Goal: Task Accomplishment & Management: Manage account settings

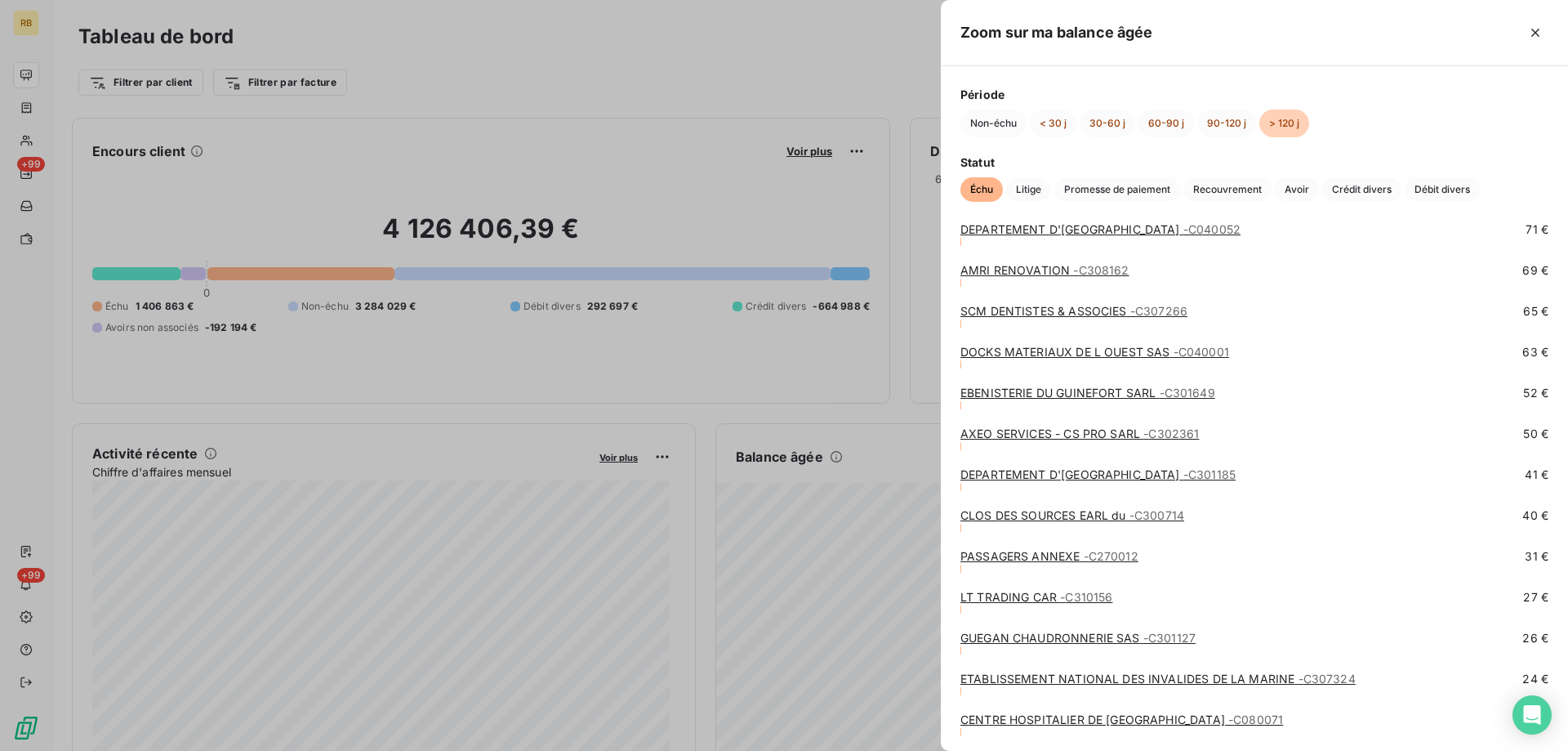
scroll to position [6271, 0]
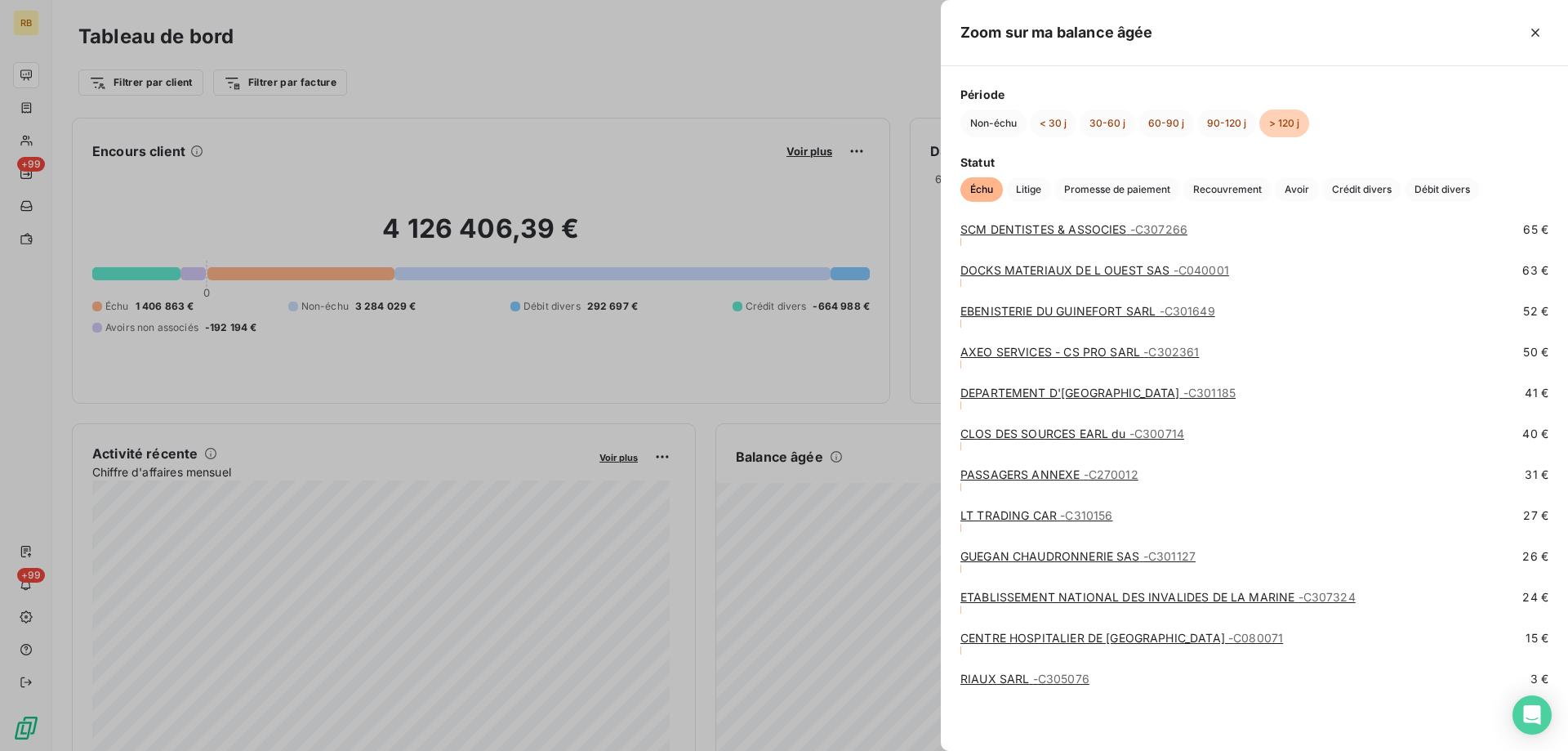
click at [1044, 352] on link "AXEO SERVICES - CS PRO SARL - C302361" at bounding box center [1080, 352] width 238 height 14
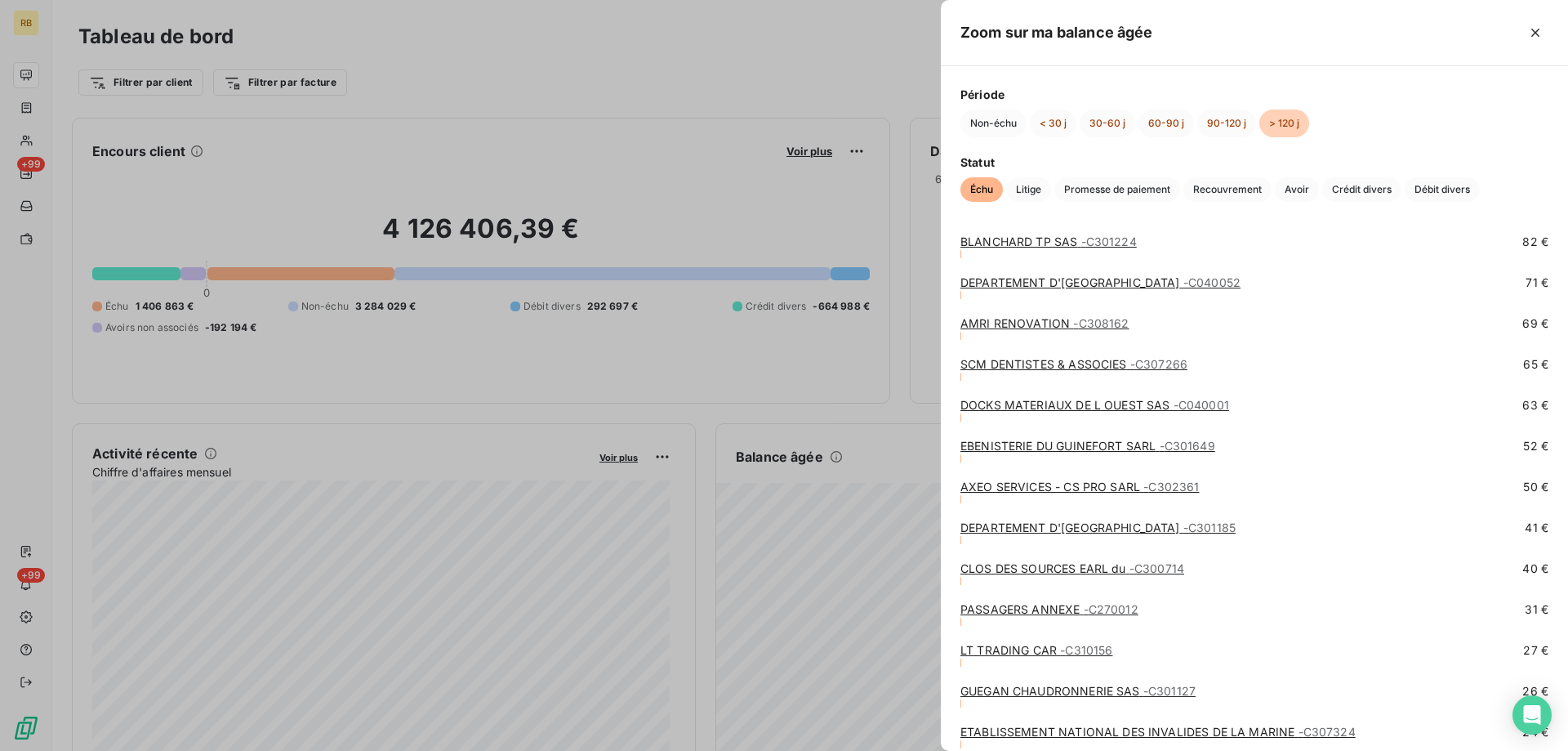
scroll to position [6108, 0]
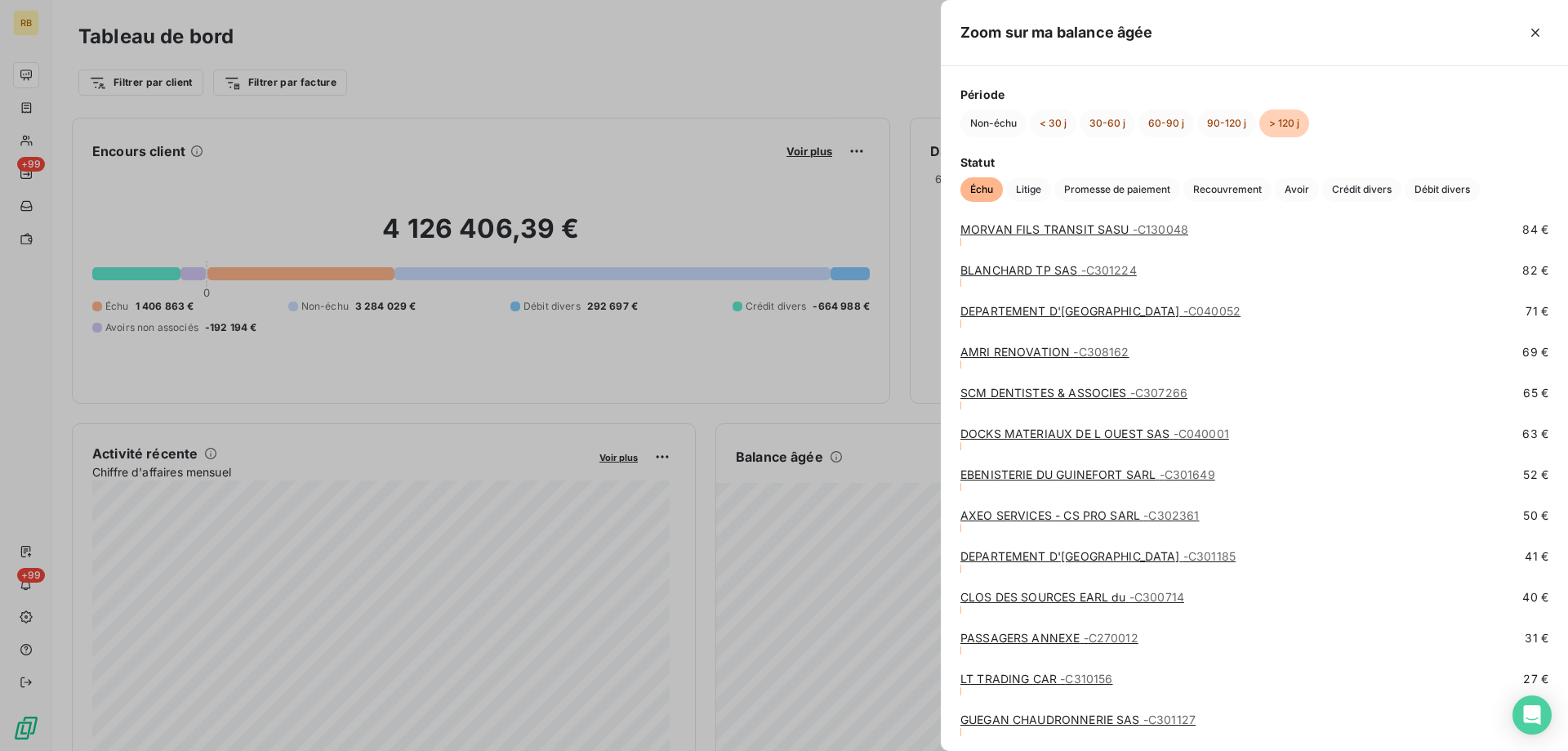
click at [1014, 267] on link "BLANCHARD TP SAS - C301224" at bounding box center [1049, 270] width 176 height 14
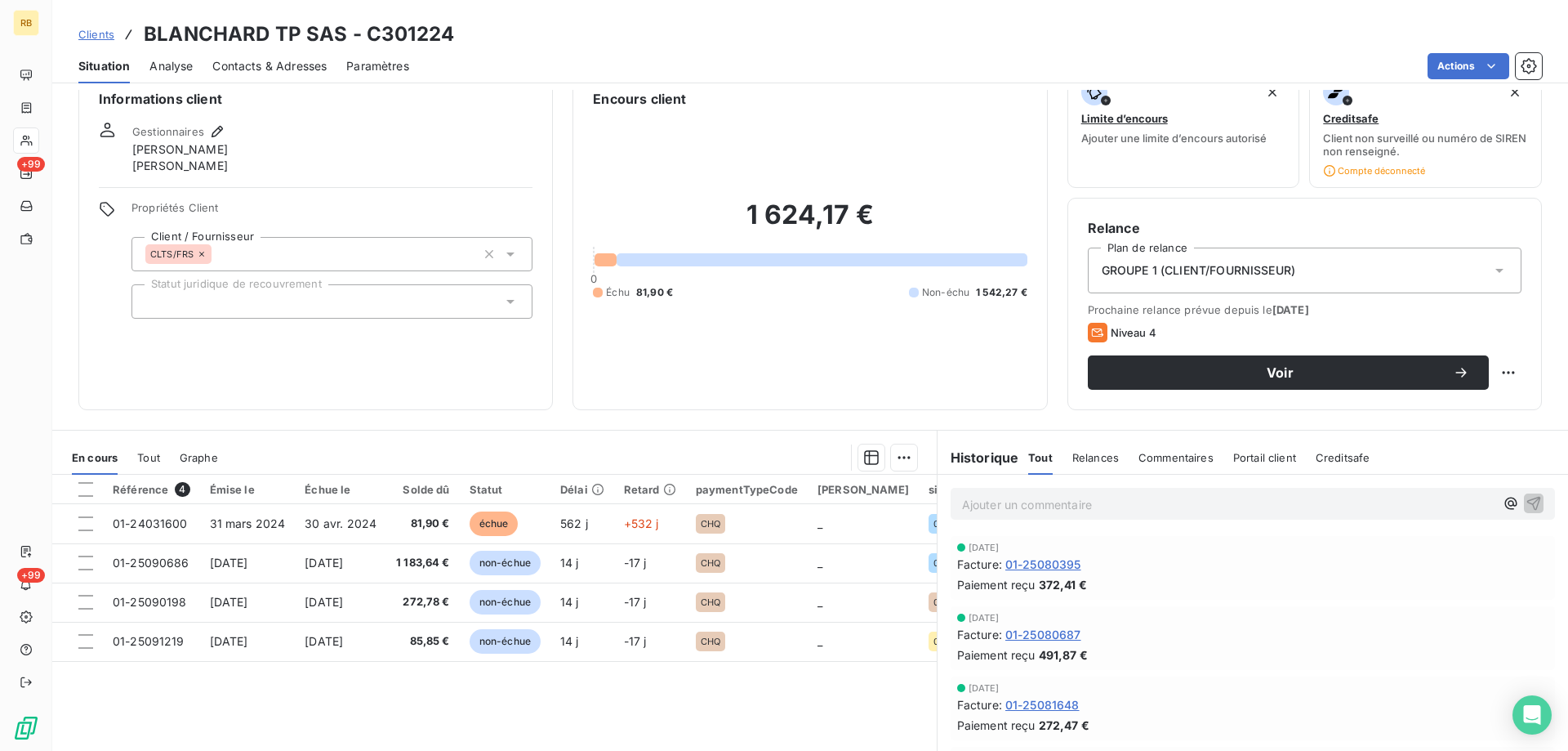
scroll to position [81, 0]
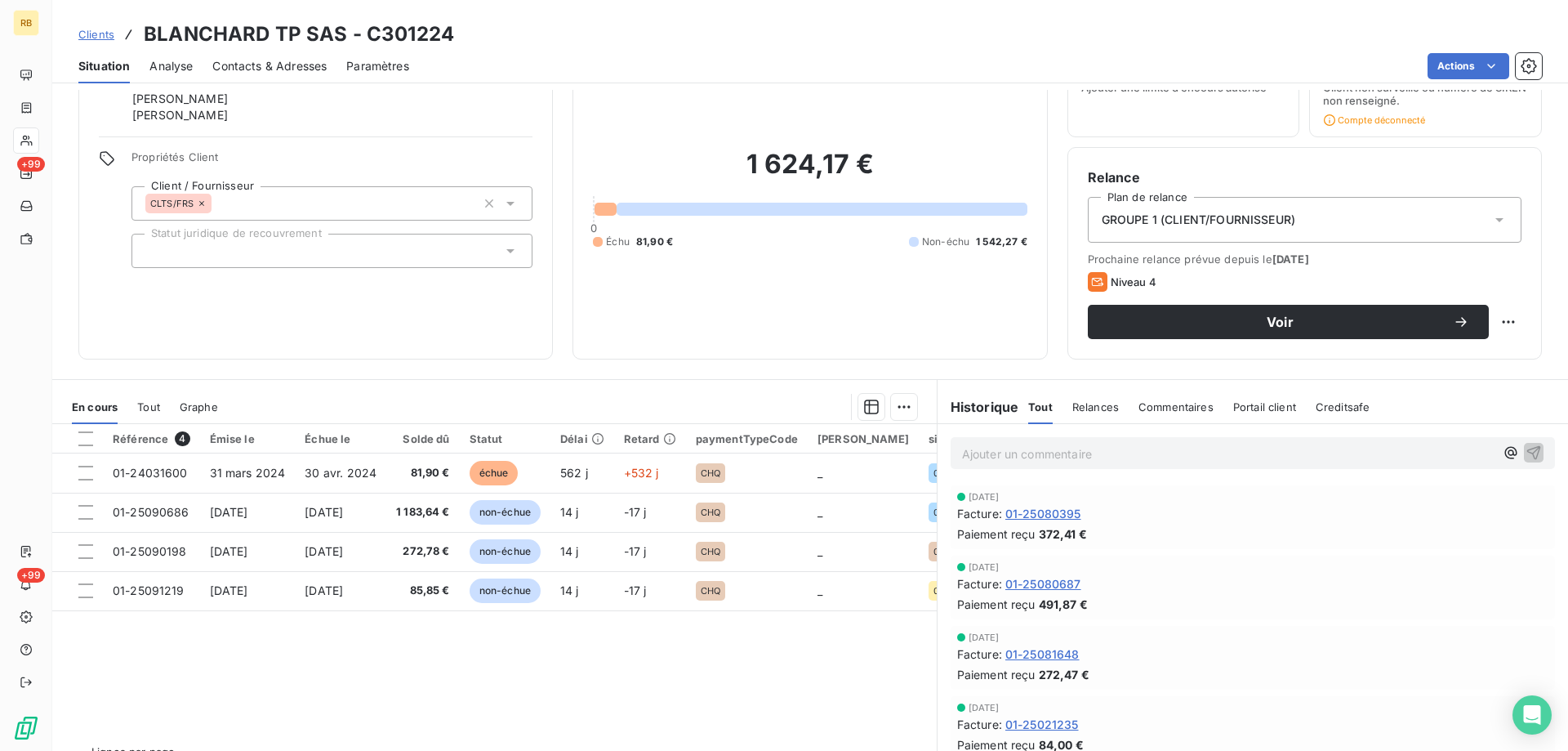
click at [1181, 409] on span "Commentaires" at bounding box center [1177, 406] width 76 height 13
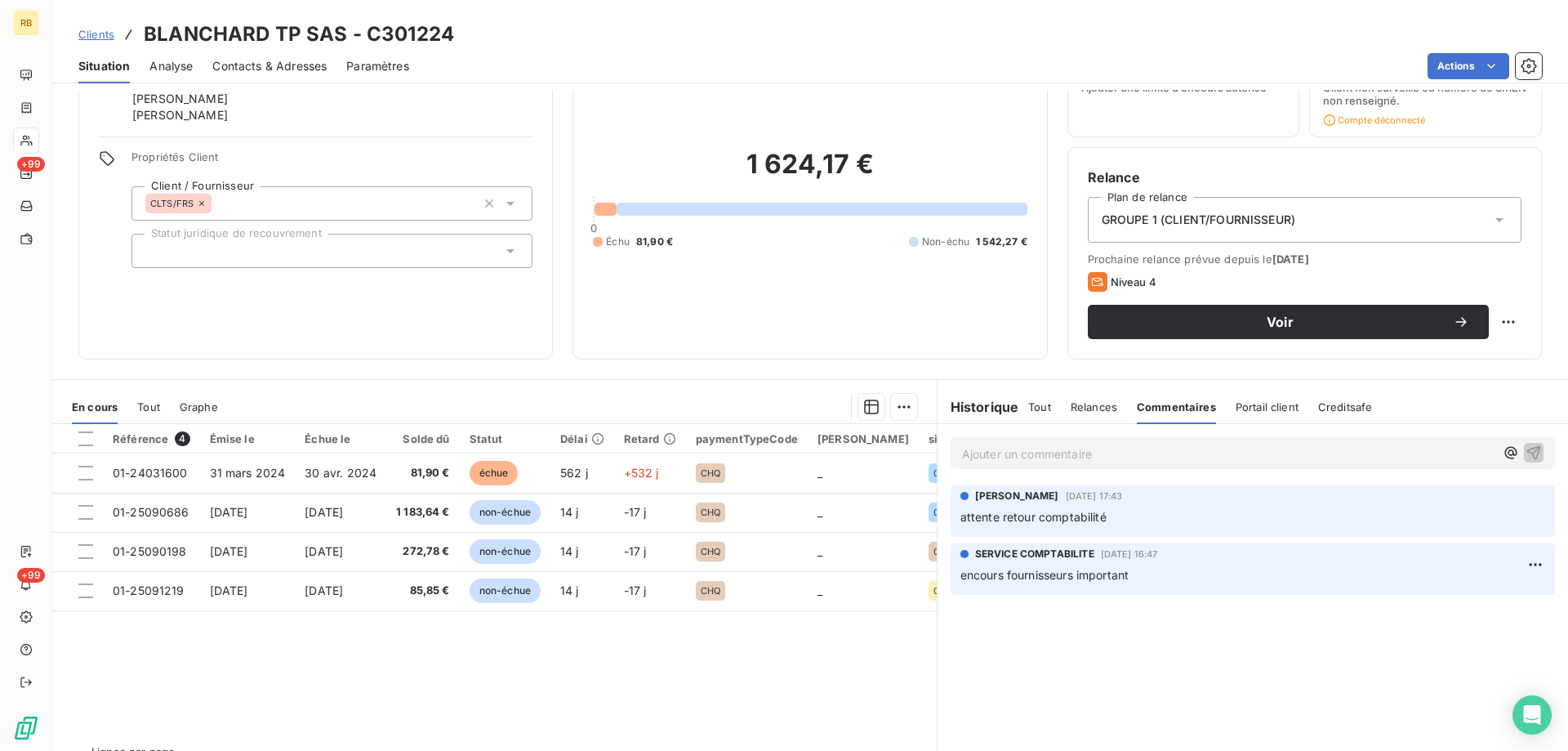
click at [1082, 404] on span "Relances" at bounding box center [1094, 406] width 46 height 13
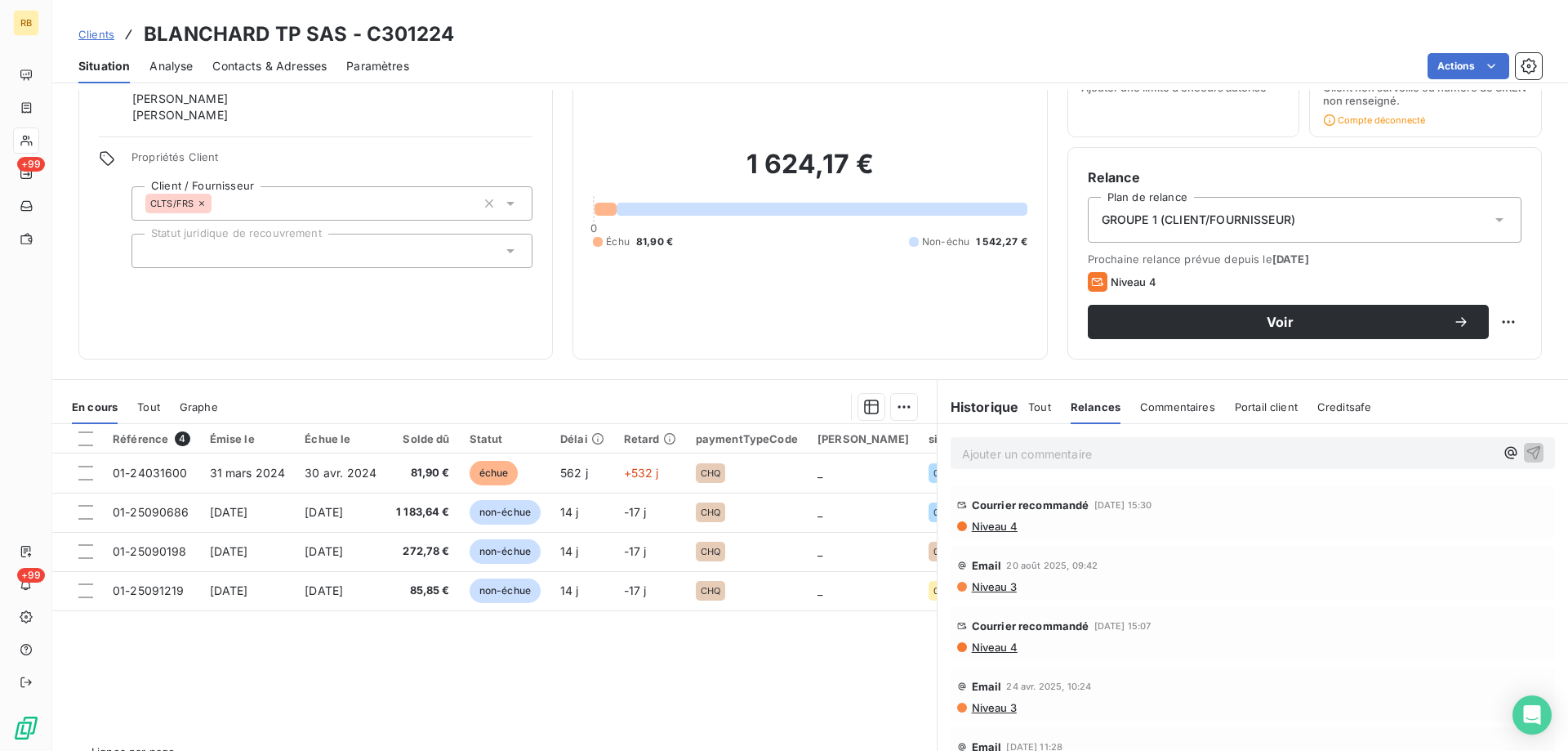
click at [1030, 399] on div "Tout" at bounding box center [1040, 406] width 23 height 34
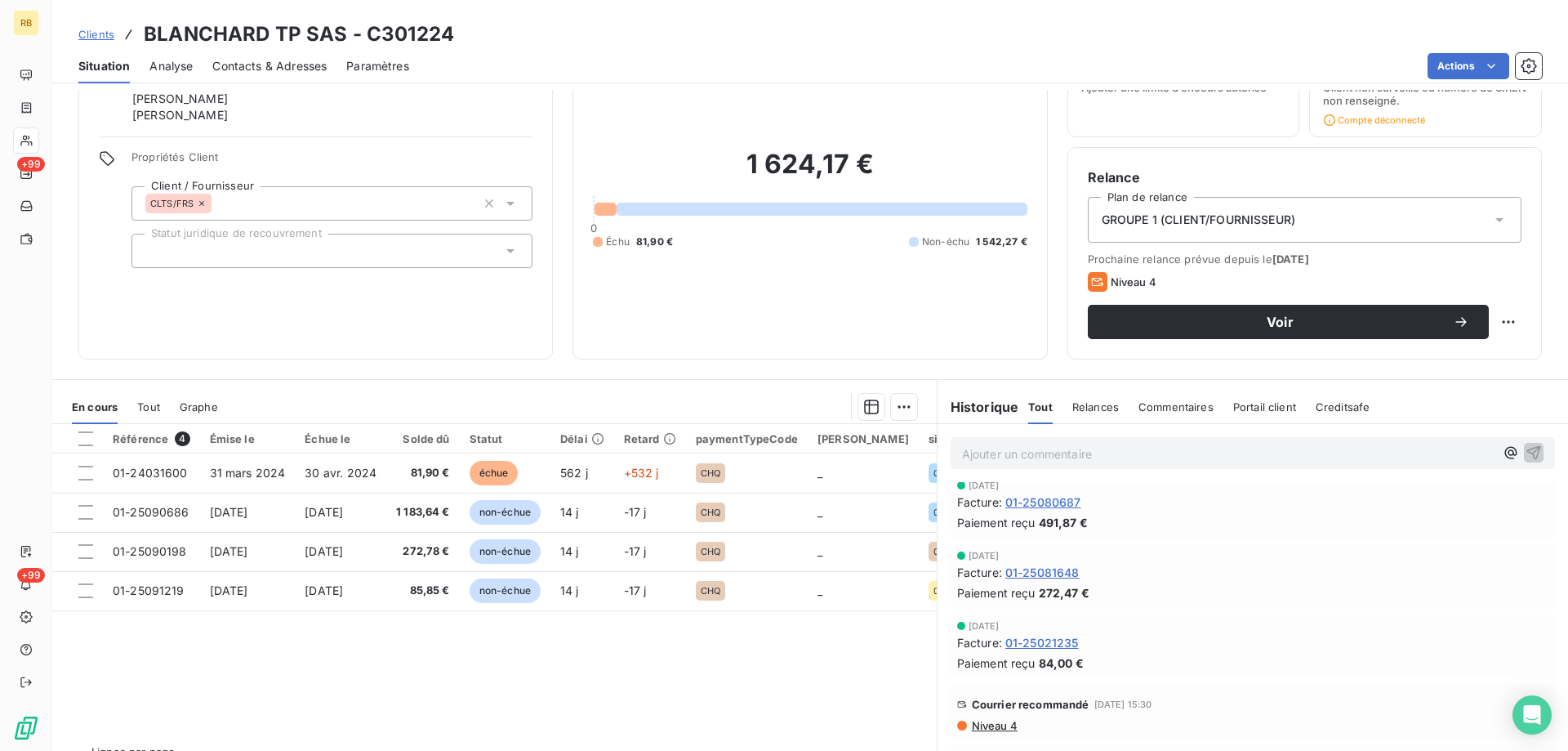
click at [296, 68] on span "Contacts & Adresses" at bounding box center [269, 66] width 114 height 16
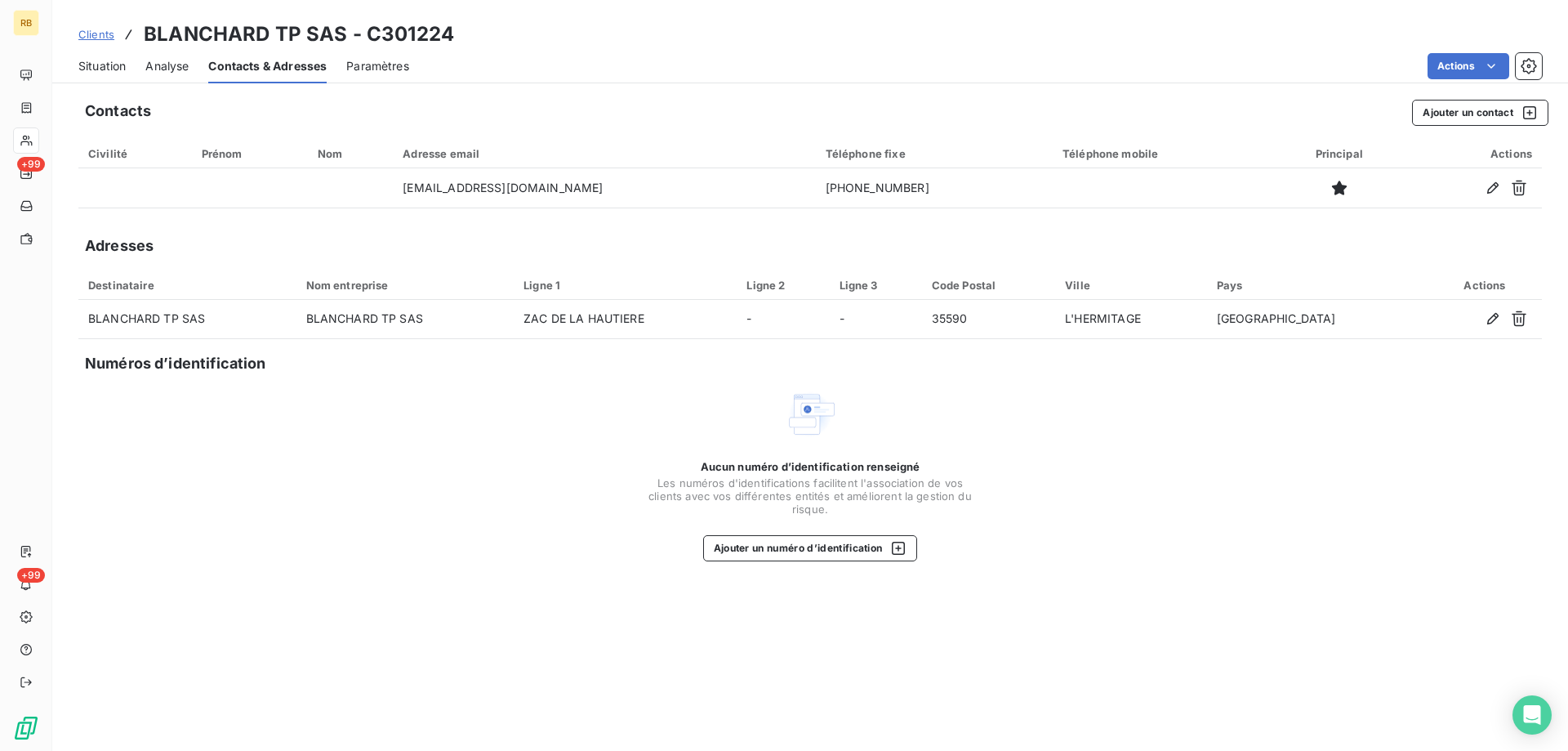
click at [122, 62] on span "Situation" at bounding box center [102, 66] width 47 height 16
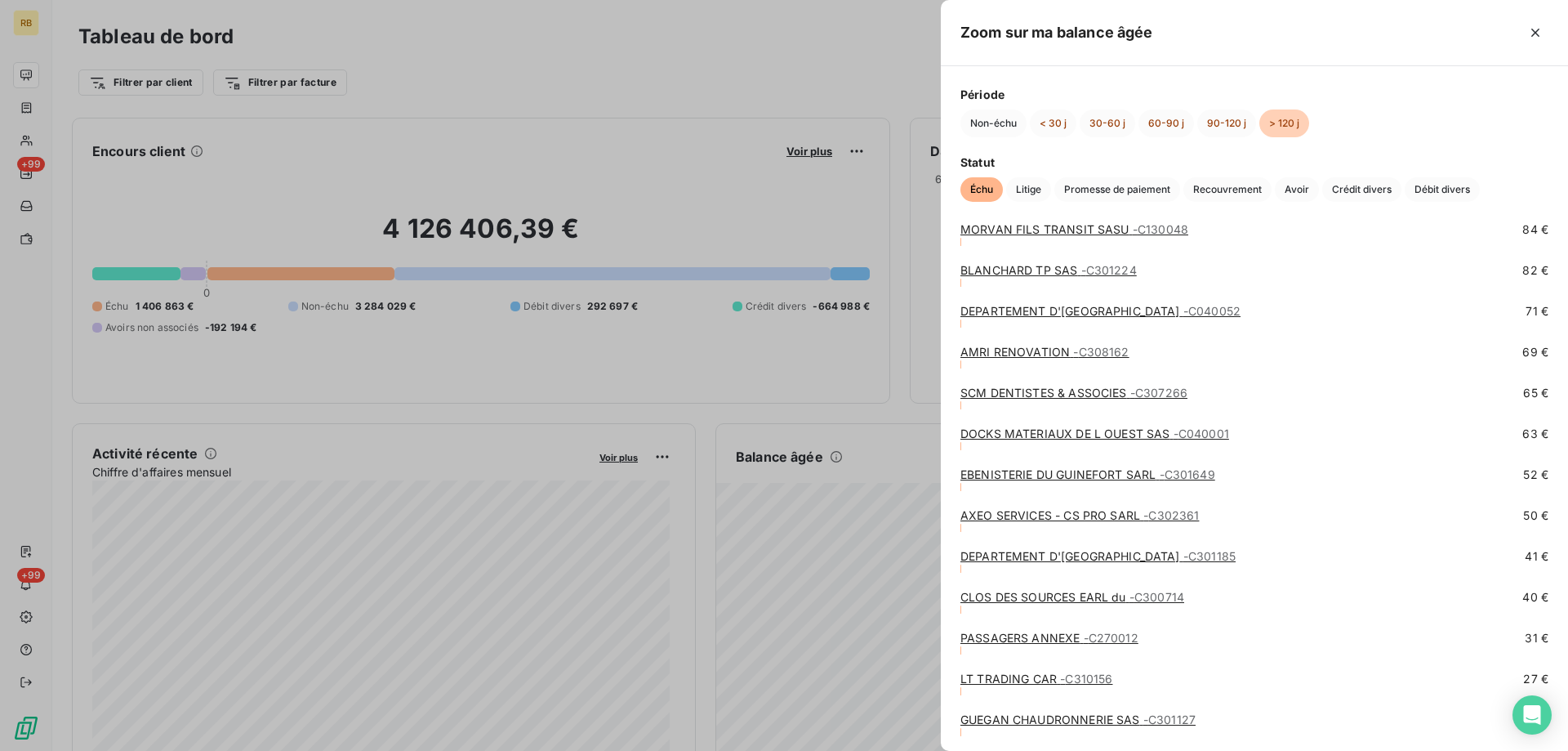
scroll to position [6025, 0]
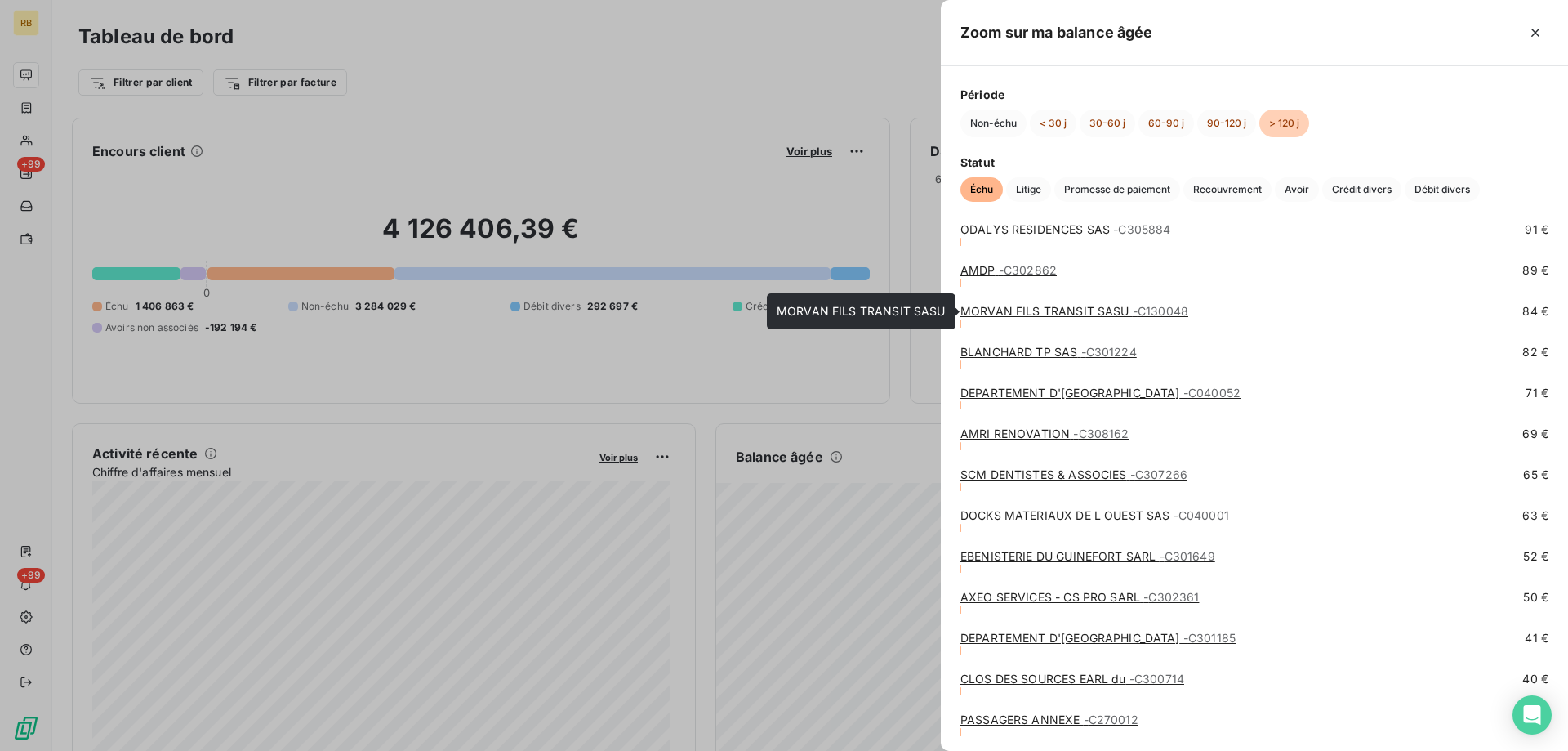
click at [993, 308] on link "MORVAN FILS TRANSIT SASU - C130048" at bounding box center [1074, 311] width 228 height 14
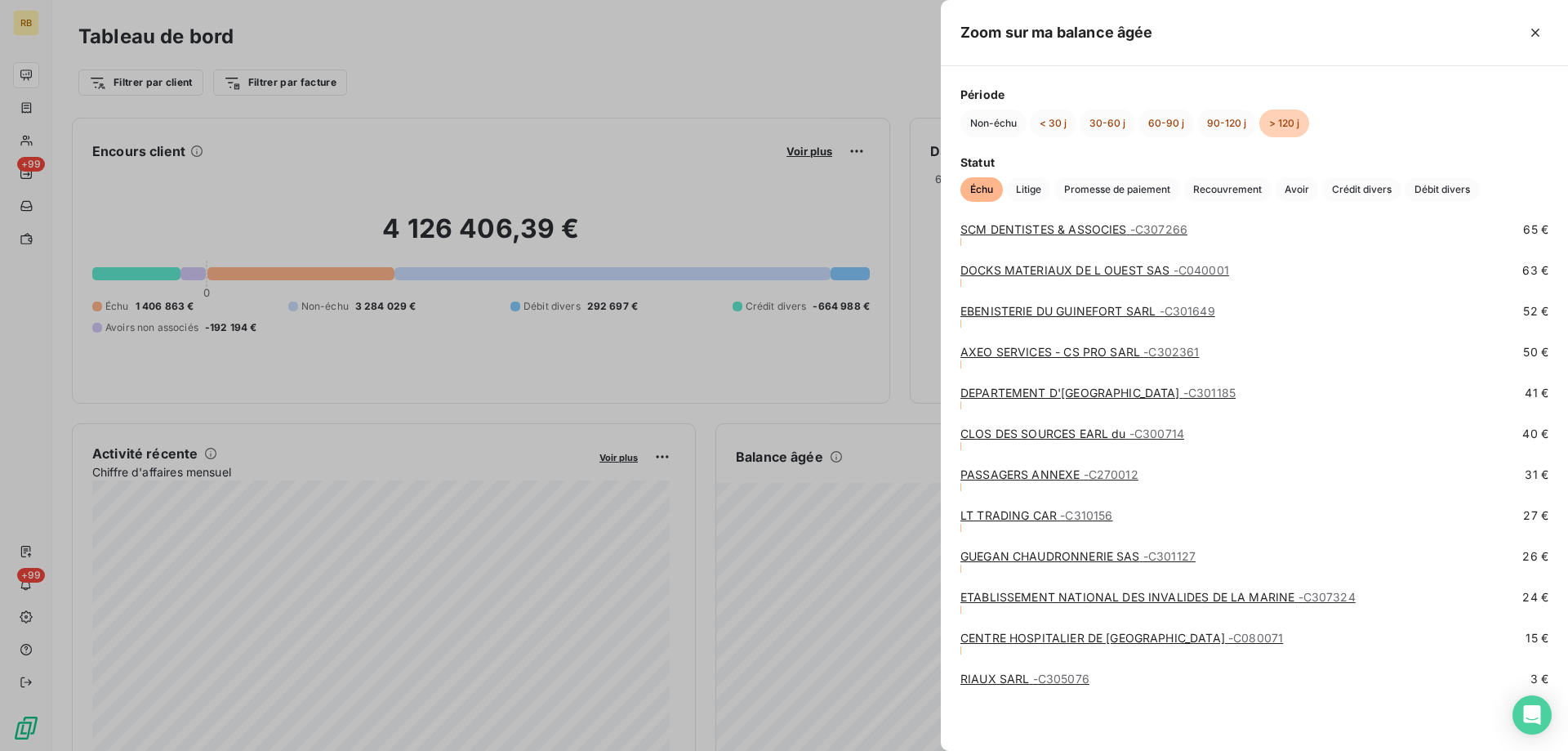
scroll to position [6189, 0]
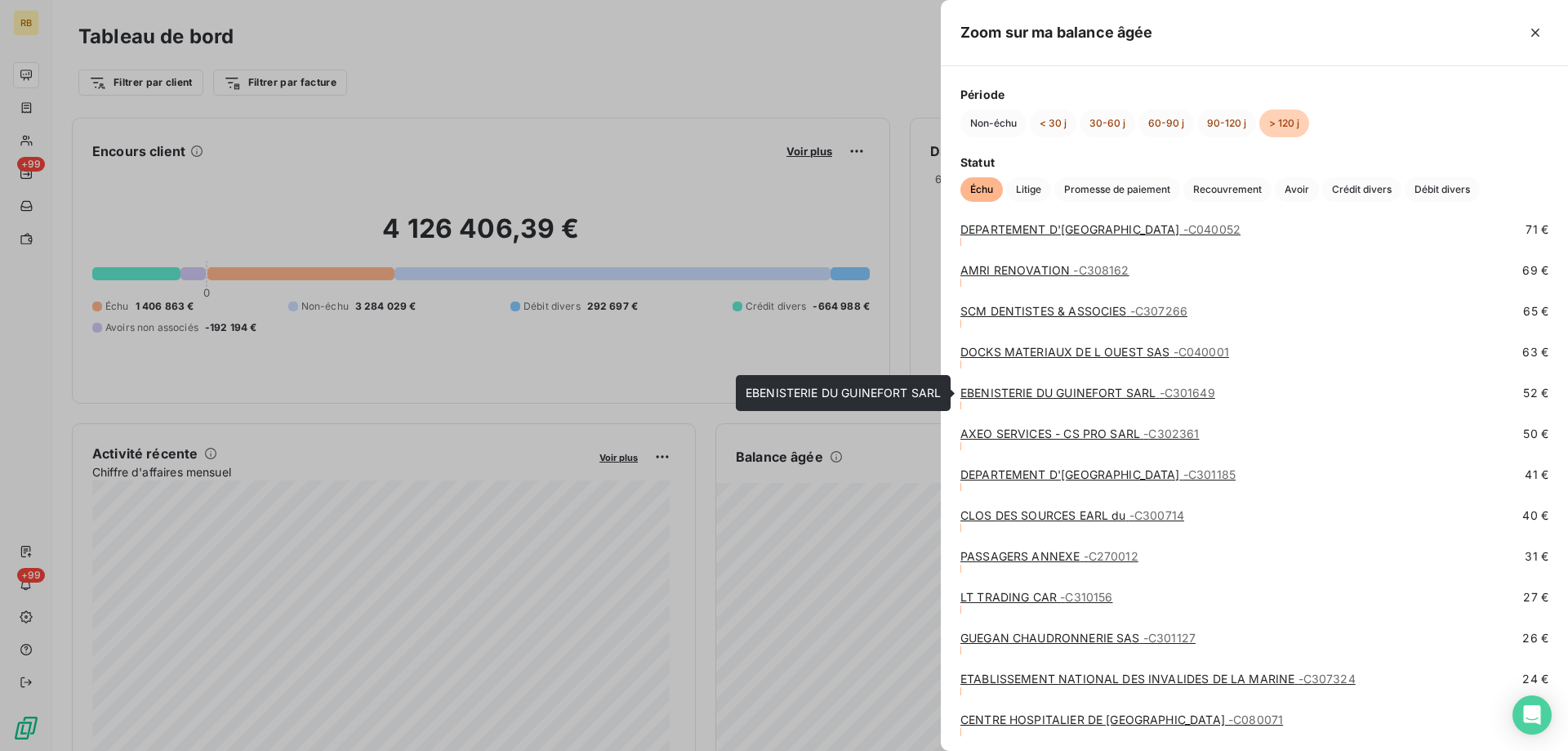
click at [1012, 392] on link "EBENISTERIE DU GUINEFORT SARL - C301649" at bounding box center [1088, 392] width 255 height 14
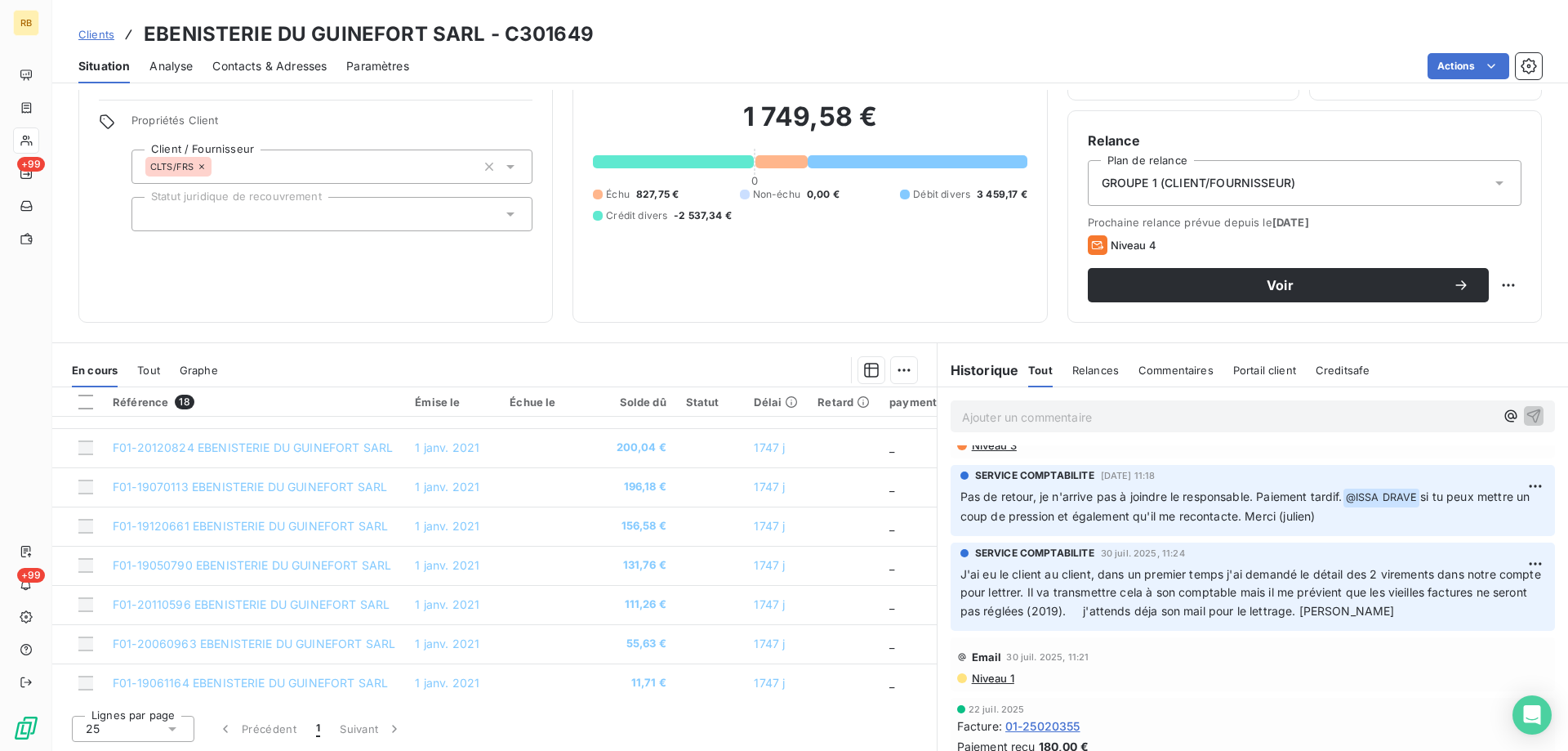
scroll to position [183, 0]
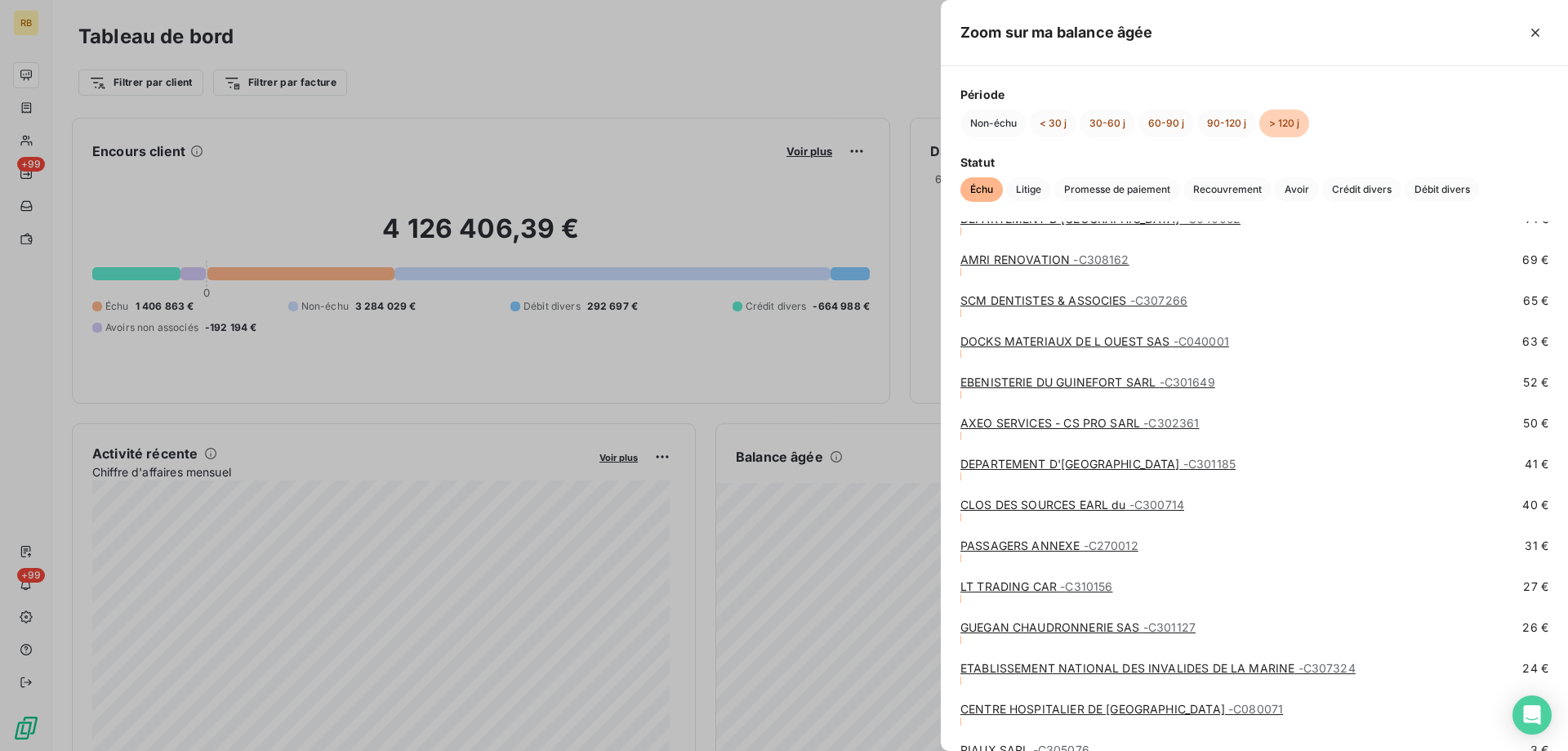
scroll to position [6271, 0]
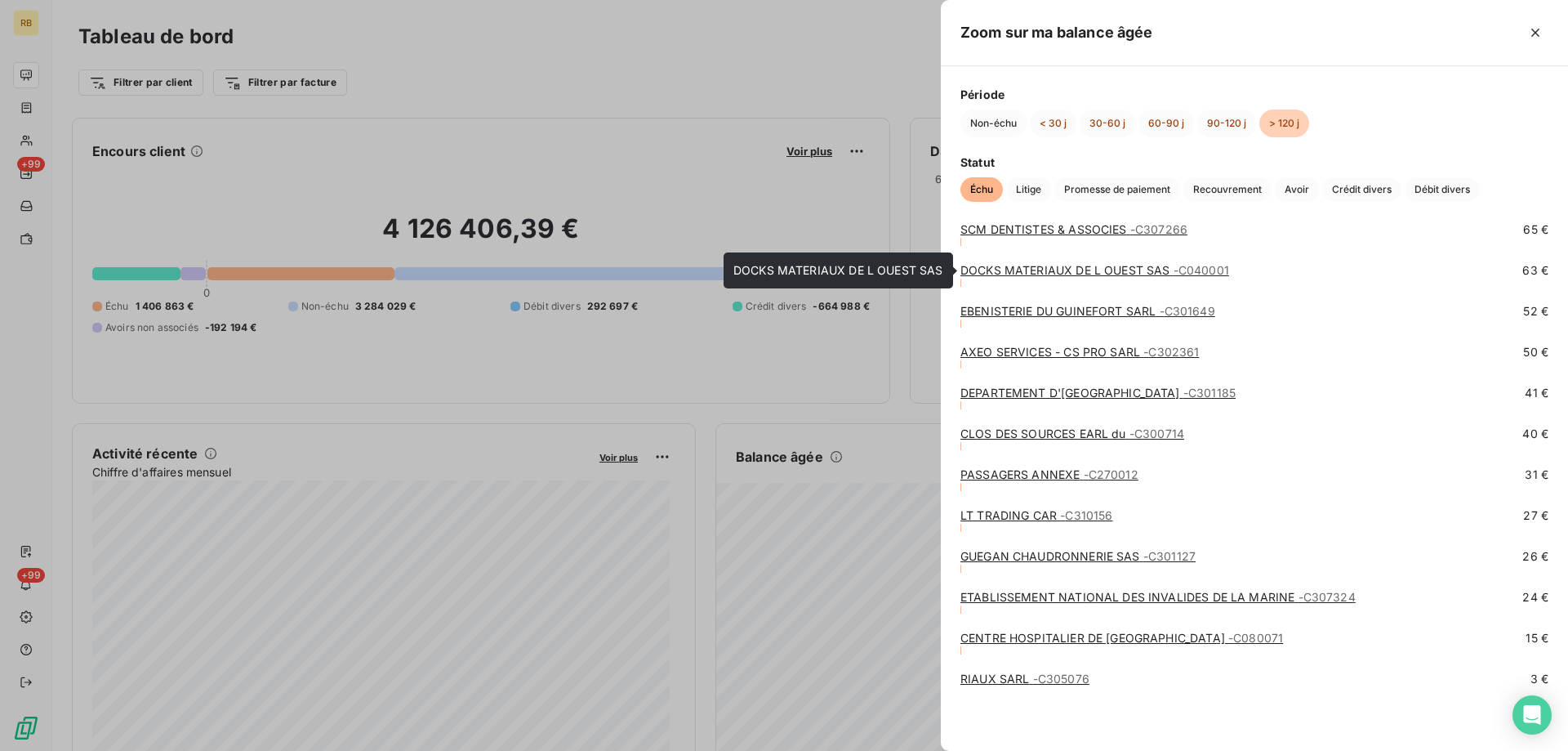
click at [975, 268] on link "DOCKS MATERIAUX DE L OUEST SAS - C040001" at bounding box center [1094, 270] width 268 height 14
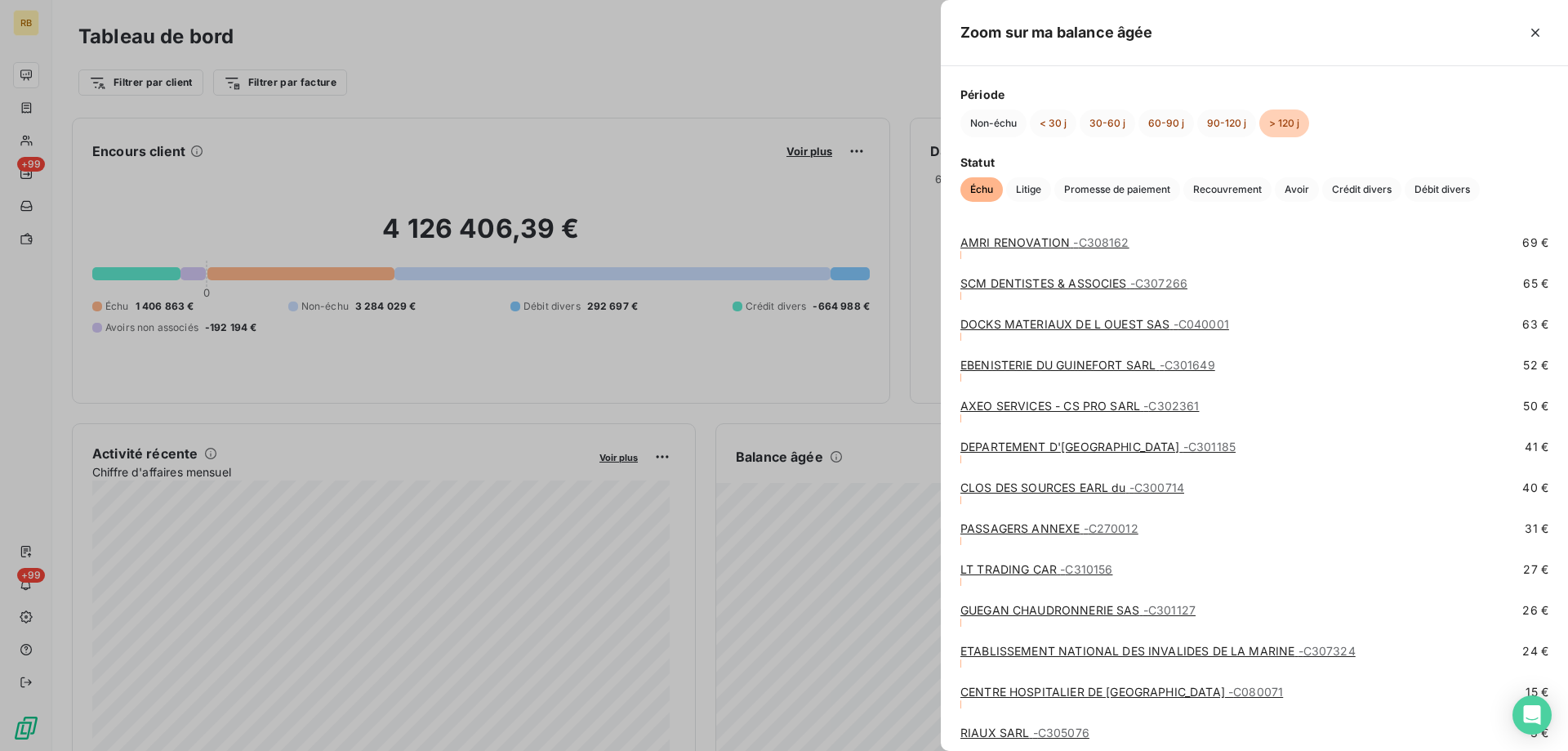
scroll to position [6189, 0]
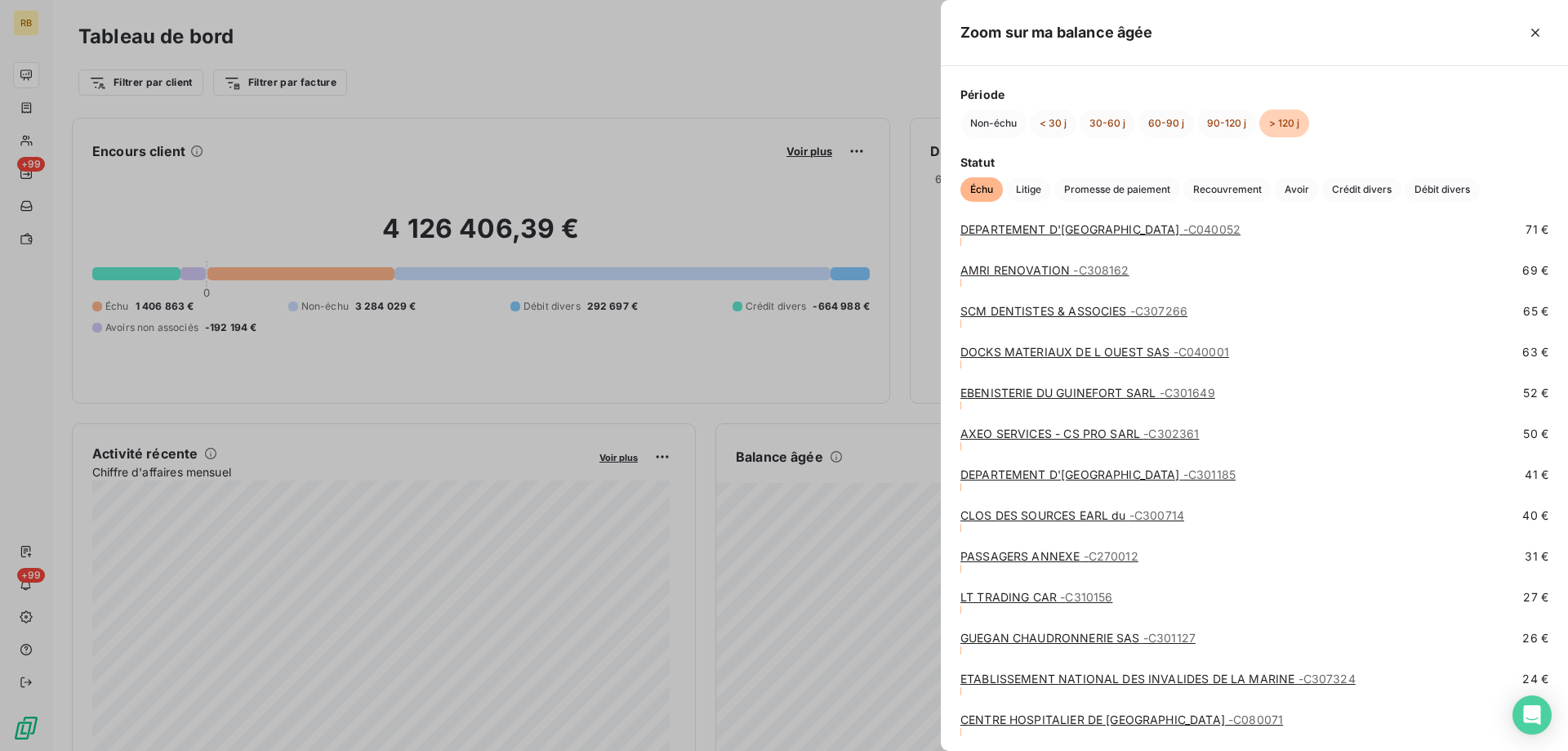
click at [1024, 314] on link "SCM DENTISTES & ASSOCIES - C307266" at bounding box center [1074, 311] width 227 height 14
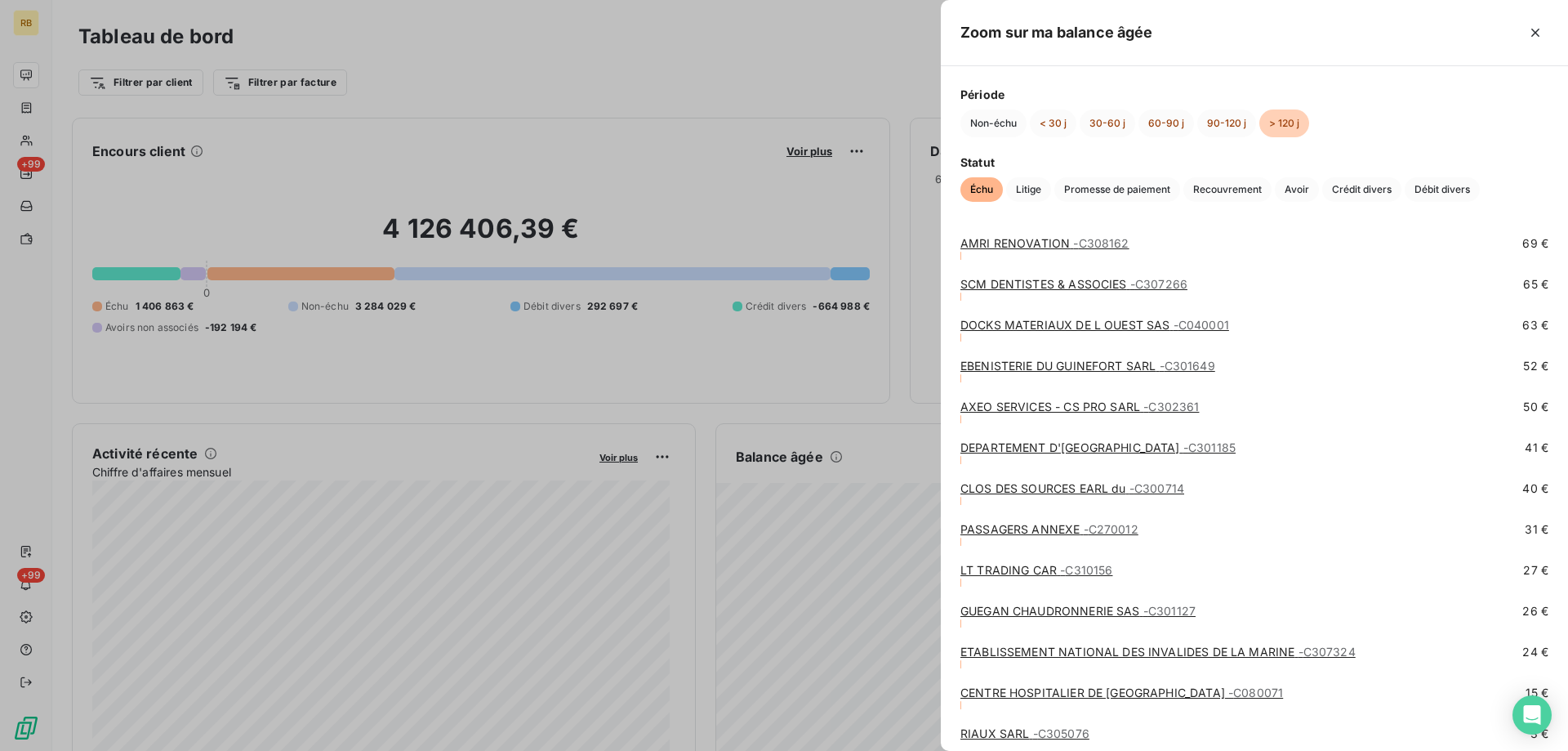
scroll to position [6189, 0]
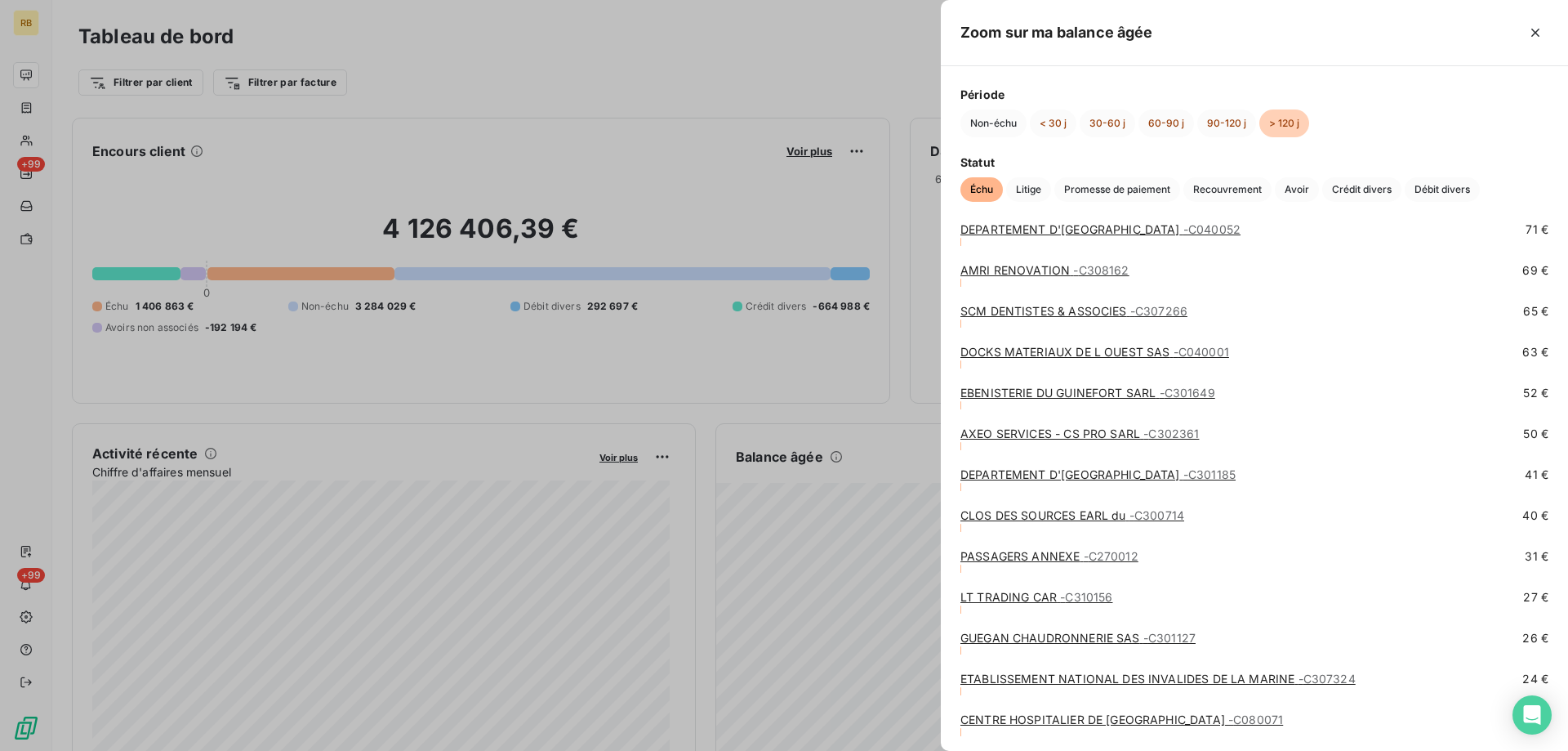
click at [1000, 266] on link "AMRI RENOVATION - C308162" at bounding box center [1045, 270] width 169 height 14
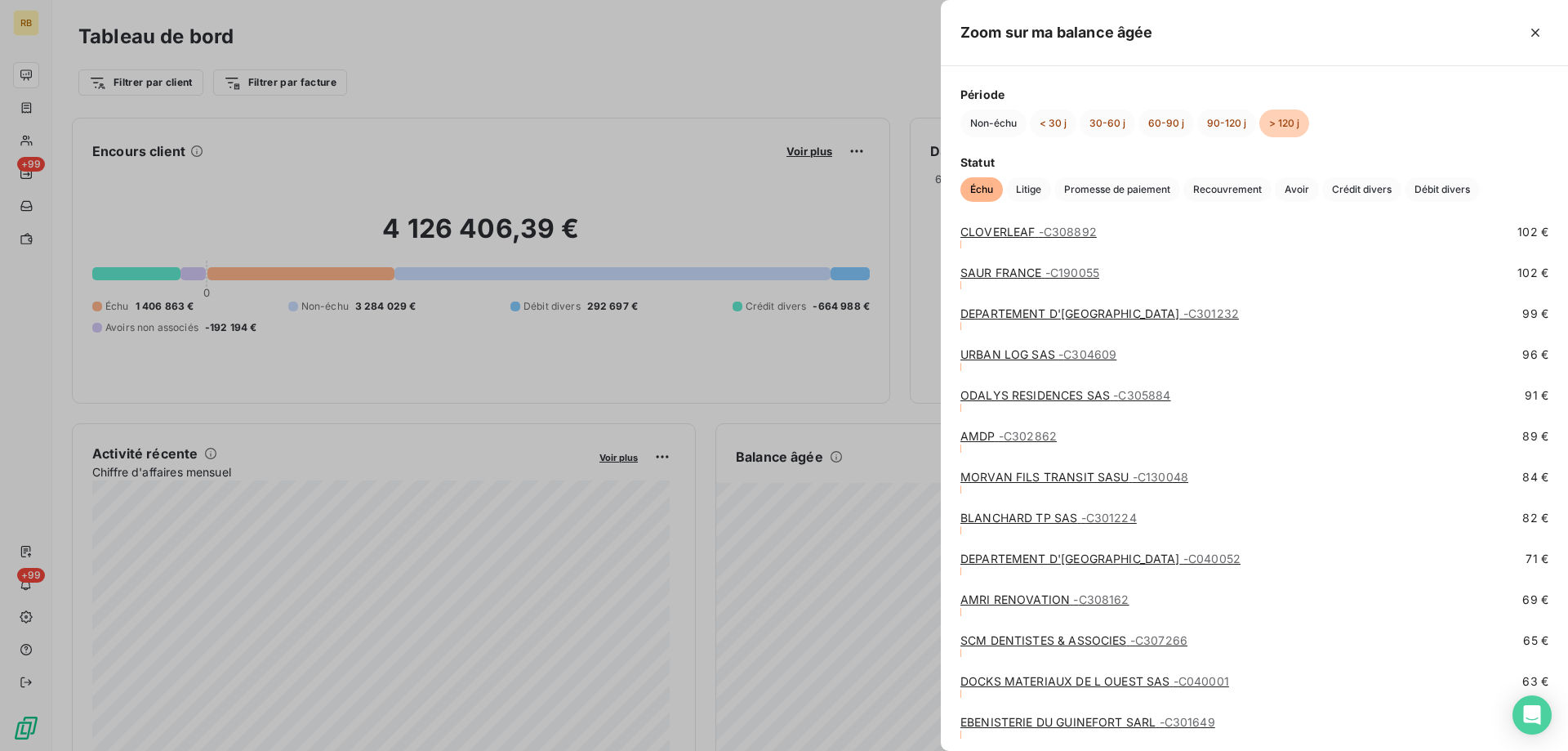
scroll to position [5884, 0]
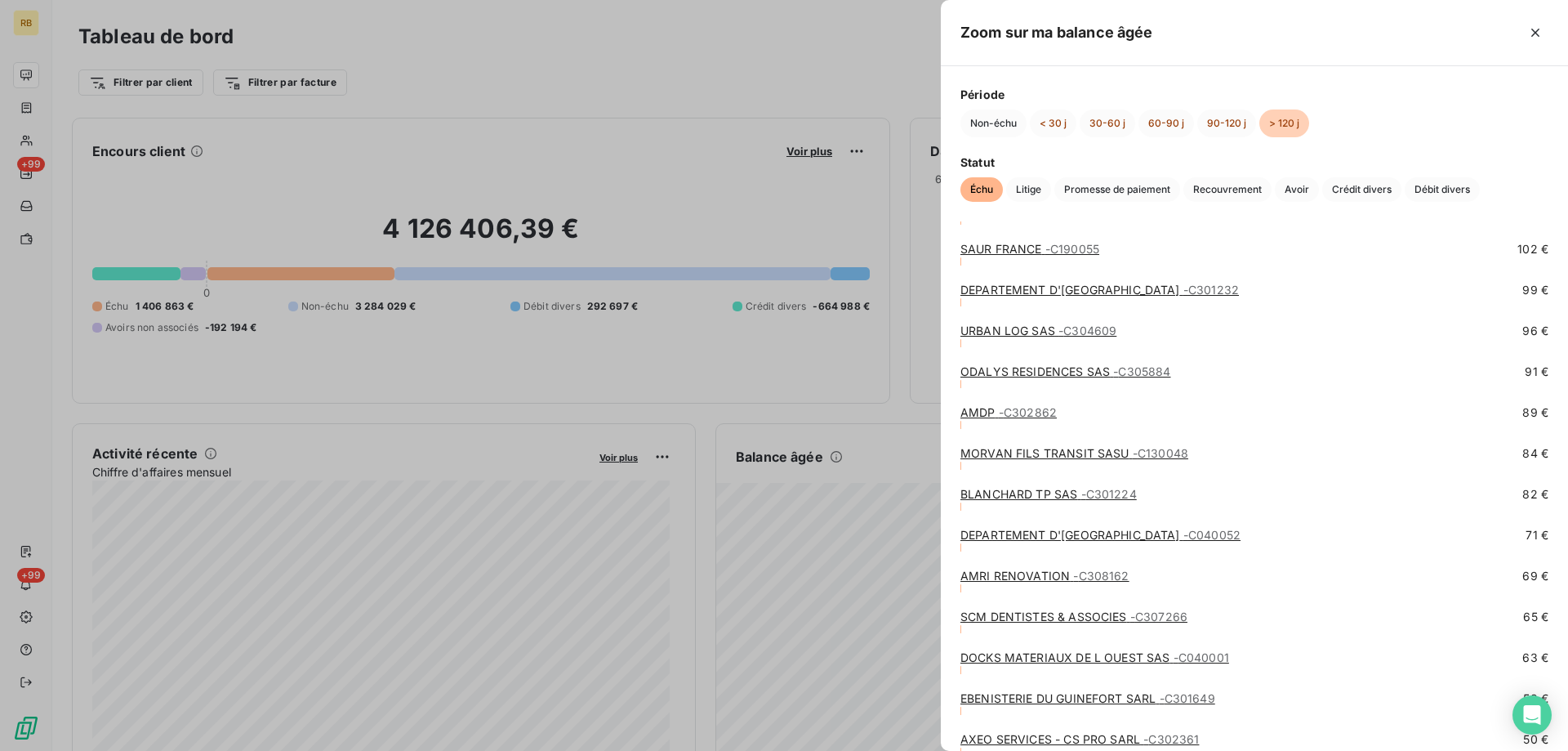
click at [991, 531] on link "DEPARTEMENT D'ILLE & VILAINE - C040052" at bounding box center [1100, 535] width 280 height 14
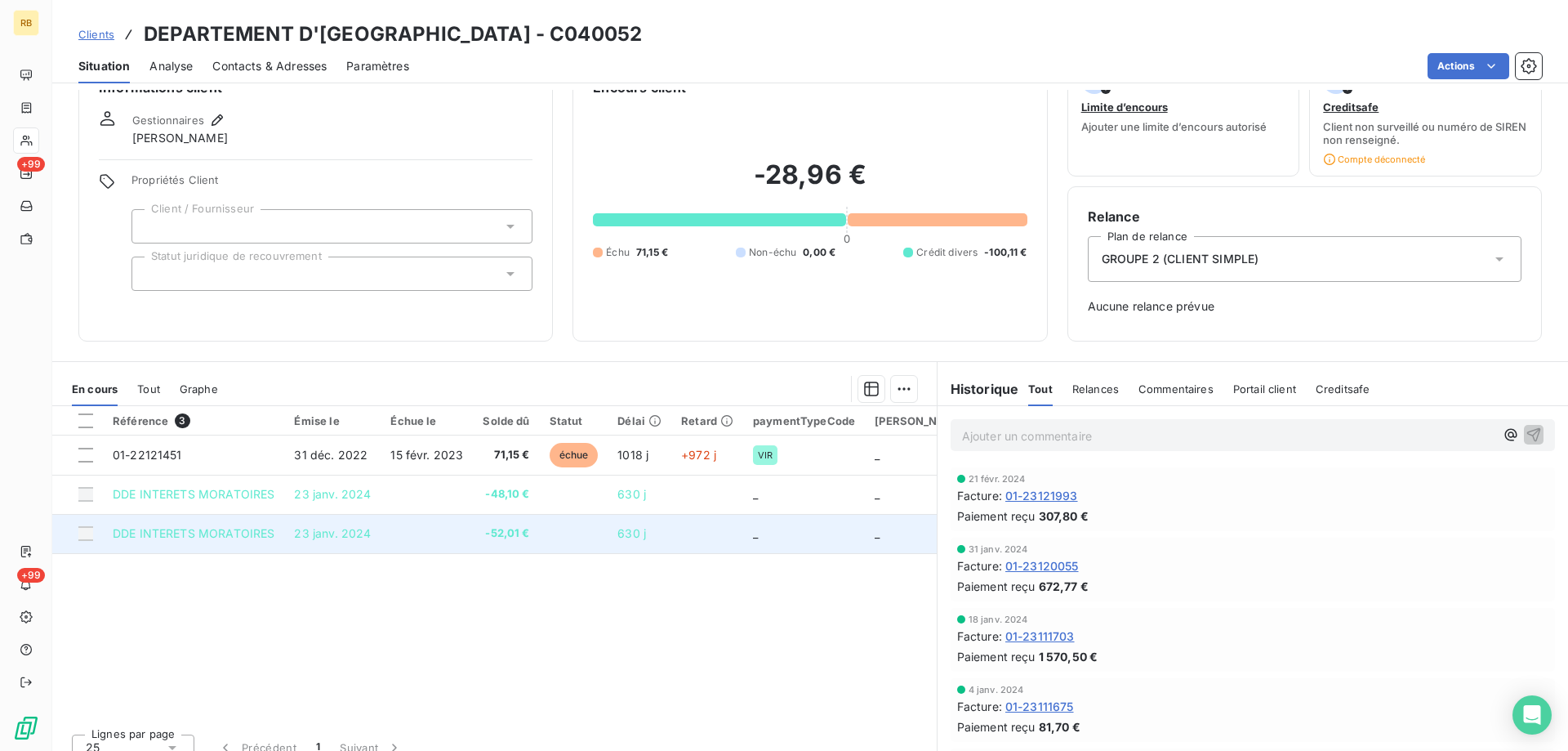
scroll to position [61, 0]
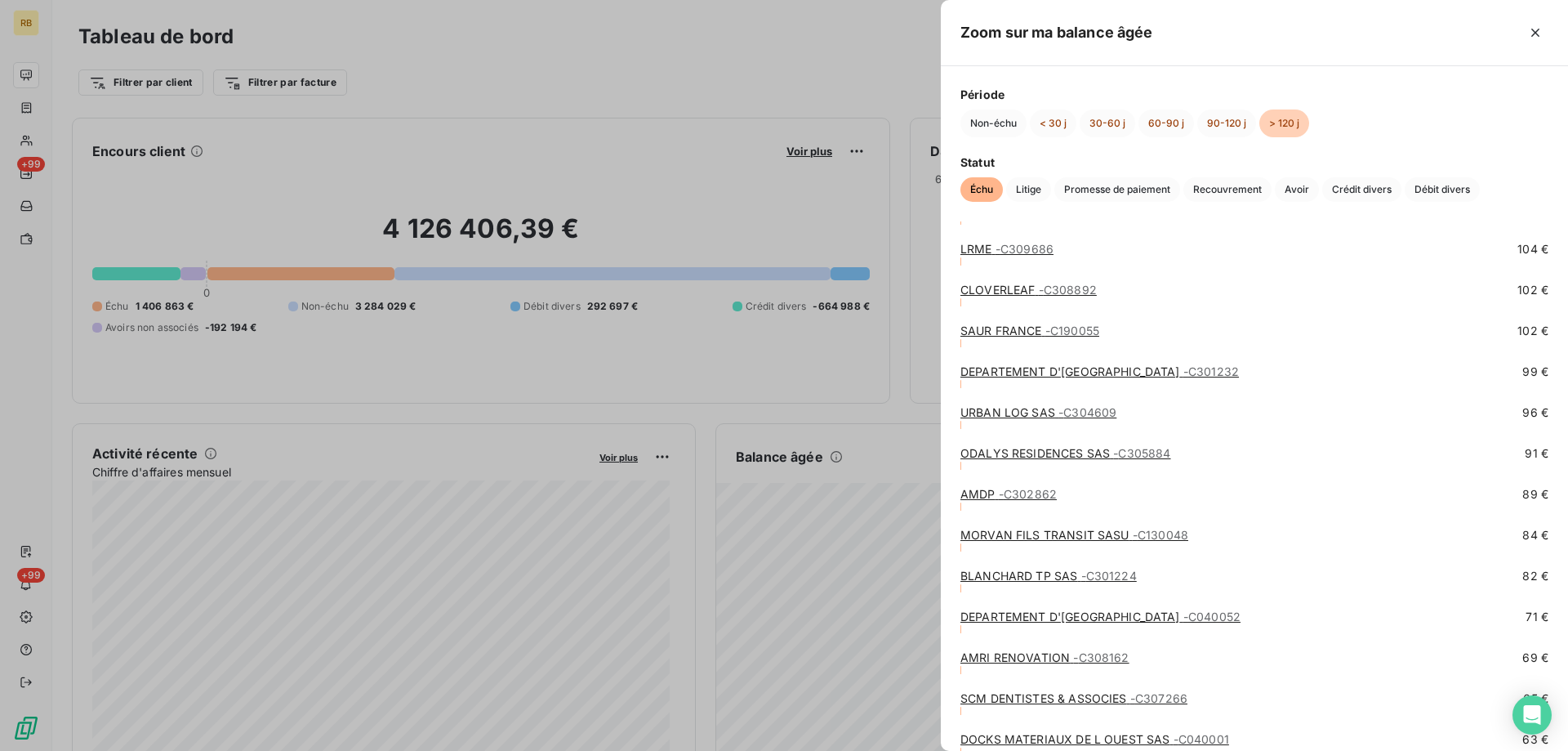
scroll to position [5884, 0]
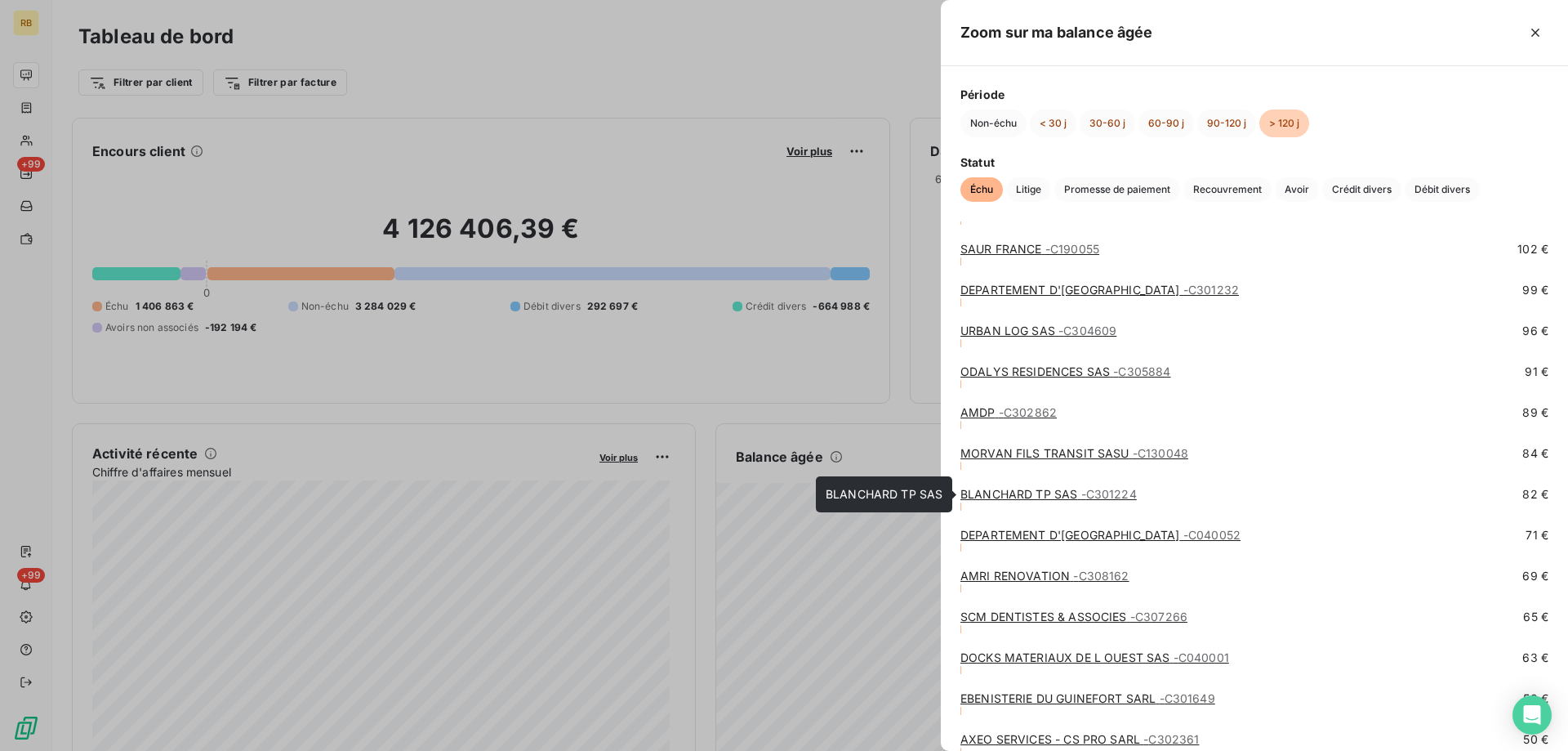
click at [1022, 492] on link "BLANCHARD TP SAS - C301224" at bounding box center [1049, 494] width 176 height 14
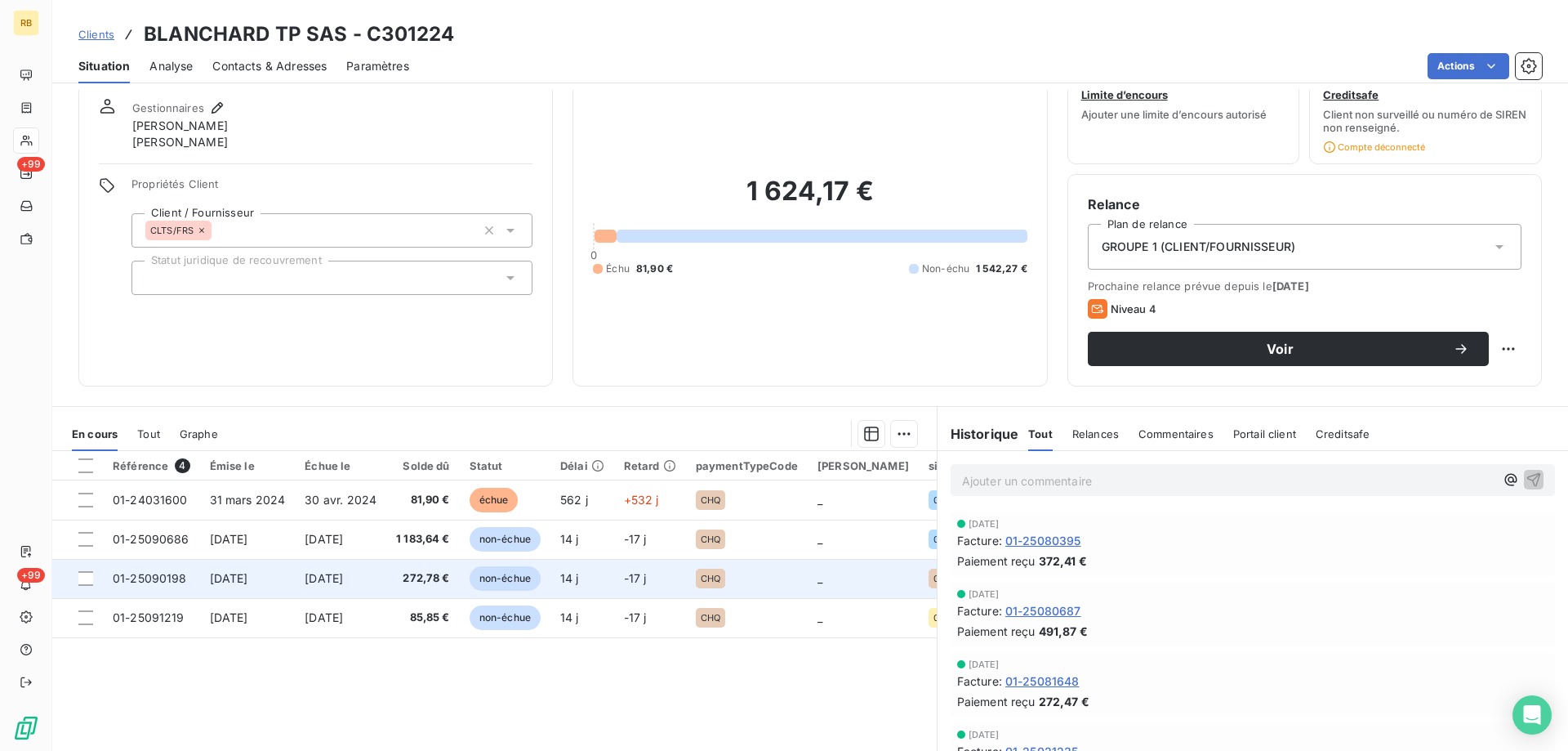
scroll to position [81, 0]
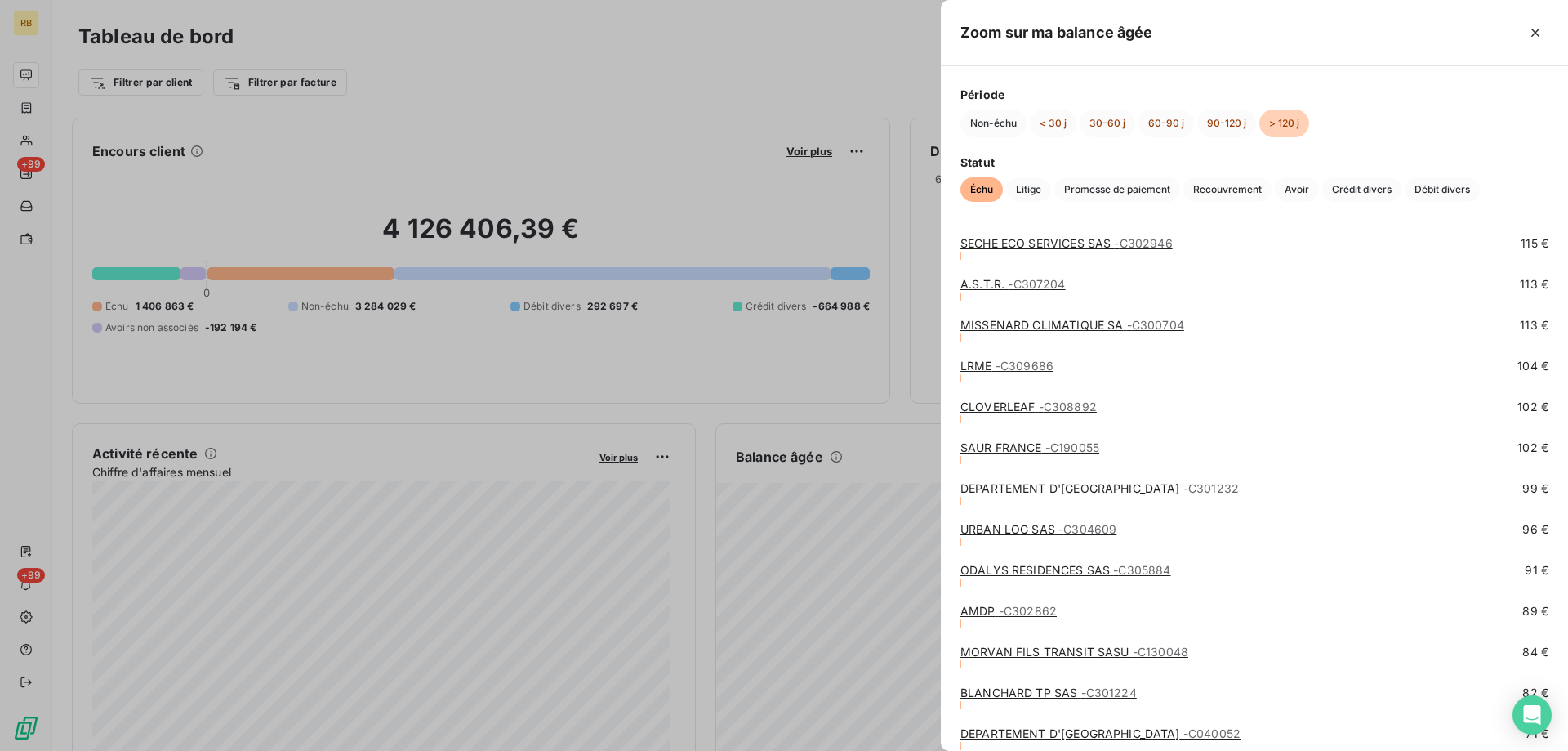
scroll to position [5720, 0]
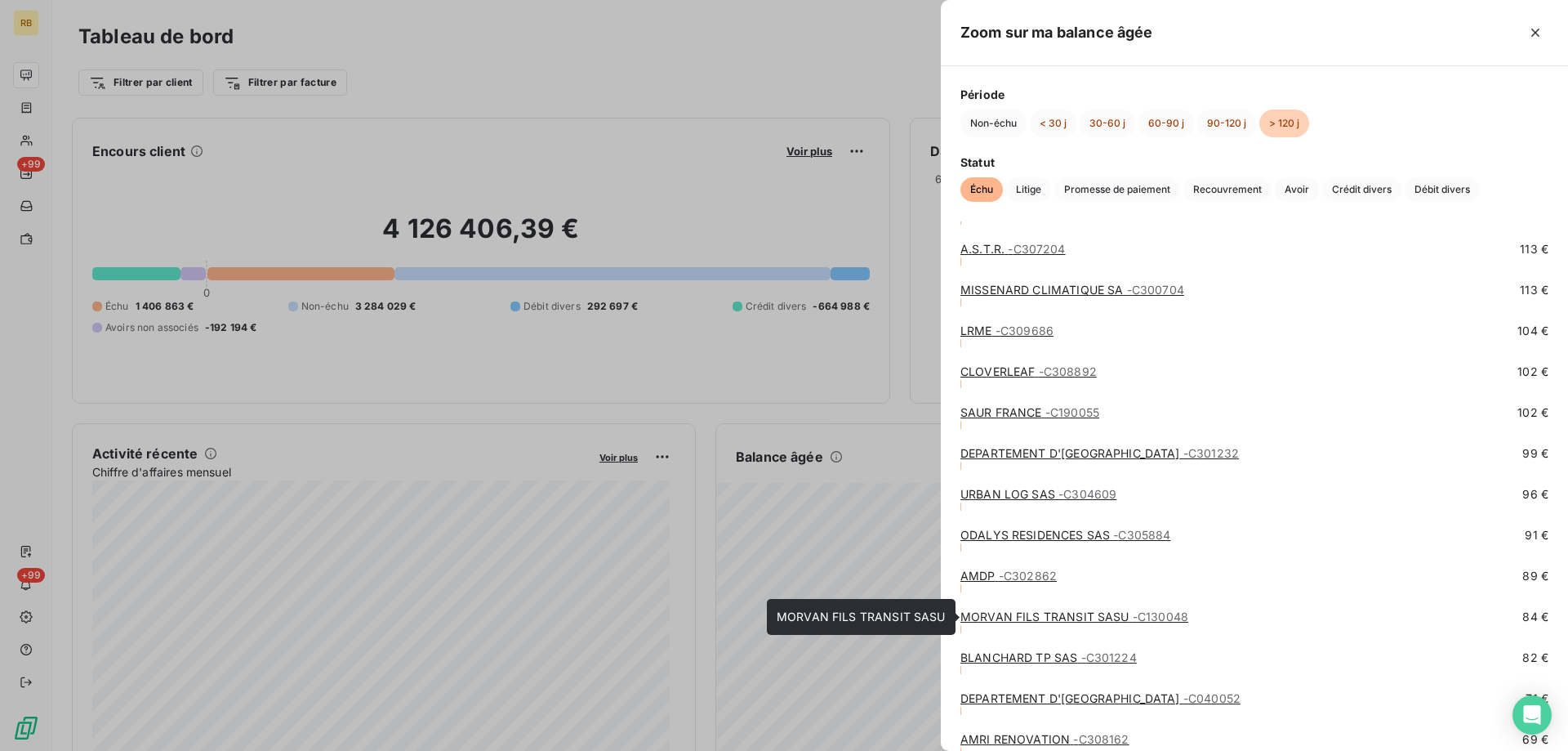
click at [1009, 621] on link "MORVAN FILS TRANSIT SASU - C130048" at bounding box center [1074, 616] width 228 height 14
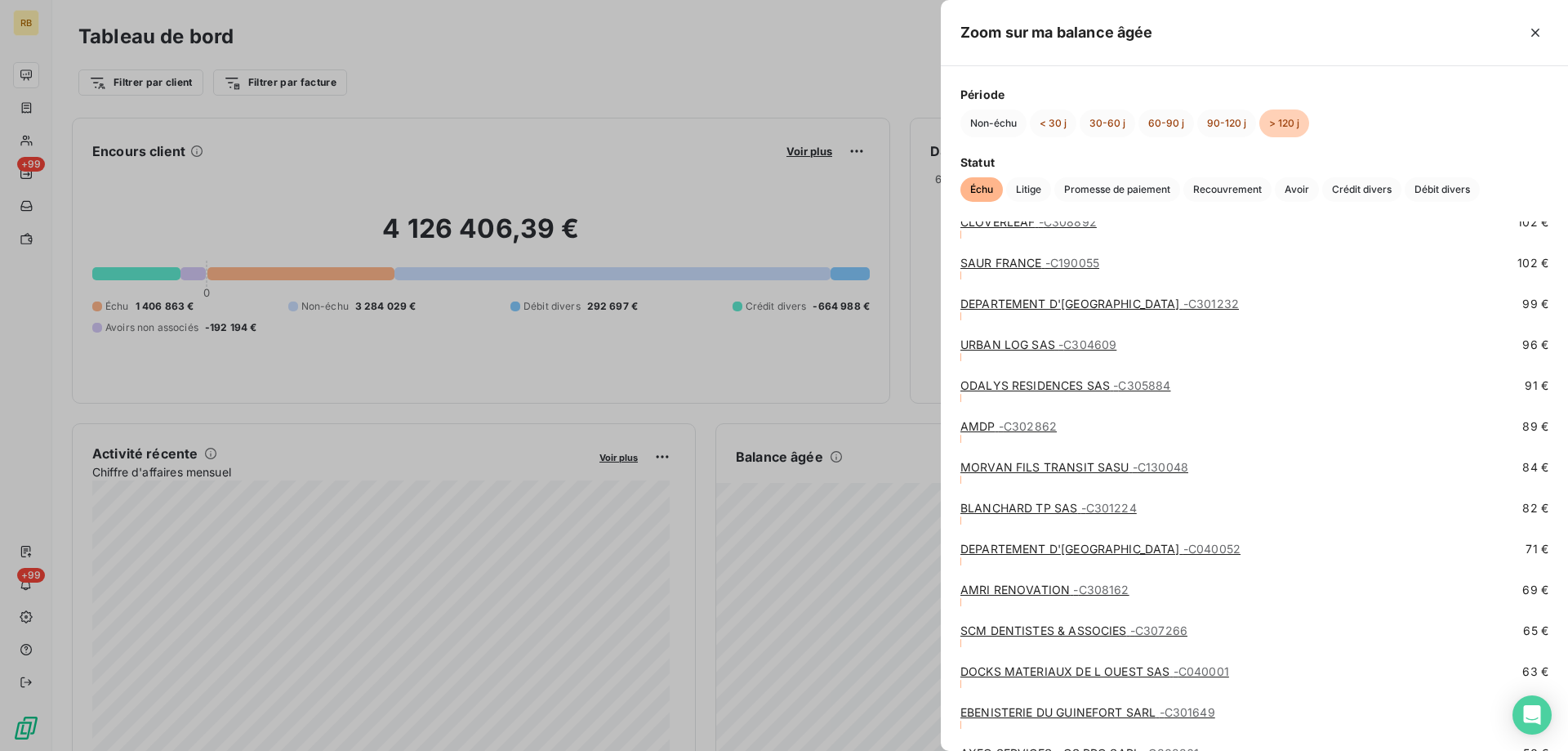
scroll to position [5884, 0]
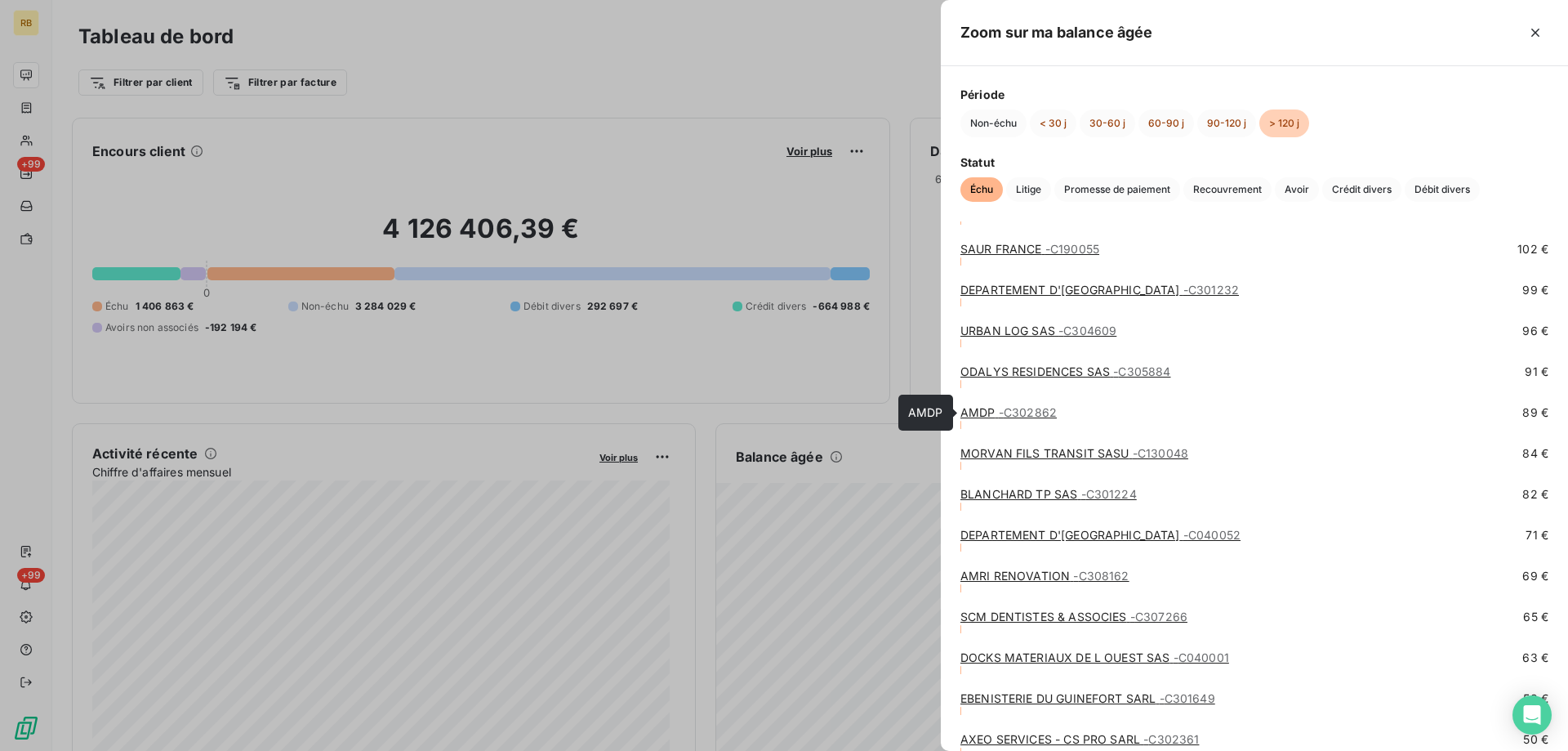
click at [982, 414] on link "AMDP - C302862" at bounding box center [1009, 412] width 97 height 14
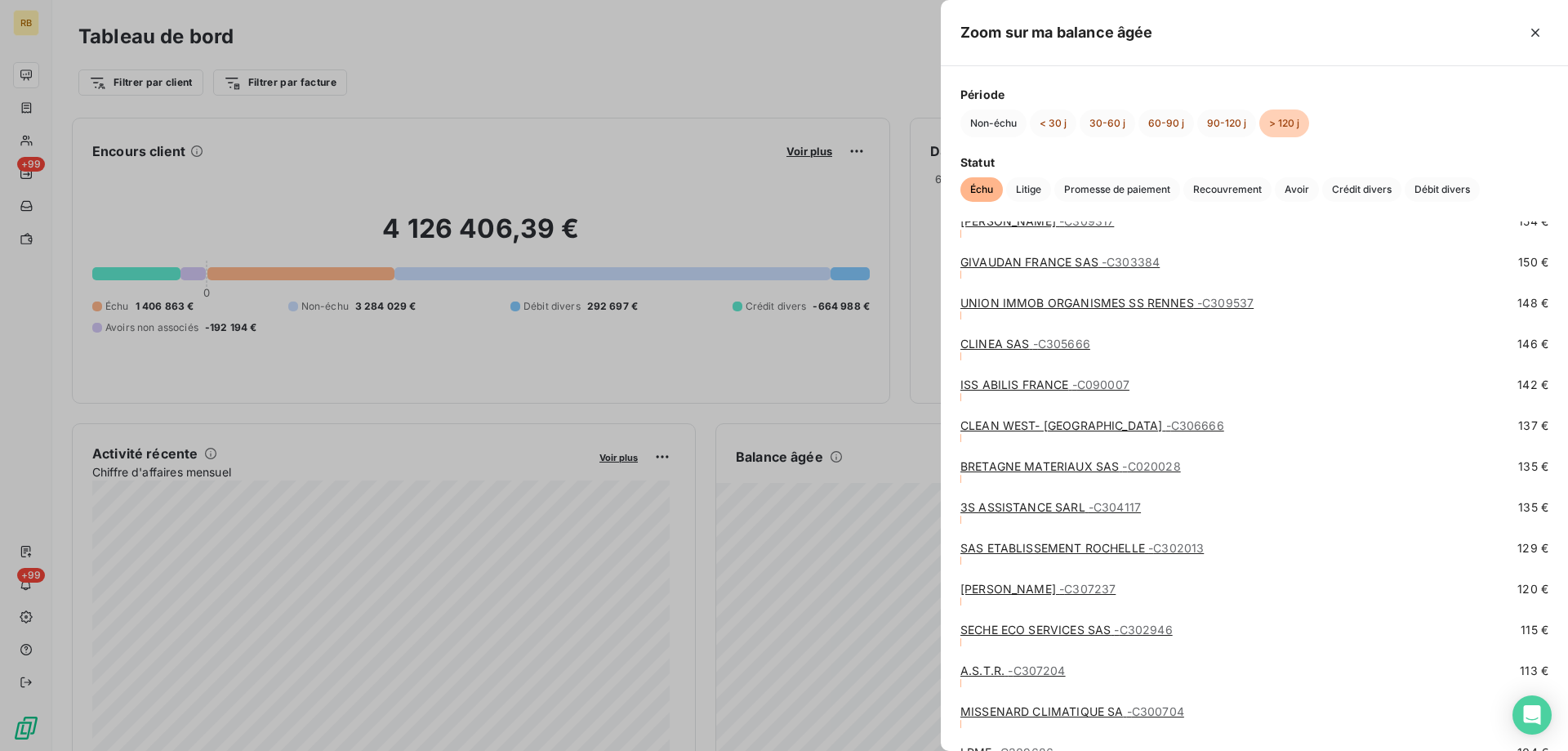
scroll to position [5802, 0]
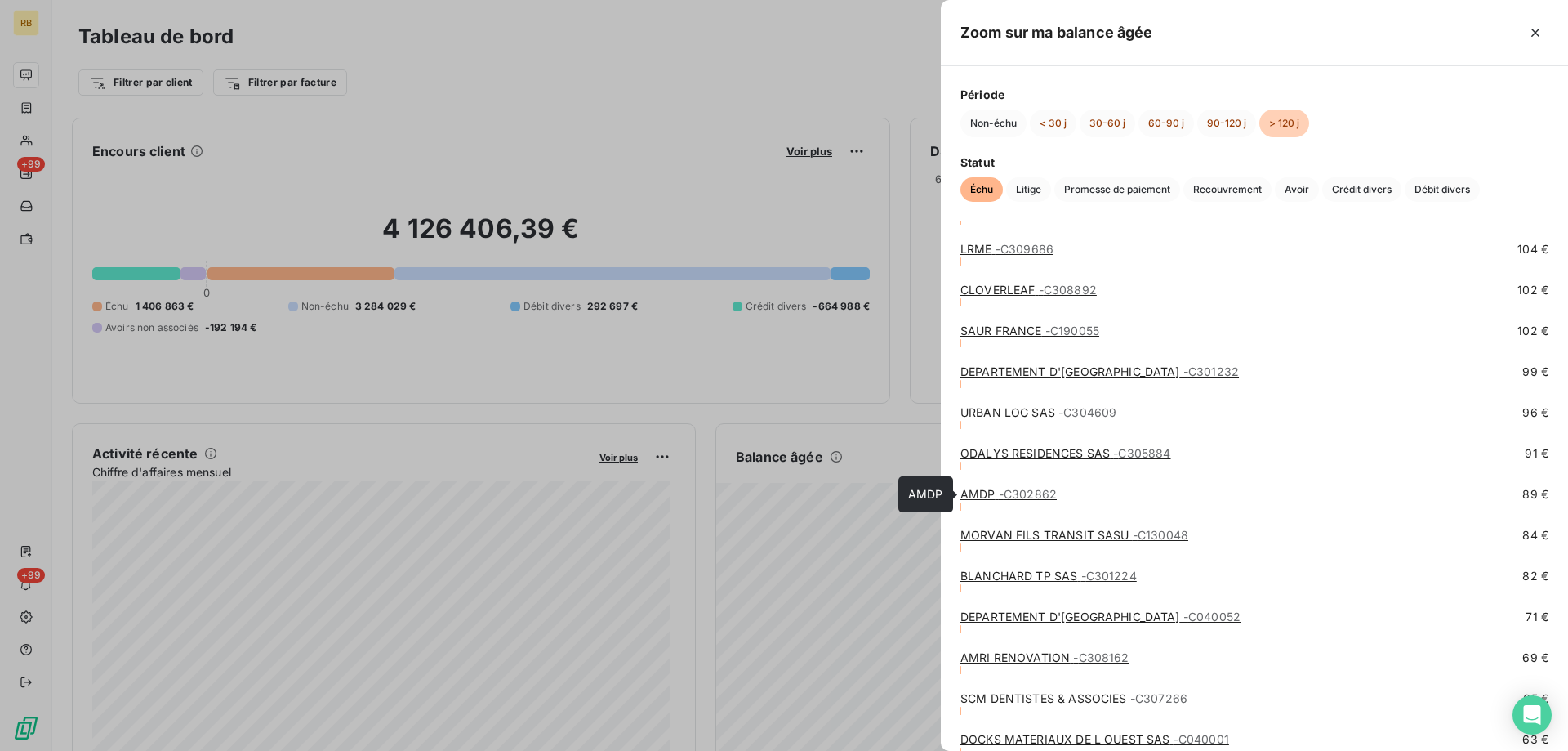
click at [1010, 494] on span "- C302862" at bounding box center [1028, 494] width 58 height 14
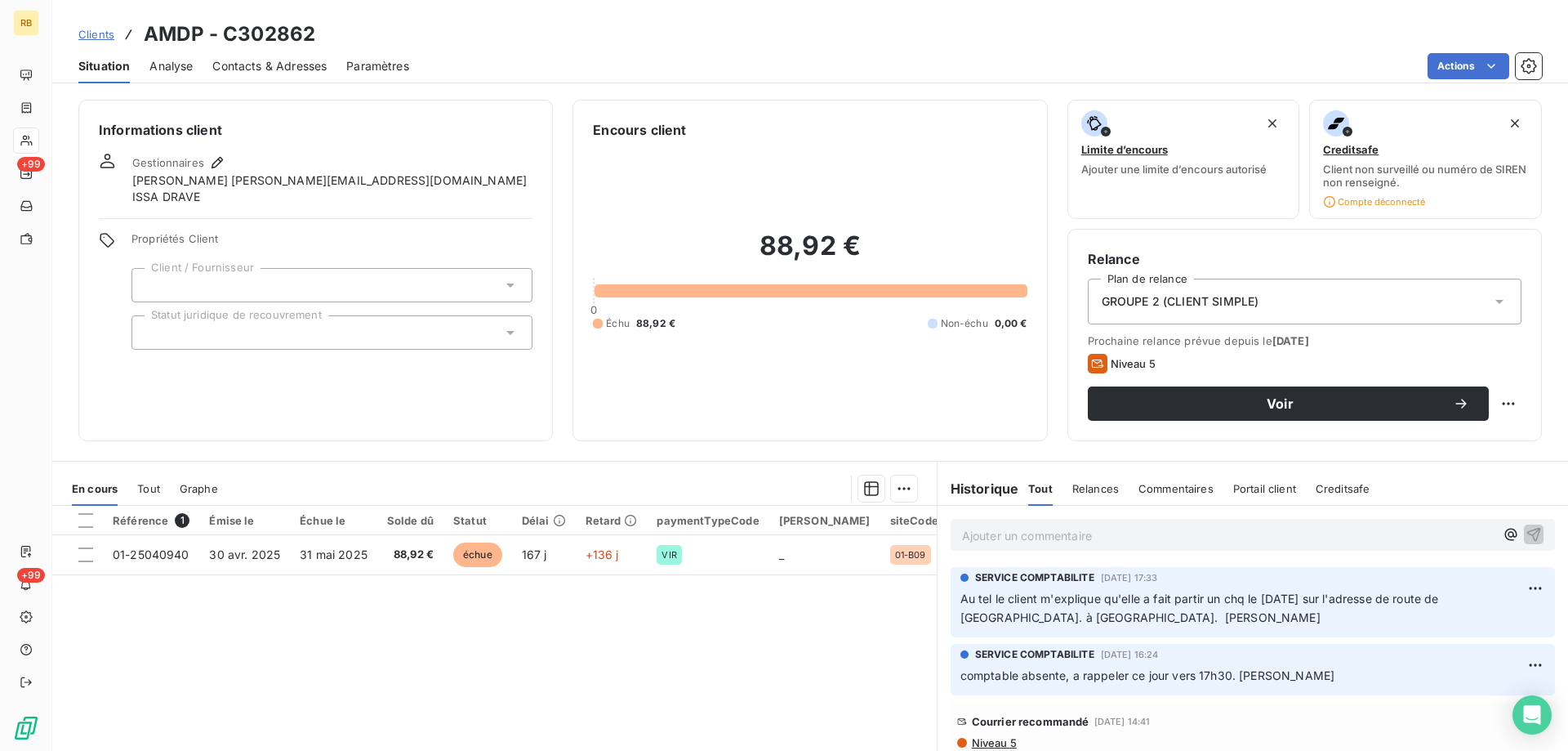
click at [685, 366] on div "88,92 € 0 Échu 88,92 € Non-échu 0,00 €" at bounding box center [810, 280] width 434 height 281
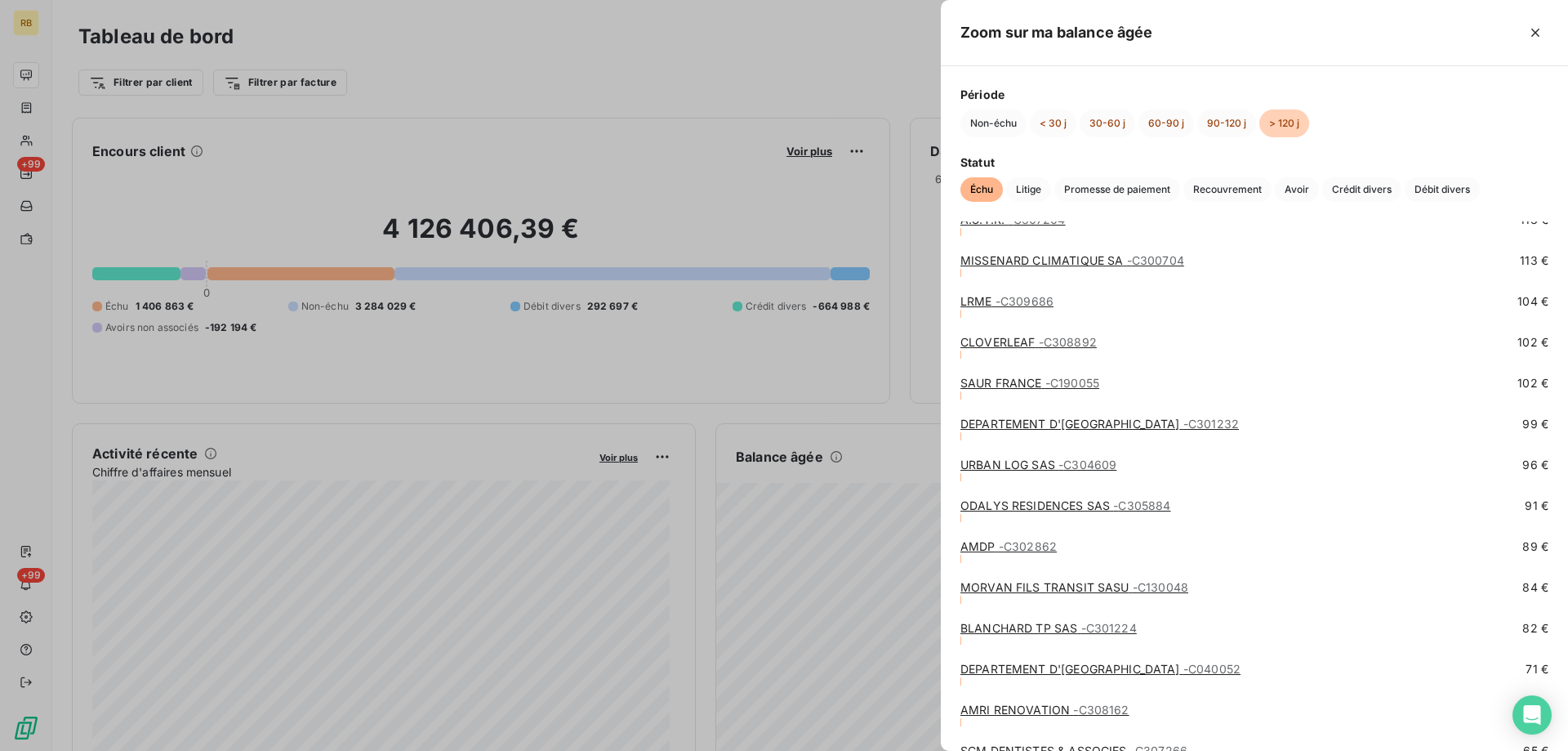
scroll to position [5720, 0]
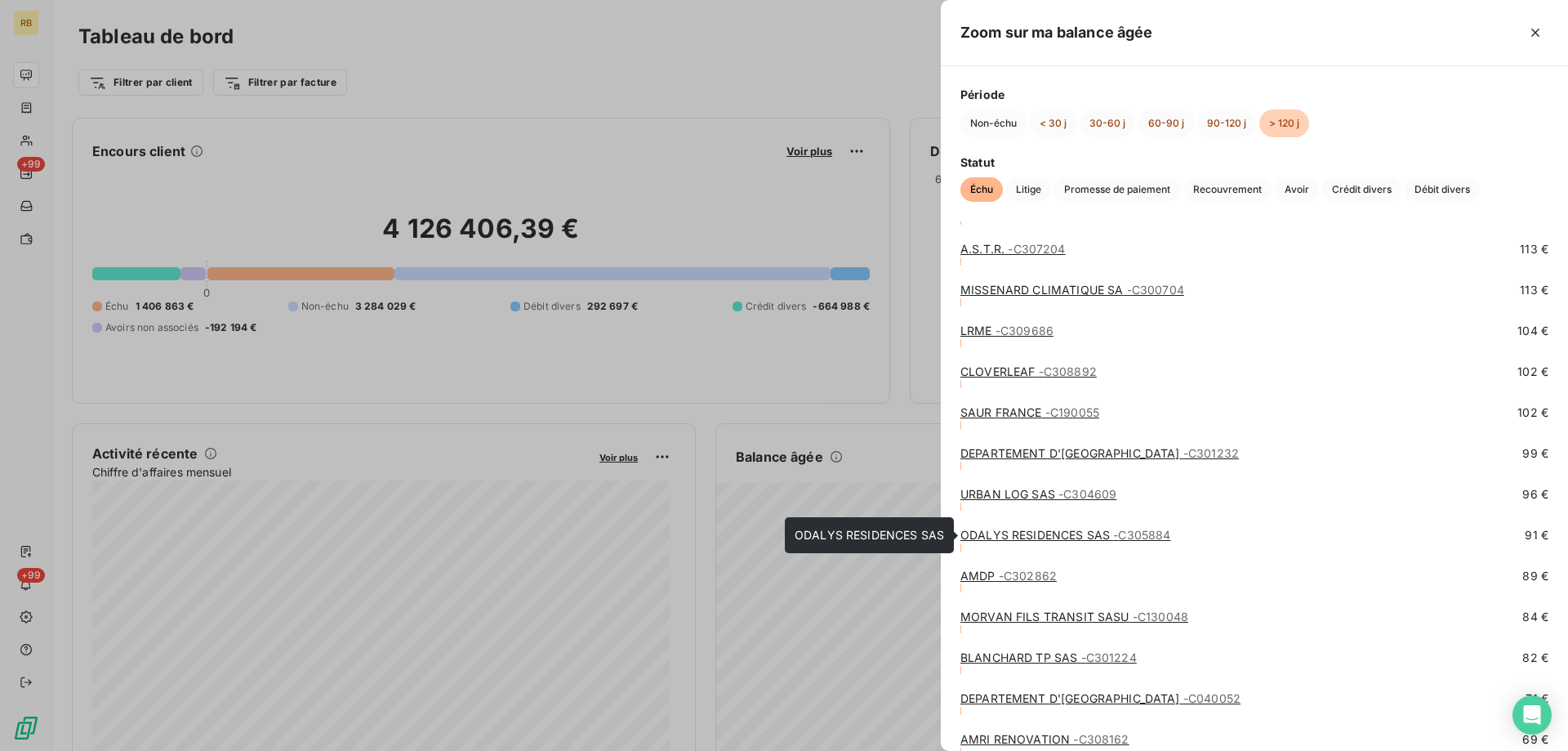
click at [1002, 537] on link "ODALYS RESIDENCES SAS - C305884" at bounding box center [1066, 535] width 211 height 14
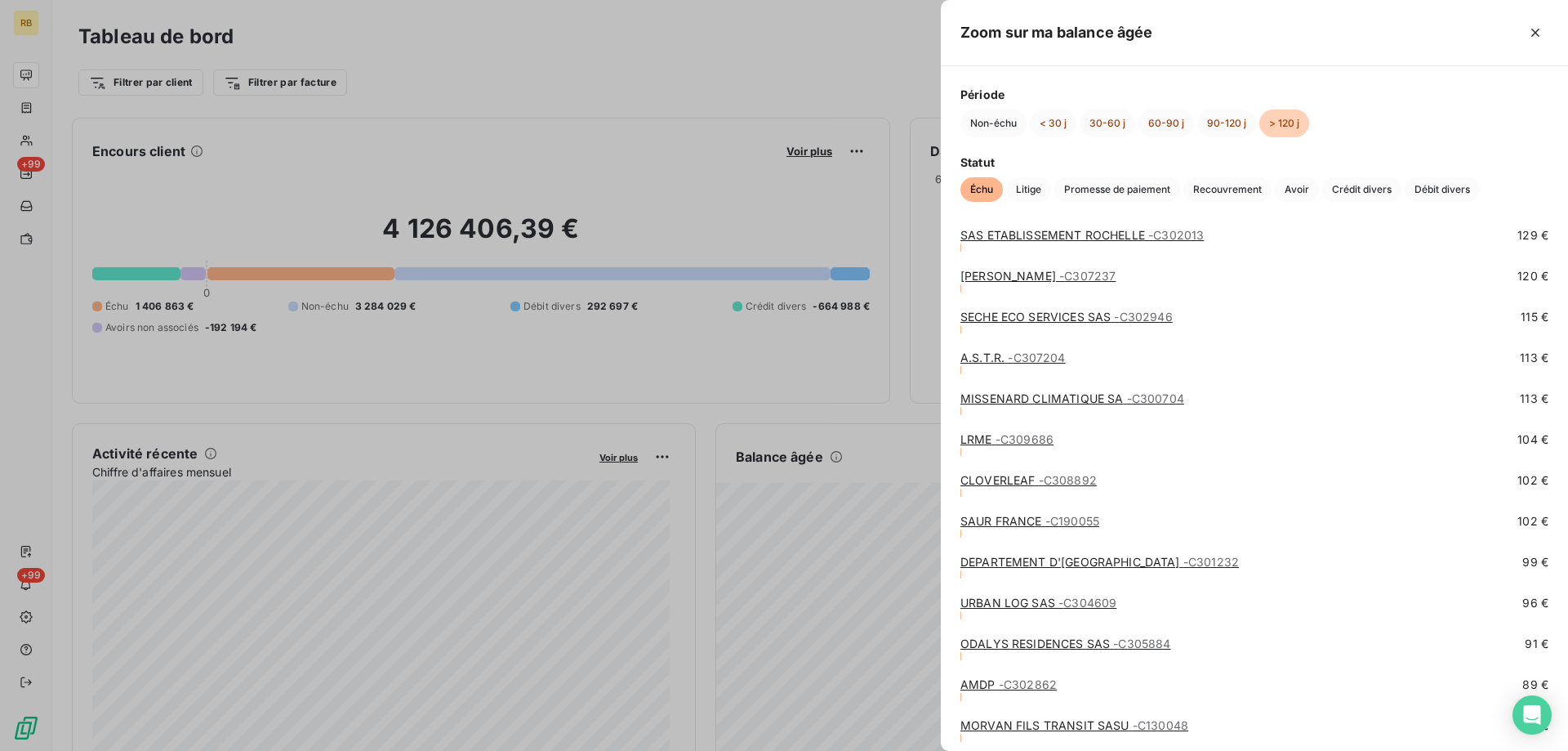
scroll to position [5639, 0]
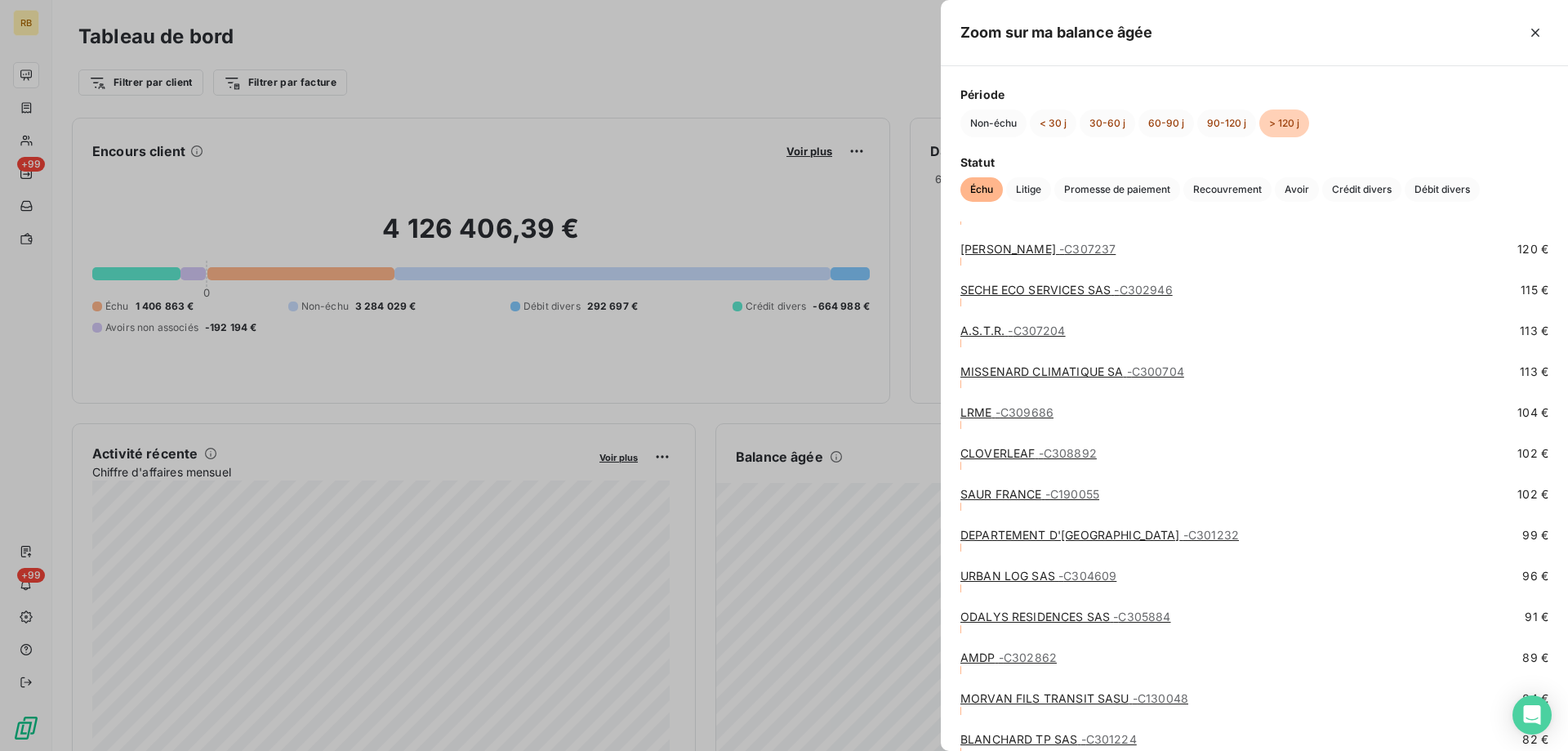
click at [982, 572] on link "URBAN LOG SAS - C304609" at bounding box center [1038, 576] width 156 height 14
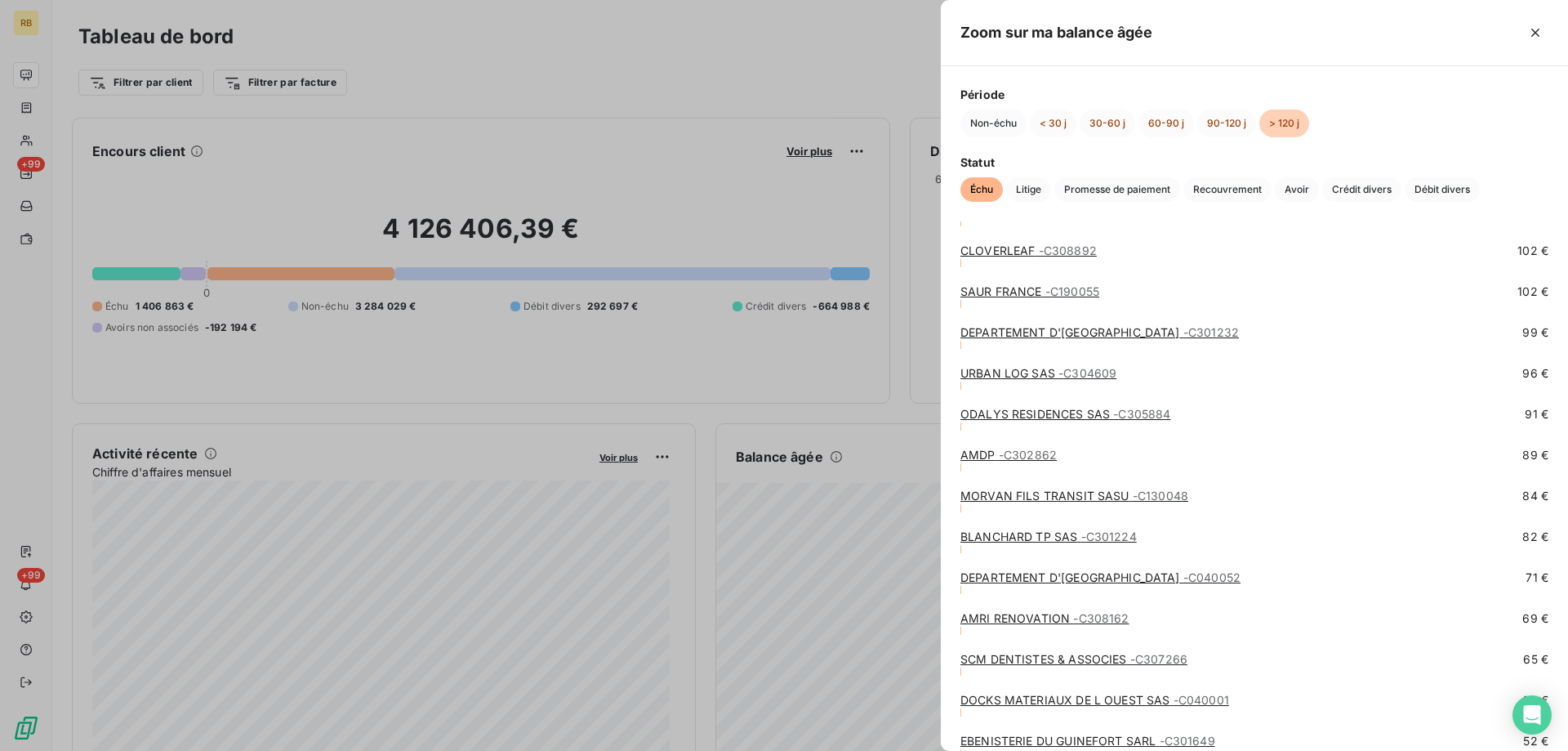
scroll to position [5802, 0]
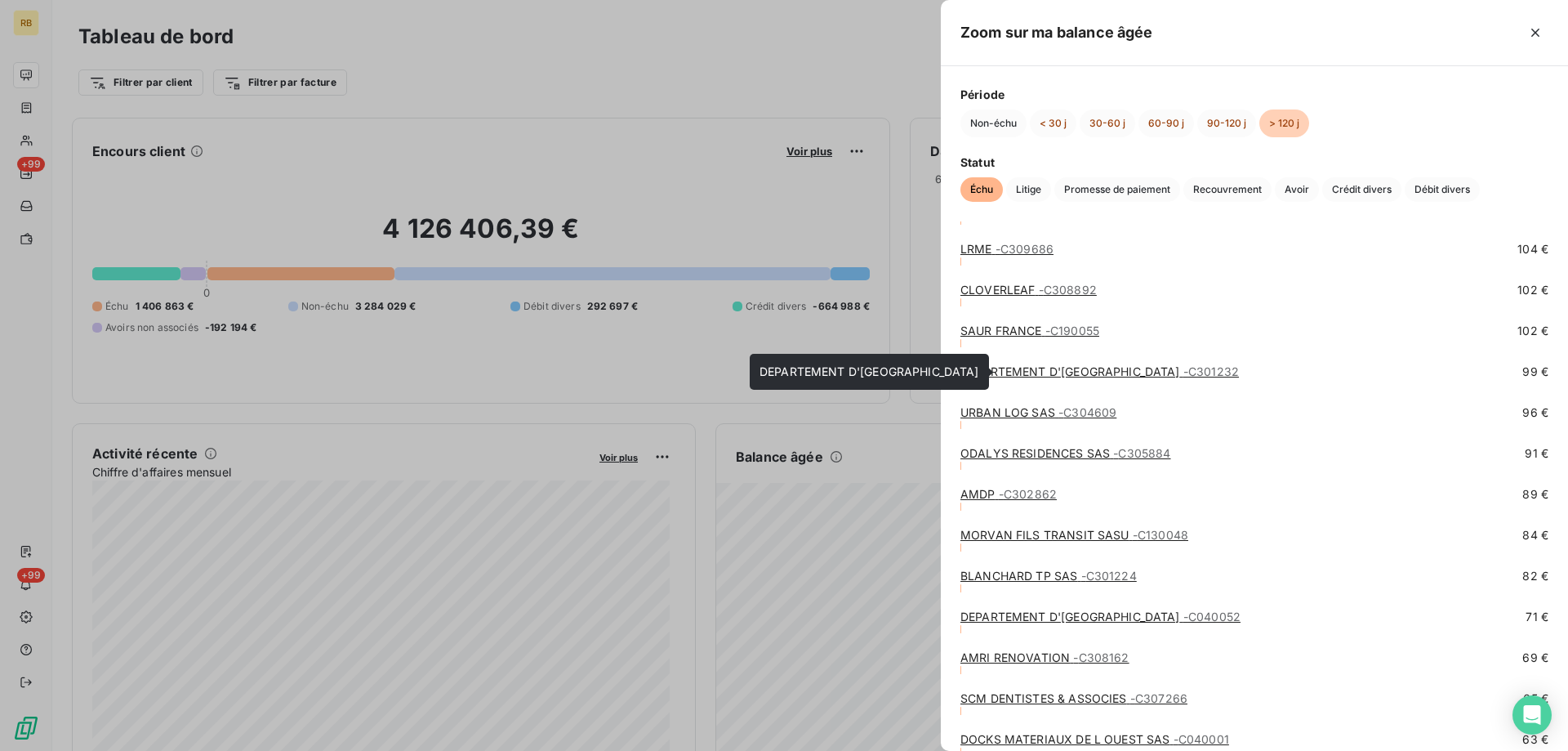
click at [1003, 370] on link "DEPARTEMENT D'ILLE & VILAINE - C301232" at bounding box center [1100, 371] width 279 height 14
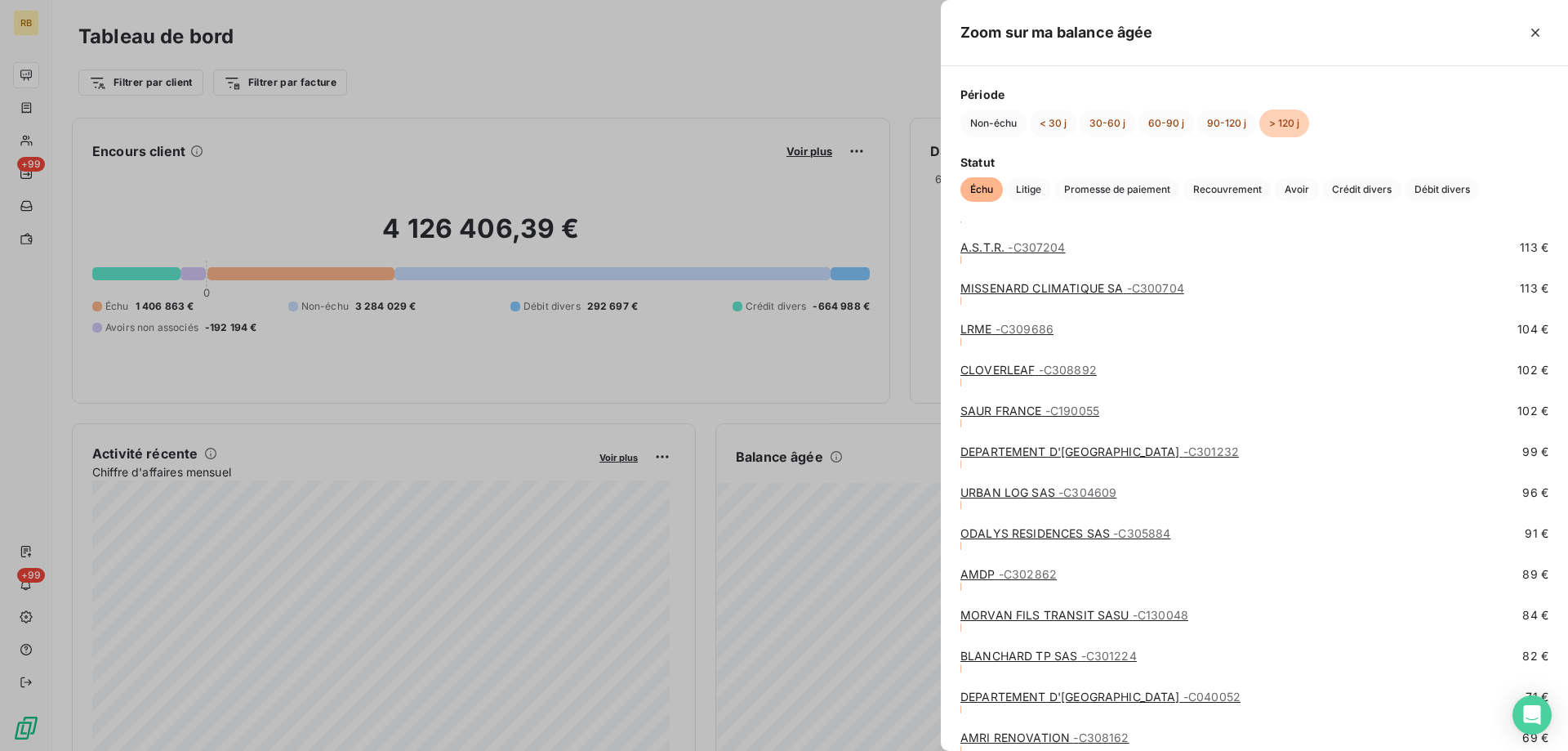
scroll to position [5720, 0]
click at [985, 411] on link "SAUR FRANCE - C190055" at bounding box center [1030, 412] width 138 height 14
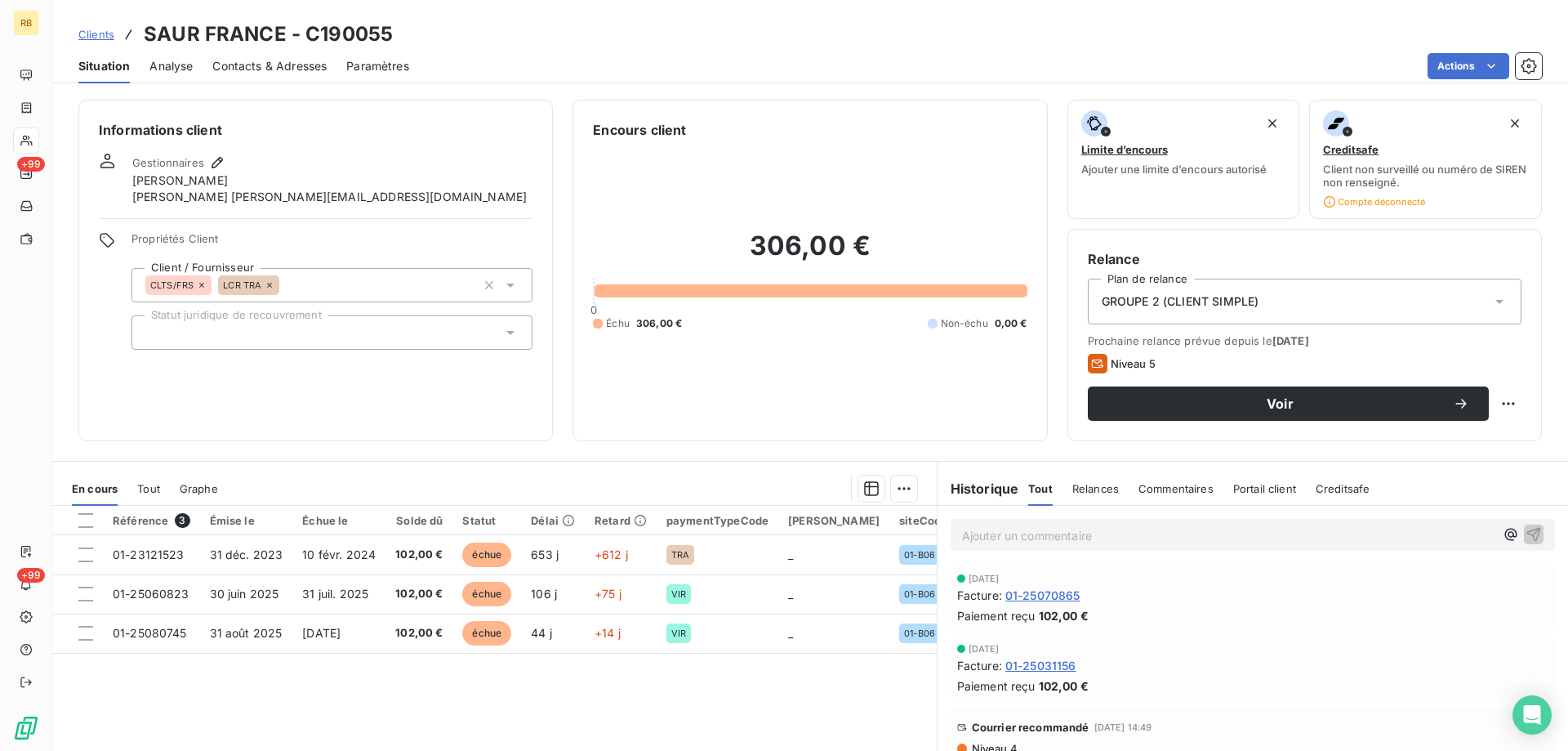
click at [1164, 491] on span "Commentaires" at bounding box center [1177, 488] width 76 height 13
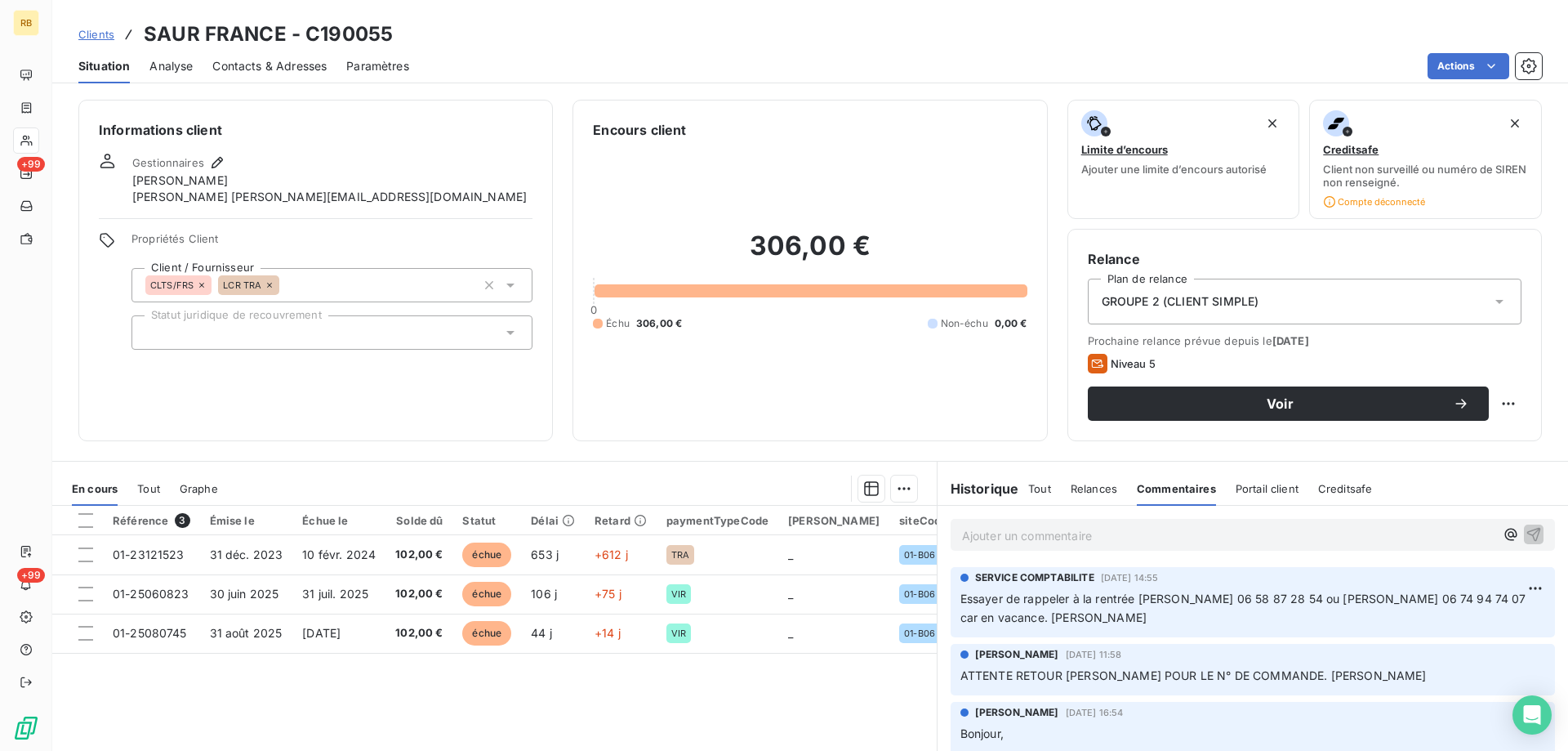
click at [274, 70] on span "Contacts & Adresses" at bounding box center [269, 66] width 114 height 16
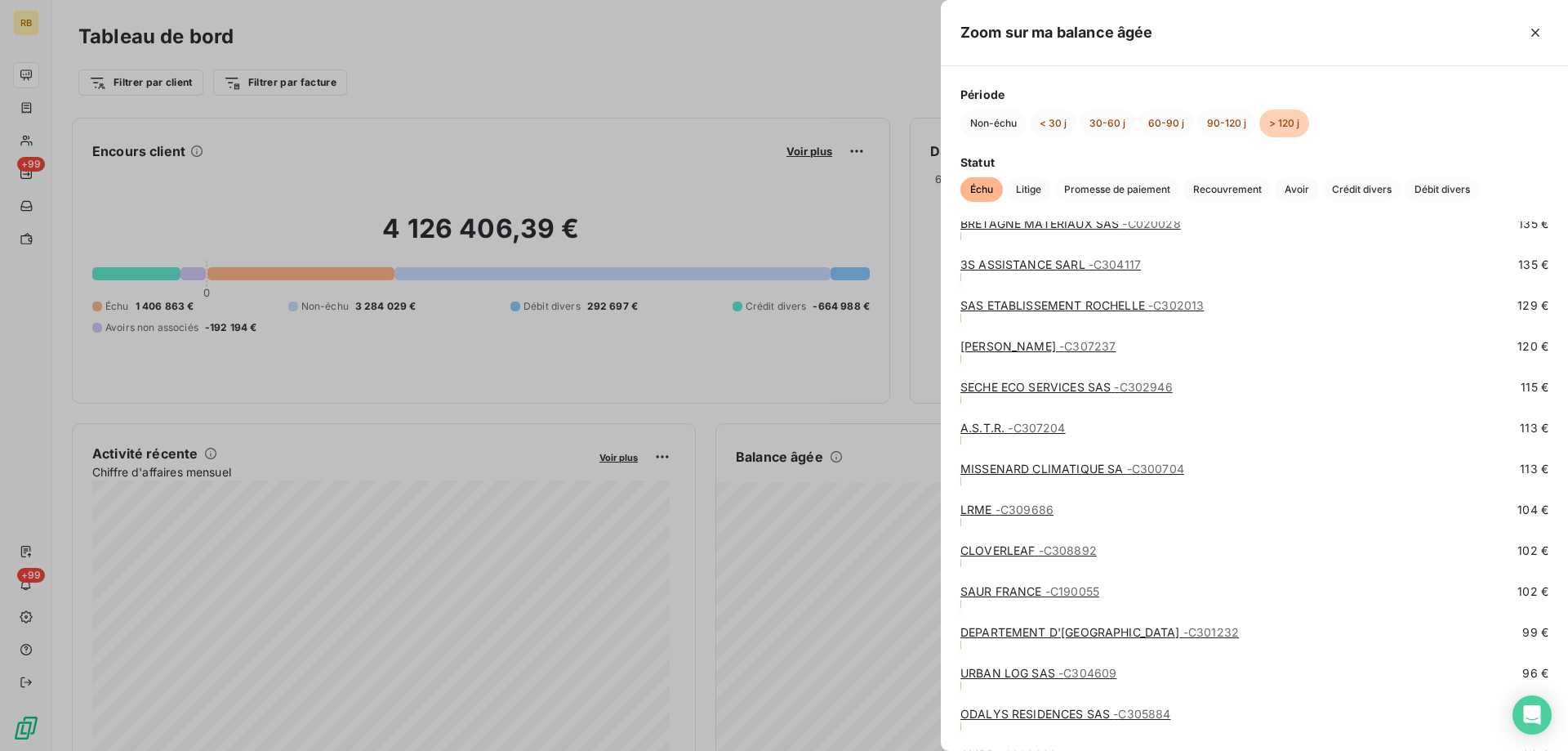
scroll to position [5556, 0]
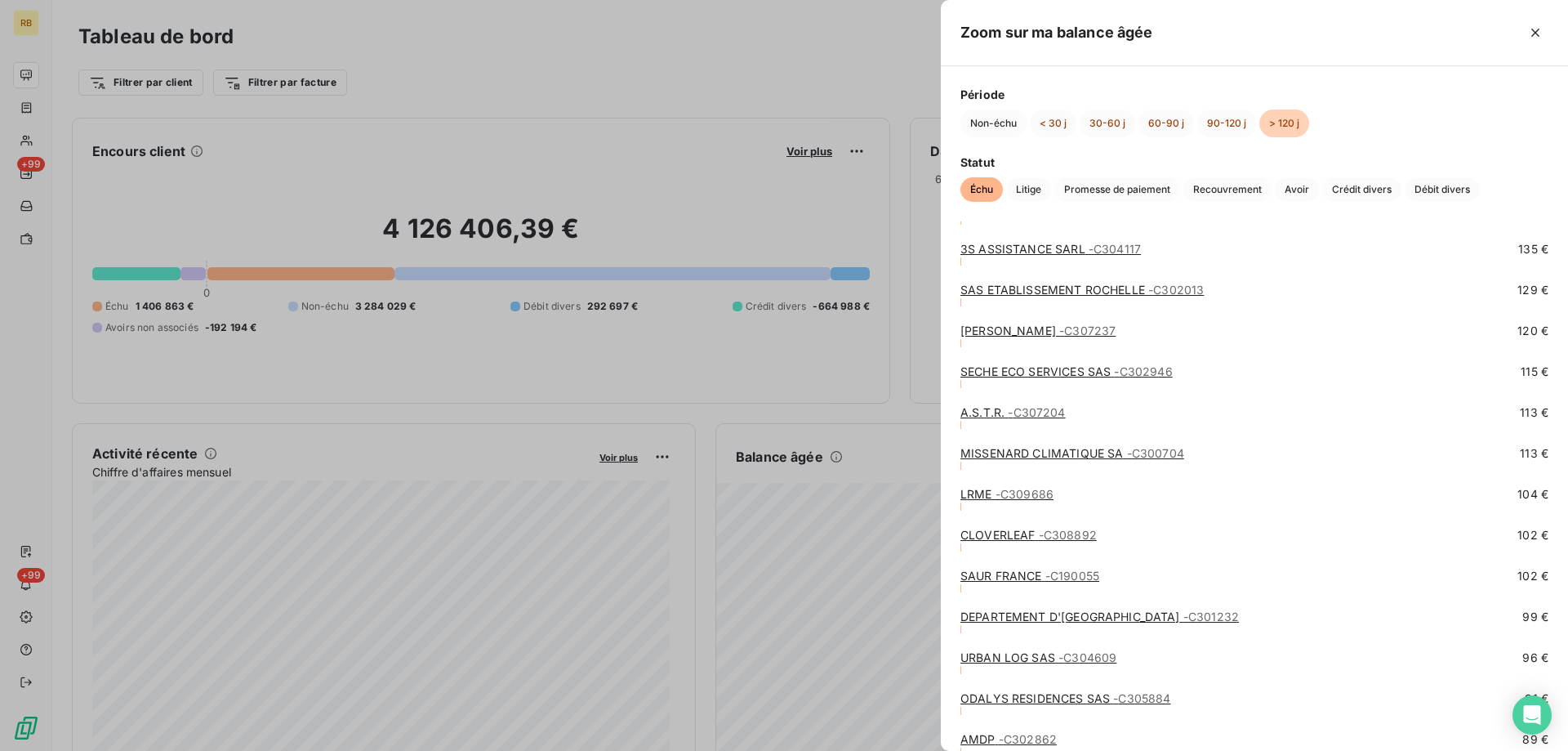
click at [1001, 532] on link "CLOVERLEAF - C308892" at bounding box center [1029, 535] width 137 height 14
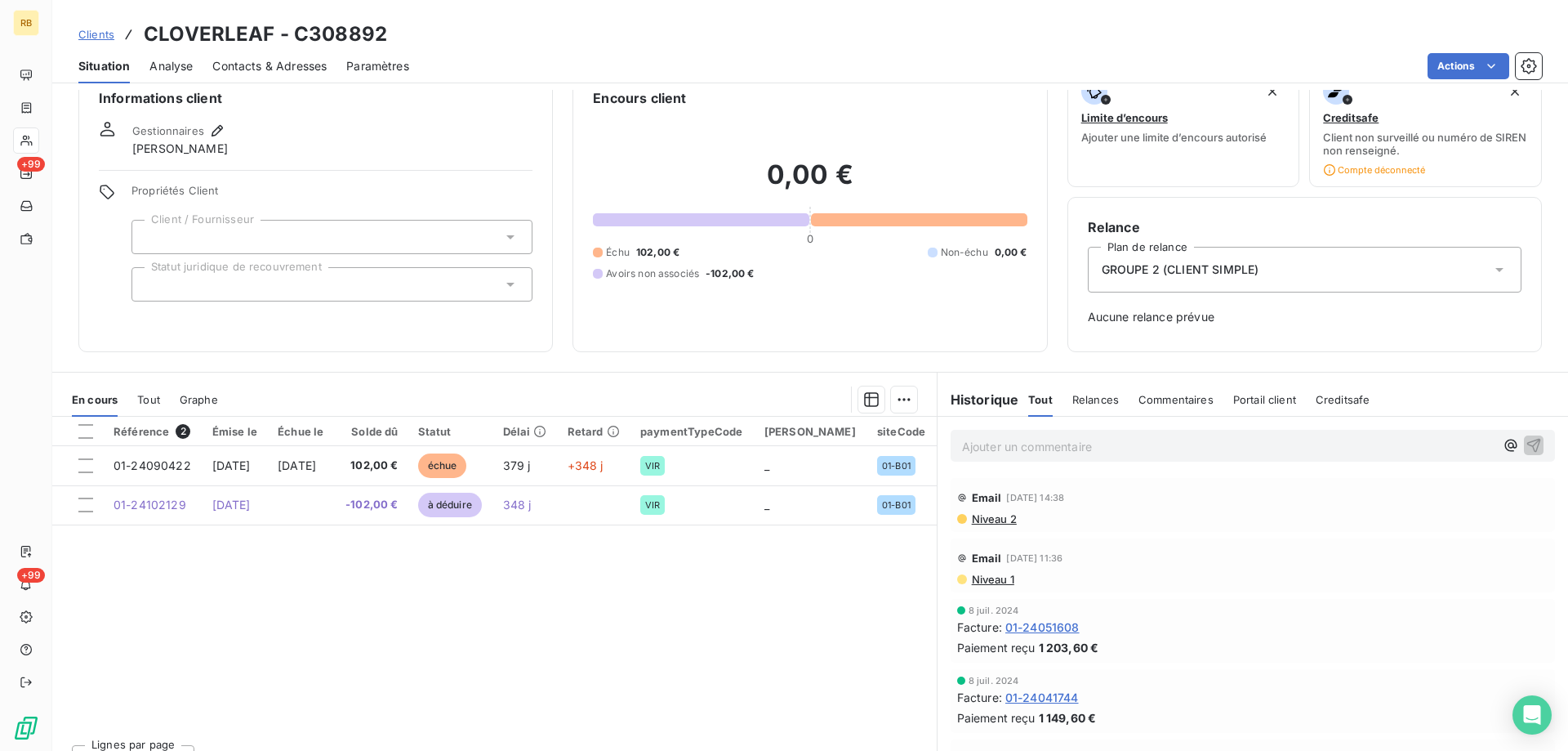
scroll to position [61, 0]
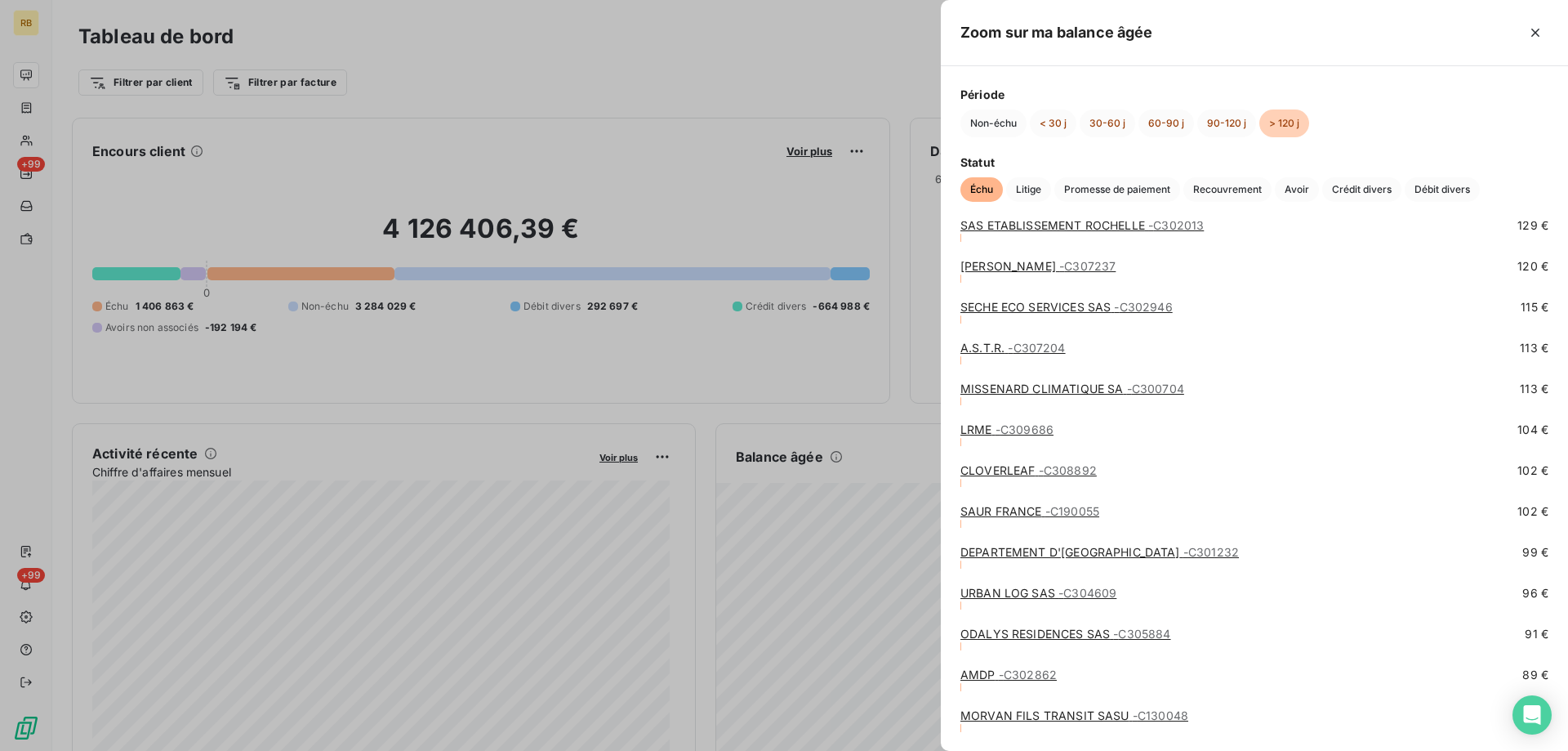
scroll to position [5639, 0]
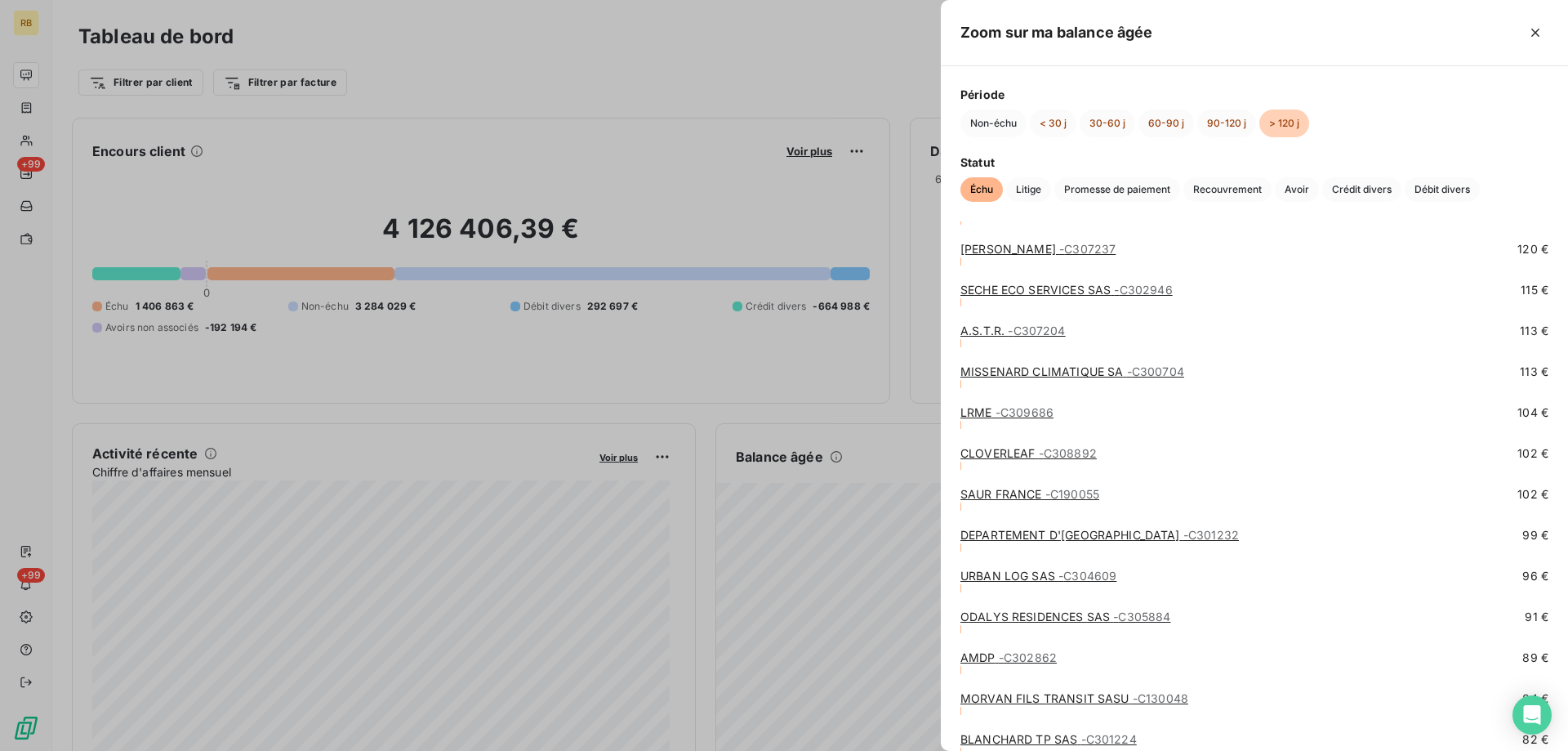
click at [985, 410] on link "LRME - C309686" at bounding box center [1007, 412] width 93 height 14
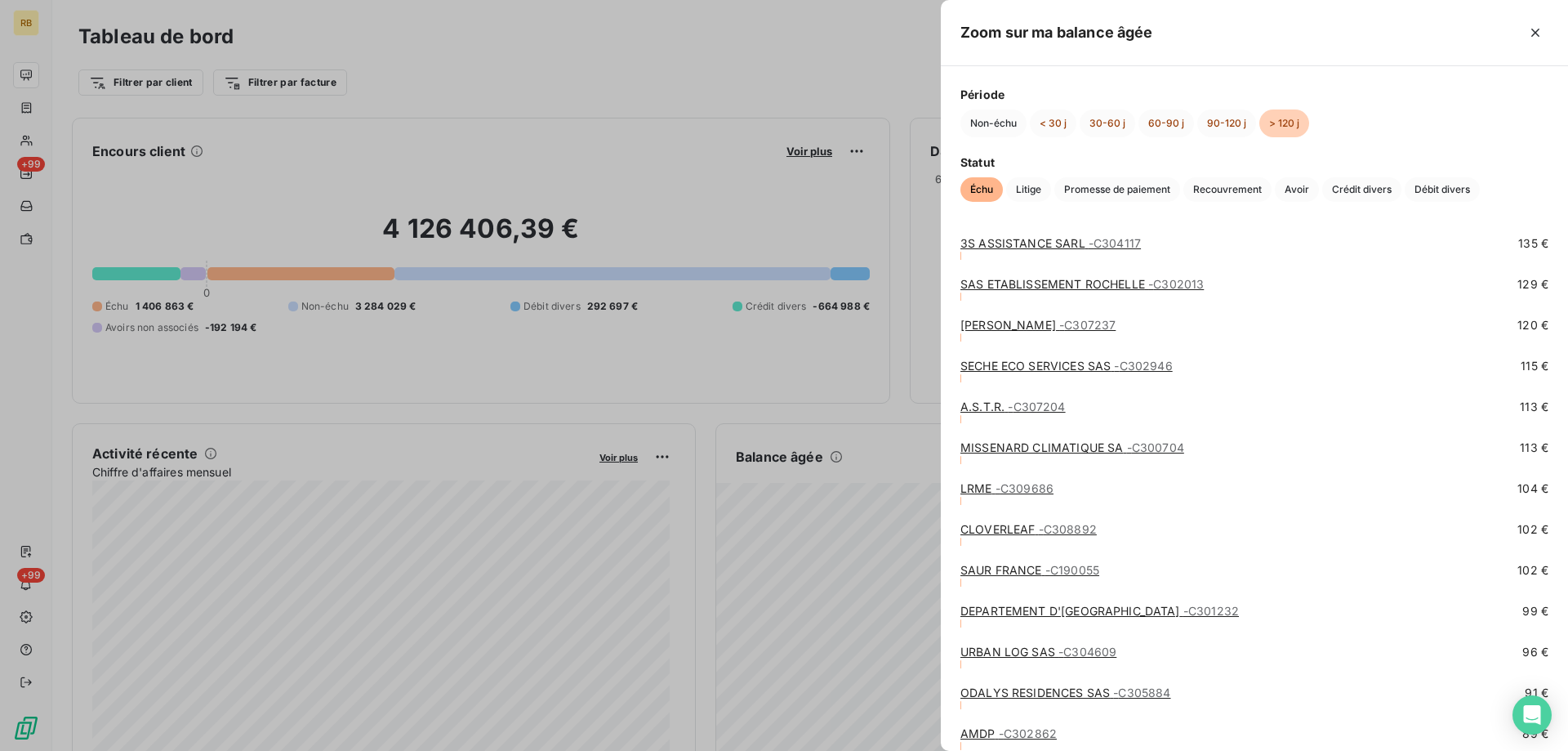
scroll to position [5454, 0]
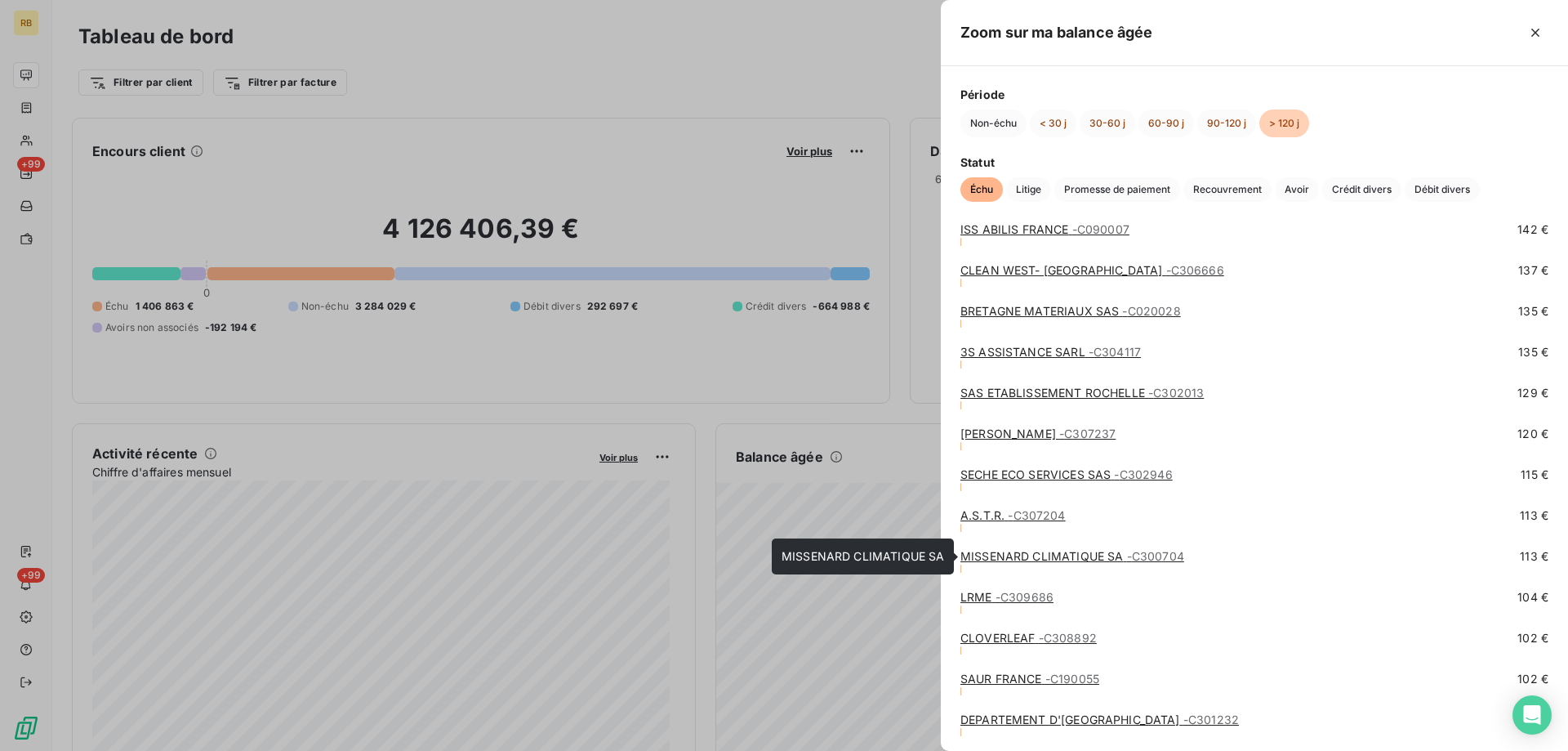
click at [999, 553] on link "MISSENARD CLIMATIQUE SA - C300704" at bounding box center [1072, 556] width 224 height 14
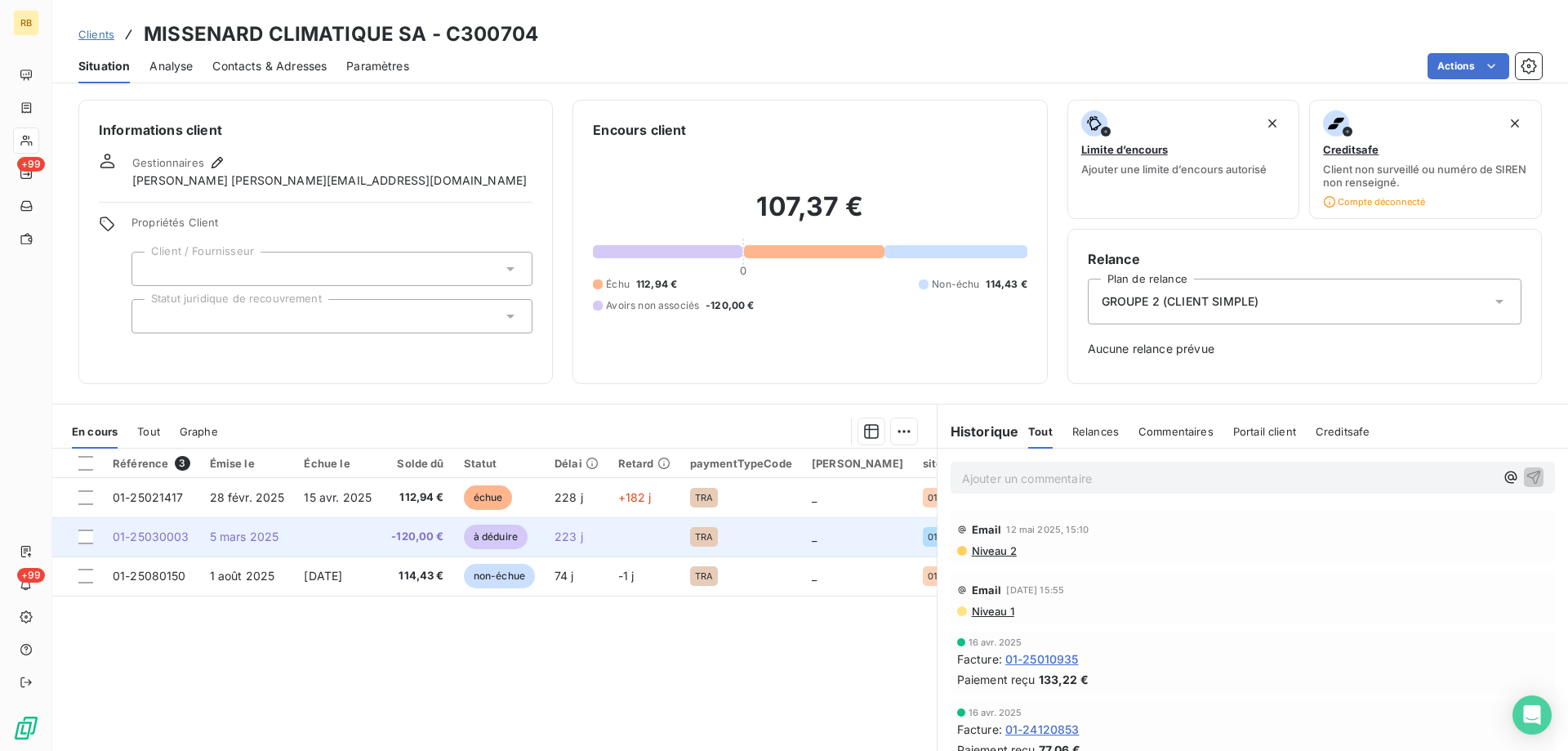
click at [143, 543] on span "01-25030003" at bounding box center [150, 536] width 77 height 14
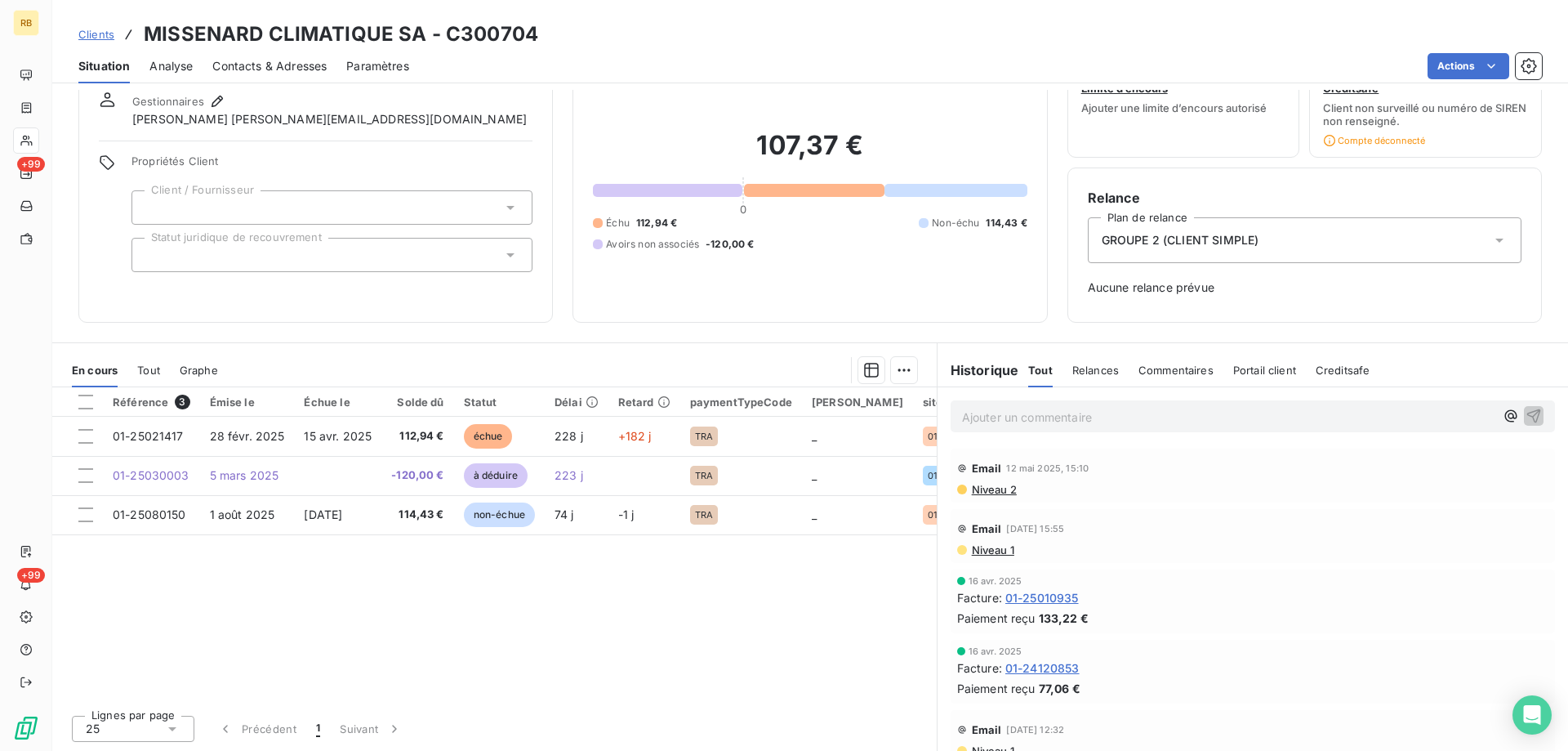
scroll to position [0, 35]
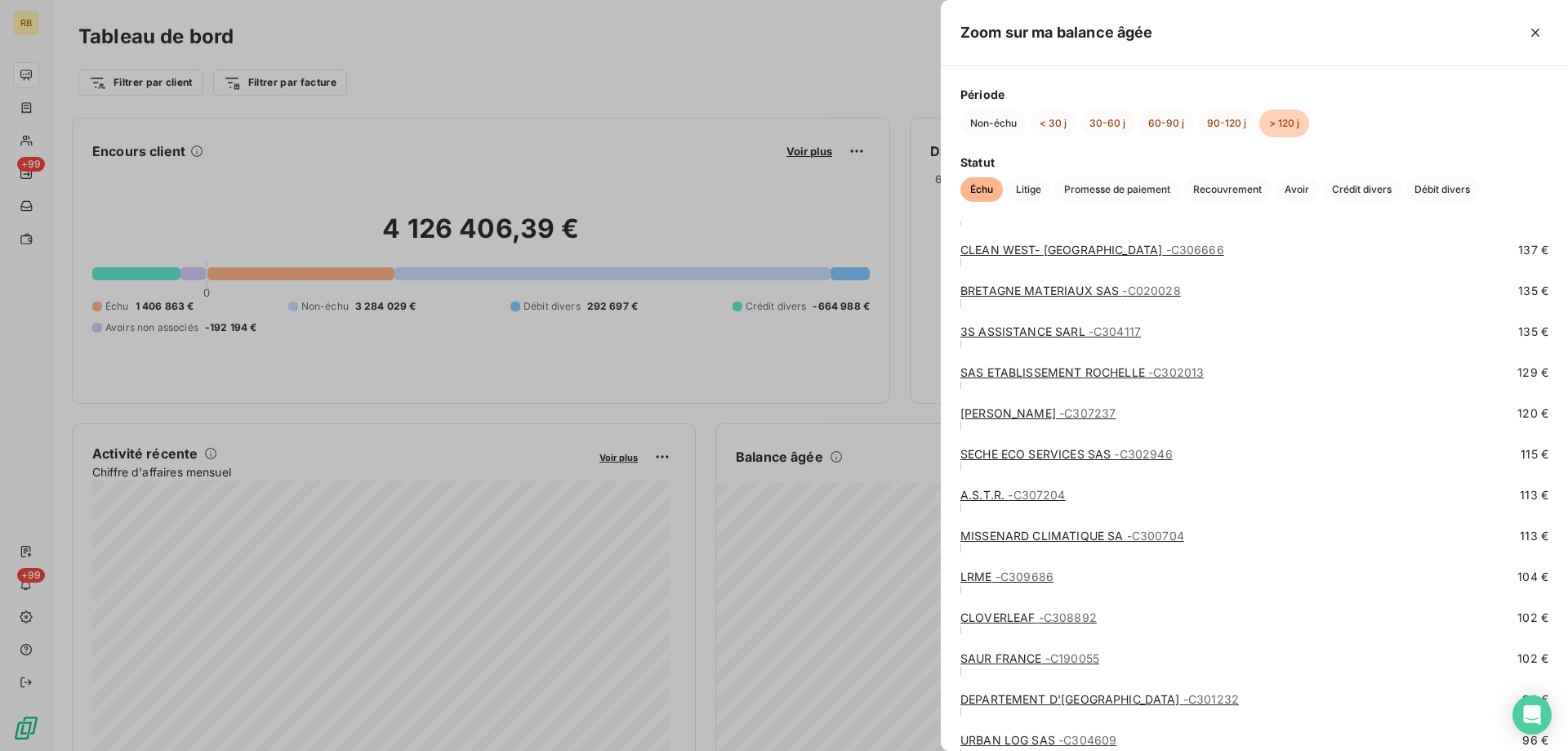
scroll to position [5475, 0]
click at [1007, 532] on link "MISSENARD CLIMATIQUE SA - C300704" at bounding box center [1072, 535] width 224 height 14
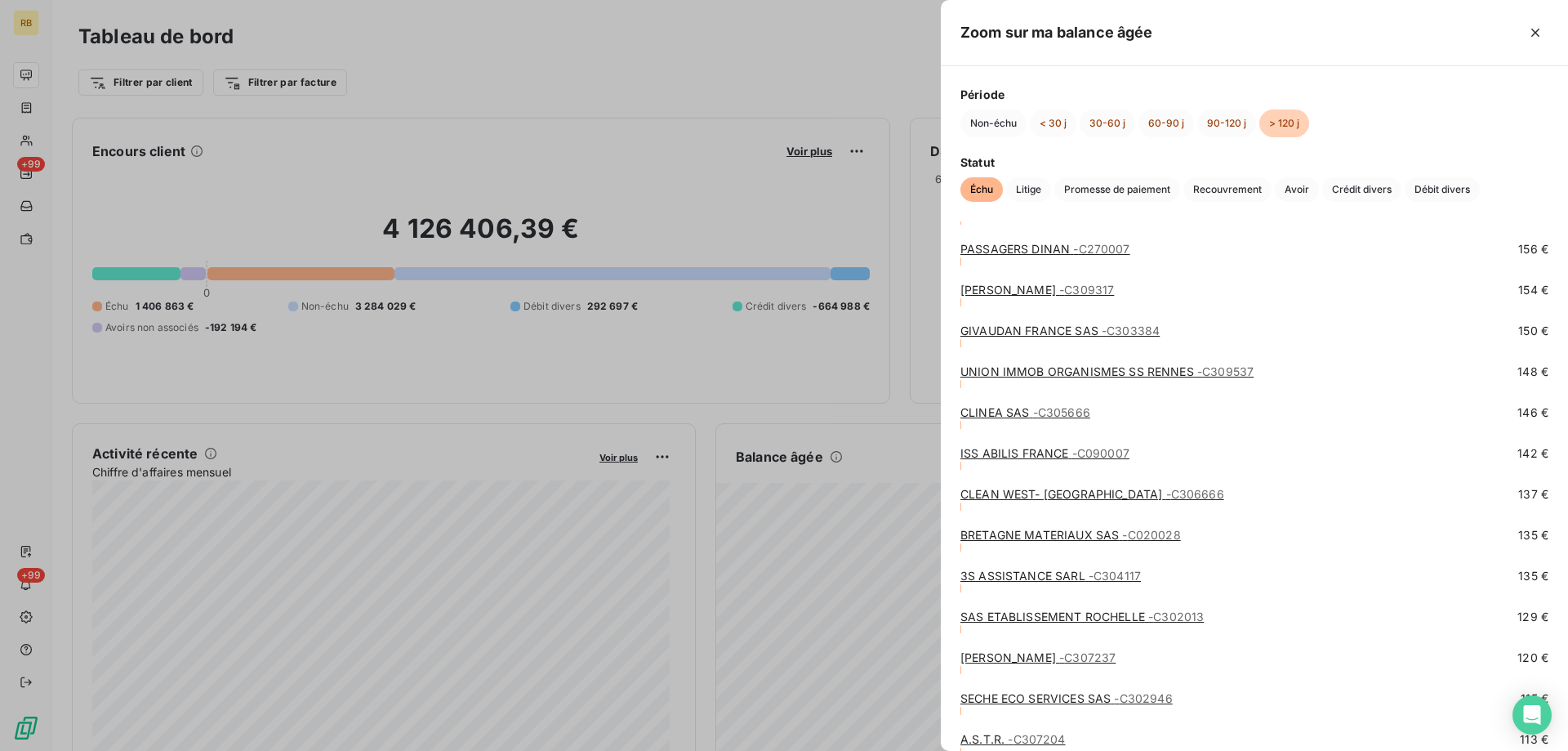
scroll to position [5311, 0]
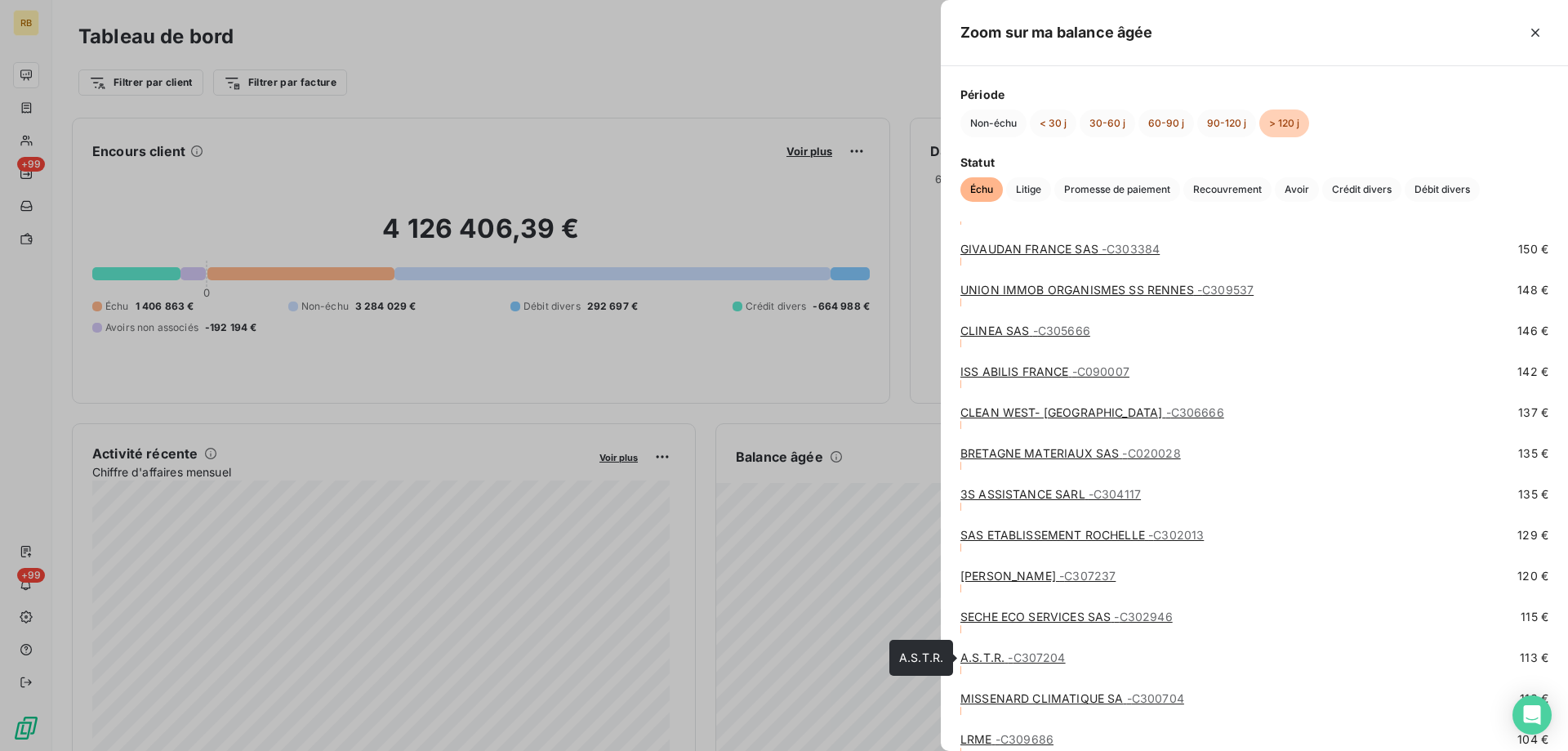
click at [995, 650] on link "A.S.T.R. - C307204" at bounding box center [1013, 657] width 106 height 14
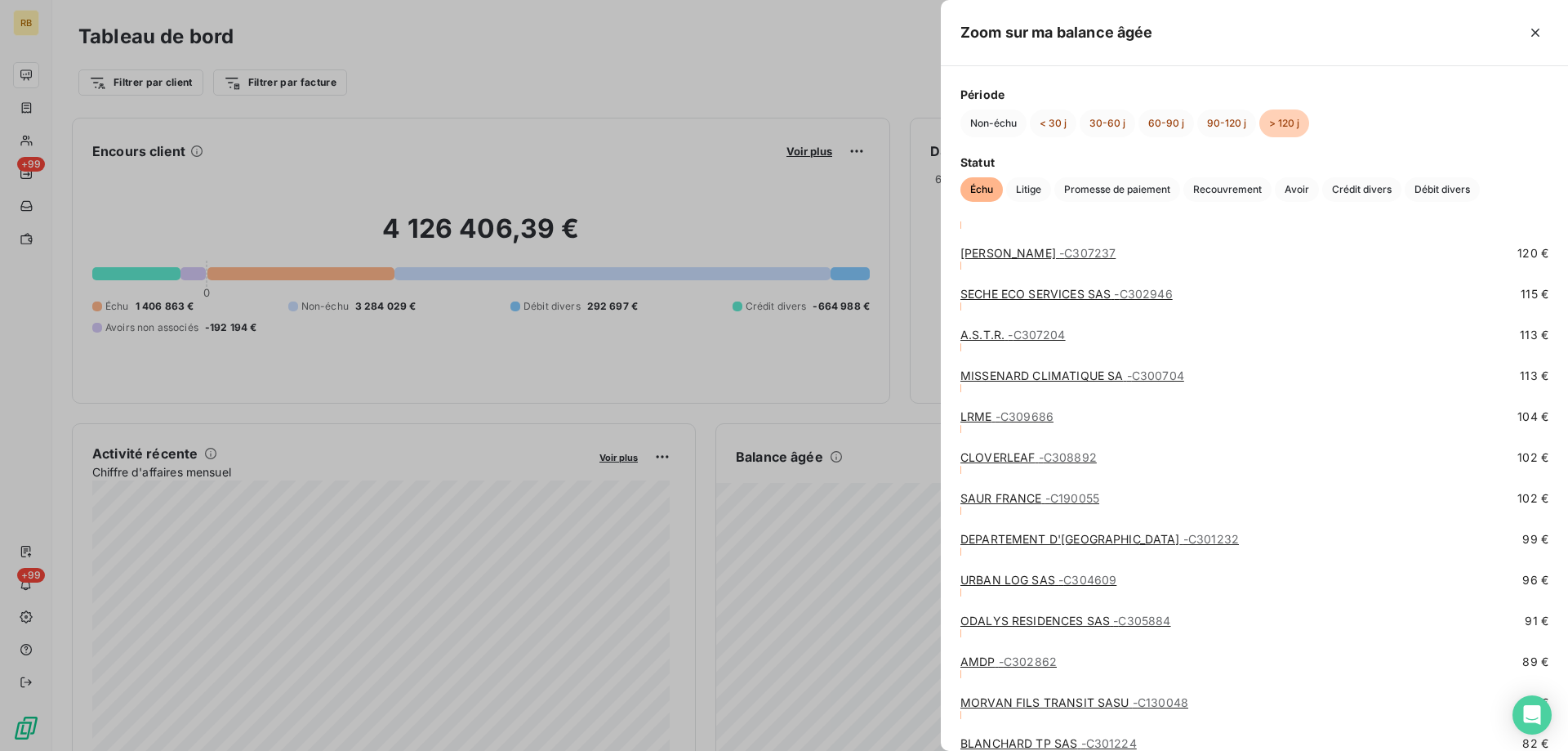
scroll to position [5639, 0]
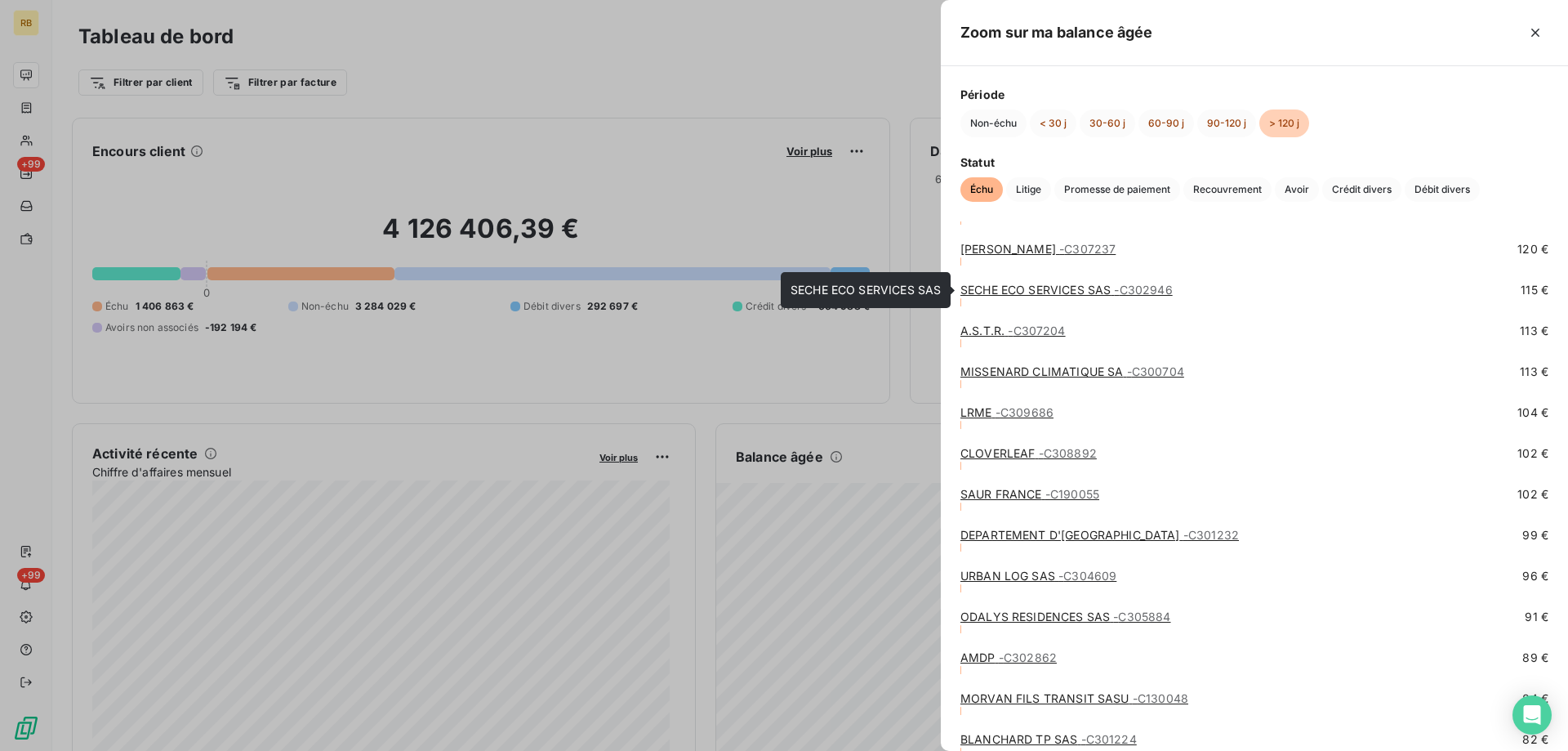
click at [1003, 291] on link "SECHE ECO SERVICES SAS - C302946" at bounding box center [1066, 290] width 212 height 14
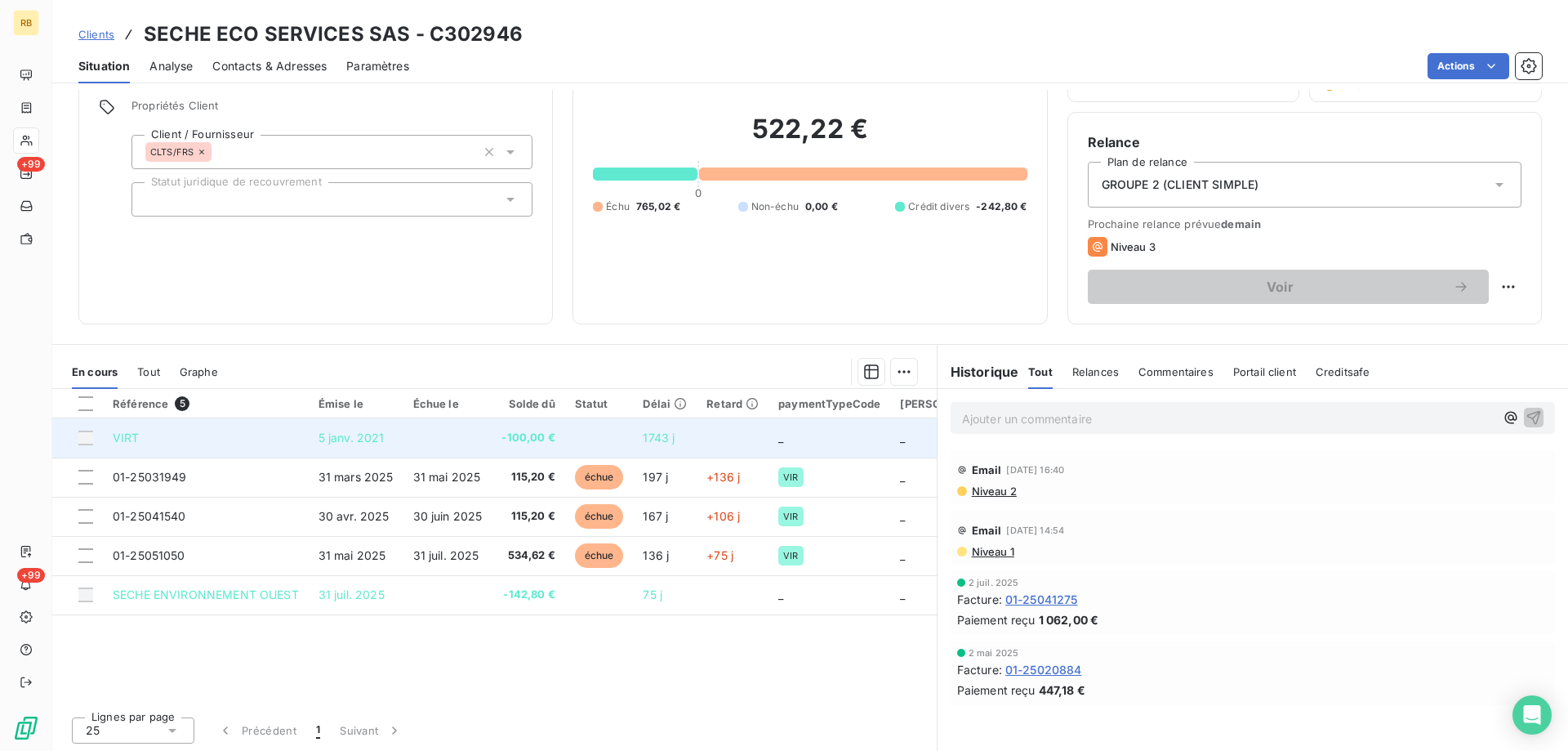
scroll to position [118, 0]
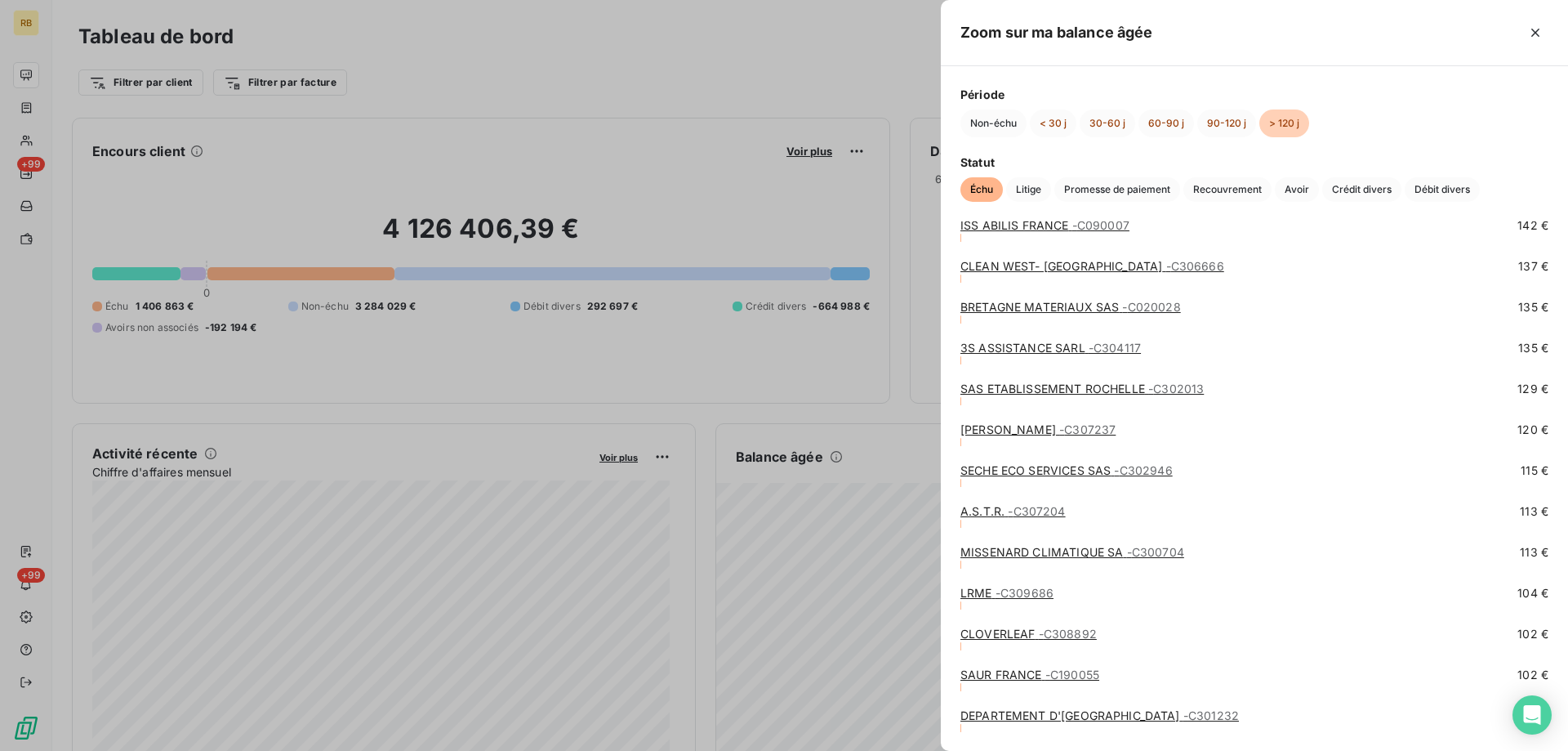
scroll to position [5454, 0]
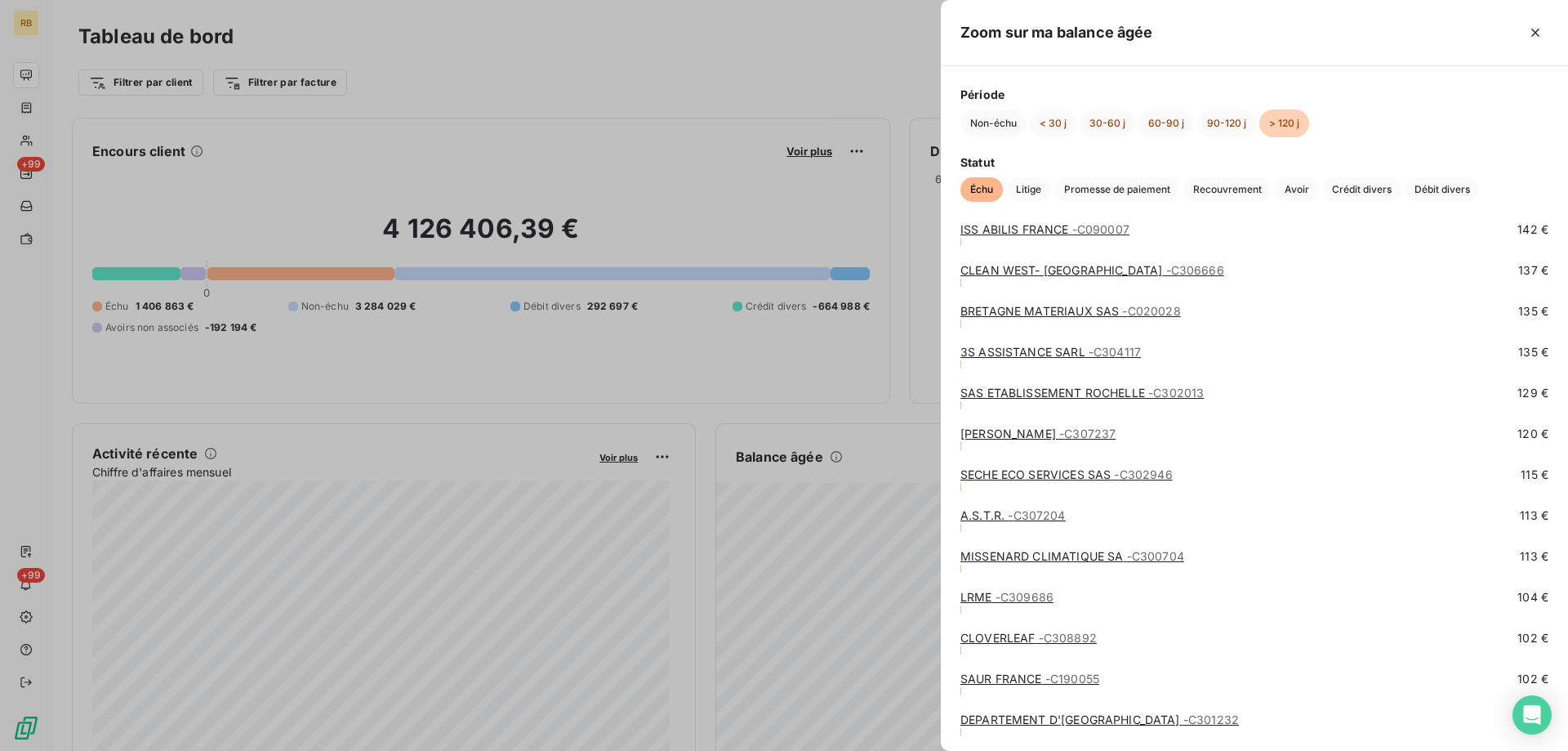
click at [970, 432] on link "AKKARI KARIM - C307237" at bounding box center [1038, 433] width 155 height 14
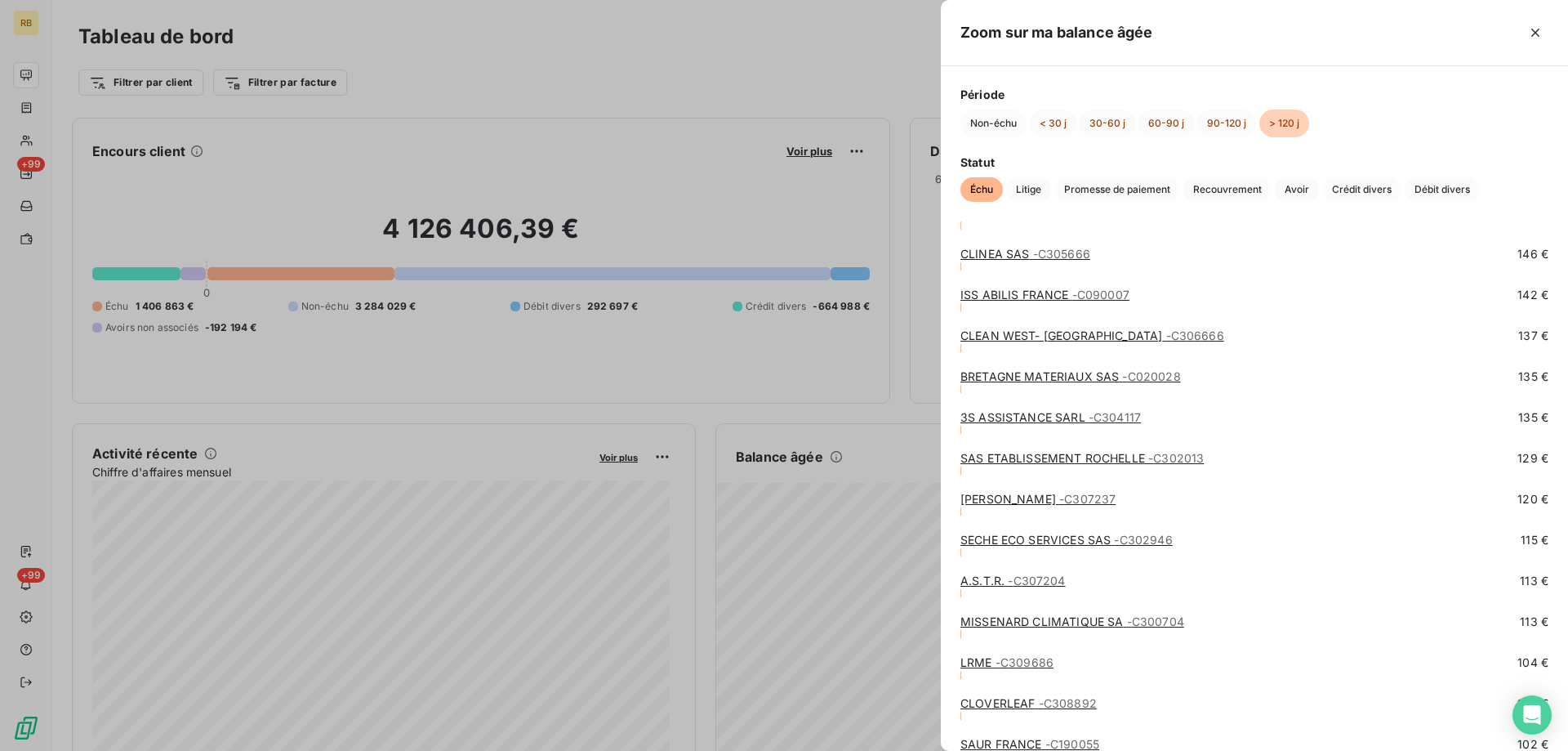
scroll to position [5394, 0]
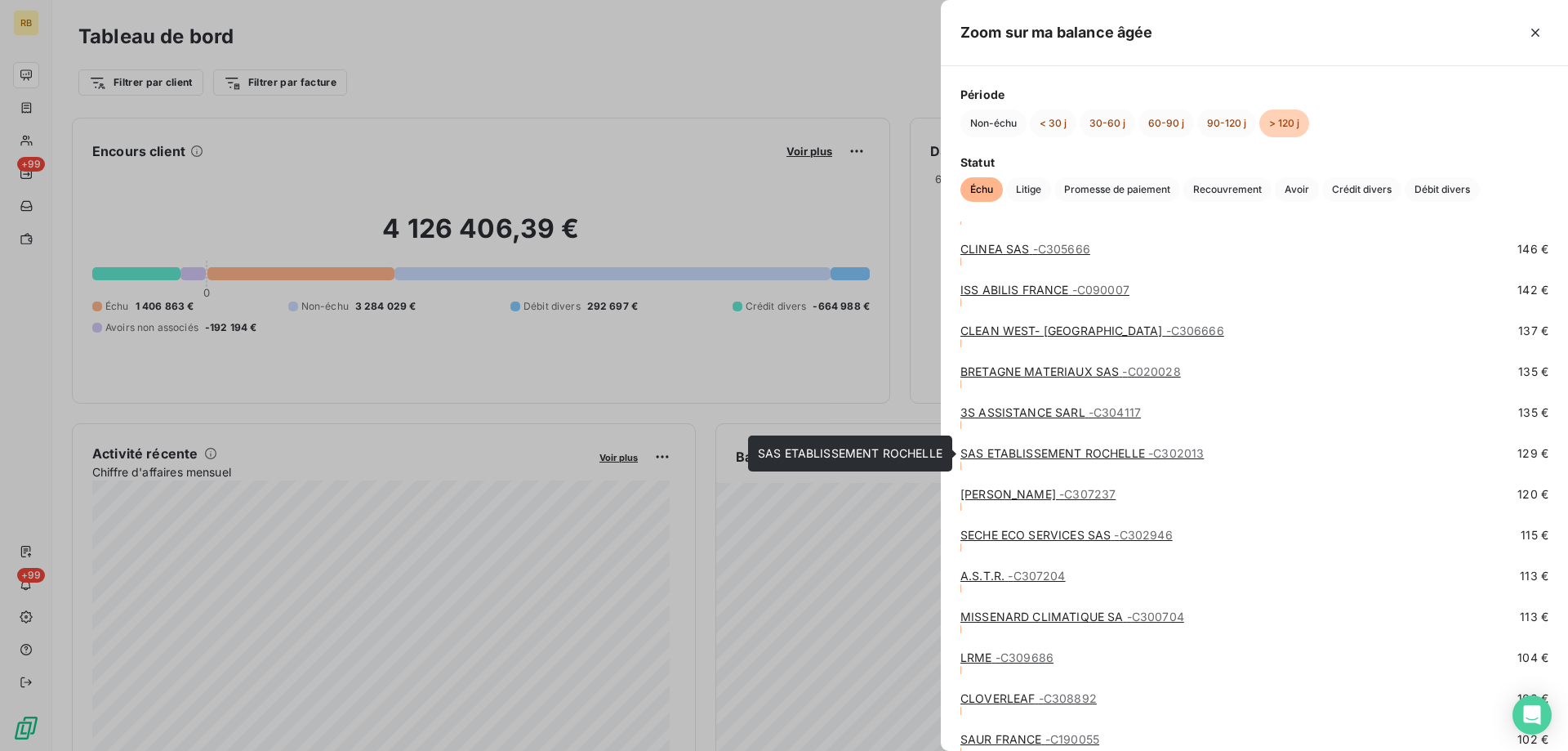
click at [991, 451] on link "SAS ETABLISSEMENT ROCHELLE - C302013" at bounding box center [1082, 453] width 243 height 14
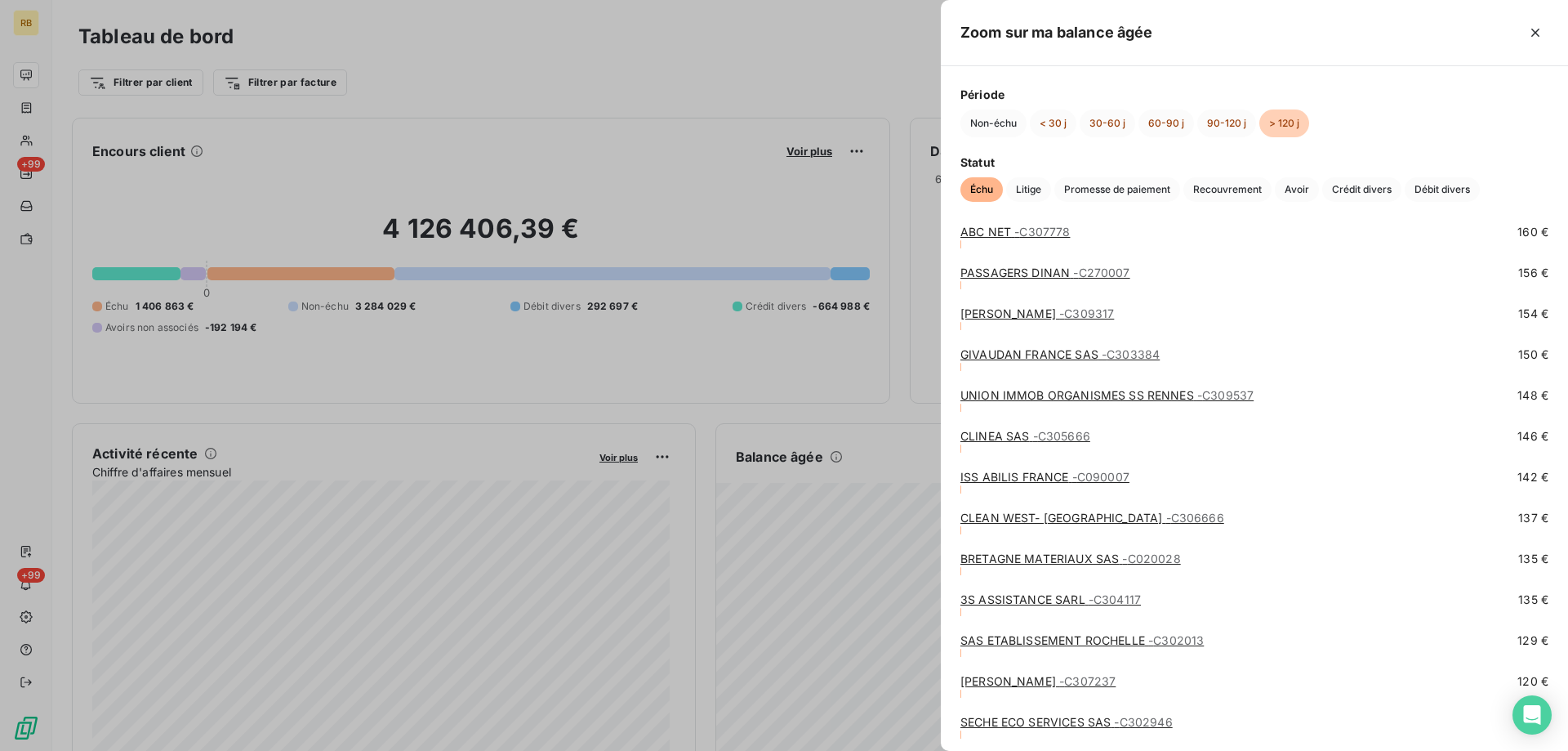
scroll to position [5230, 0]
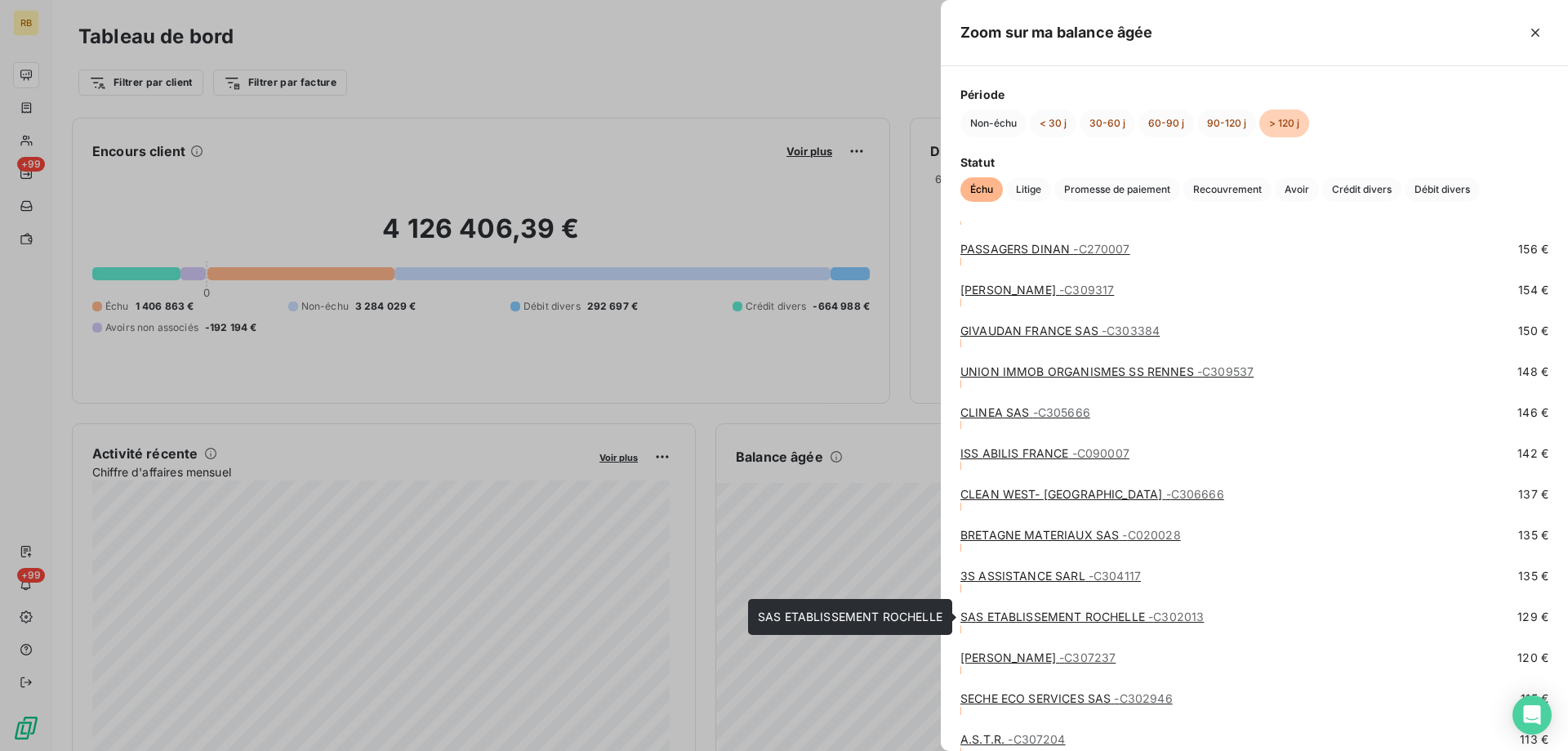
click at [1017, 613] on link "SAS ETABLISSEMENT ROCHELLE - C302013" at bounding box center [1082, 616] width 243 height 14
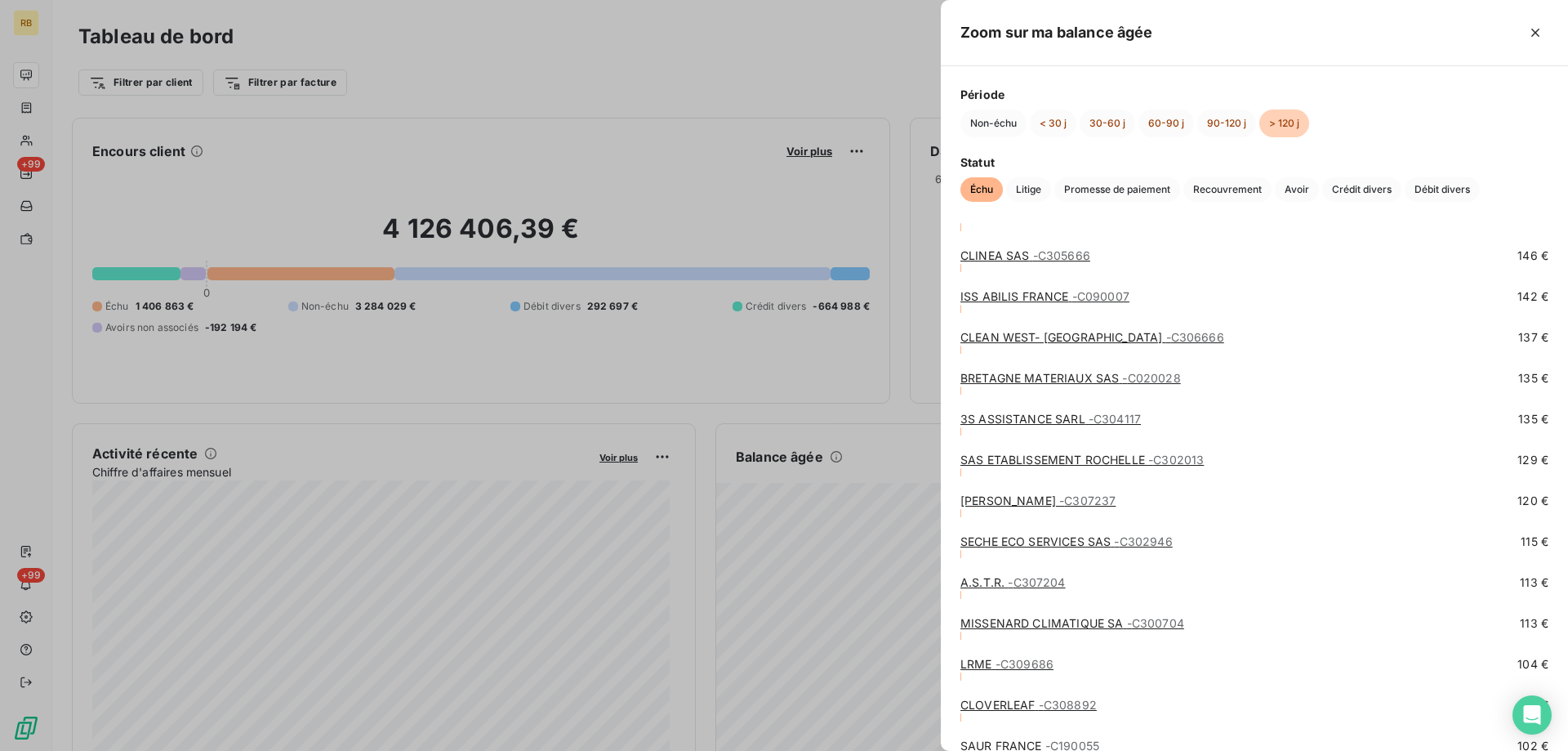
scroll to position [5394, 0]
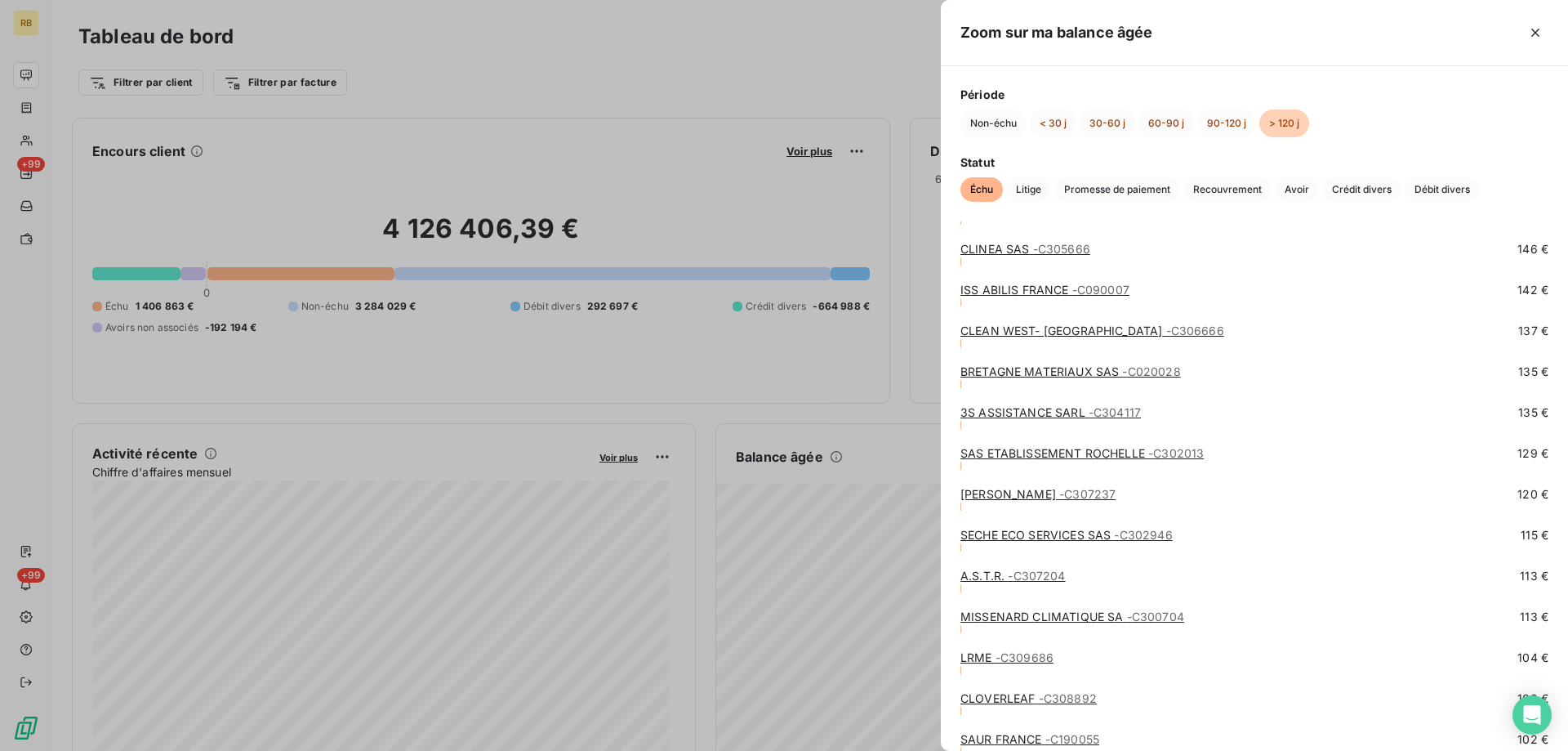
click at [999, 411] on link "3S ASSISTANCE SARL - C304117" at bounding box center [1051, 412] width 180 height 14
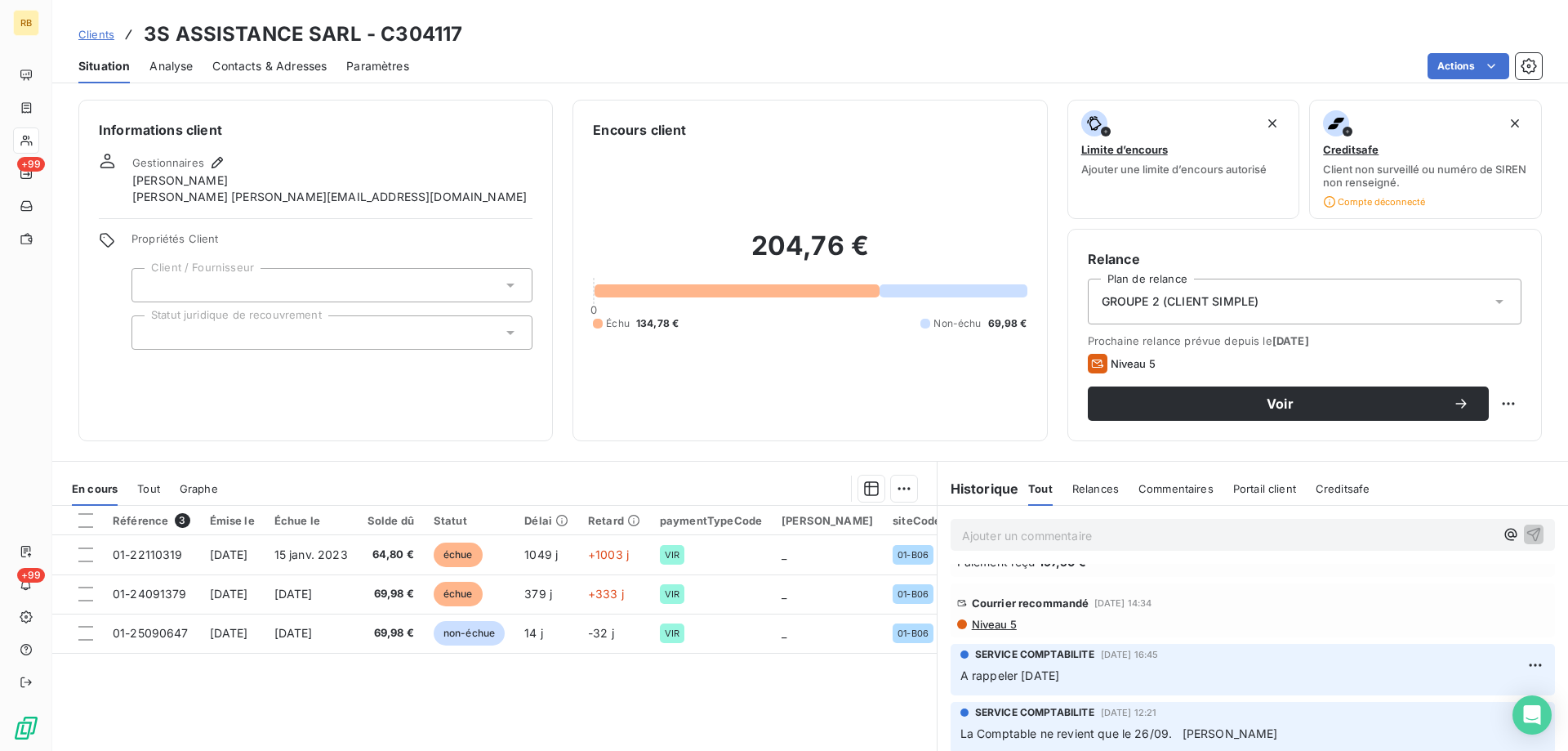
scroll to position [81, 0]
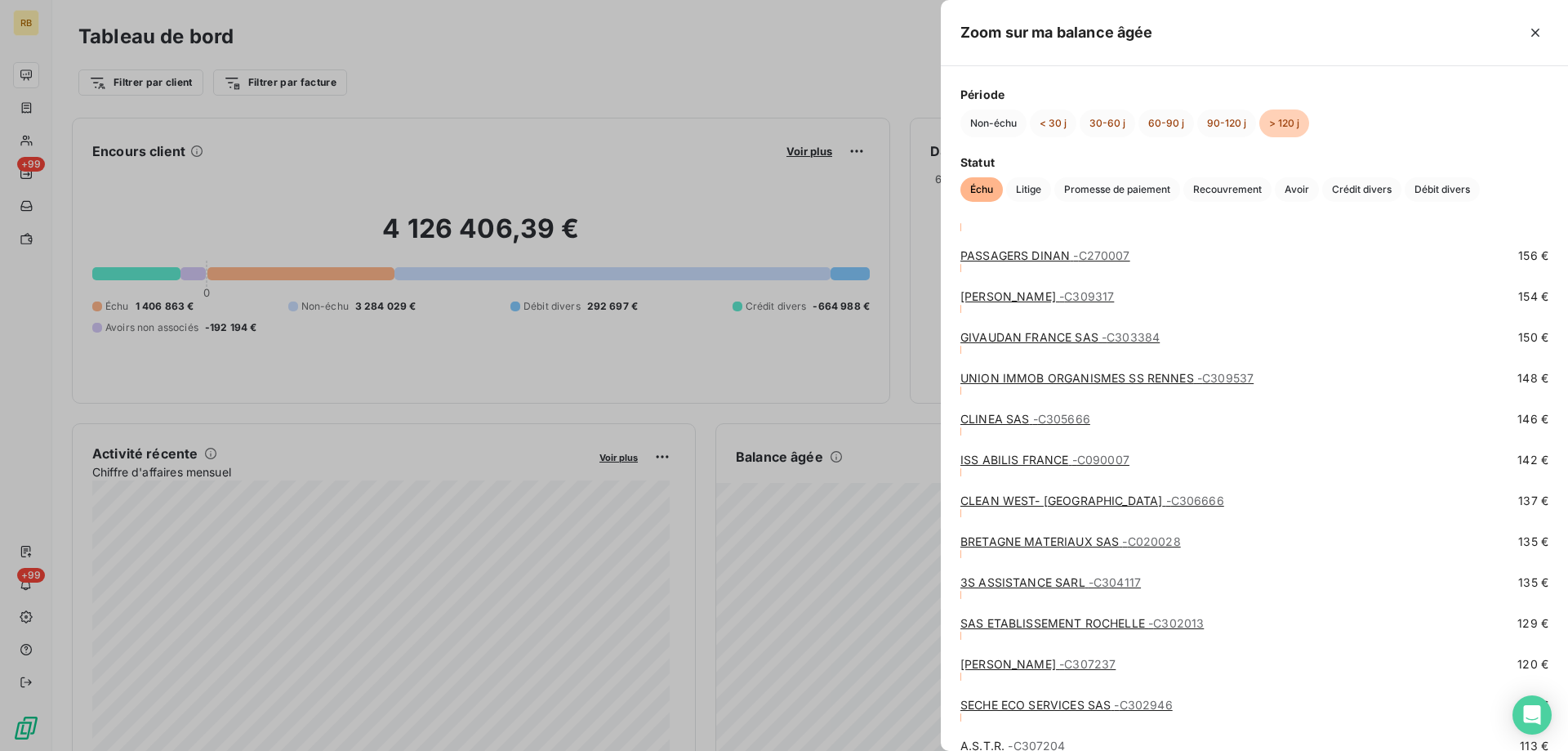
scroll to position [5311, 0]
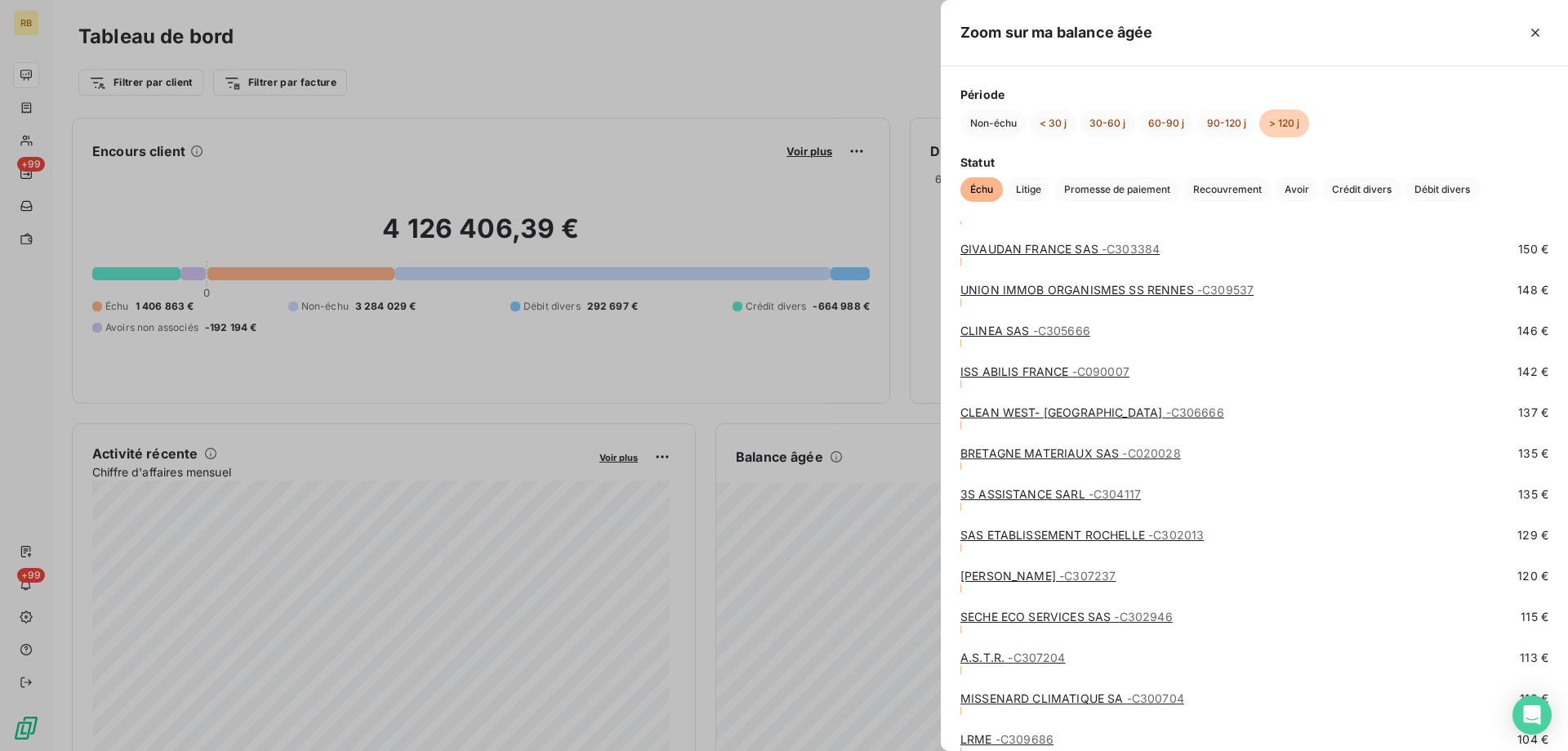
click at [983, 449] on link "BRETAGNE MATERIAUX SAS - C020028" at bounding box center [1071, 453] width 221 height 14
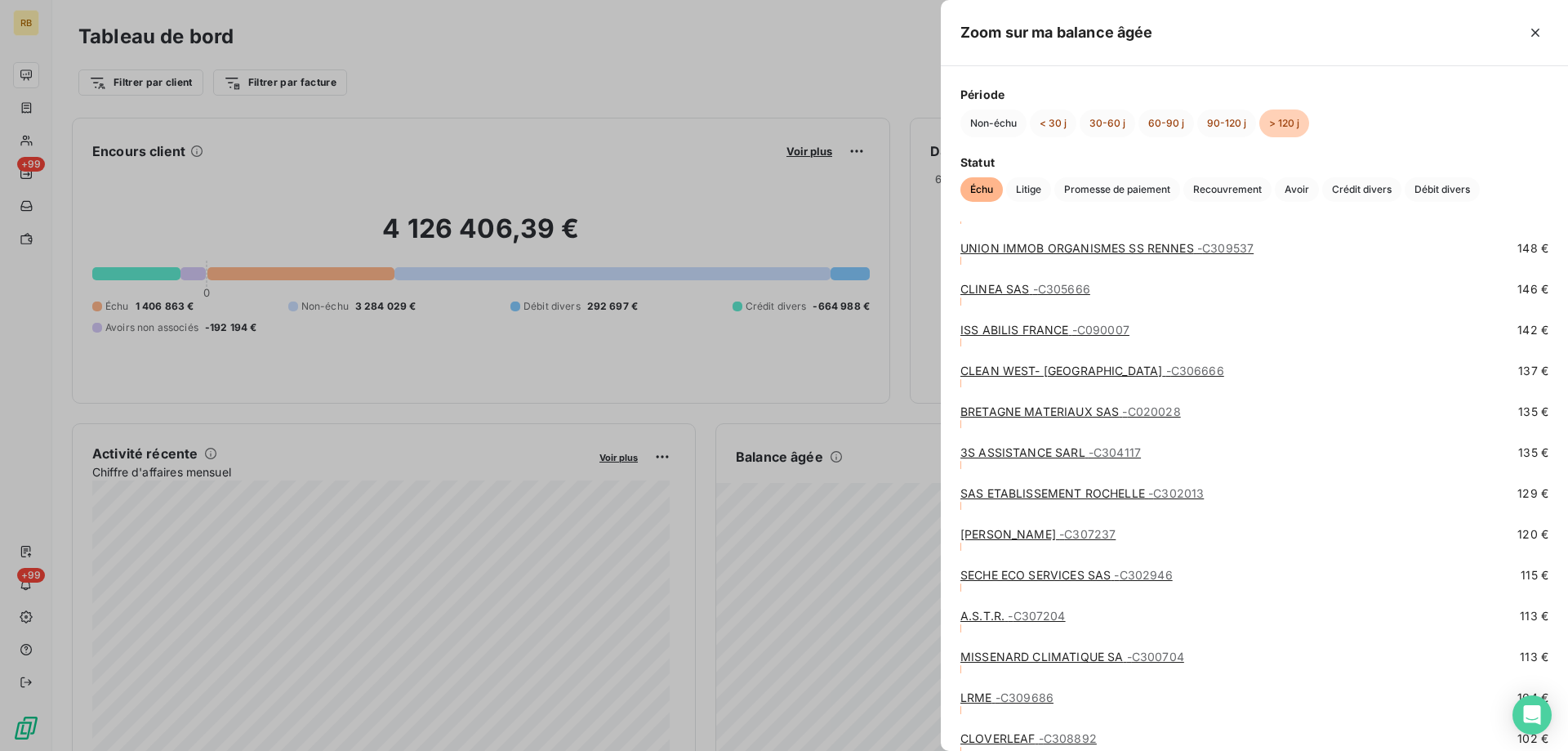
scroll to position [5394, 0]
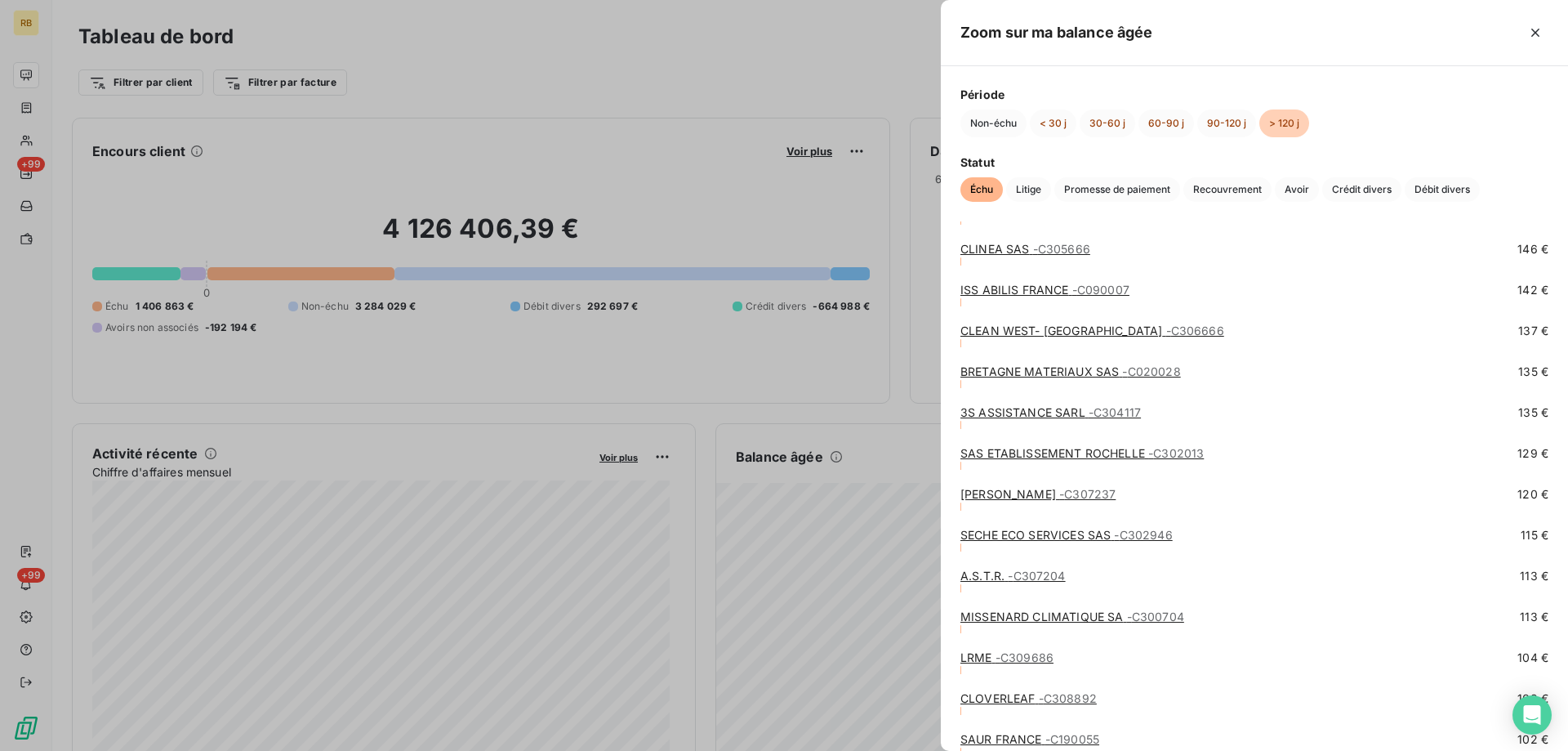
click at [982, 336] on link "CLEAN WEST- LE CAER - C306666" at bounding box center [1092, 330] width 263 height 14
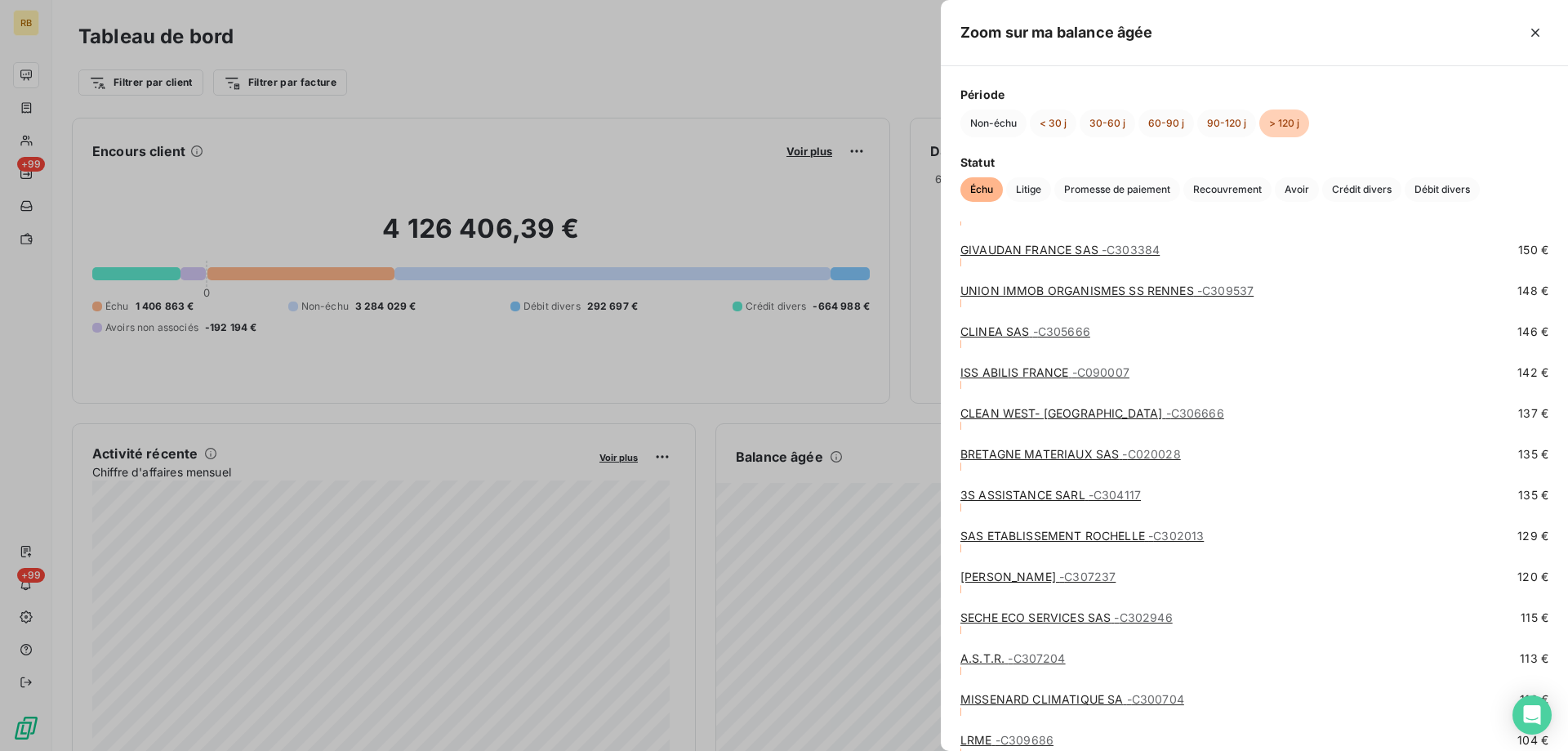
scroll to position [5311, 0]
click at [977, 372] on link "ISS ABILIS FRANCE - C090007" at bounding box center [1045, 371] width 169 height 14
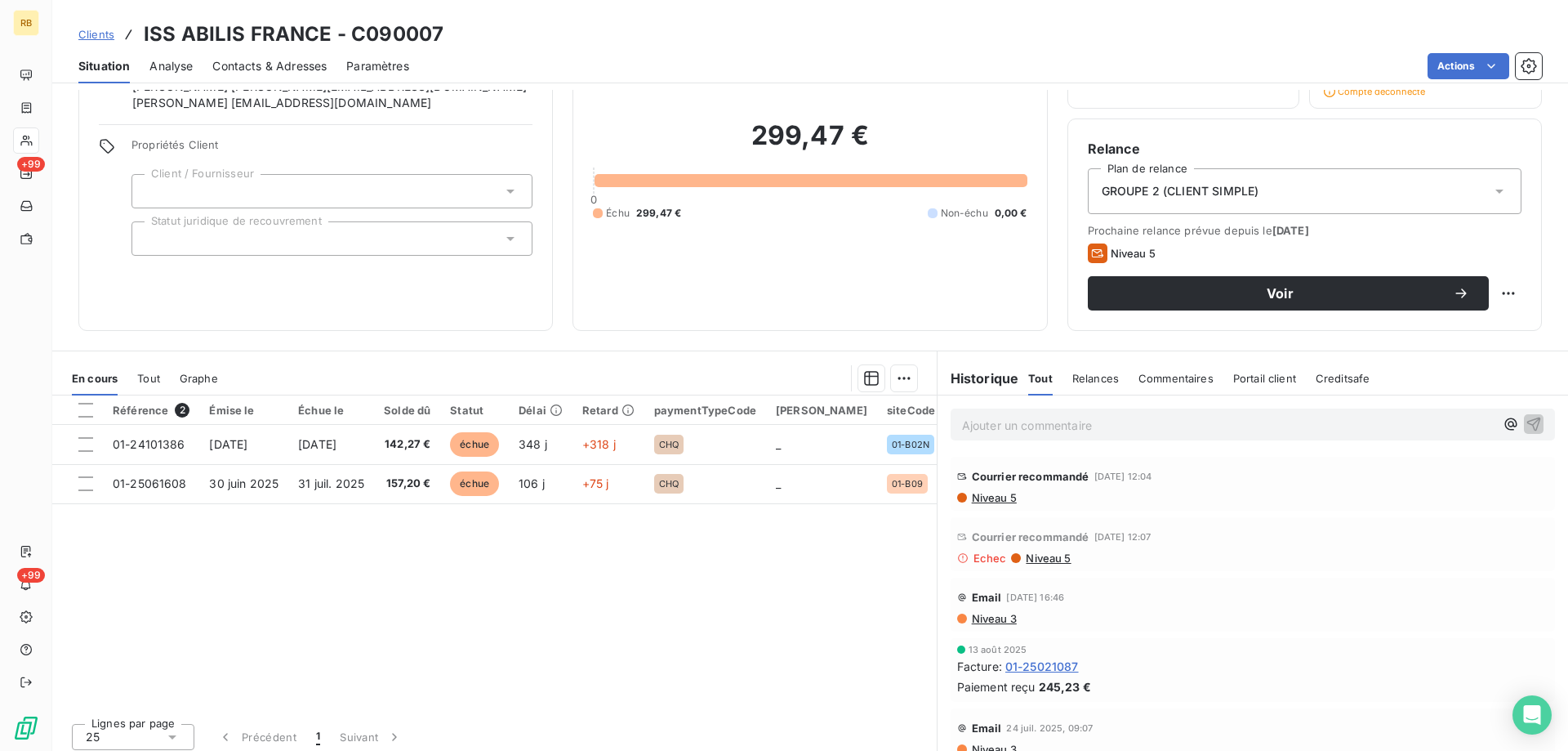
scroll to position [118, 0]
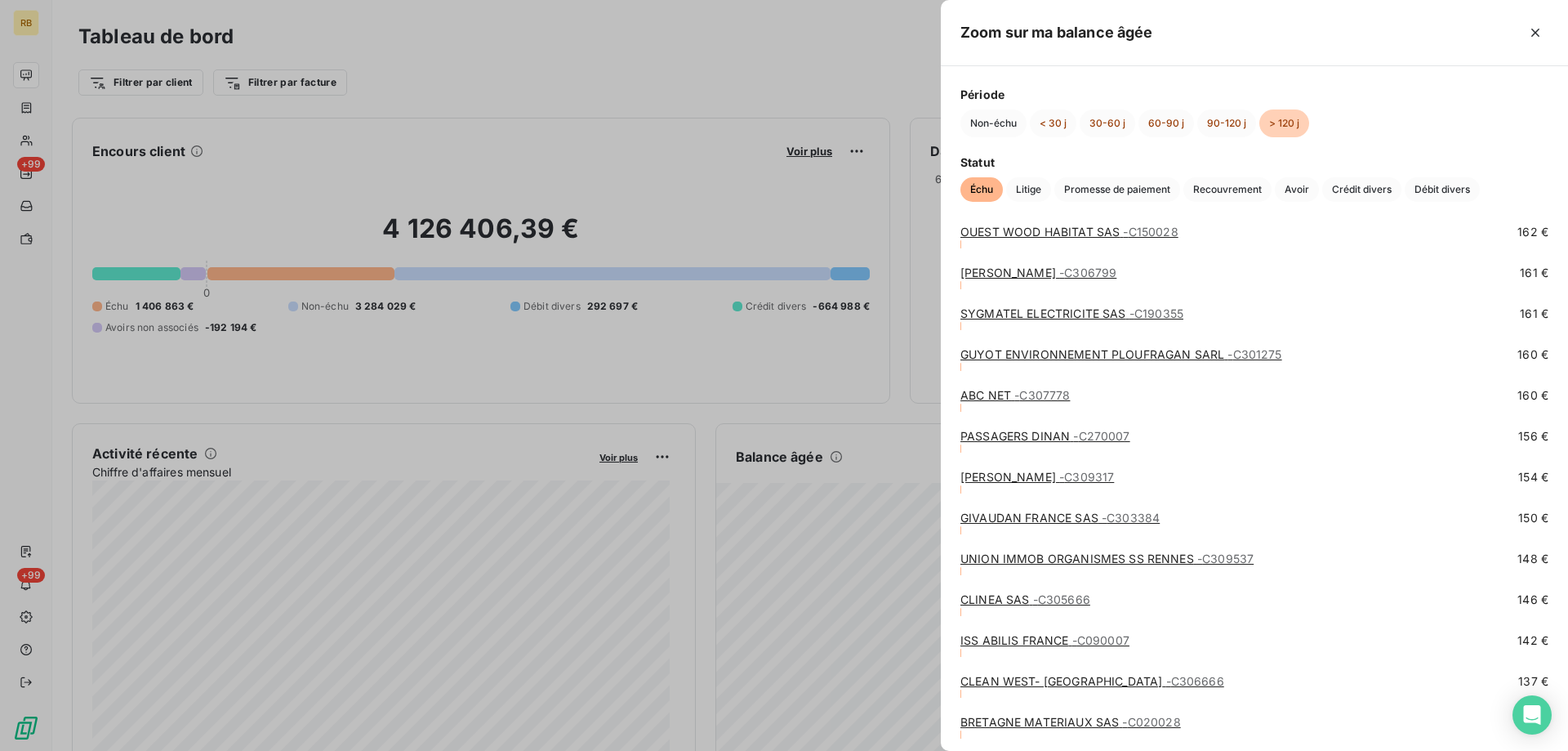
scroll to position [5148, 0]
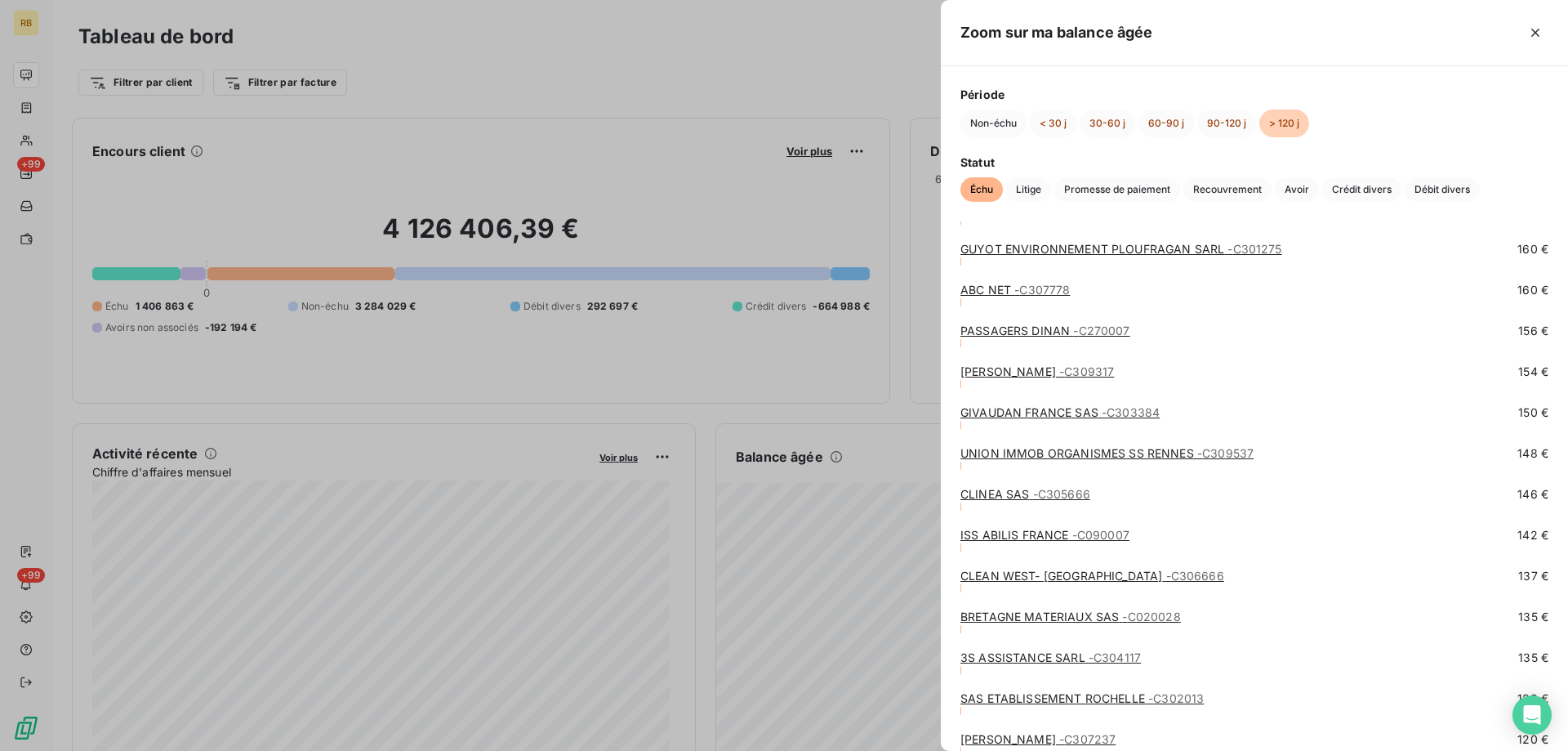
click at [1009, 495] on link "CLINEA SAS - C305666" at bounding box center [1026, 494] width 130 height 14
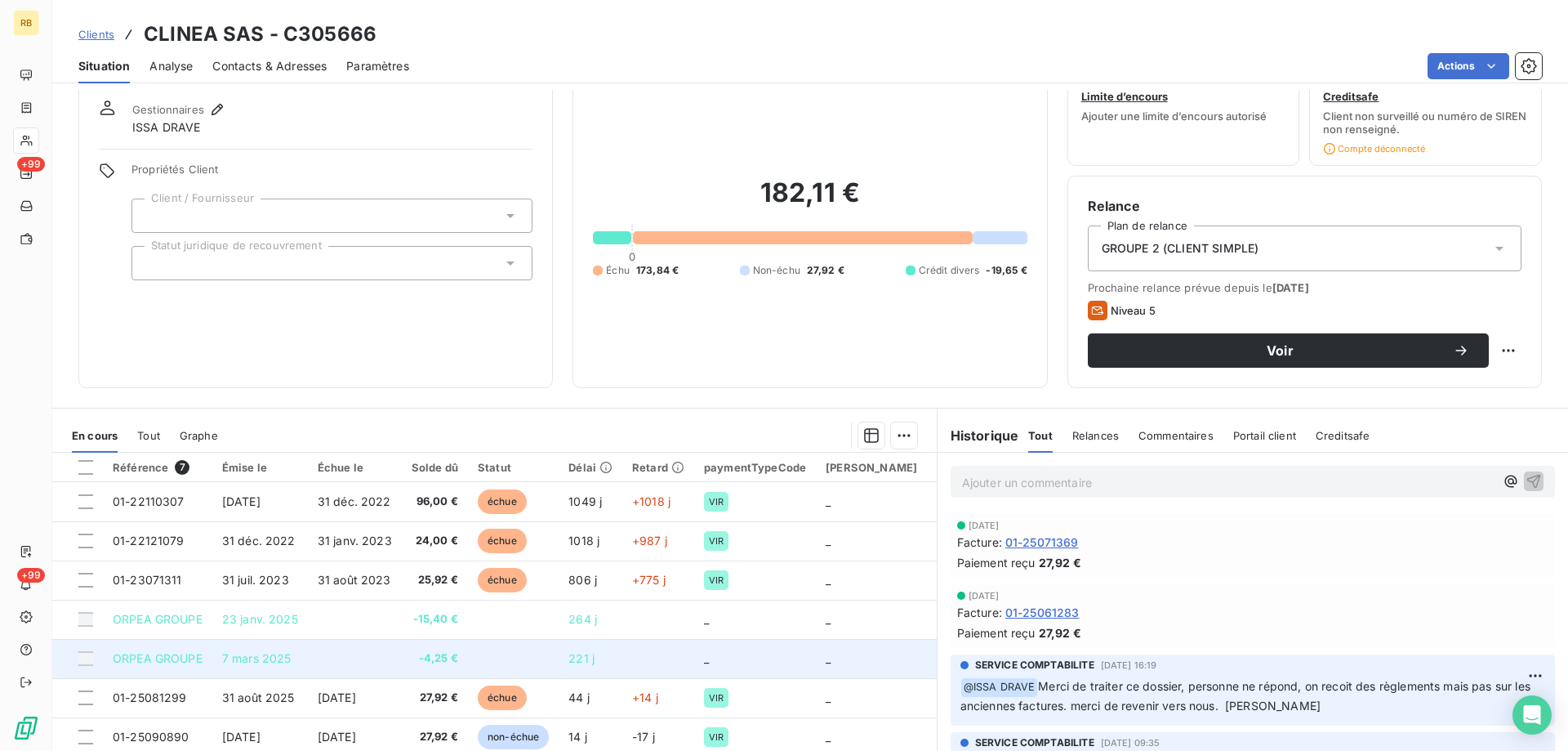
scroll to position [81, 0]
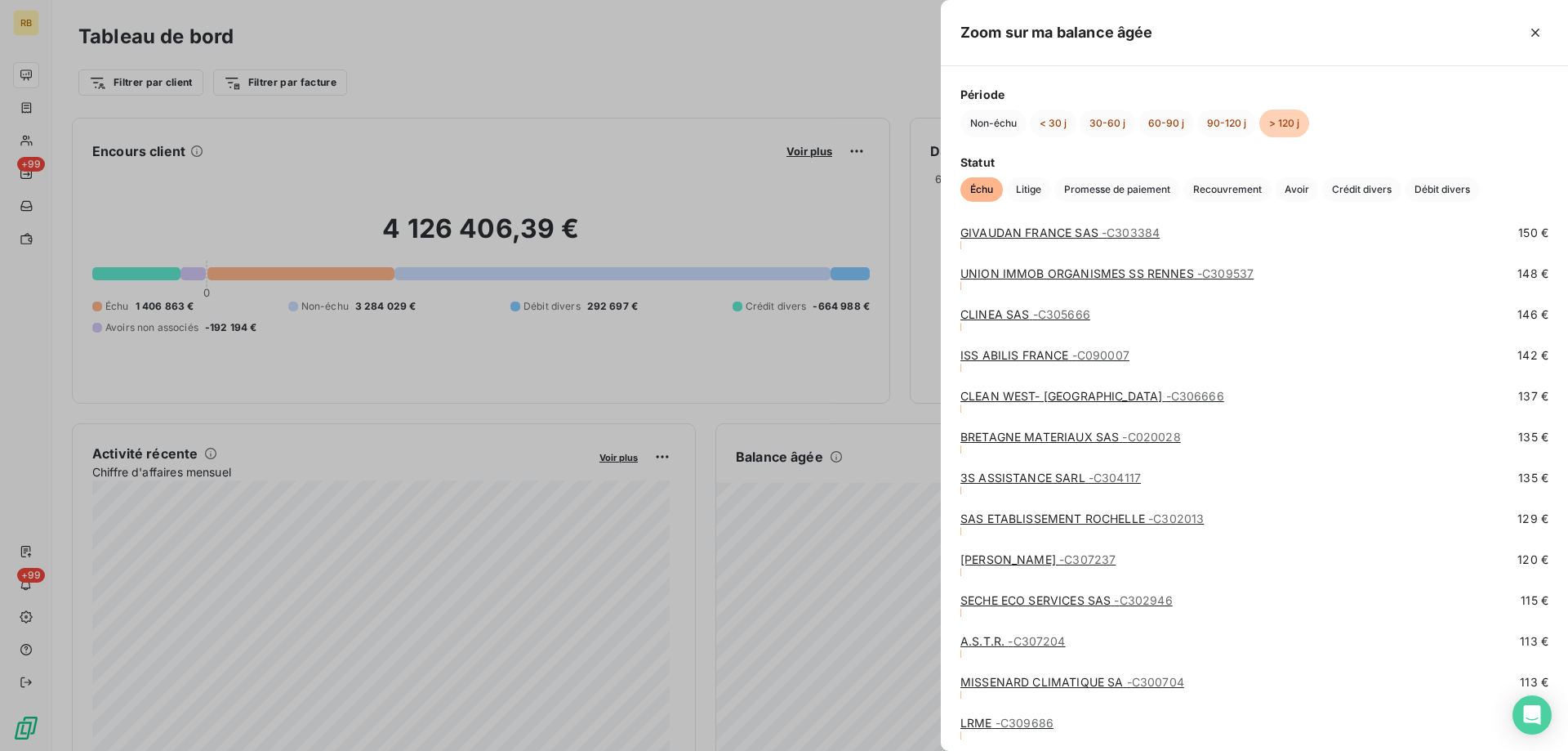
scroll to position [5311, 0]
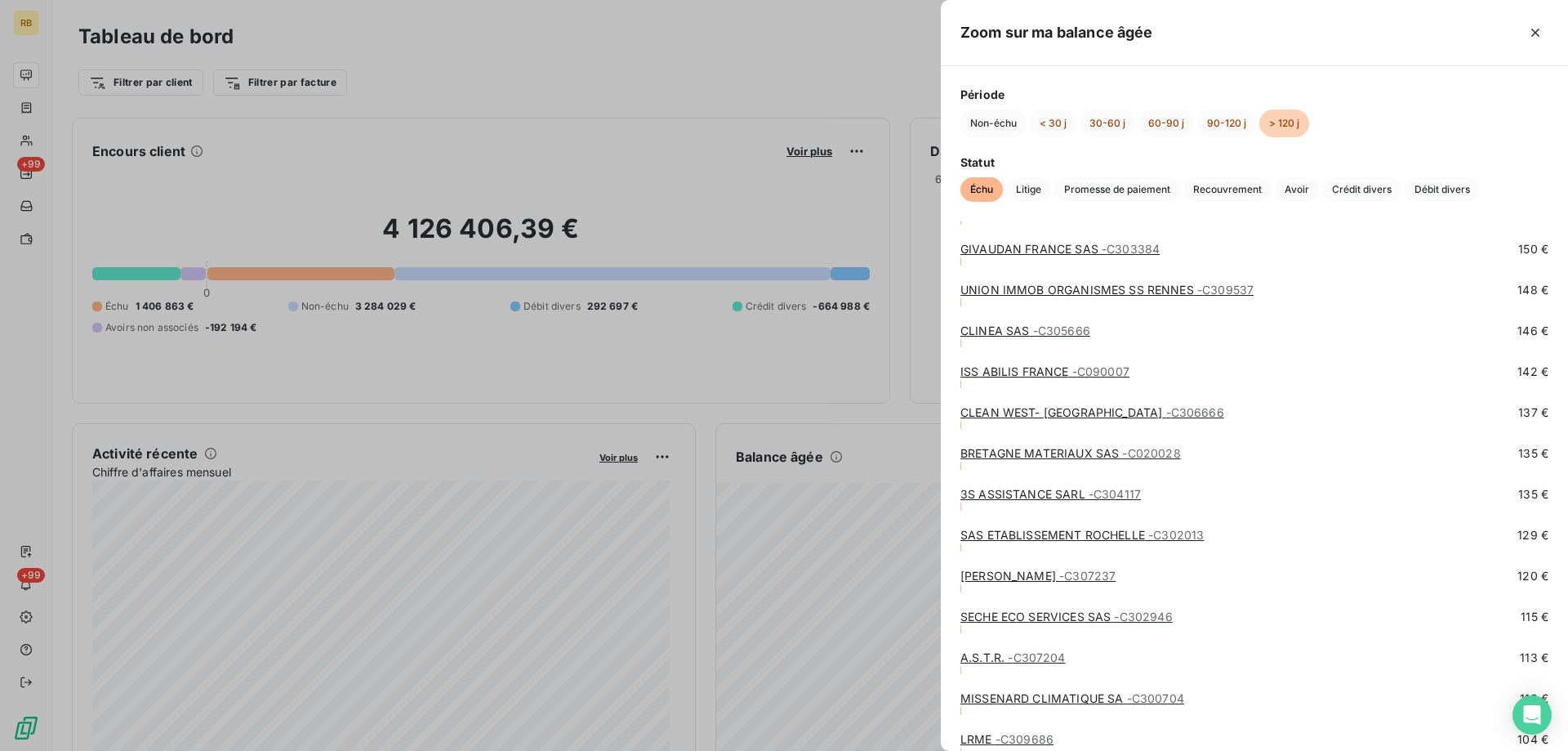
click at [983, 290] on link "UNION IMMOB ORGANISMES SS RENNES - C309537" at bounding box center [1107, 290] width 293 height 14
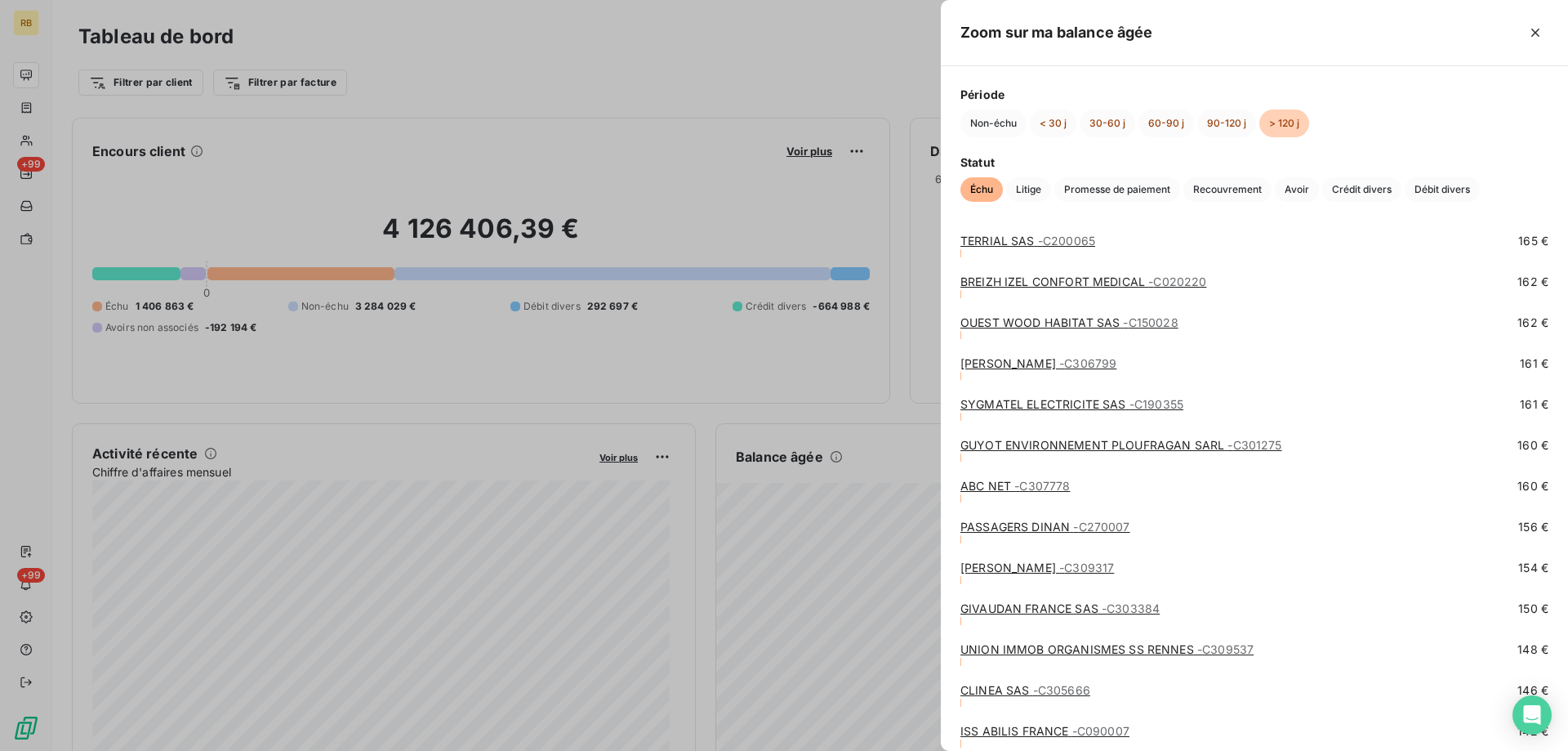
scroll to position [5066, 0]
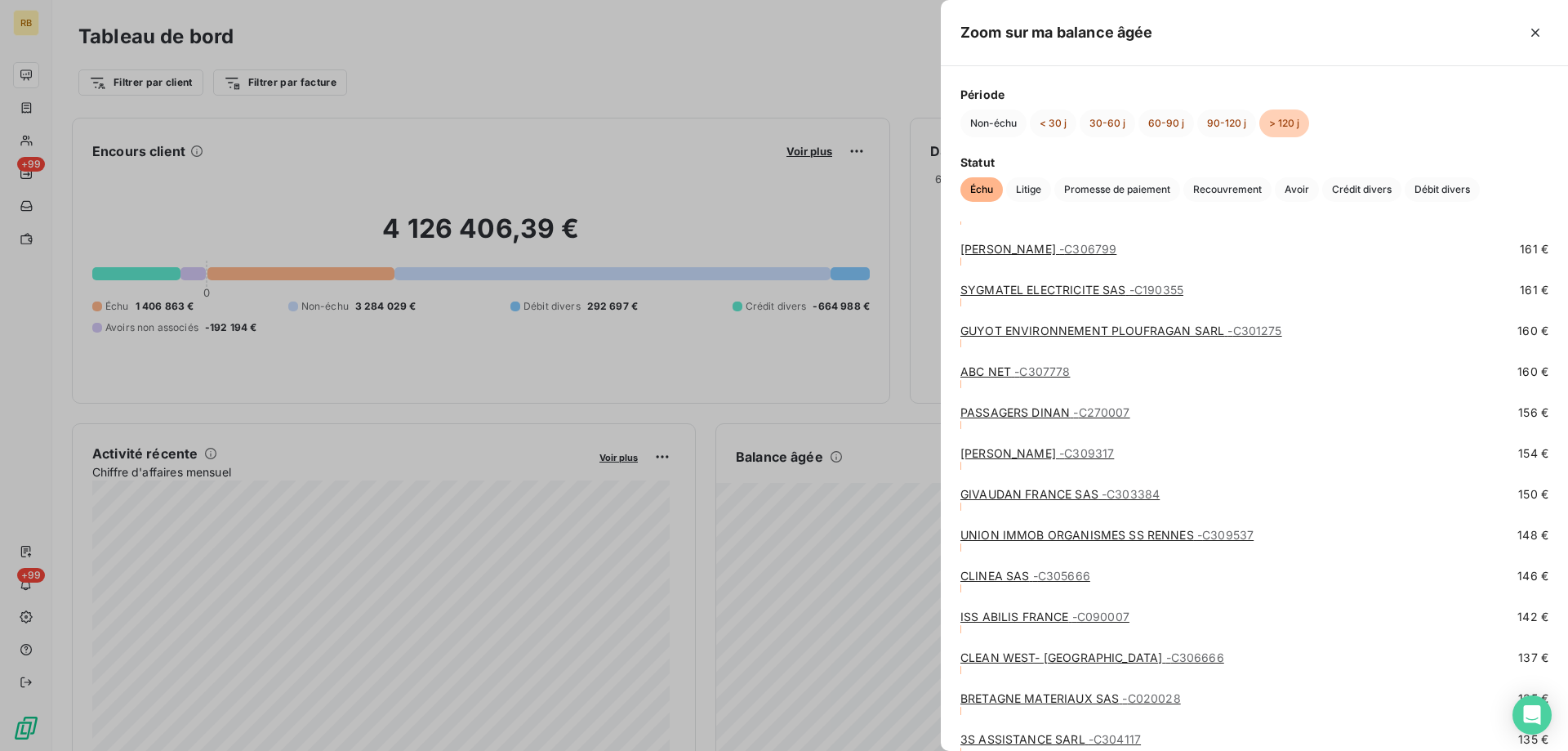
click at [1069, 495] on link "GIVAUDAN FRANCE SAS - C303384" at bounding box center [1061, 494] width 200 height 14
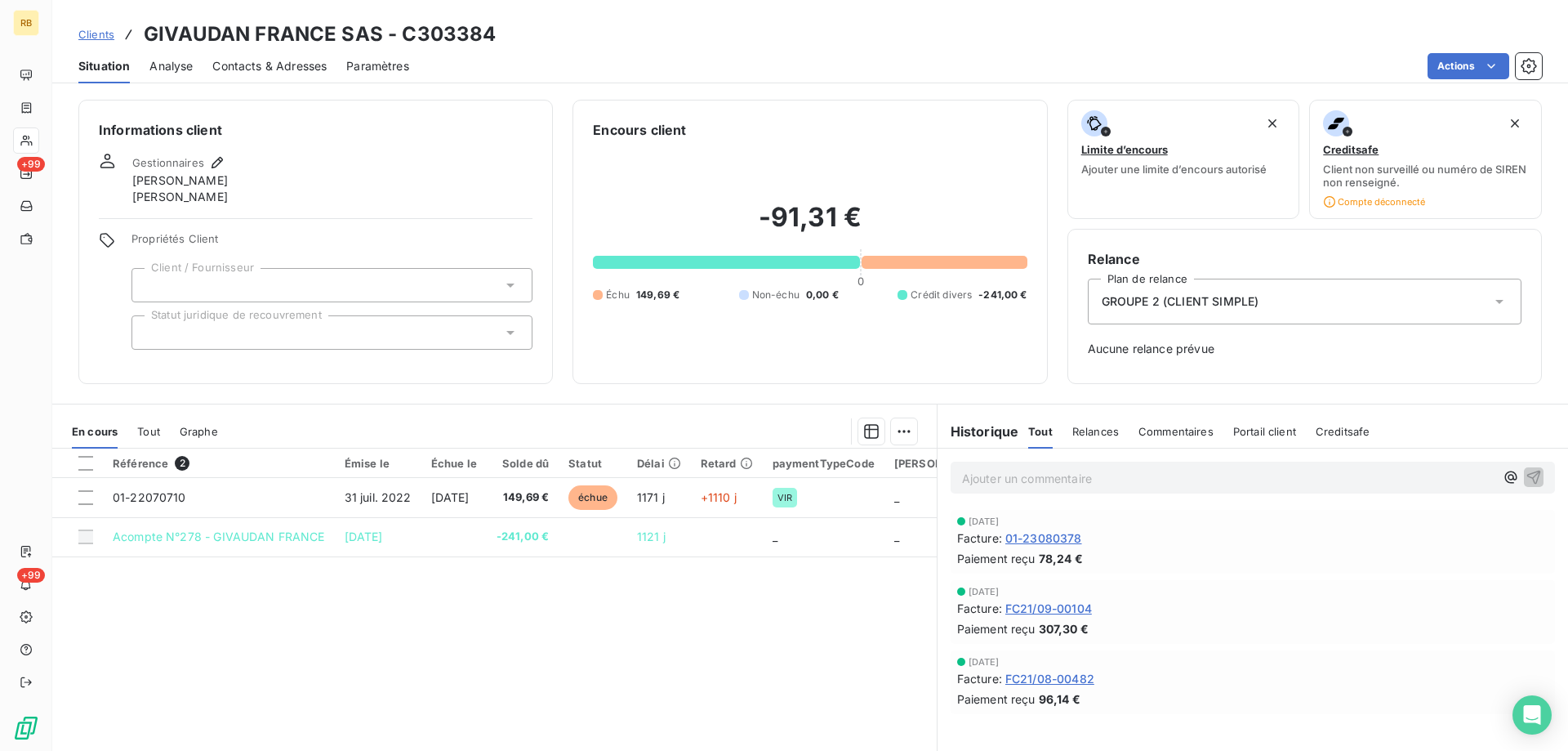
drag, startPoint x: 242, startPoint y: 538, endPoint x: 263, endPoint y: 603, distance: 68.3
click at [263, 603] on div "Référence 2 Émise le Échue le Solde dû Statut Délai Retard paymentTypeCode Sais…" at bounding box center [494, 606] width 884 height 315
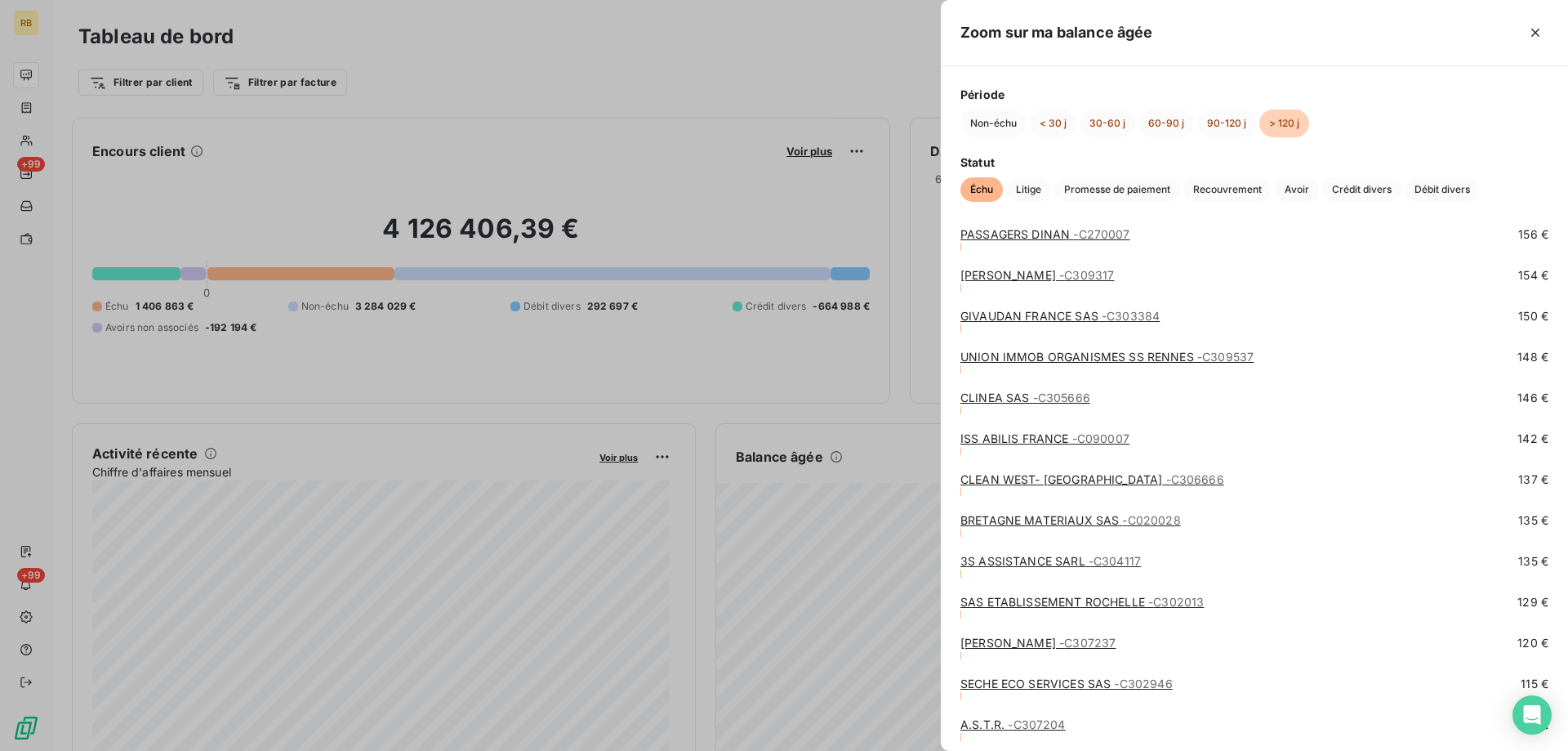
scroll to position [5230, 0]
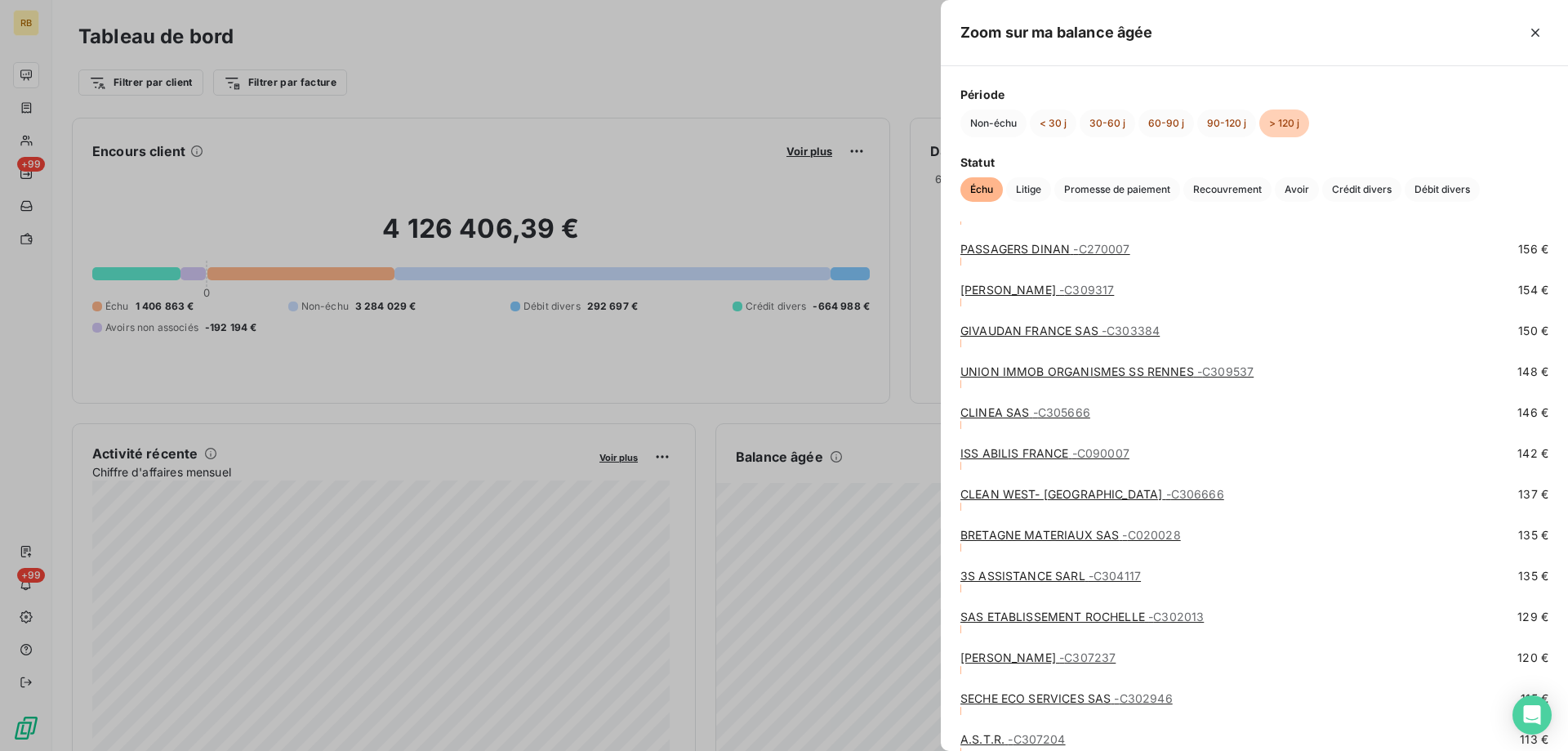
click at [996, 290] on link "LECARDONNEL ERIC - C309317" at bounding box center [1037, 290] width 154 height 14
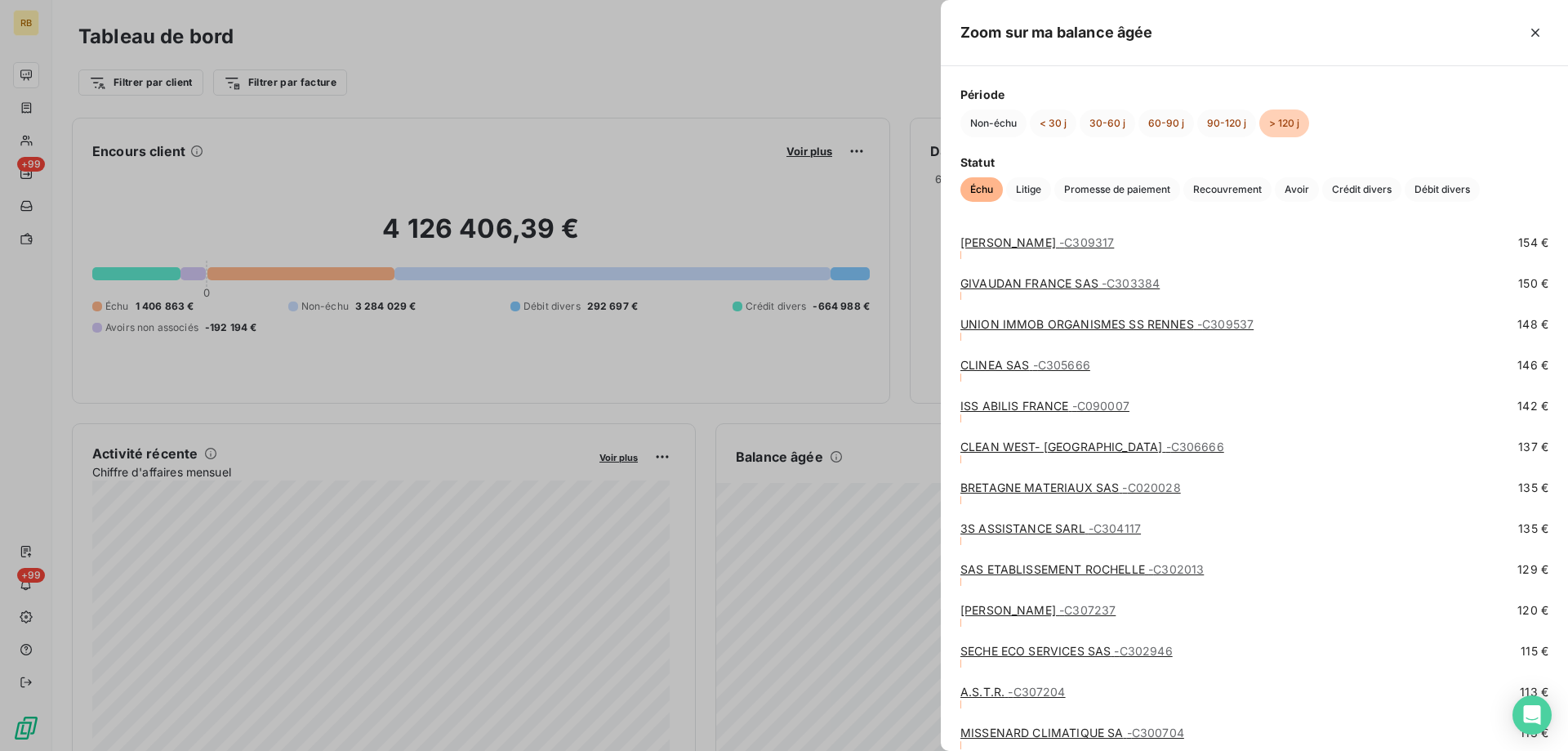
scroll to position [5230, 0]
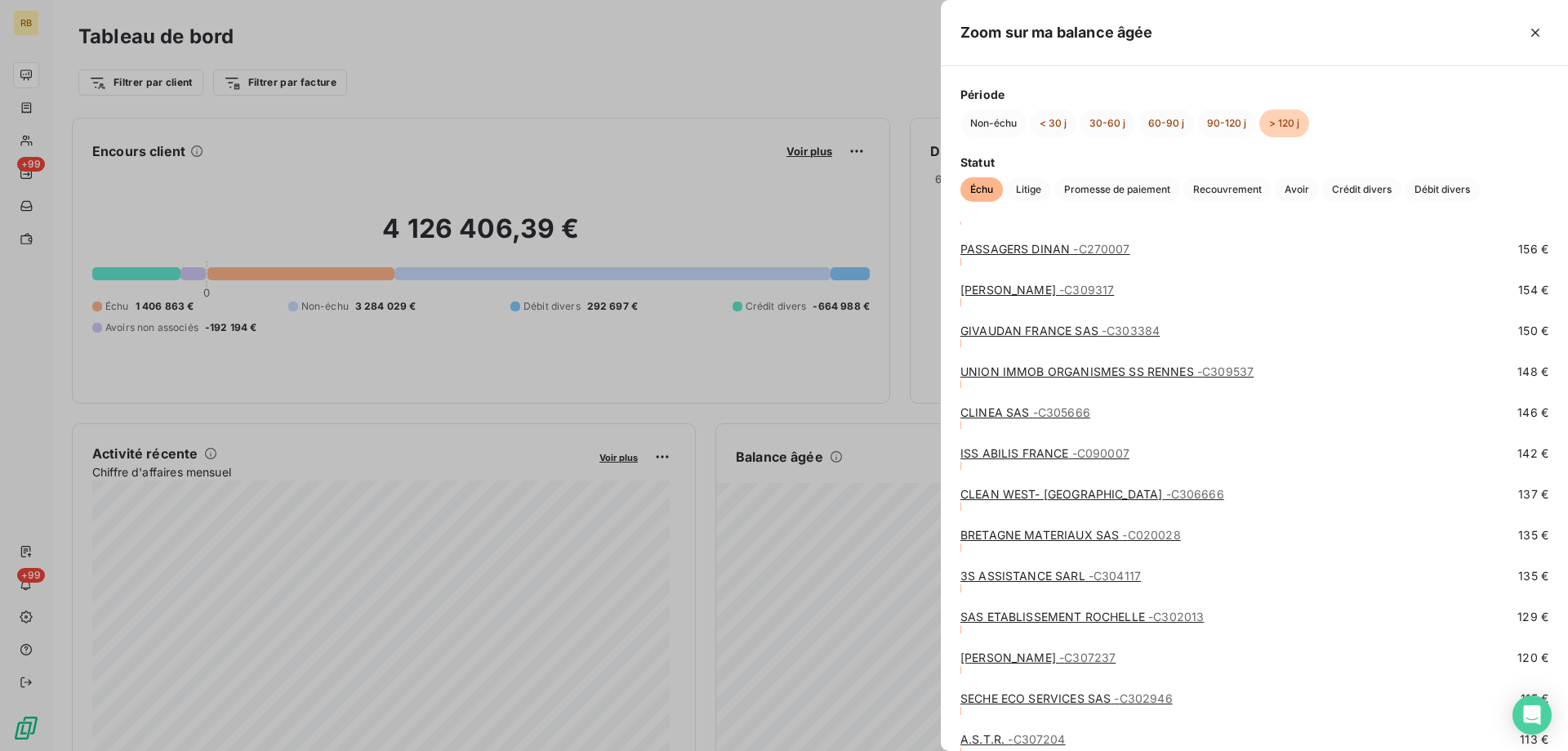
click at [1071, 334] on link "GIVAUDAN FRANCE SAS - C303384" at bounding box center [1061, 330] width 200 height 14
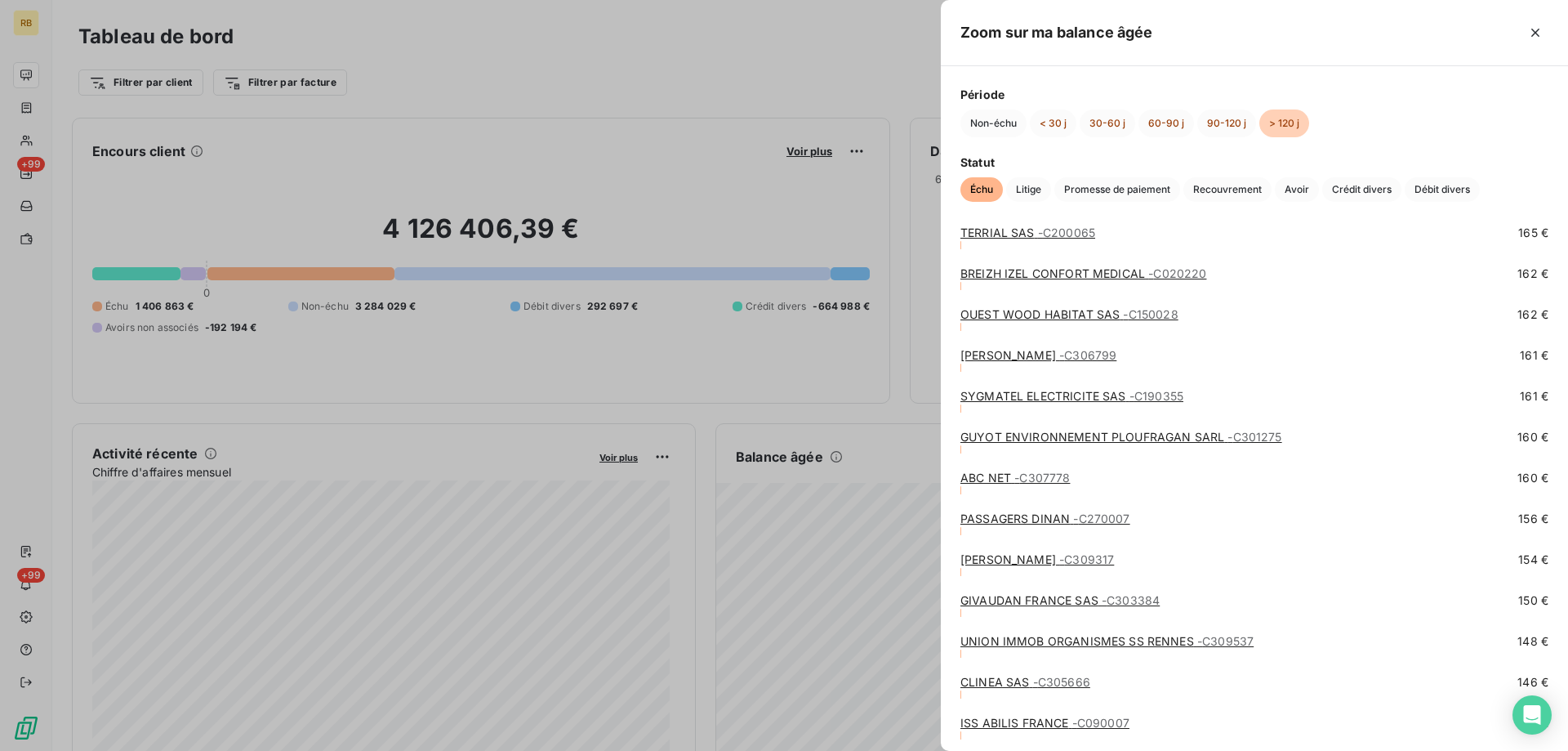
scroll to position [4985, 0]
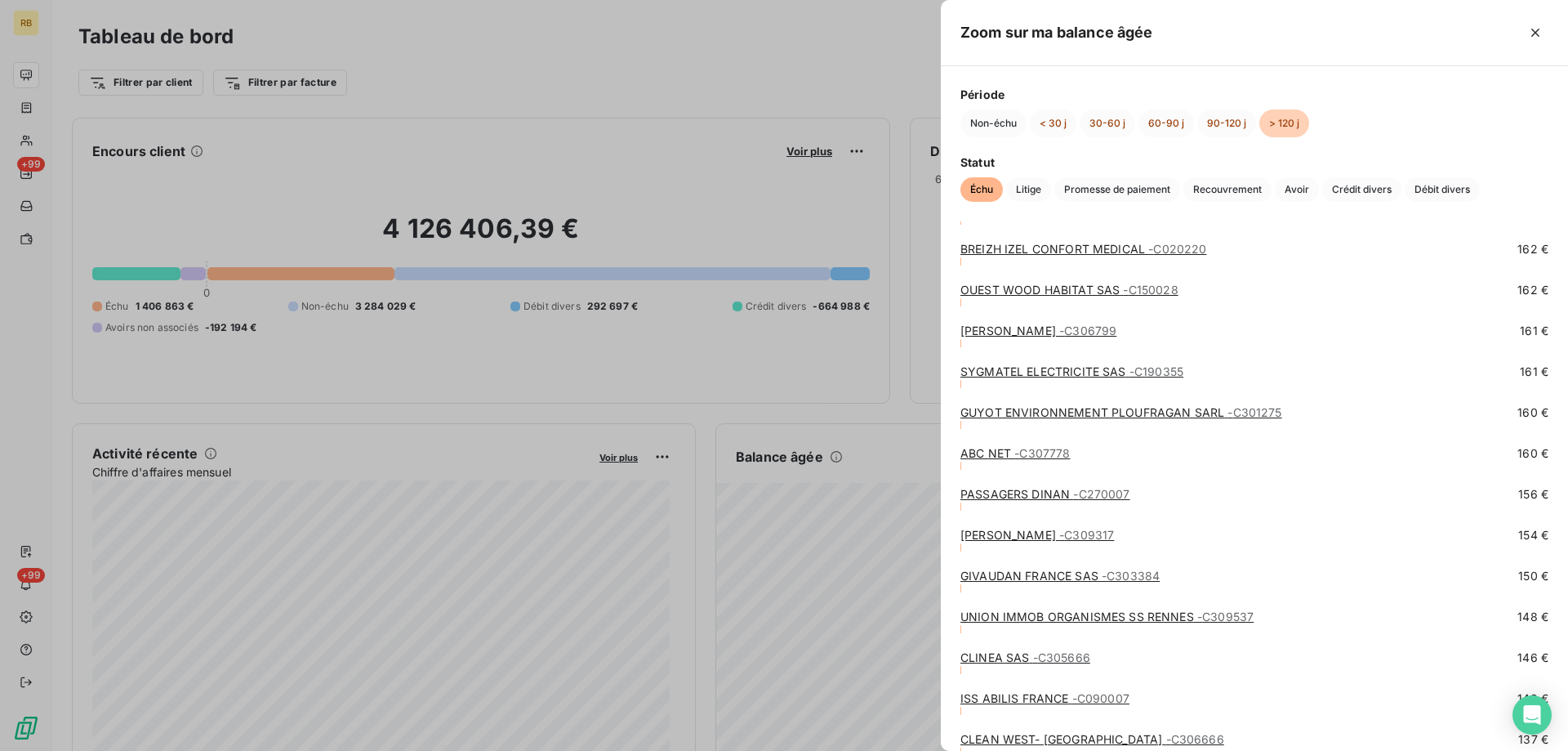
click at [1040, 487] on link "PASSAGERS DINAN - C270007" at bounding box center [1045, 494] width 169 height 14
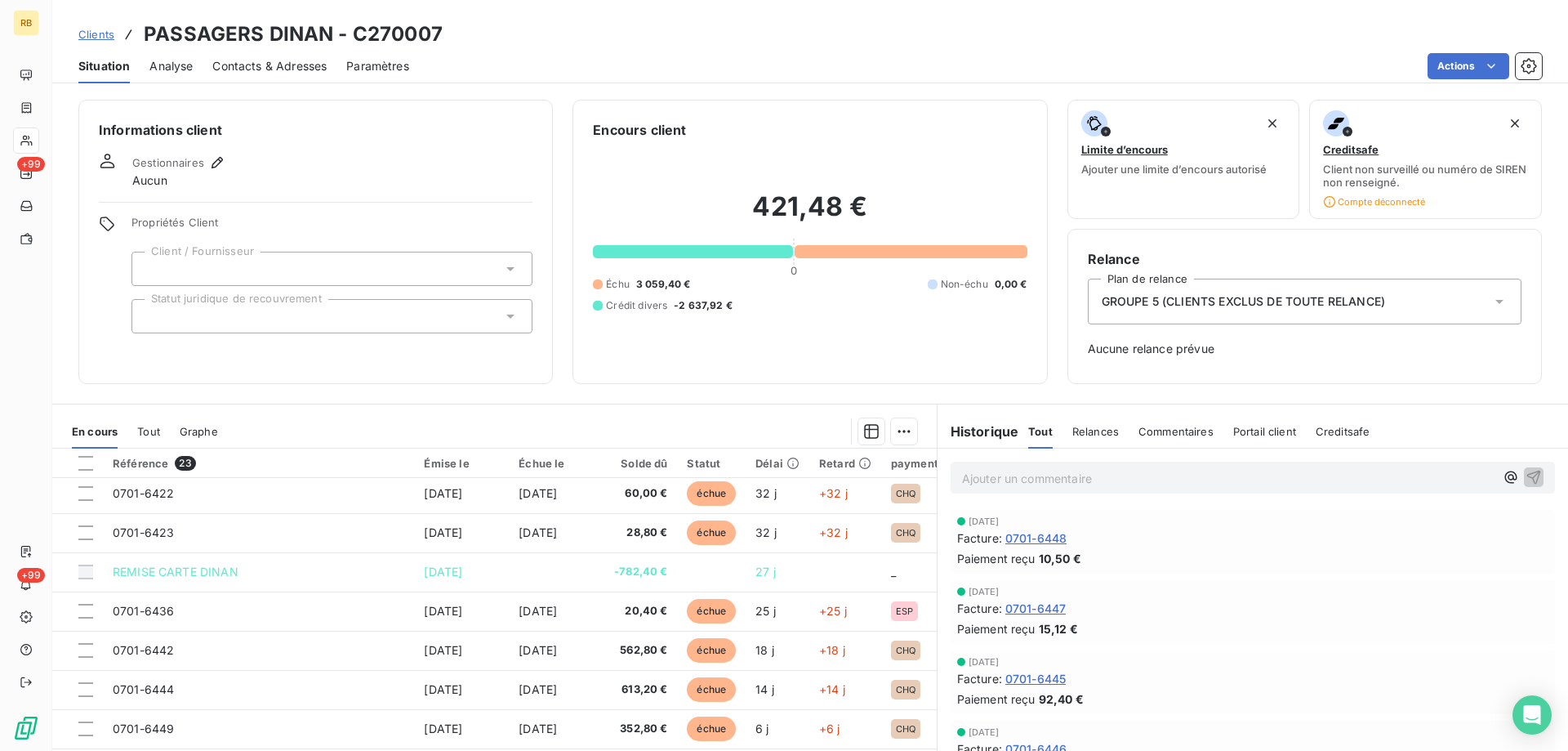
scroll to position [245, 0]
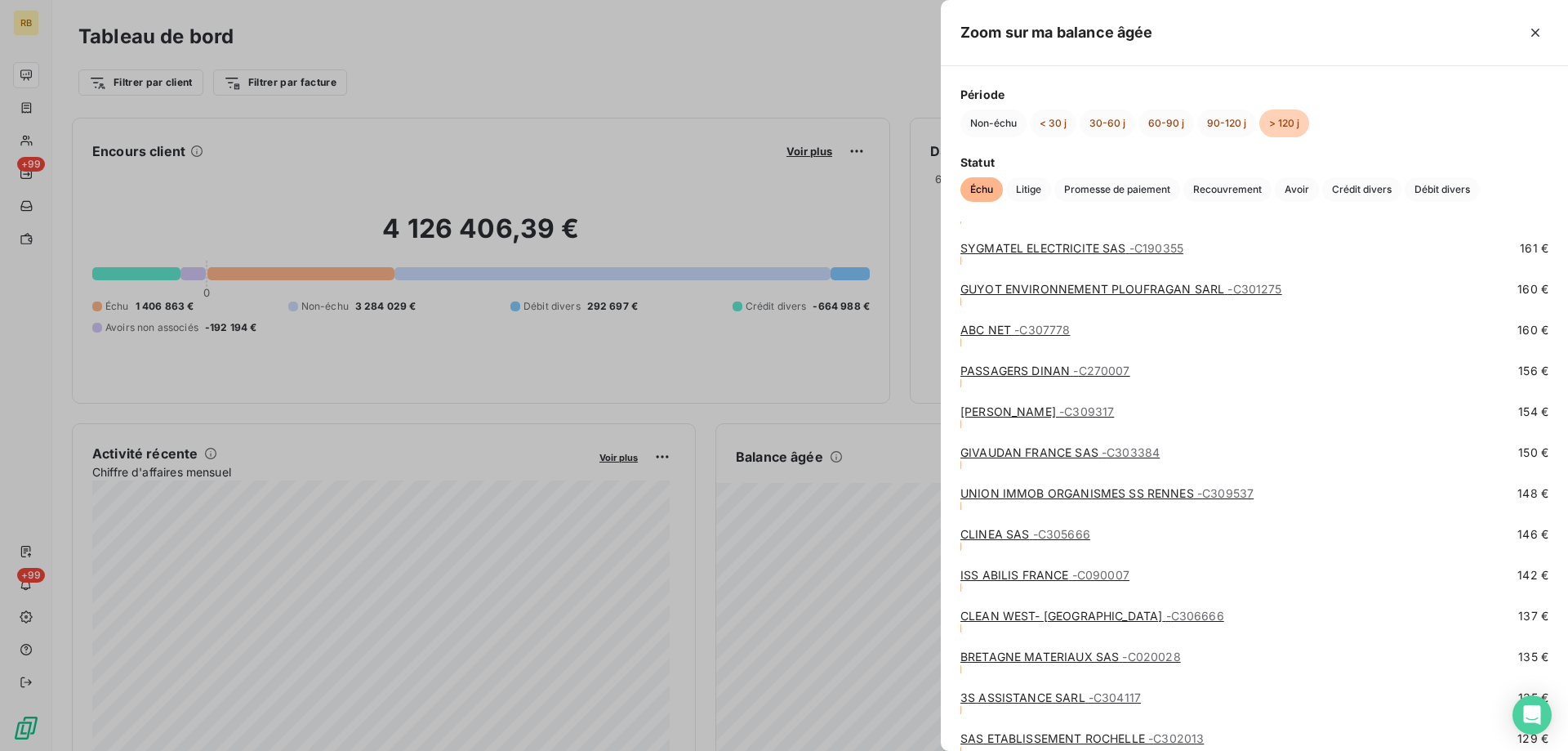
scroll to position [5066, 0]
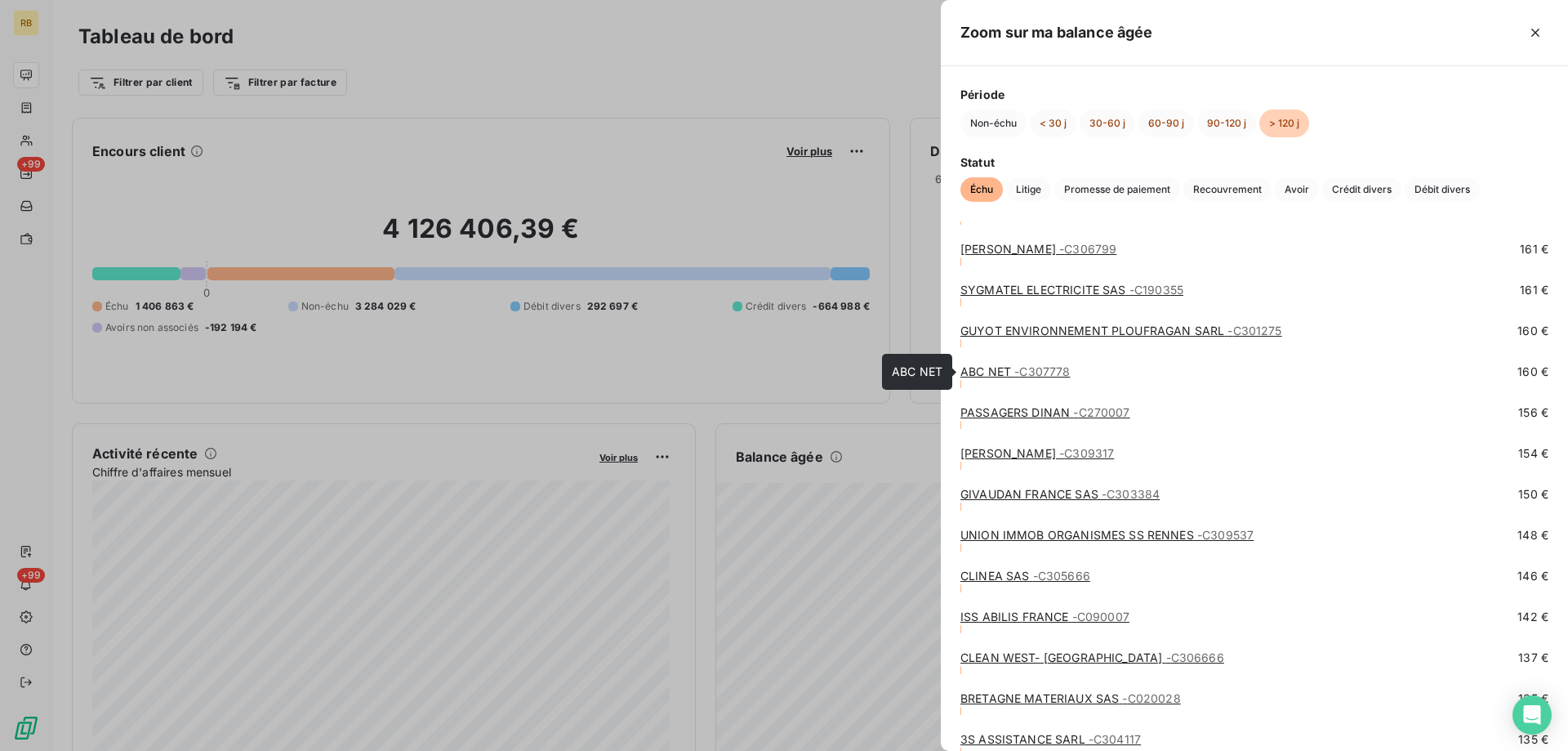
click at [999, 368] on link "ABC NET - C307778" at bounding box center [1015, 371] width 109 height 14
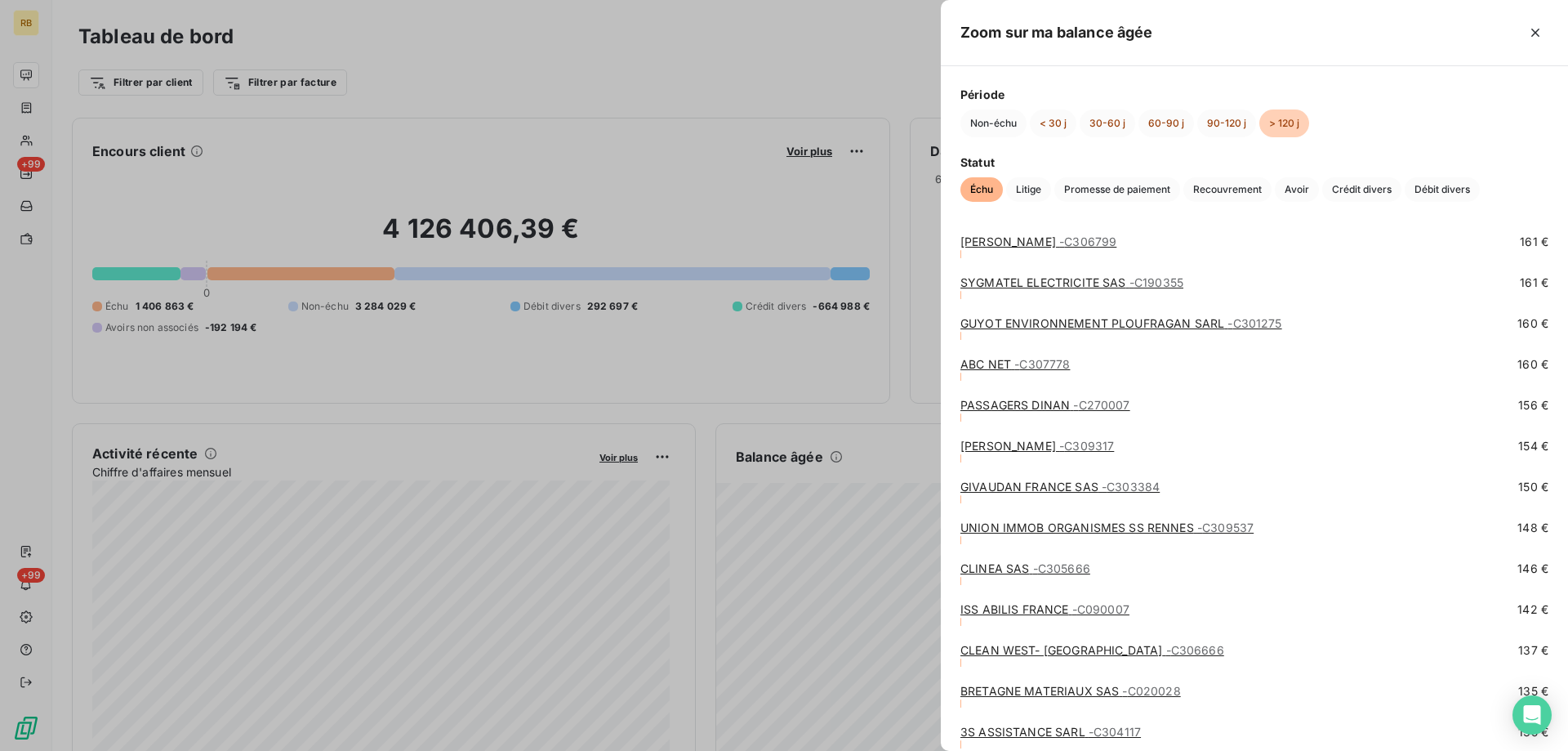
scroll to position [5045, 0]
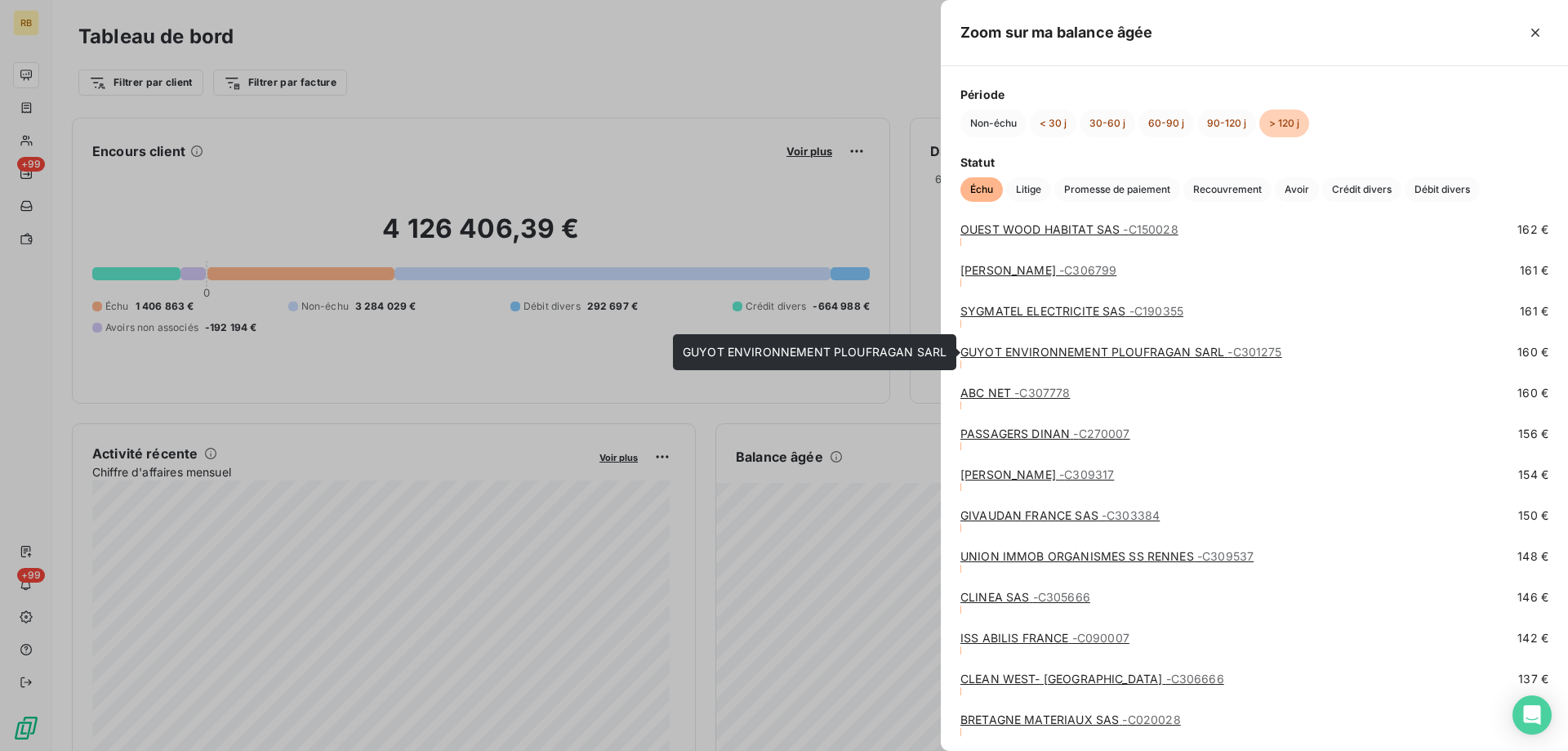
click at [1058, 350] on link "GUYOT ENVIRONNEMENT PLOUFRAGAN SARL - C301275" at bounding box center [1122, 352] width 322 height 14
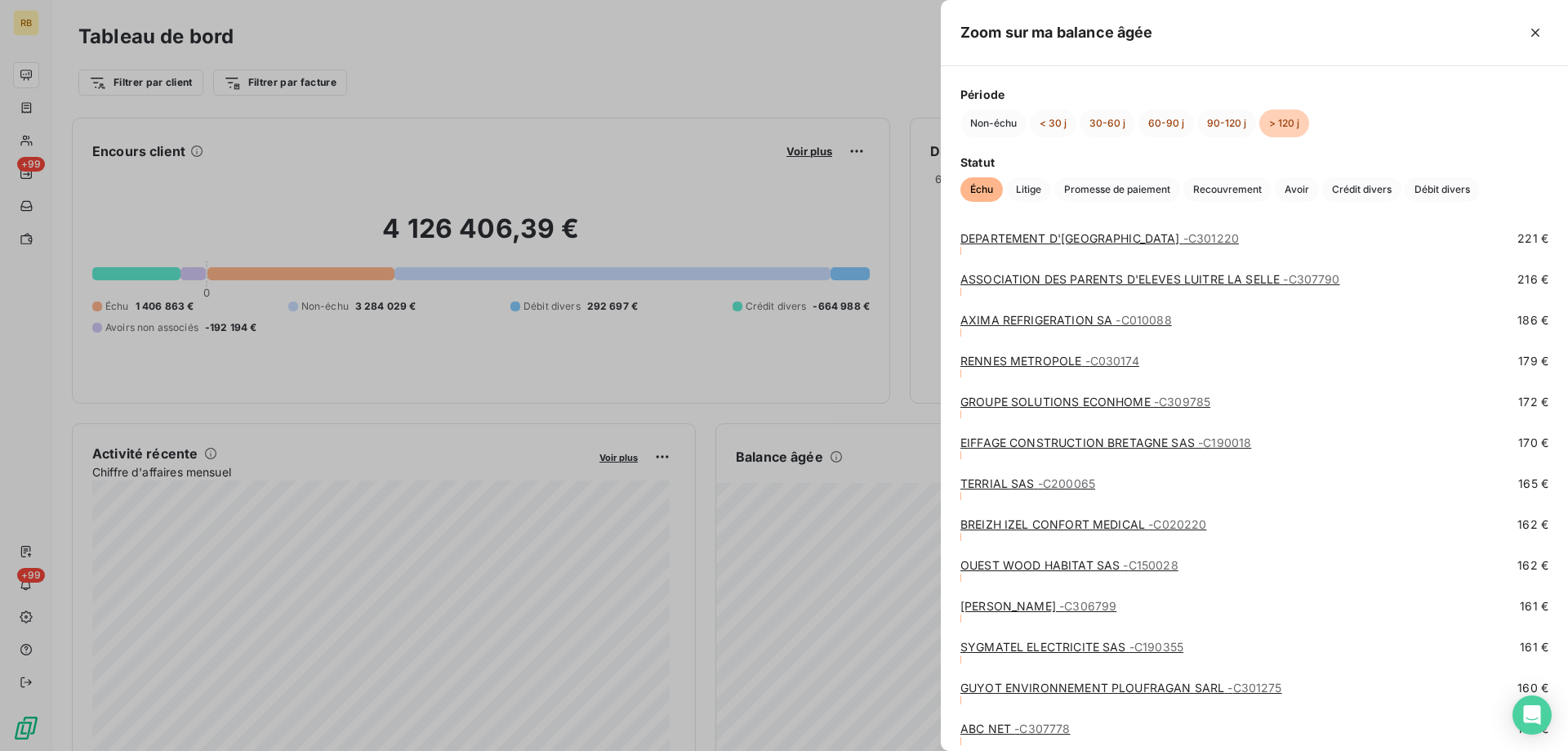
scroll to position [4821, 0]
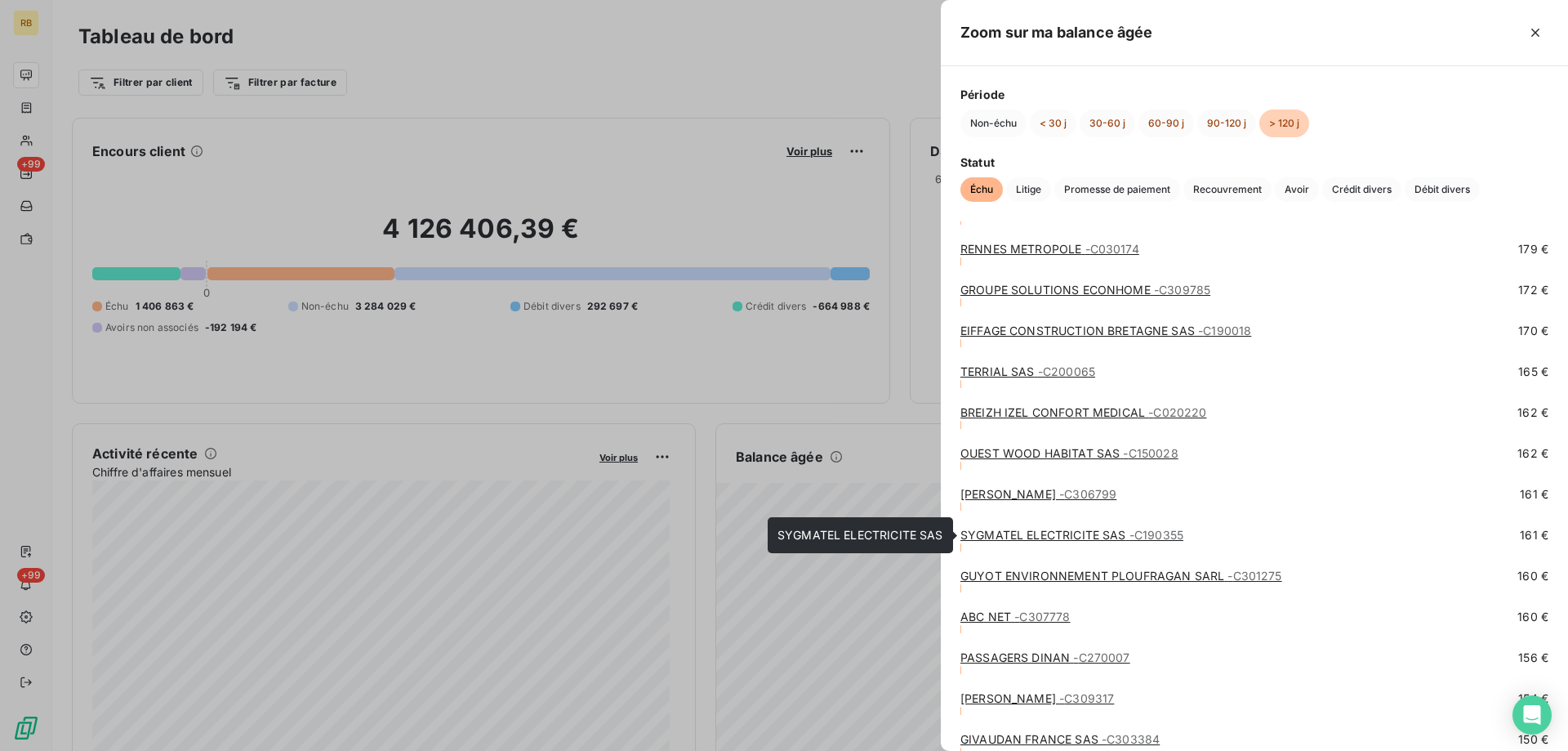
click at [1146, 535] on span "- C190355" at bounding box center [1156, 535] width 54 height 14
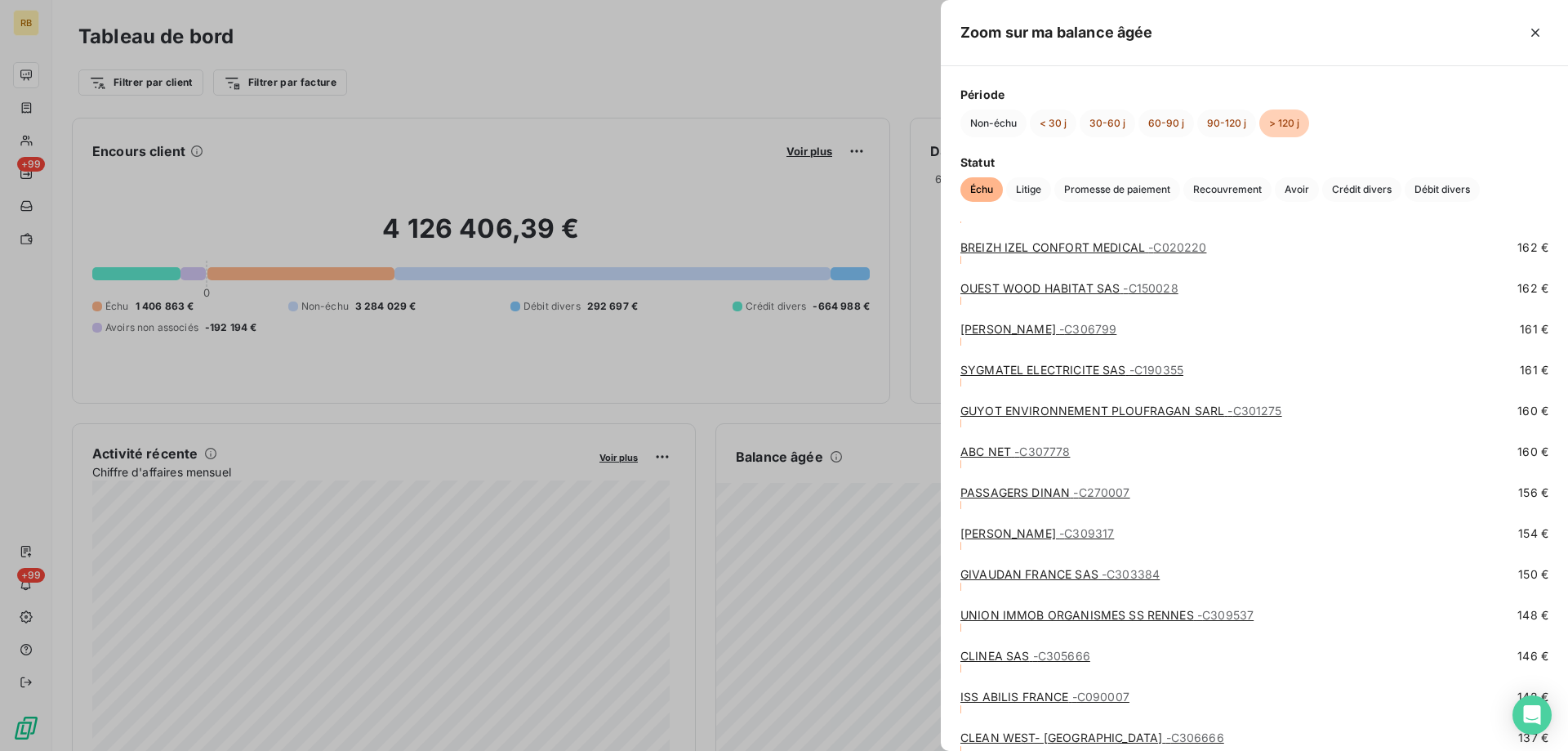
scroll to position [4985, 0]
click at [1008, 325] on link "LOUISE ANDRE SARL - C306799" at bounding box center [1038, 330] width 156 height 14
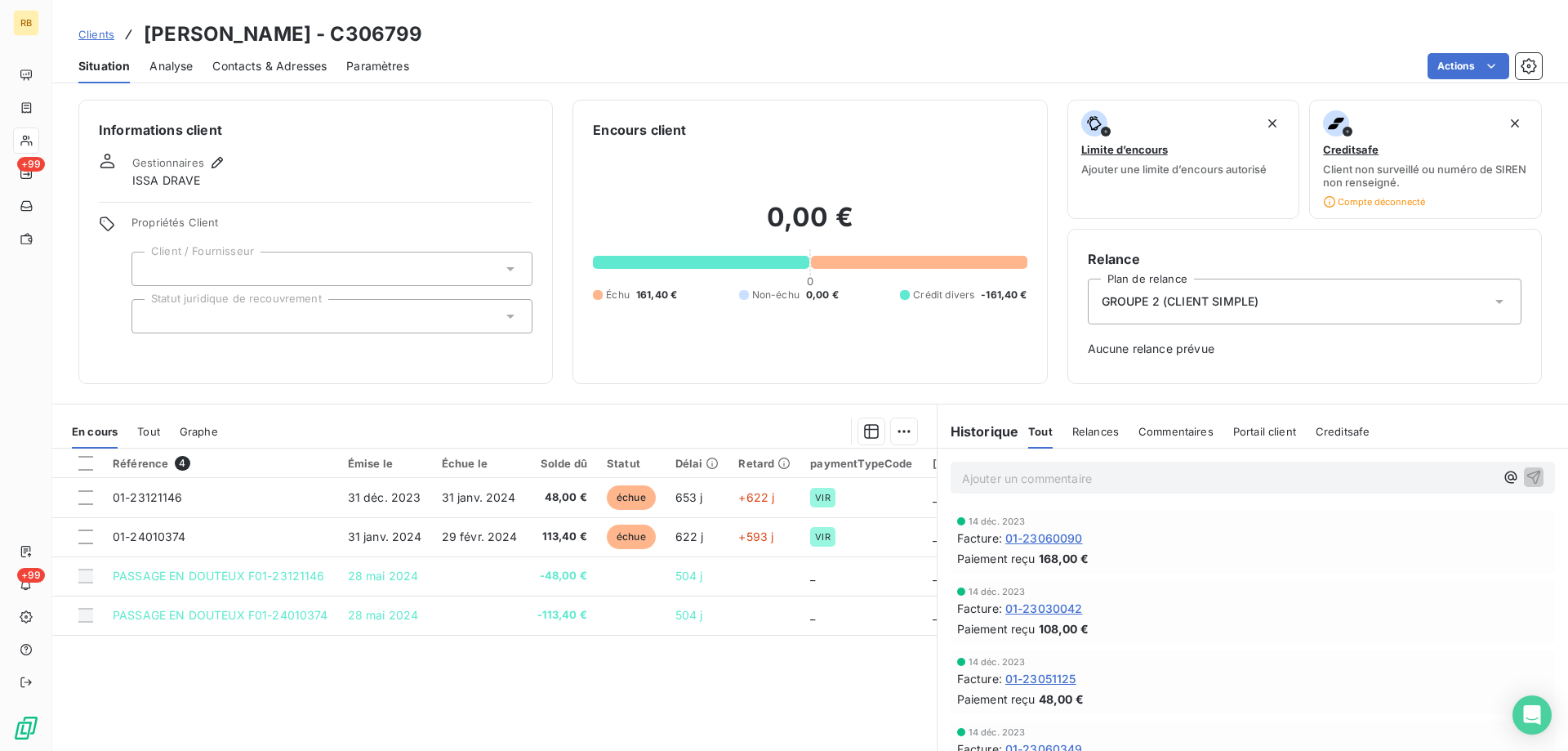
click at [252, 67] on span "Contacts & Adresses" at bounding box center [269, 66] width 114 height 16
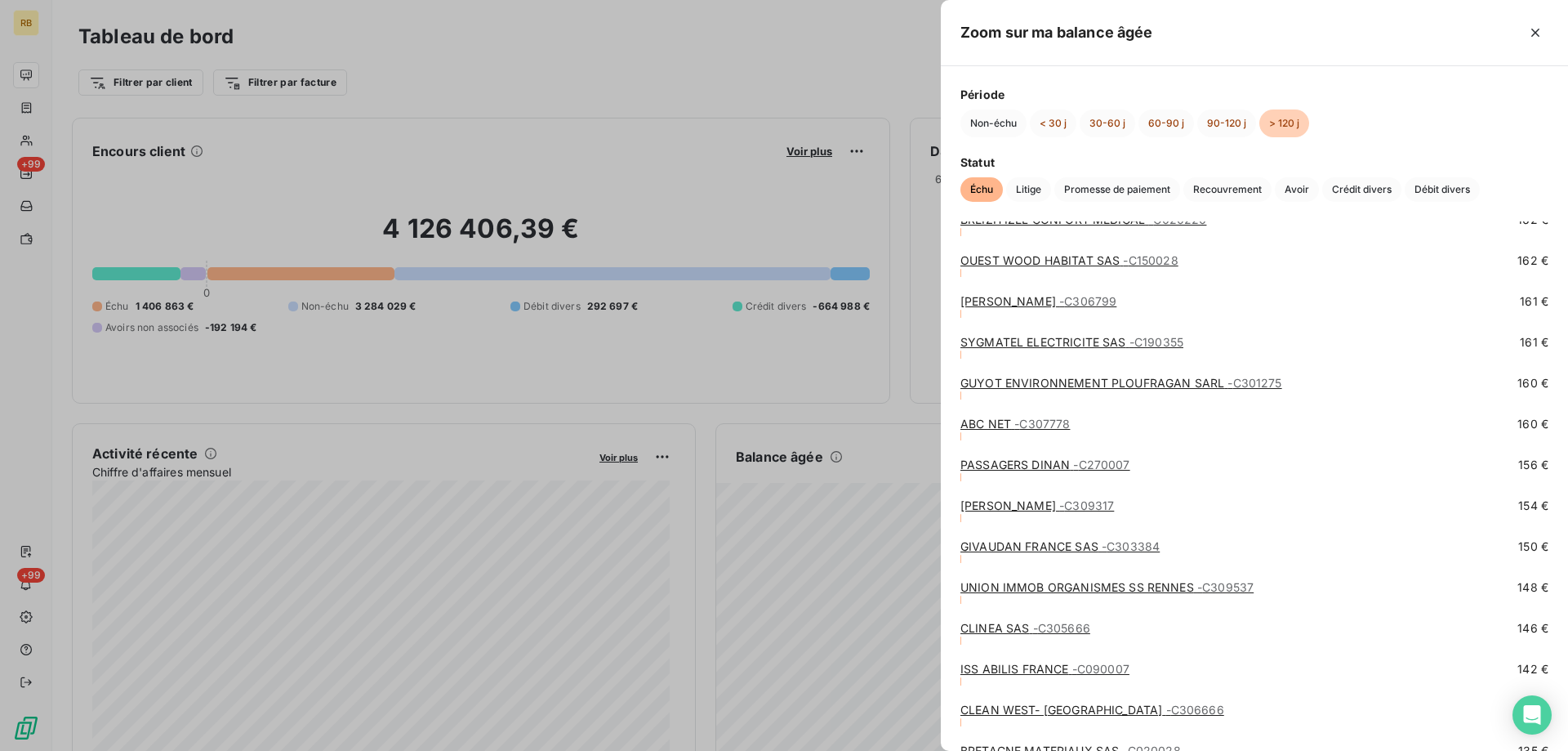
scroll to position [4963, 0]
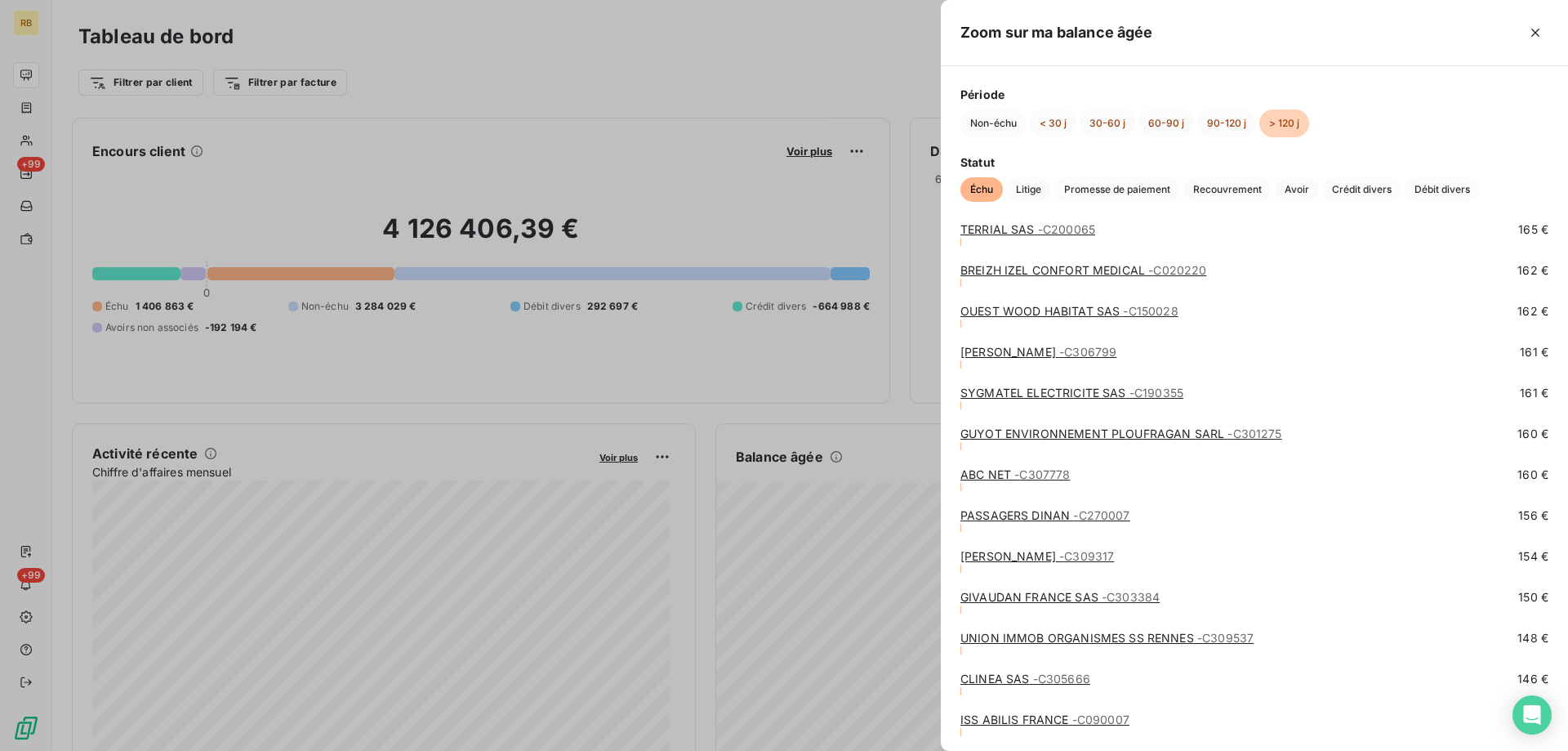
click at [1023, 307] on link "OUEST WOOD HABITAT SAS - C150028" at bounding box center [1069, 311] width 218 height 14
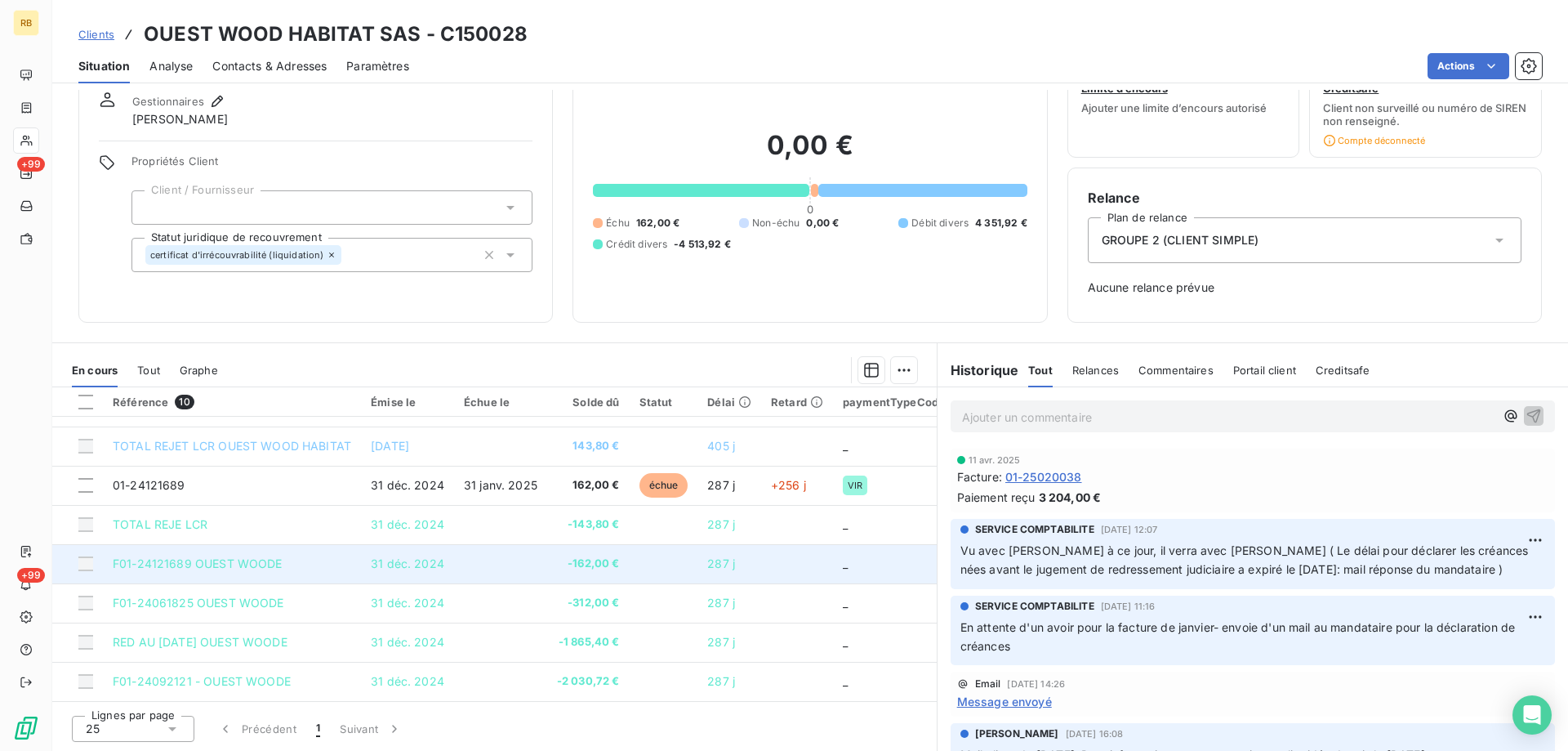
scroll to position [114, 0]
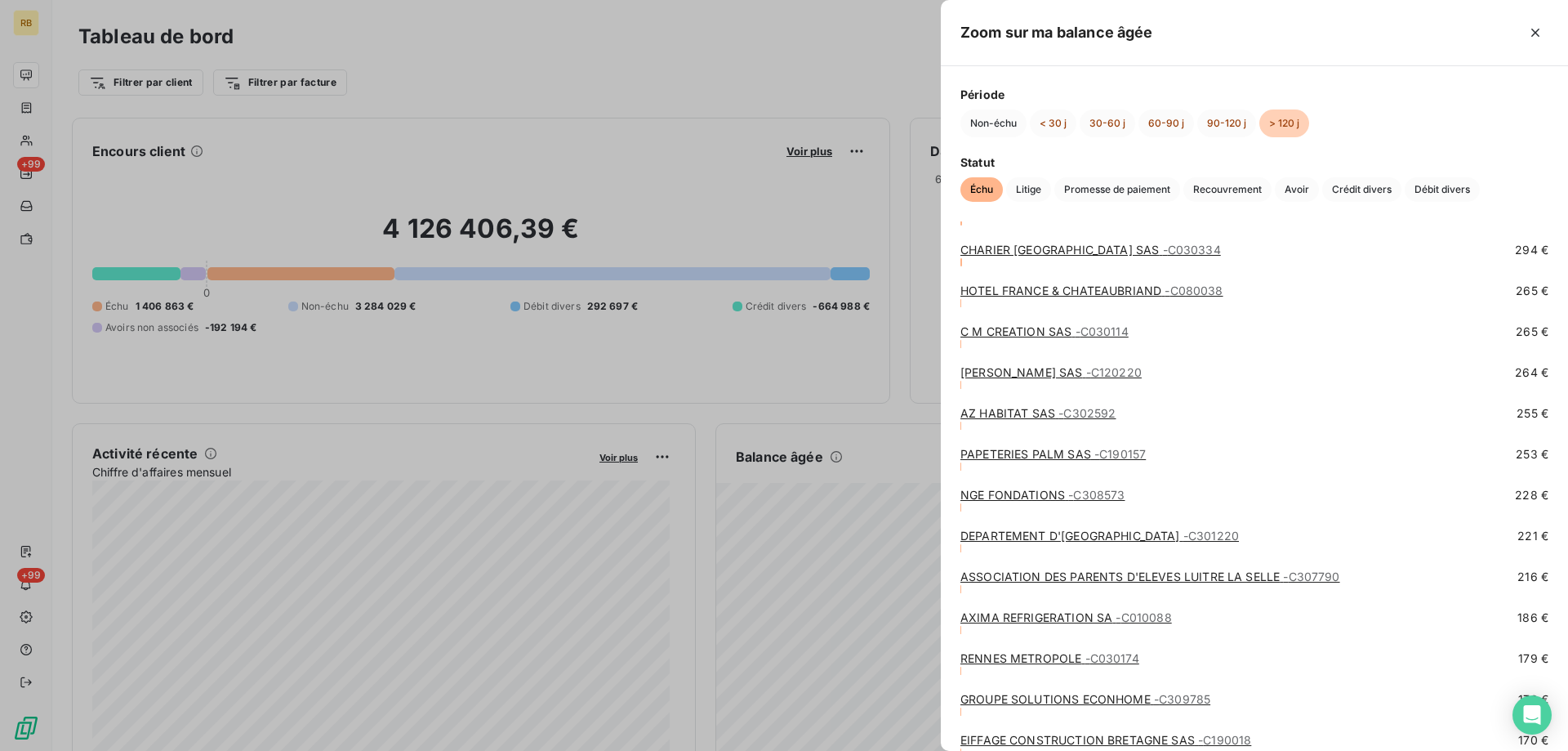
scroll to position [4740, 0]
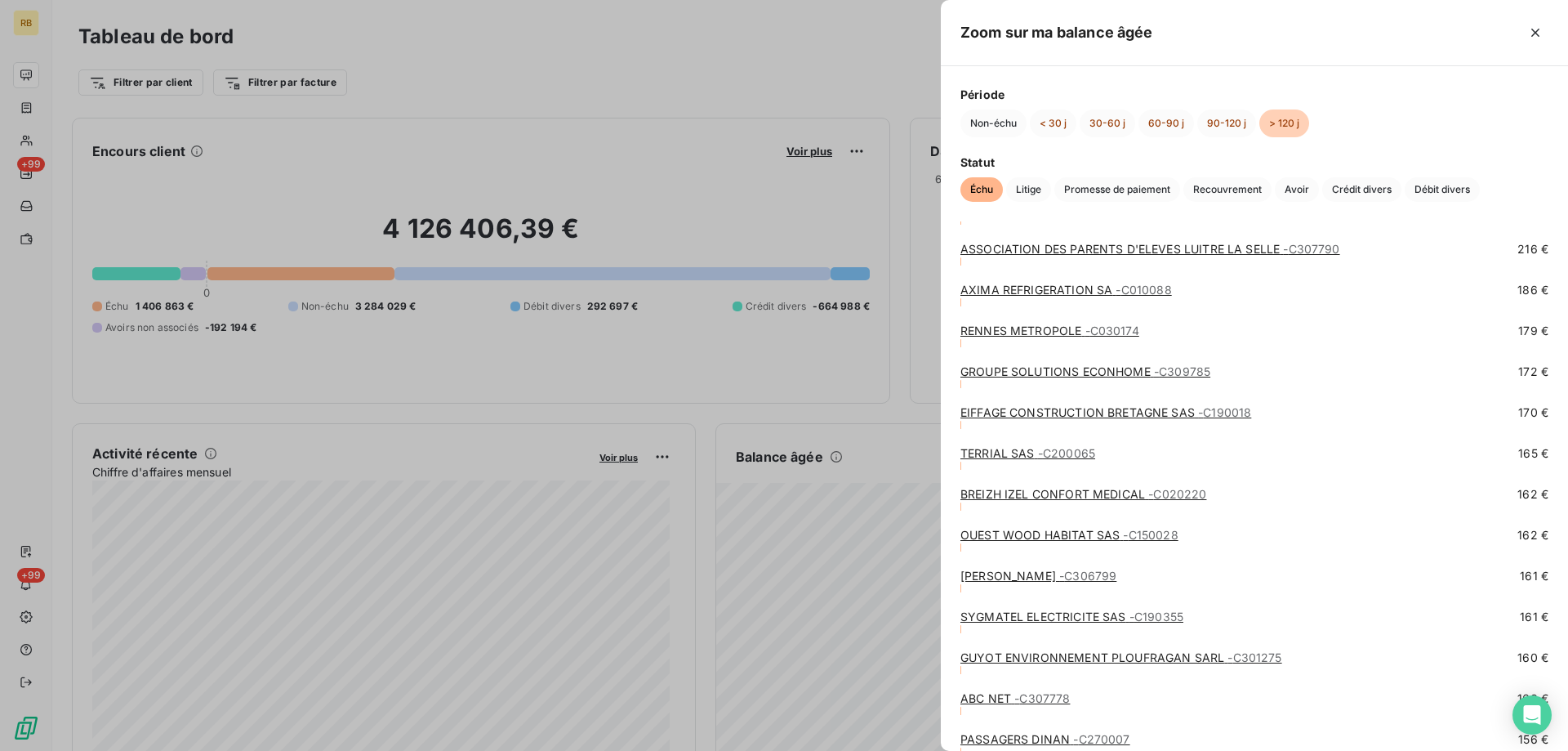
click at [1053, 490] on link "BREIZH IZEL CONFORT MEDICAL - C020220" at bounding box center [1084, 494] width 246 height 14
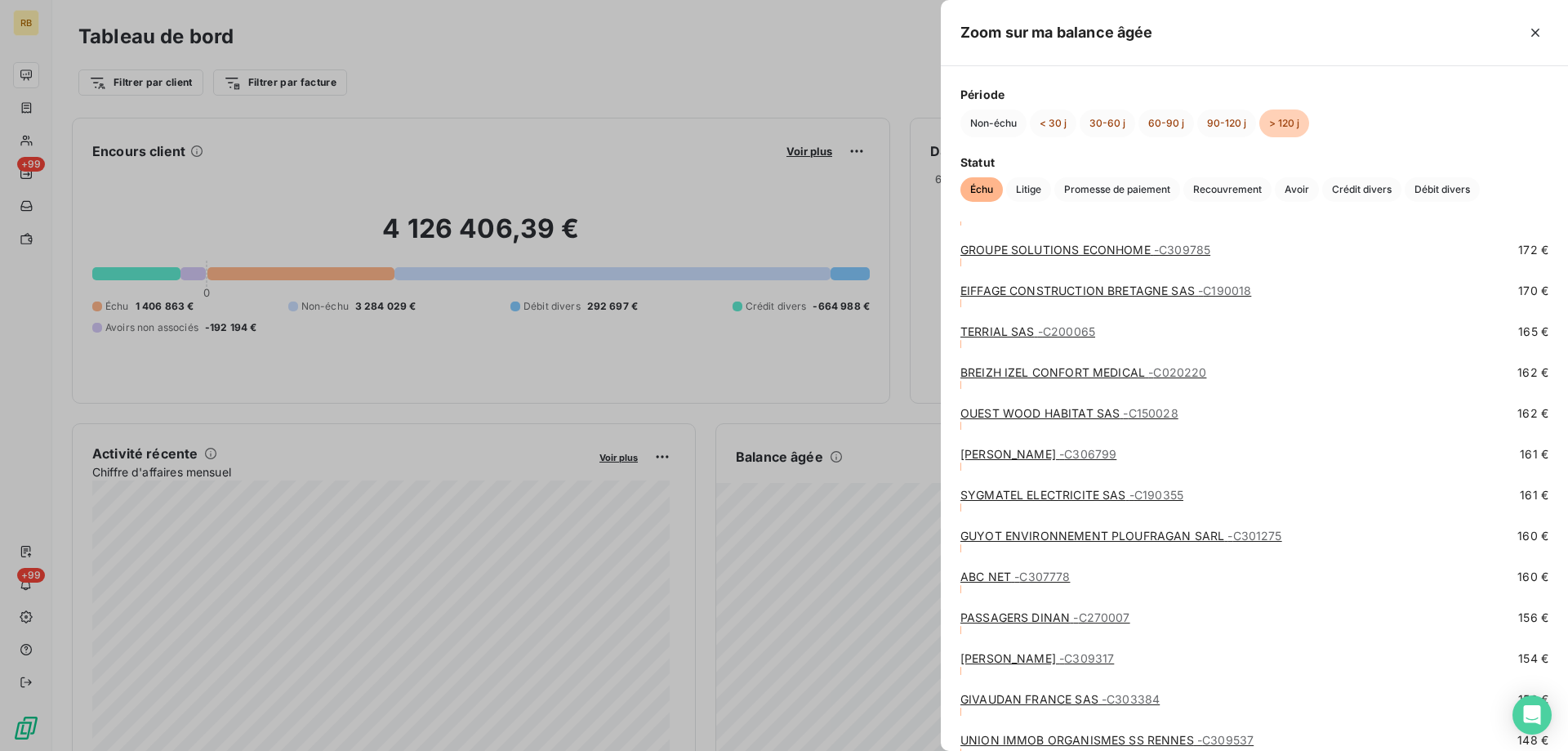
scroll to position [4821, 0]
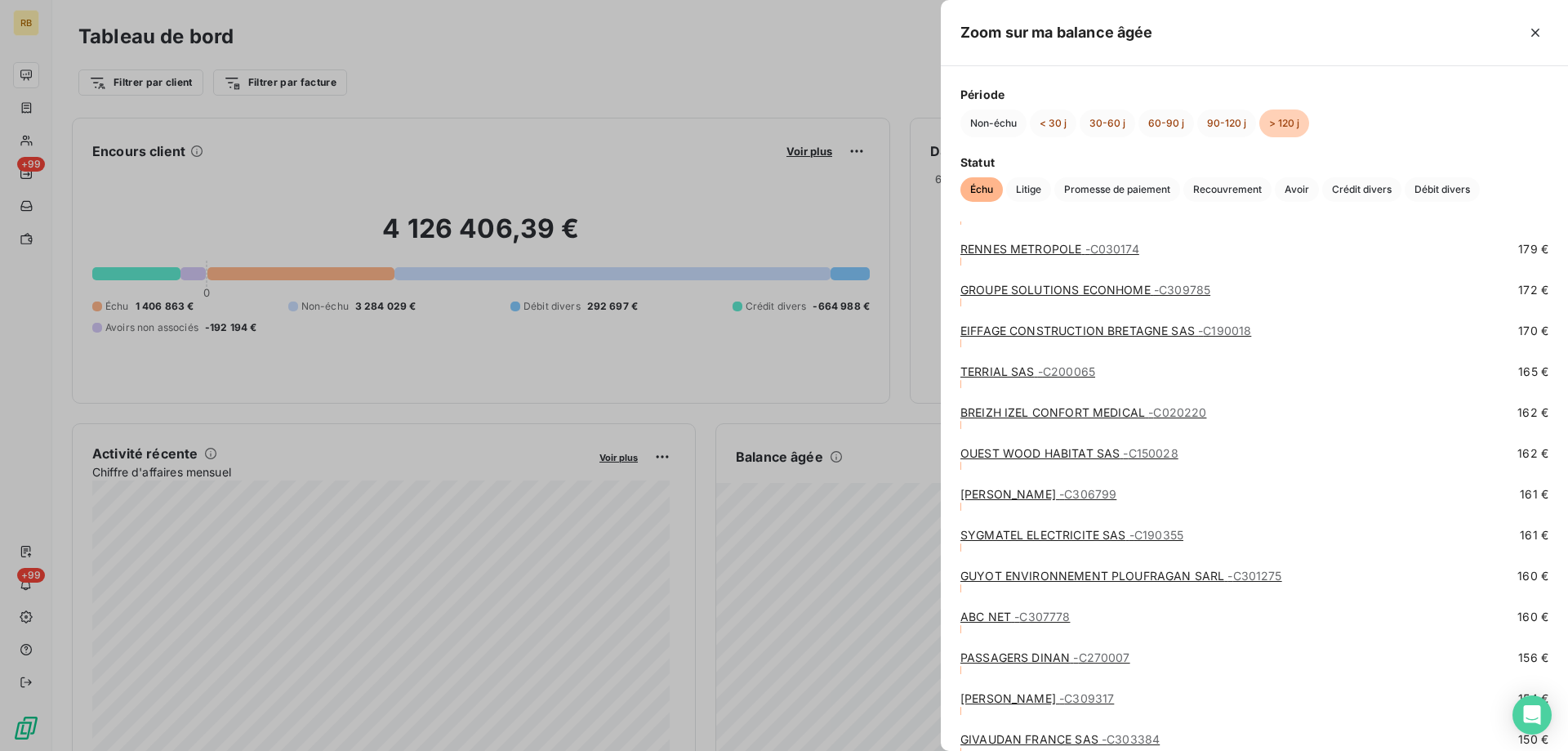
click at [1006, 373] on link "TERRIAL SAS - C200065" at bounding box center [1028, 371] width 135 height 14
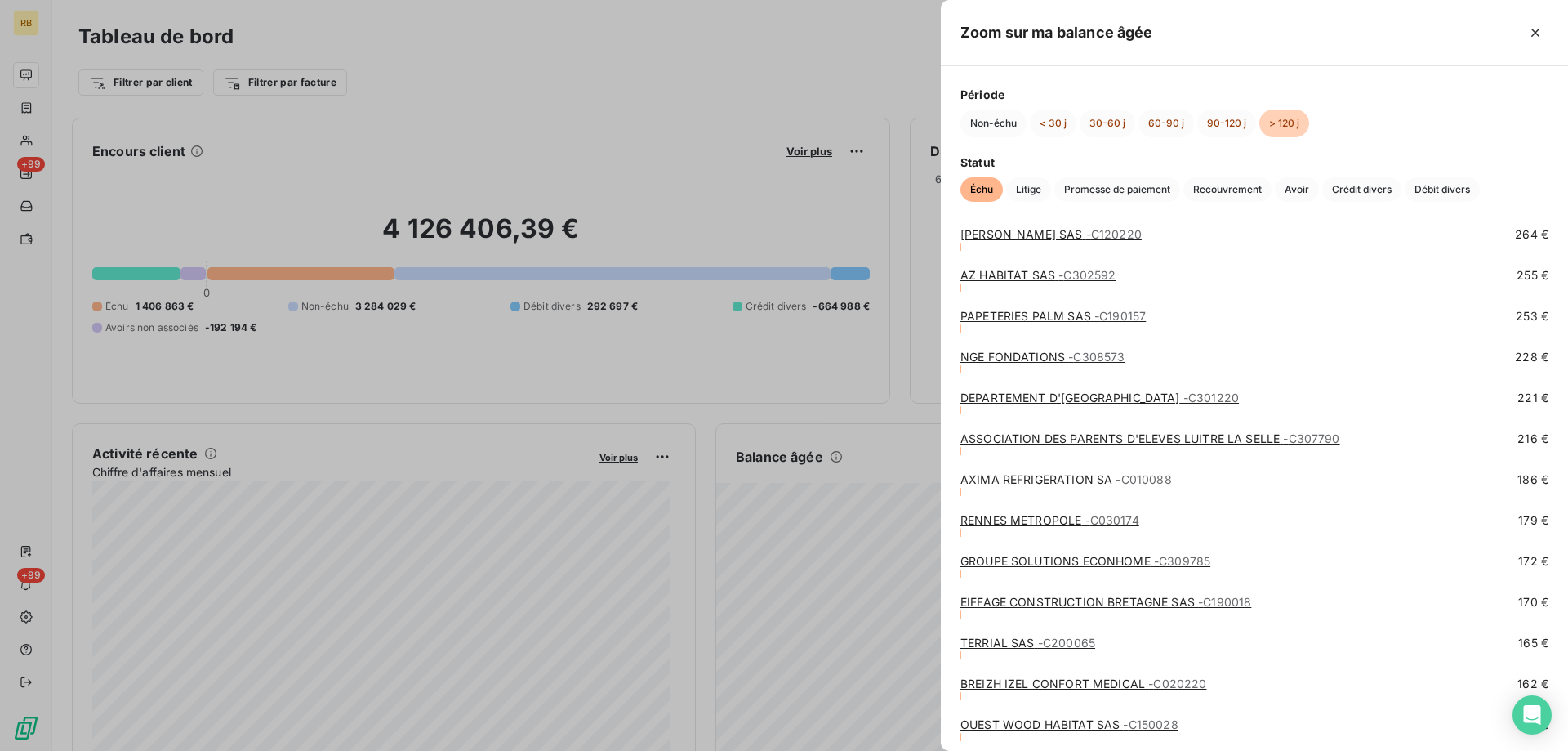
scroll to position [4576, 0]
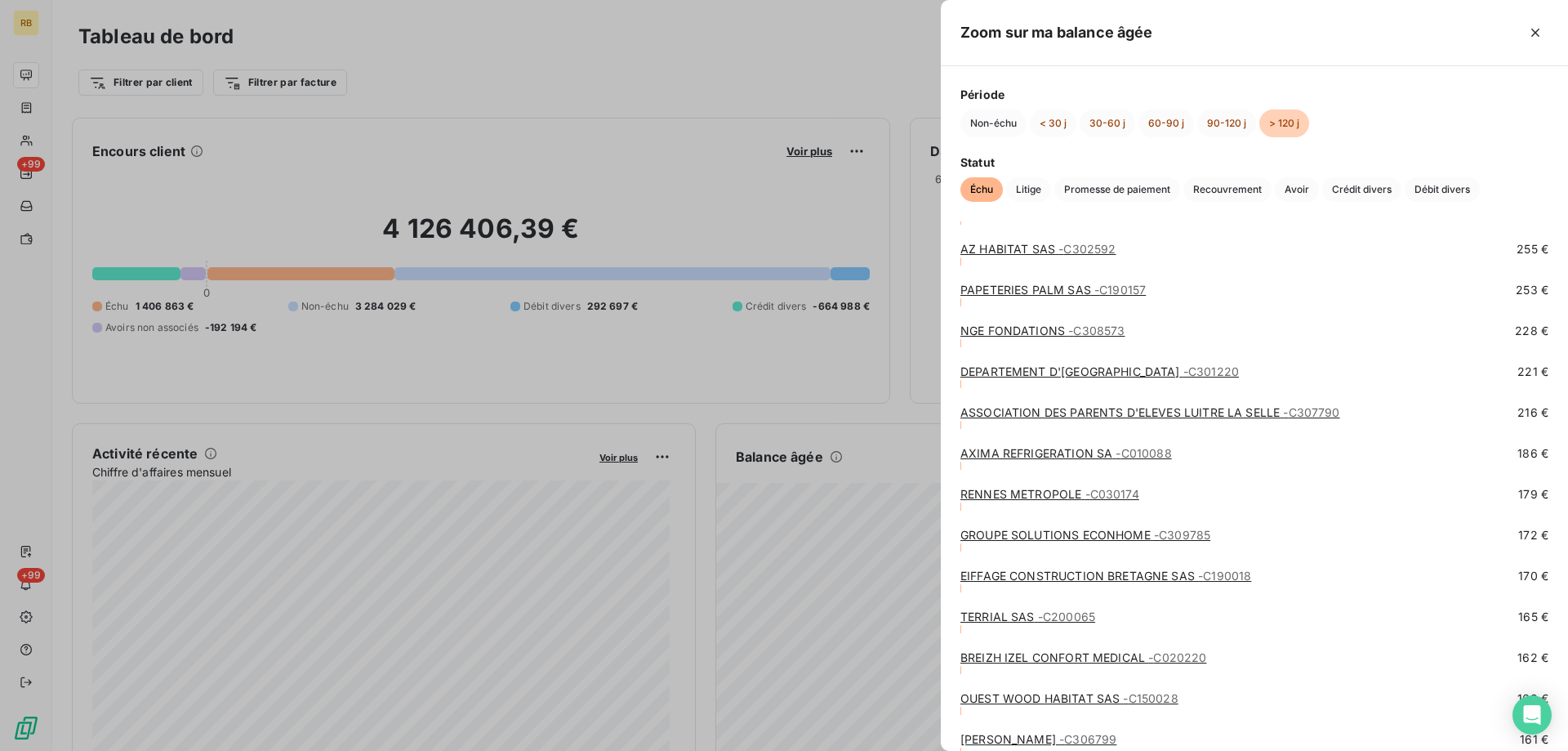
click at [1008, 577] on link "EIFFAGE CONSTRUCTION BRETAGNE SAS - C190018" at bounding box center [1106, 576] width 291 height 14
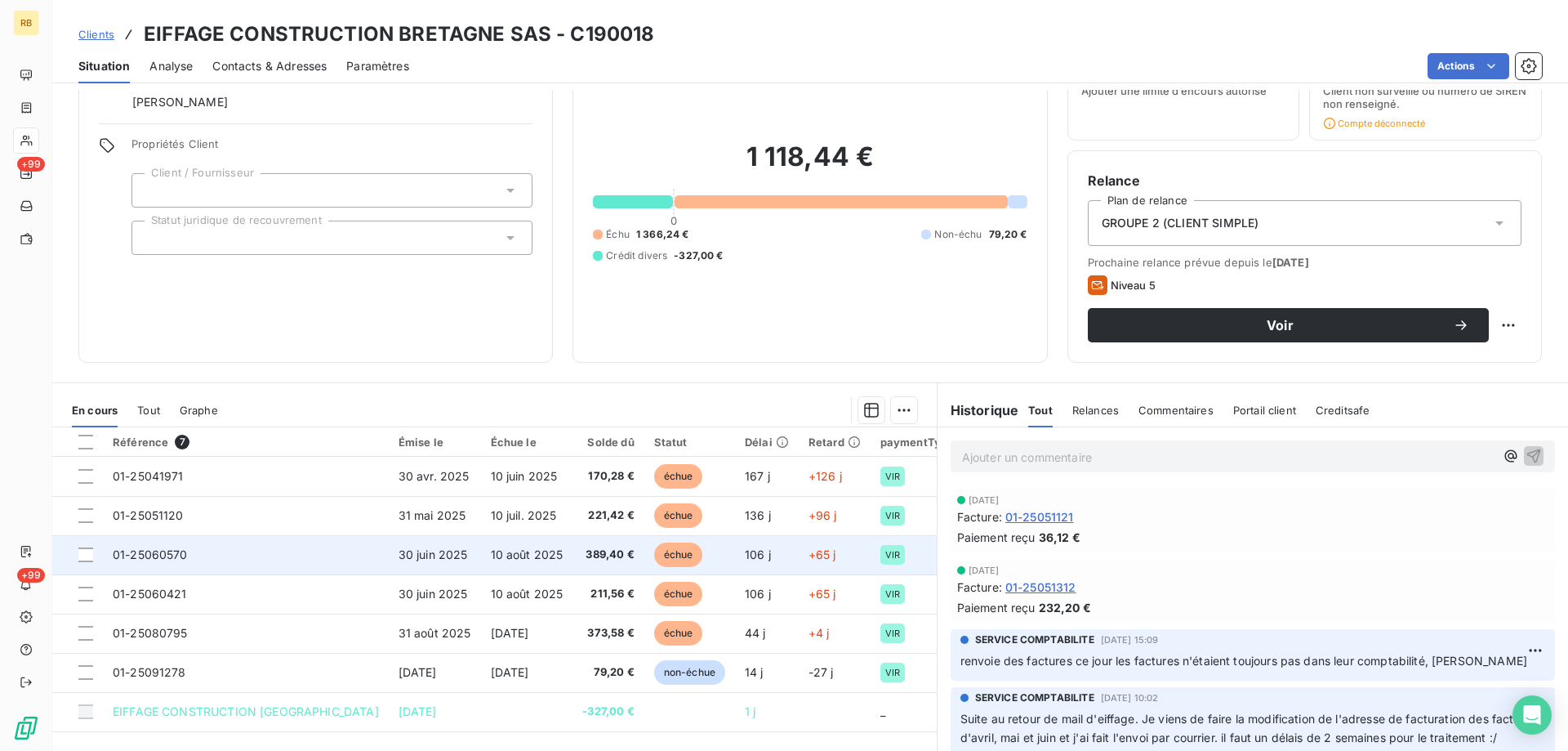
scroll to position [118, 0]
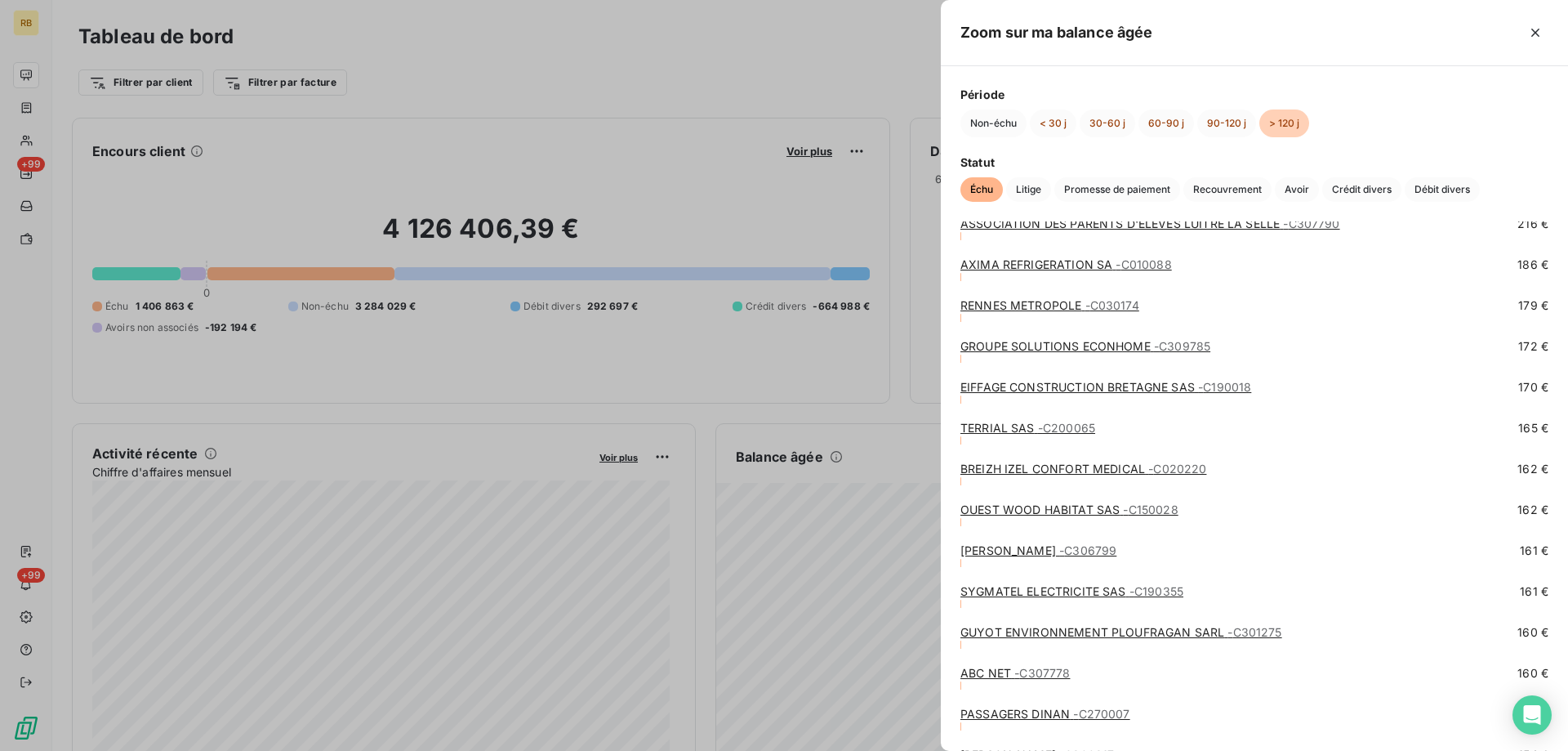
scroll to position [4740, 0]
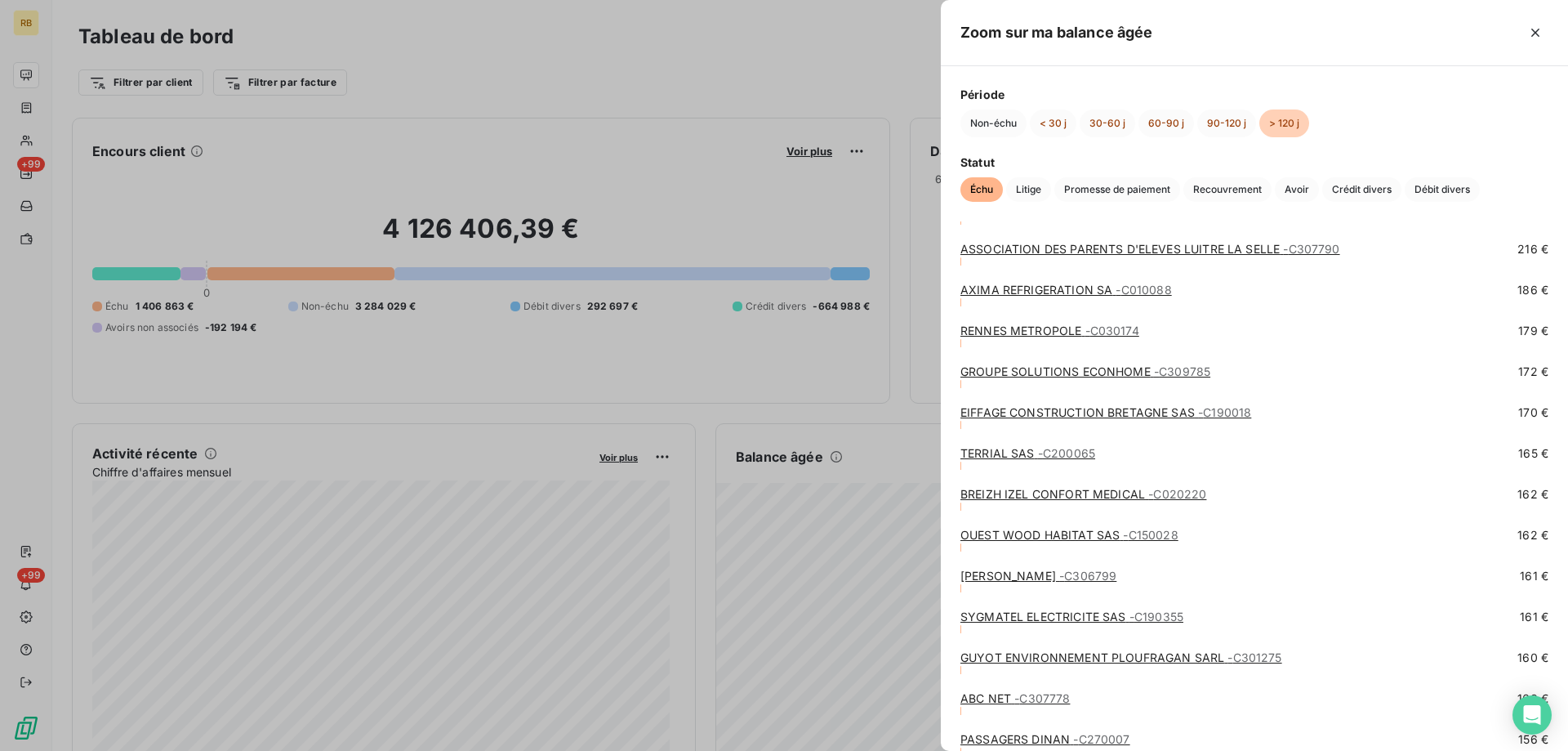
click at [1033, 363] on div "GROUPE SOLUTIONS ECONHOME - C309785" at bounding box center [1086, 371] width 250 height 16
click at [1028, 366] on link "GROUPE SOLUTIONS ECONHOME - C309785" at bounding box center [1086, 371] width 250 height 14
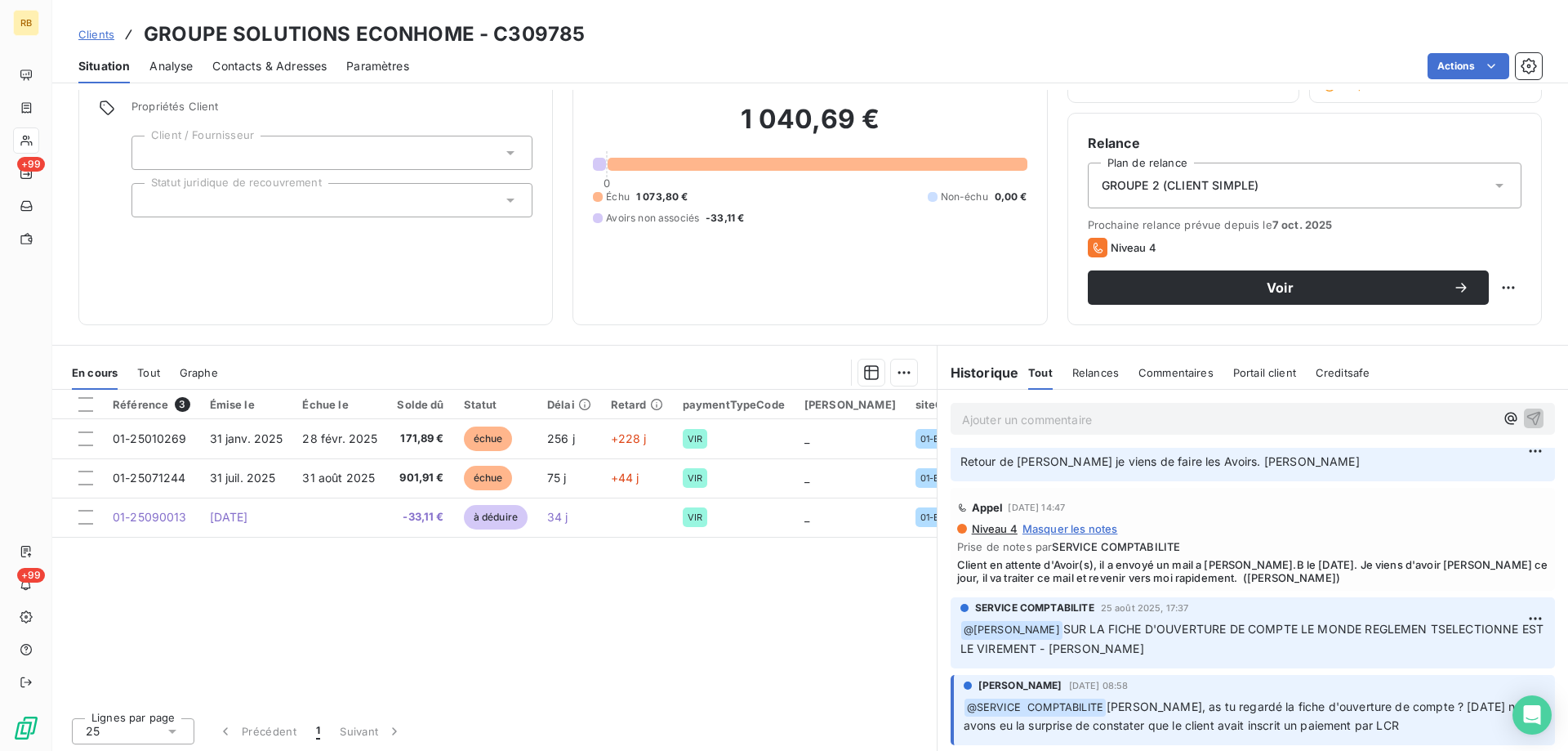
scroll to position [118, 0]
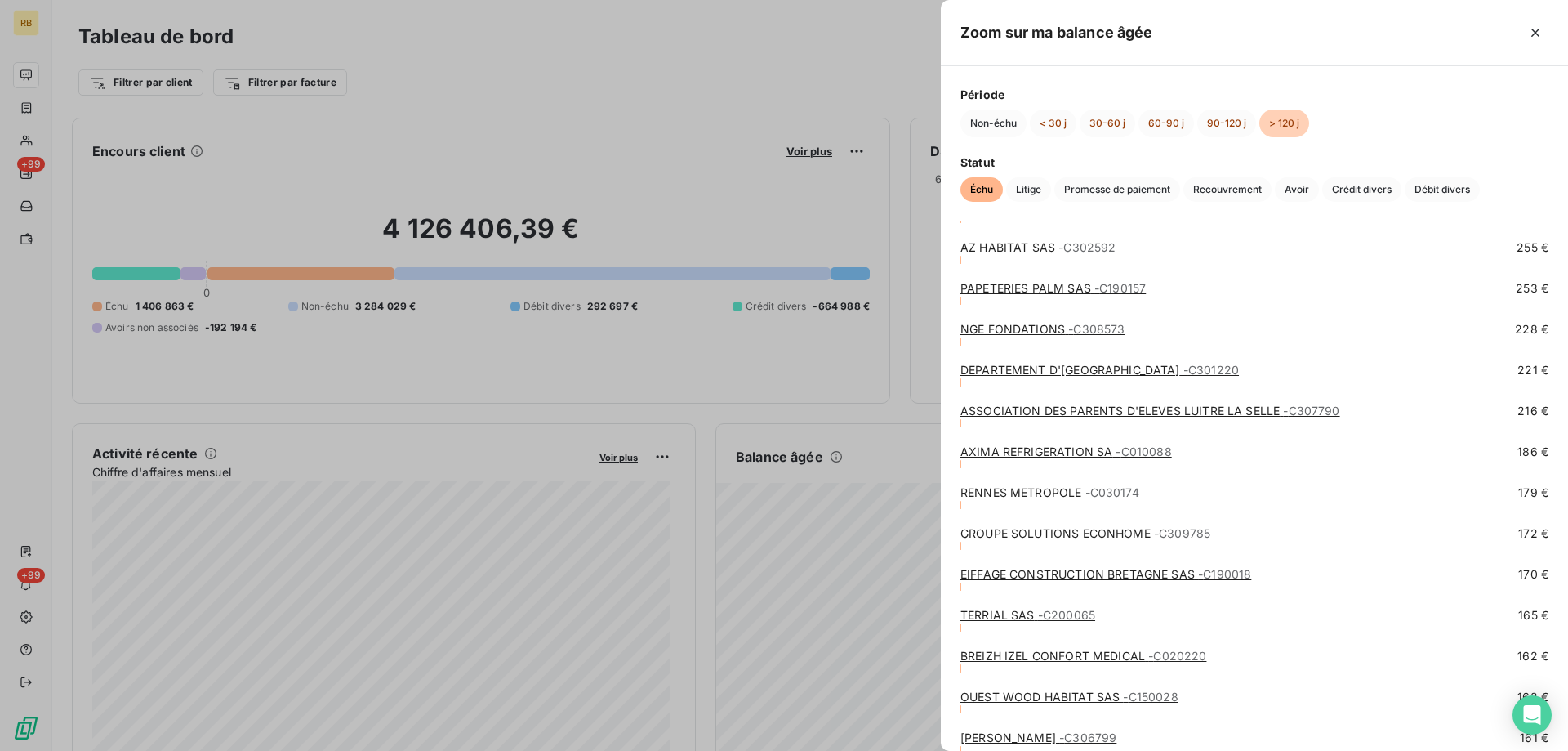
scroll to position [4576, 0]
click at [986, 489] on link "RENNES METROPOLE - C030174" at bounding box center [1050, 494] width 179 height 14
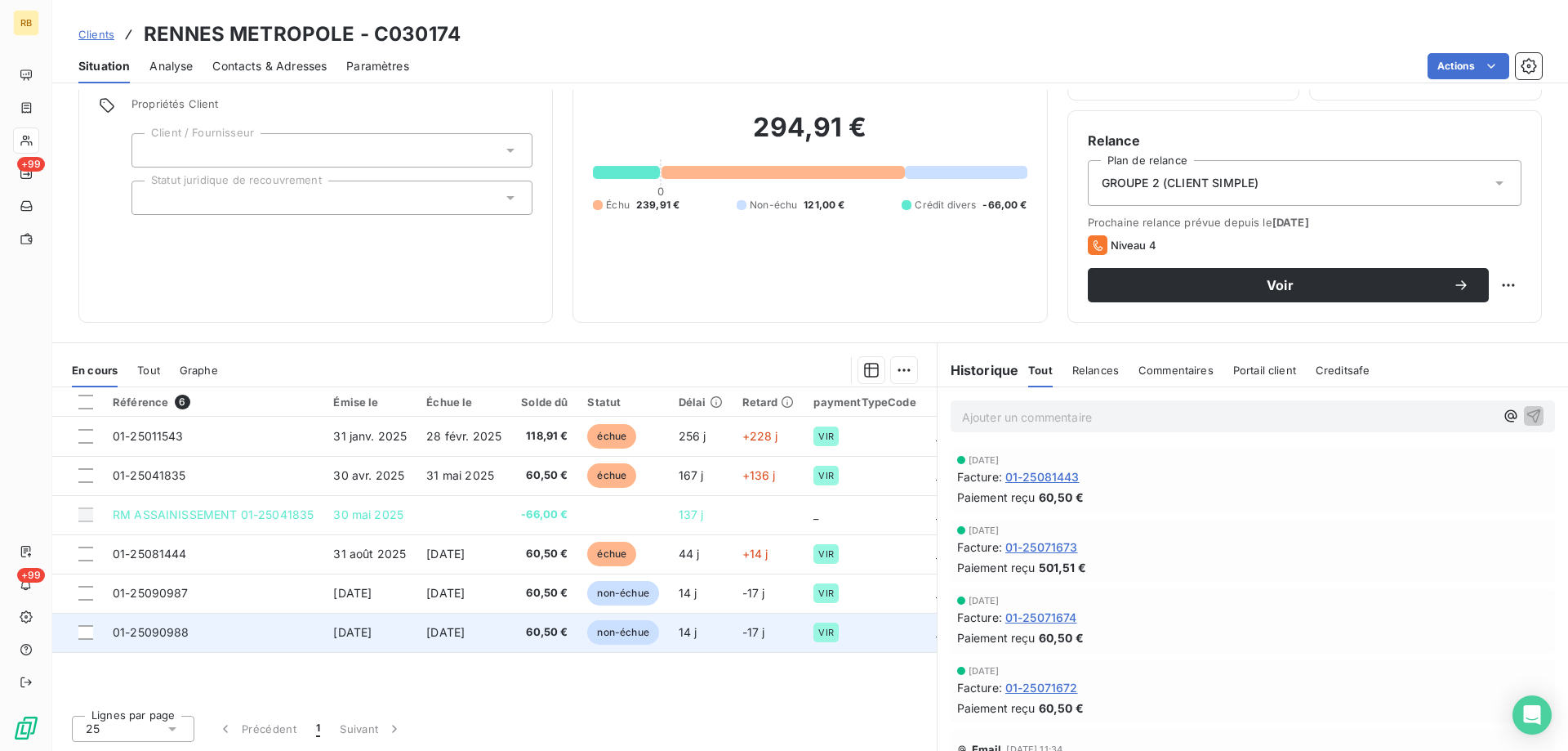
scroll to position [37, 0]
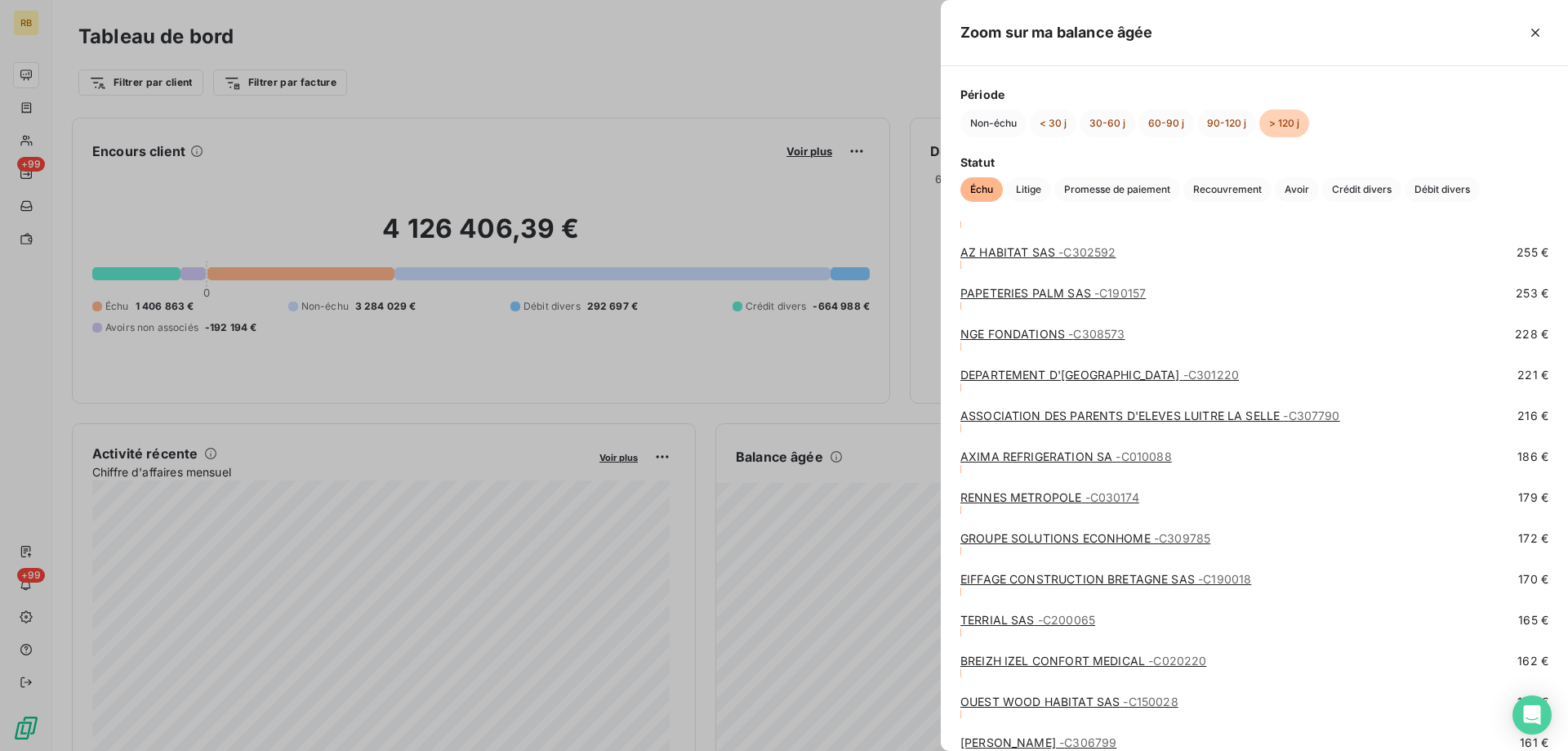
scroll to position [4576, 0]
click at [1056, 455] on link "AXIMA REFRIGERATION SA - C010088" at bounding box center [1066, 453] width 211 height 14
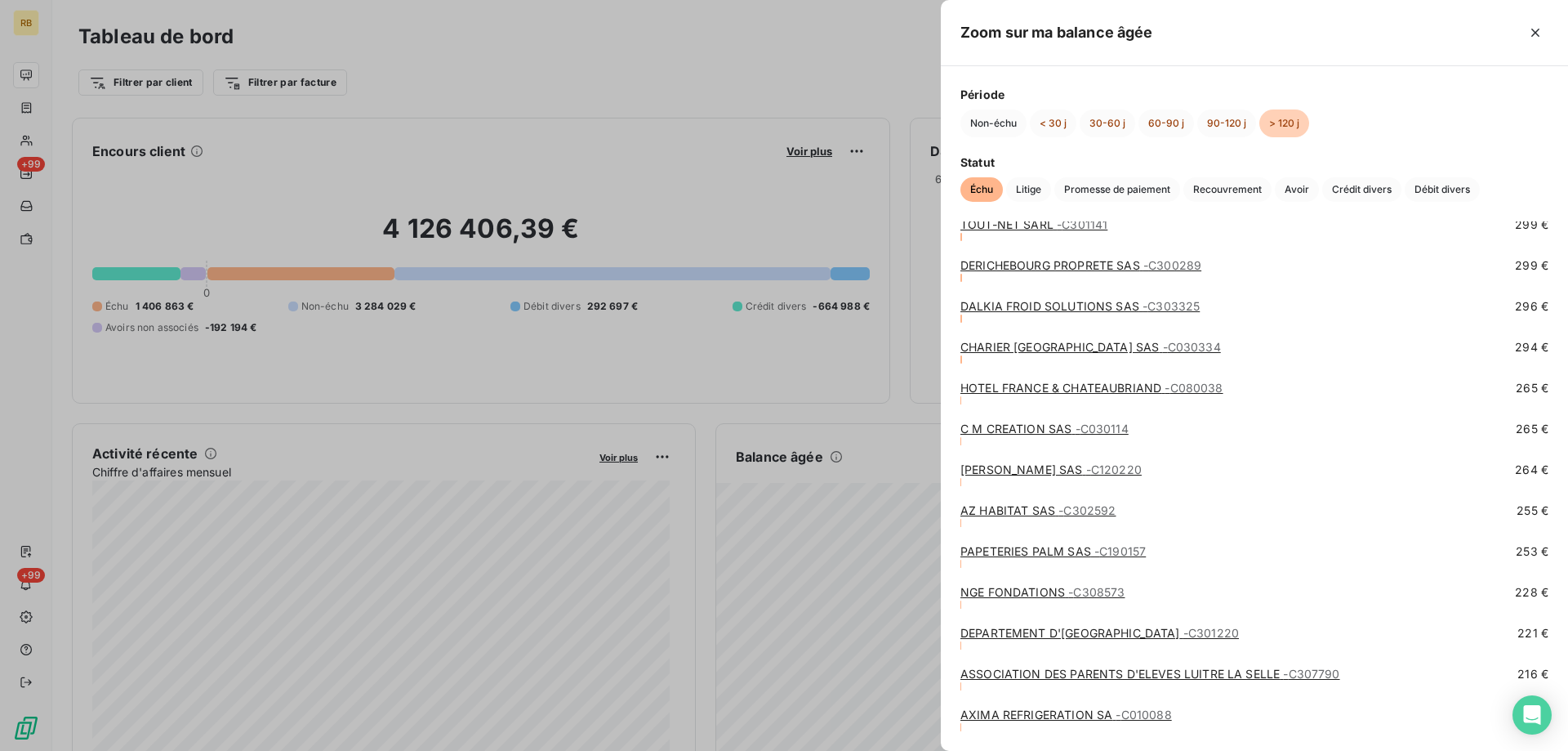
scroll to position [4331, 0]
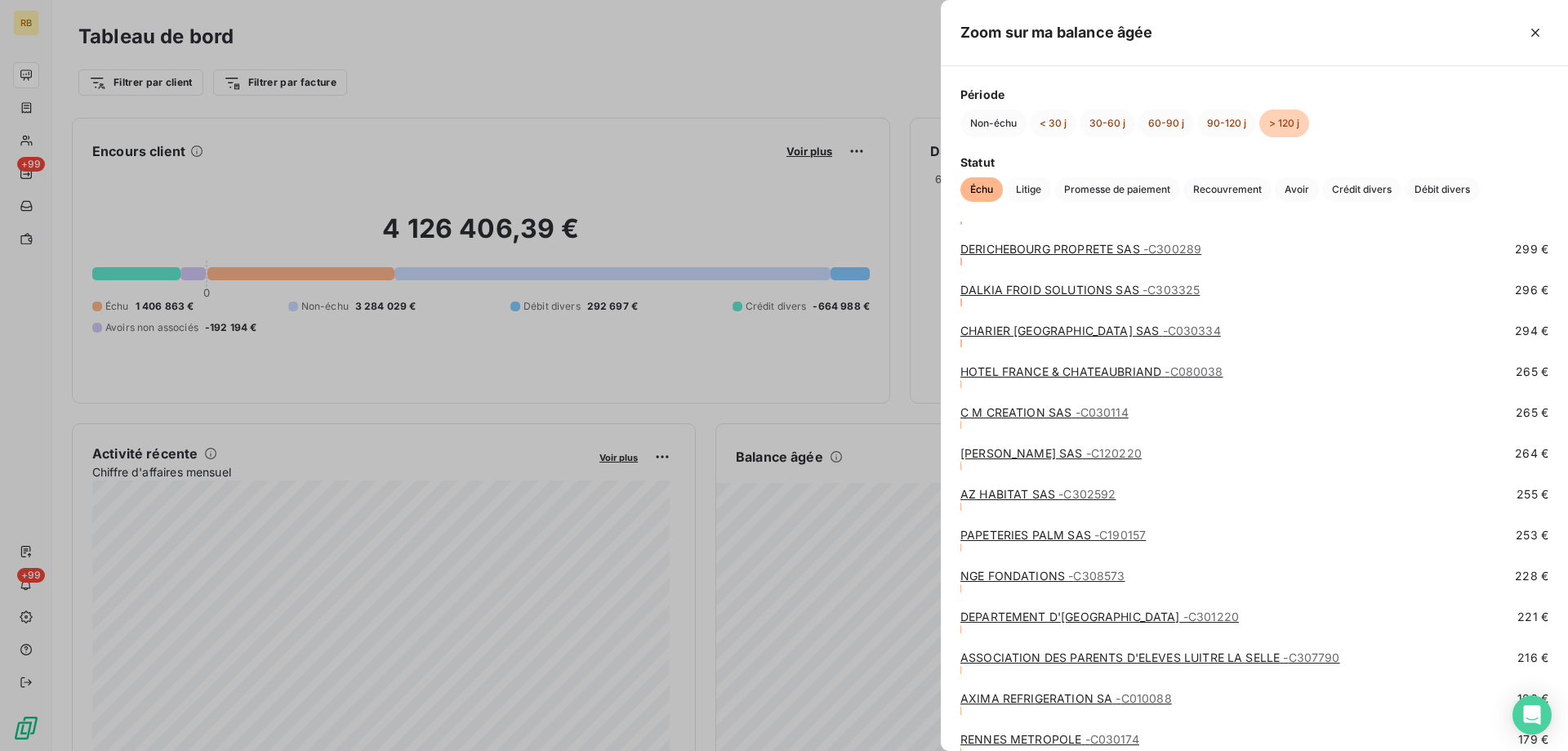
click at [989, 654] on link "ASSOCIATION DES PARENTS D'ELEVES LUITRE LA SELLE - C307790" at bounding box center [1151, 657] width 380 height 14
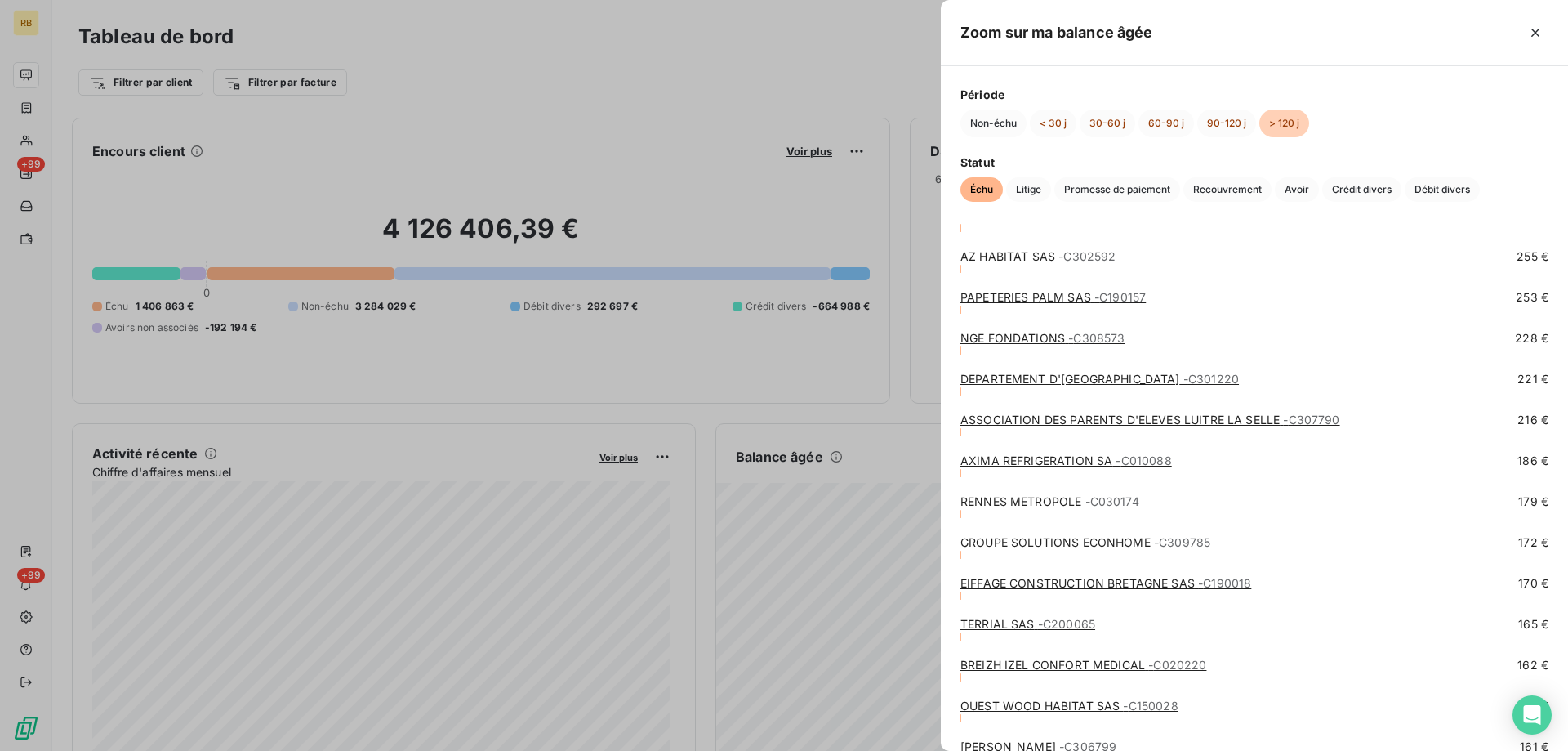
scroll to position [4576, 0]
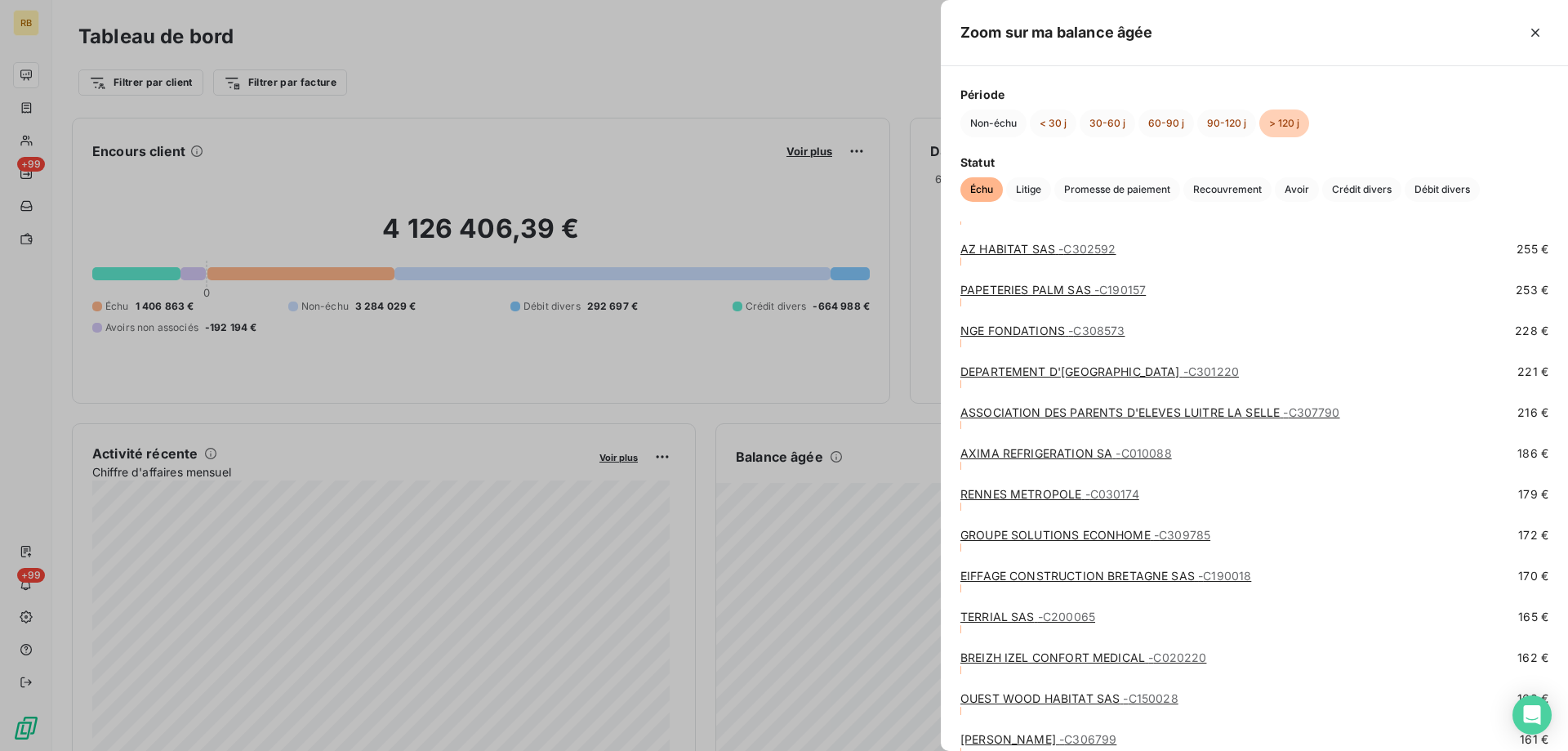
click at [1014, 373] on link "DEPARTEMENT D'ILLE & VILAINE - C301220" at bounding box center [1100, 371] width 279 height 14
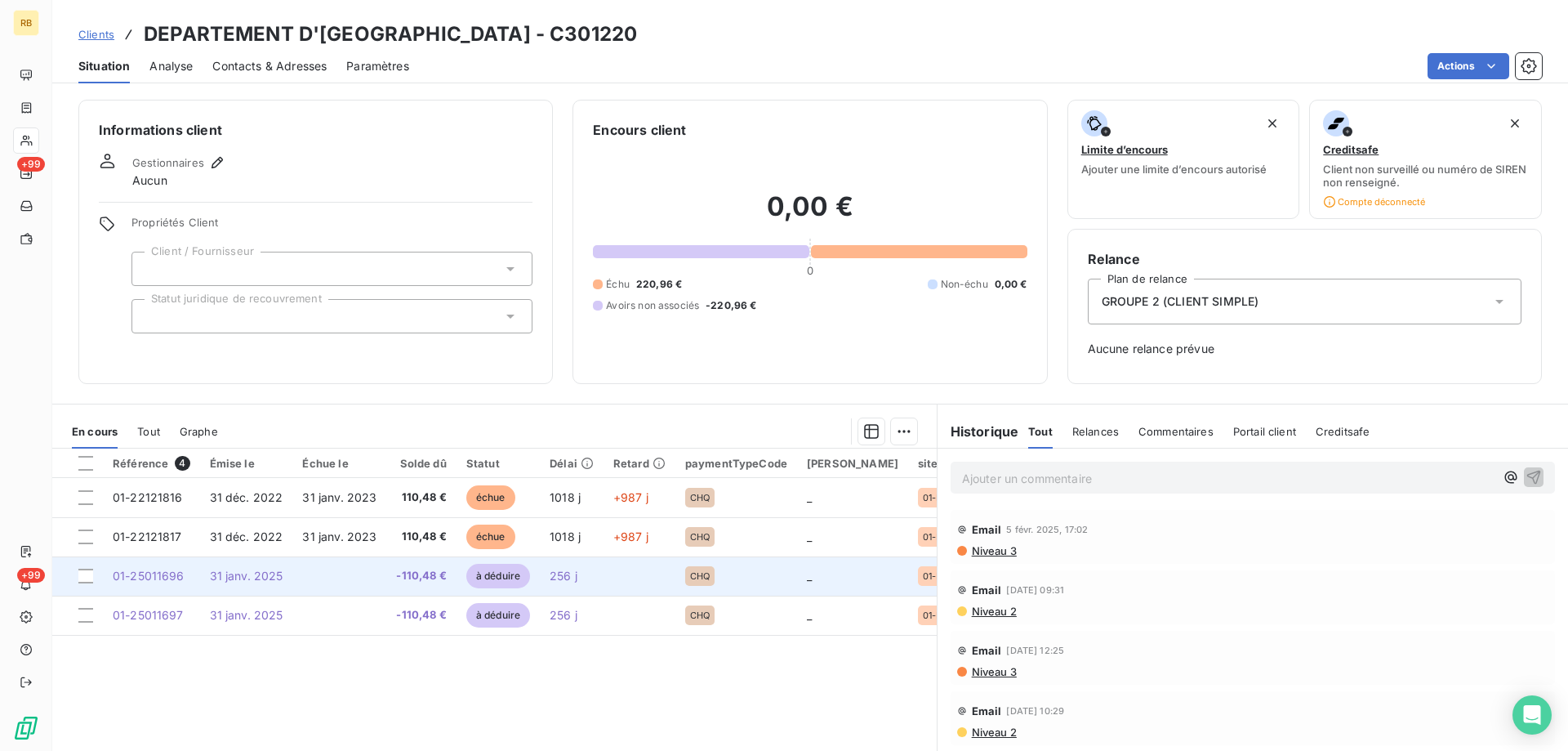
click at [267, 582] on td "31 janv. 2025" at bounding box center [247, 576] width 93 height 39
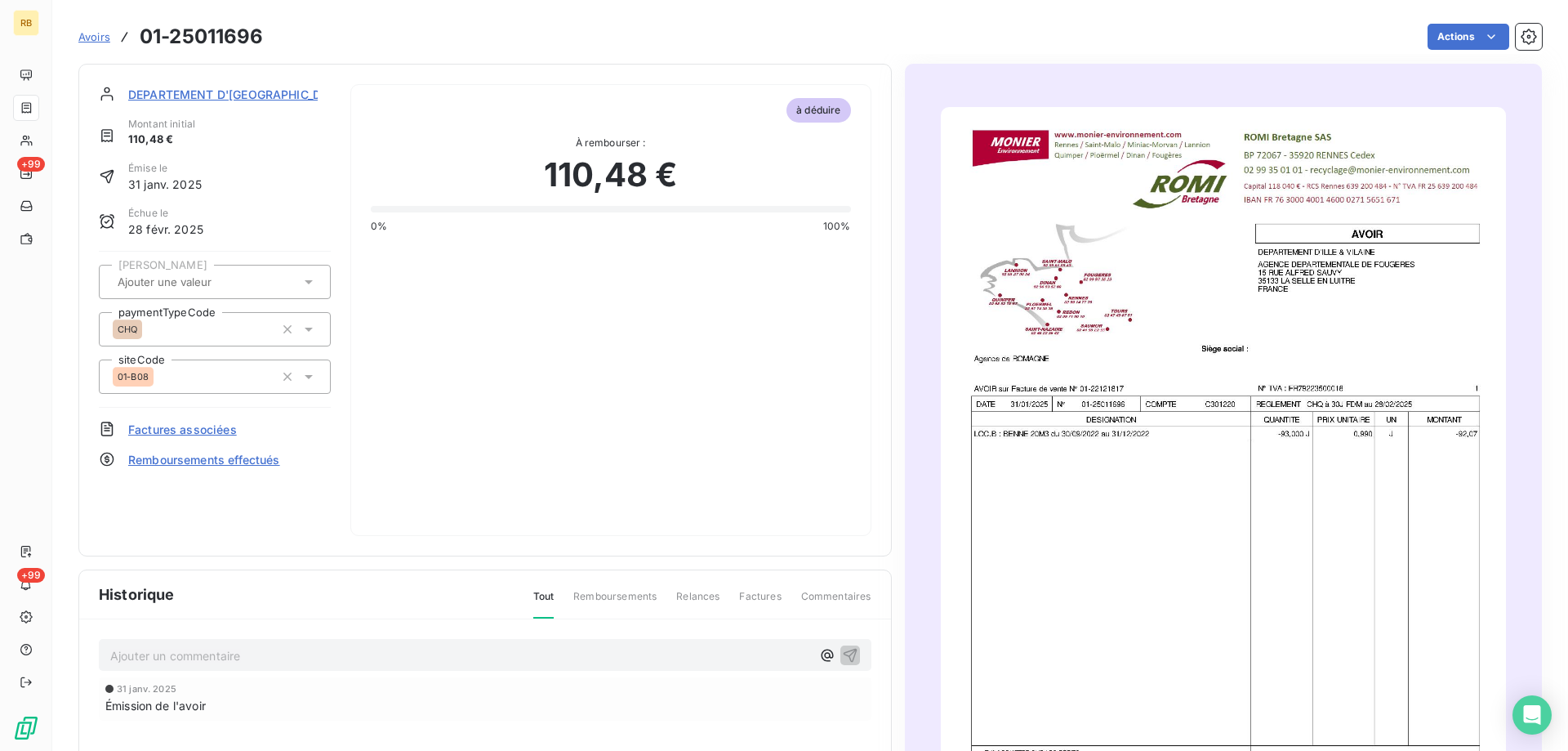
click at [1075, 326] on img "button" at bounding box center [1223, 506] width 566 height 799
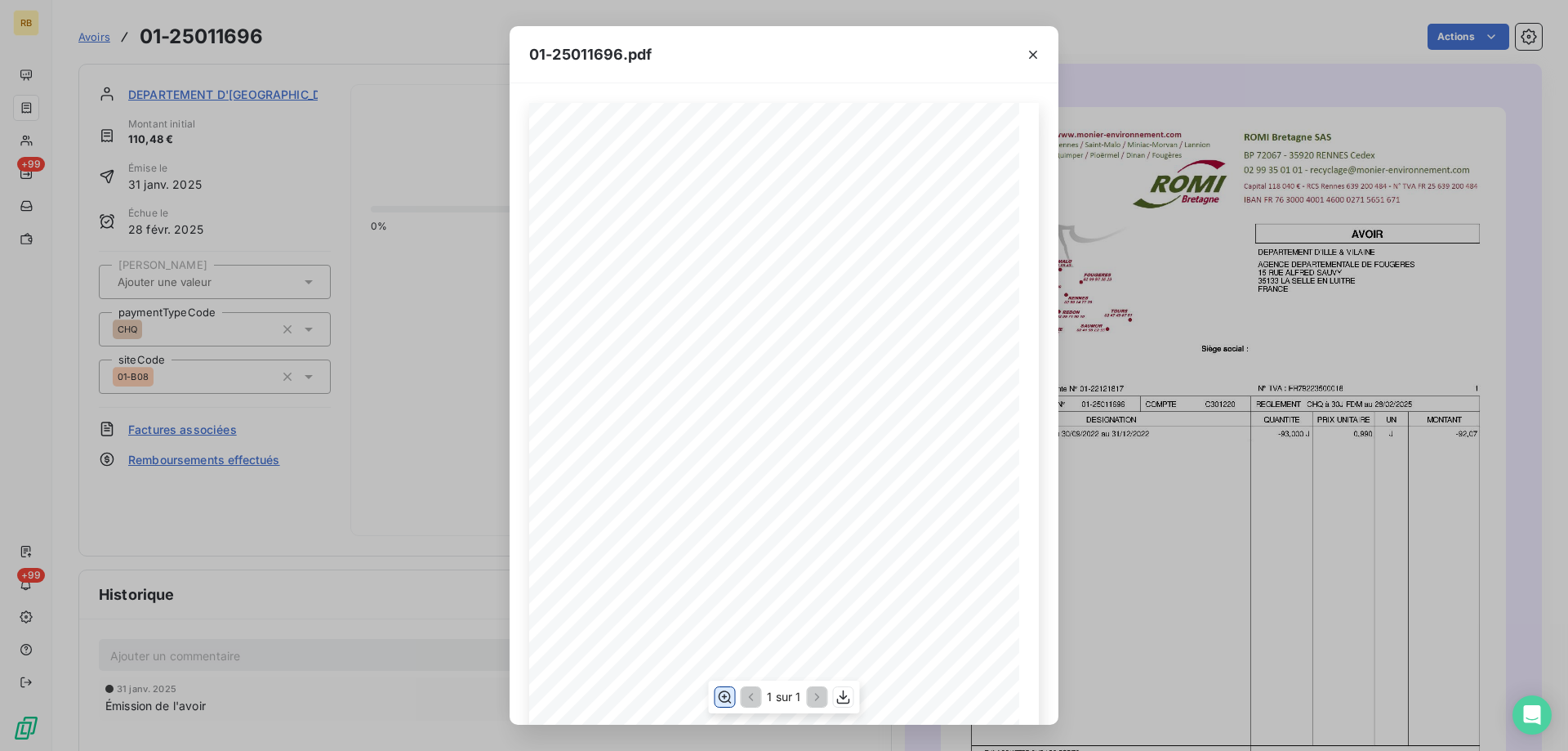
click at [723, 702] on icon "button" at bounding box center [724, 697] width 16 height 16
click at [1039, 47] on icon "button" at bounding box center [1032, 54] width 16 height 16
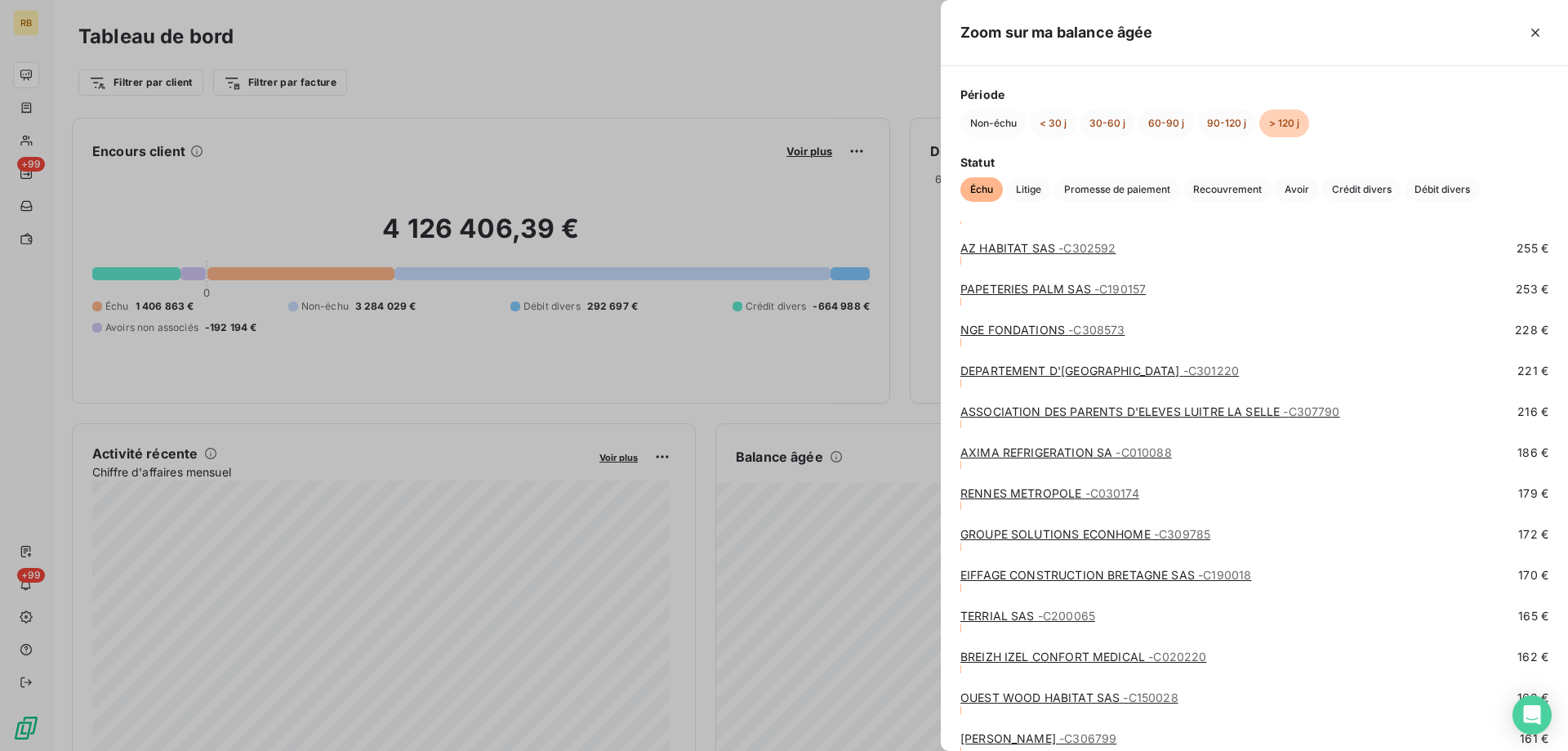
scroll to position [4494, 0]
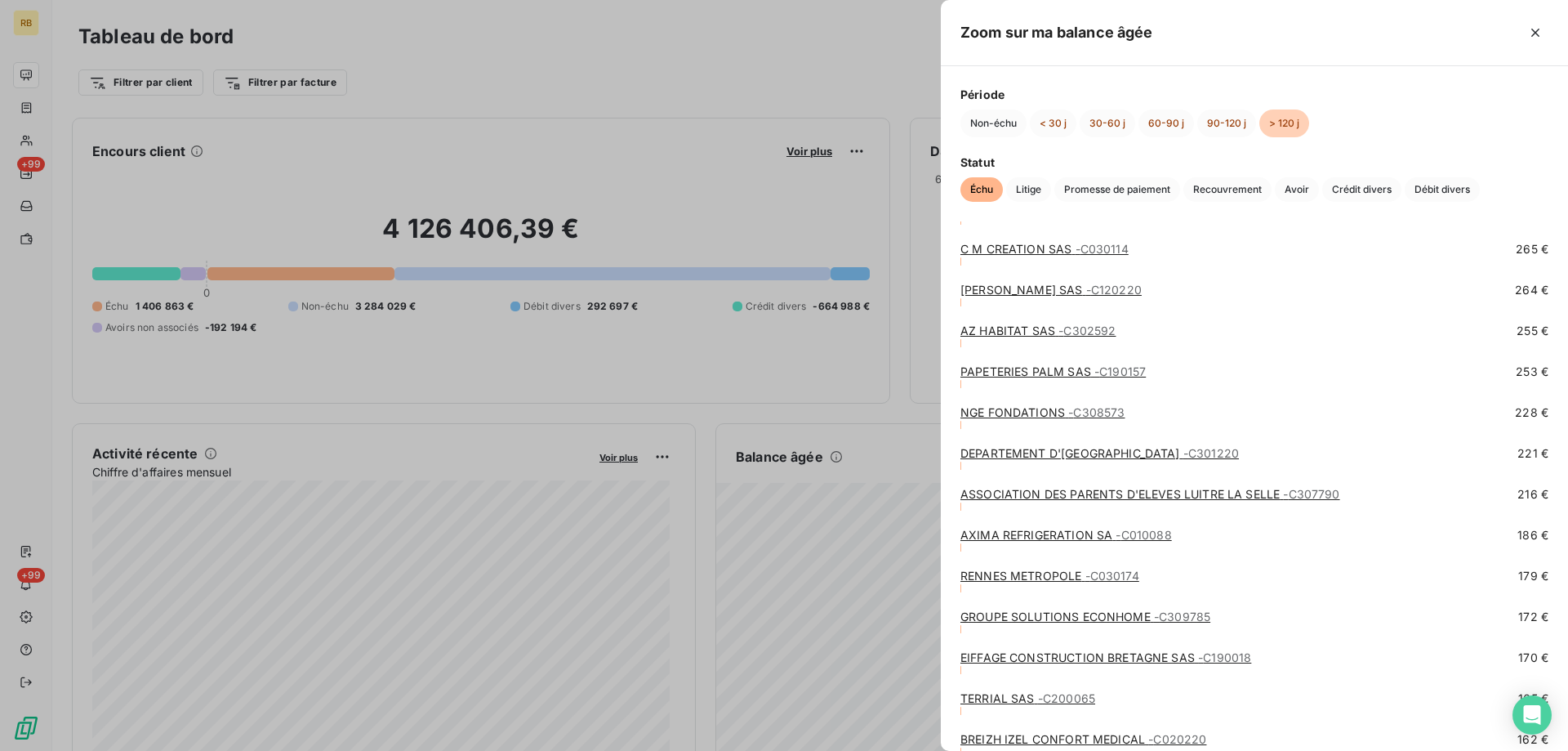
click at [978, 415] on link "NGE FONDATIONS - C308573" at bounding box center [1043, 412] width 165 height 14
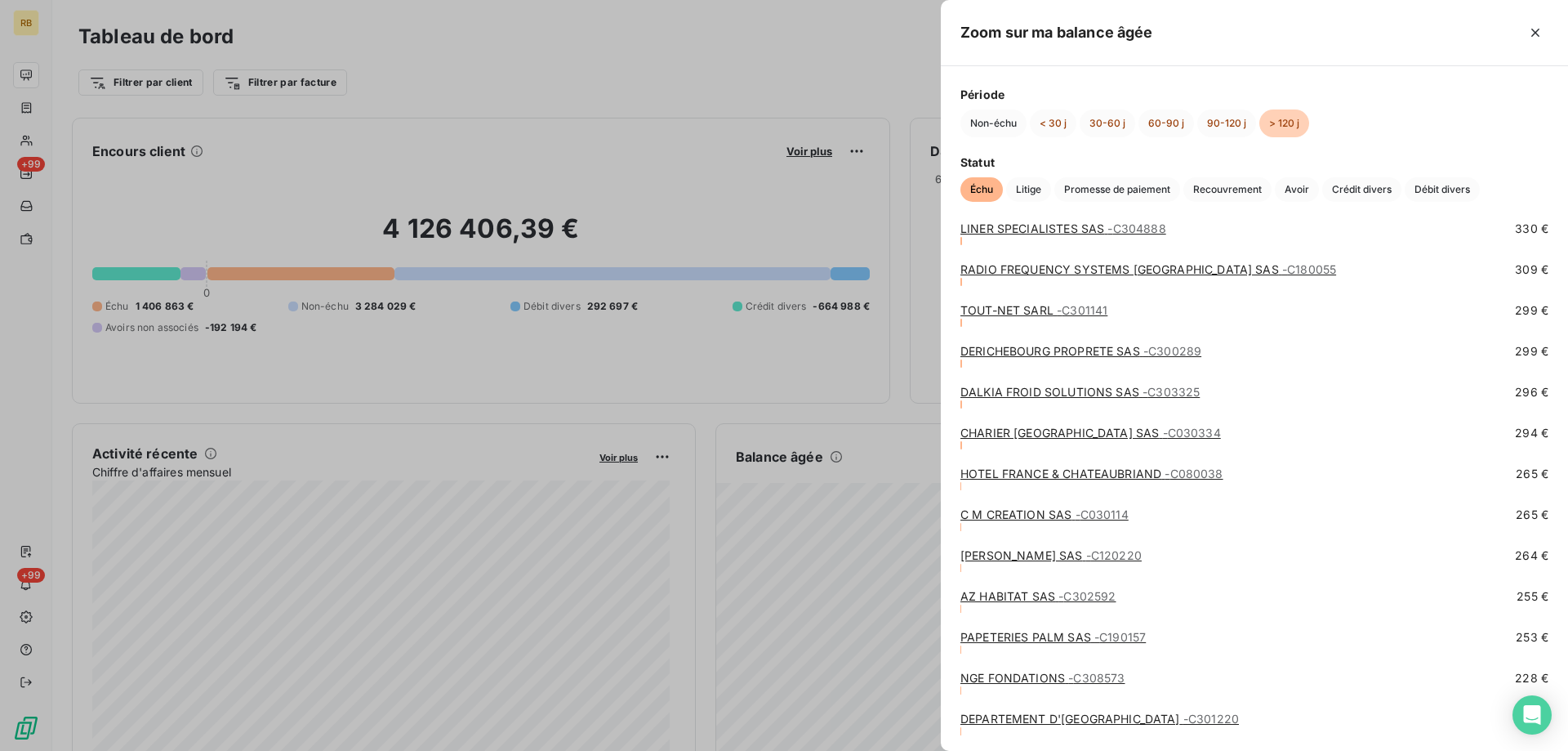
scroll to position [4249, 0]
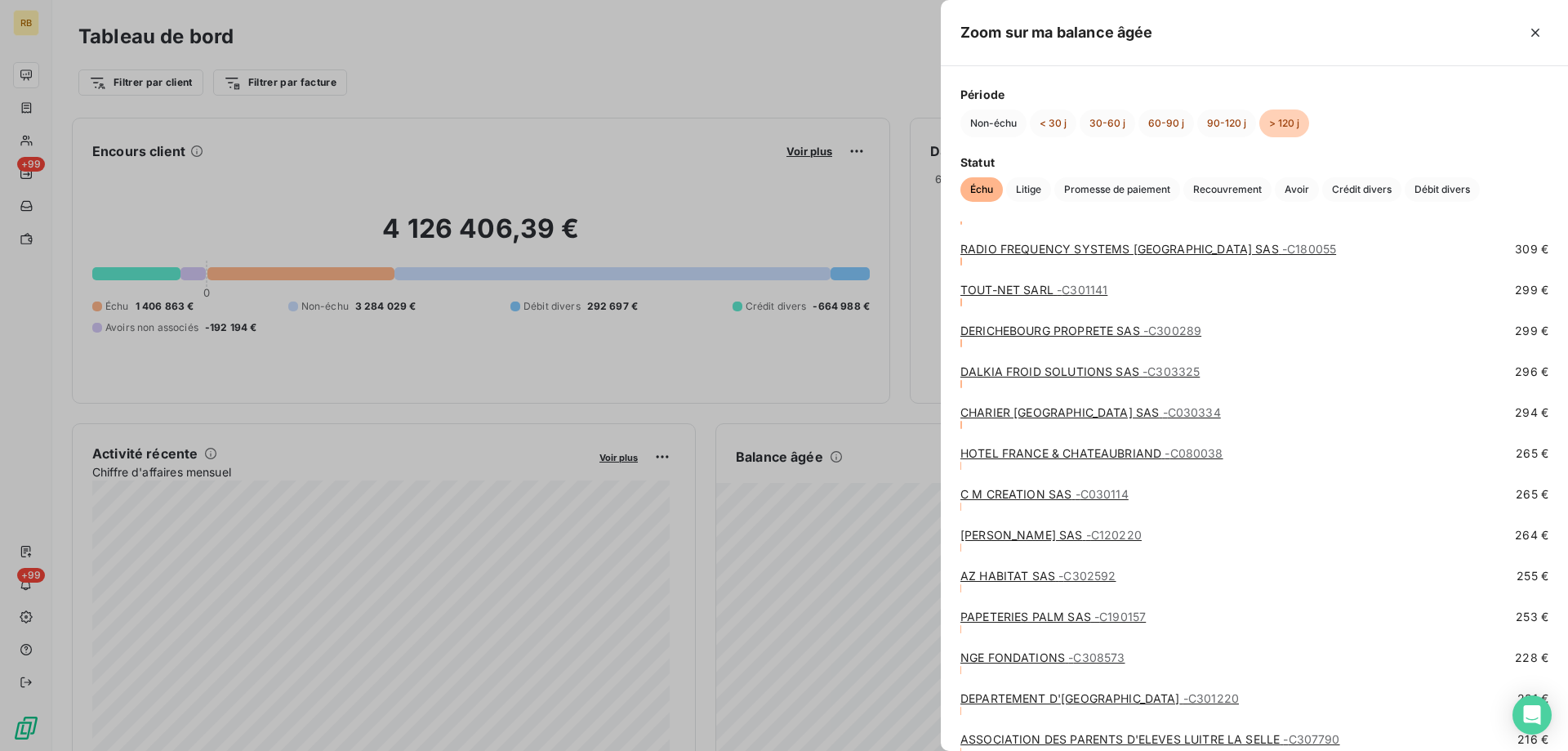
click at [1036, 618] on link "PAPETERIES PALM SAS - C190157" at bounding box center [1053, 616] width 185 height 14
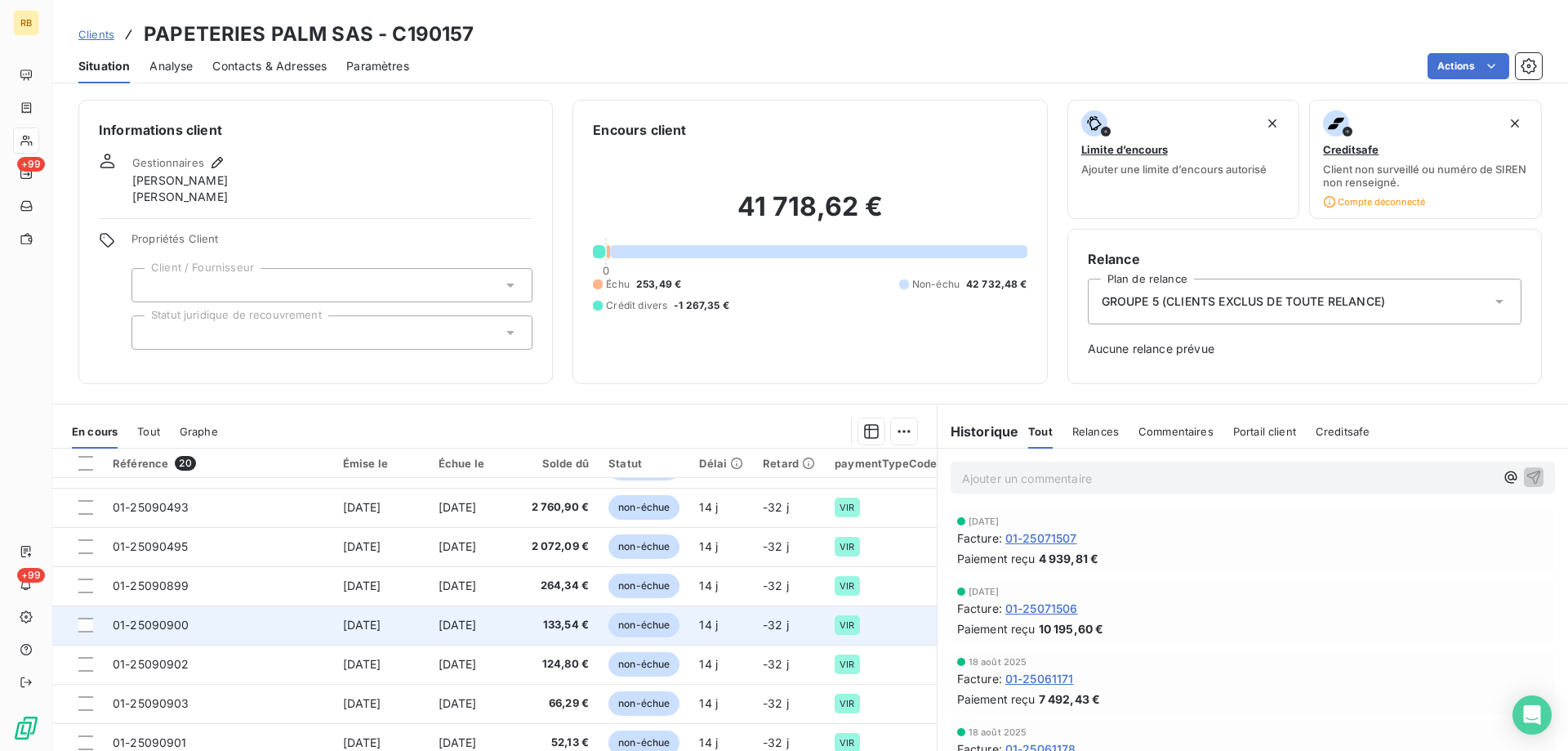
scroll to position [61, 0]
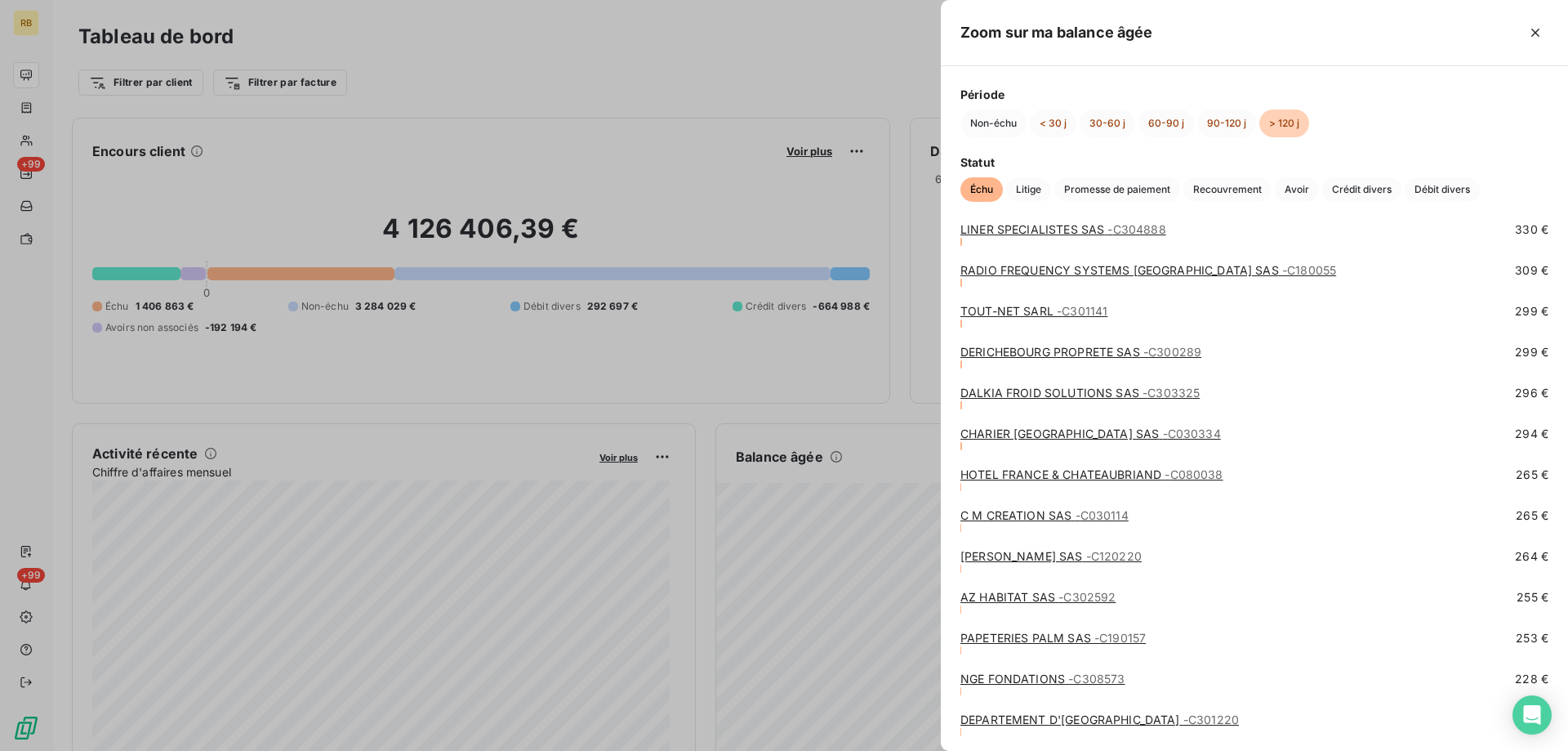
scroll to position [4392, 0]
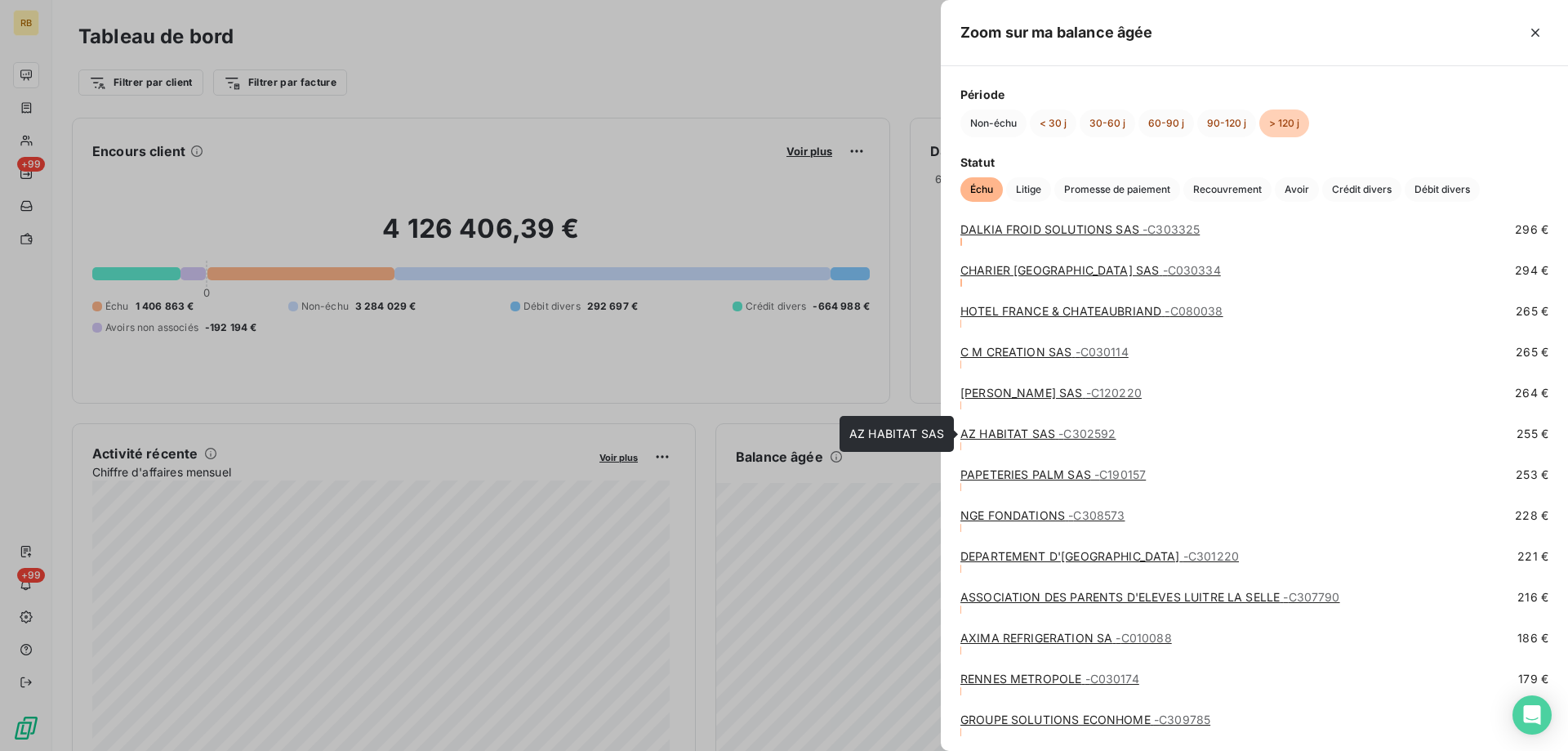
click at [1027, 431] on link "AZ HABITAT SAS - C302592" at bounding box center [1038, 433] width 155 height 14
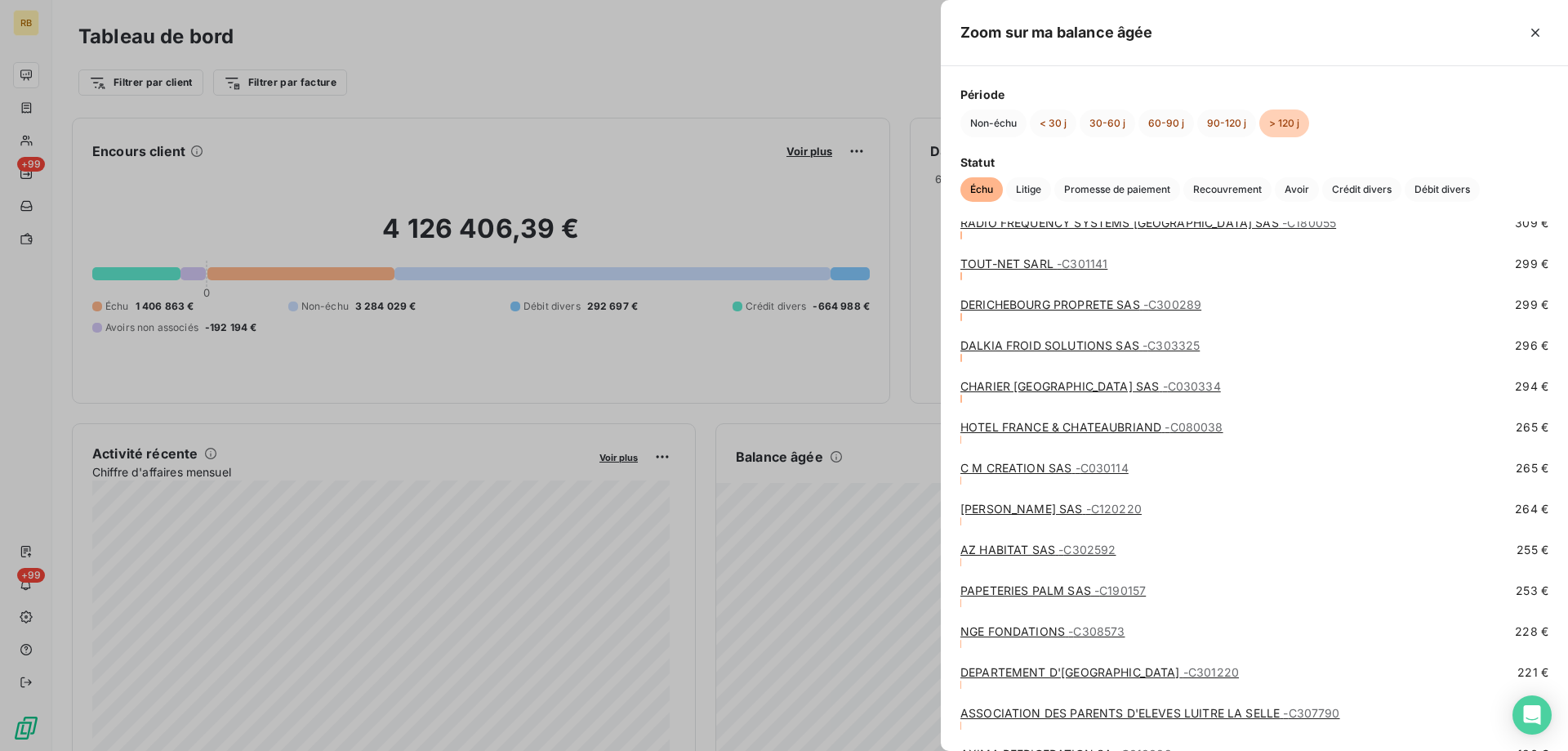
scroll to position [4331, 0]
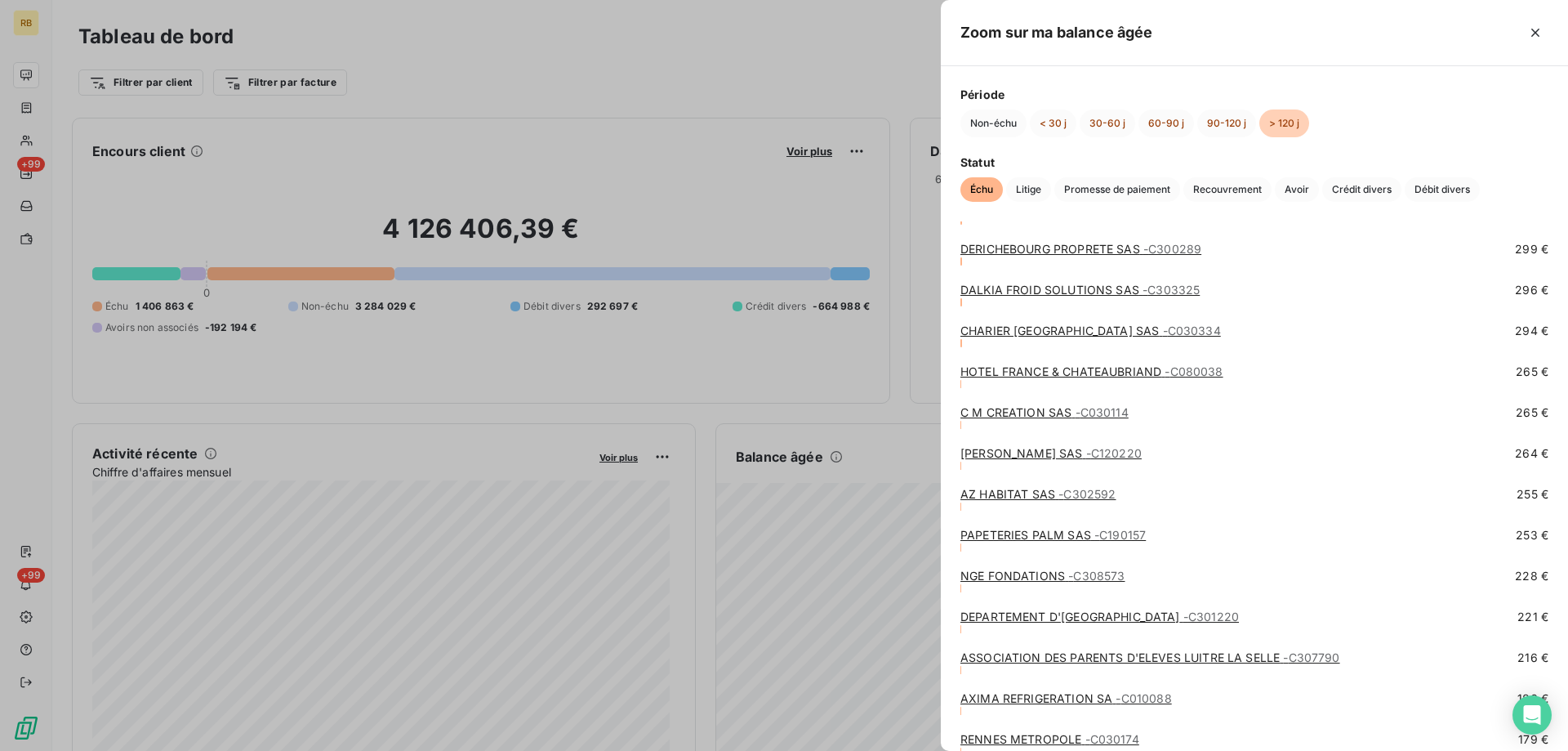
click at [987, 453] on link "LAGADEC Yvon SAS - C120220" at bounding box center [1051, 453] width 181 height 14
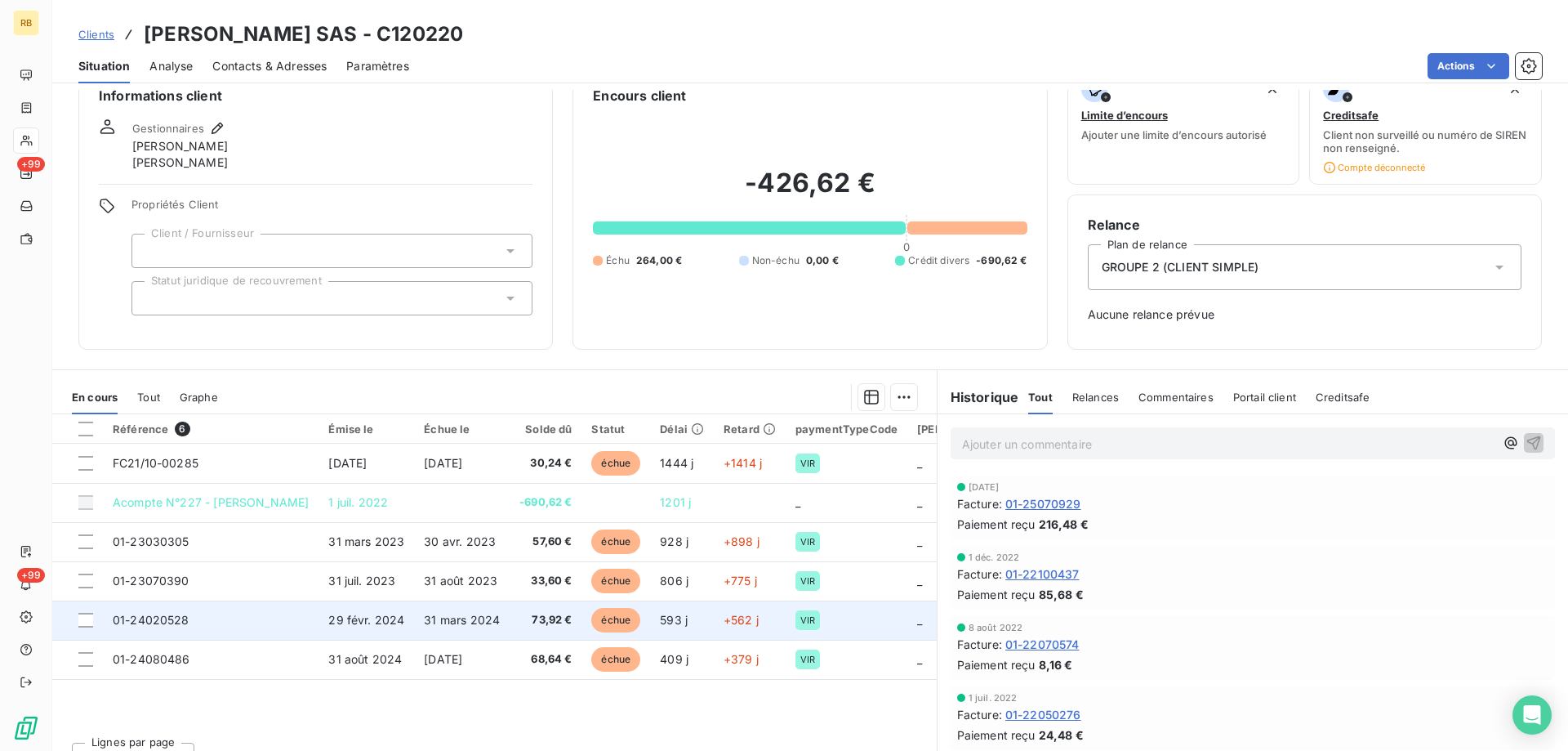
scroll to position [61, 0]
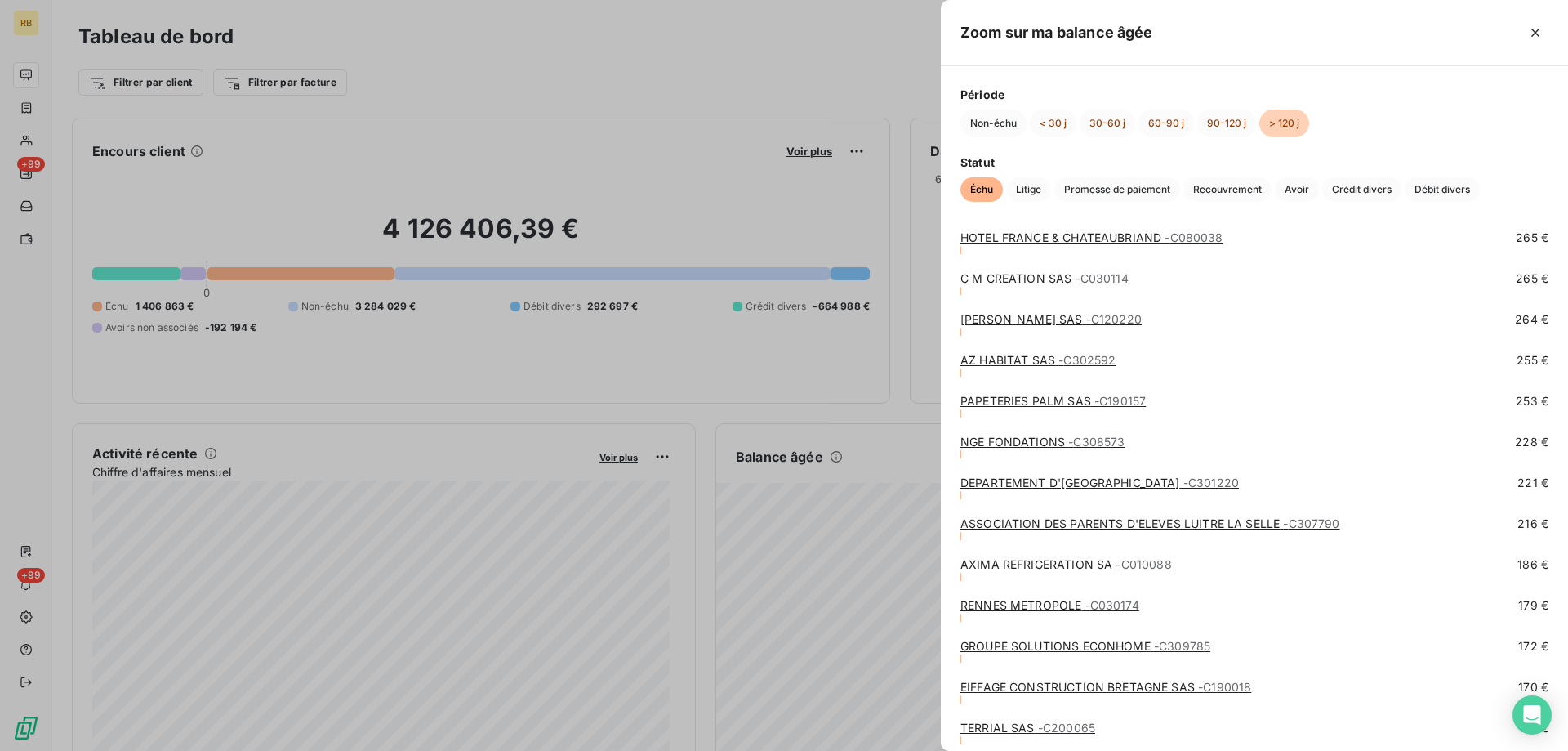
scroll to position [4494, 0]
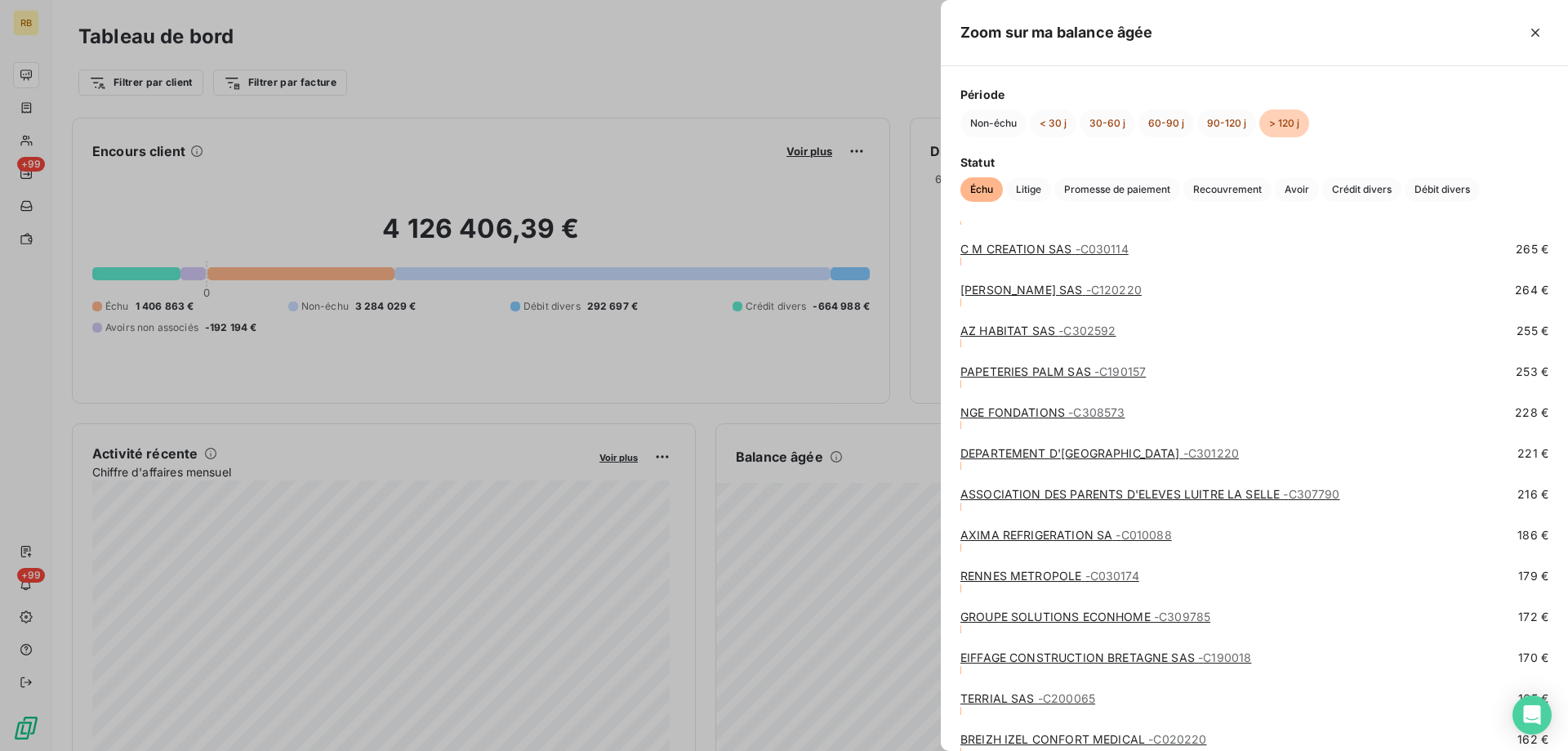
click at [978, 244] on link "C M CREATION SAS - C030114" at bounding box center [1045, 249] width 169 height 14
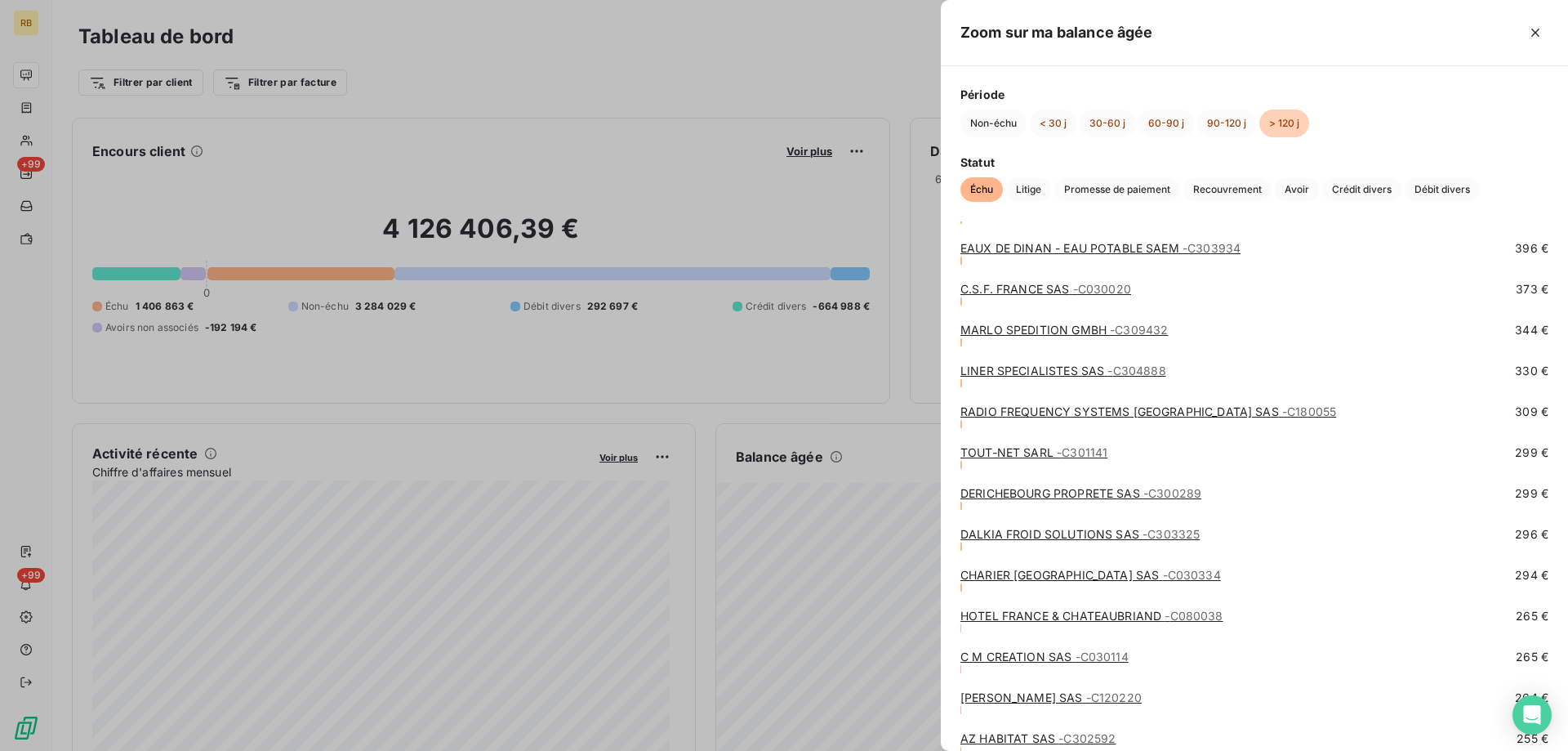
scroll to position [4085, 0]
click at [1013, 618] on link "HOTEL FRANCE & CHATEAUBRIAND - C080038" at bounding box center [1092, 616] width 263 height 14
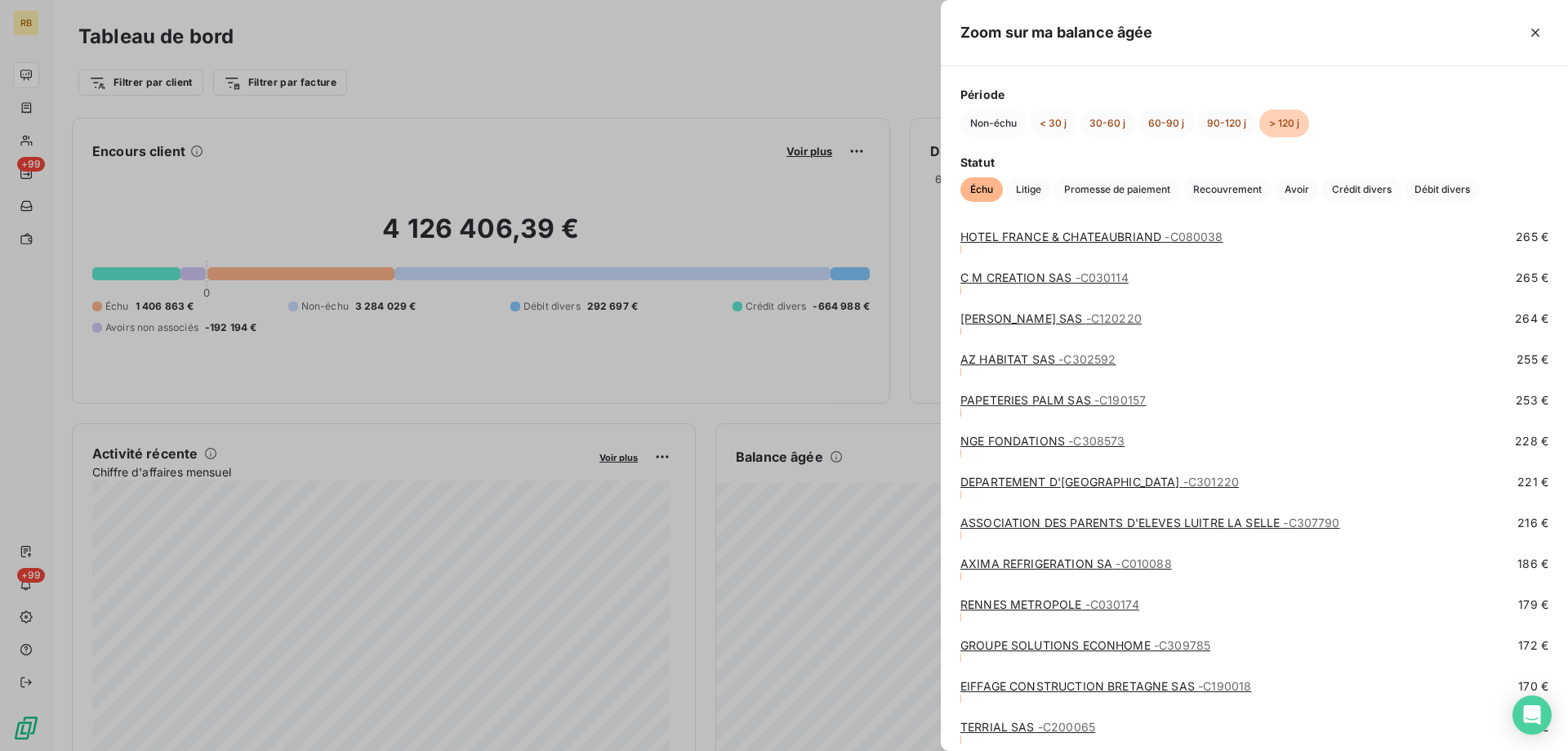
scroll to position [4413, 0]
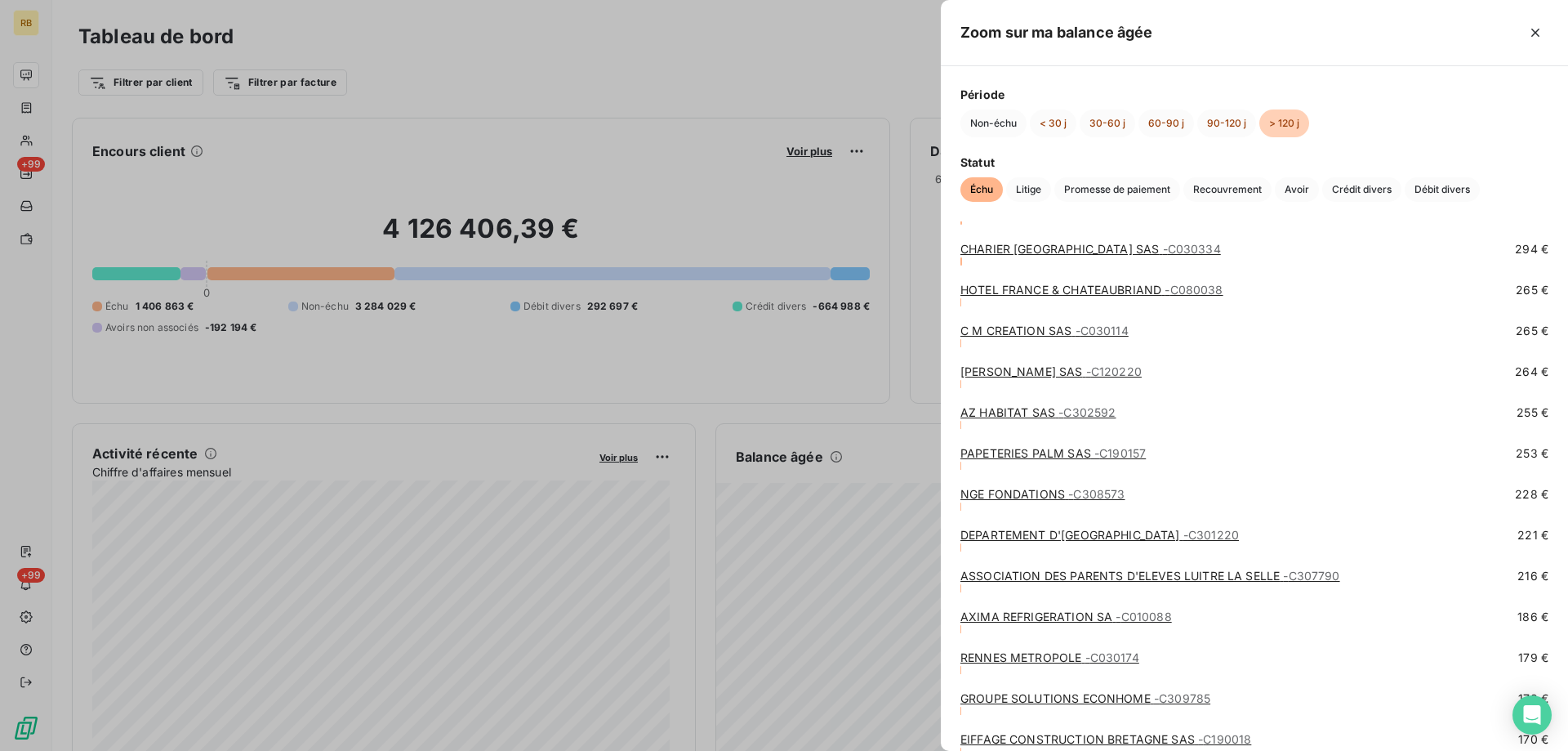
click at [1030, 243] on link "CHARIER TP RENNES SAS - C030334" at bounding box center [1091, 249] width 261 height 14
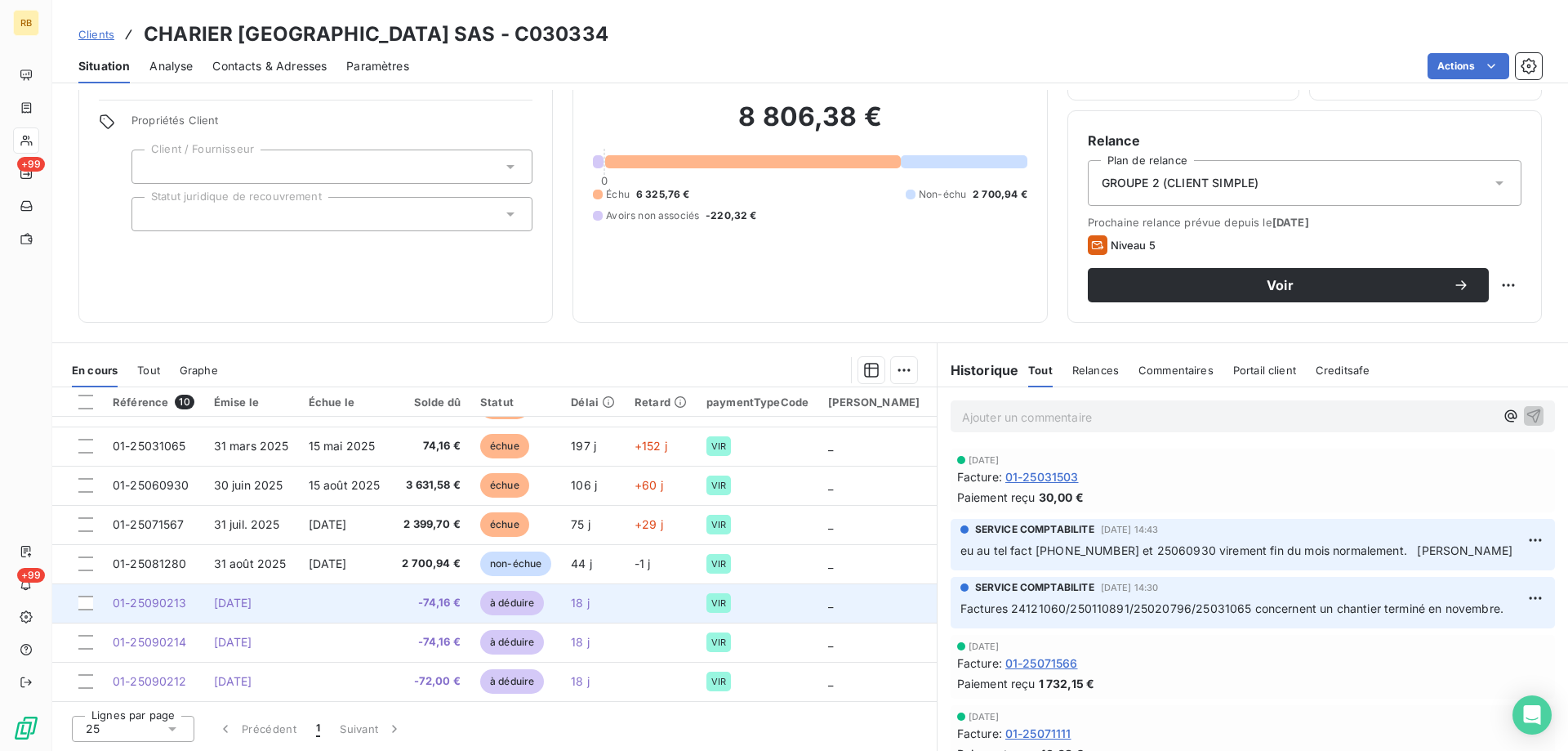
scroll to position [114, 0]
click at [253, 597] on span "[DATE]" at bounding box center [233, 603] width 39 height 14
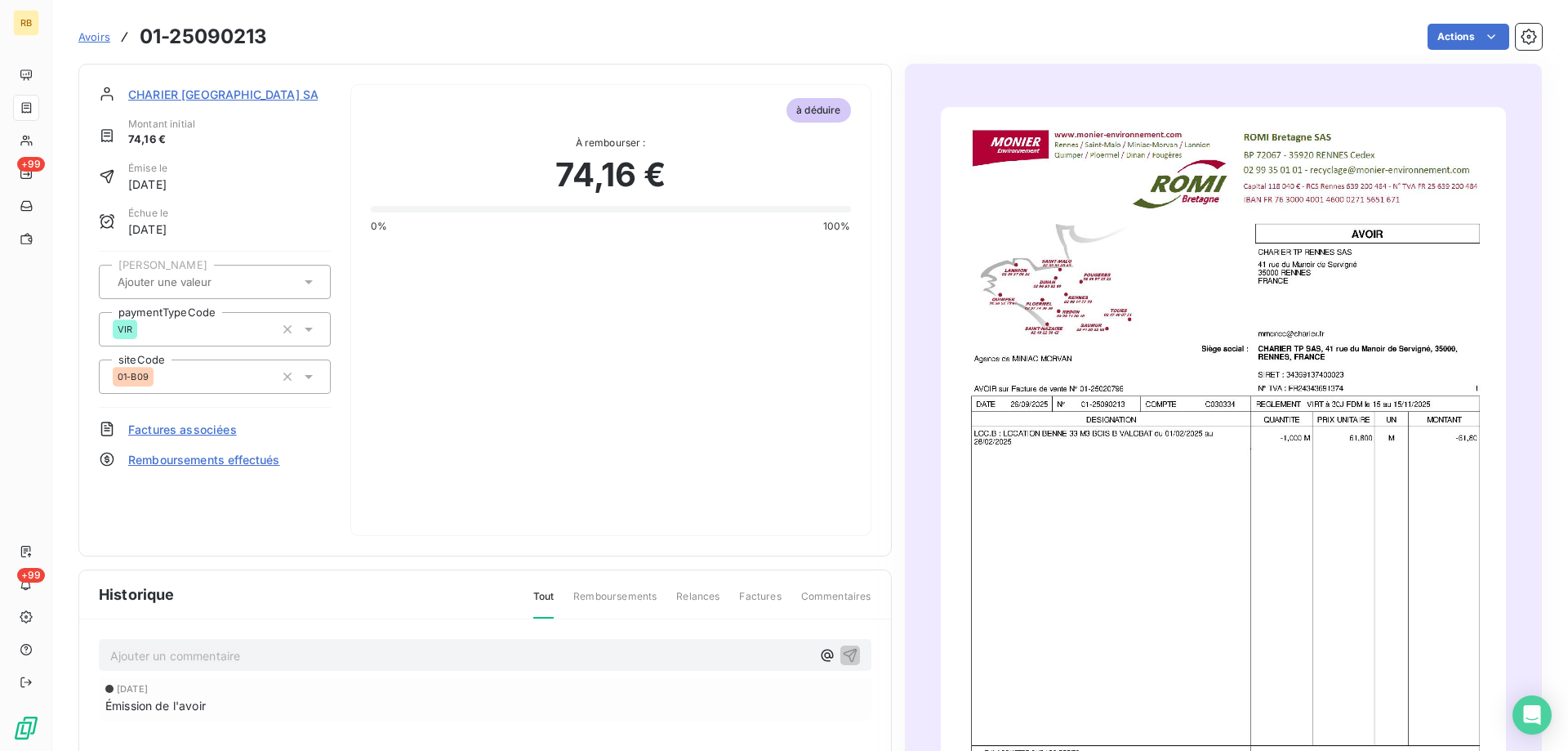
click at [1101, 274] on img "button" at bounding box center [1223, 506] width 566 height 799
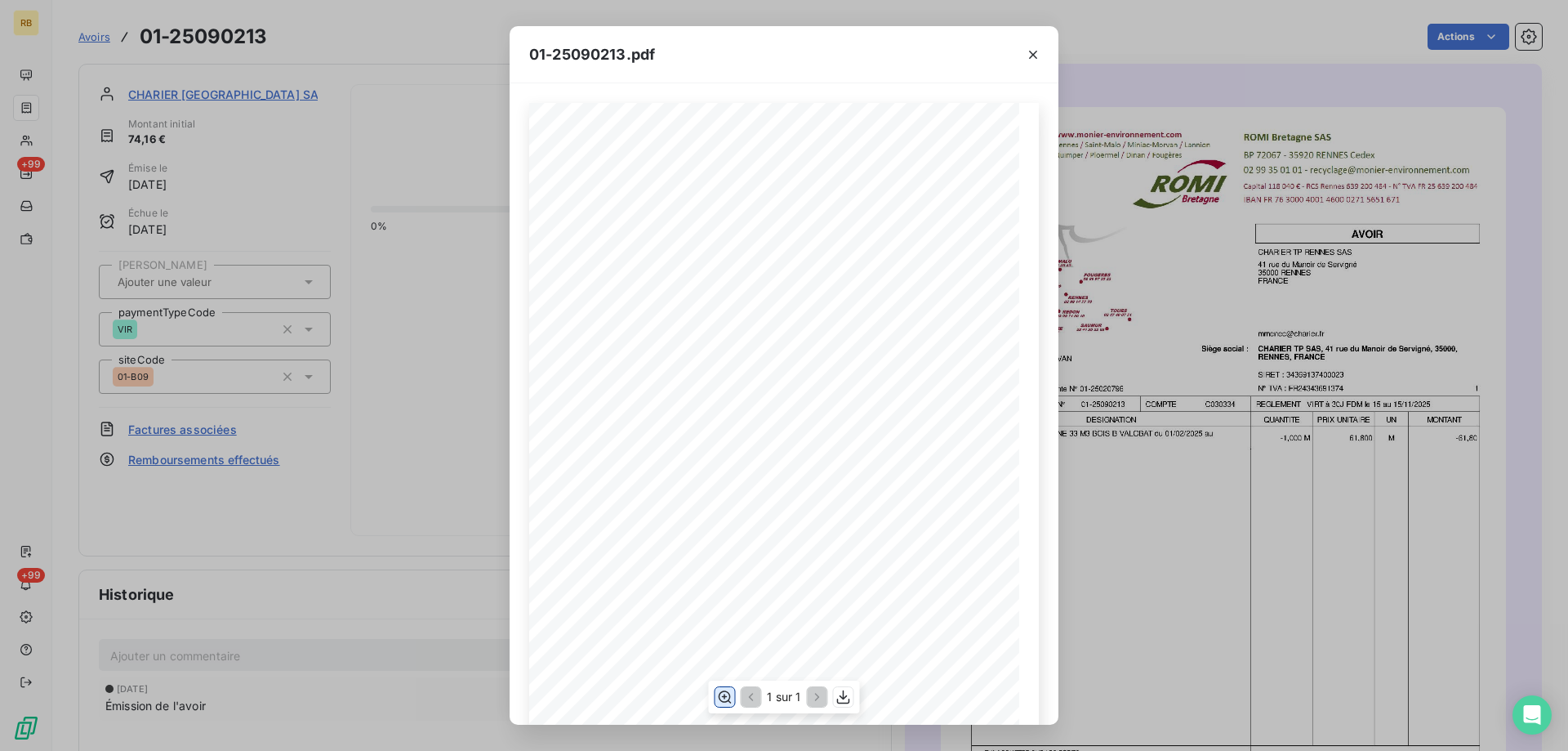
click at [732, 699] on button "button" at bounding box center [724, 697] width 19 height 19
click at [1024, 49] on button "button" at bounding box center [1032, 54] width 26 height 26
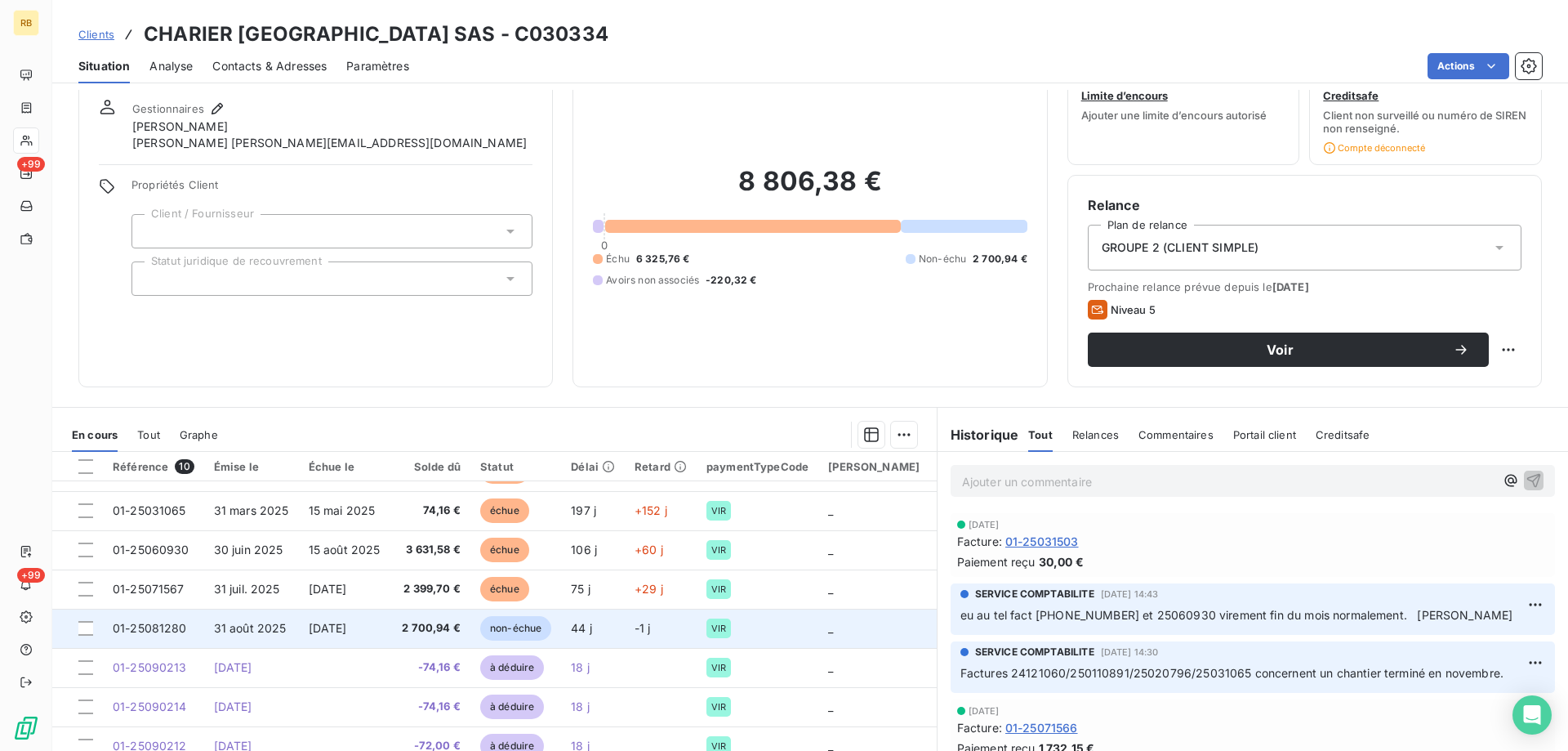
scroll to position [118, 0]
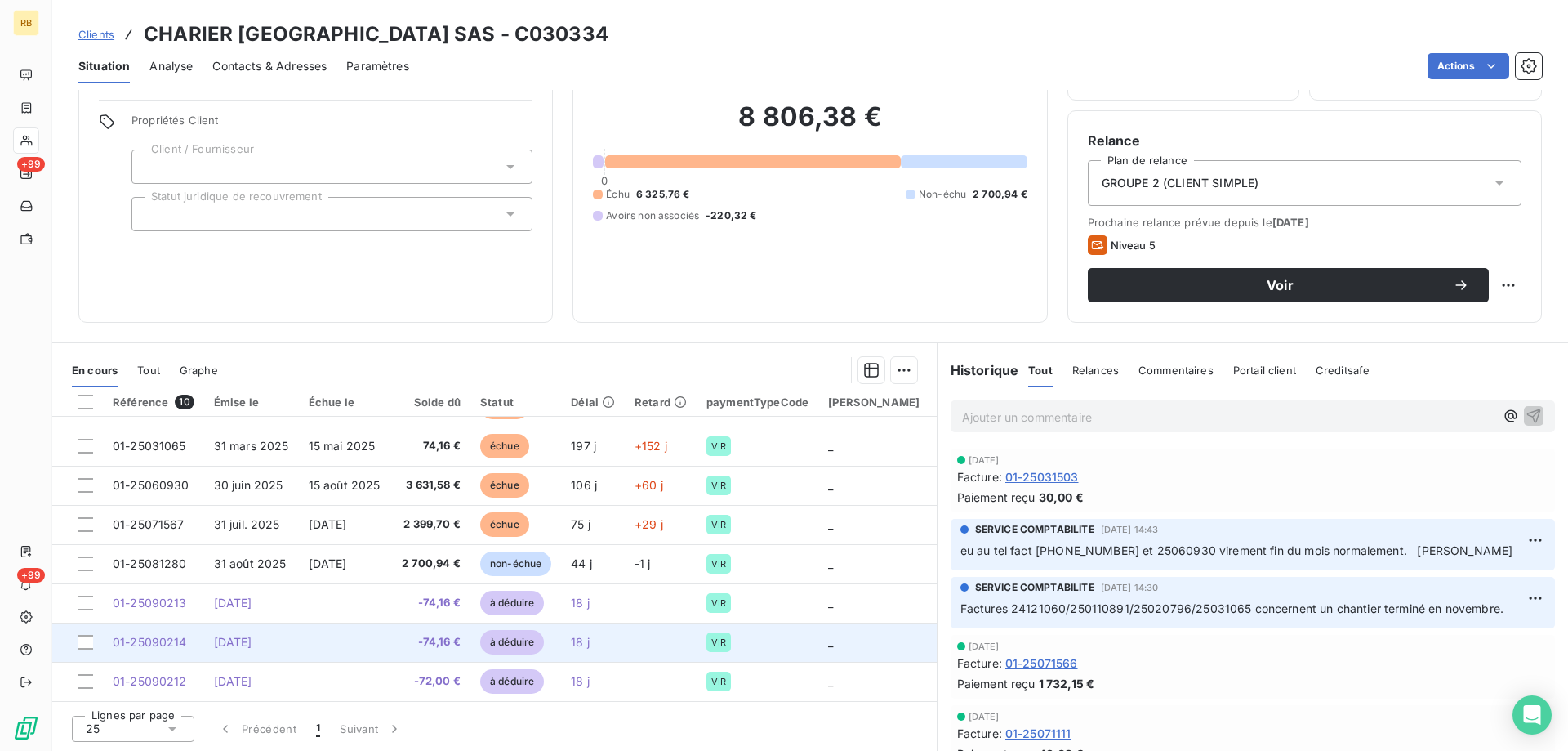
click at [253, 635] on span "[DATE]" at bounding box center [233, 641] width 39 height 14
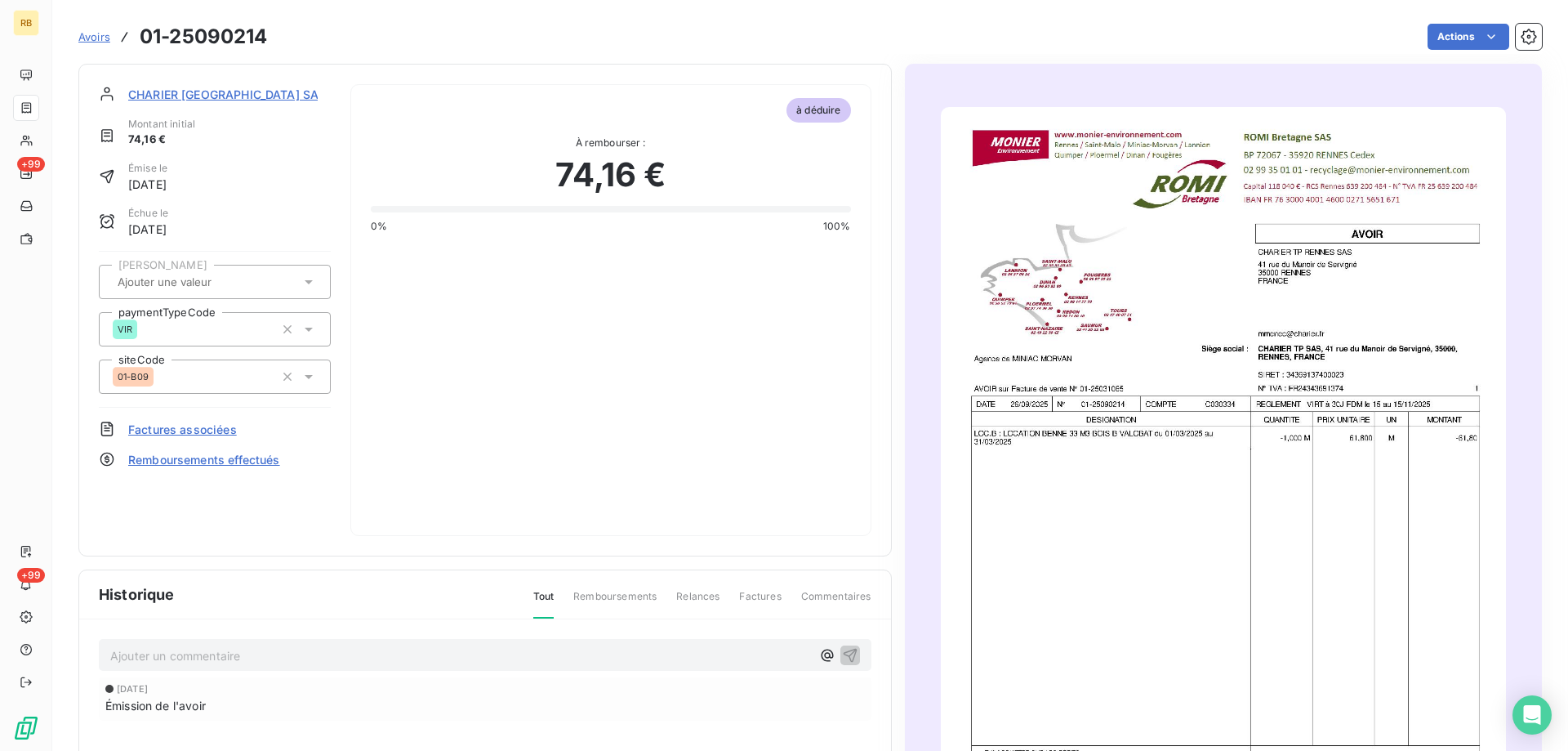
click at [968, 351] on img "button" at bounding box center [1223, 506] width 566 height 799
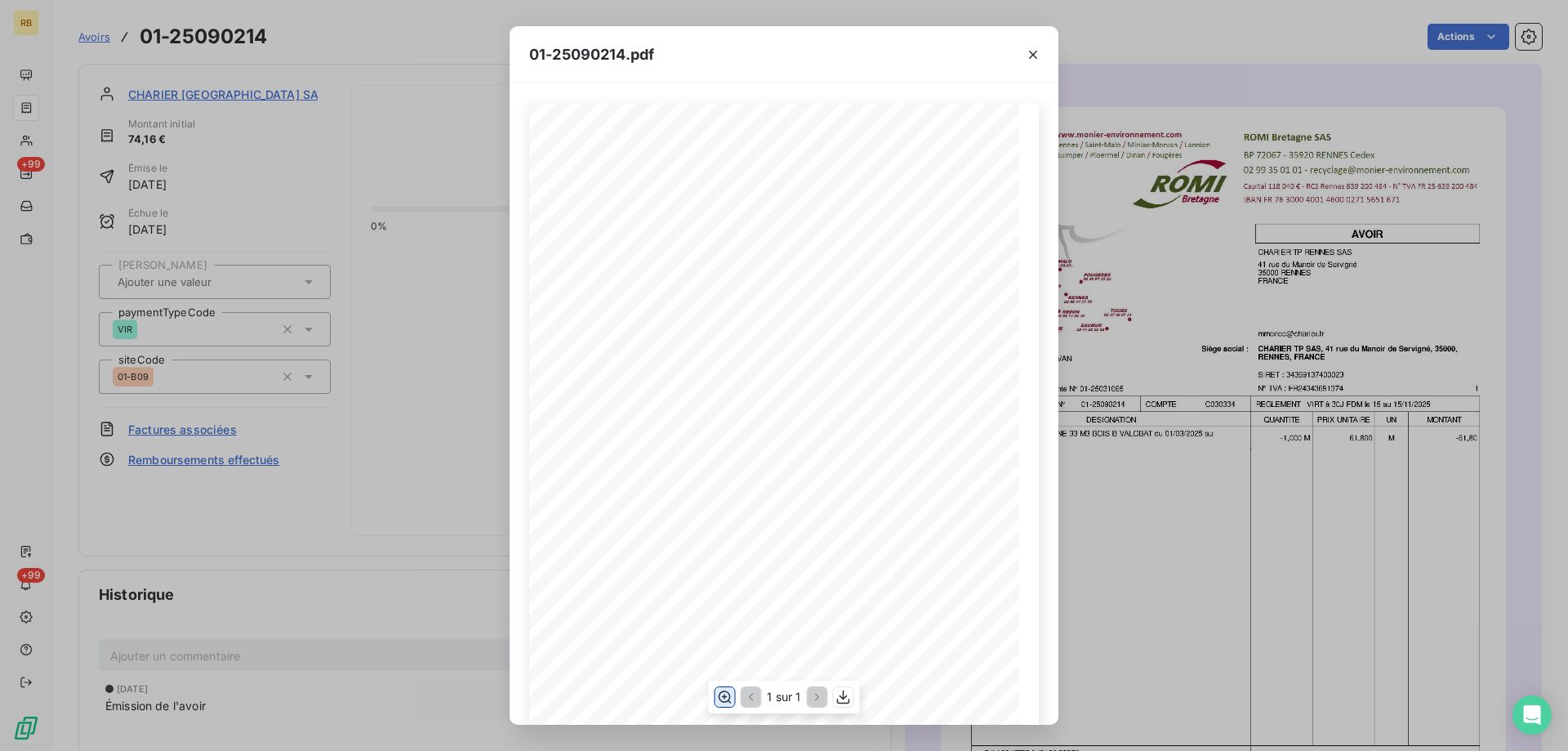
click at [729, 702] on icon "button" at bounding box center [724, 697] width 13 height 13
drag, startPoint x: 1040, startPoint y: 55, endPoint x: 1029, endPoint y: 66, distance: 15.6
click at [1040, 55] on icon "button" at bounding box center [1032, 54] width 16 height 16
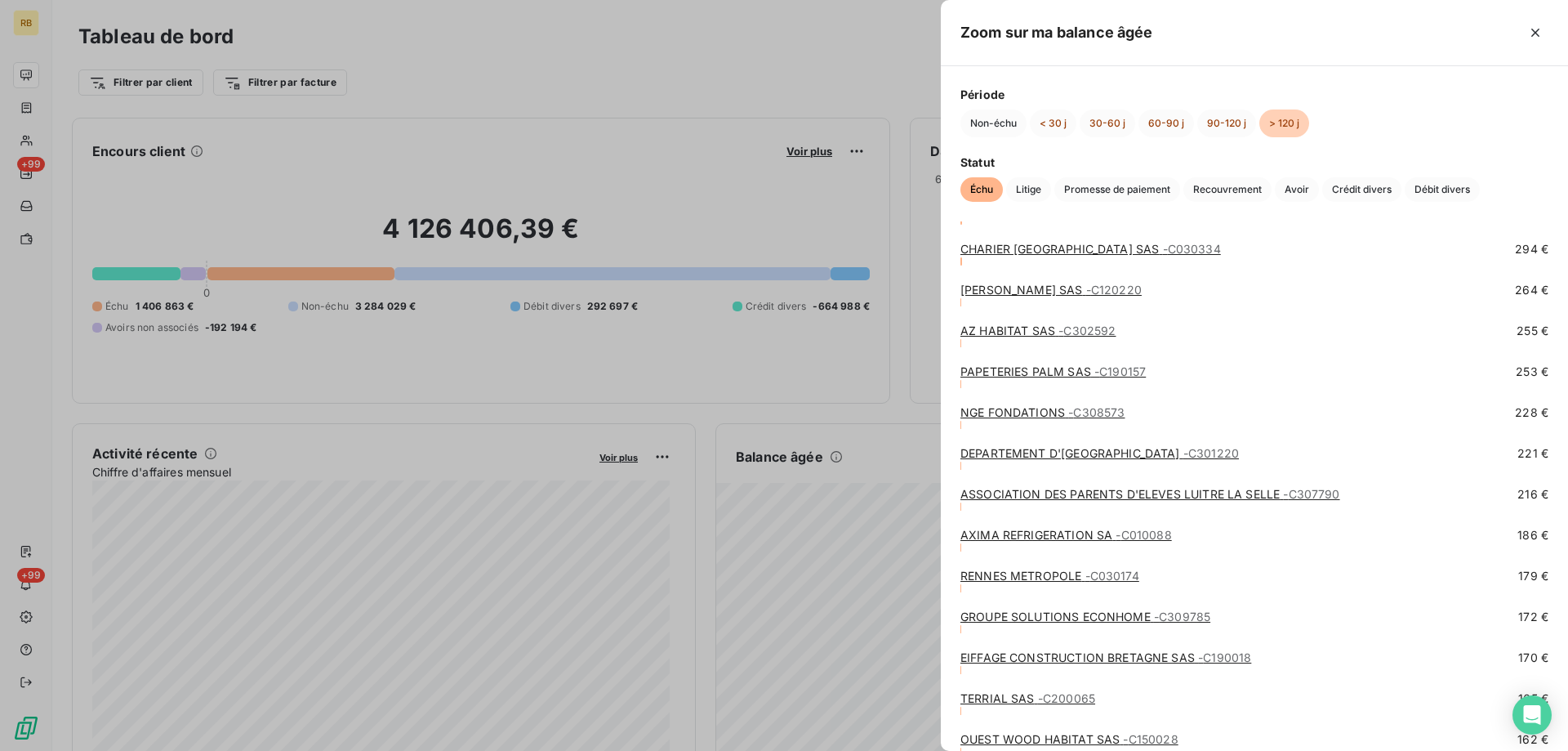
scroll to position [4331, 0]
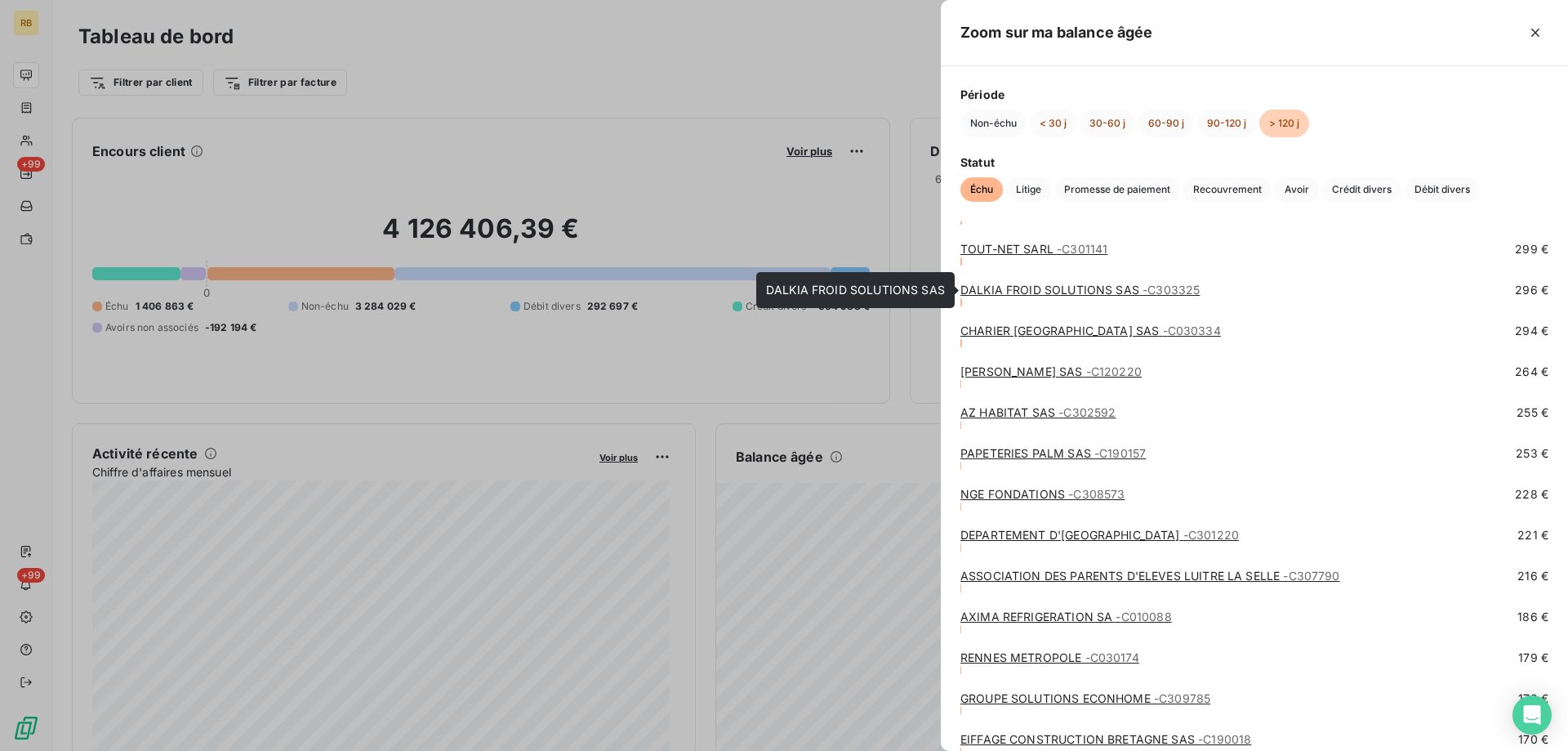
click at [977, 289] on link "DALKIA FROID SOLUTIONS SAS - C303325" at bounding box center [1080, 290] width 239 height 14
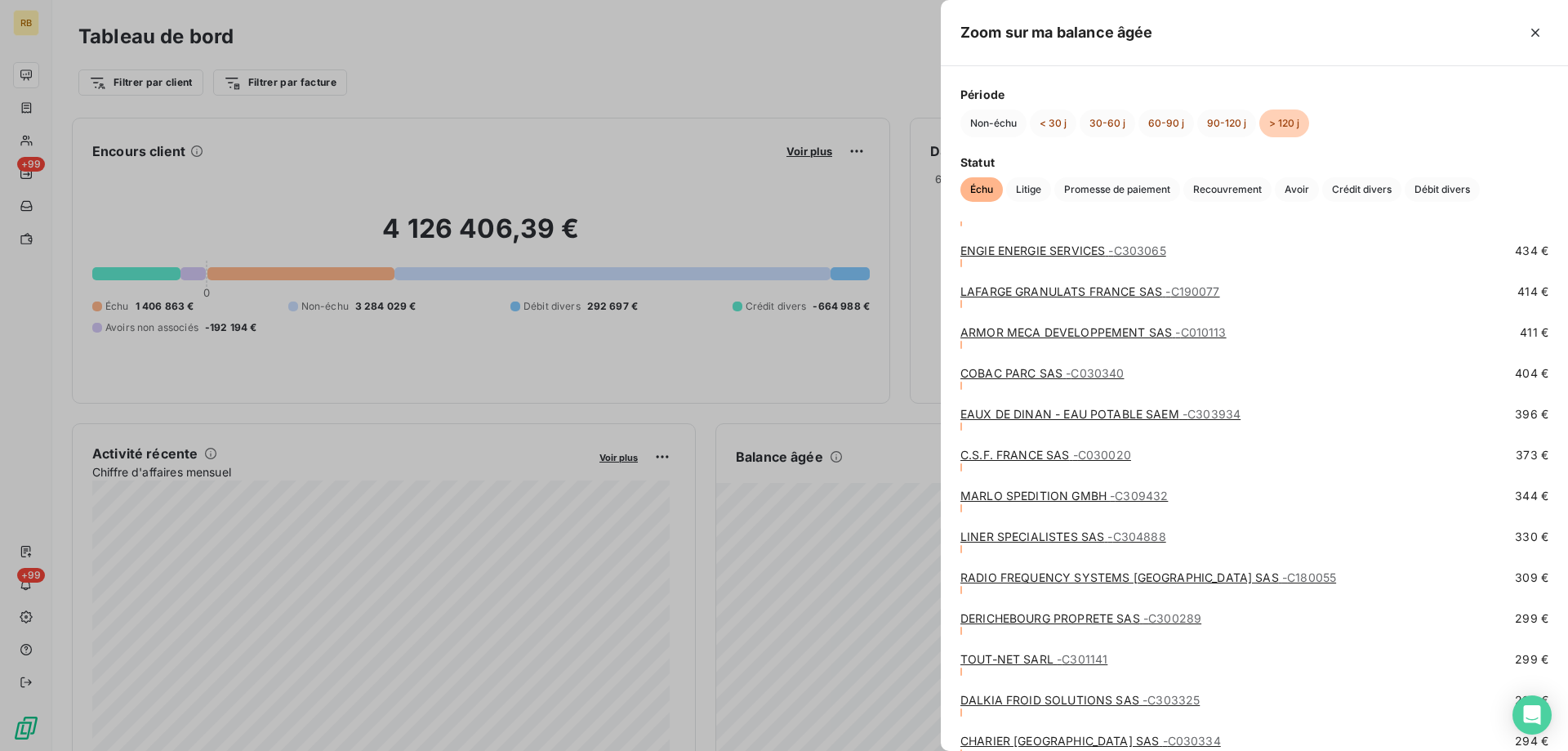
scroll to position [3923, 0]
click at [1024, 654] on link "TOUT-NET SARL - C301141" at bounding box center [1034, 657] width 147 height 14
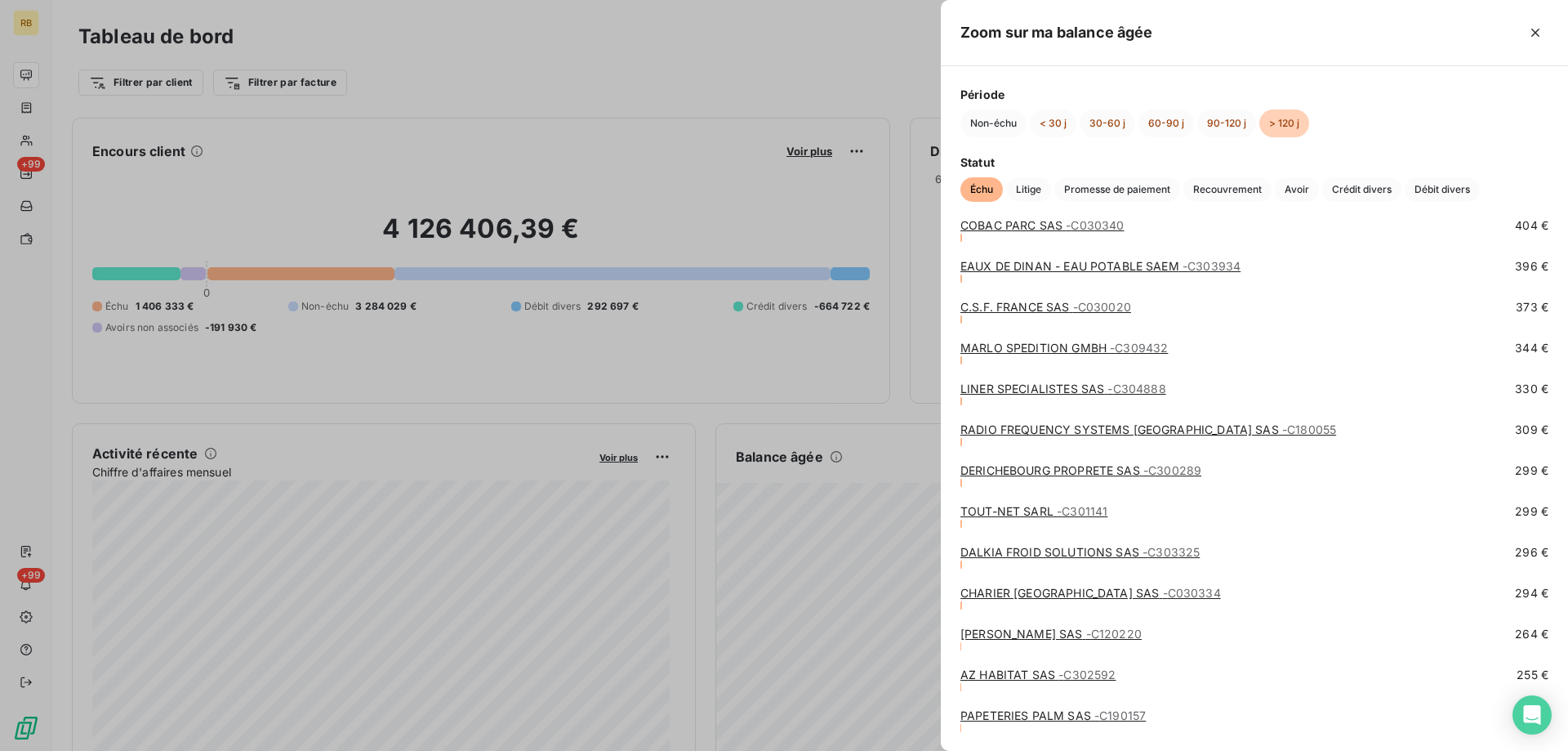
scroll to position [4085, 0]
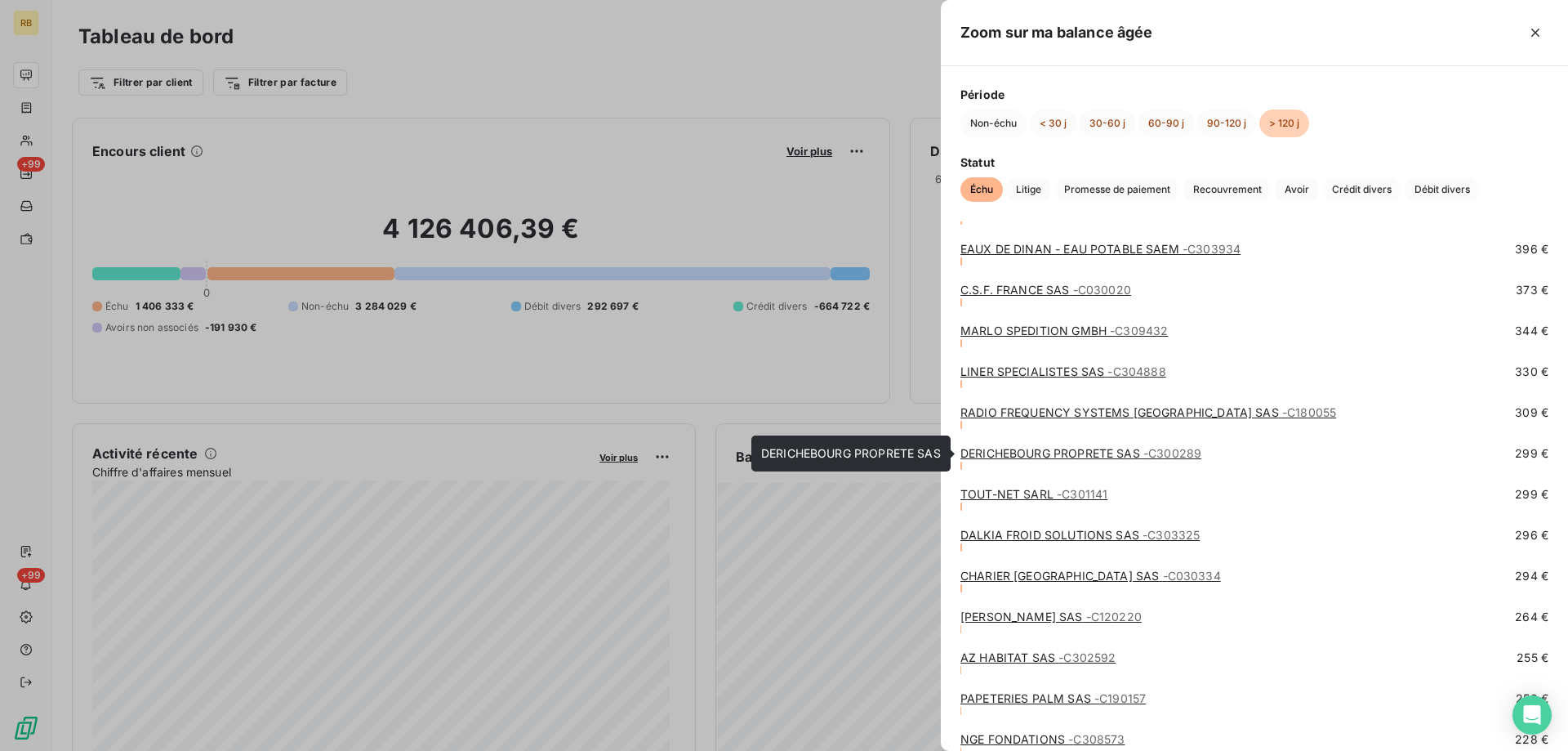
click at [997, 450] on link "DERICHEBOURG PROPRETE SAS - C300289" at bounding box center [1081, 453] width 241 height 14
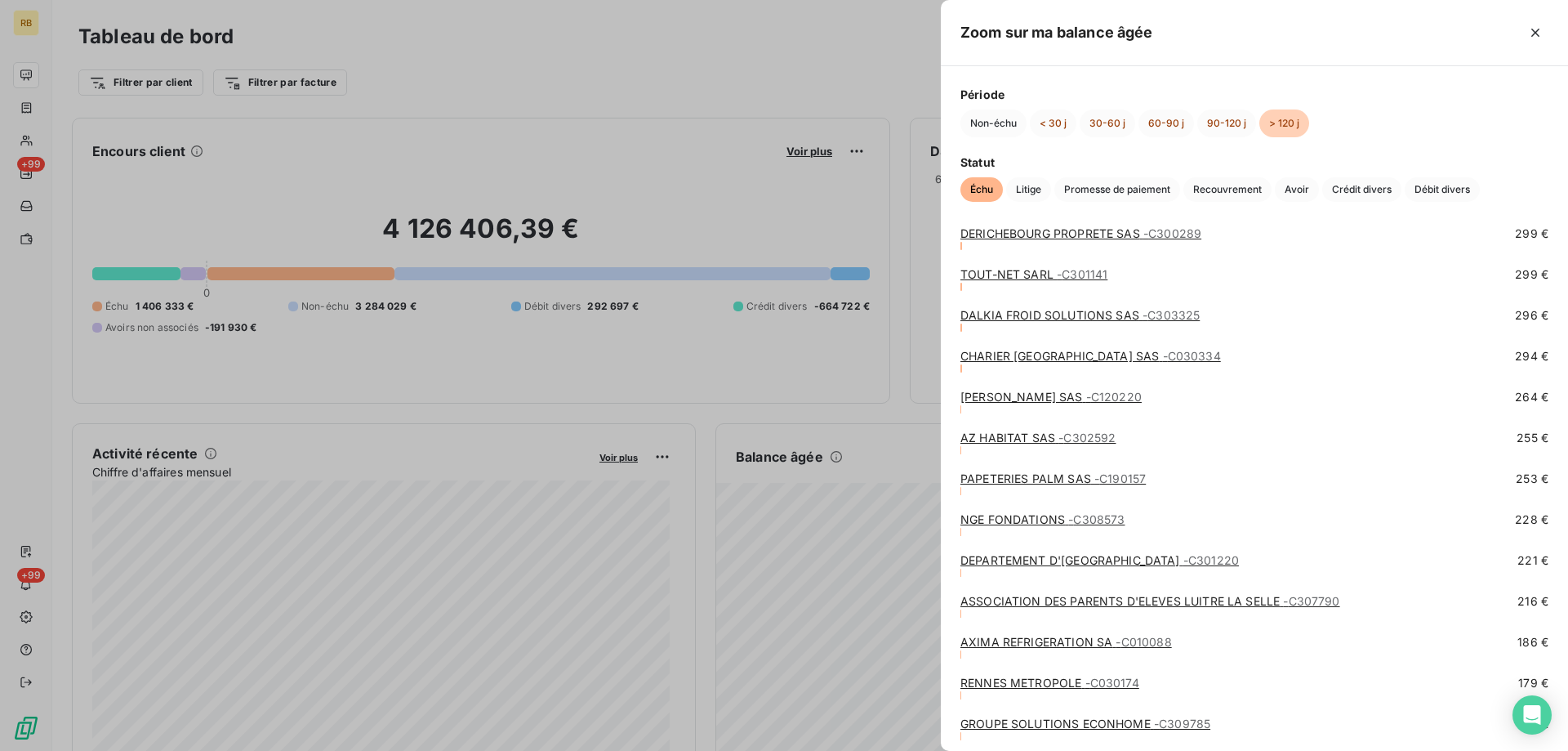
scroll to position [4249, 0]
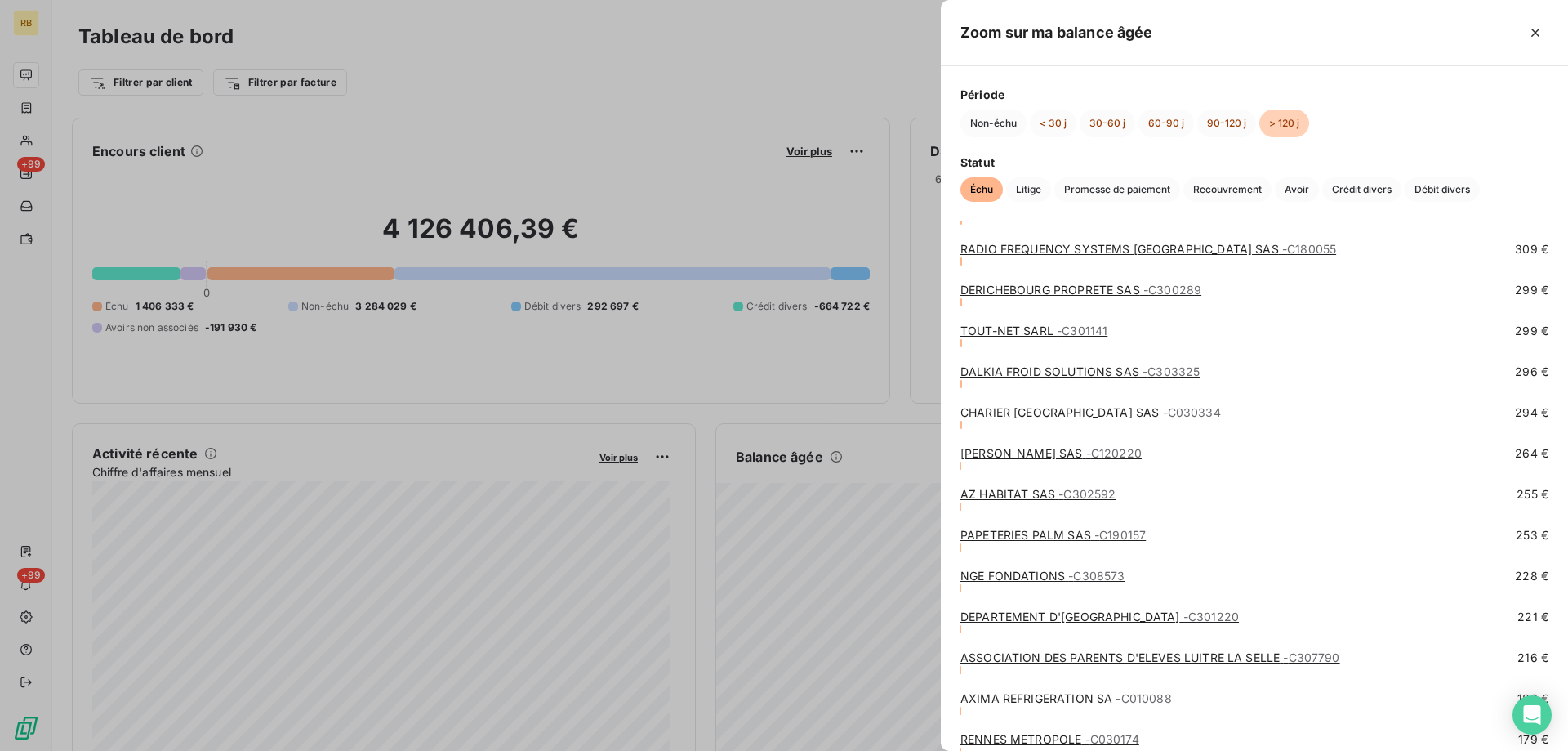
click at [1013, 247] on link "RADIO FREQUENCY SYSTEMS France SAS - C180055" at bounding box center [1149, 249] width 376 height 14
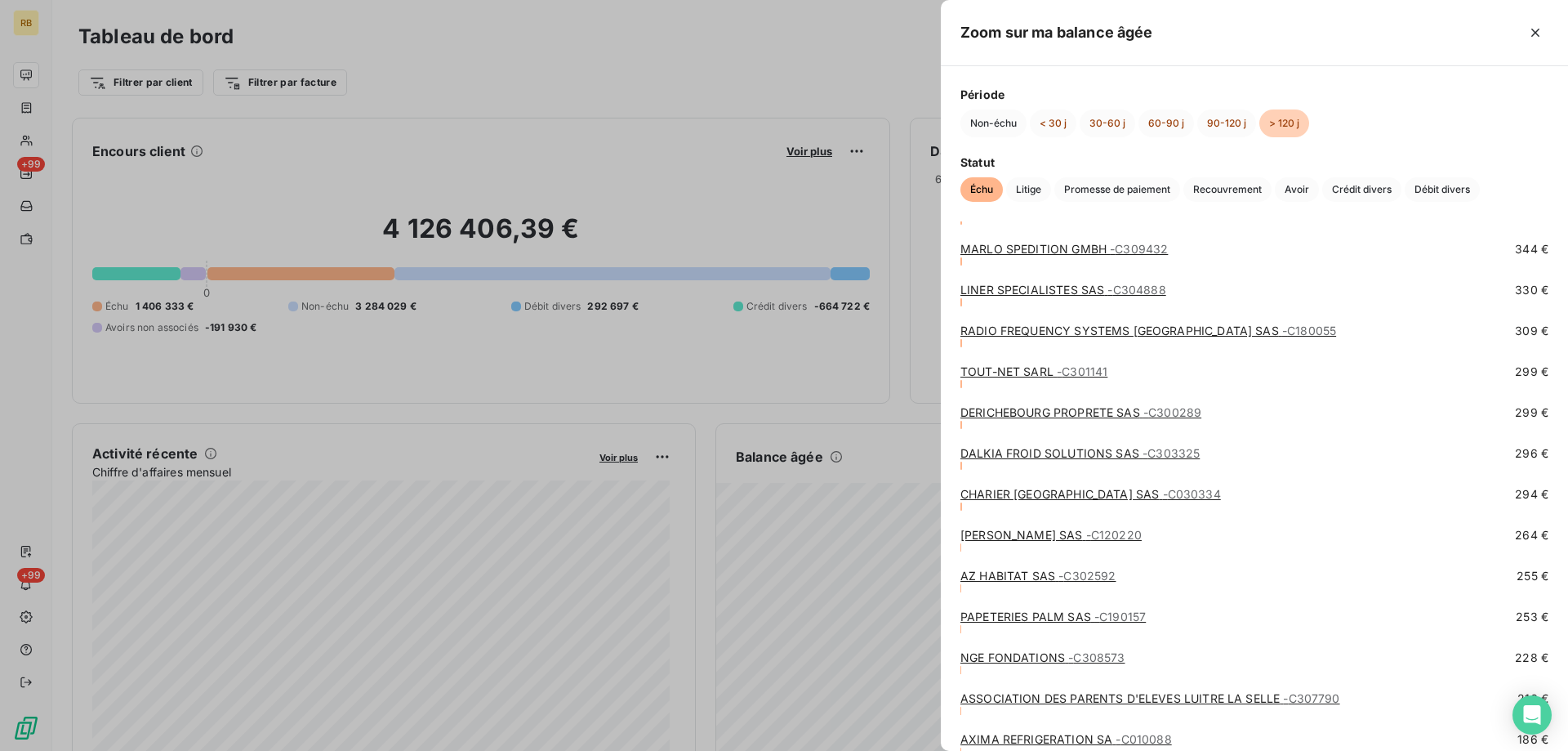
scroll to position [4085, 0]
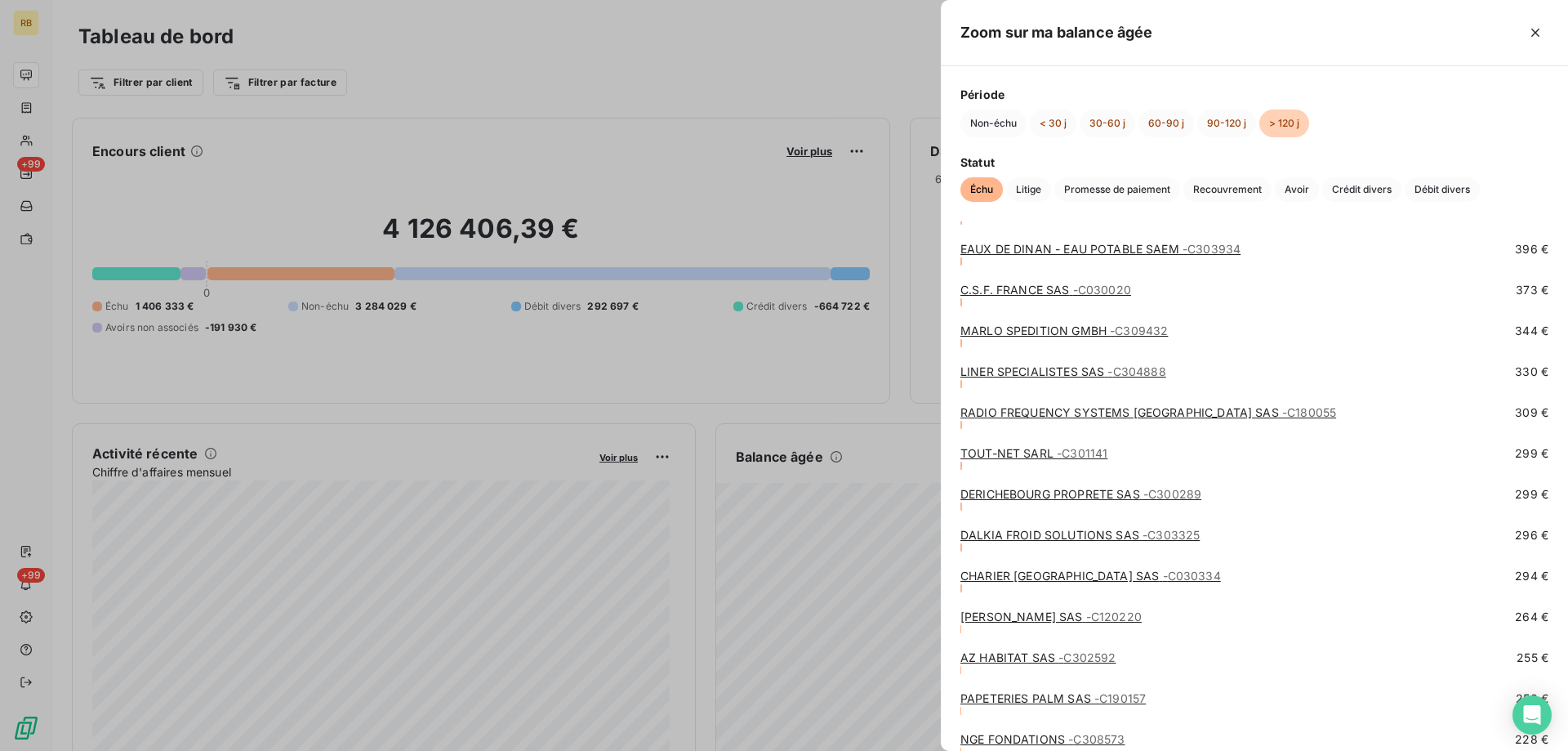
click at [986, 371] on link "LINER SPECIALISTES SAS - C304888" at bounding box center [1063, 371] width 206 height 14
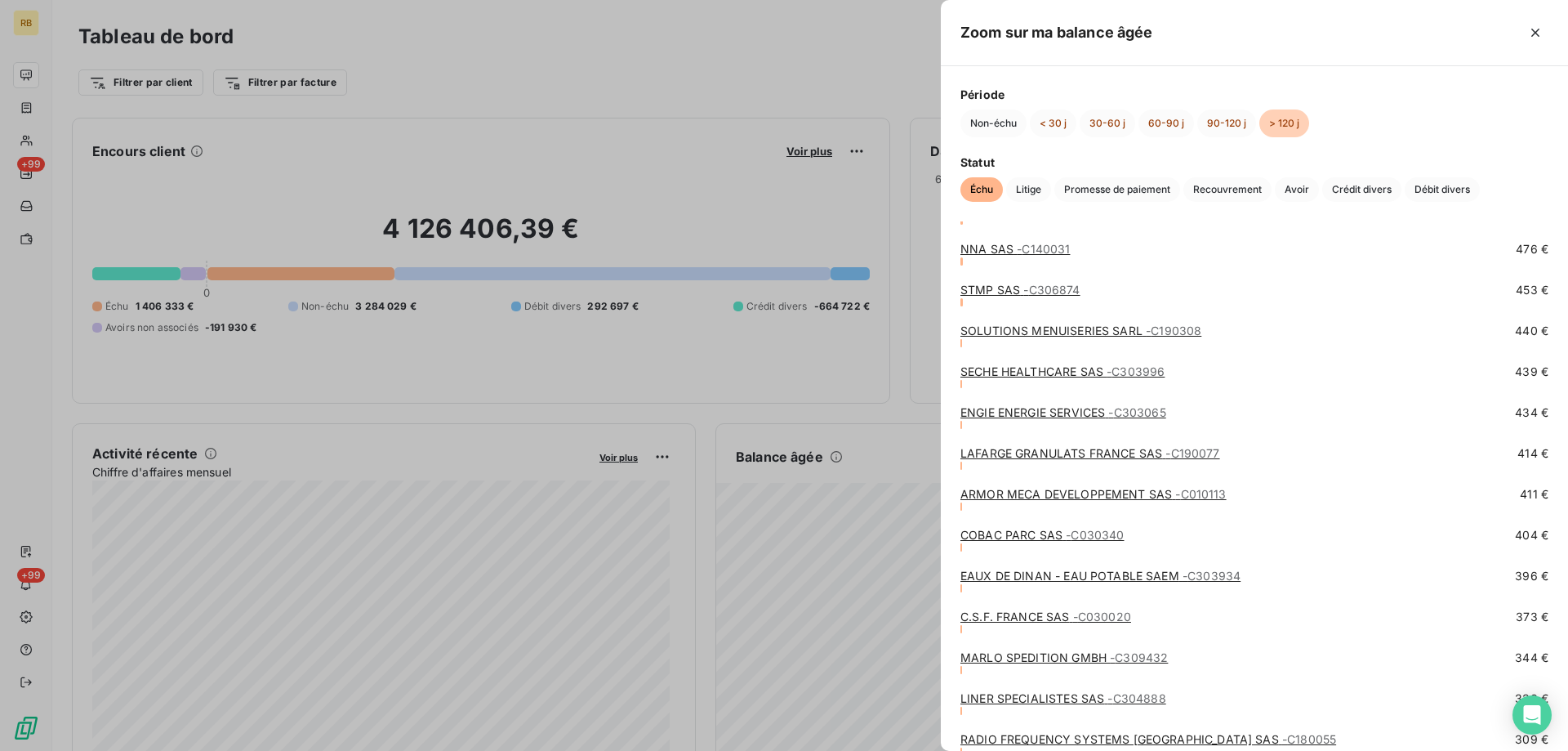
scroll to position [3840, 0]
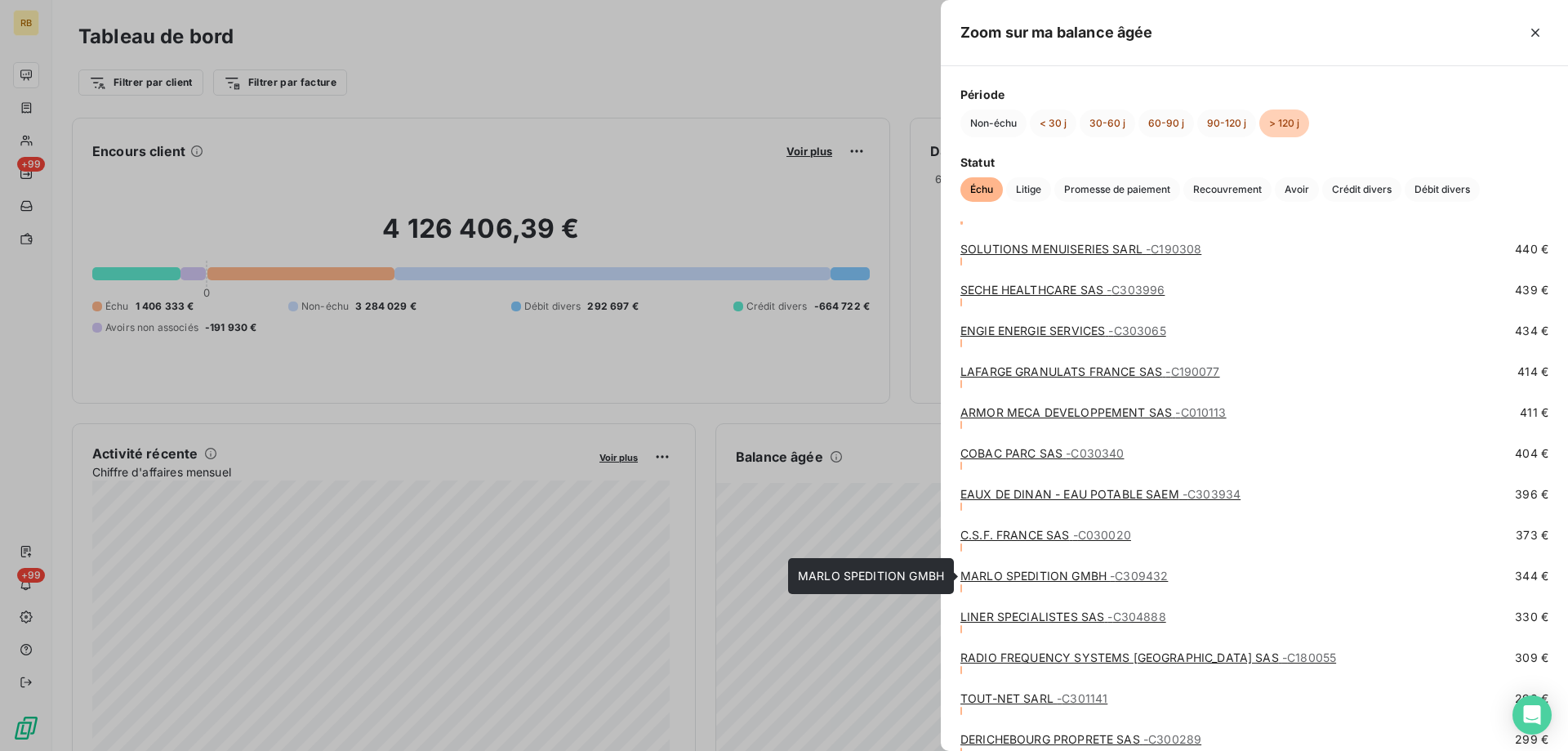
click at [1001, 572] on link "MARLO SPEDITION GMBH - C309432" at bounding box center [1064, 576] width 207 height 14
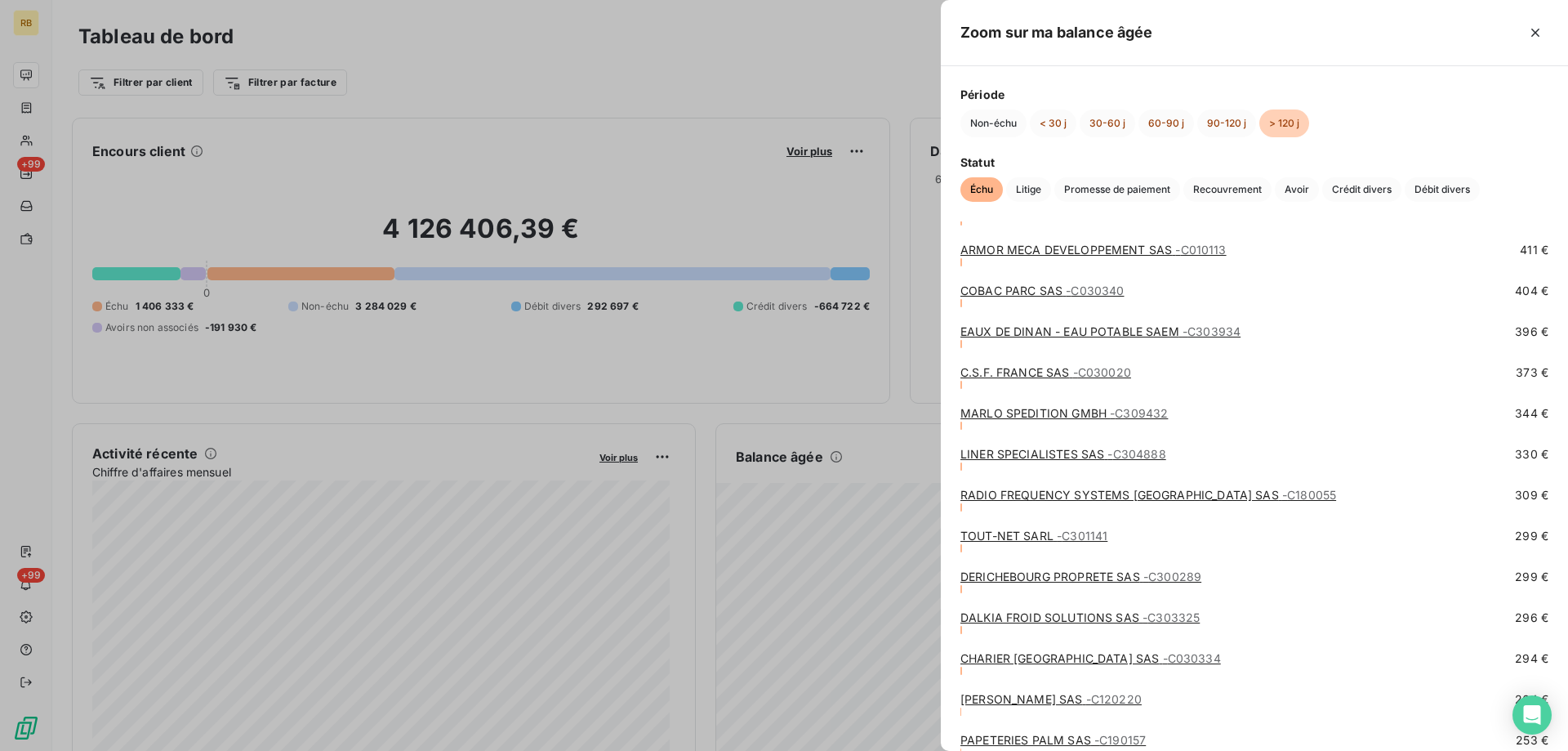
scroll to position [4004, 0]
click at [1101, 373] on span "- C030020" at bounding box center [1102, 371] width 58 height 14
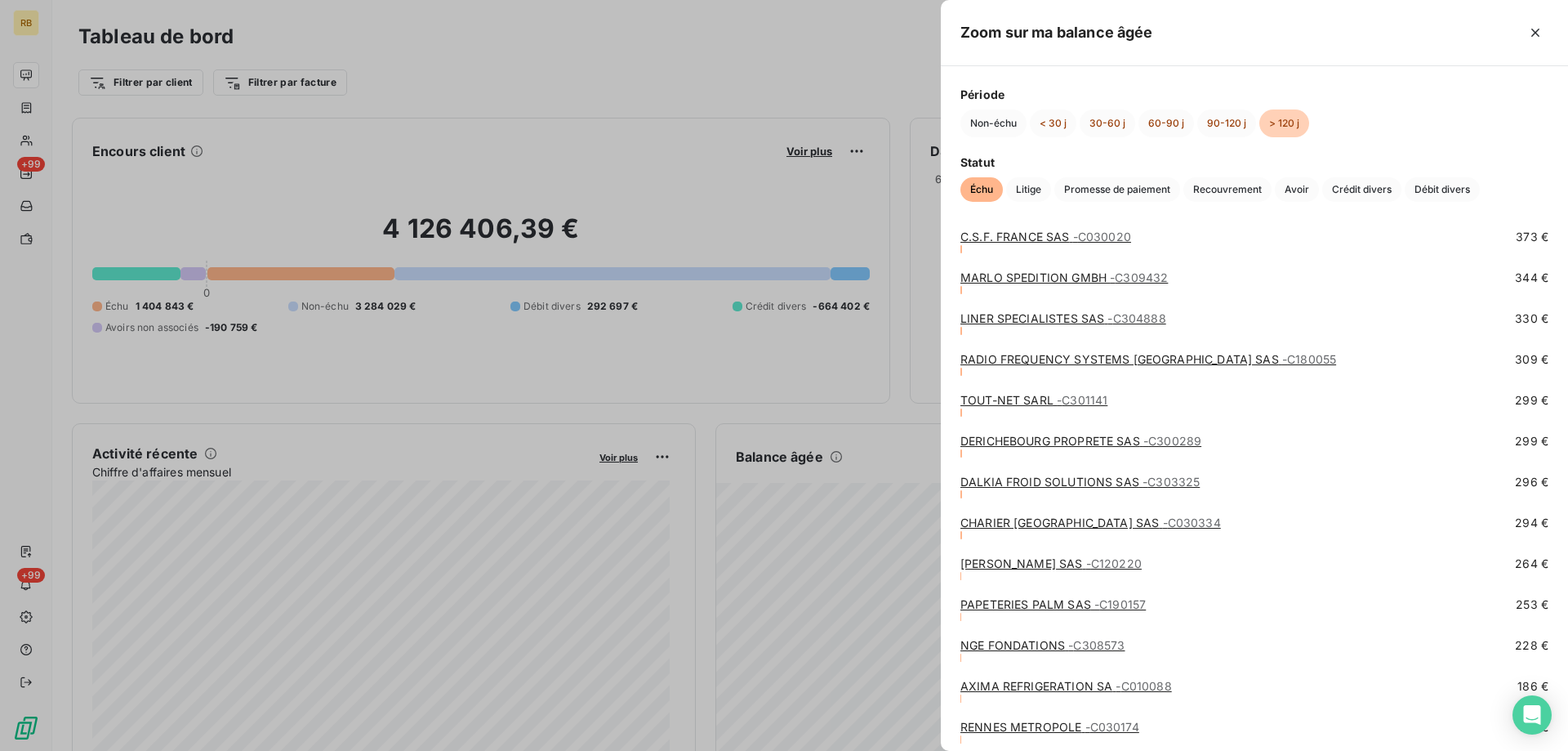
scroll to position [4085, 0]
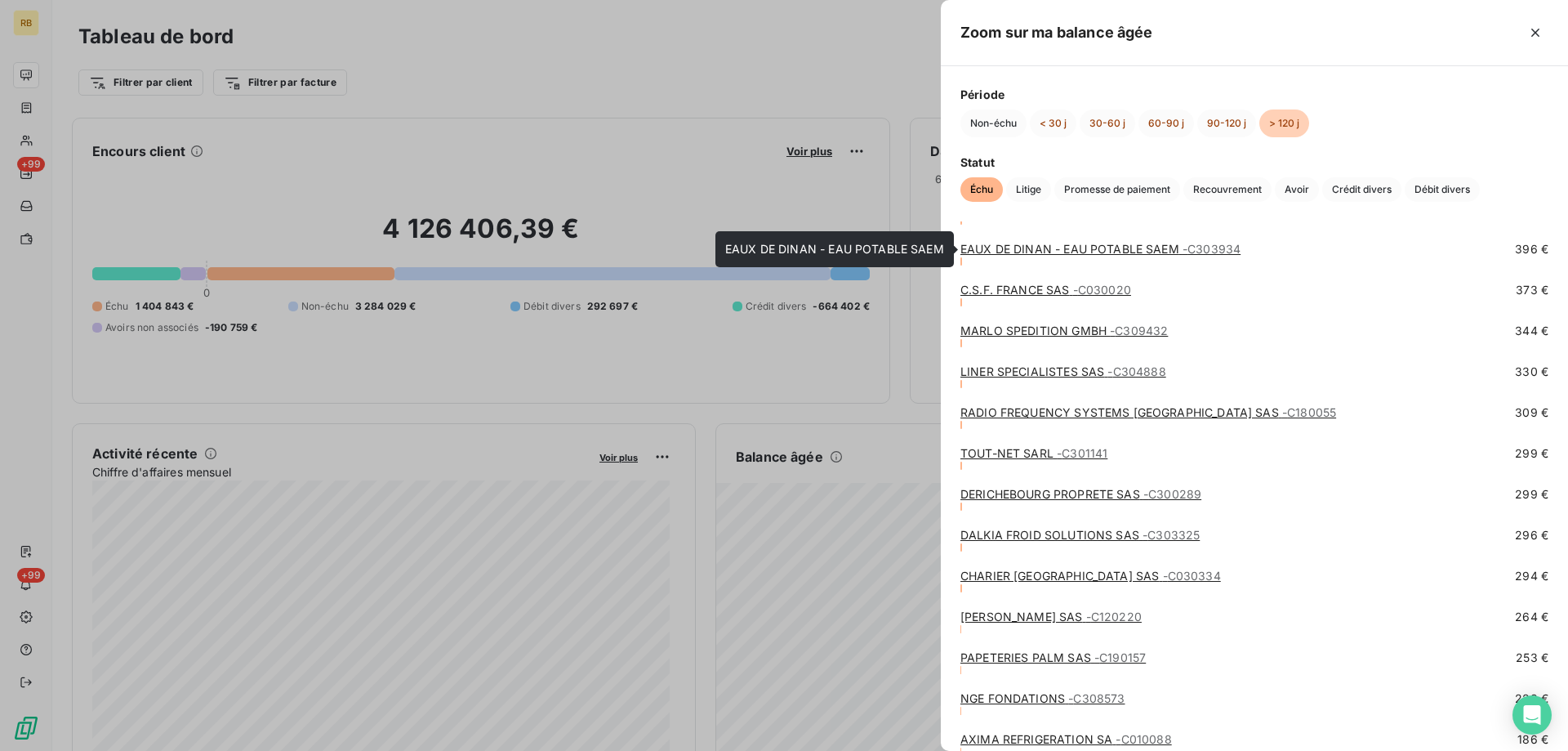
click at [999, 248] on link "EAUX DE DINAN - EAU POTABLE SAEM - C303934" at bounding box center [1100, 249] width 280 height 14
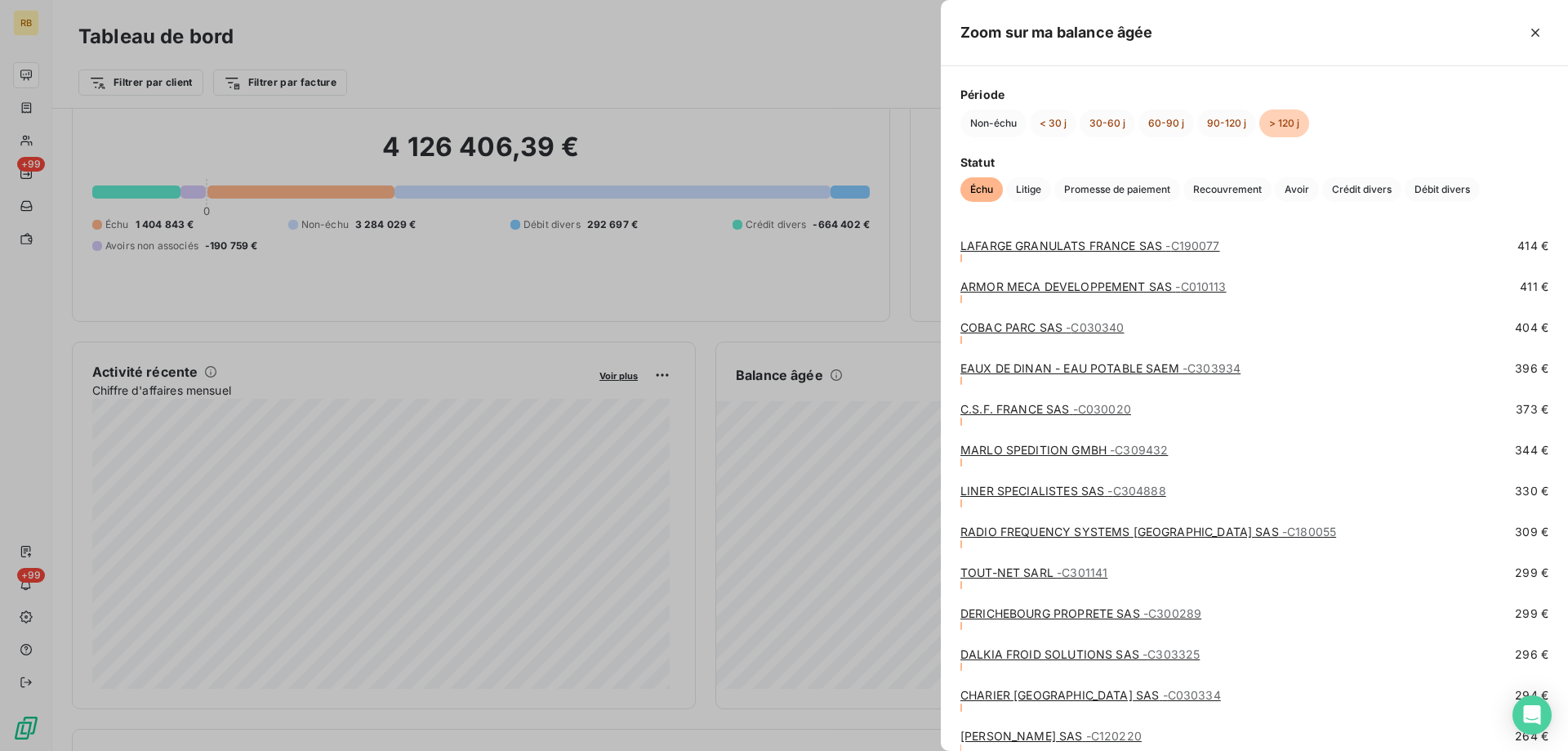
scroll to position [4004, 0]
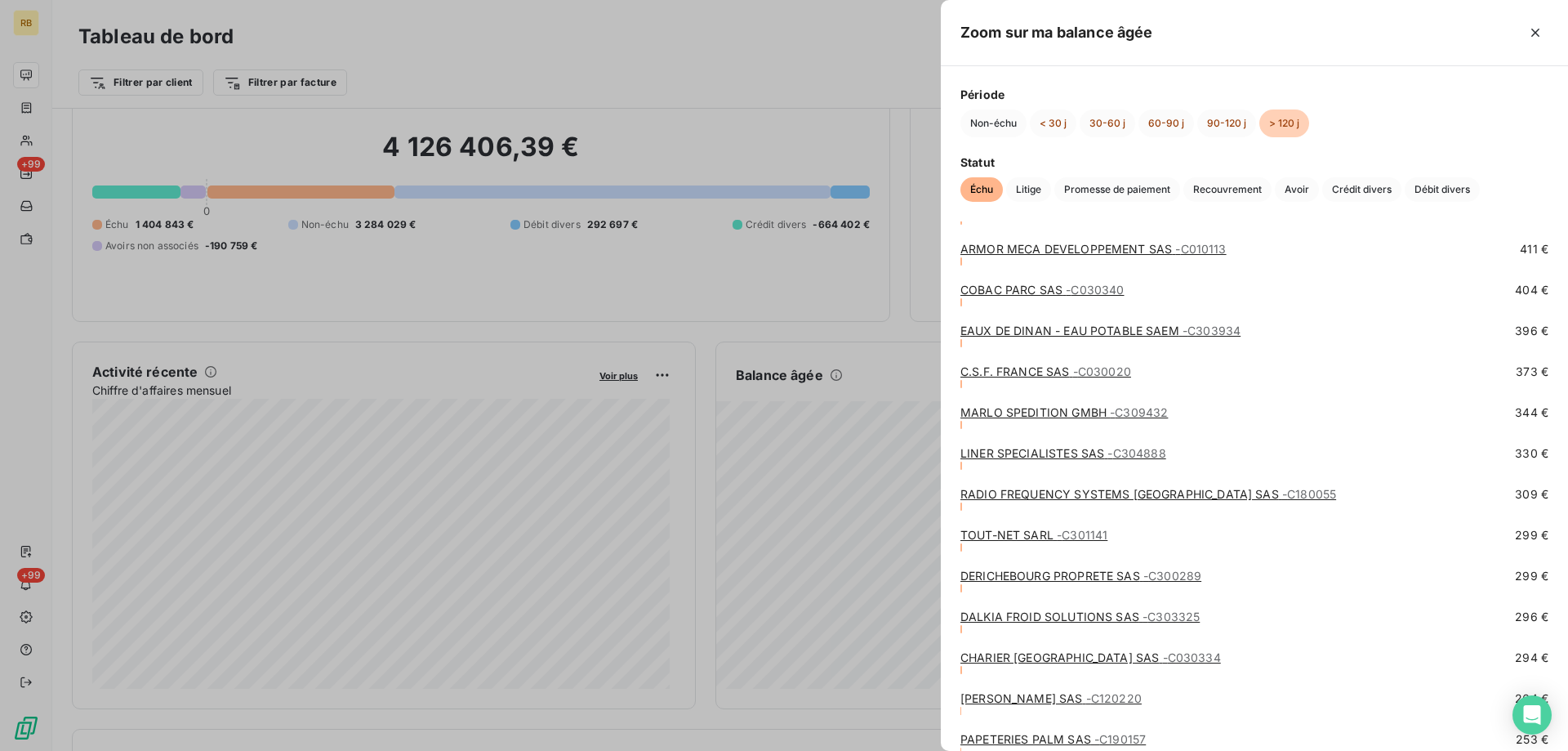
click at [1007, 287] on link "COBAC PARC SAS - C030340" at bounding box center [1042, 290] width 164 height 14
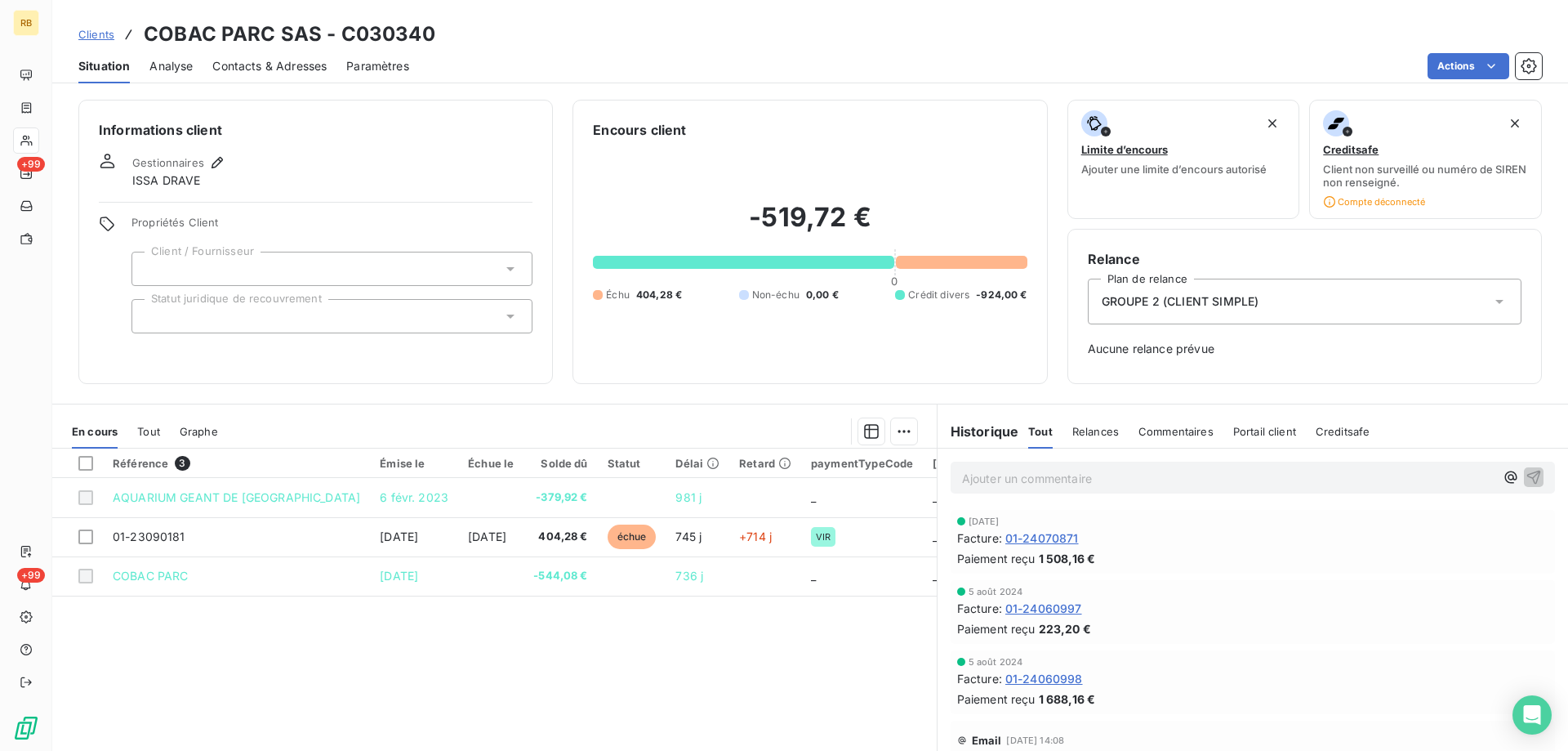
click at [1091, 429] on span "Relances" at bounding box center [1095, 431] width 46 height 13
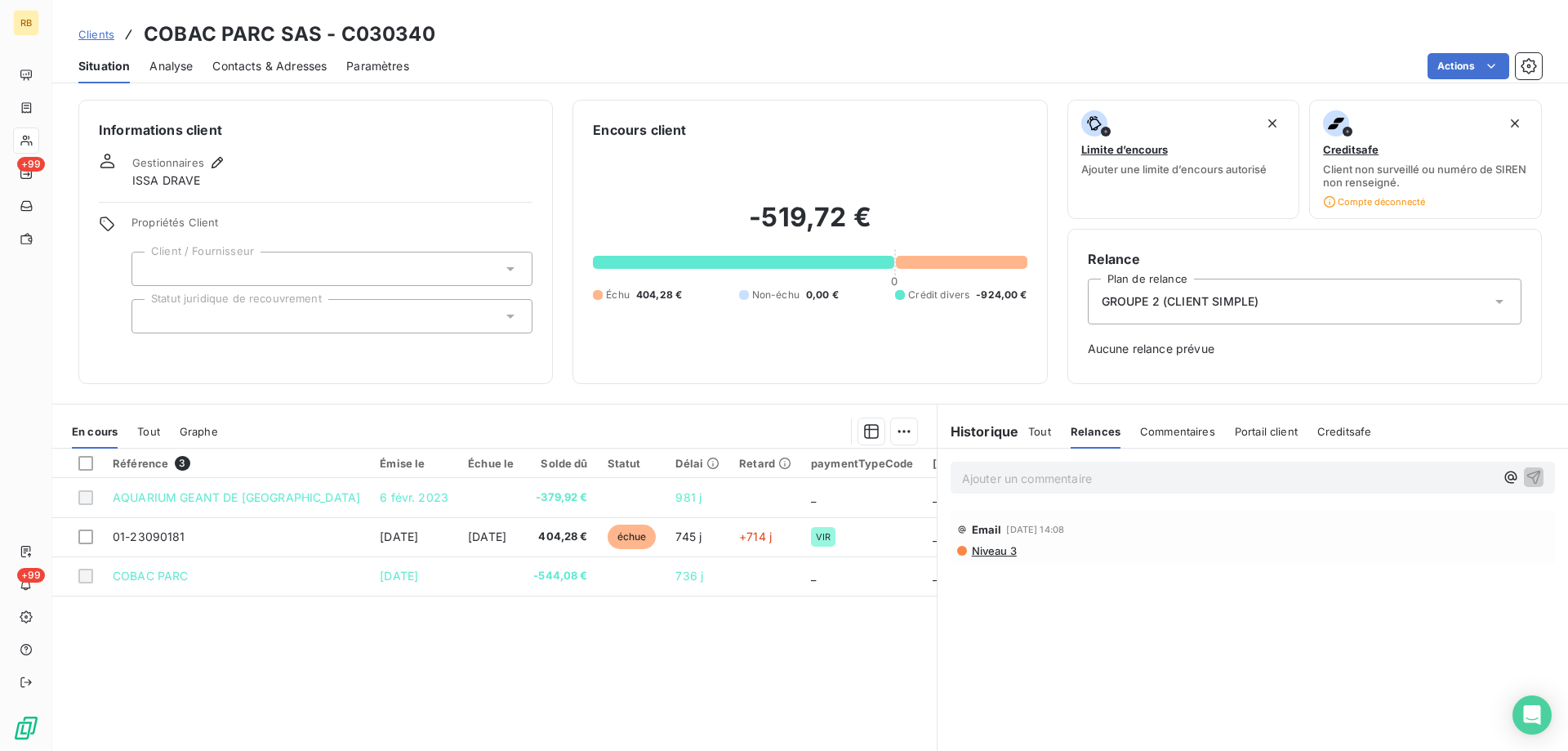
click at [1035, 436] on span "Tout" at bounding box center [1040, 431] width 23 height 13
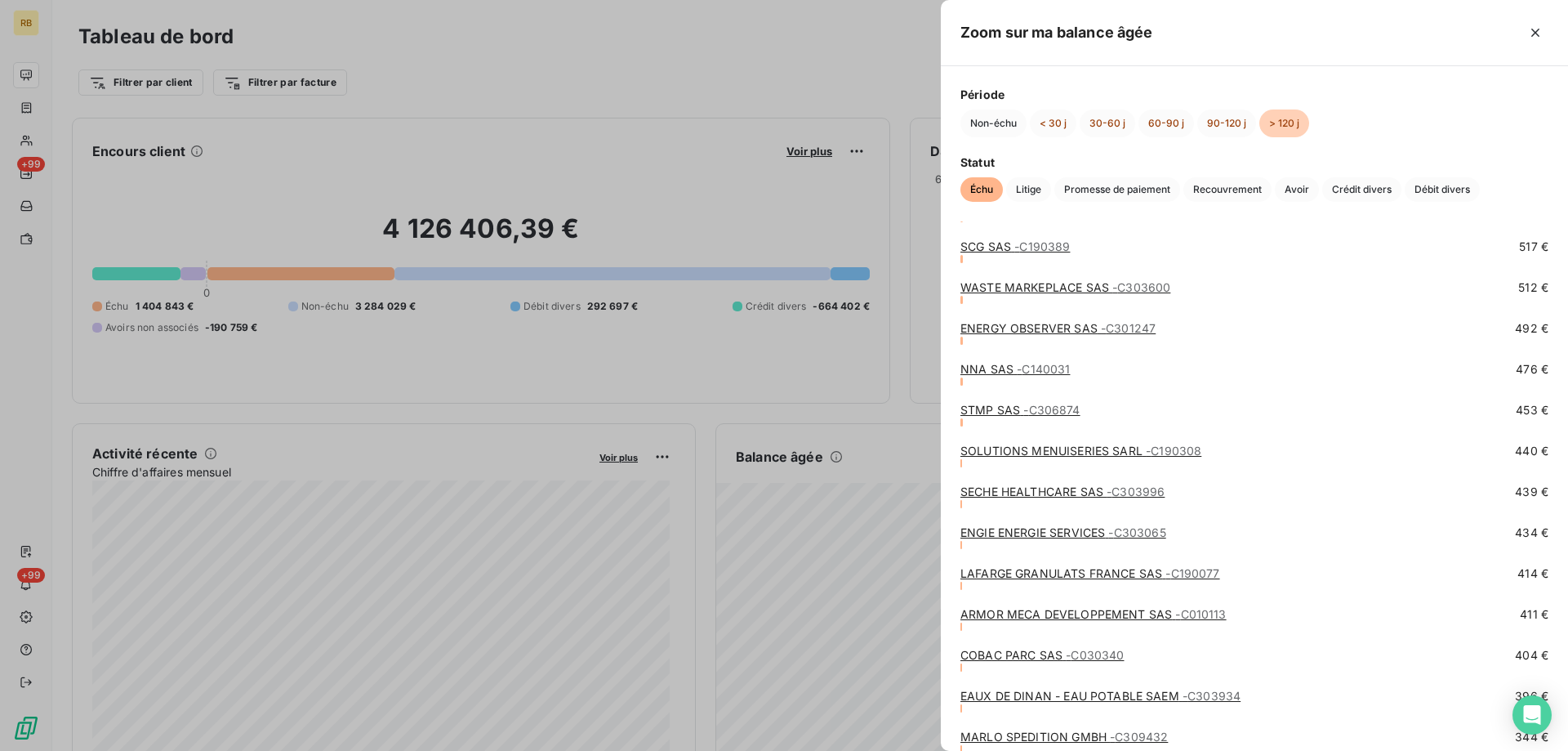
scroll to position [3677, 0]
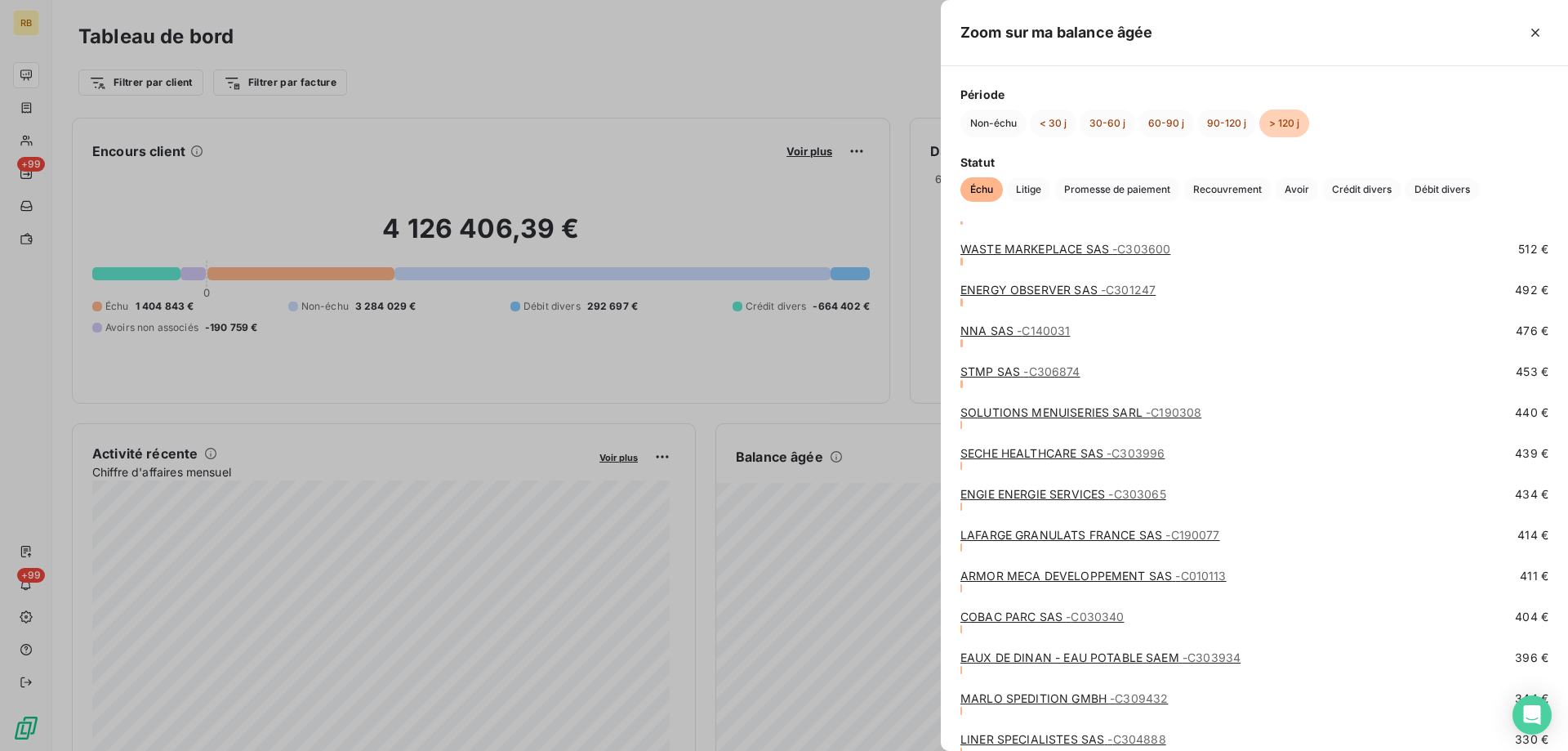
click at [999, 578] on link "ARMOR MECA DEVELOPPEMENT SAS - C010113" at bounding box center [1093, 576] width 266 height 14
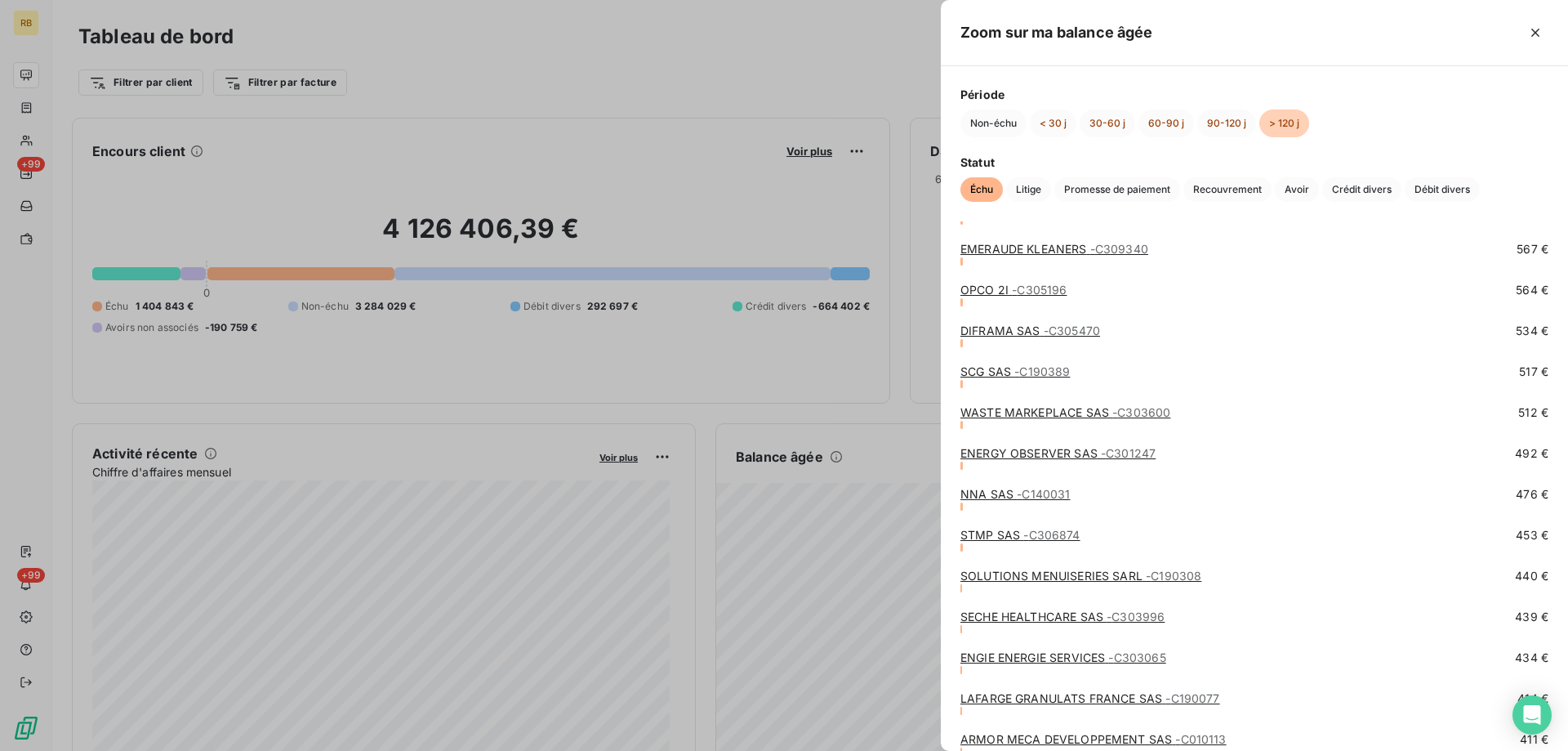
scroll to position [3595, 0]
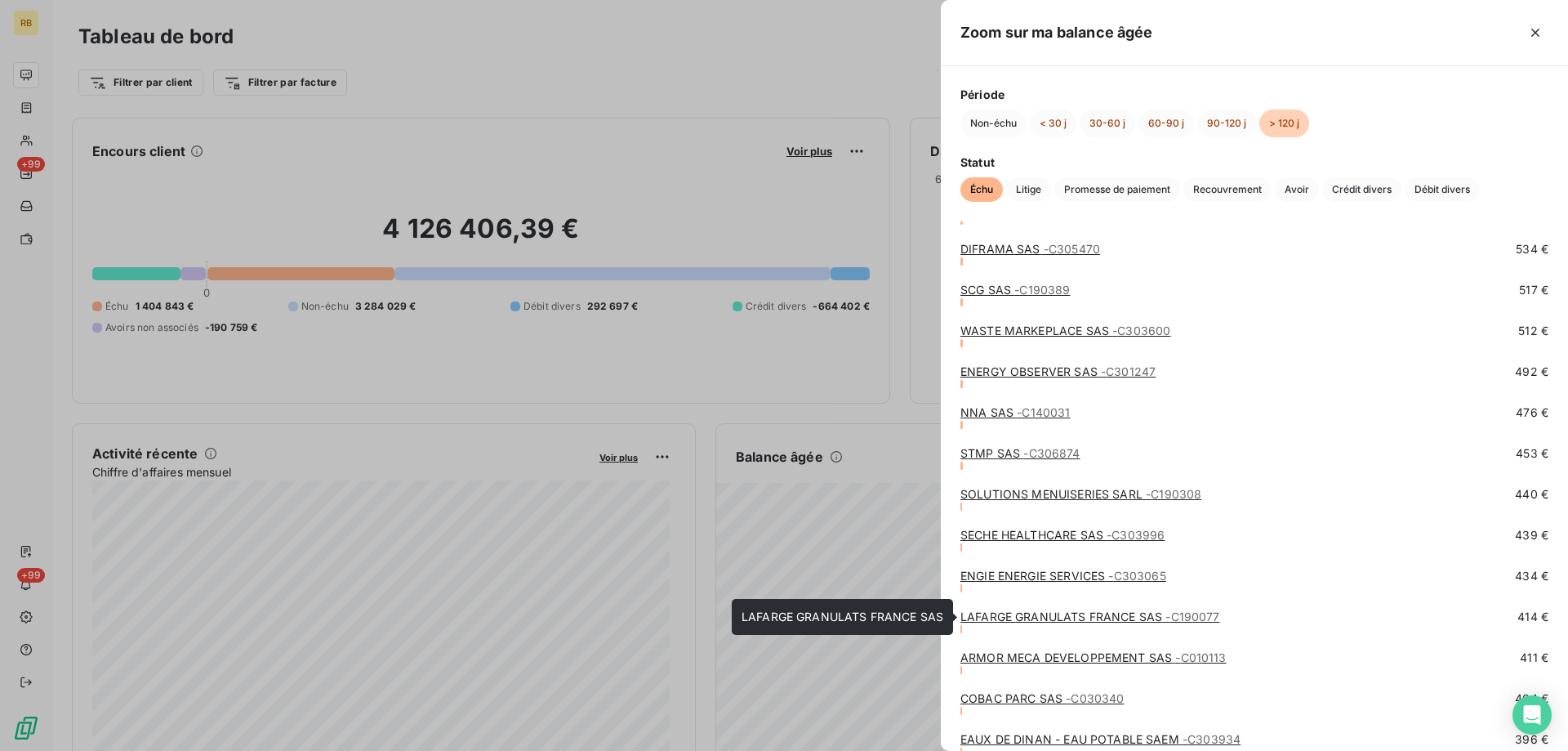
click at [998, 615] on link "LAFARGE GRANULATS FRANCE SAS - C190077" at bounding box center [1091, 616] width 260 height 14
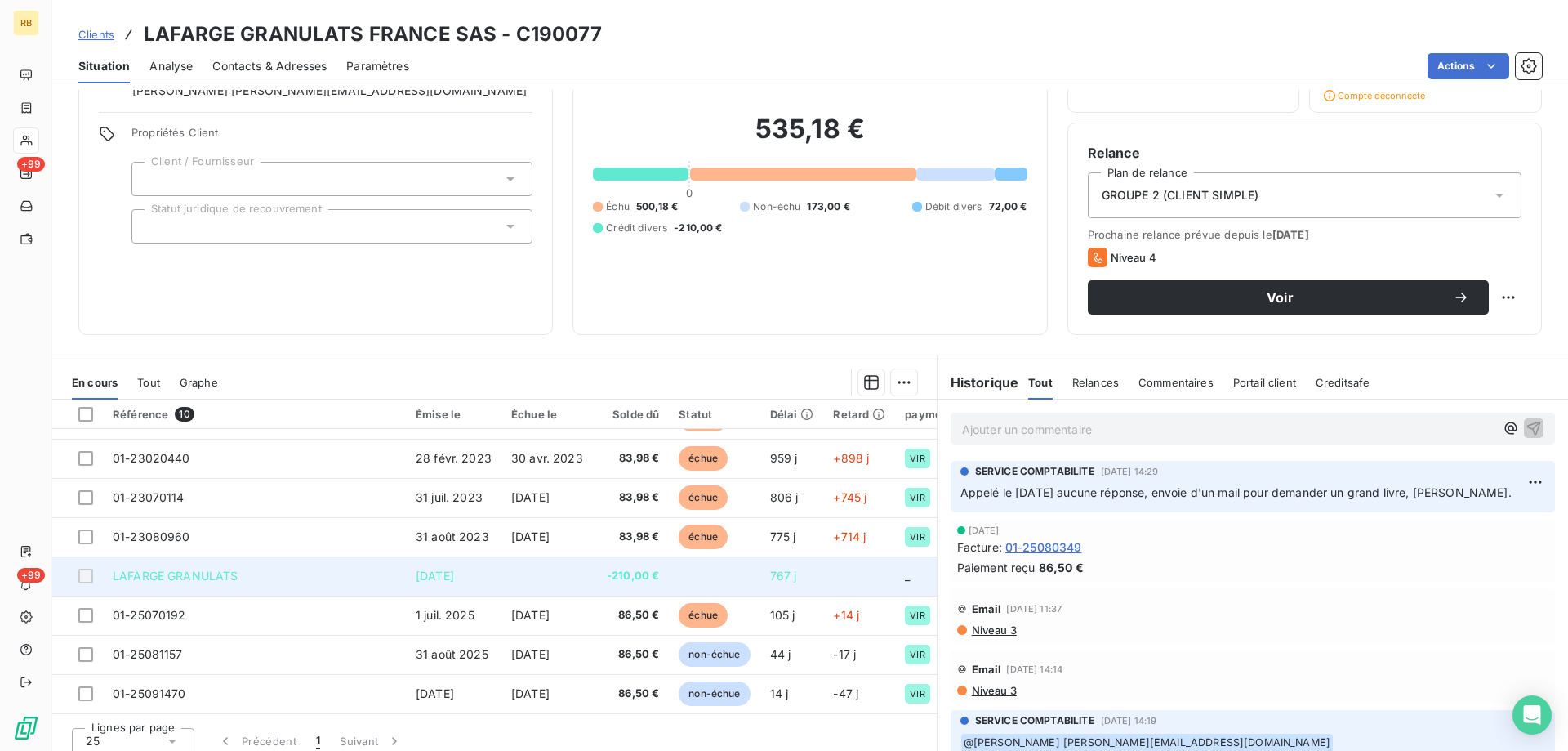
scroll to position [118, 0]
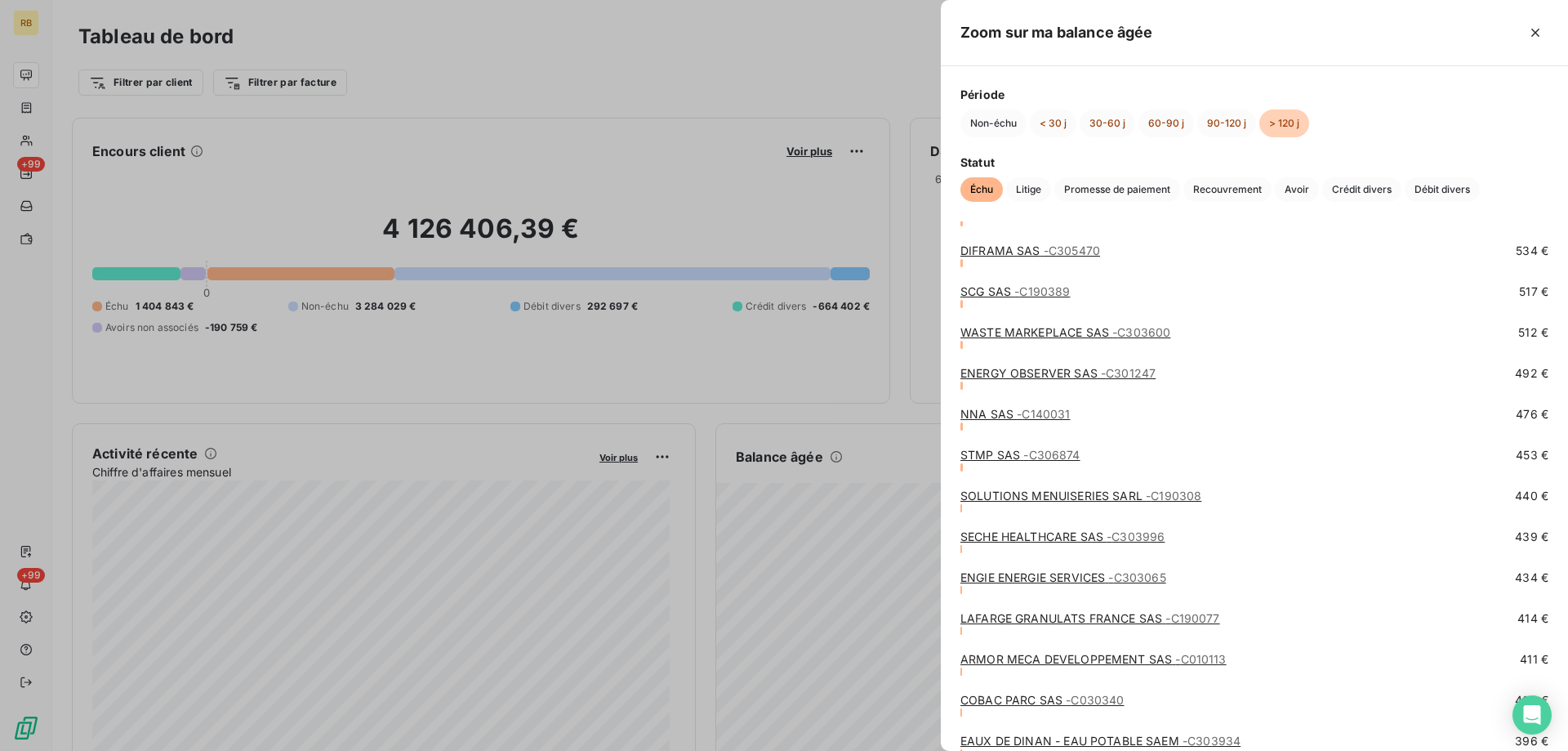
scroll to position [3677, 0]
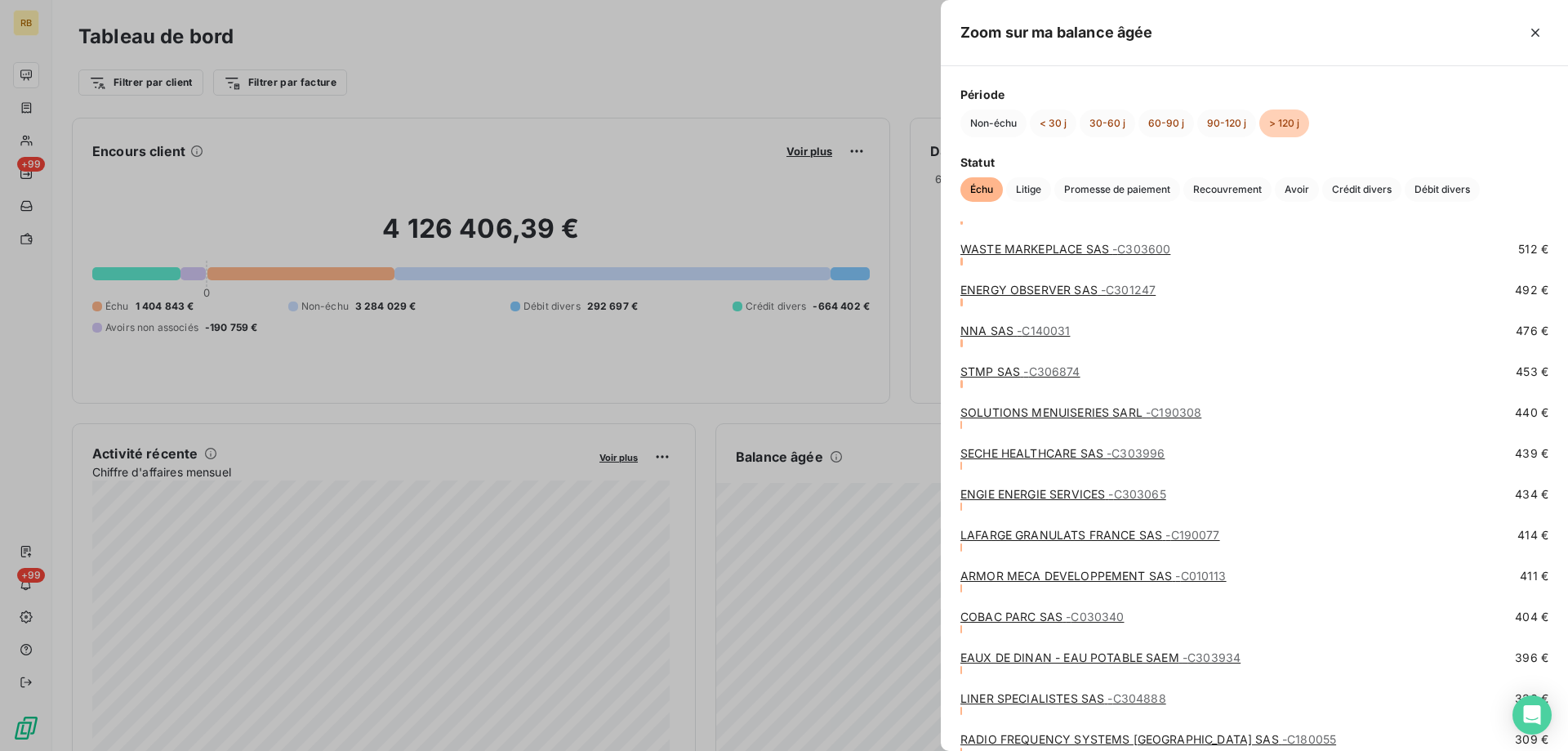
click at [1002, 494] on link "ENGIE ENERGIE SERVICES - C303065" at bounding box center [1063, 494] width 206 height 14
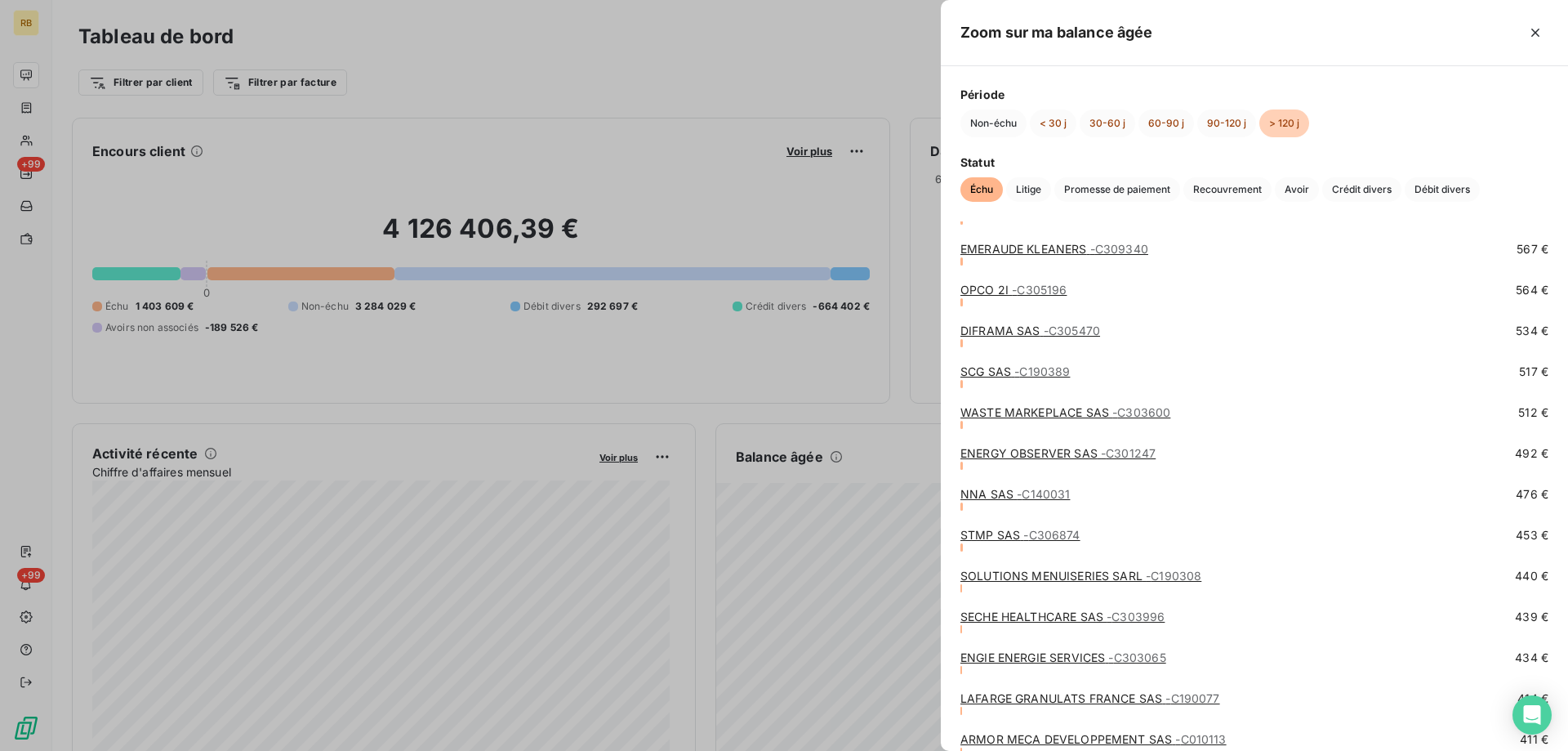
scroll to position [3595, 0]
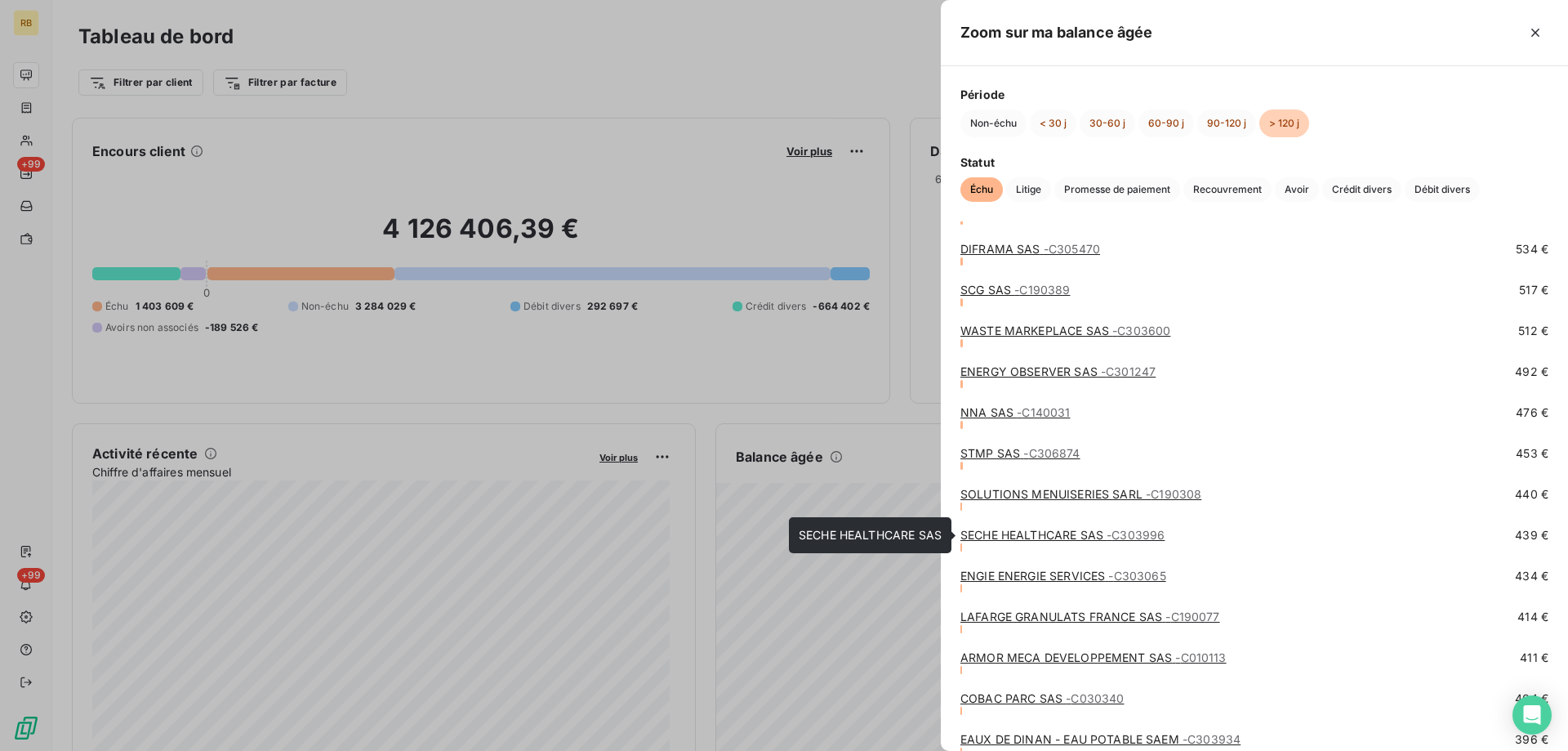
click at [1001, 536] on link "SECHE HEALTHCARE SAS - C303996" at bounding box center [1062, 535] width 204 height 14
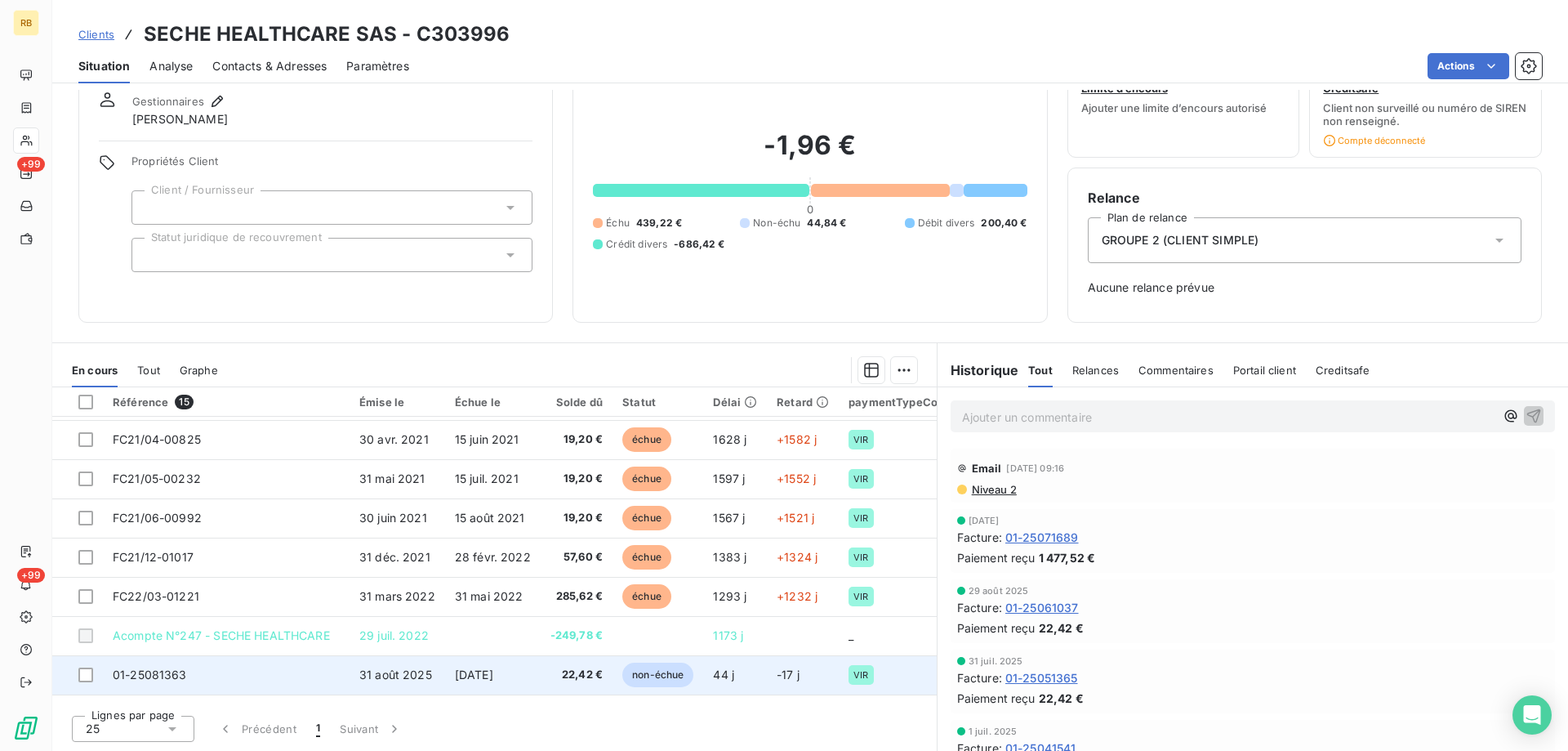
scroll to position [310, 0]
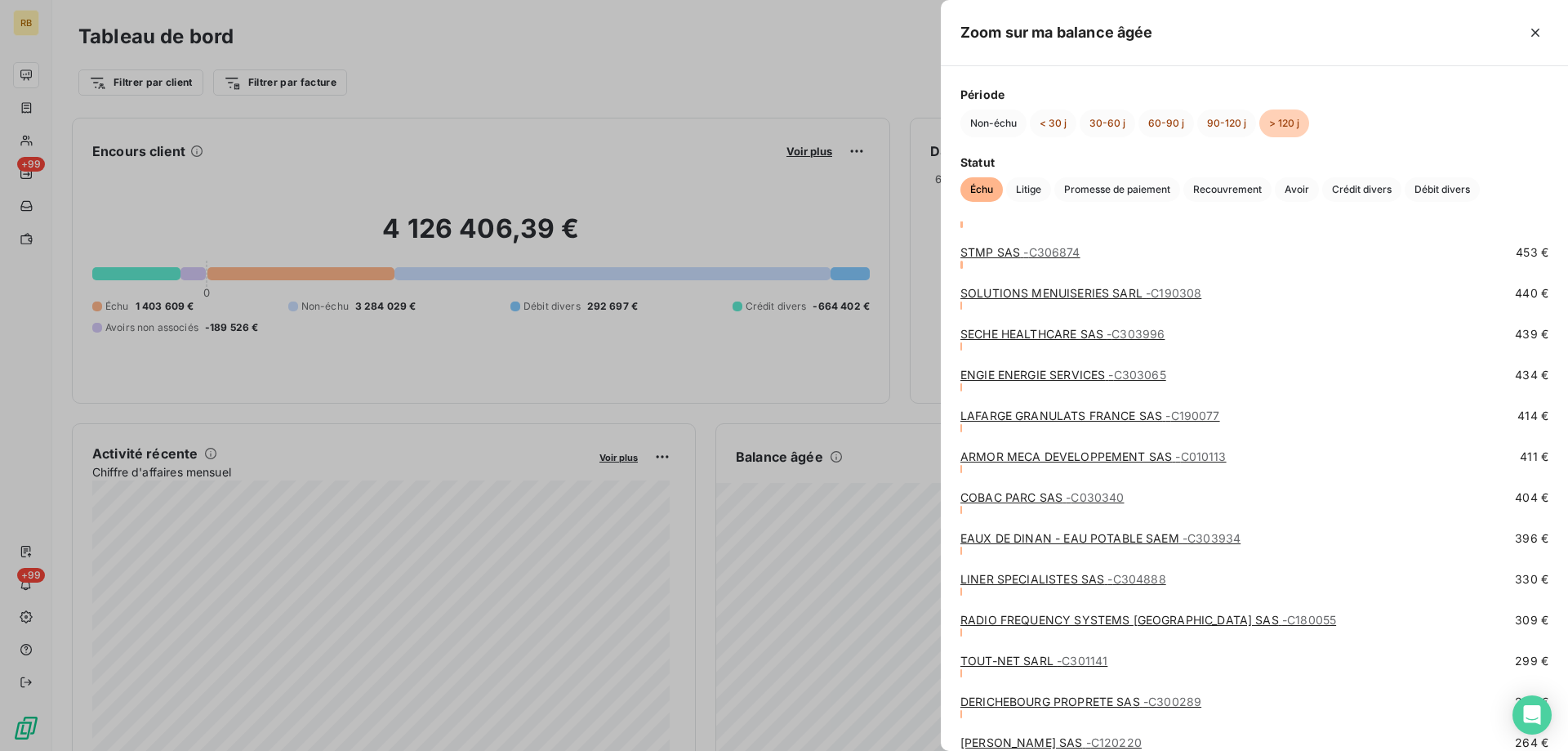
scroll to position [3759, 0]
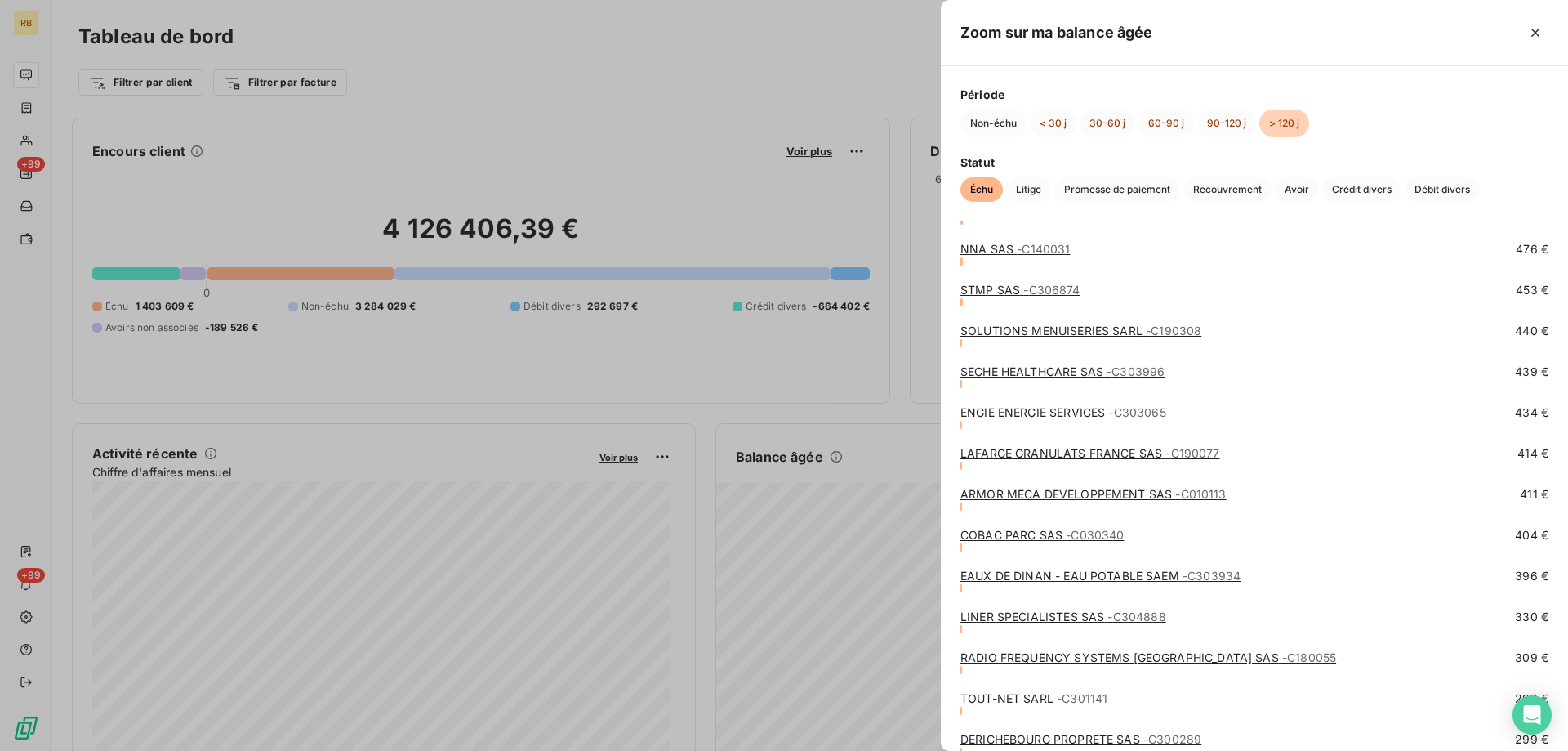
click at [1049, 326] on link "SOLUTIONS MENUISERIES SARL - C190308" at bounding box center [1081, 330] width 241 height 14
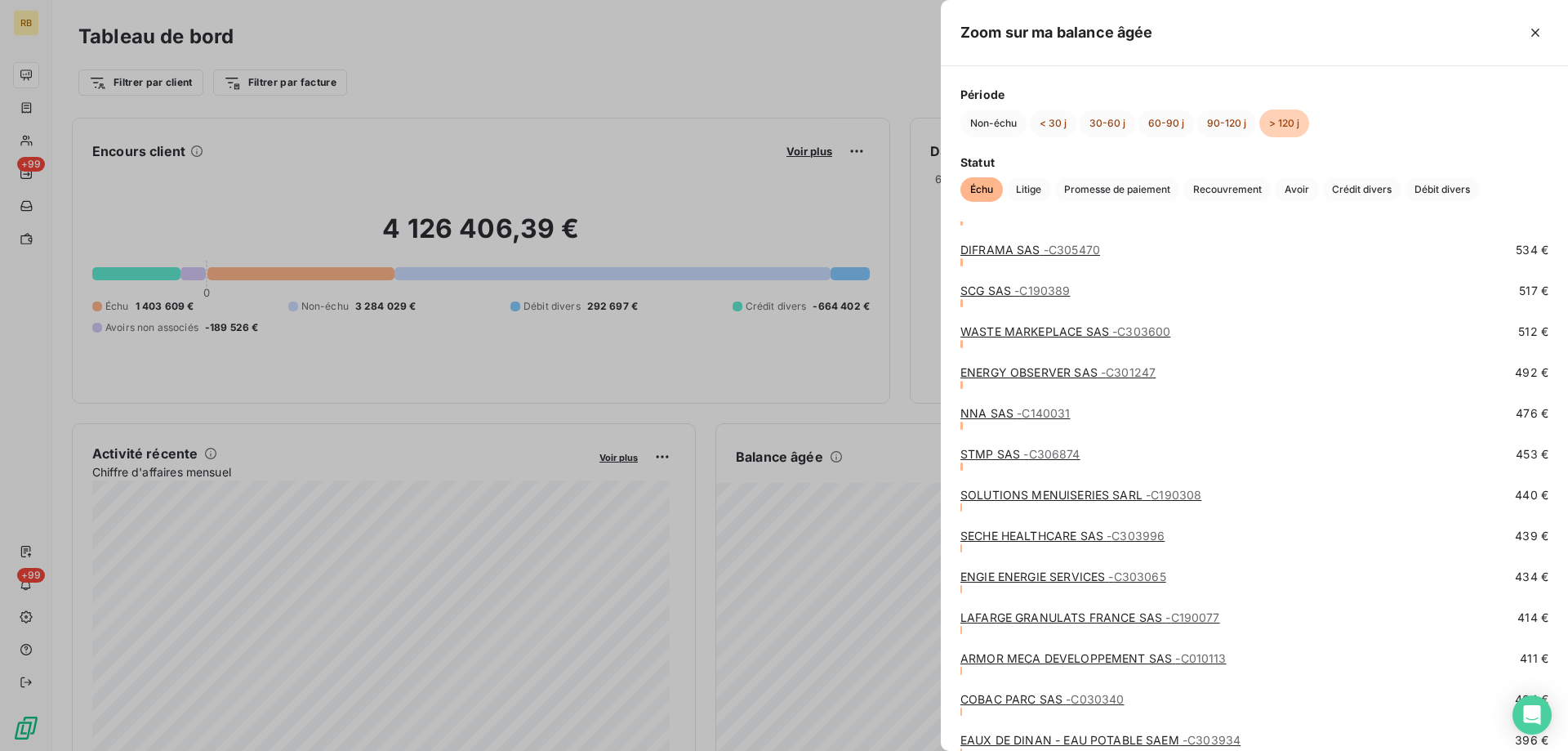
scroll to position [3595, 0]
click at [984, 451] on link "STMP SAS - C306874" at bounding box center [1021, 453] width 120 height 14
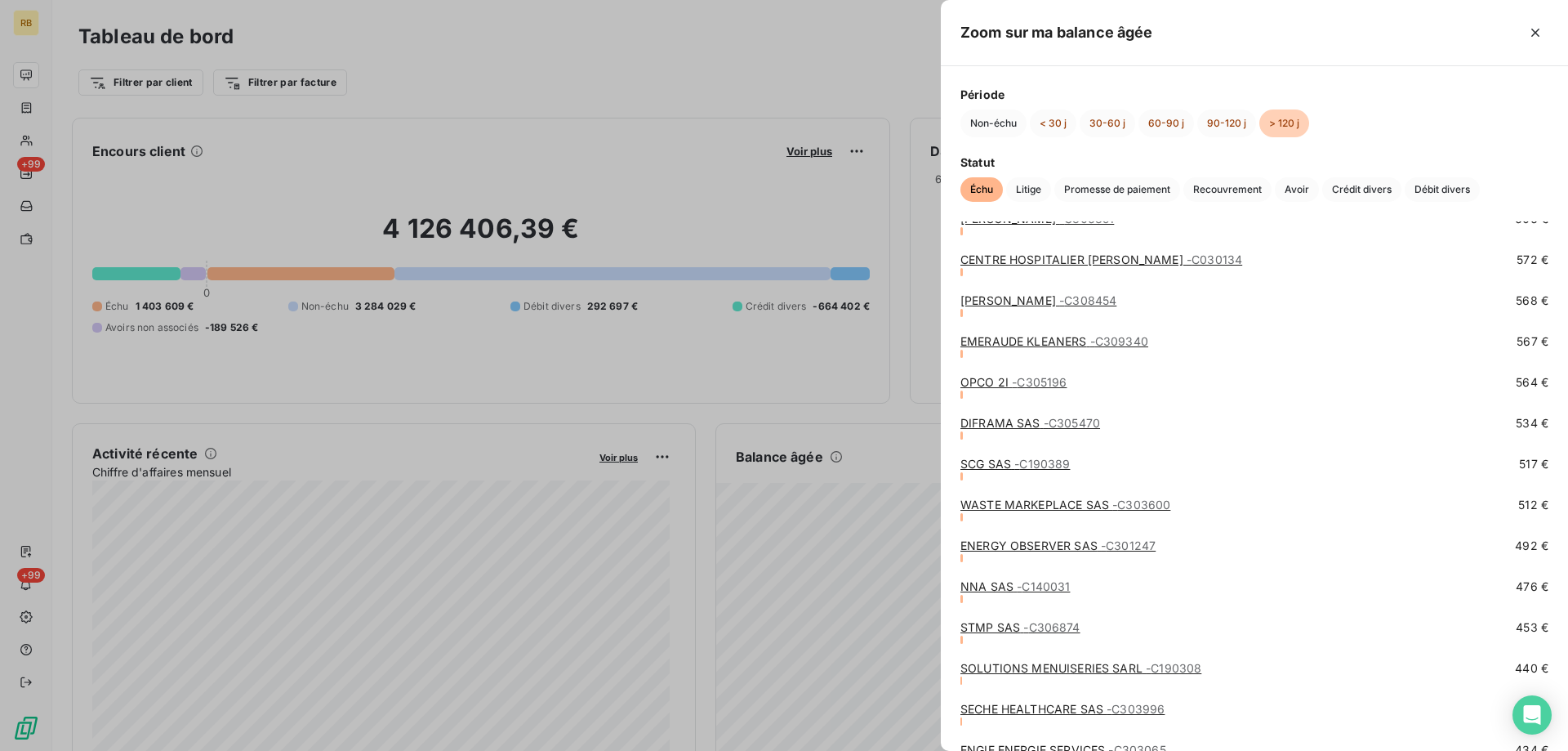
scroll to position [3432, 0]
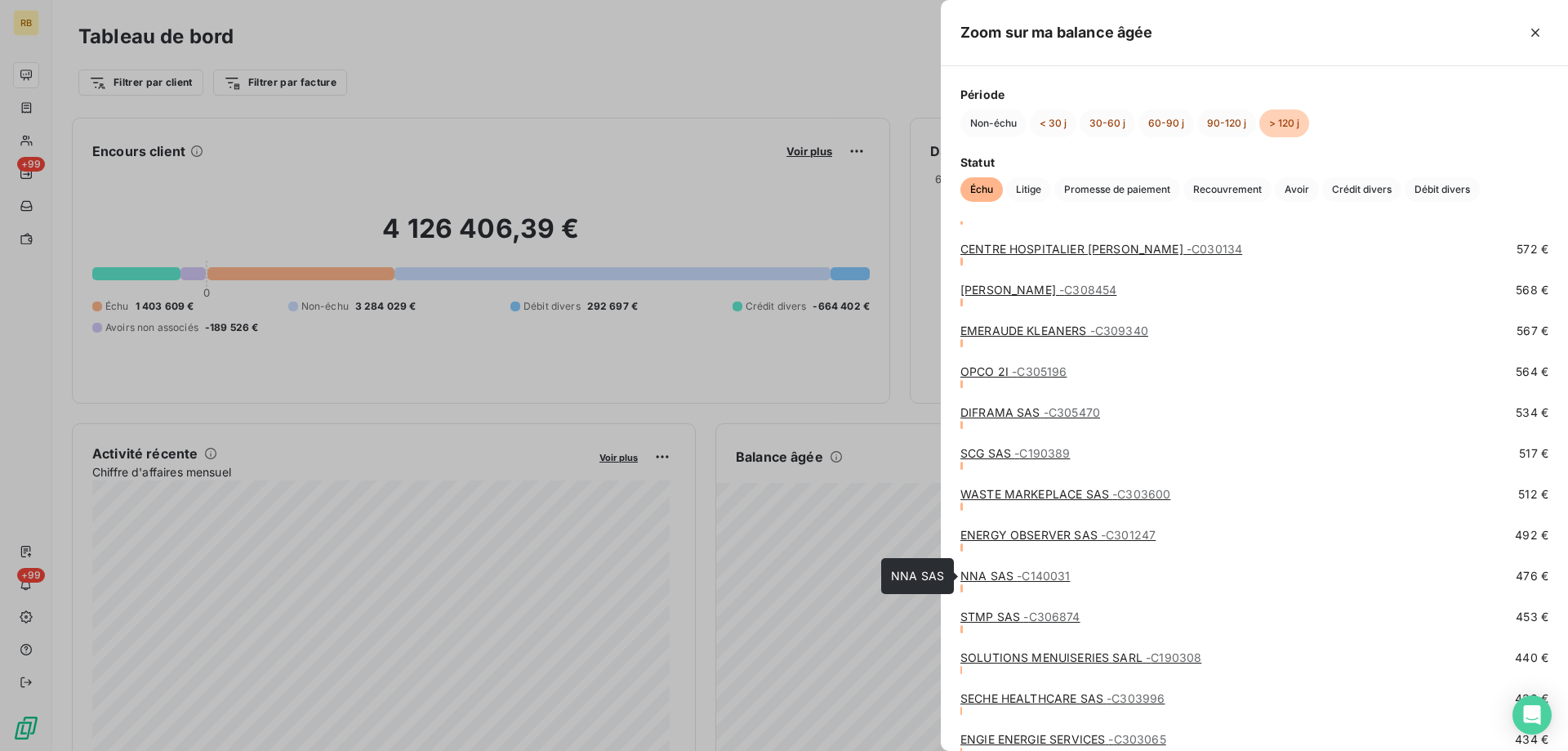
click at [998, 572] on link "NNA SAS - C140031" at bounding box center [1015, 576] width 109 height 14
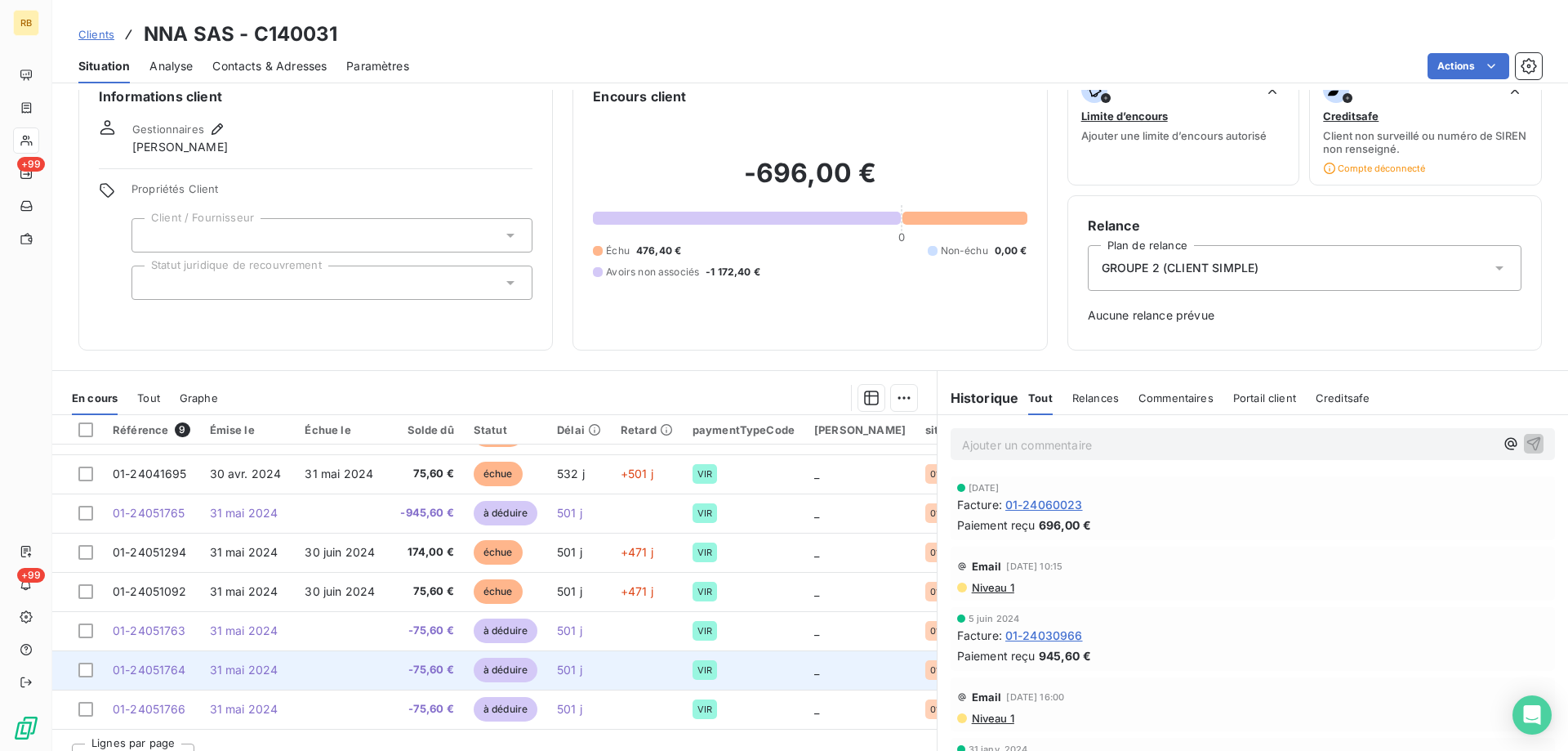
scroll to position [61, 0]
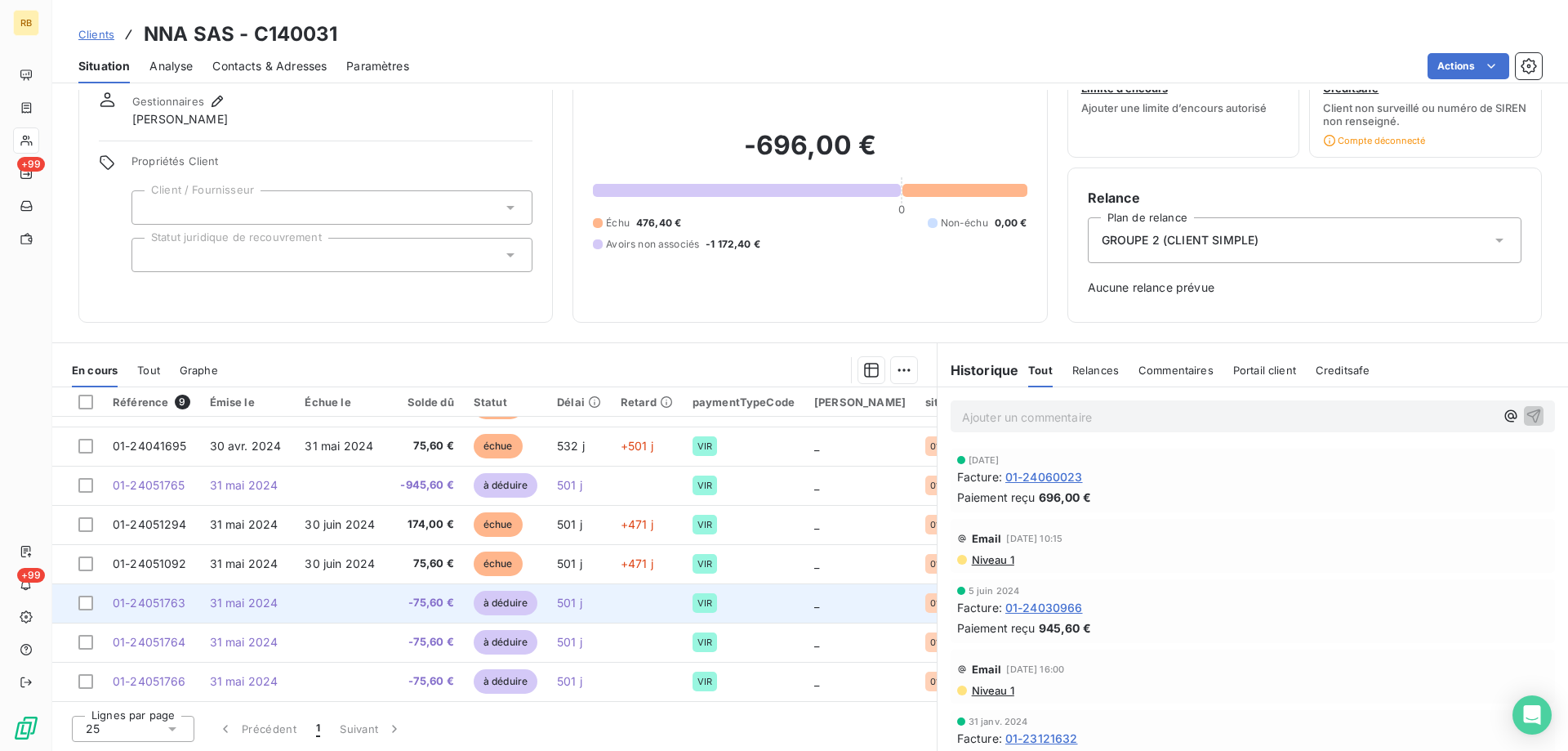
click at [450, 594] on td "-75,60 €" at bounding box center [426, 603] width 73 height 39
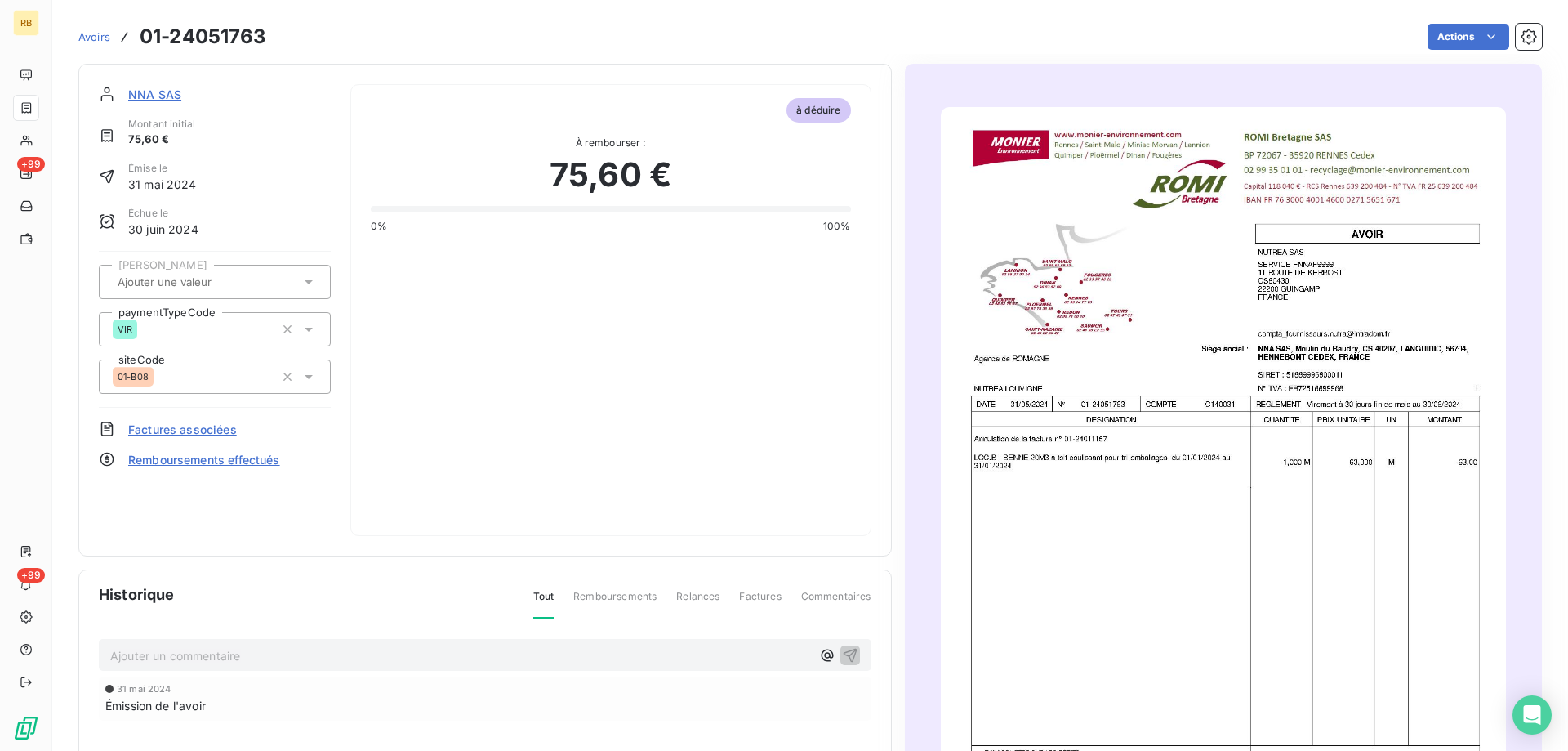
click at [987, 268] on img "button" at bounding box center [1223, 506] width 566 height 799
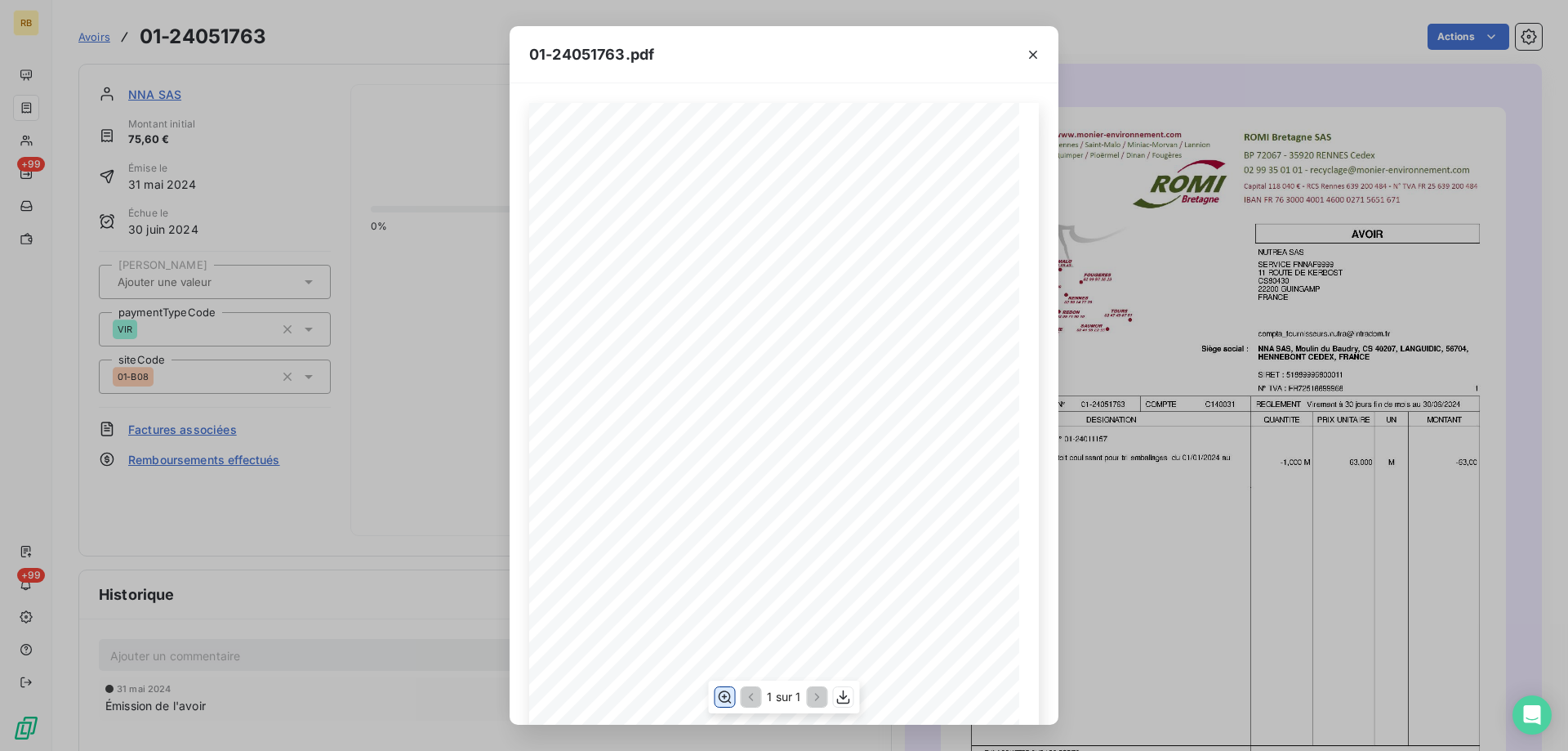
click at [726, 692] on icon "button" at bounding box center [724, 697] width 13 height 13
click at [1034, 55] on icon "button" at bounding box center [1033, 54] width 8 height 8
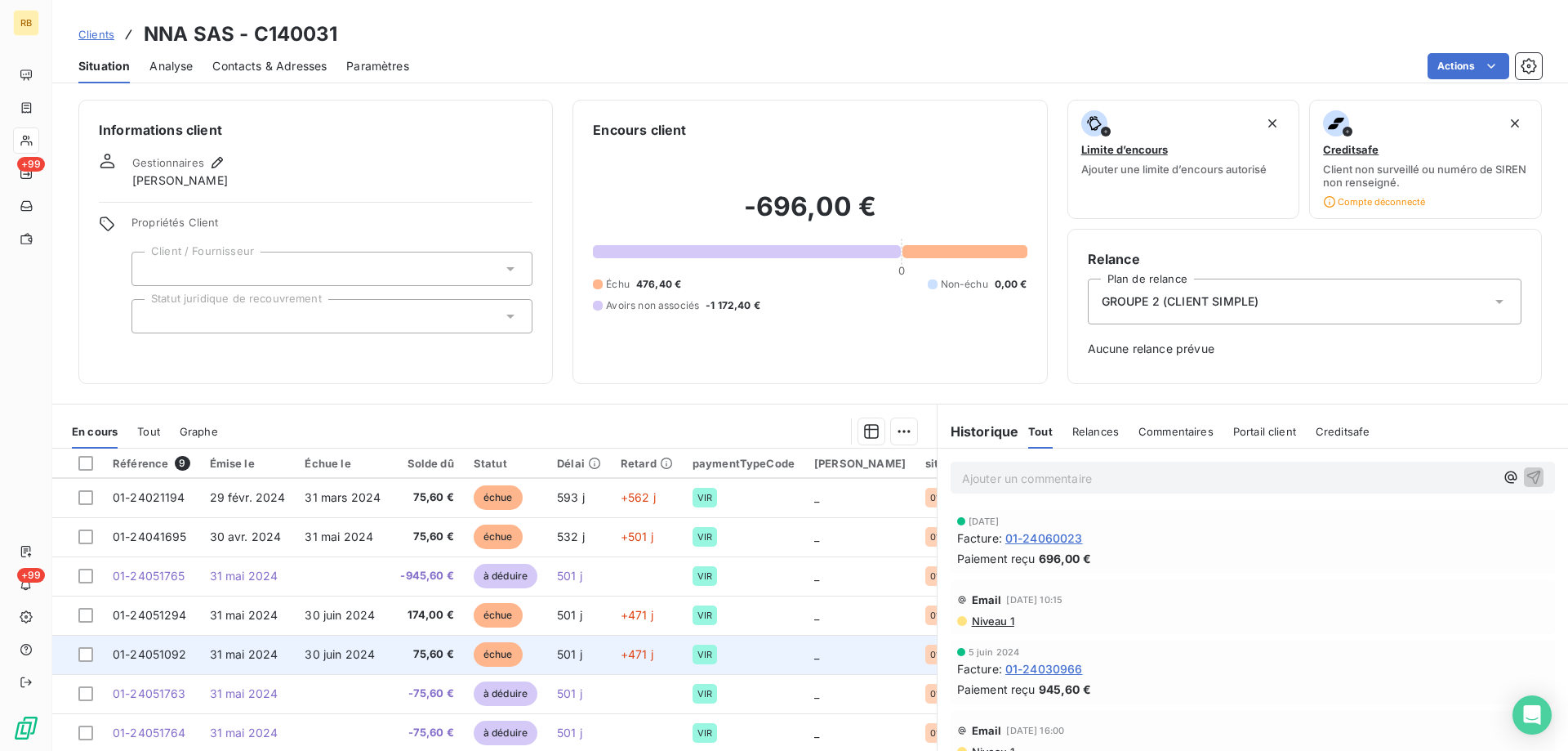
scroll to position [76, 0]
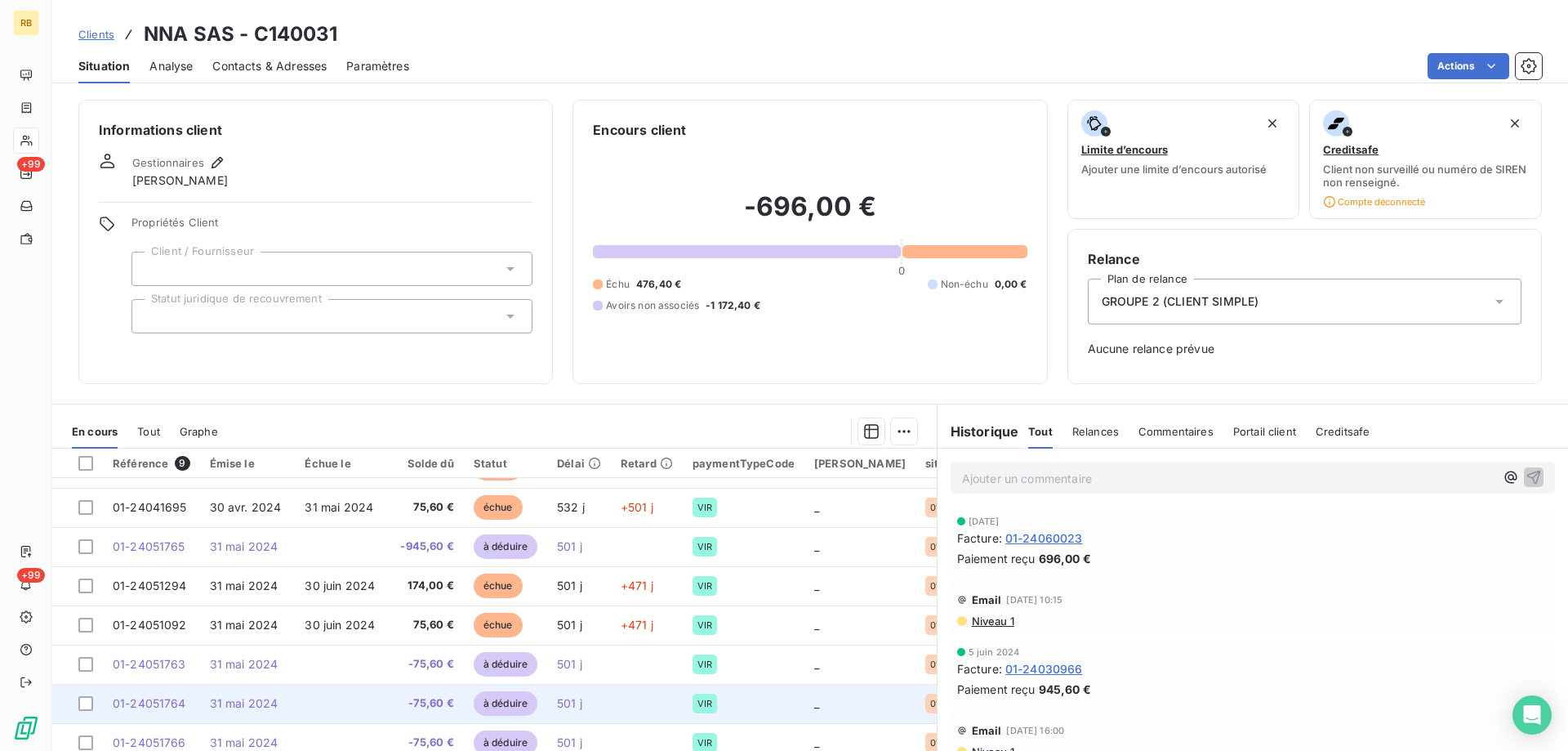
click at [241, 696] on span "31 mai 2024" at bounding box center [244, 703] width 69 height 14
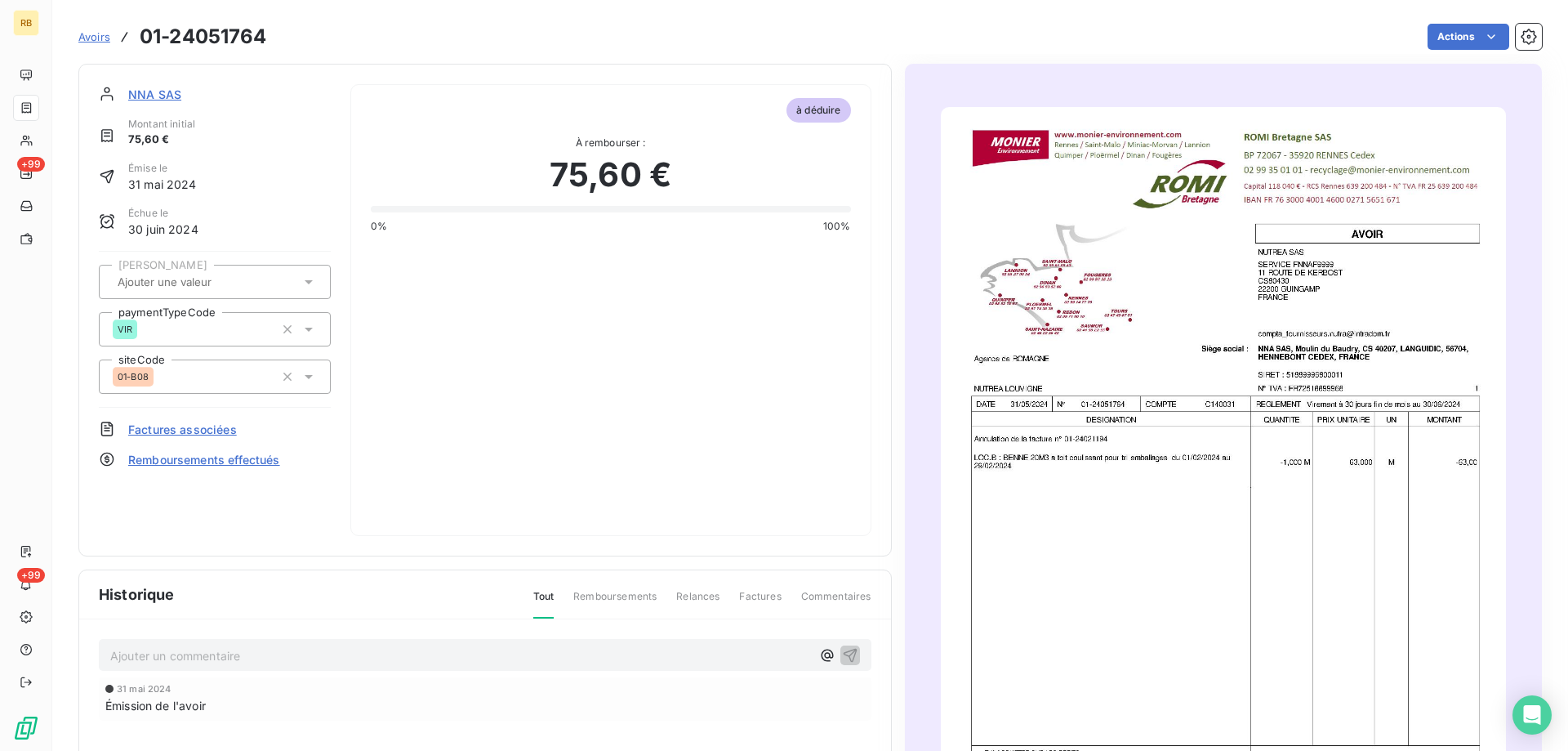
click at [1066, 409] on img "button" at bounding box center [1223, 506] width 566 height 799
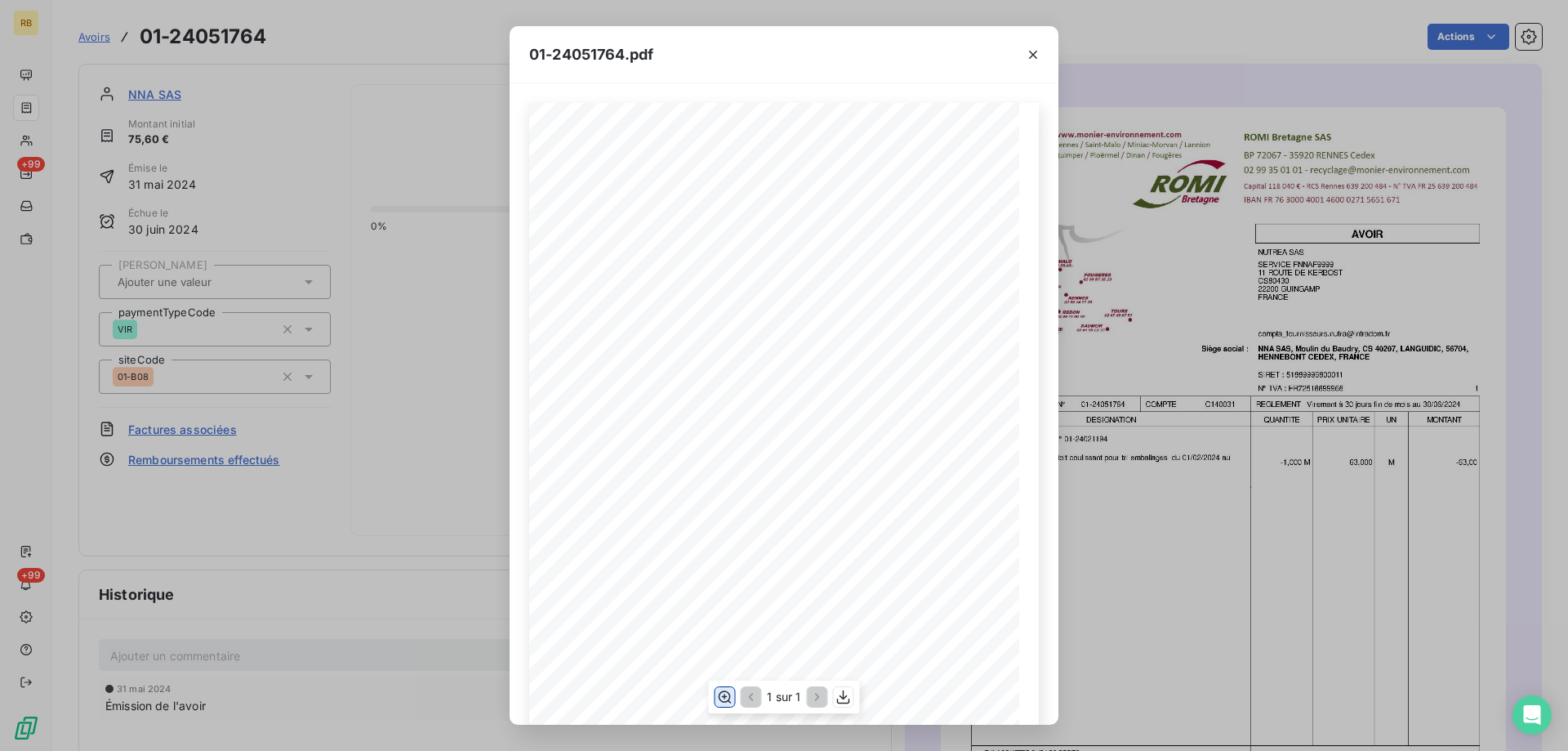
click at [731, 691] on icon "button" at bounding box center [724, 697] width 16 height 16
drag, startPoint x: 1034, startPoint y: 55, endPoint x: 1004, endPoint y: 66, distance: 32.0
click at [1034, 55] on icon "button" at bounding box center [1033, 54] width 8 height 8
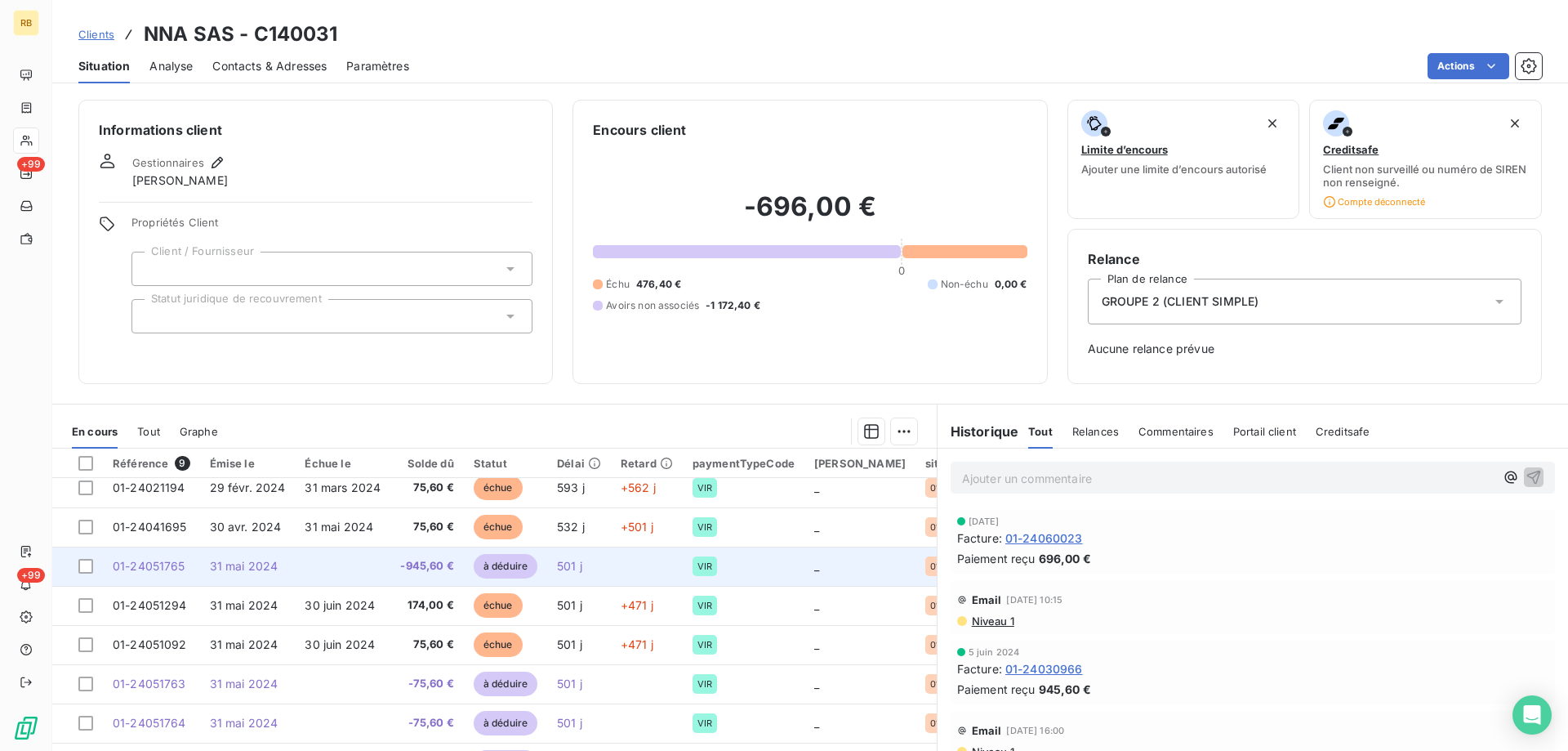
scroll to position [76, 0]
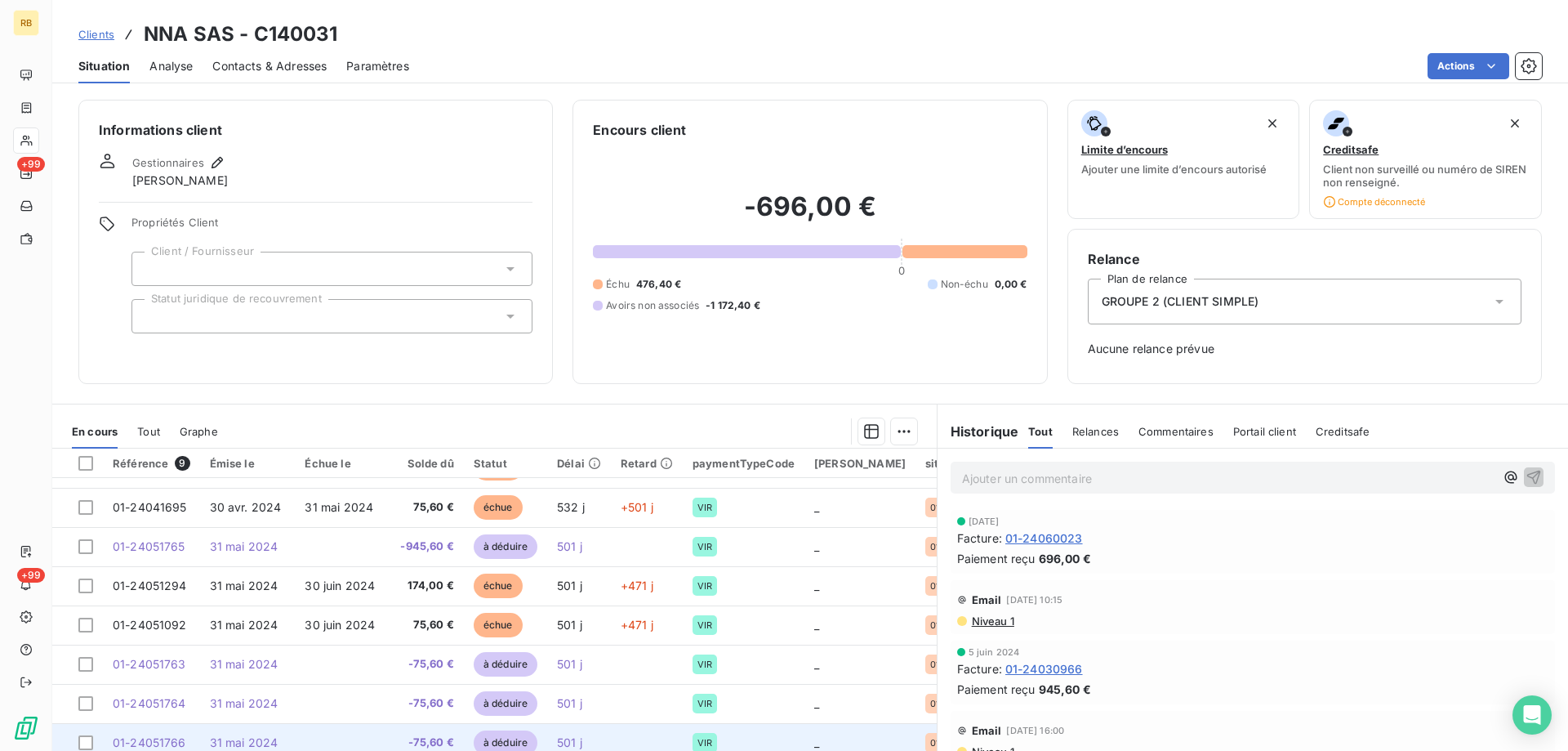
click at [262, 735] on span "31 mai 2024" at bounding box center [244, 742] width 69 height 14
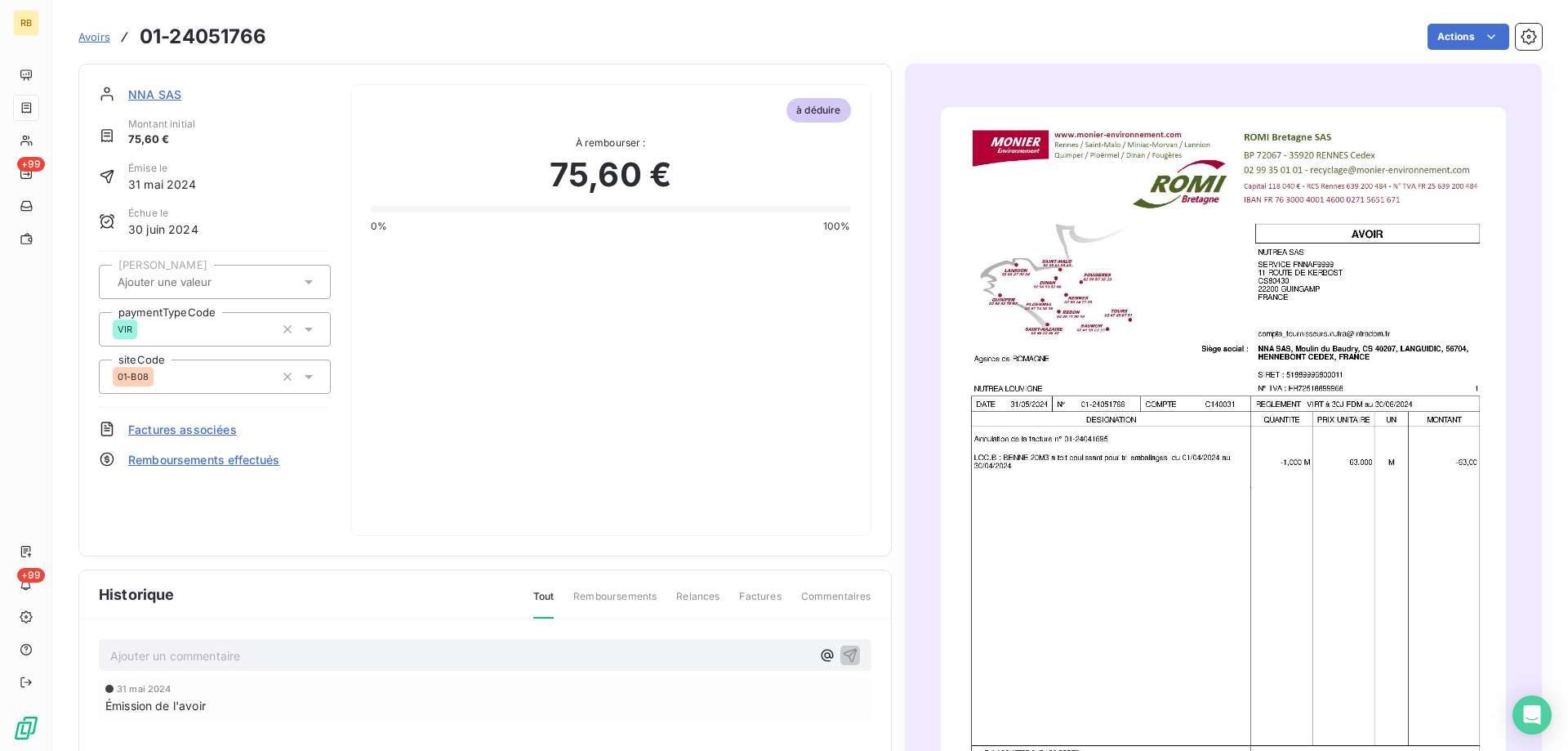
click at [1123, 305] on img "button" at bounding box center [1223, 506] width 566 height 799
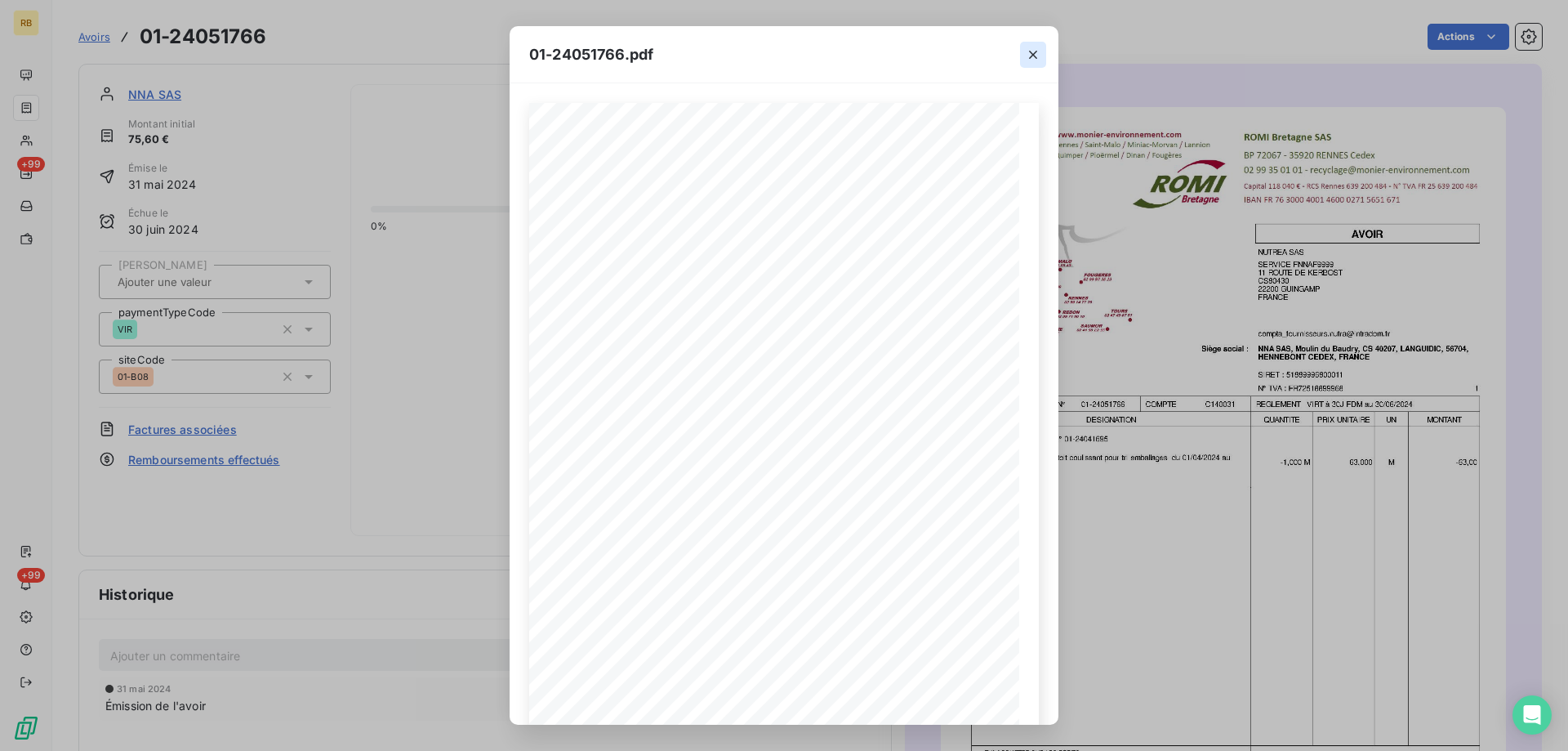
click at [1043, 58] on button "button" at bounding box center [1032, 54] width 26 height 26
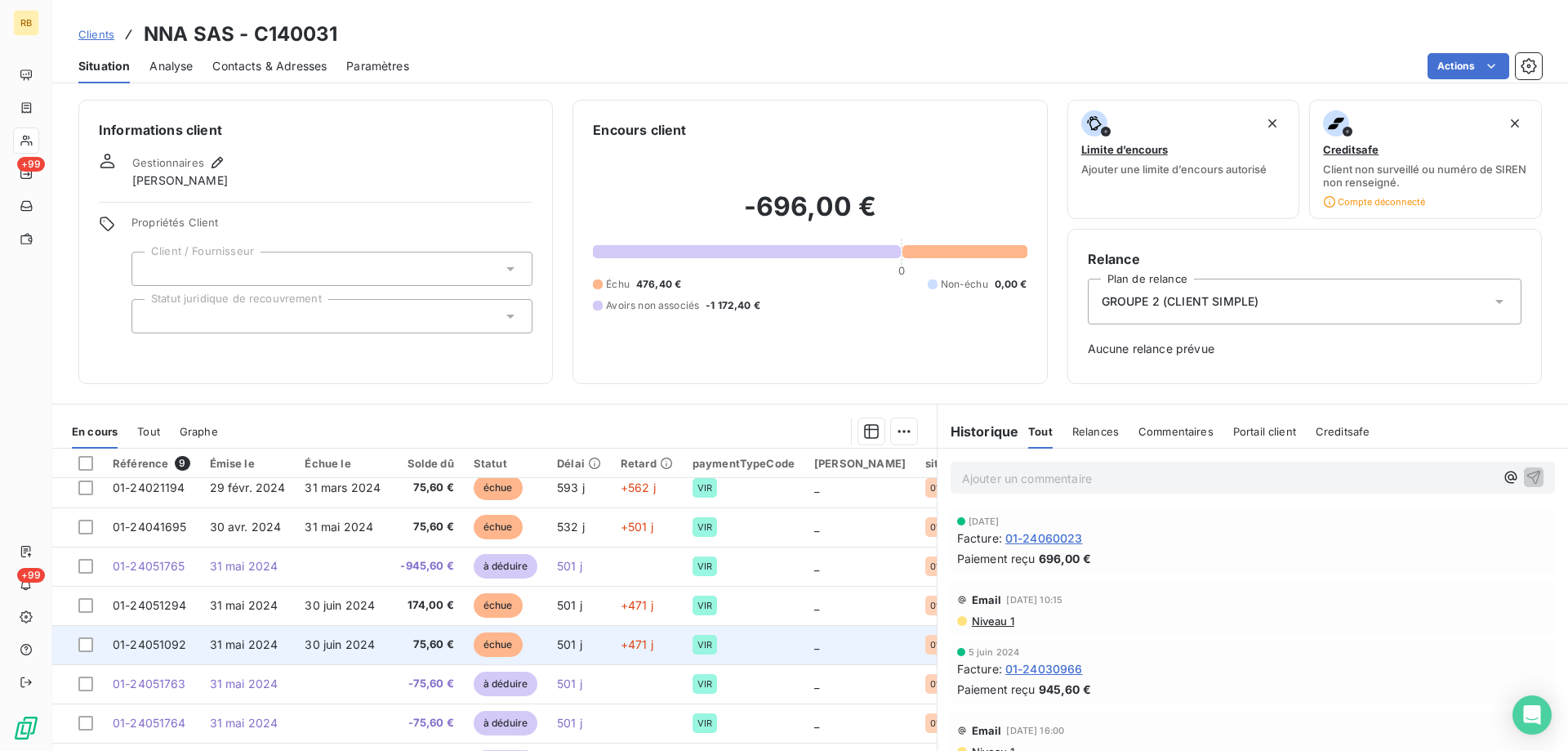
scroll to position [76, 0]
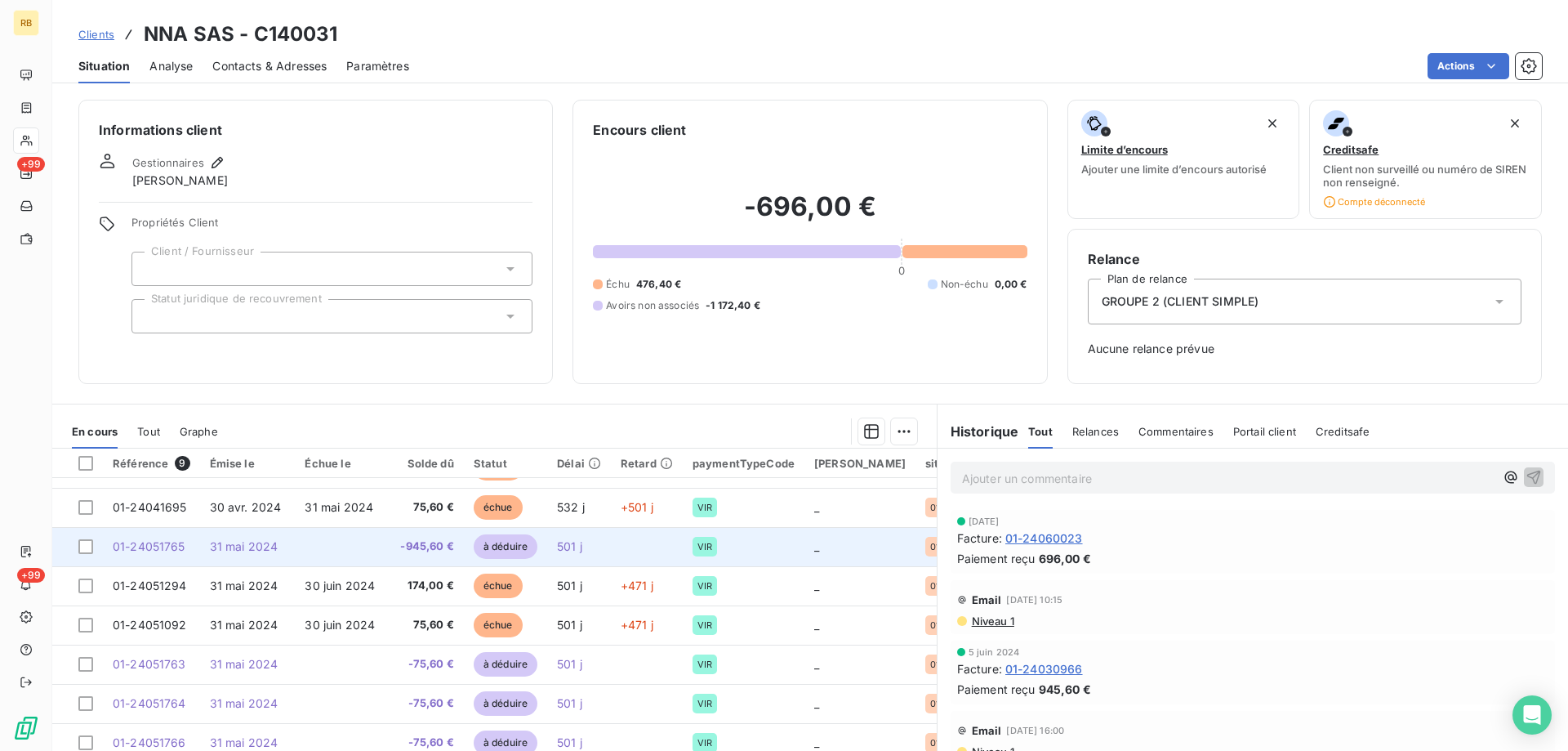
click at [174, 545] on span "01-24051765" at bounding box center [148, 547] width 73 height 14
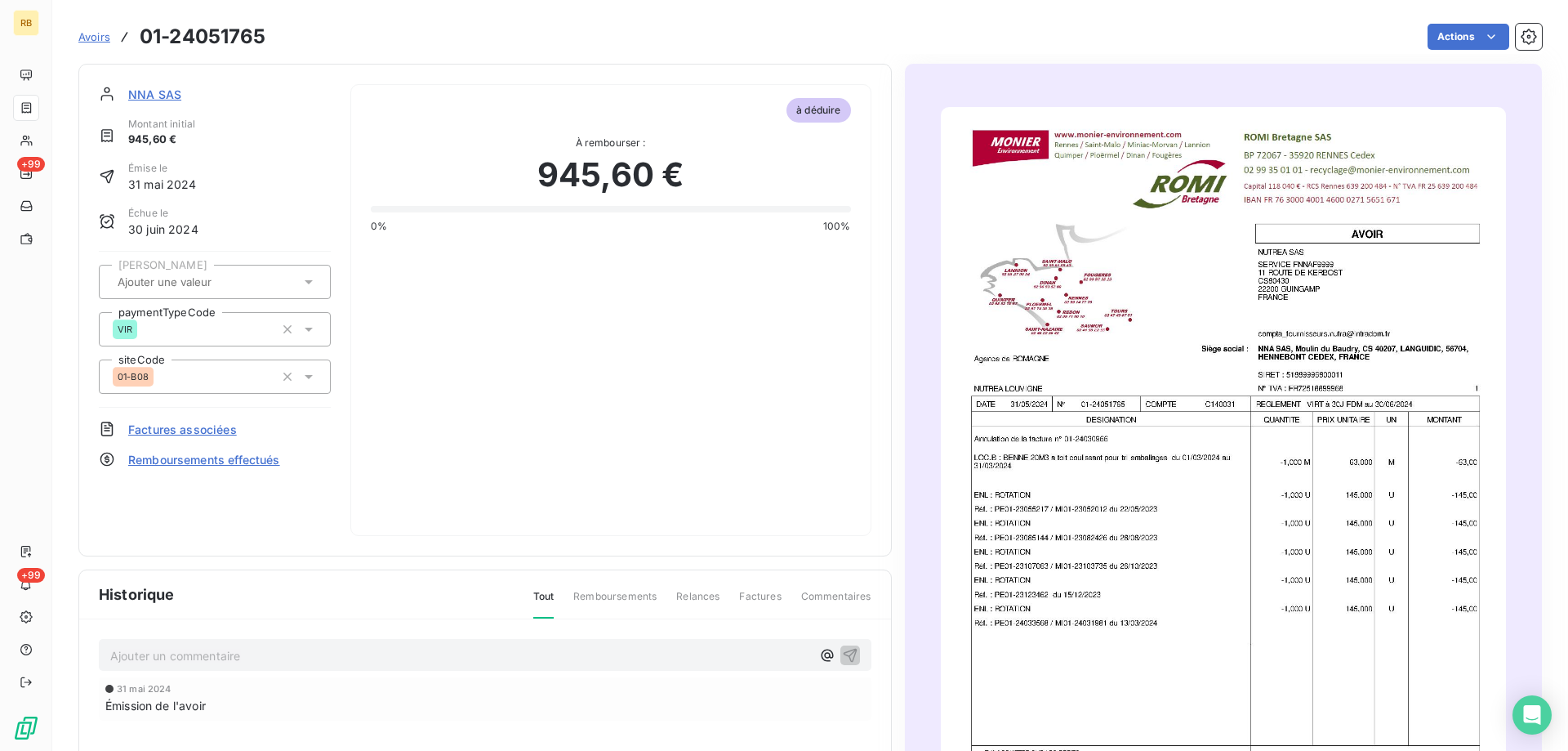
click at [1086, 418] on img "button" at bounding box center [1223, 506] width 566 height 799
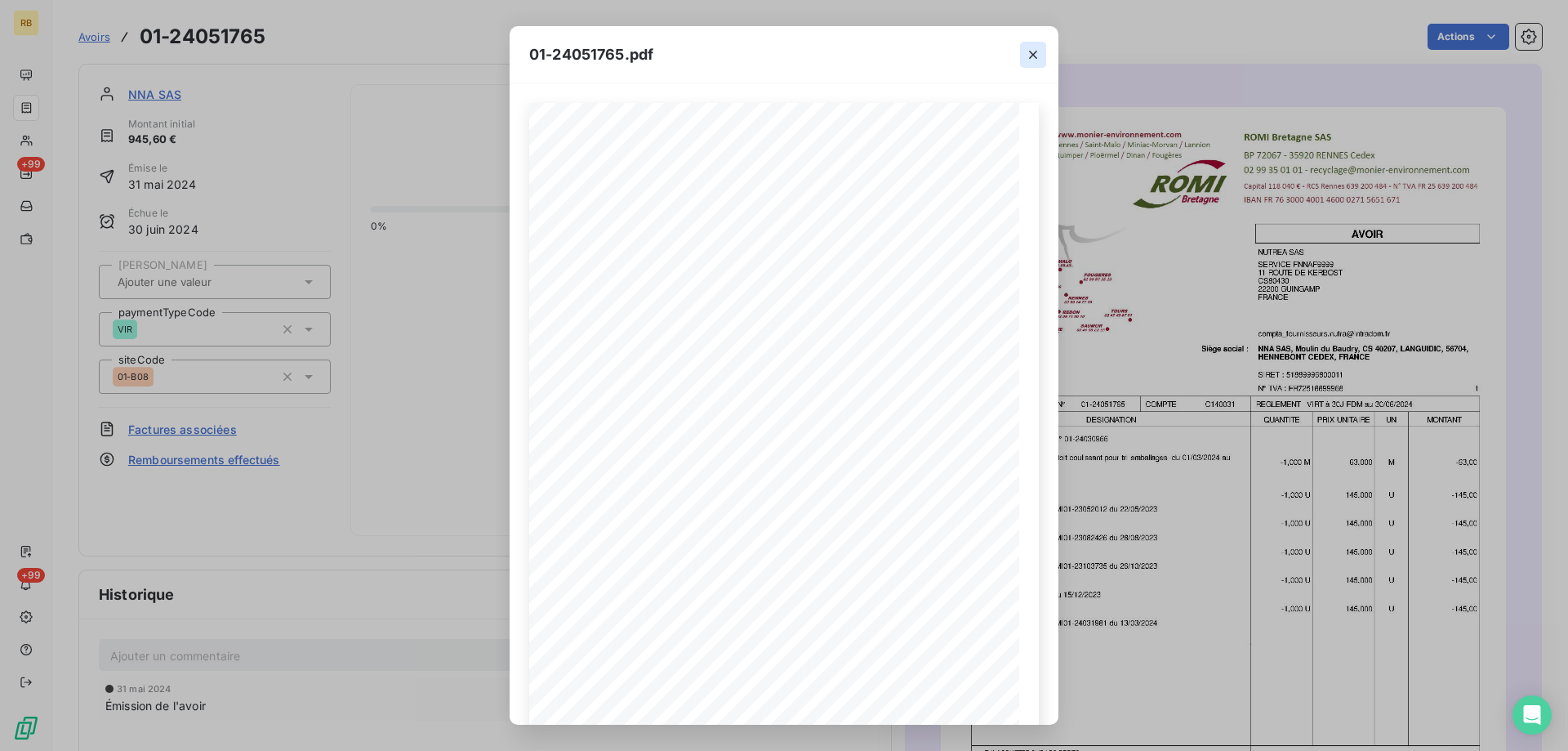
click at [1025, 48] on button "button" at bounding box center [1032, 54] width 26 height 26
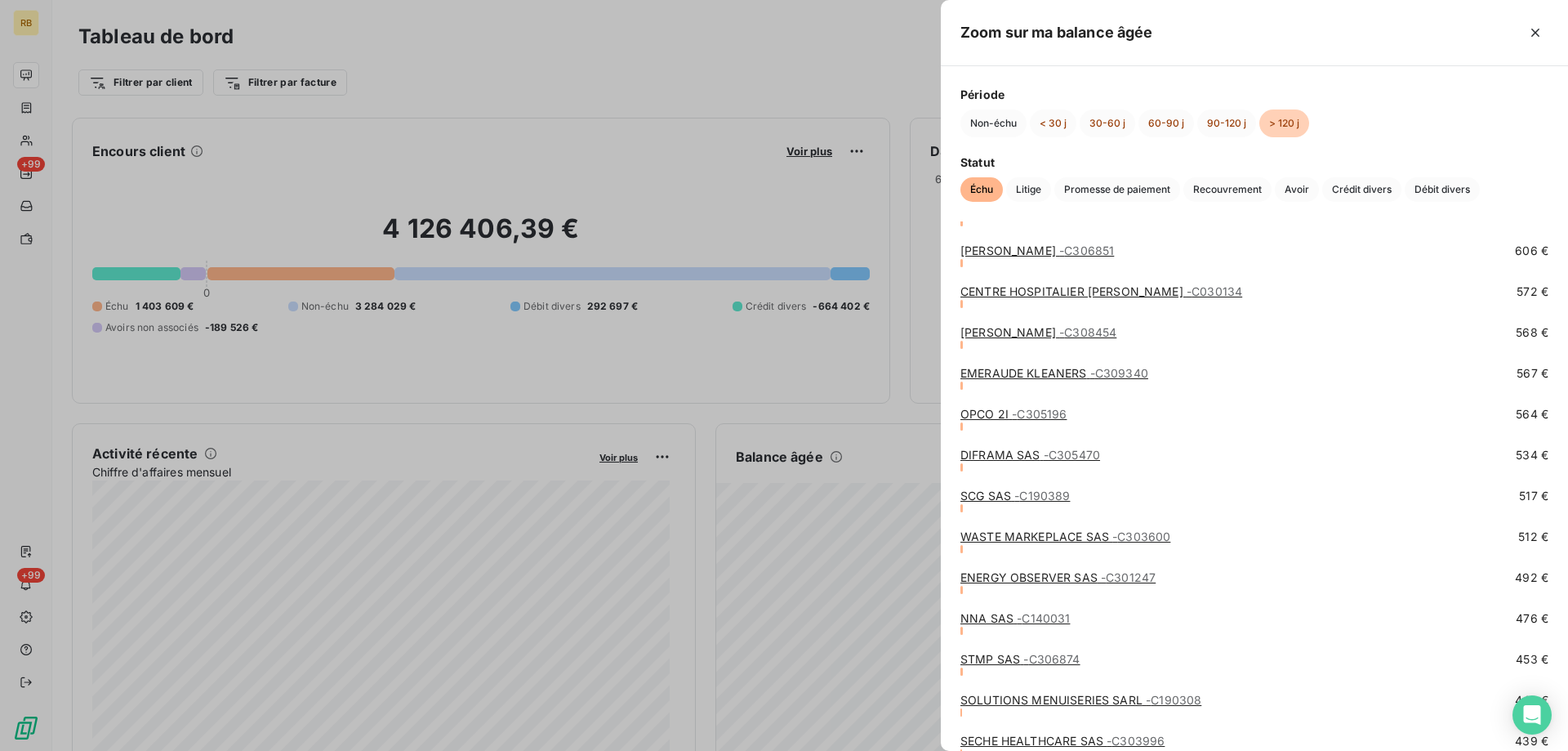
scroll to position [3432, 0]
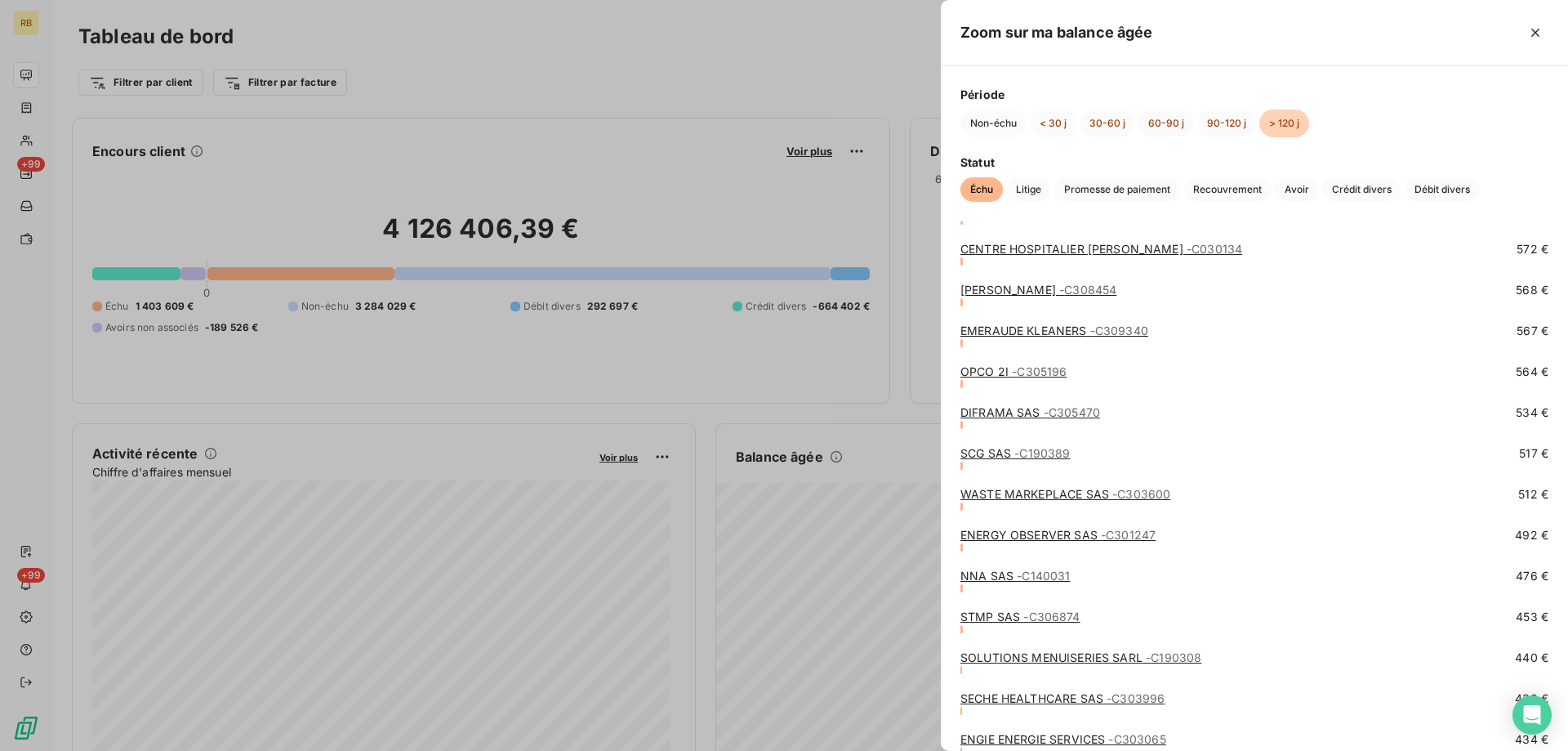
click at [1013, 535] on link "ENERGY OBSERVER SAS - C301247" at bounding box center [1059, 535] width 196 height 14
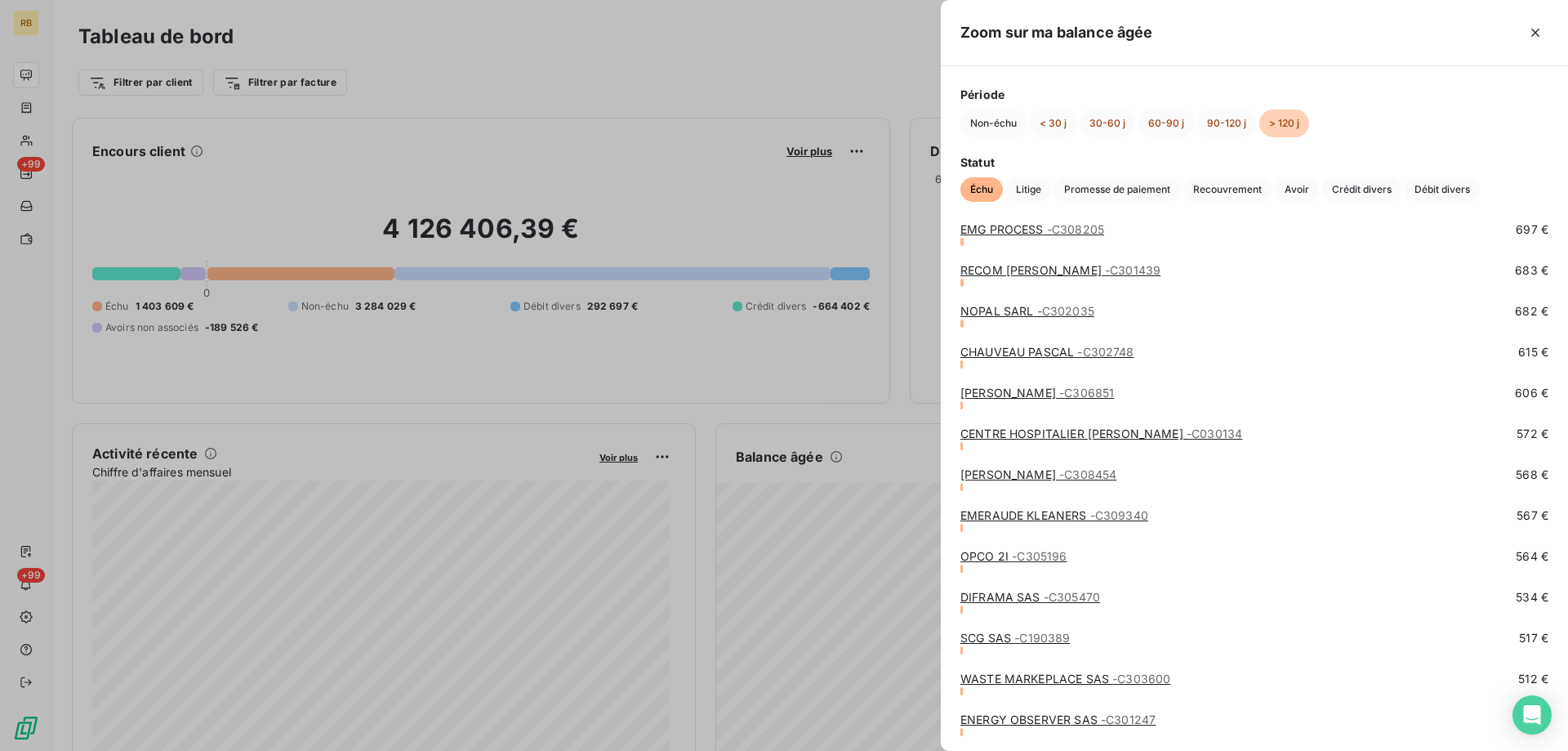
scroll to position [3432, 0]
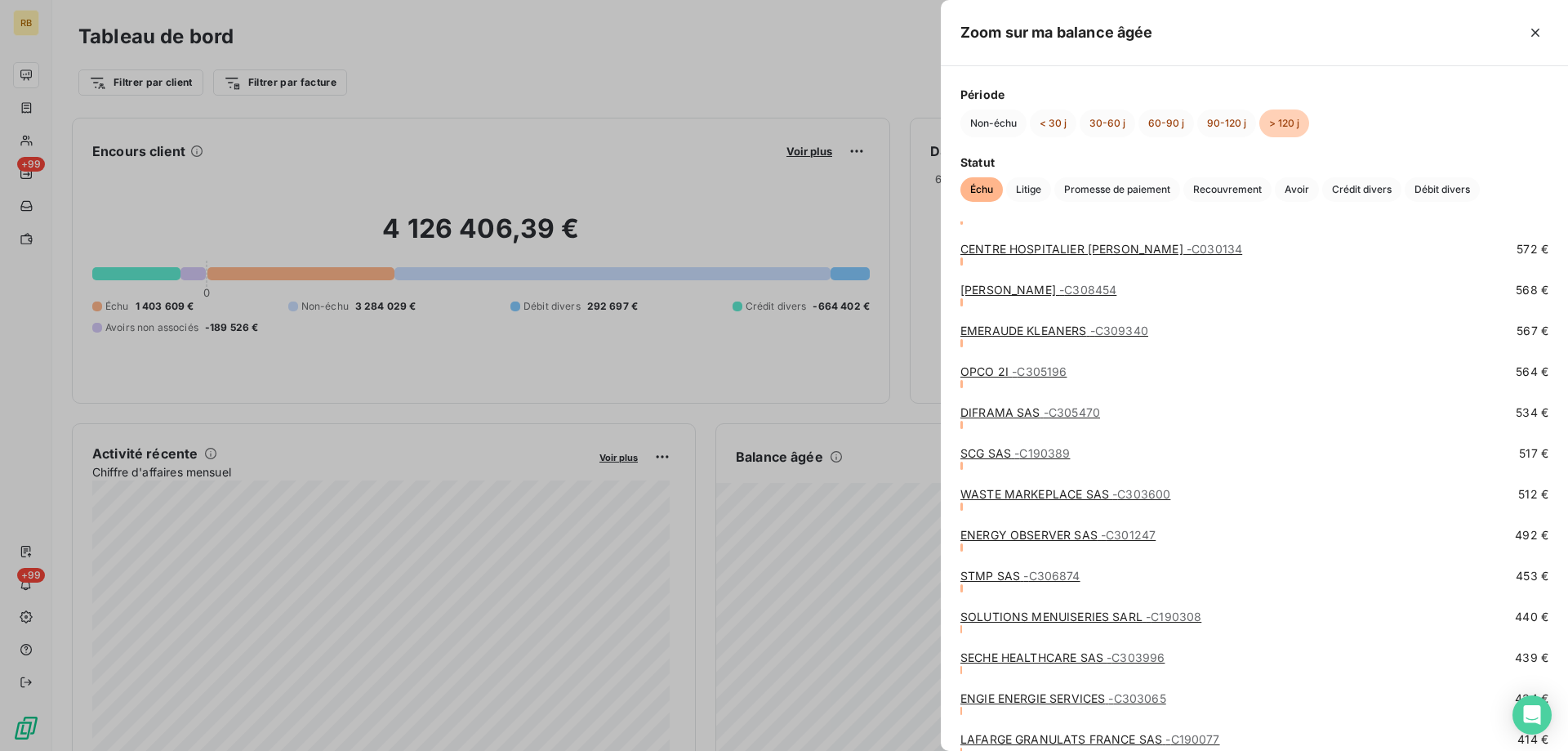
click at [1014, 490] on link "WASTE MARKEPLACE SAS - C303600" at bounding box center [1065, 494] width 210 height 14
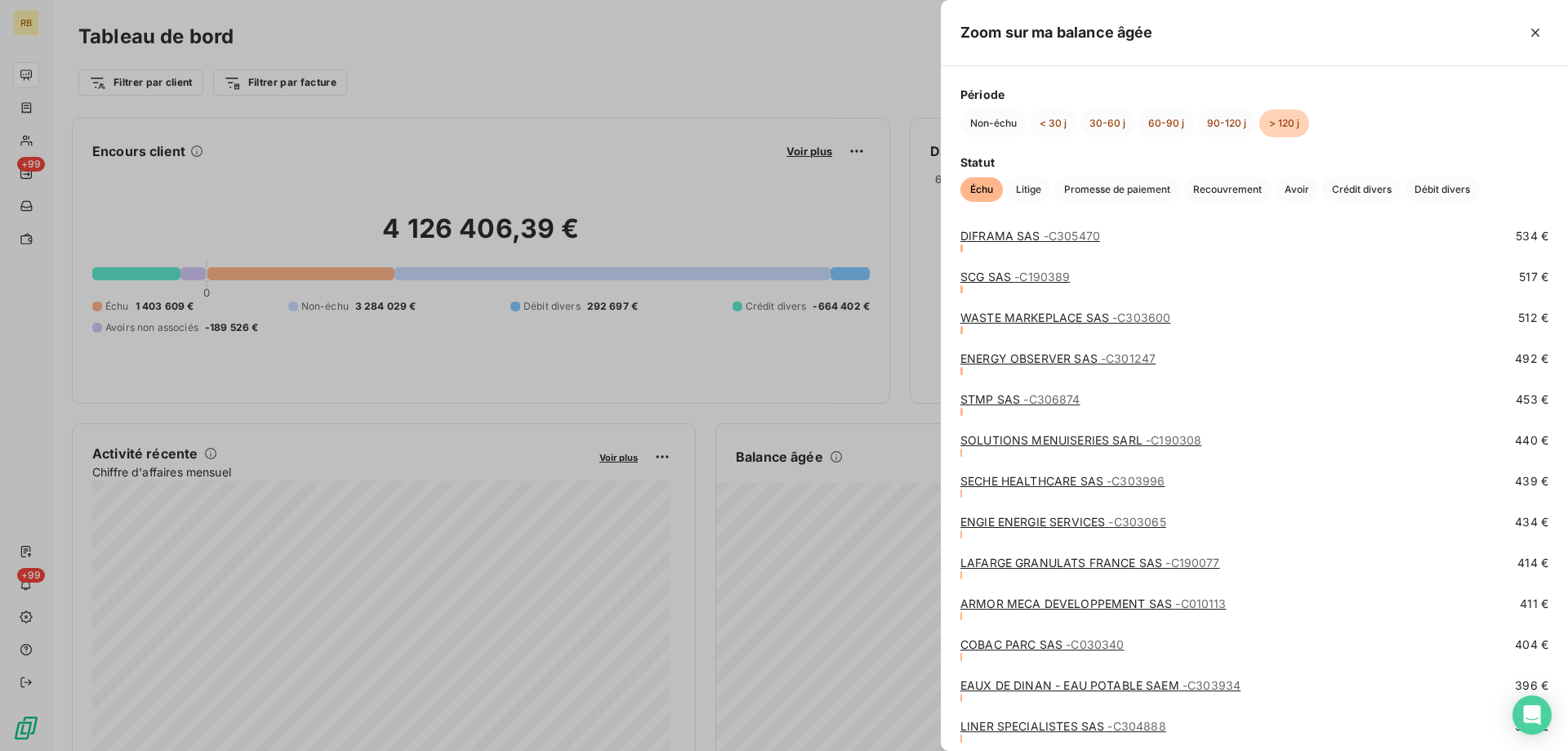
scroll to position [3595, 0]
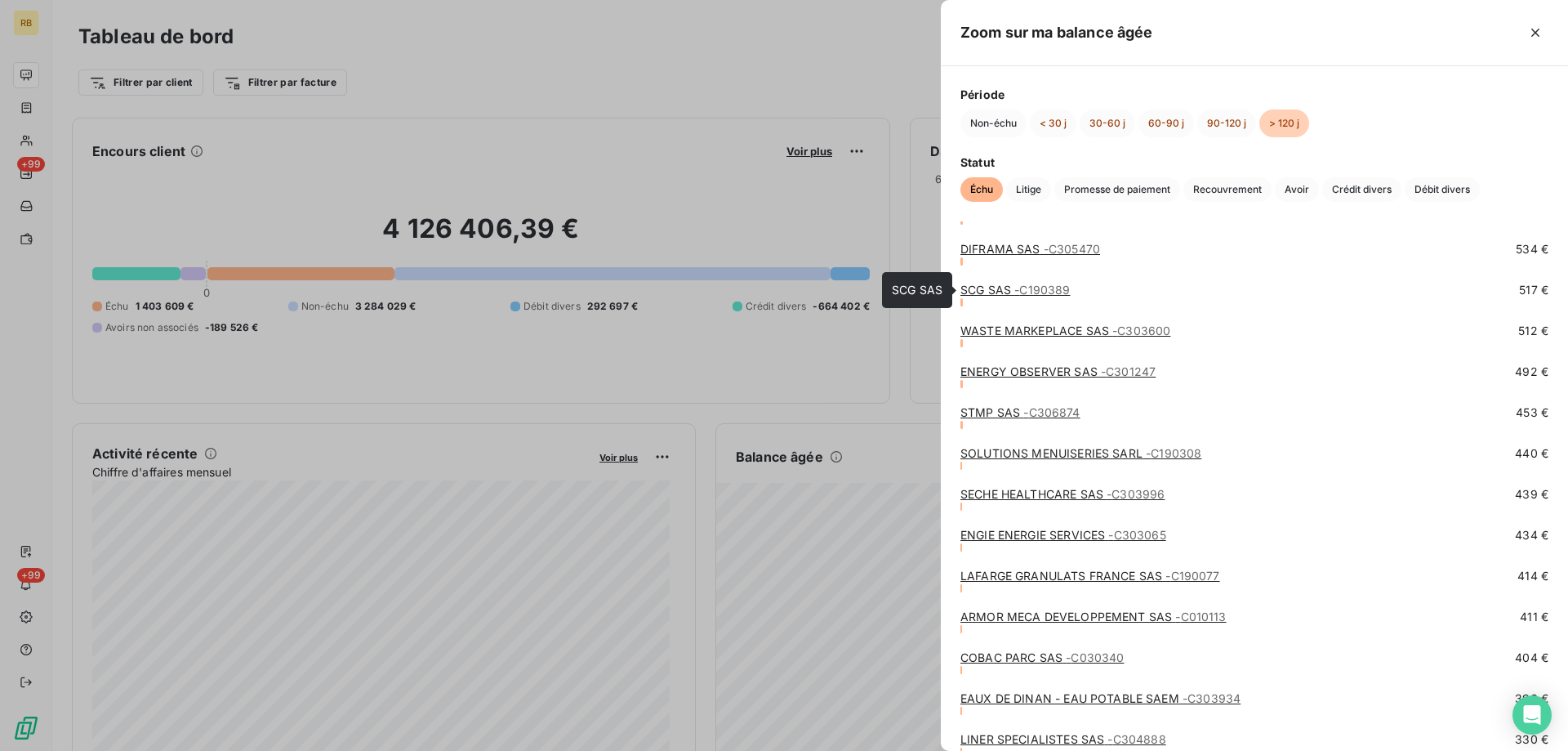
click at [1004, 290] on link "SCG SAS - C190389" at bounding box center [1015, 290] width 109 height 14
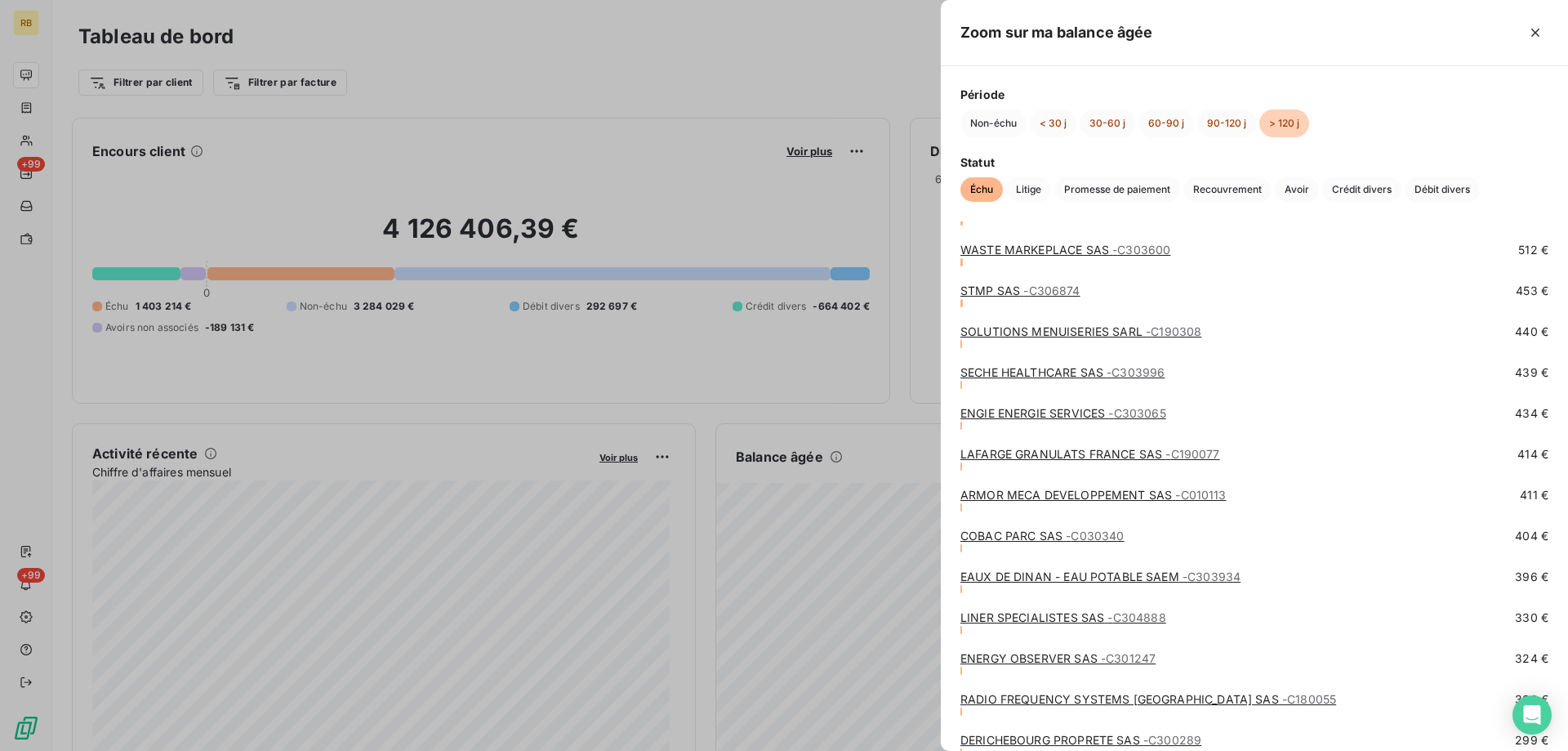
scroll to position [3677, 0]
click at [1094, 612] on link "LINER SPECIALISTES SAS - C304888" at bounding box center [1063, 616] width 206 height 14
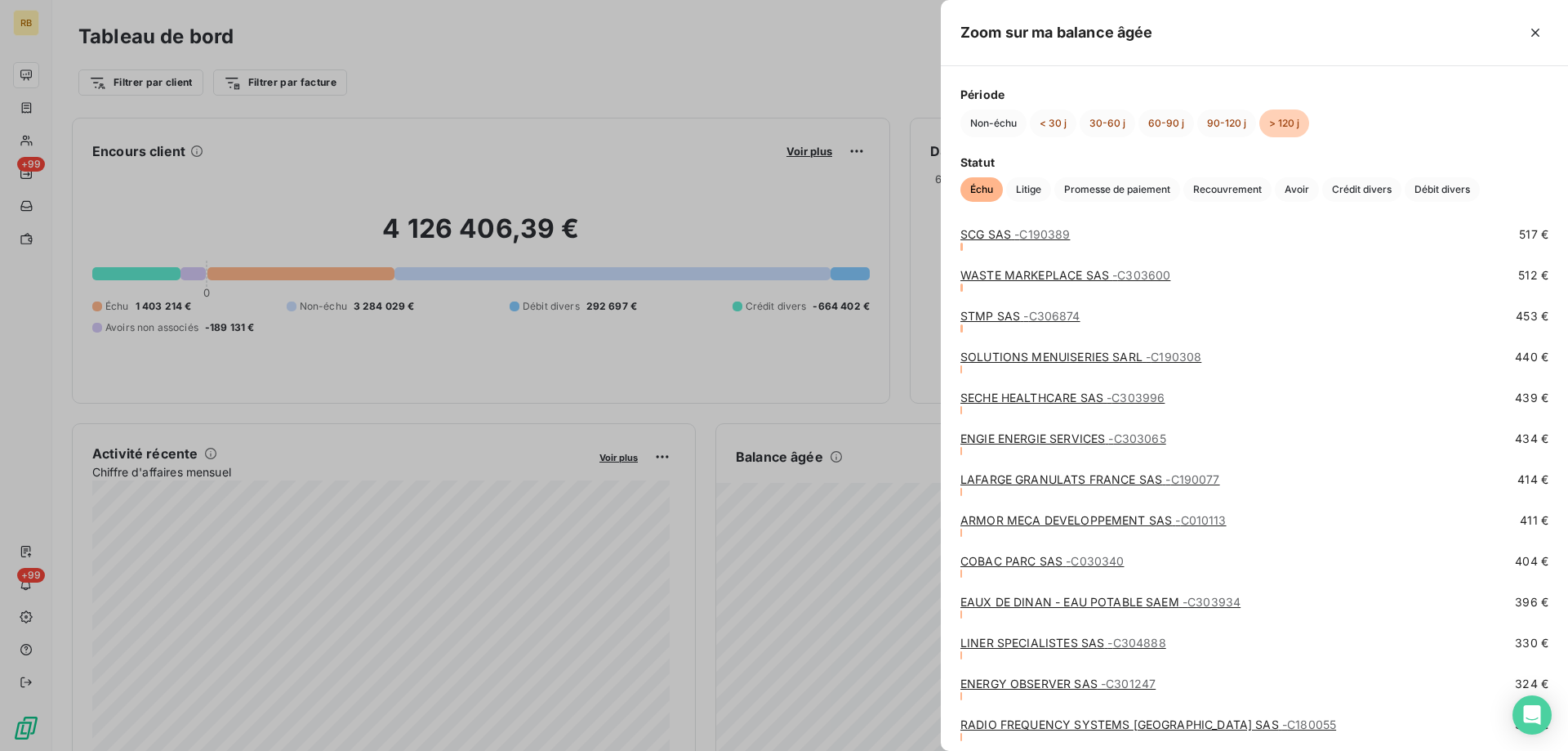
scroll to position [3677, 0]
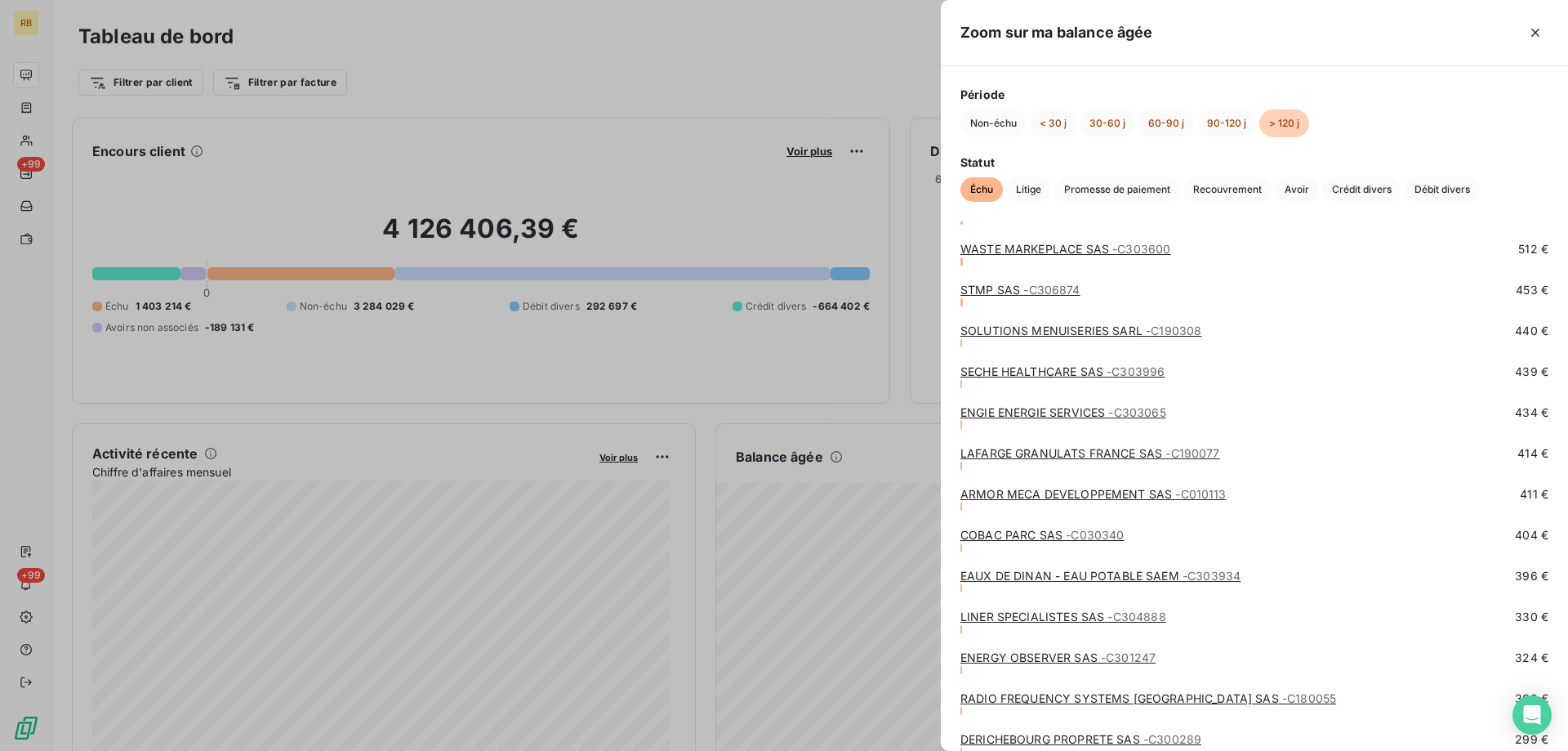
click at [1061, 575] on link "EAUX DE DINAN - EAU POTABLE SAEM - C303934" at bounding box center [1100, 576] width 280 height 14
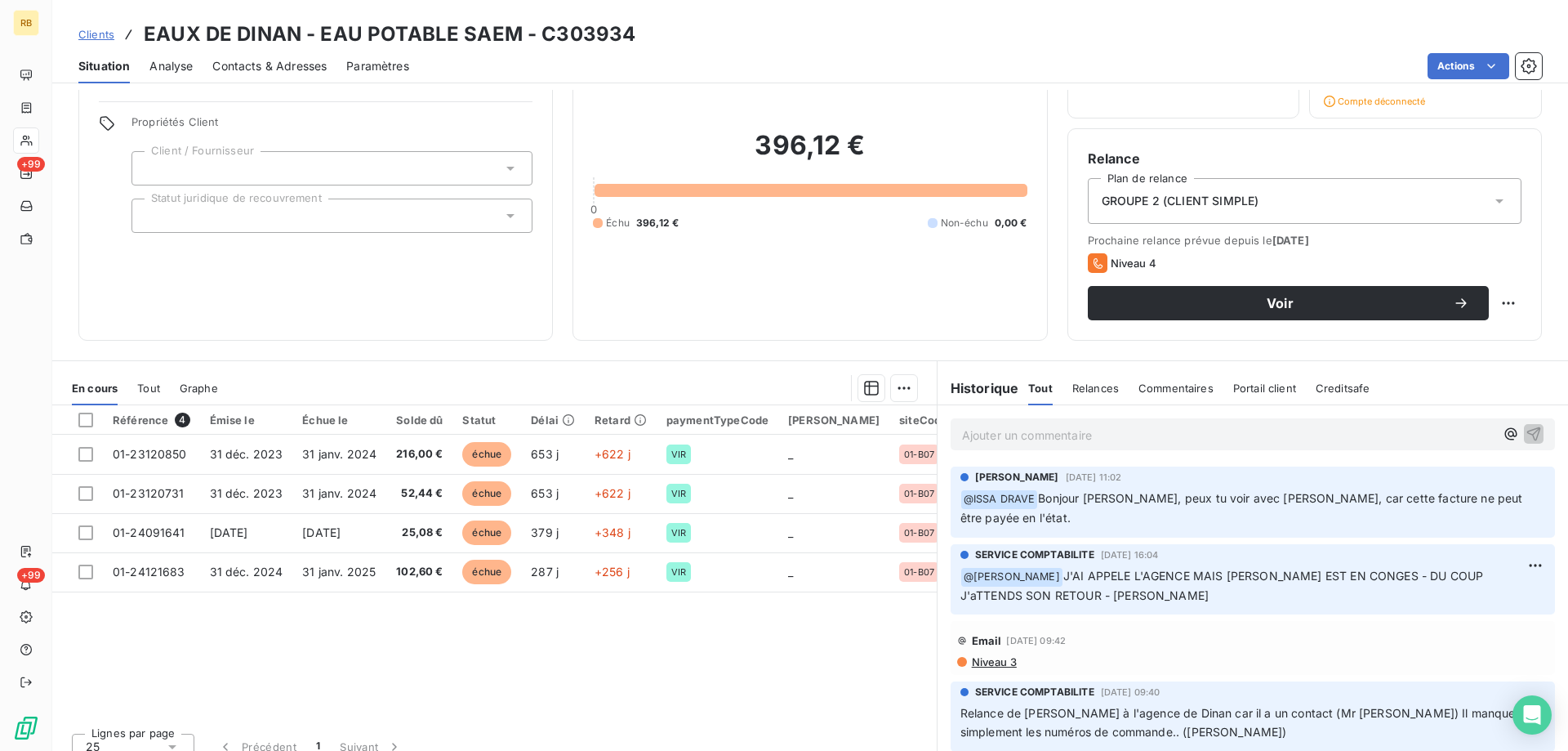
scroll to position [118, 0]
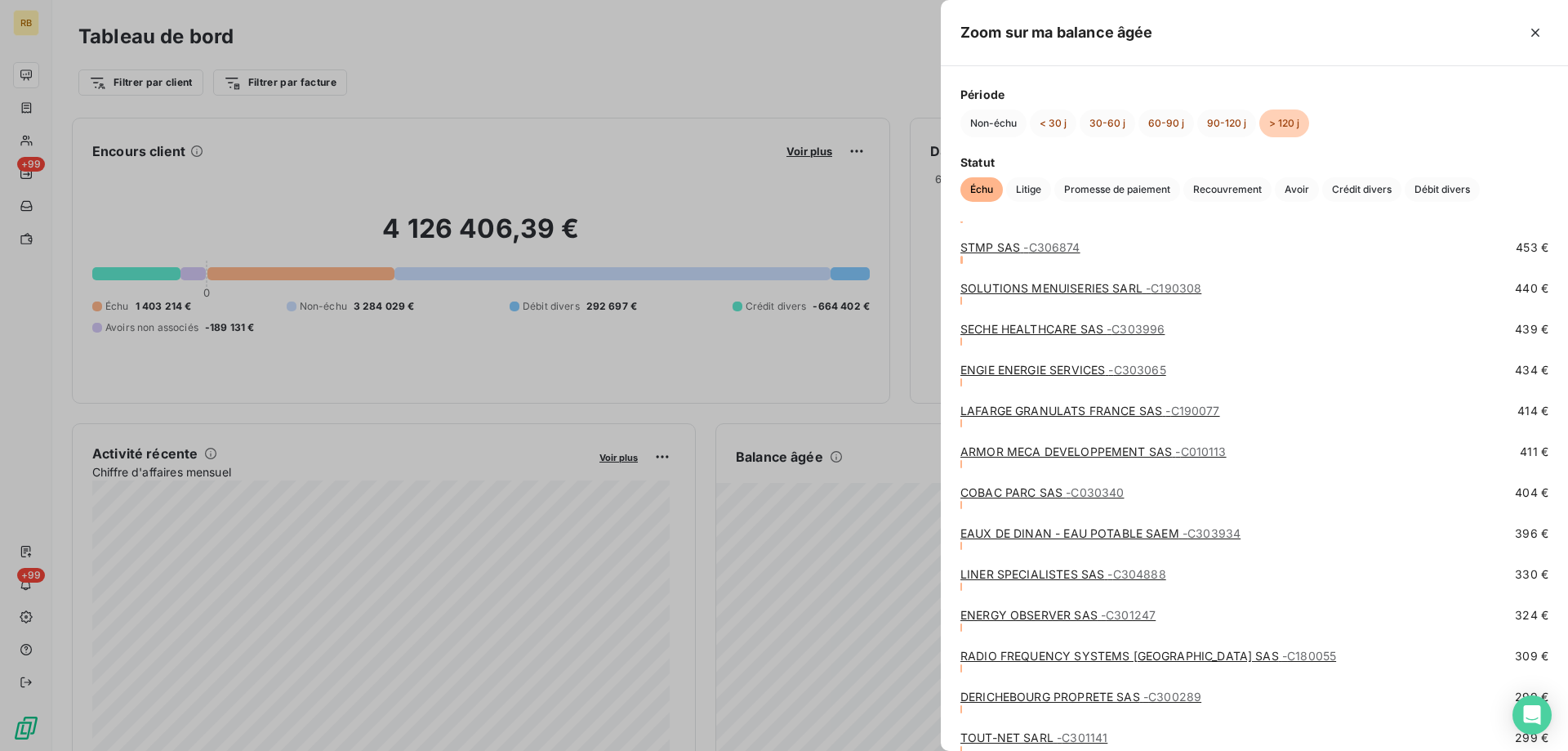
scroll to position [3759, 0]
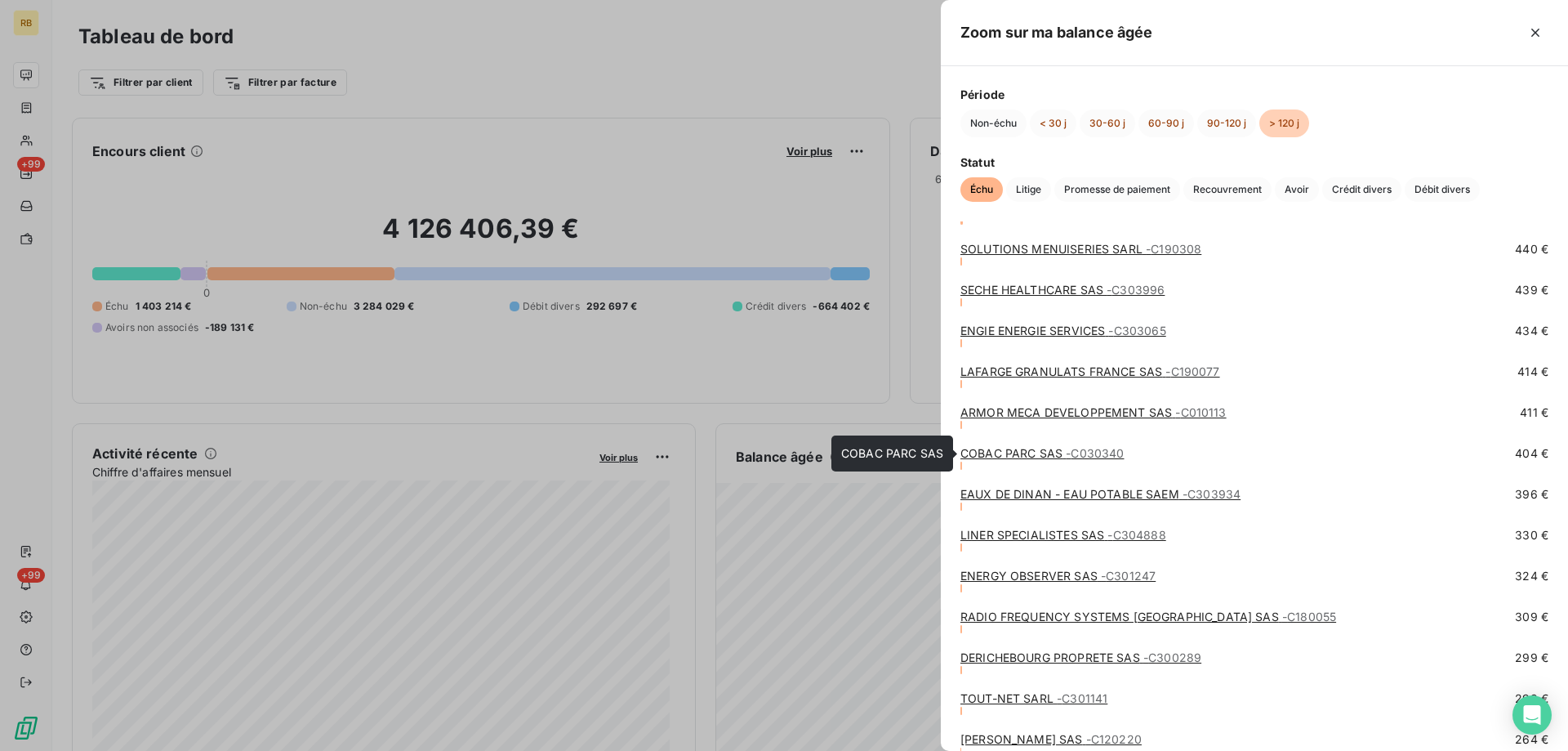
click at [995, 452] on link "COBAC PARC SAS - C030340" at bounding box center [1042, 453] width 164 height 14
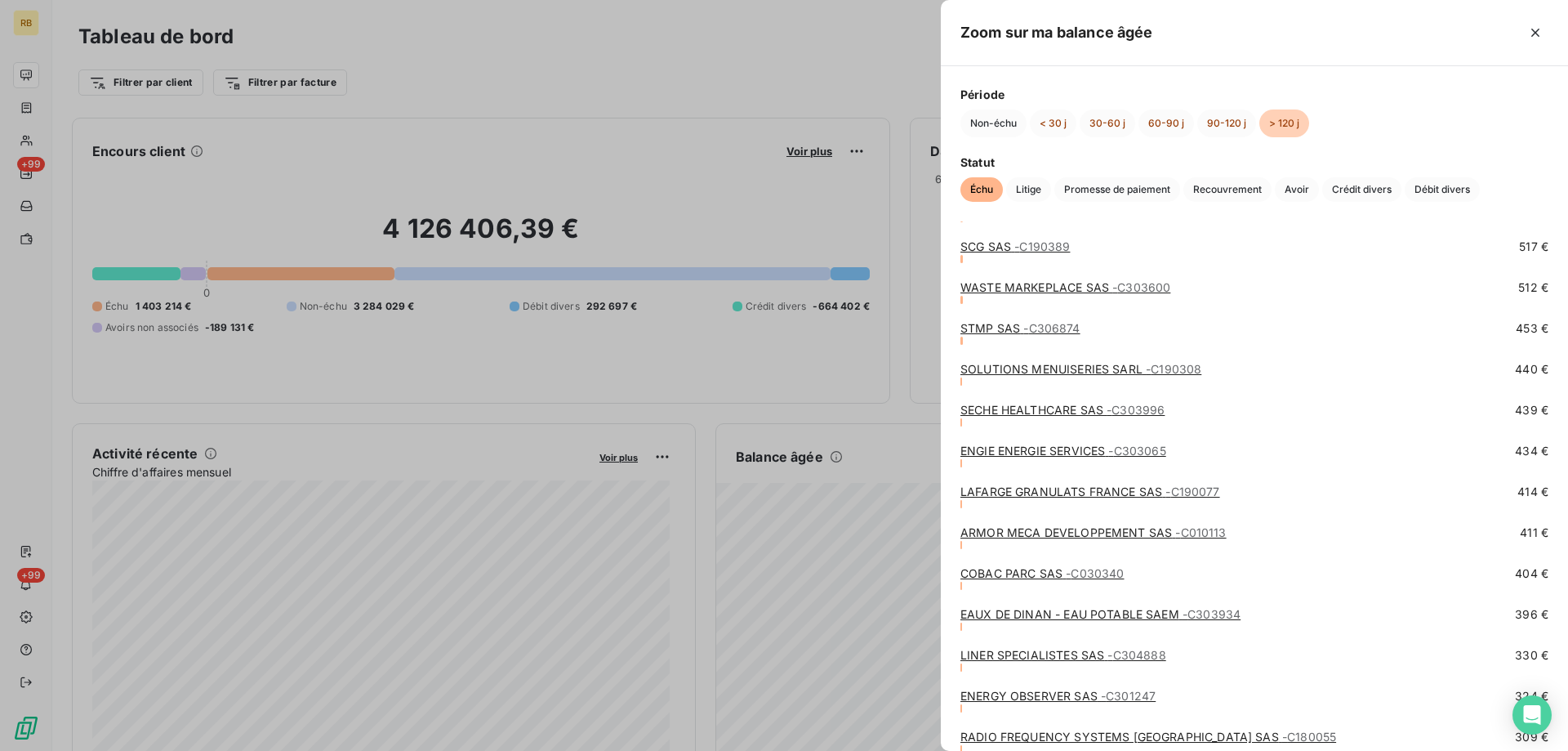
scroll to position [3677, 0]
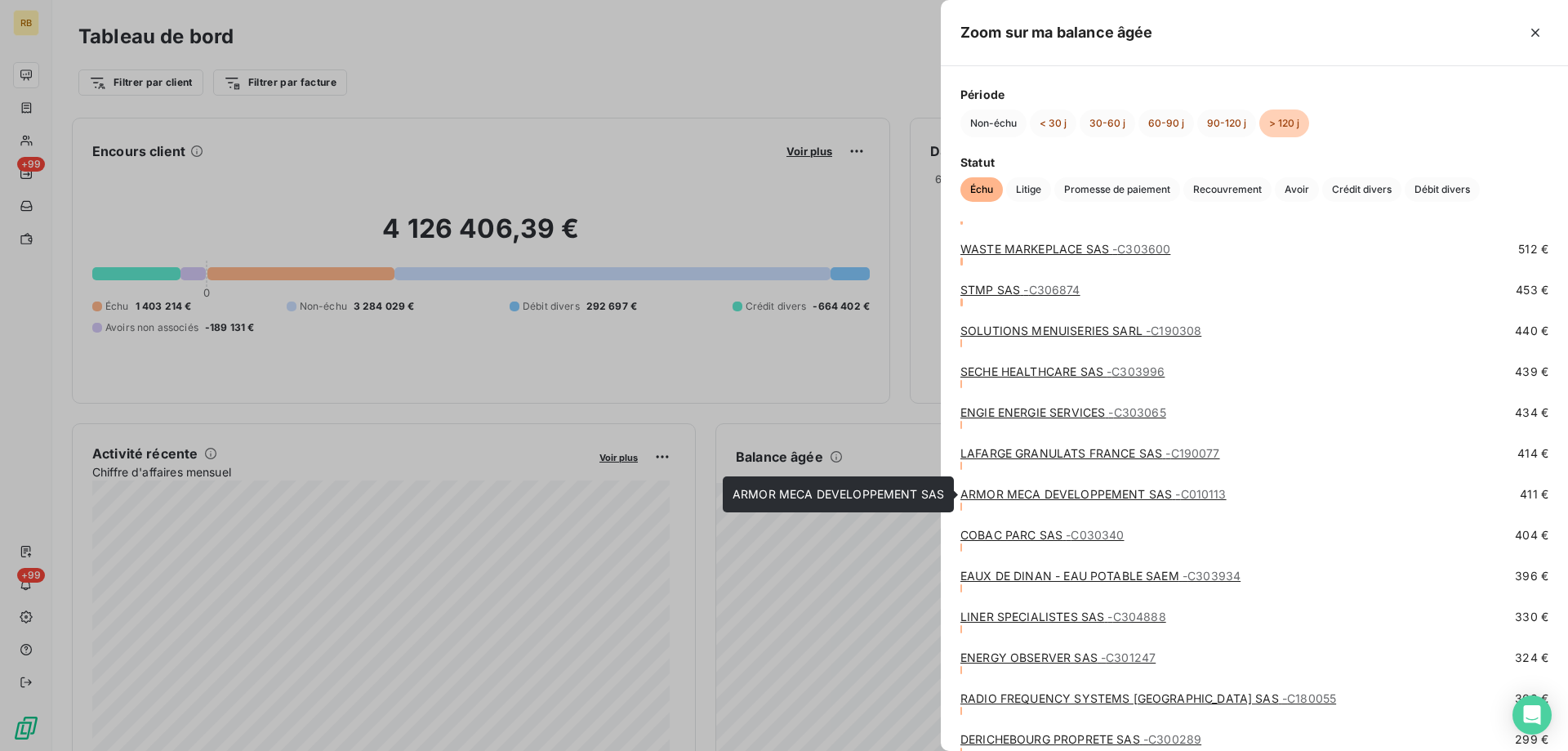
click at [982, 493] on link "ARMOR MECA DEVELOPPEMENT SAS - C010113" at bounding box center [1093, 494] width 266 height 14
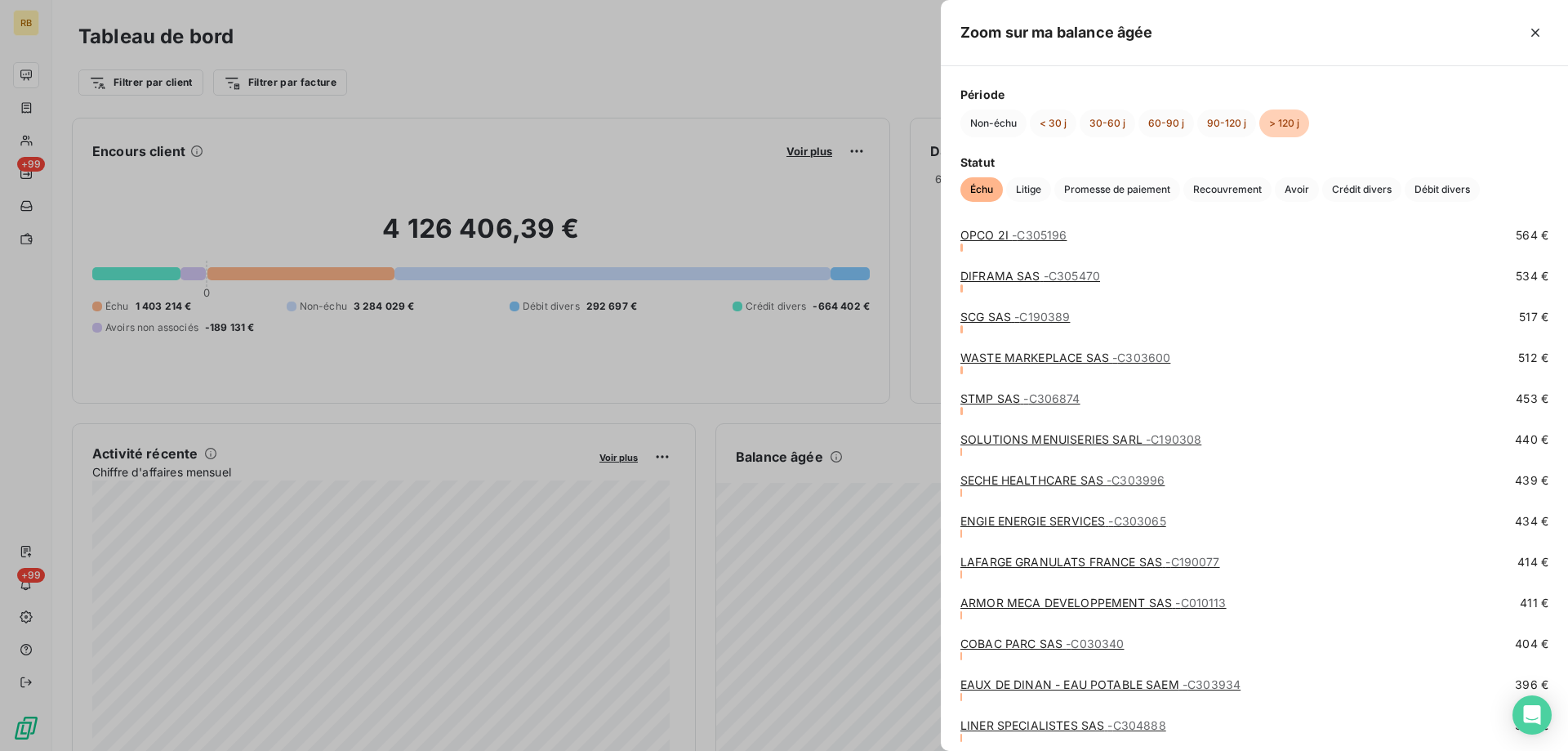
scroll to position [3595, 0]
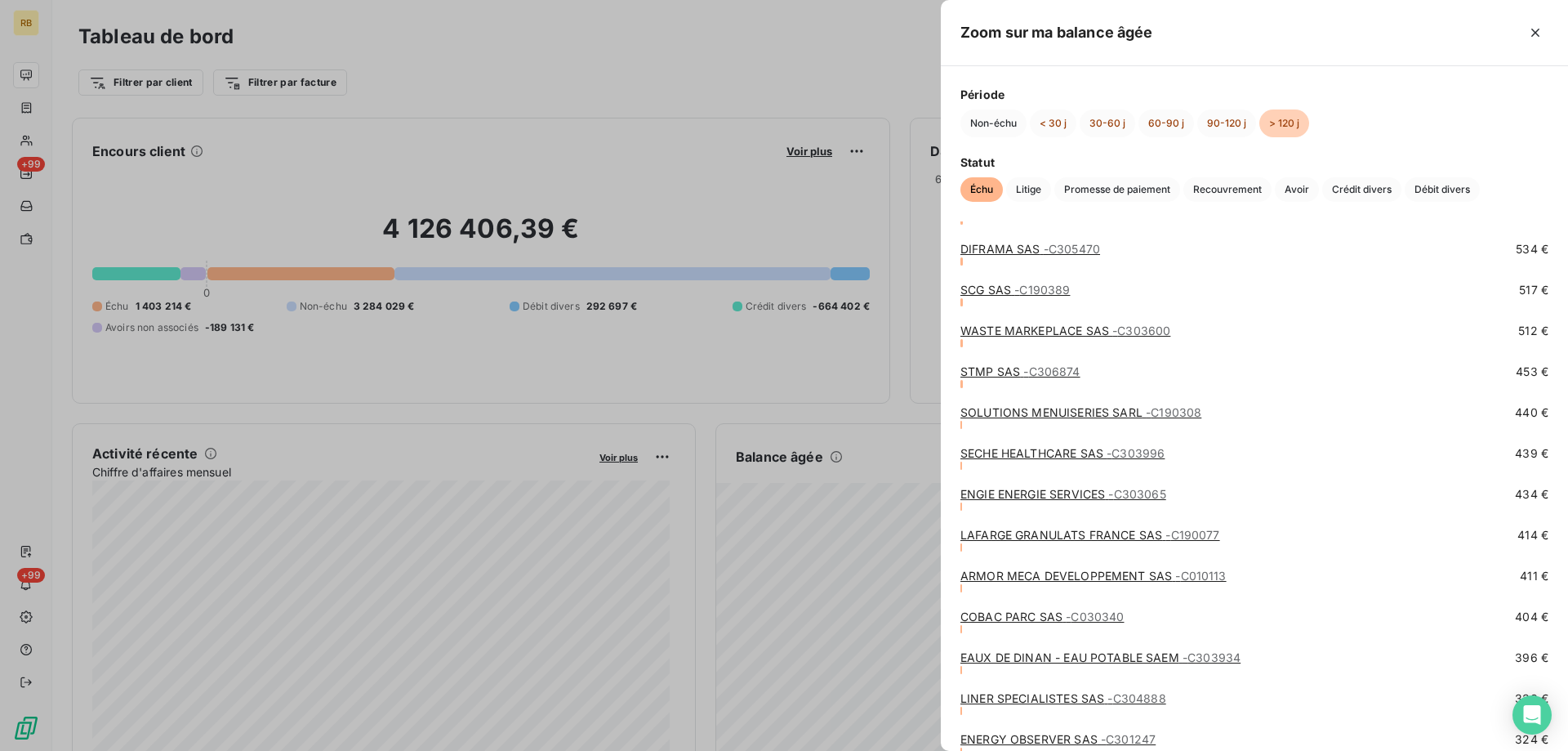
click at [1030, 443] on div "SOLUTIONS MENUISERIES SARL - C190308 440 €" at bounding box center [1254, 424] width 588 height 41
click at [1028, 451] on link "SECHE HEALTHCARE SAS - C303996" at bounding box center [1062, 453] width 204 height 14
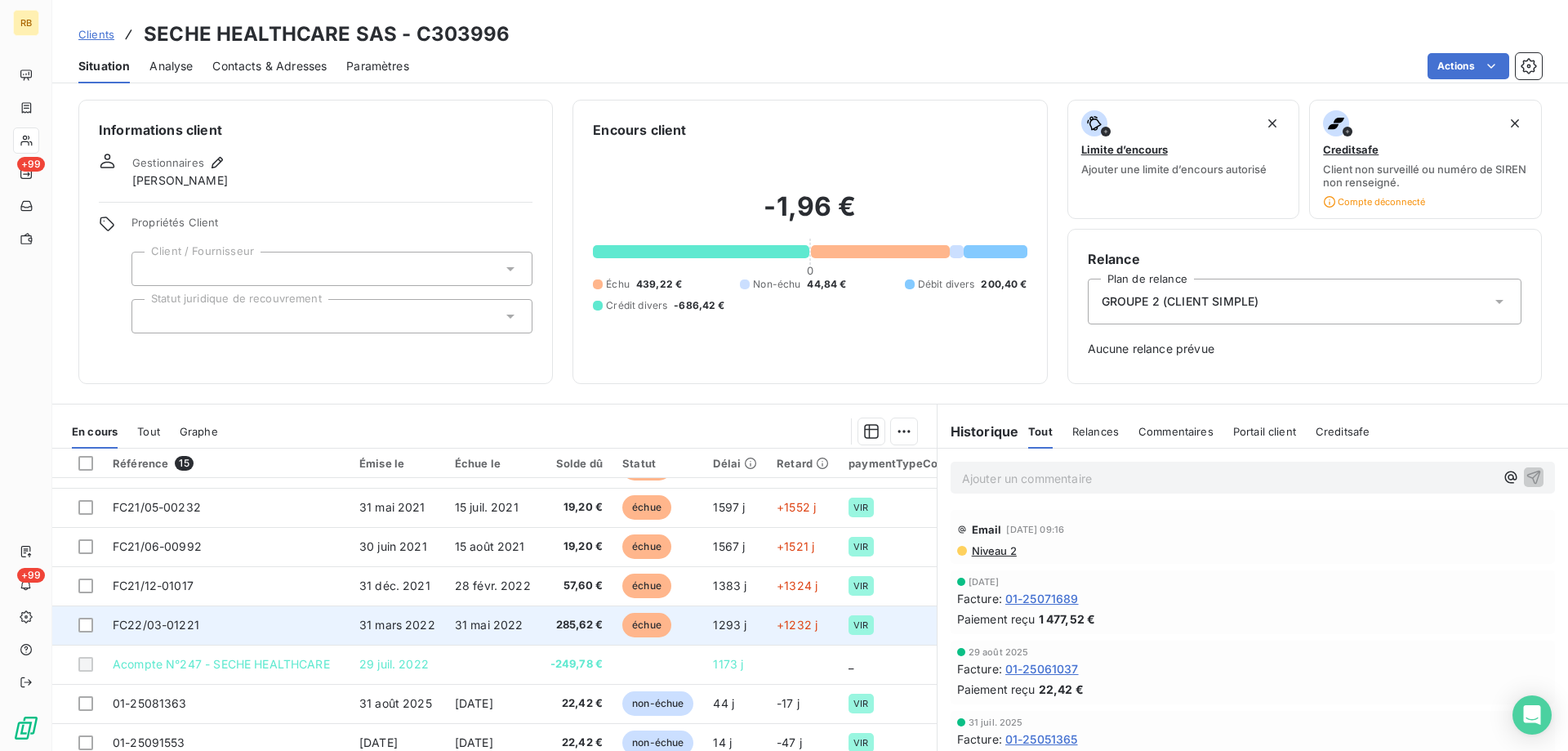
scroll to position [310, 0]
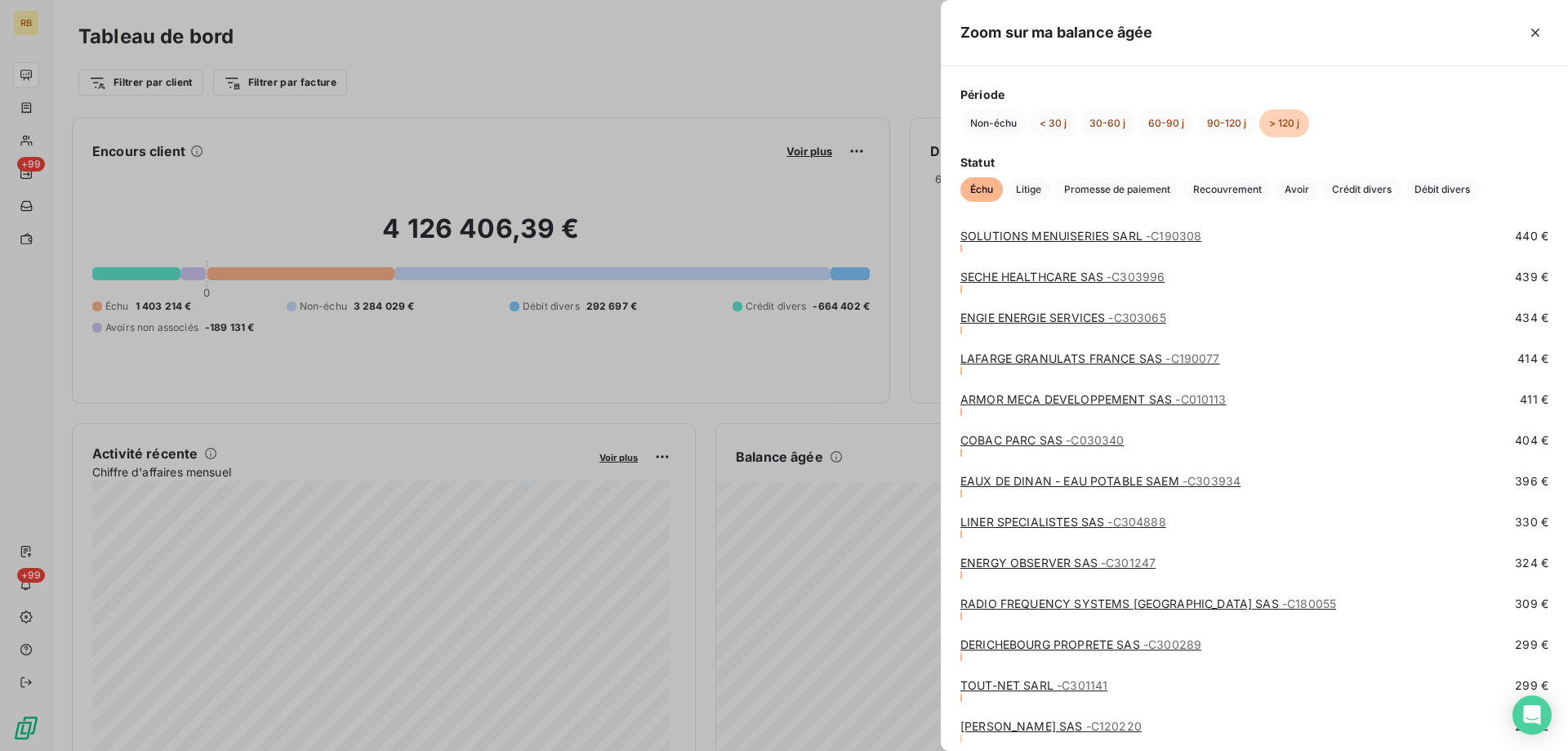
scroll to position [3677, 0]
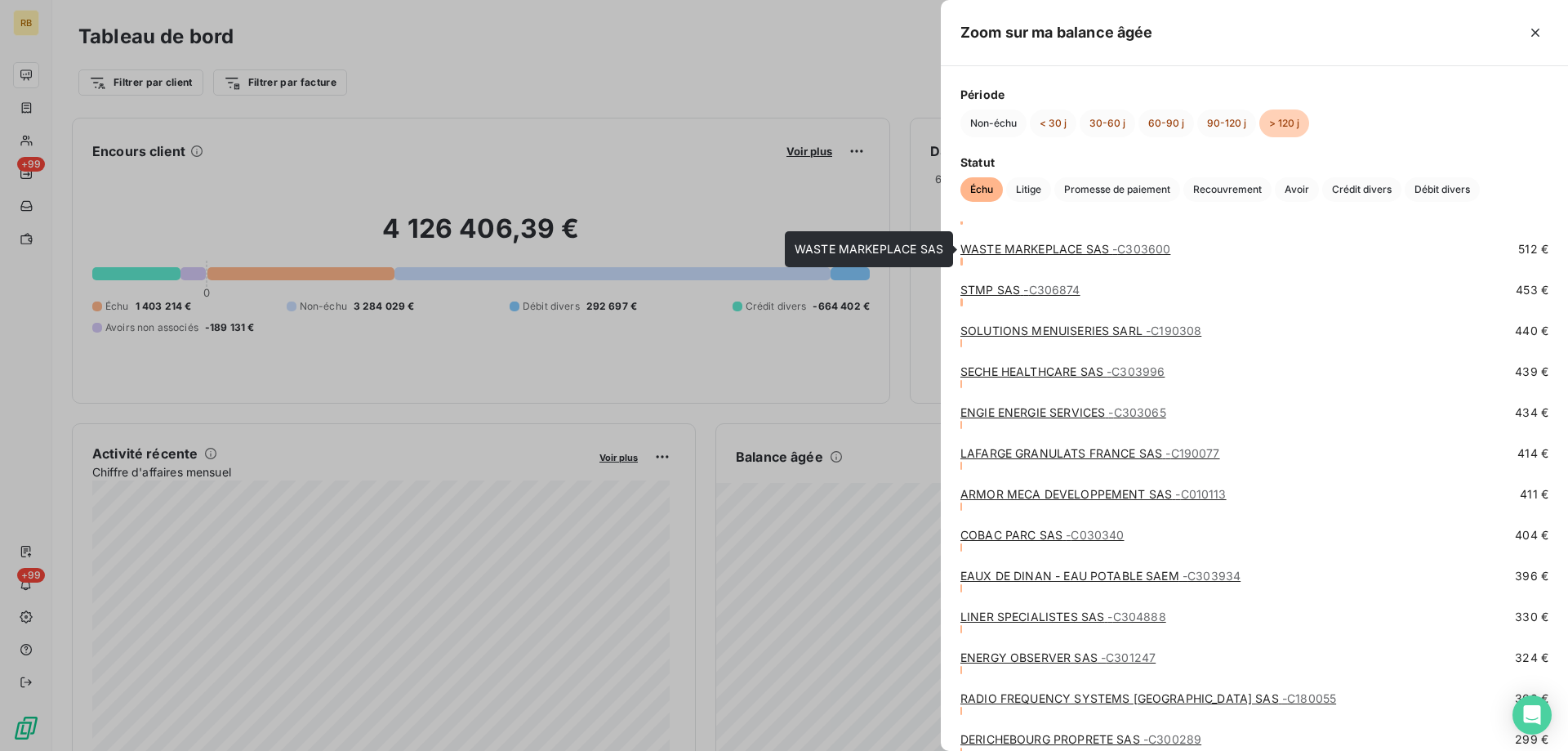
click at [1027, 250] on link "WASTE MARKEPLACE SAS - C303600" at bounding box center [1065, 249] width 210 height 14
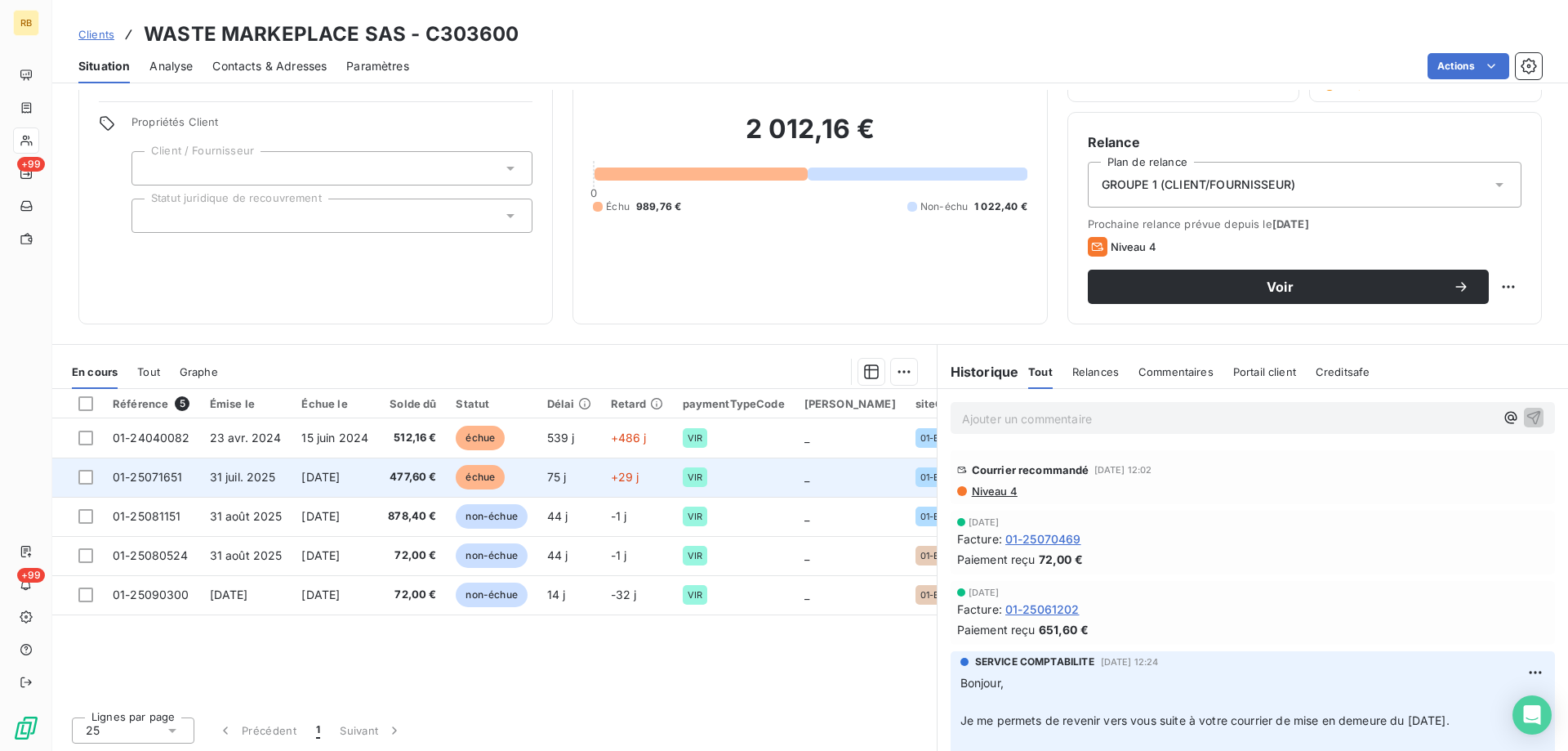
scroll to position [118, 0]
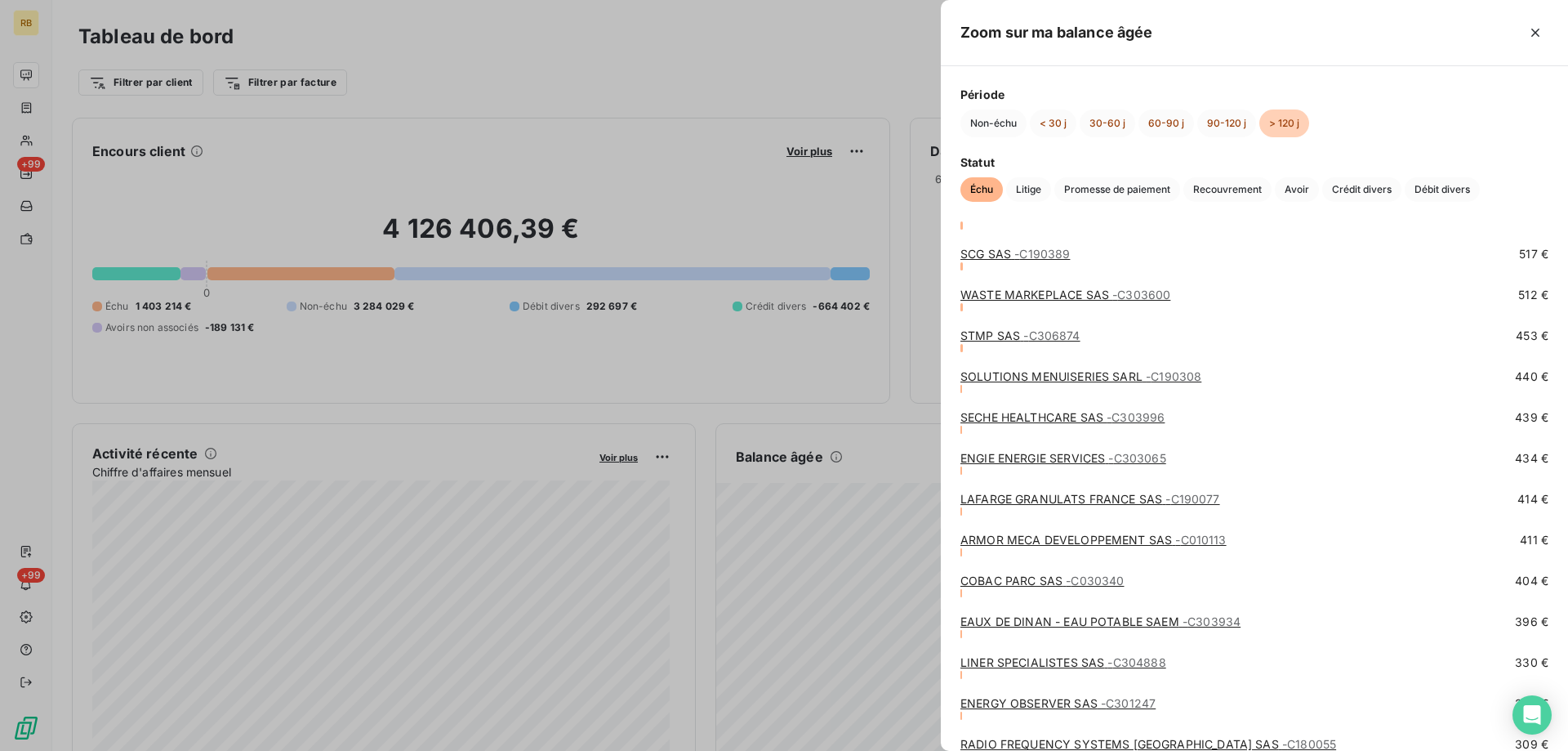
scroll to position [3595, 0]
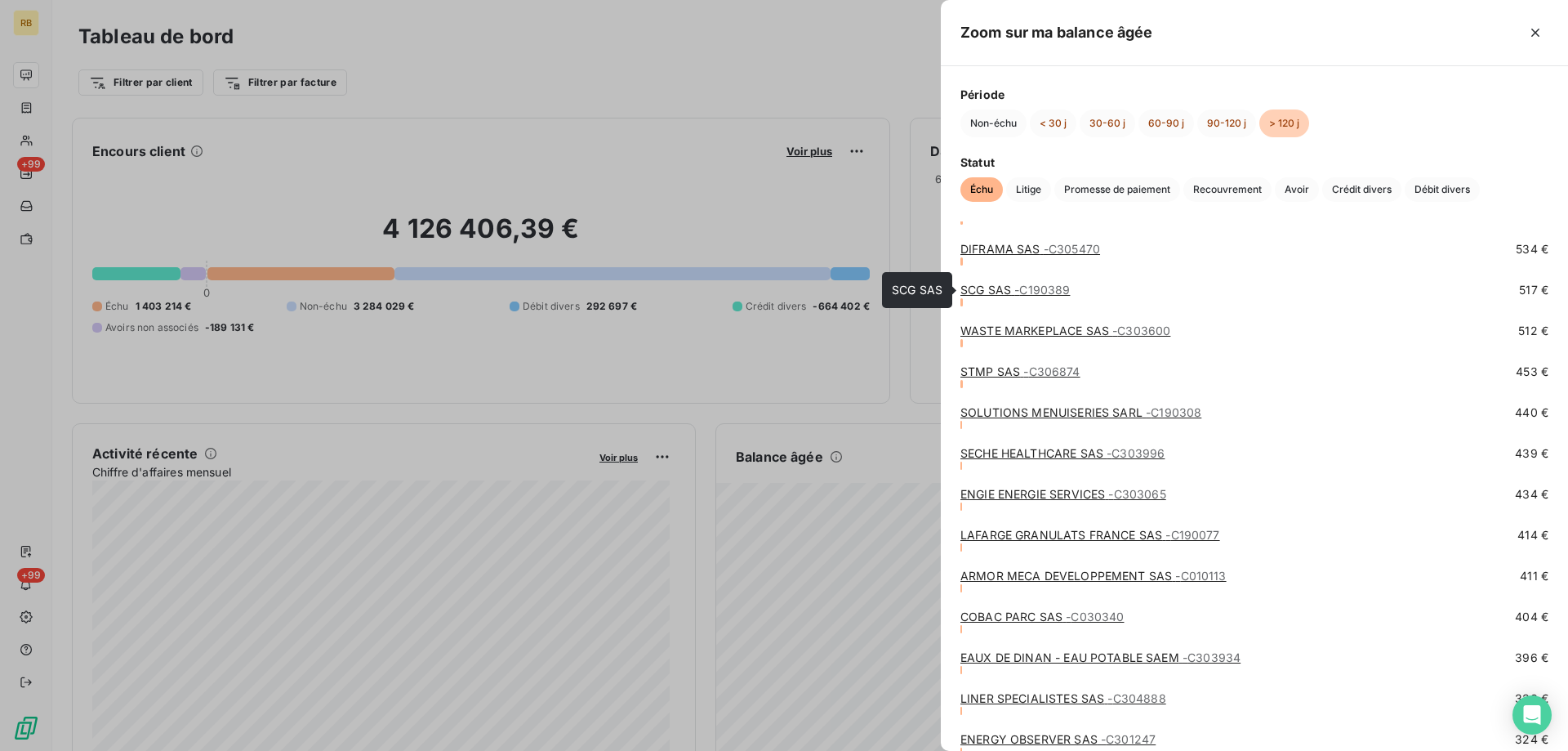
click at [978, 292] on link "SCG SAS - C190389" at bounding box center [1015, 290] width 109 height 14
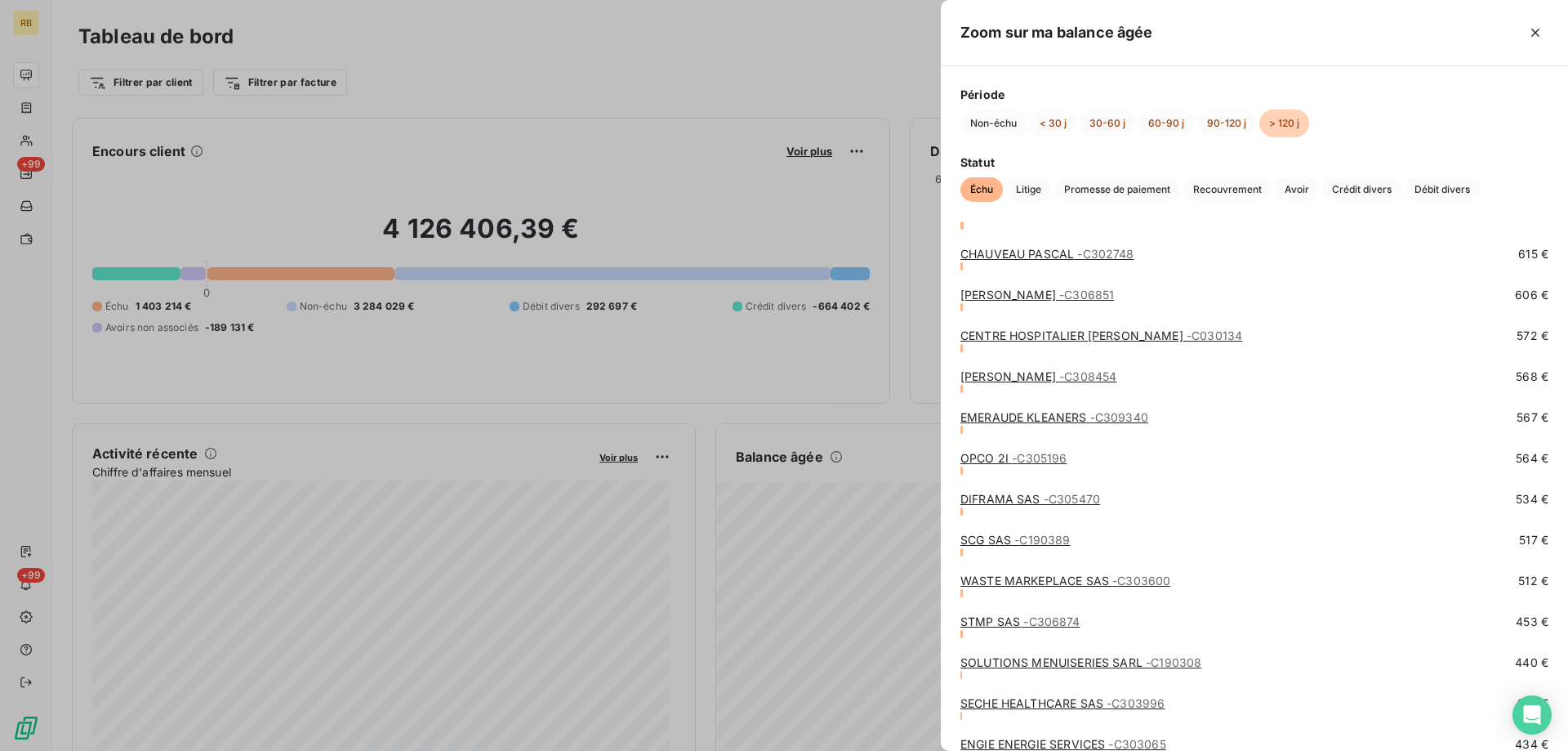
scroll to position [3350, 0]
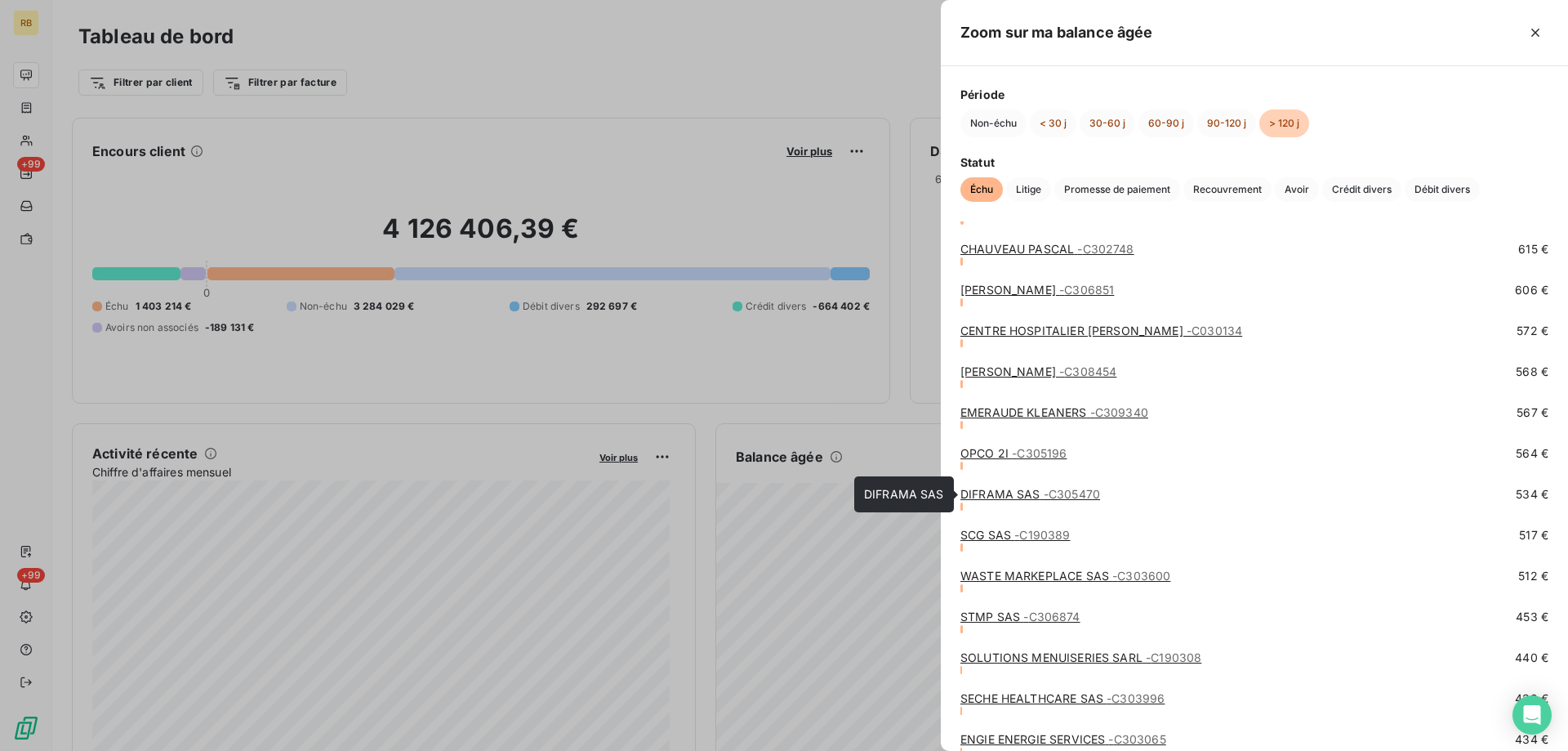
click at [982, 494] on link "DIFRAMA SAS - C305470" at bounding box center [1030, 494] width 139 height 14
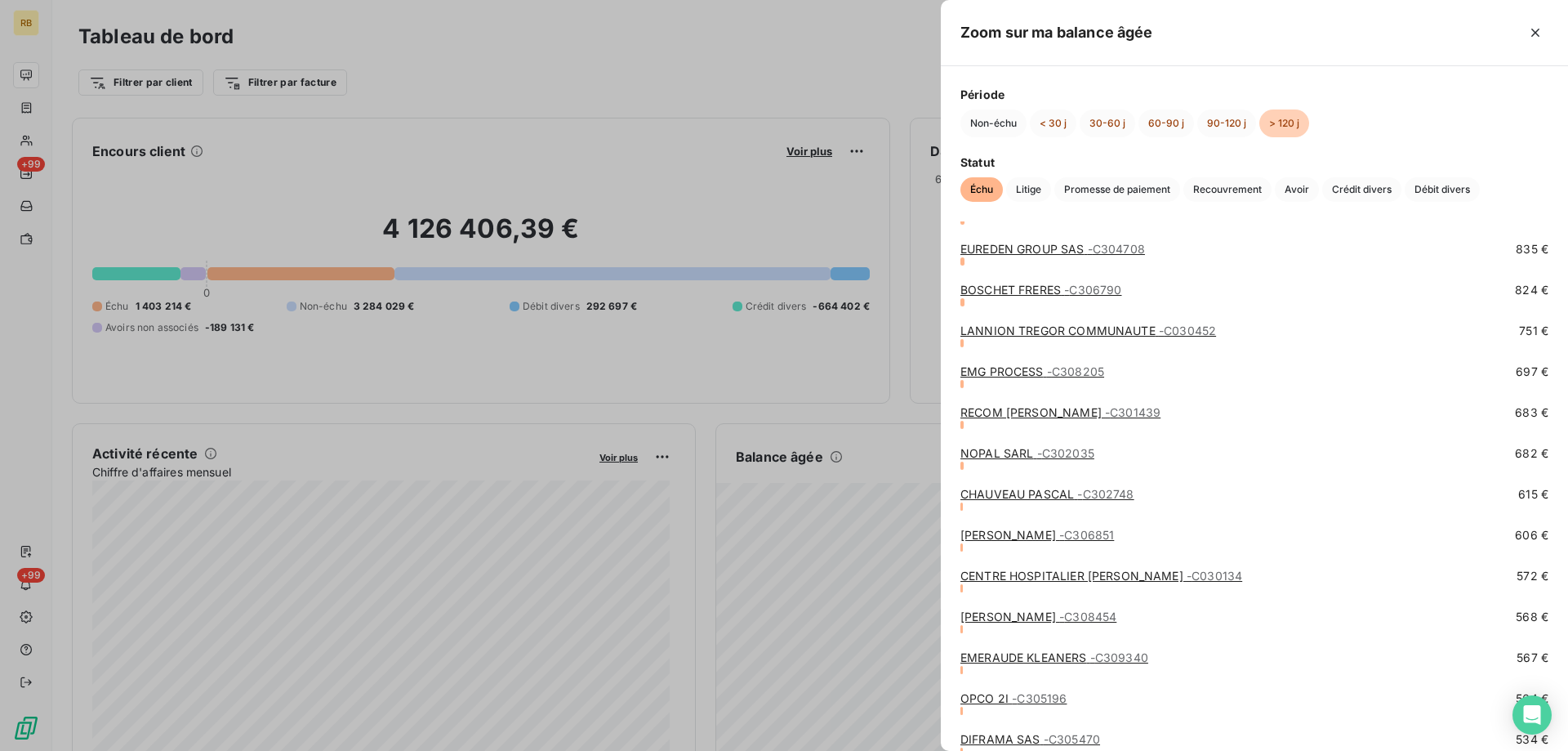
scroll to position [3187, 0]
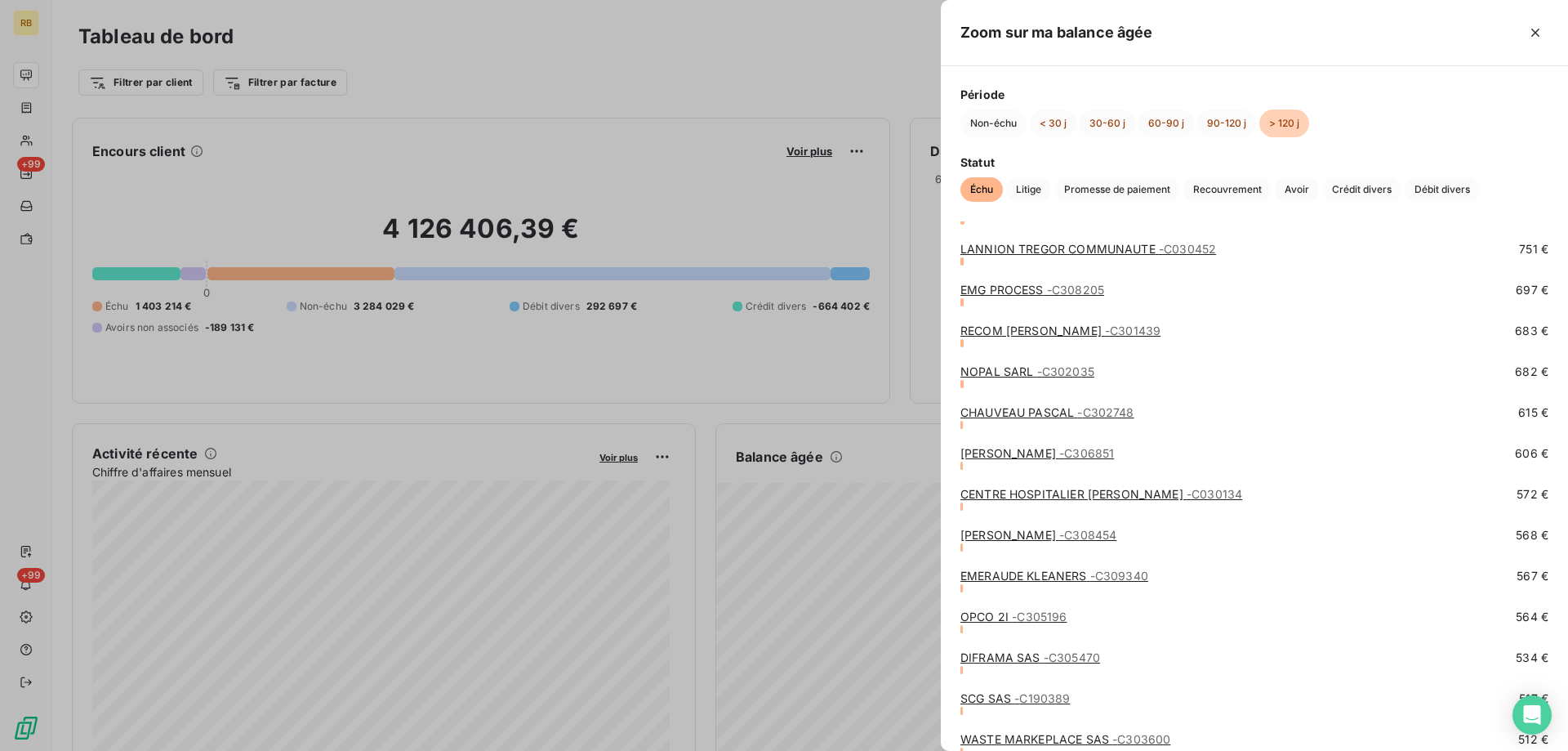
click at [1040, 620] on span "- C305196" at bounding box center [1039, 616] width 55 height 14
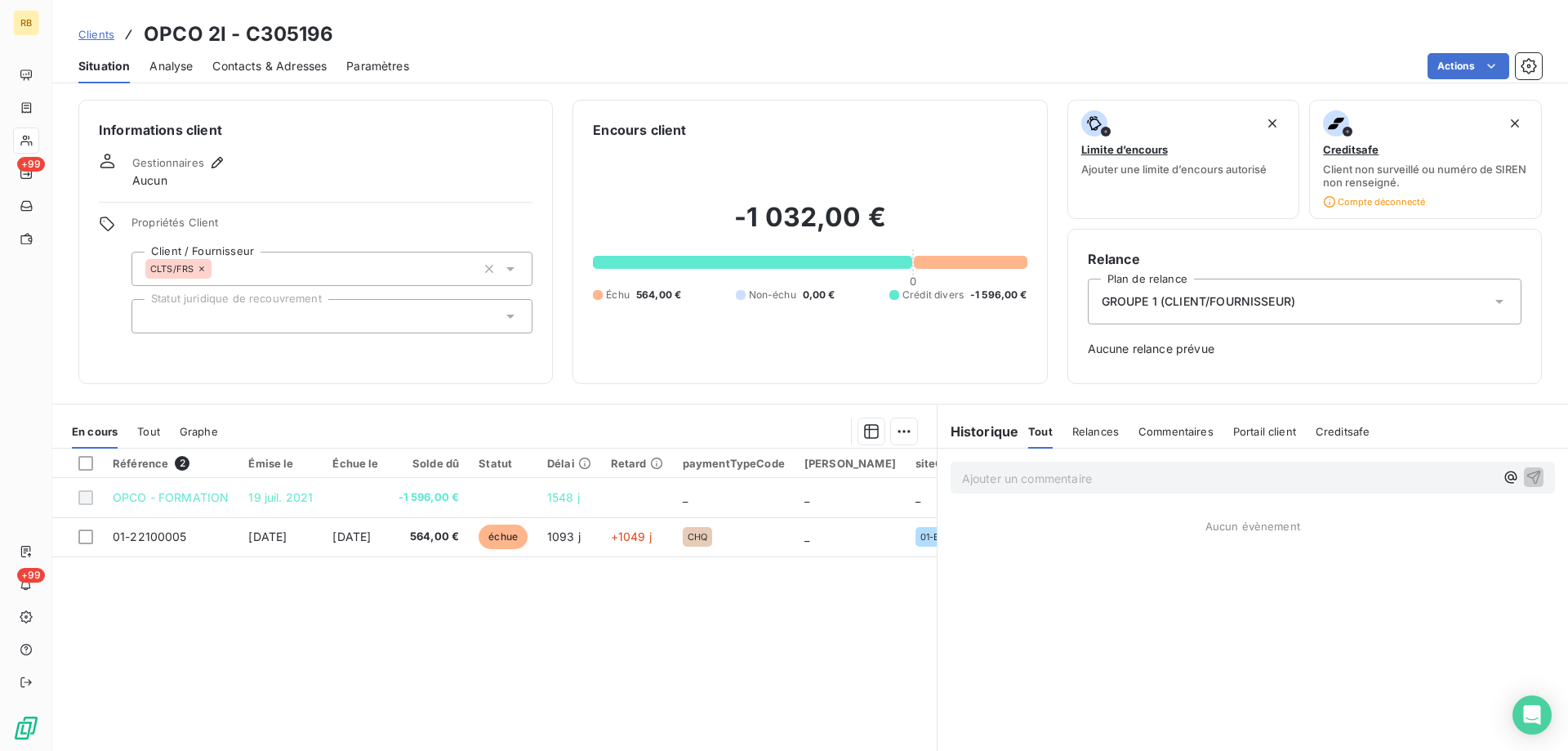
click at [1098, 425] on span "Relances" at bounding box center [1095, 431] width 46 height 13
click at [1040, 434] on span "Tout" at bounding box center [1040, 431] width 23 height 13
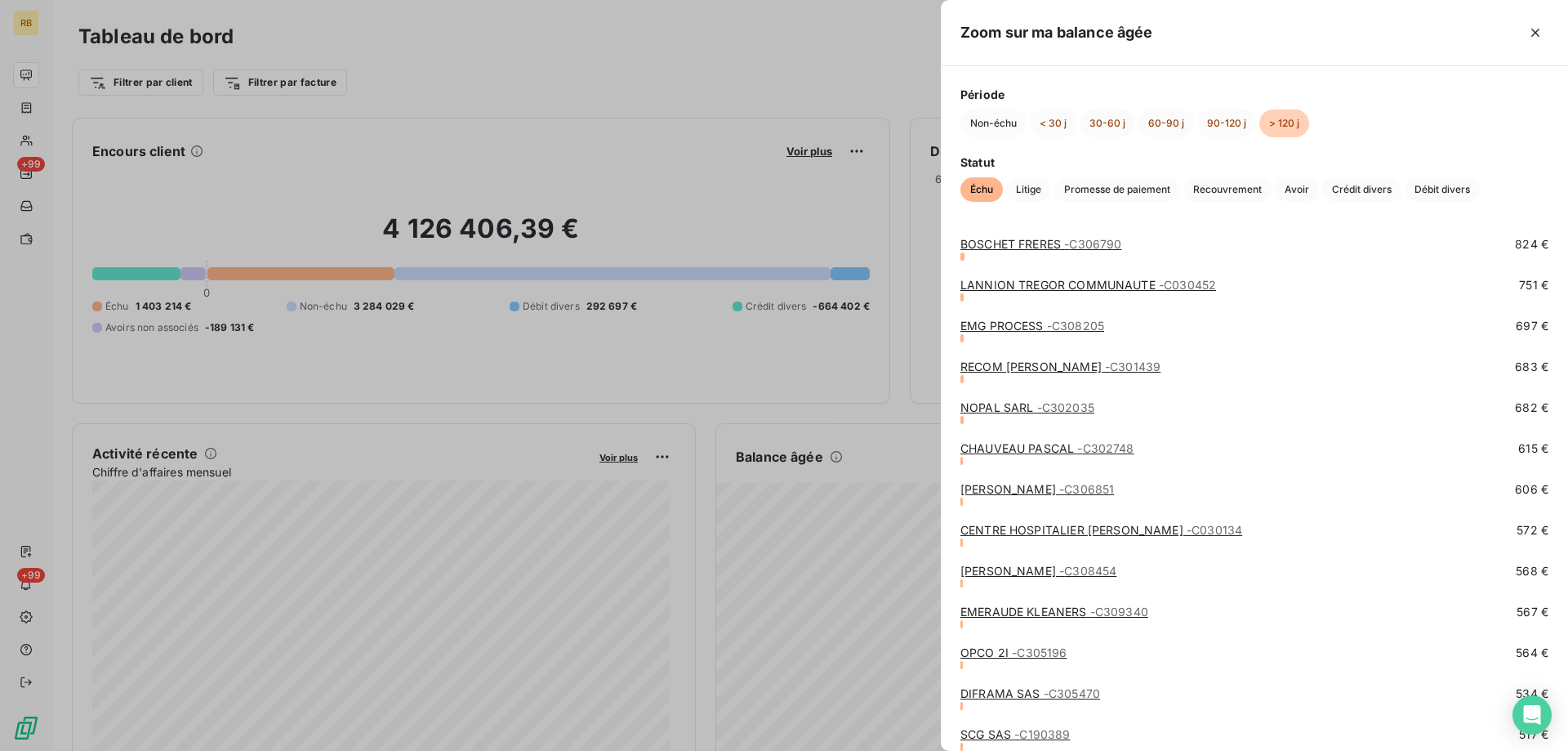
scroll to position [3187, 0]
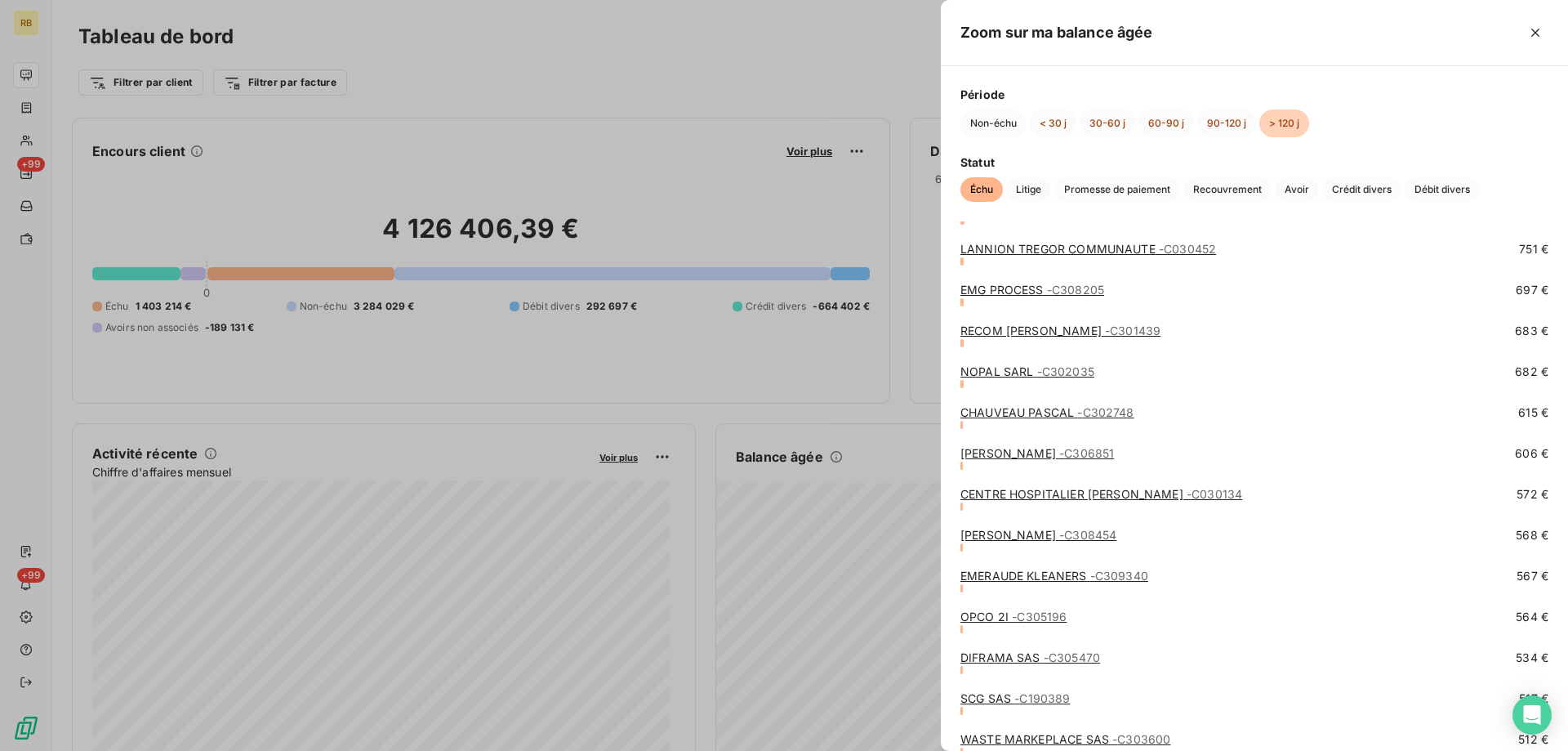
click at [1017, 577] on link "EMERAUDE KLEANERS - C309340" at bounding box center [1055, 576] width 188 height 14
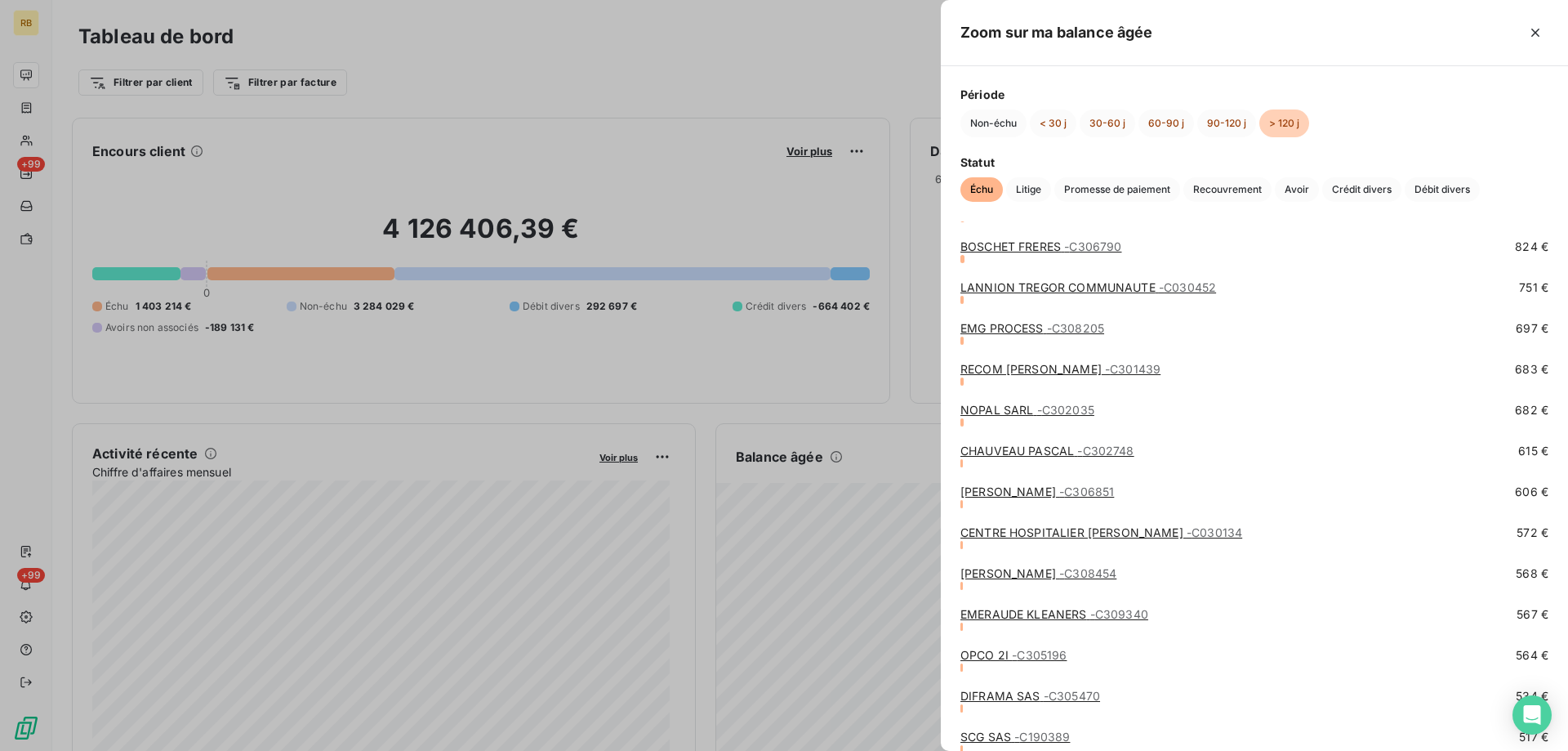
scroll to position [3187, 0]
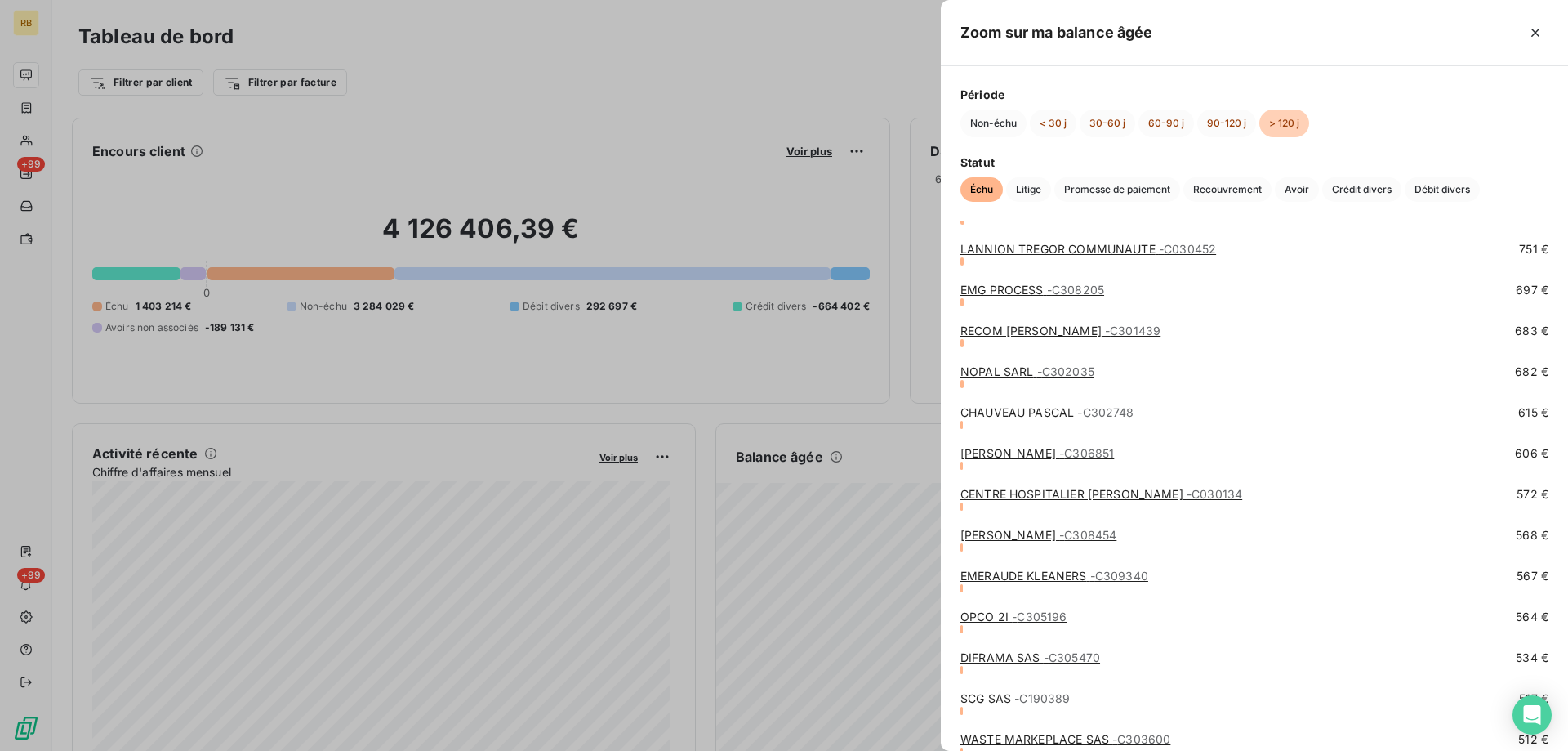
click at [1014, 534] on link "[PERSON_NAME] - C308454" at bounding box center [1038, 535] width 156 height 14
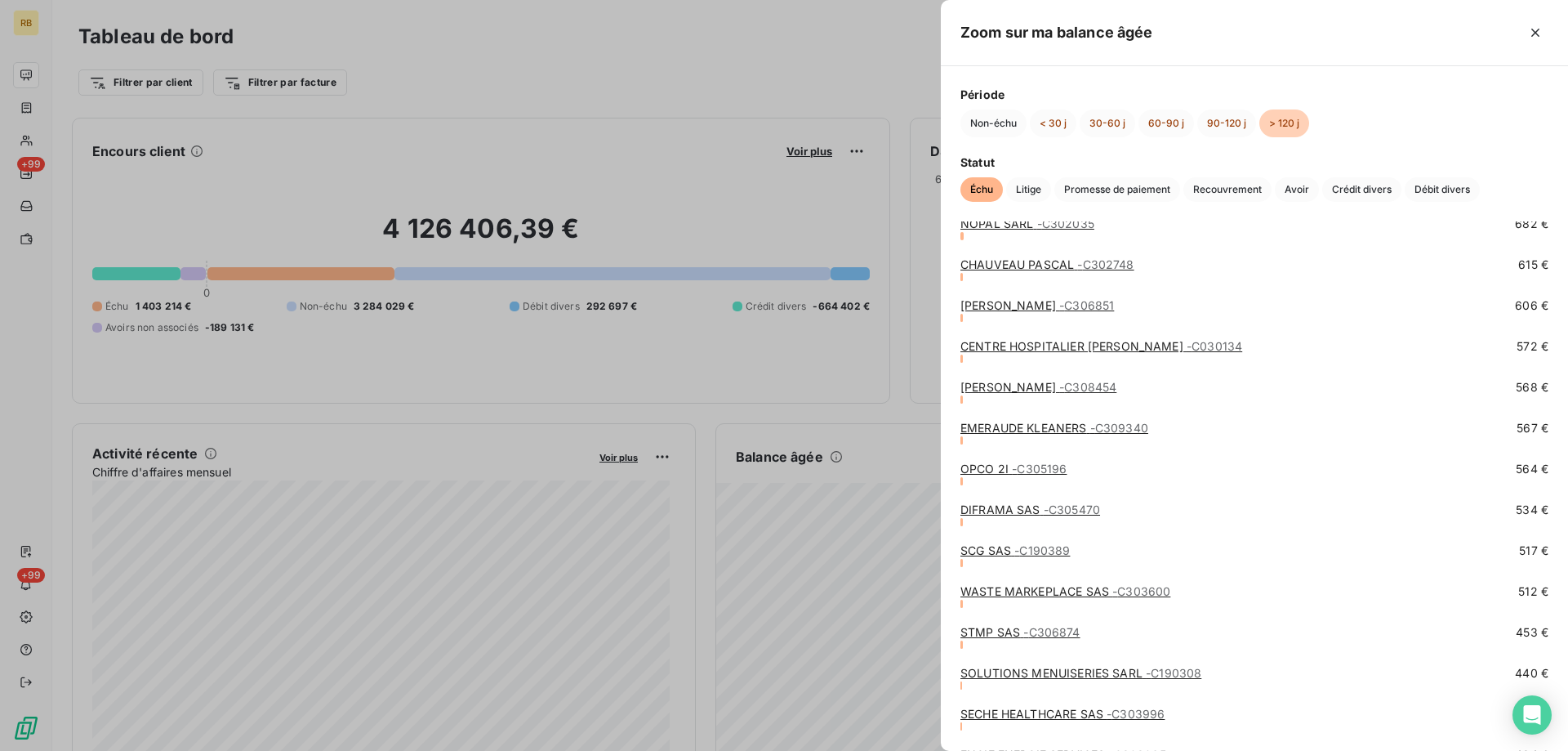
scroll to position [3432, 0]
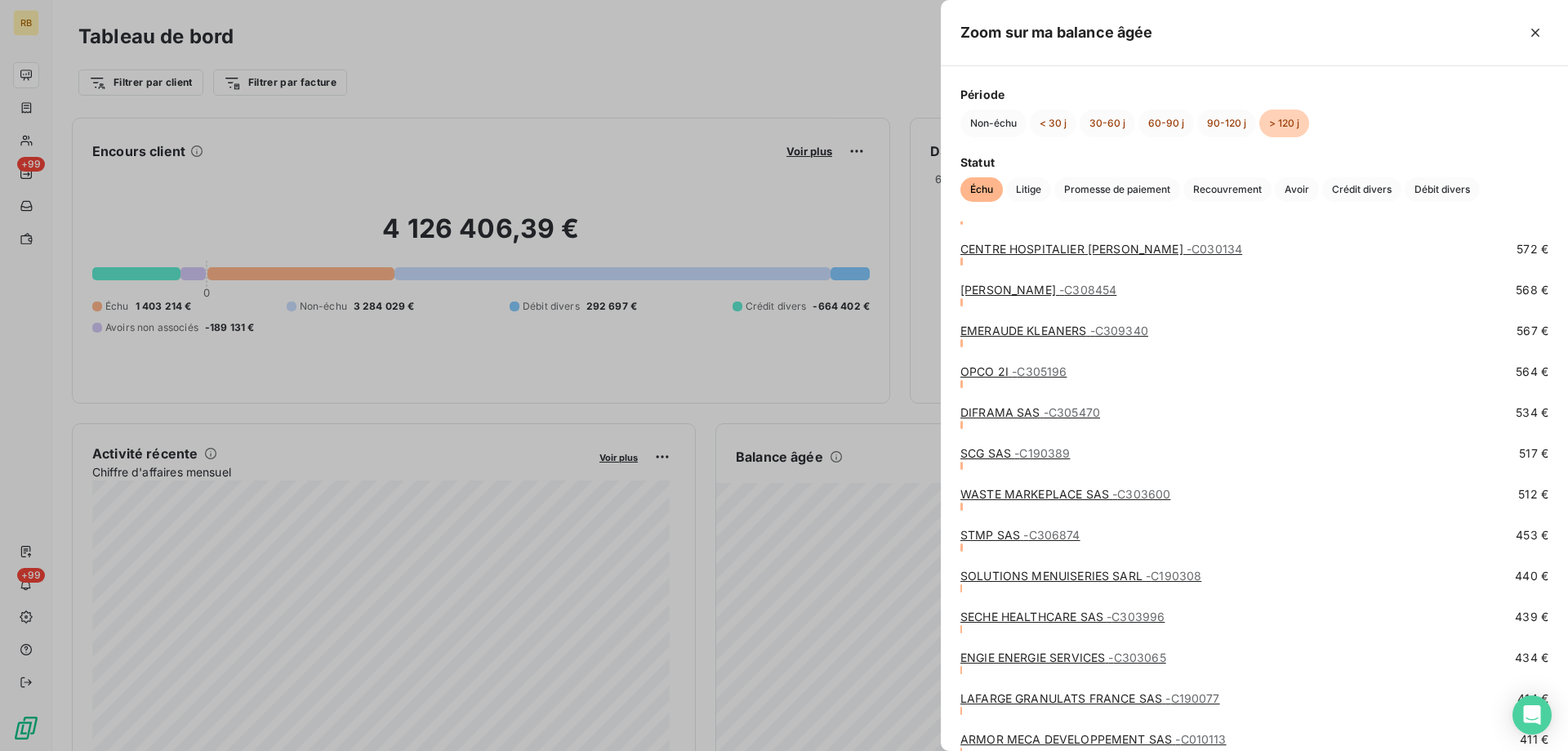
click at [1047, 250] on link "CENTRE HOSPITALIER [PERSON_NAME] - C030134" at bounding box center [1101, 249] width 282 height 14
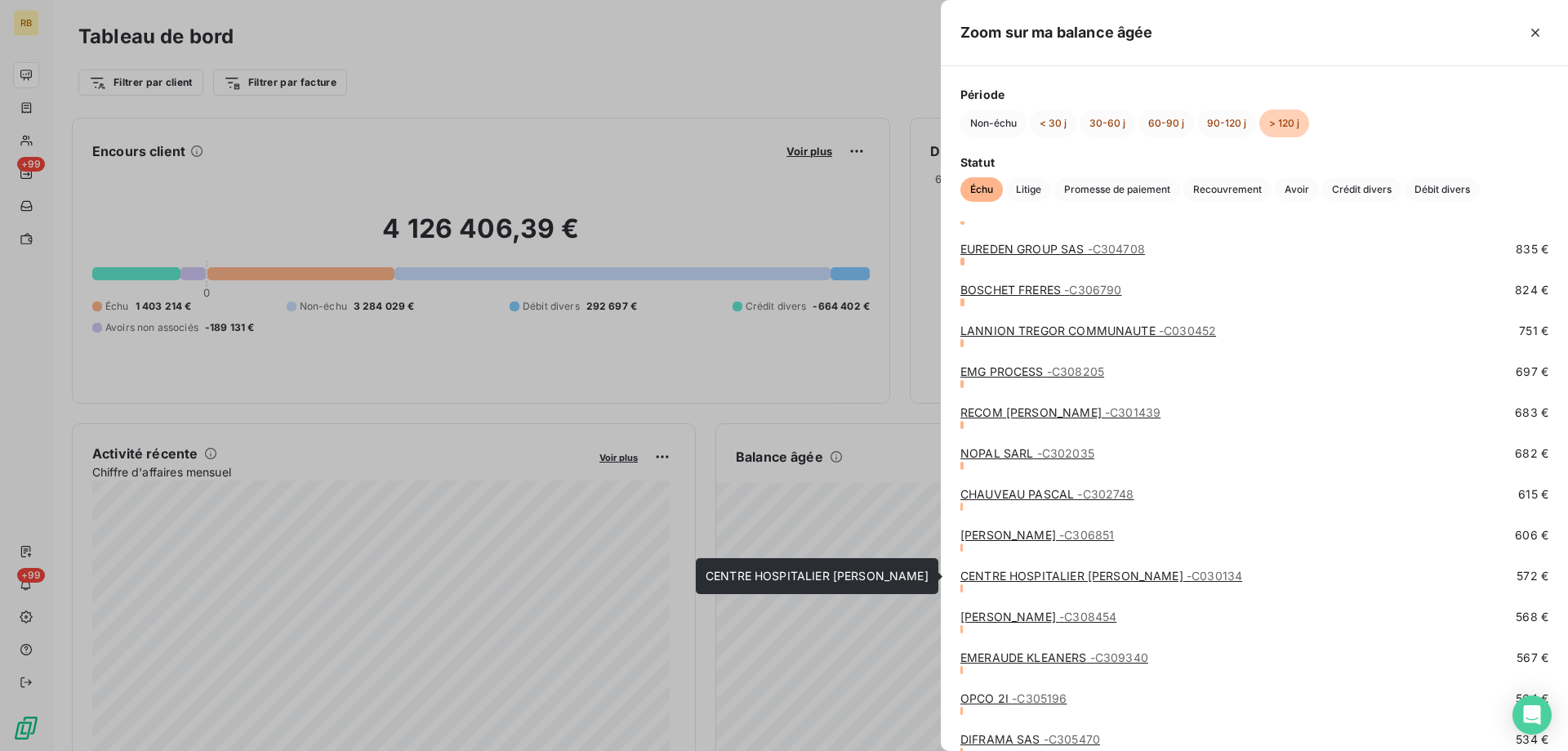
scroll to position [3269, 0]
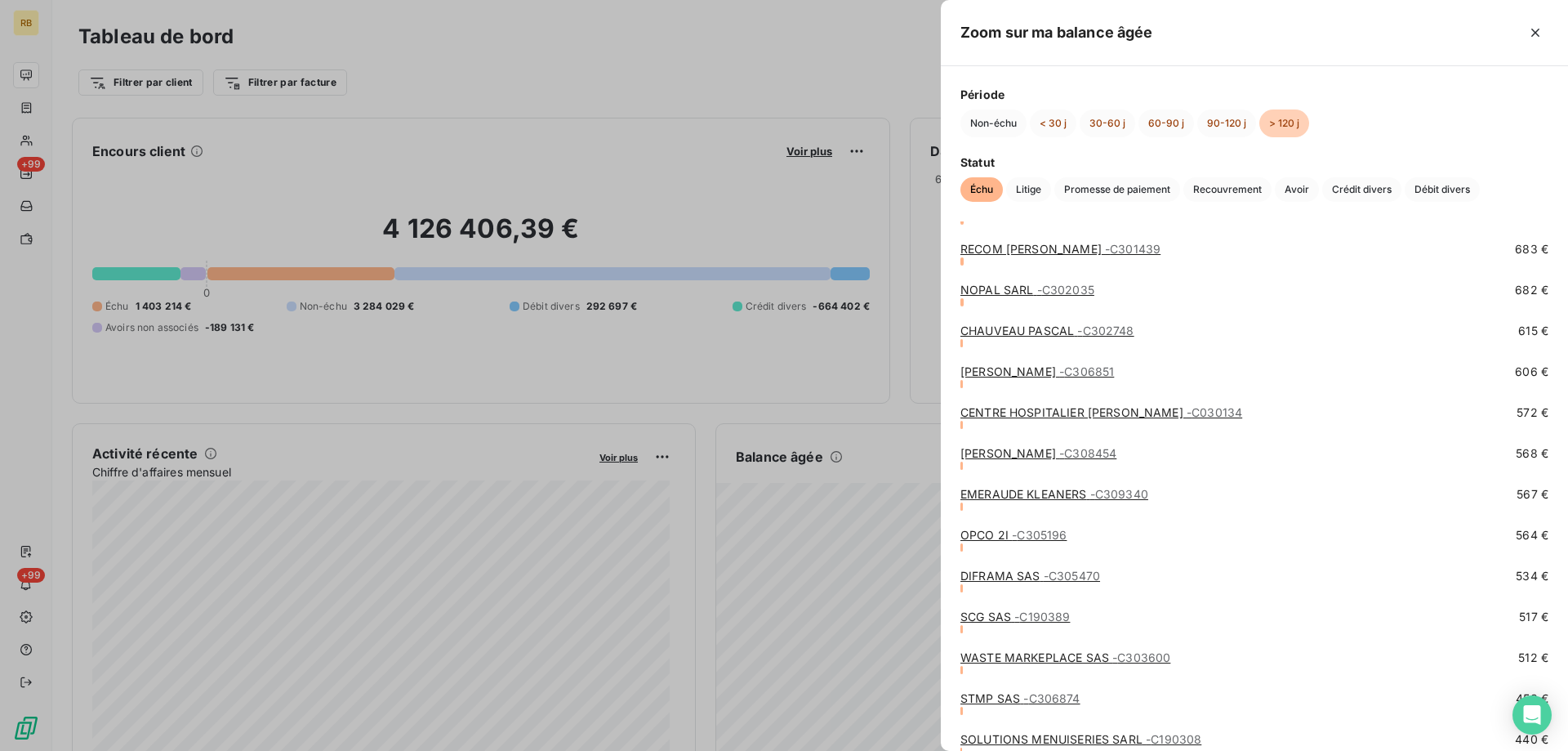
click at [1027, 367] on link "[PERSON_NAME] - C306851" at bounding box center [1037, 371] width 154 height 14
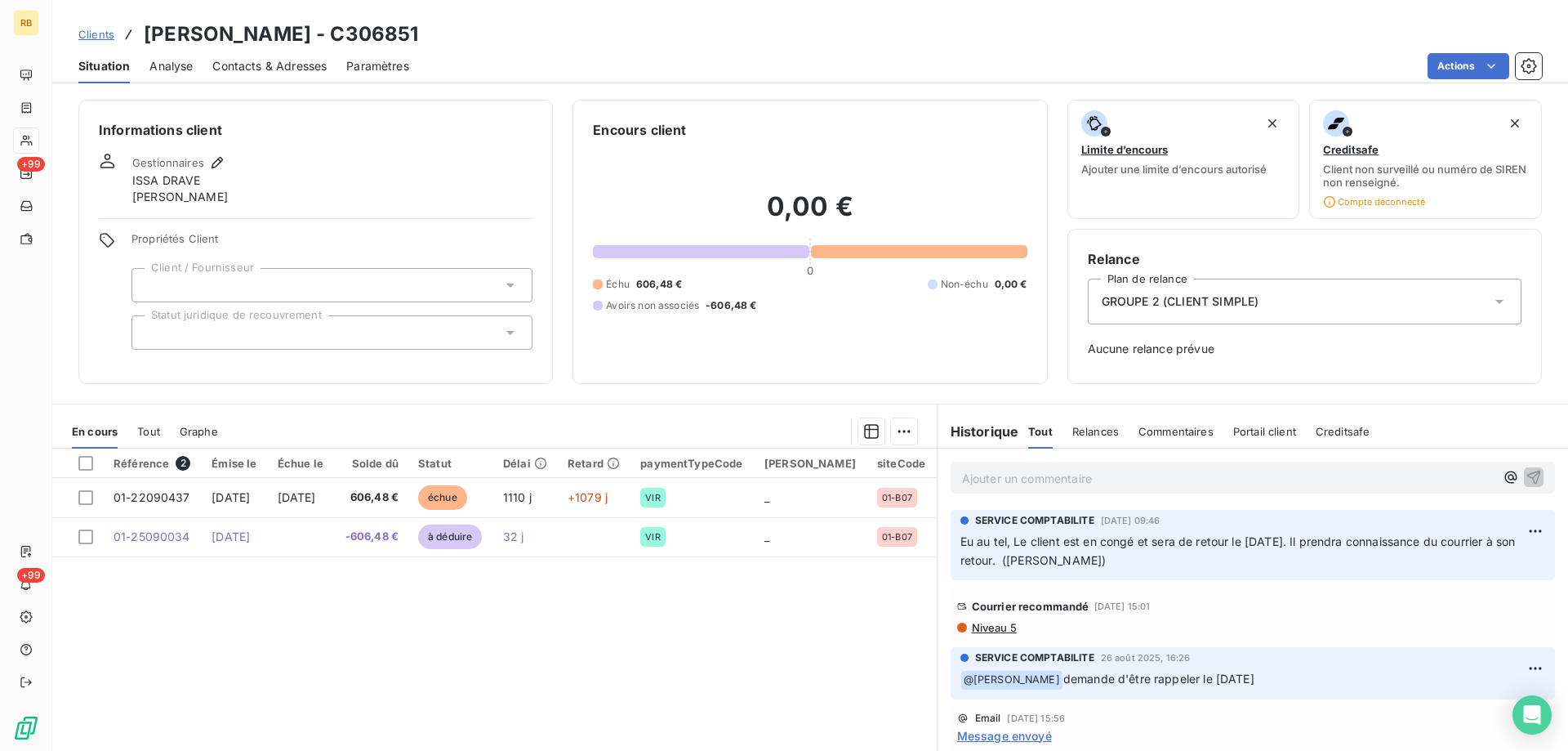
click at [717, 634] on div "Référence 2 Émise le Échue le Solde dû Statut Délai Retard paymentTypeCode Sais…" at bounding box center [494, 606] width 884 height 315
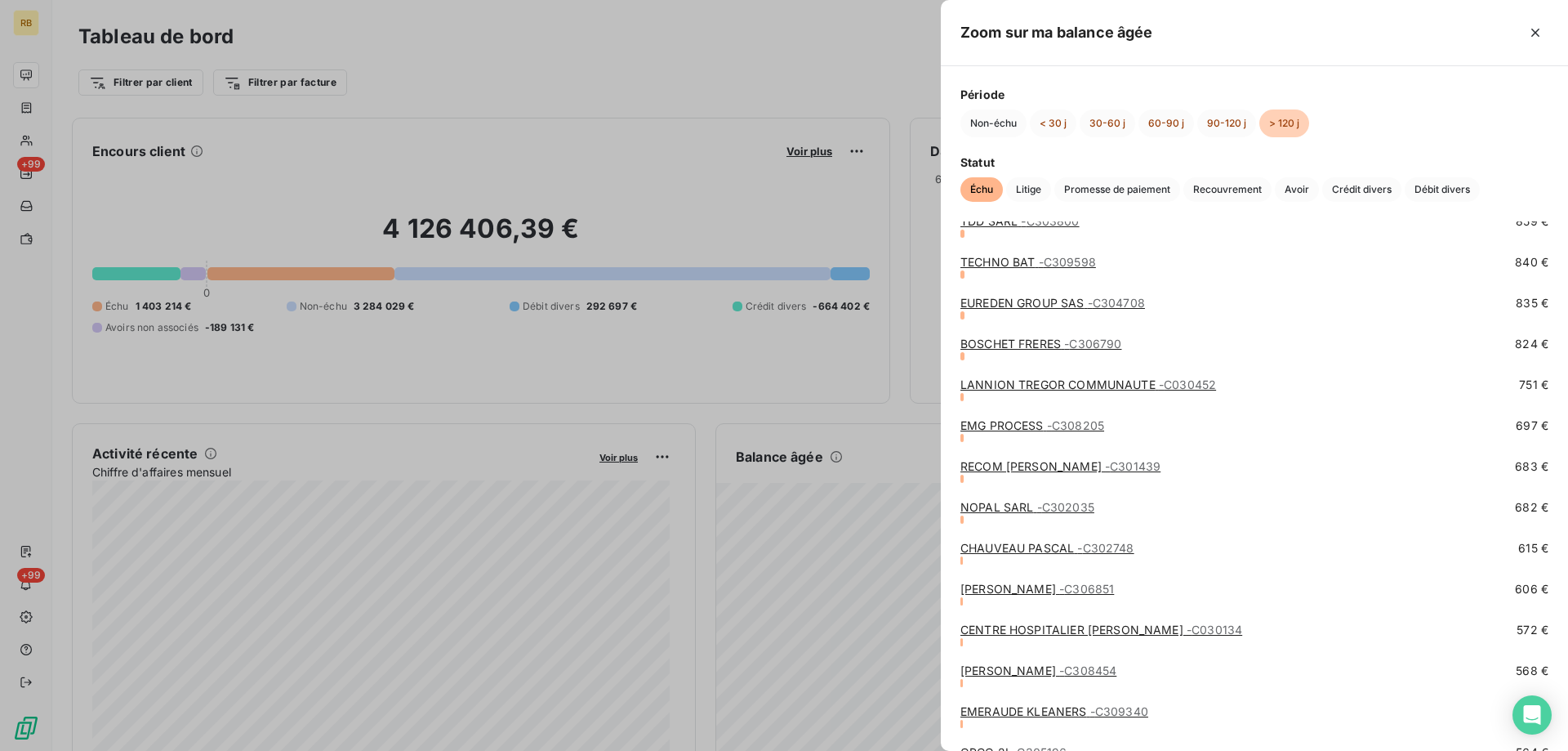
scroll to position [3106, 0]
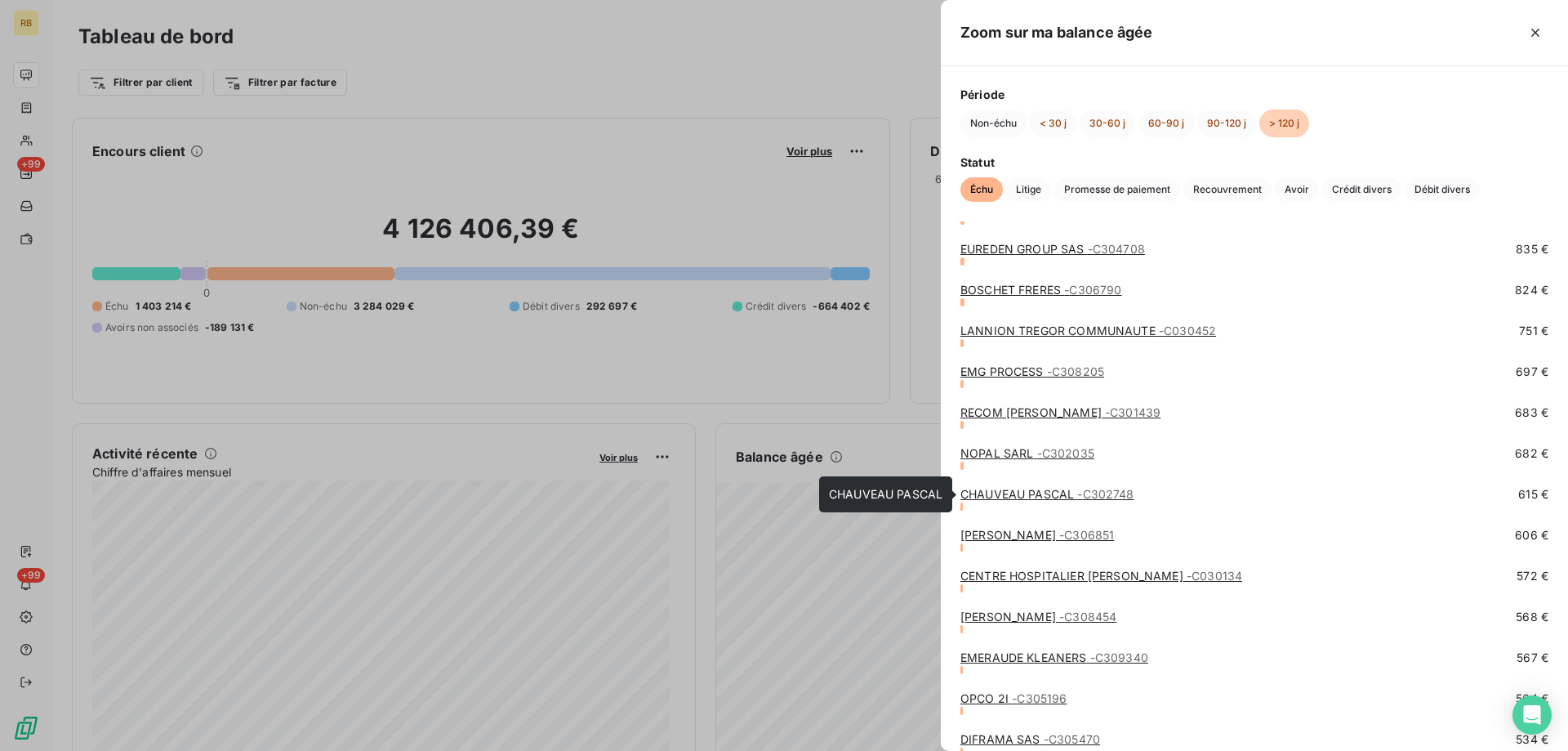
click at [999, 489] on link "[PERSON_NAME] - C302748" at bounding box center [1048, 494] width 174 height 14
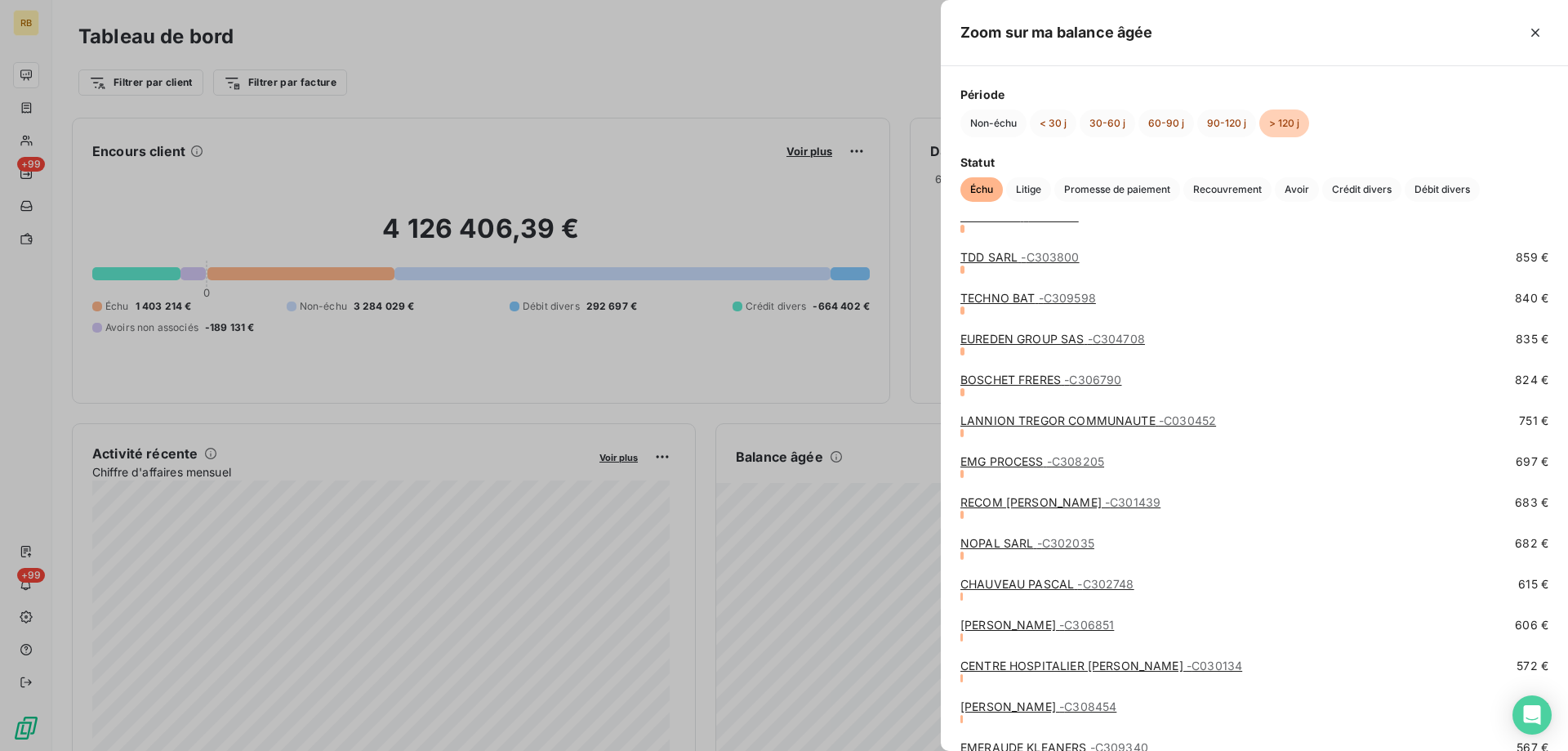
scroll to position [3106, 0]
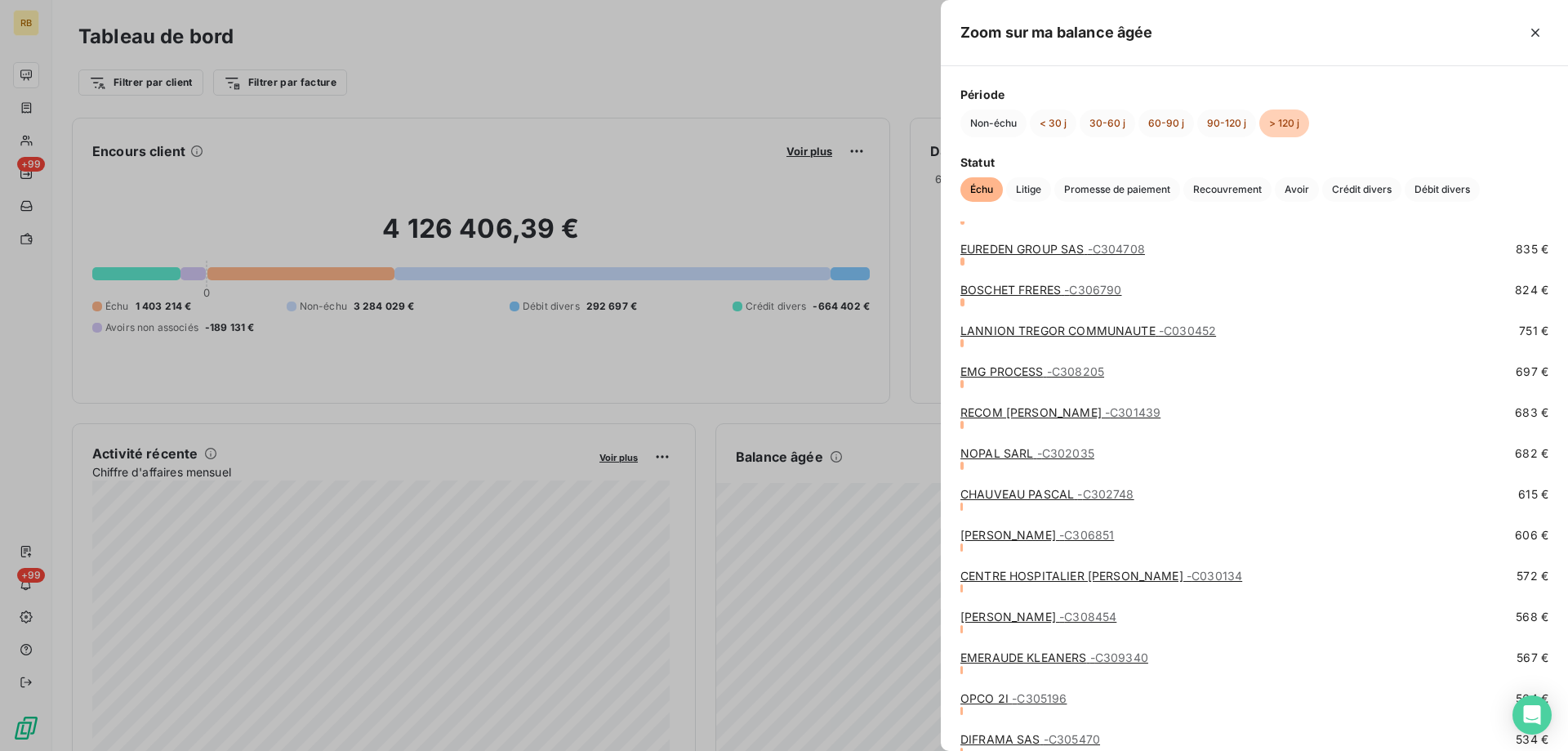
click at [1005, 447] on link "NOPAL SARL - C302035" at bounding box center [1028, 453] width 134 height 14
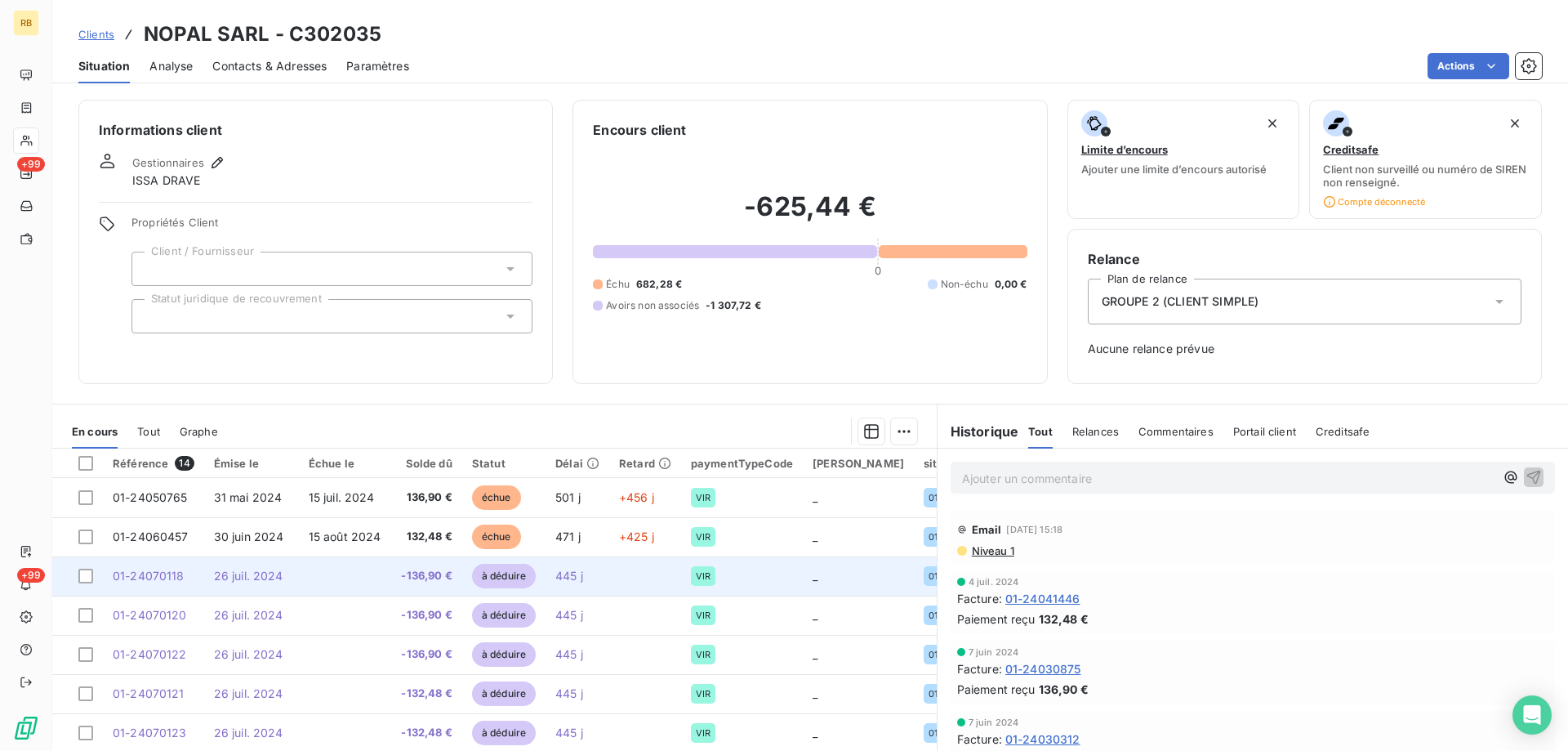
click at [400, 575] on span "-136,90 €" at bounding box center [425, 576] width 51 height 16
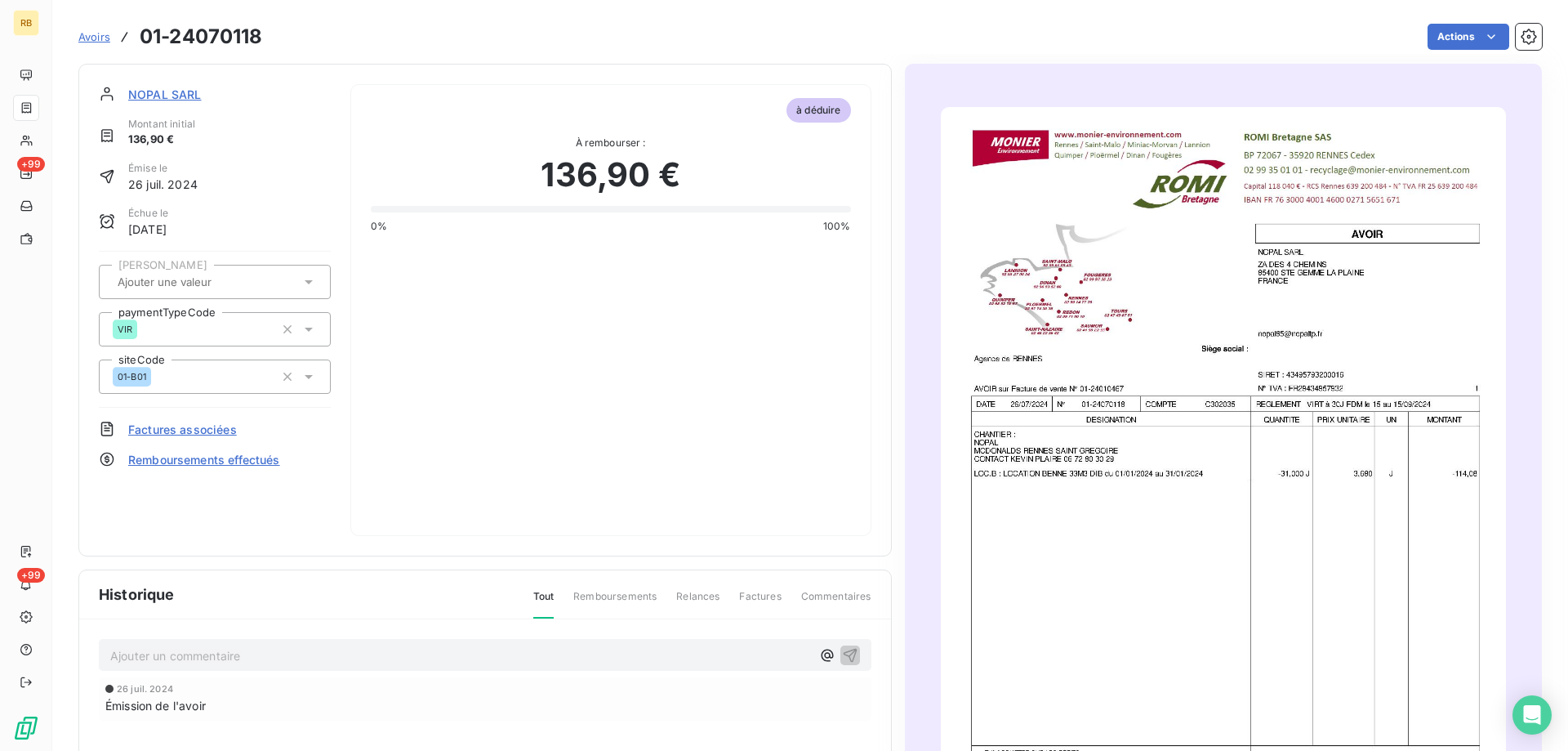
click at [1085, 299] on img "button" at bounding box center [1223, 506] width 566 height 799
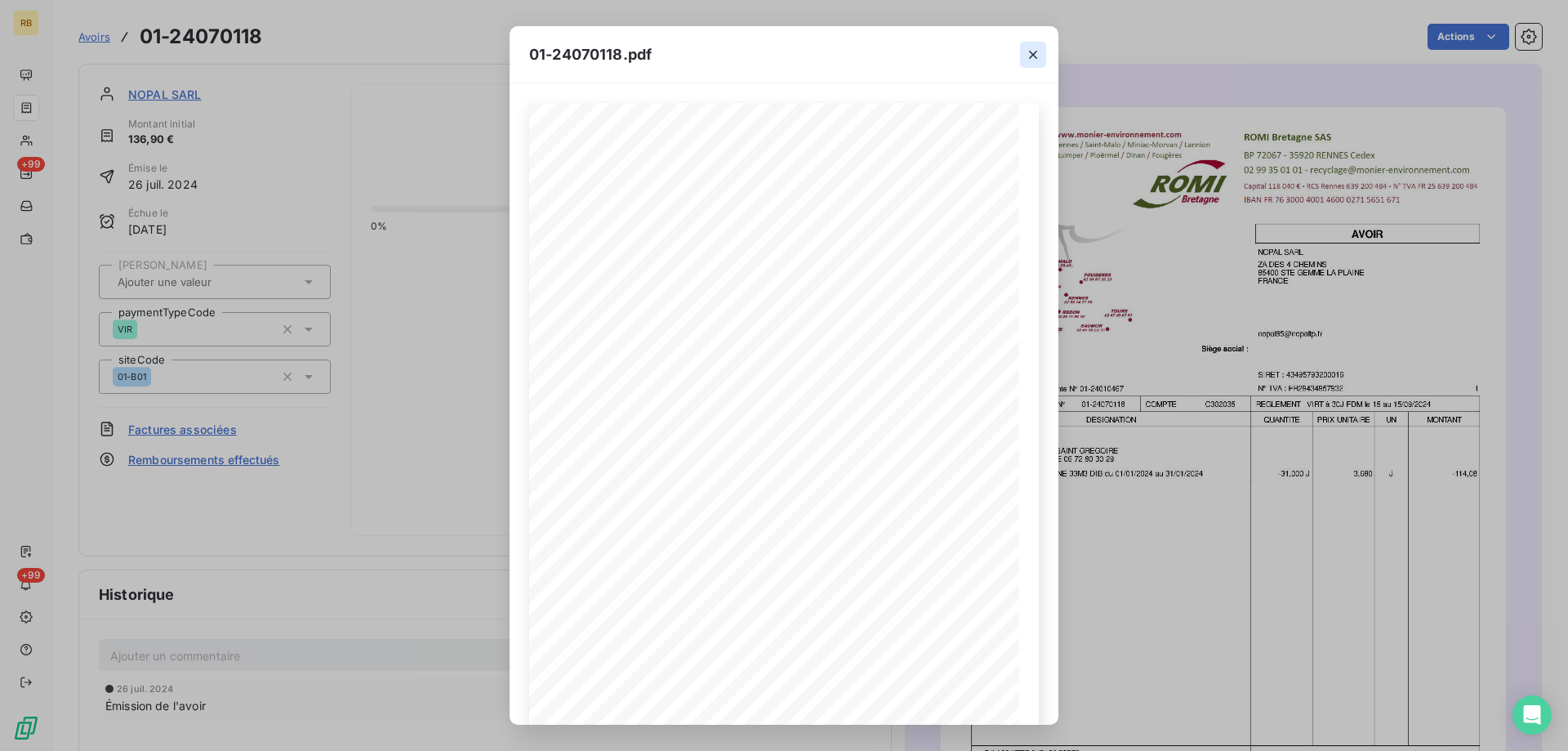
click at [1037, 50] on icon "button" at bounding box center [1032, 54] width 16 height 16
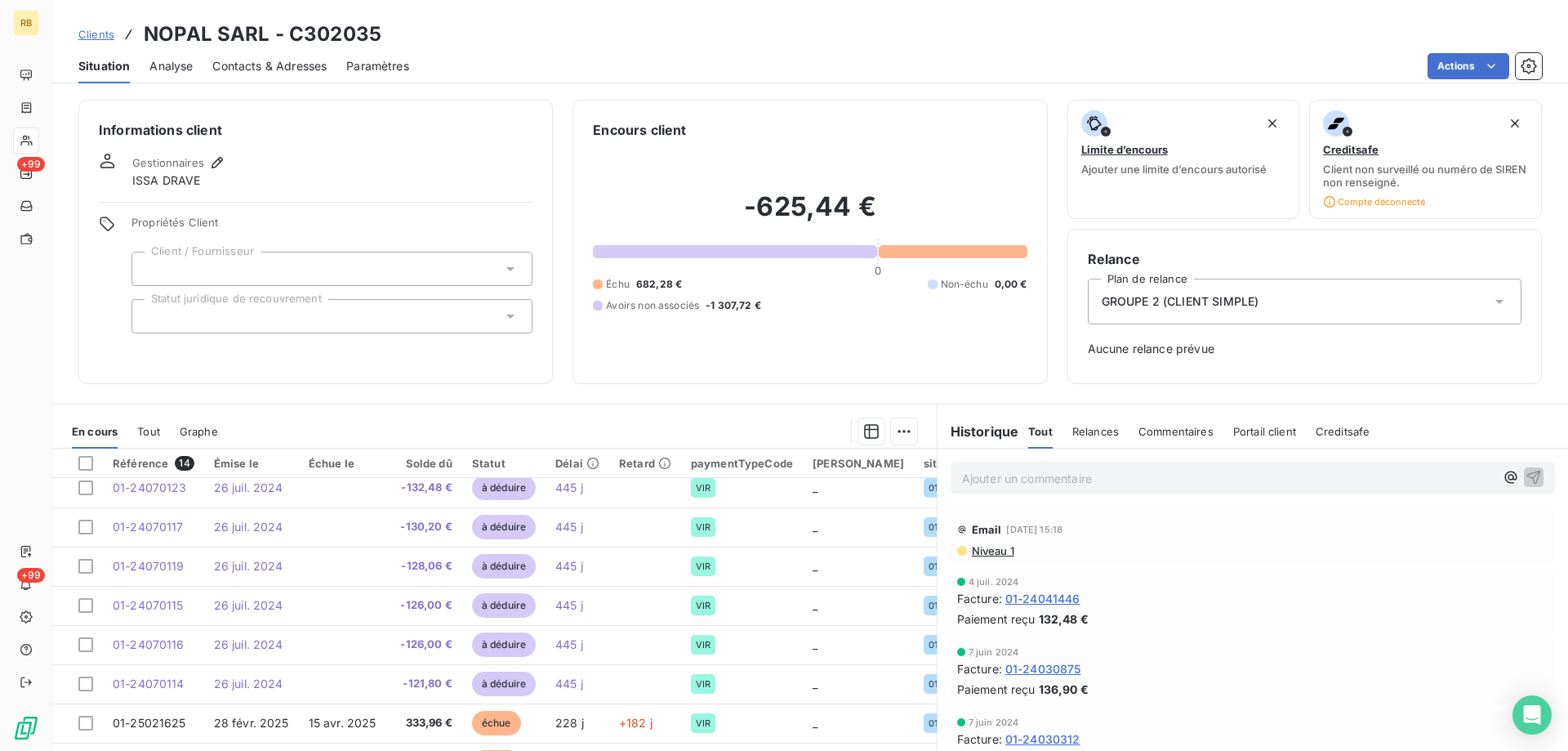
scroll to position [271, 0]
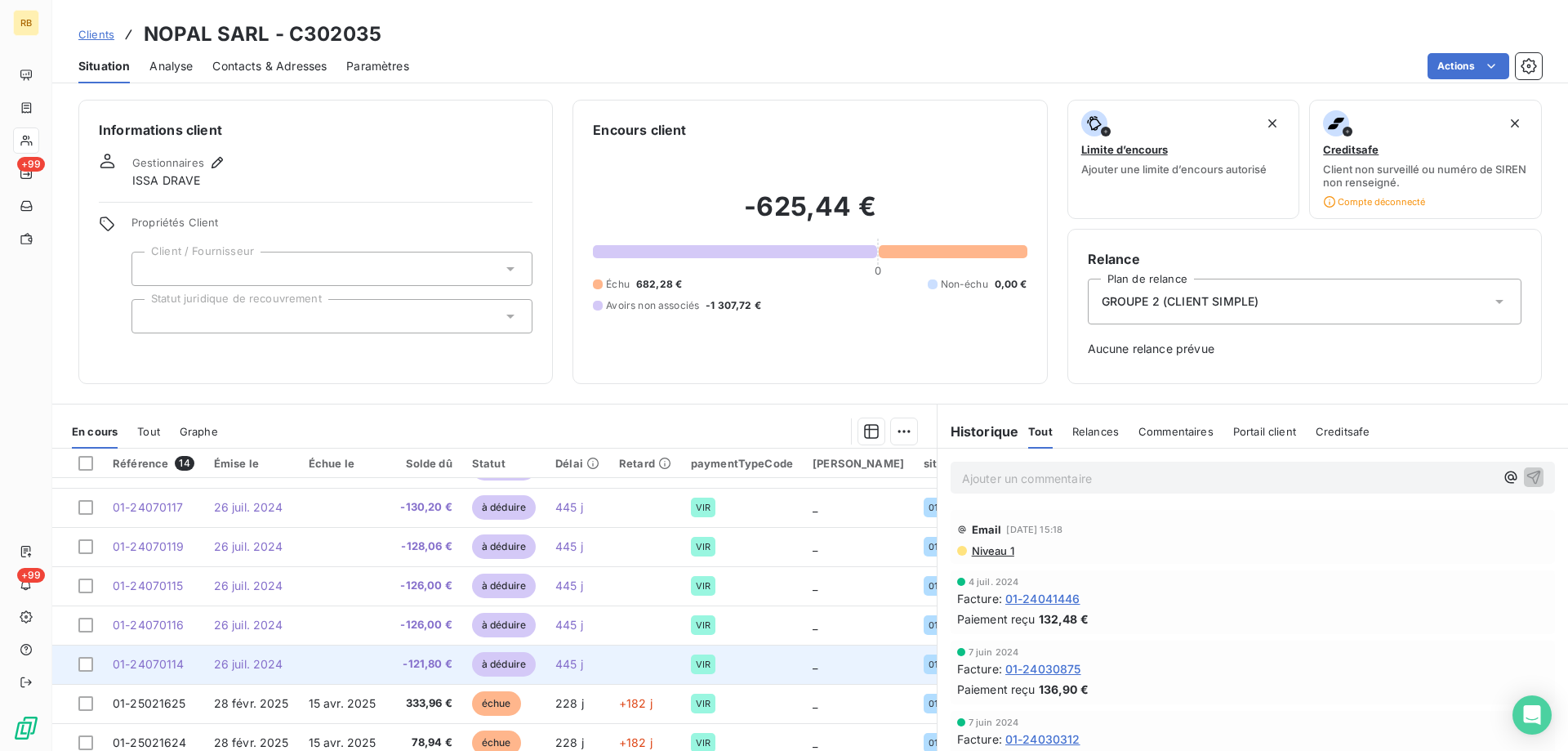
click at [254, 657] on span "26 juil. 2024" at bounding box center [249, 664] width 70 height 14
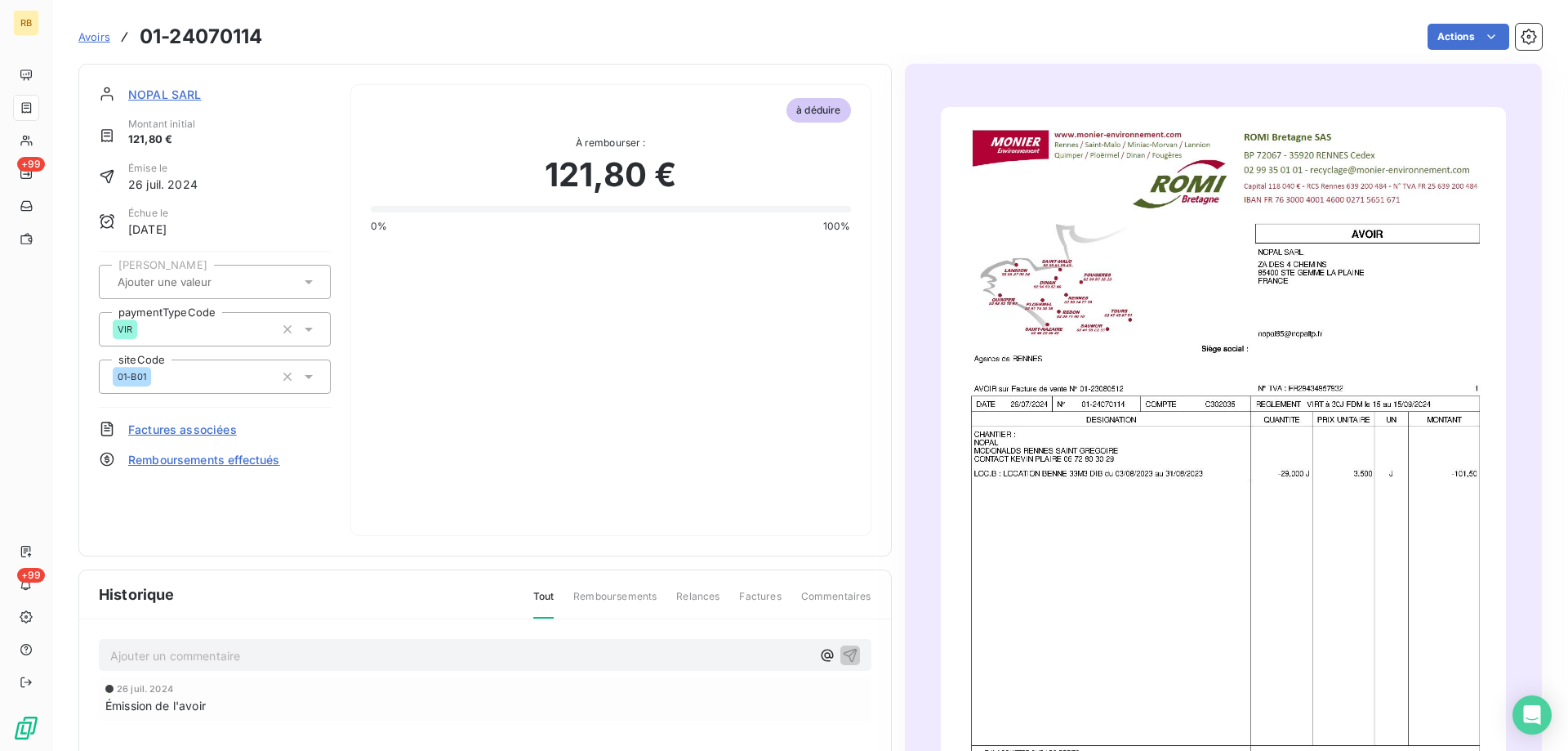
click at [1064, 369] on img "button" at bounding box center [1223, 506] width 566 height 799
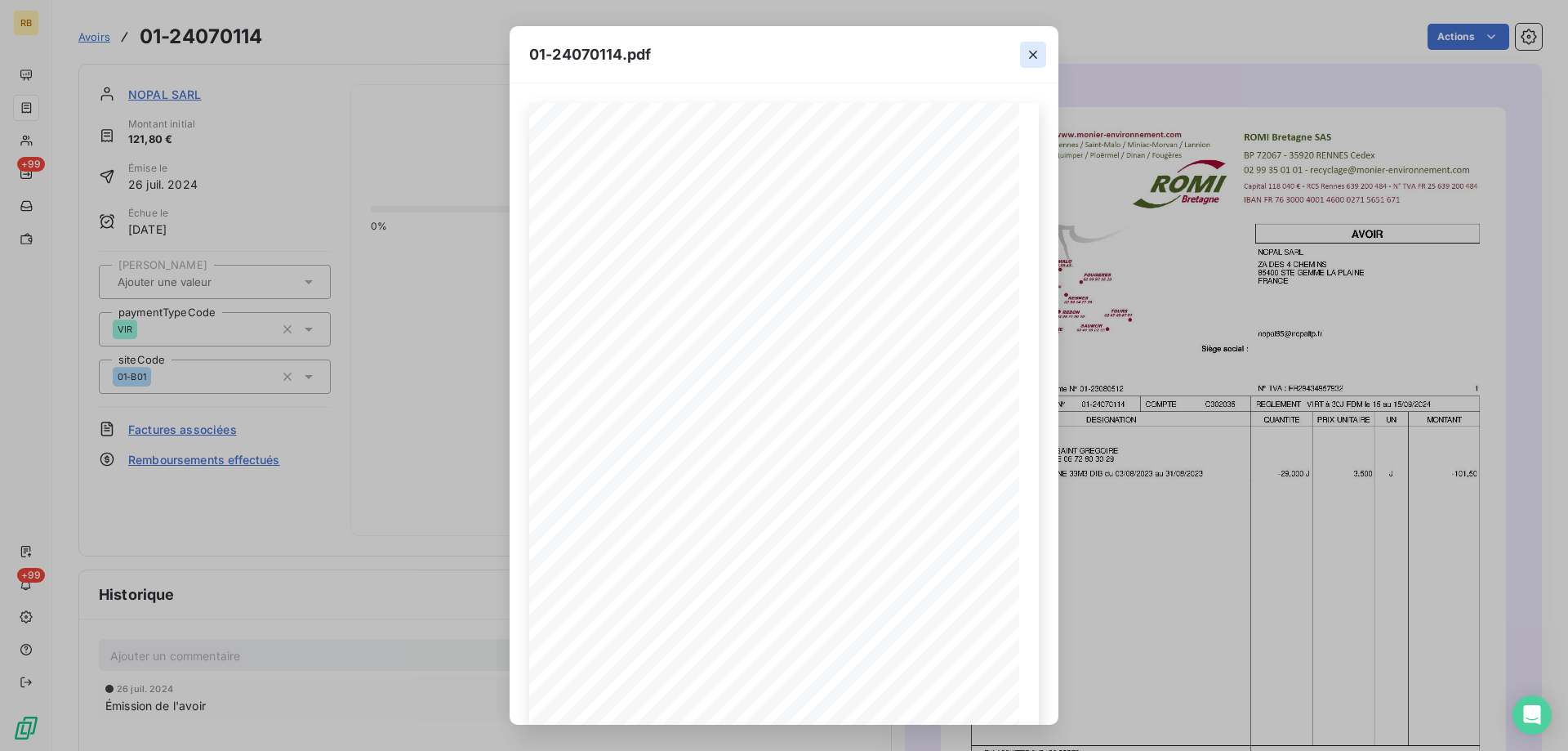
click at [1031, 58] on icon "button" at bounding box center [1032, 54] width 16 height 16
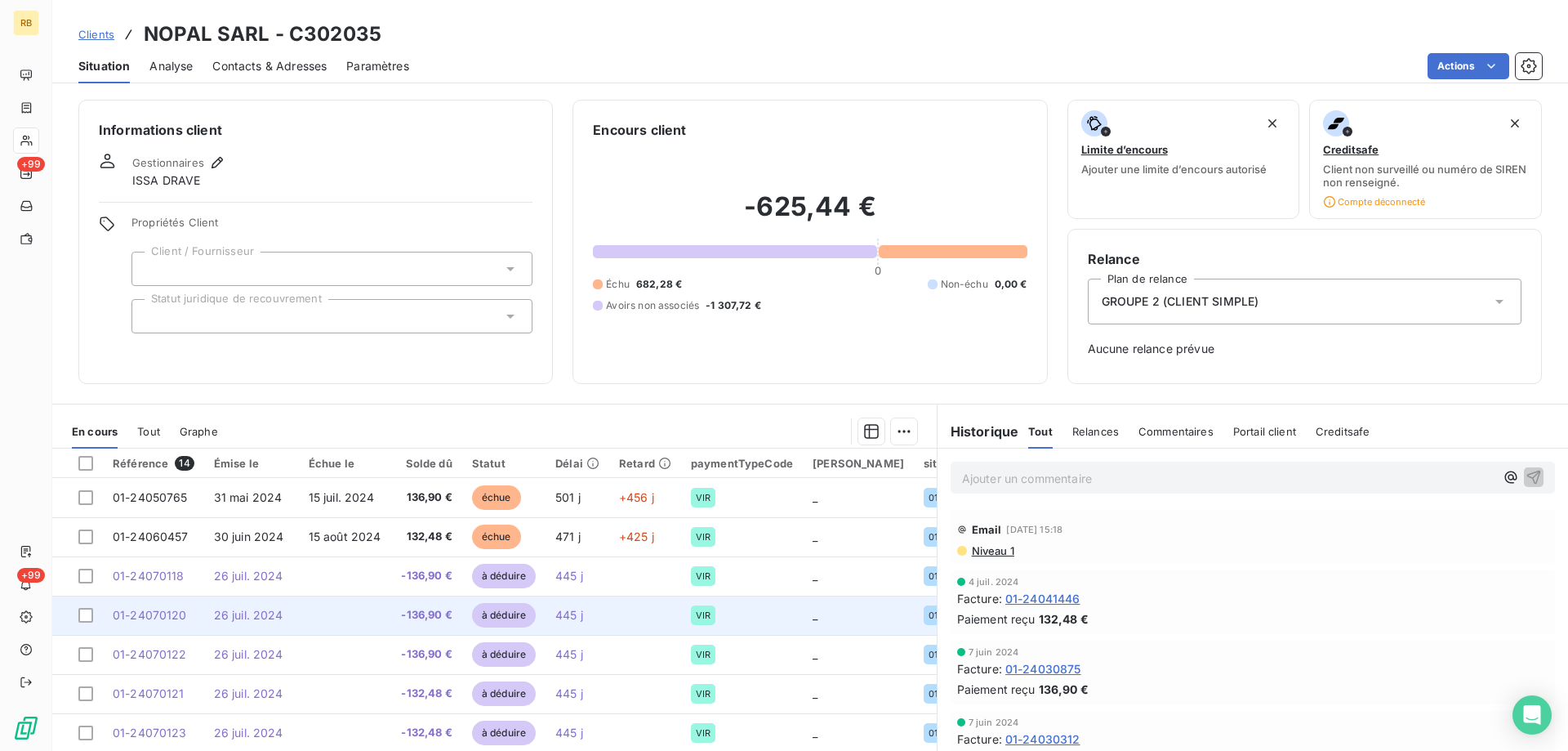
click at [237, 619] on span "26 juil. 2024" at bounding box center [249, 614] width 70 height 14
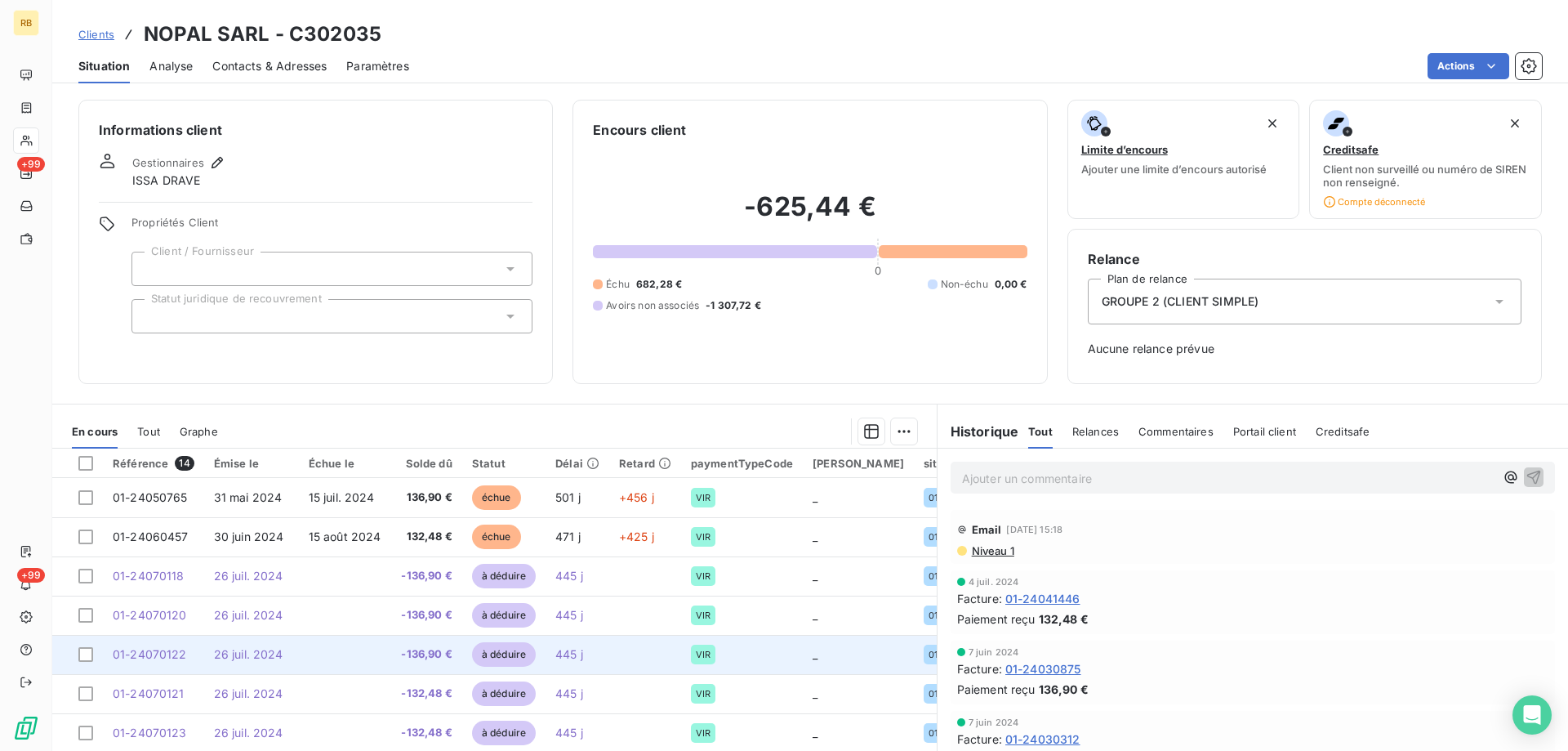
click at [289, 648] on td "26 juil. 2024" at bounding box center [252, 654] width 95 height 39
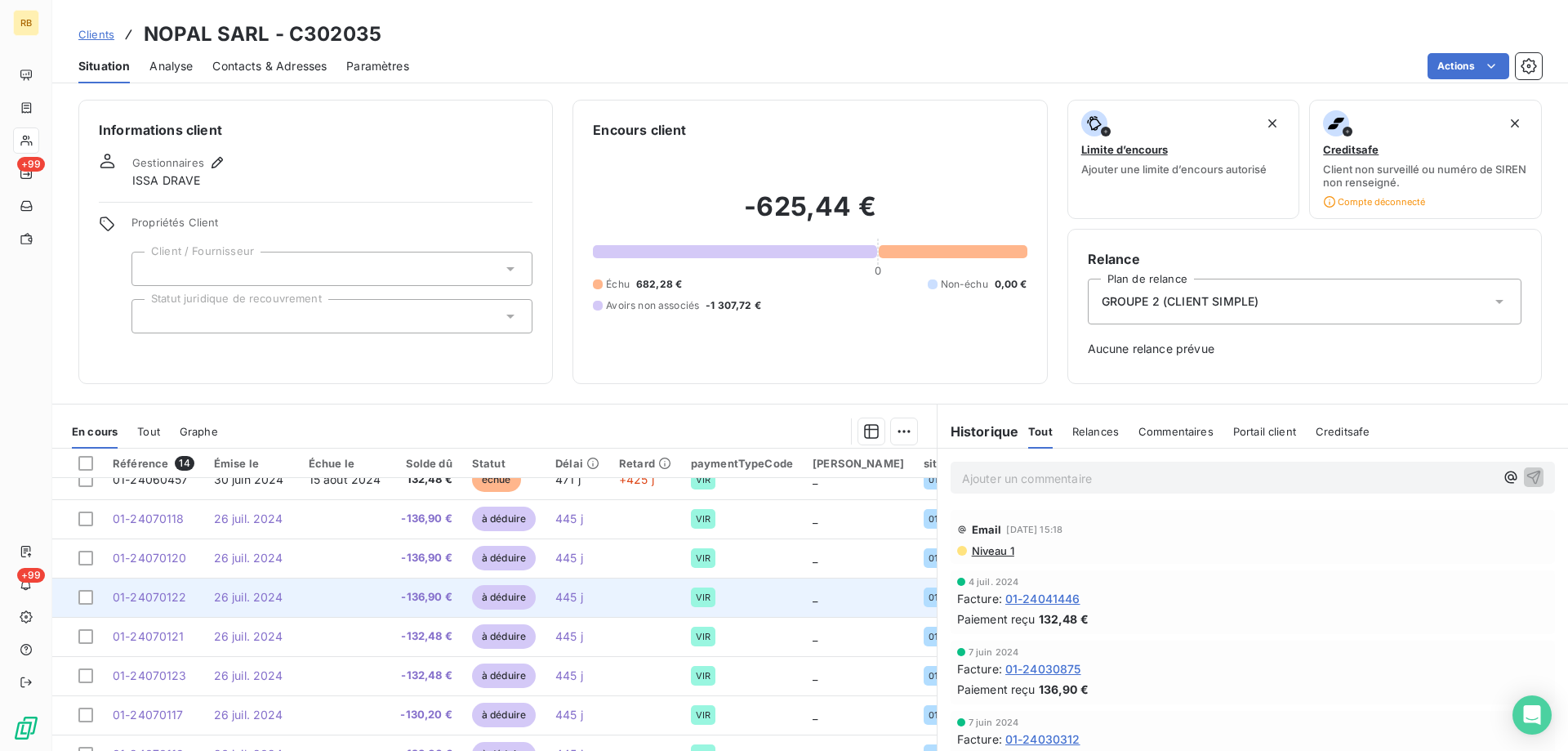
scroll to position [81, 0]
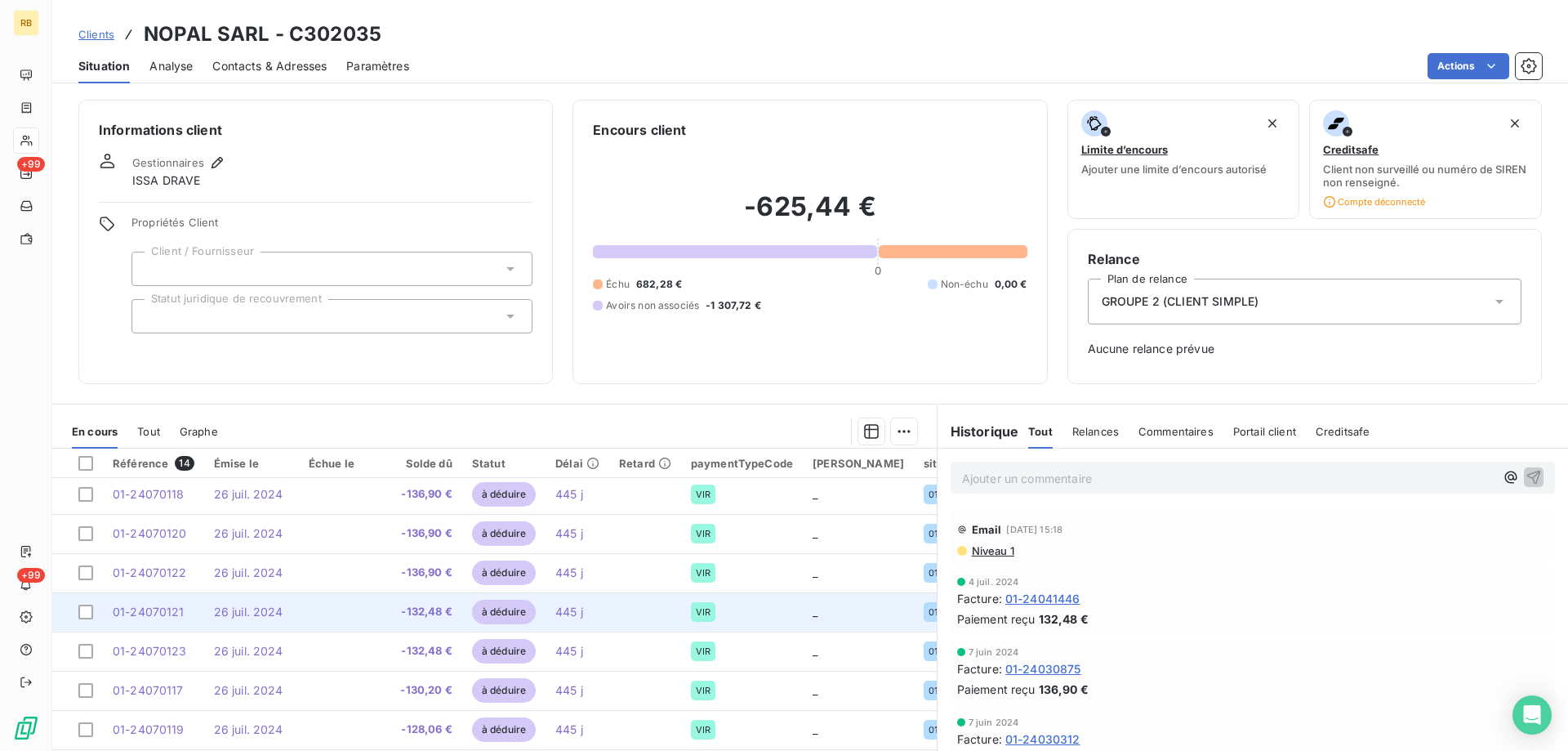
click at [431, 610] on span "-132,48 €" at bounding box center [425, 611] width 51 height 16
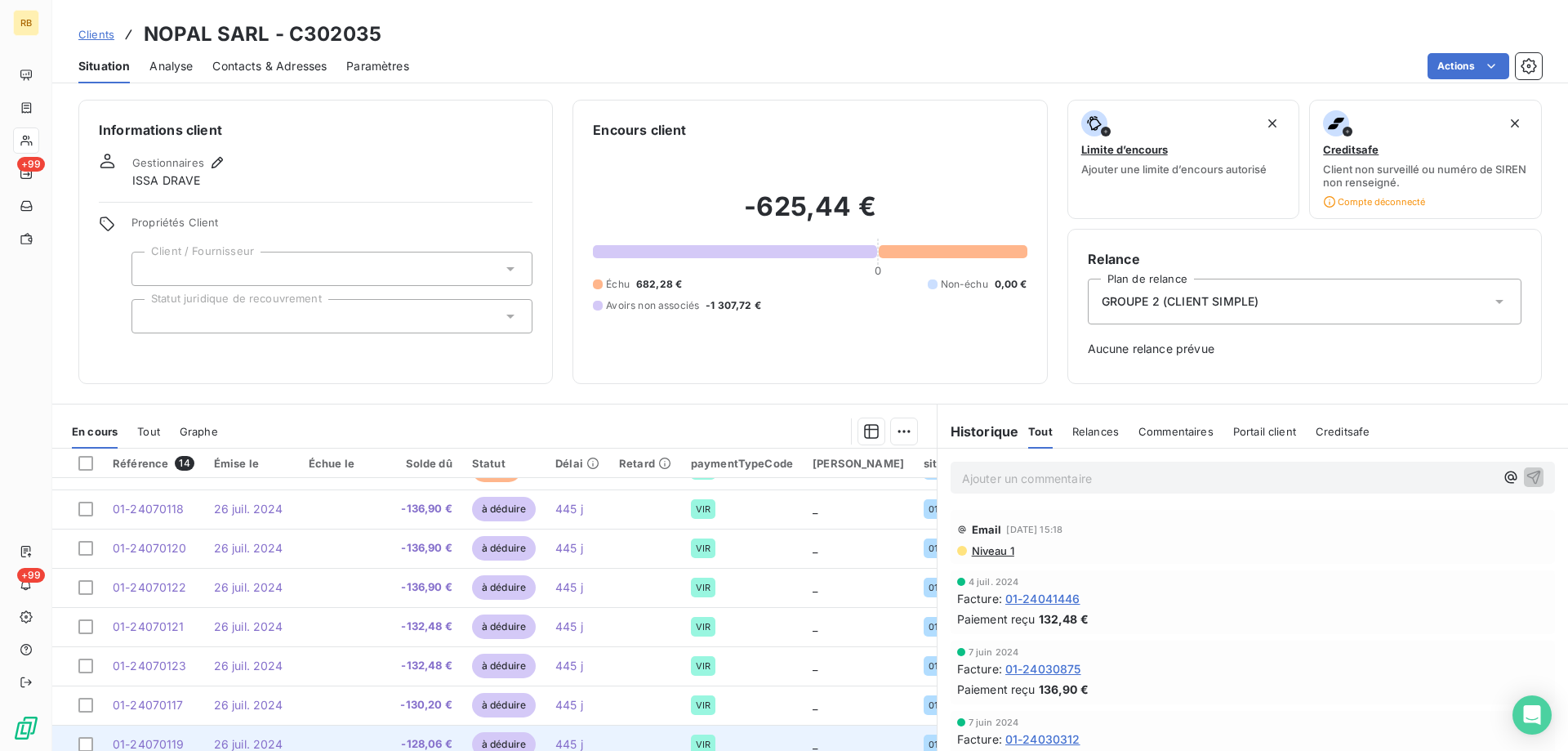
scroll to position [164, 0]
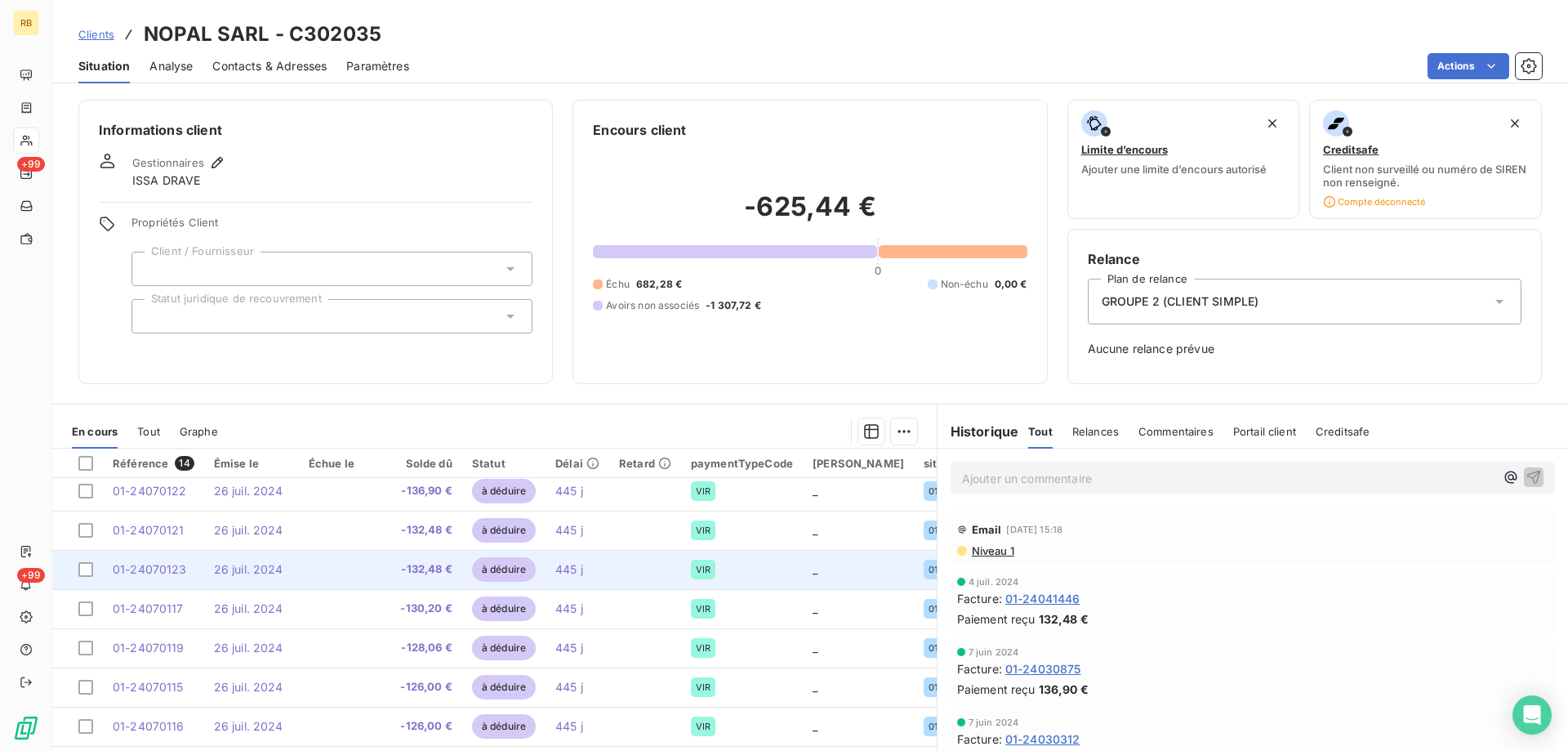
click at [421, 578] on td "-132,48 €" at bounding box center [425, 570] width 71 height 39
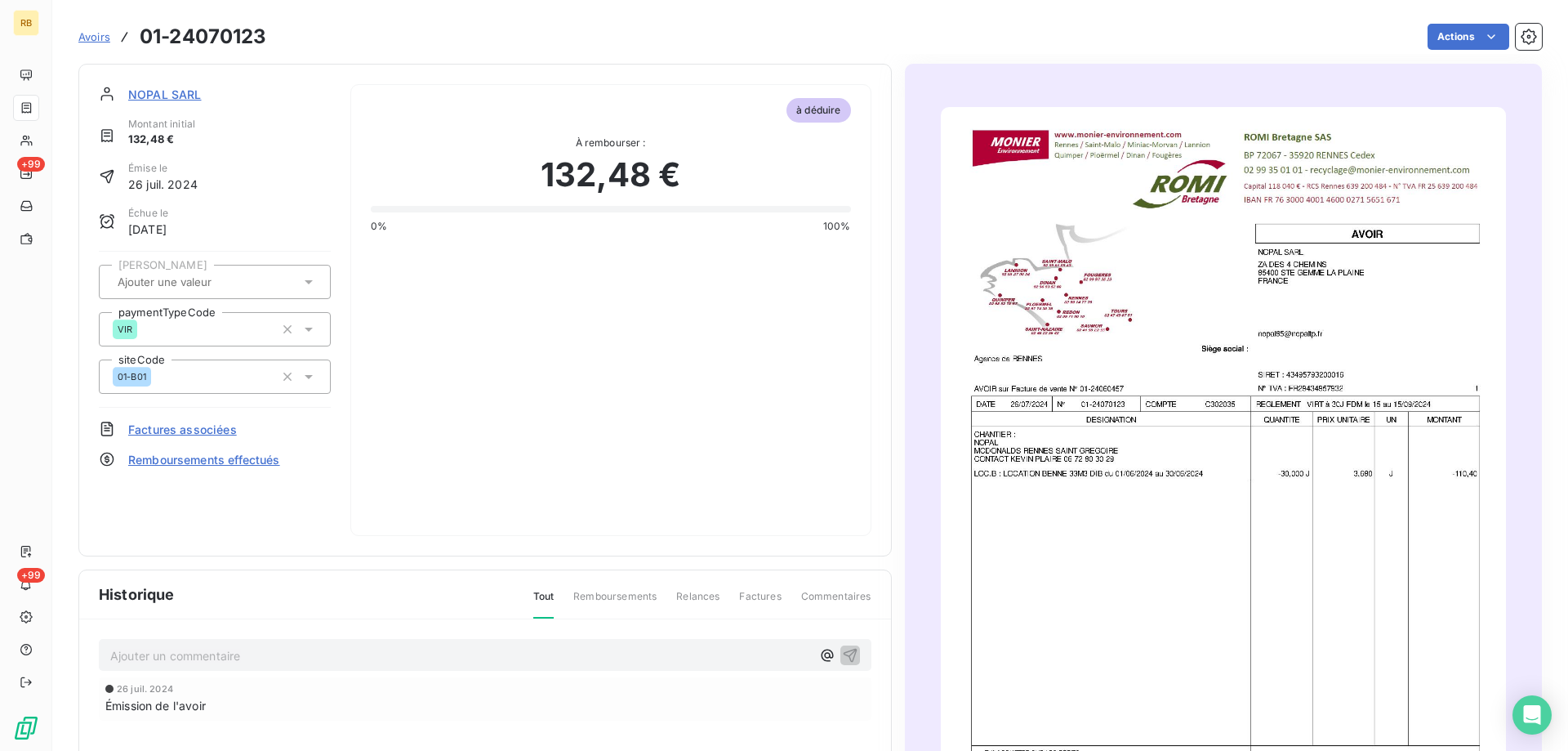
click at [1057, 365] on img "button" at bounding box center [1223, 506] width 566 height 799
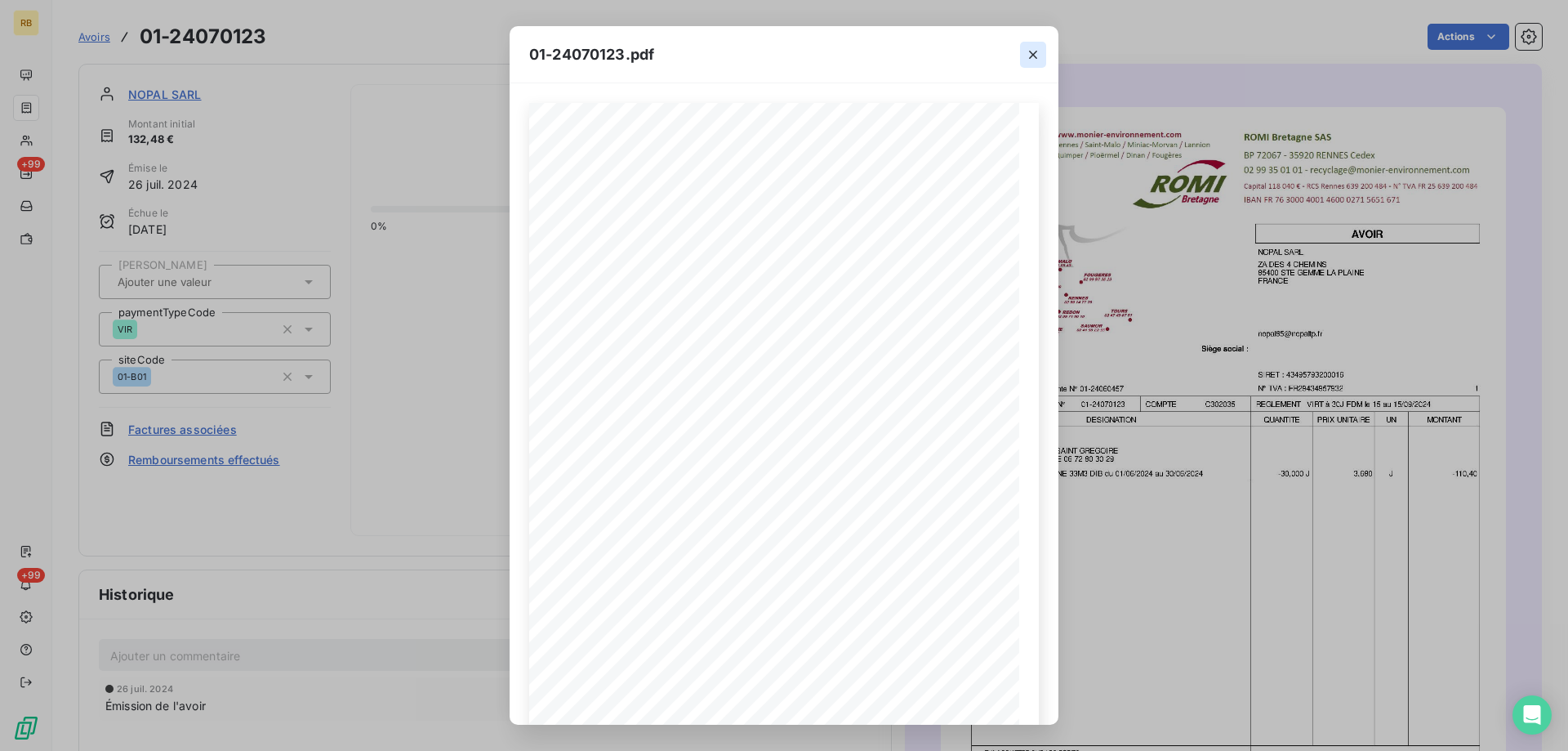
click at [1040, 55] on icon "button" at bounding box center [1032, 54] width 16 height 16
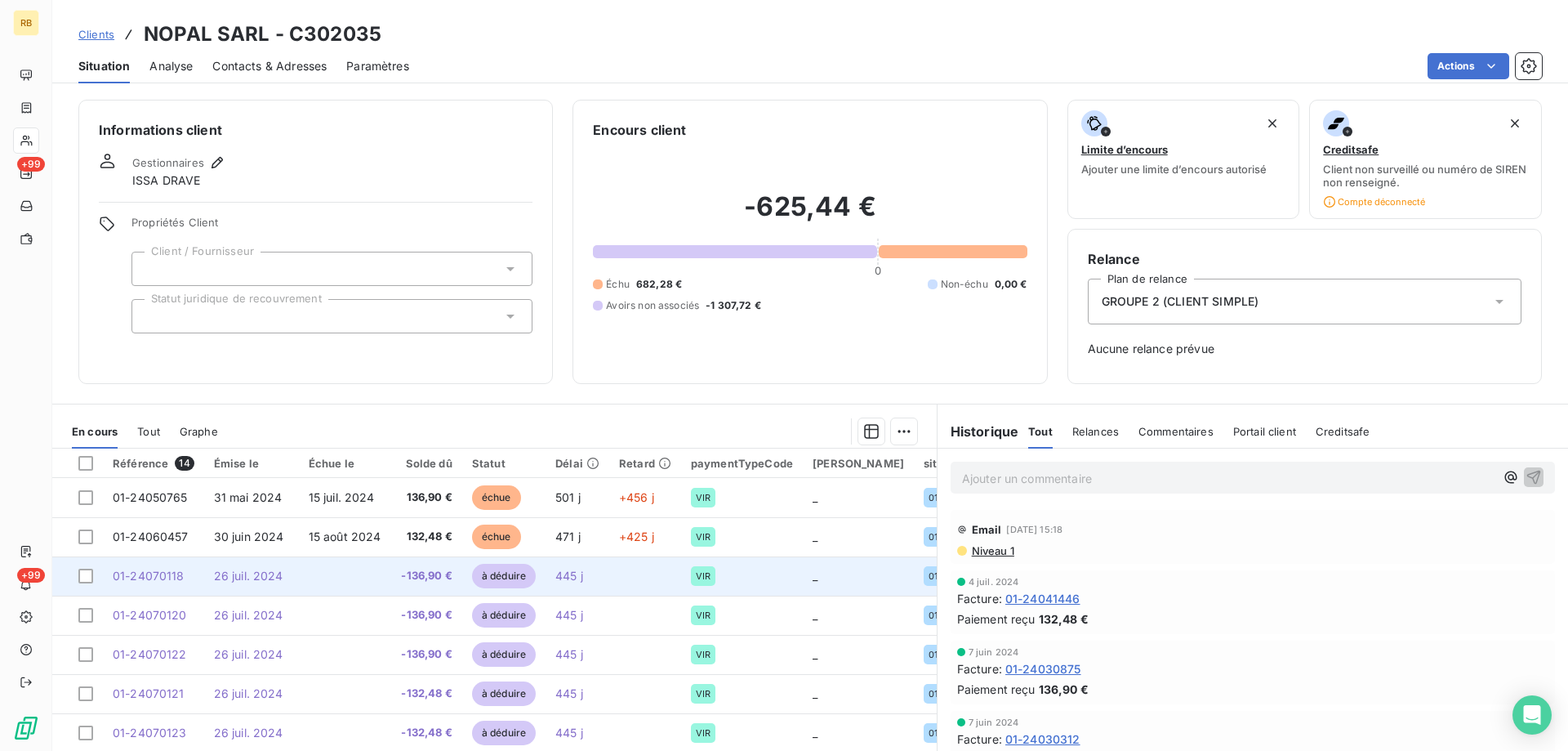
click at [362, 566] on td at bounding box center [345, 576] width 92 height 39
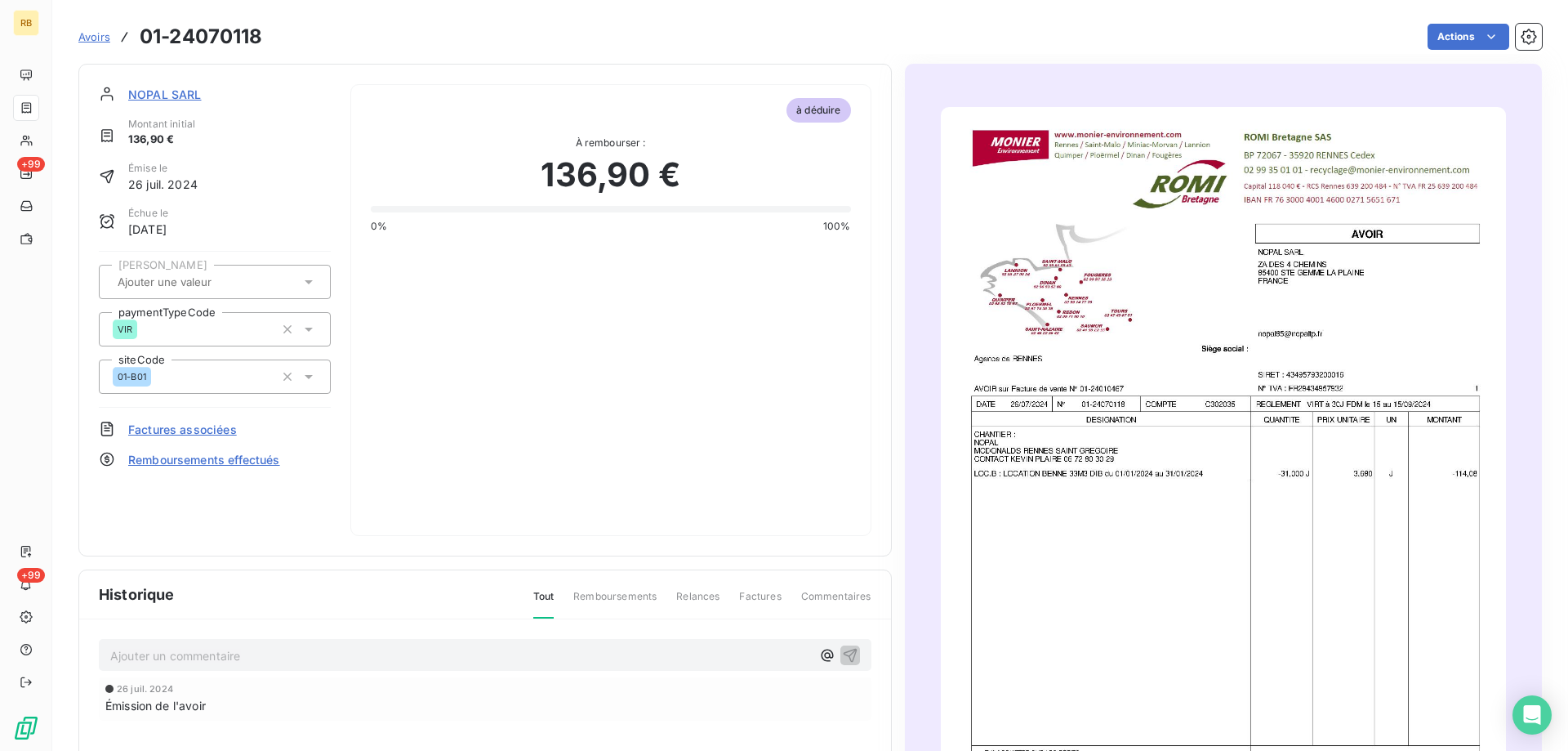
click at [1127, 344] on img "button" at bounding box center [1223, 506] width 566 height 799
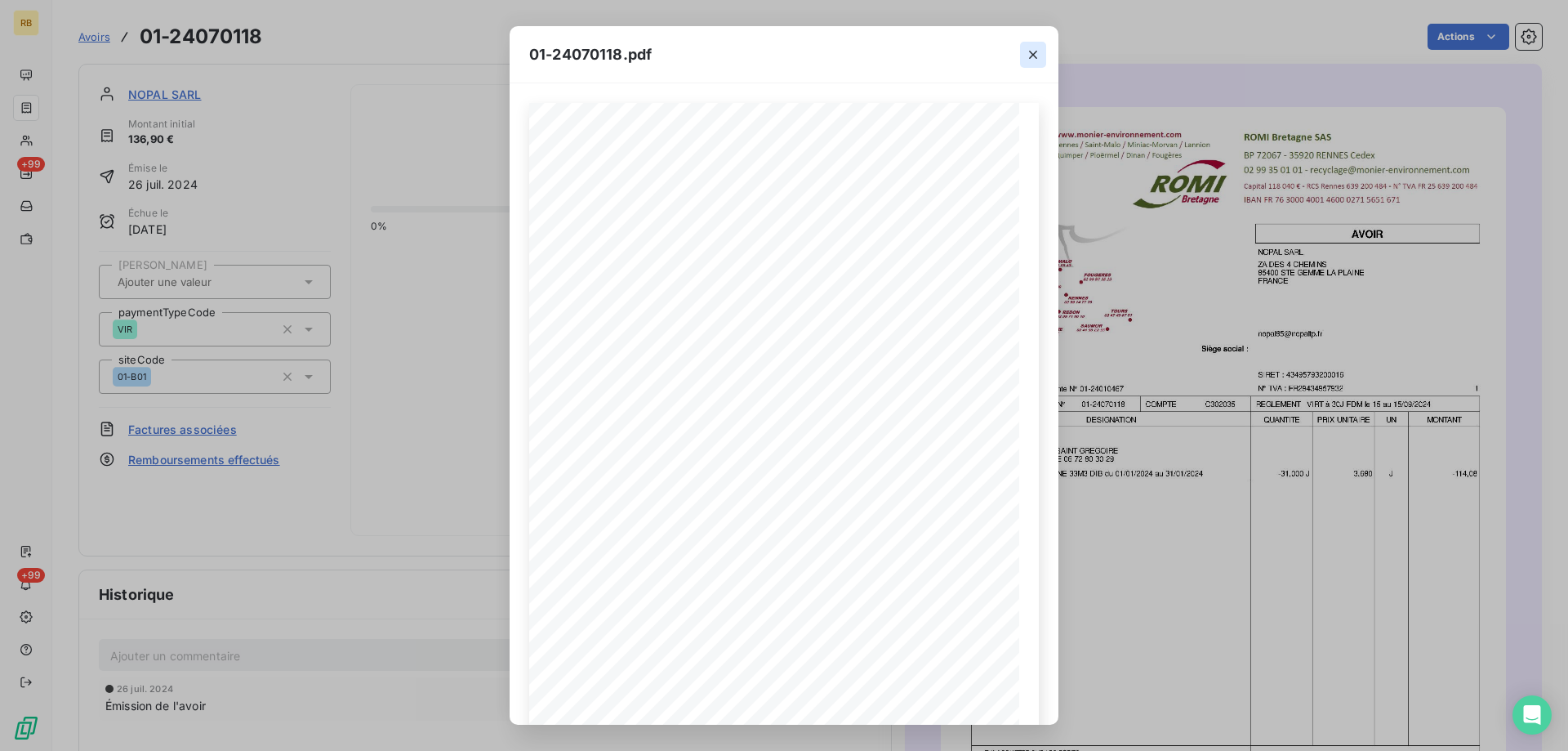
click at [1024, 59] on button "button" at bounding box center [1032, 54] width 26 height 26
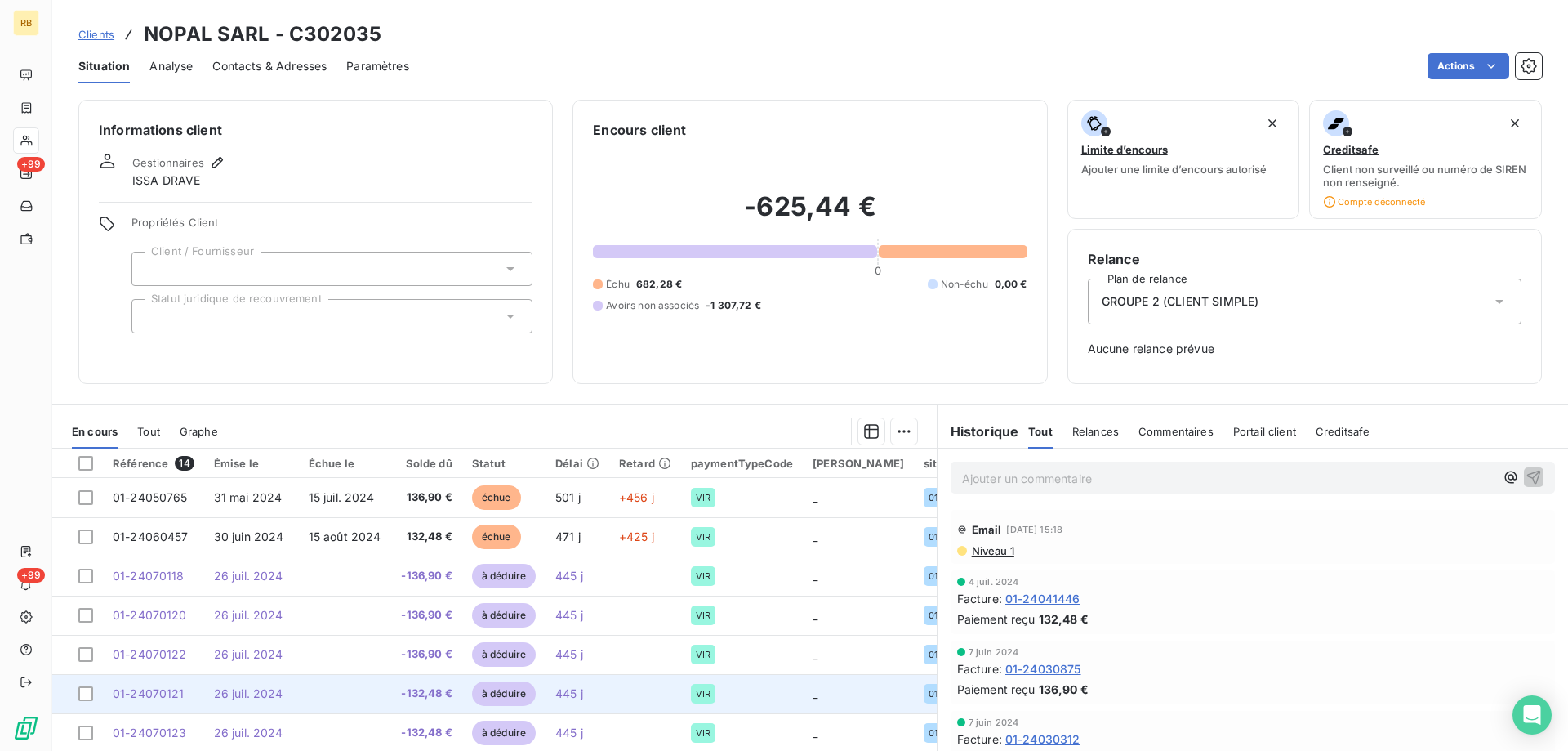
click at [339, 687] on td at bounding box center [345, 694] width 92 height 39
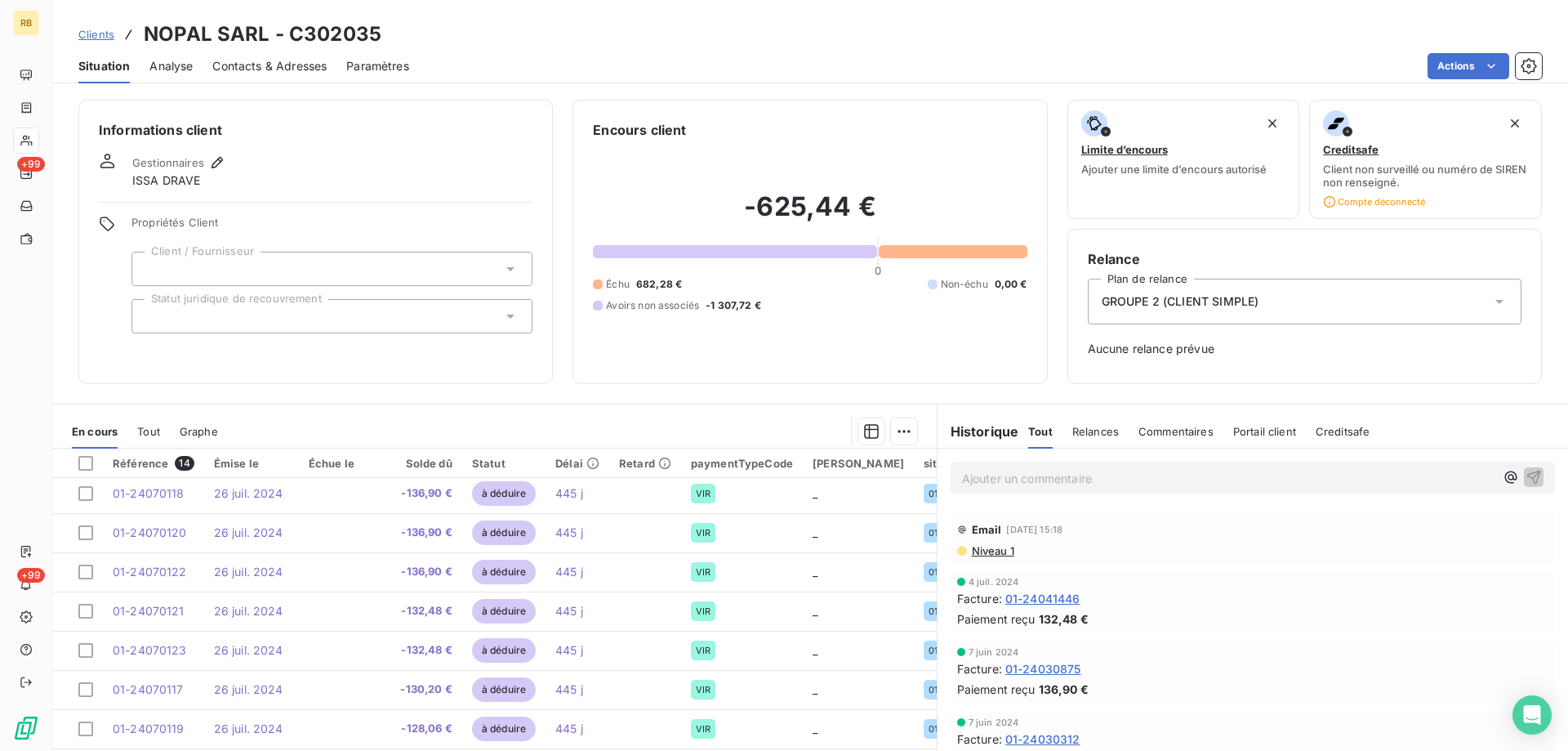
scroll to position [81, 0]
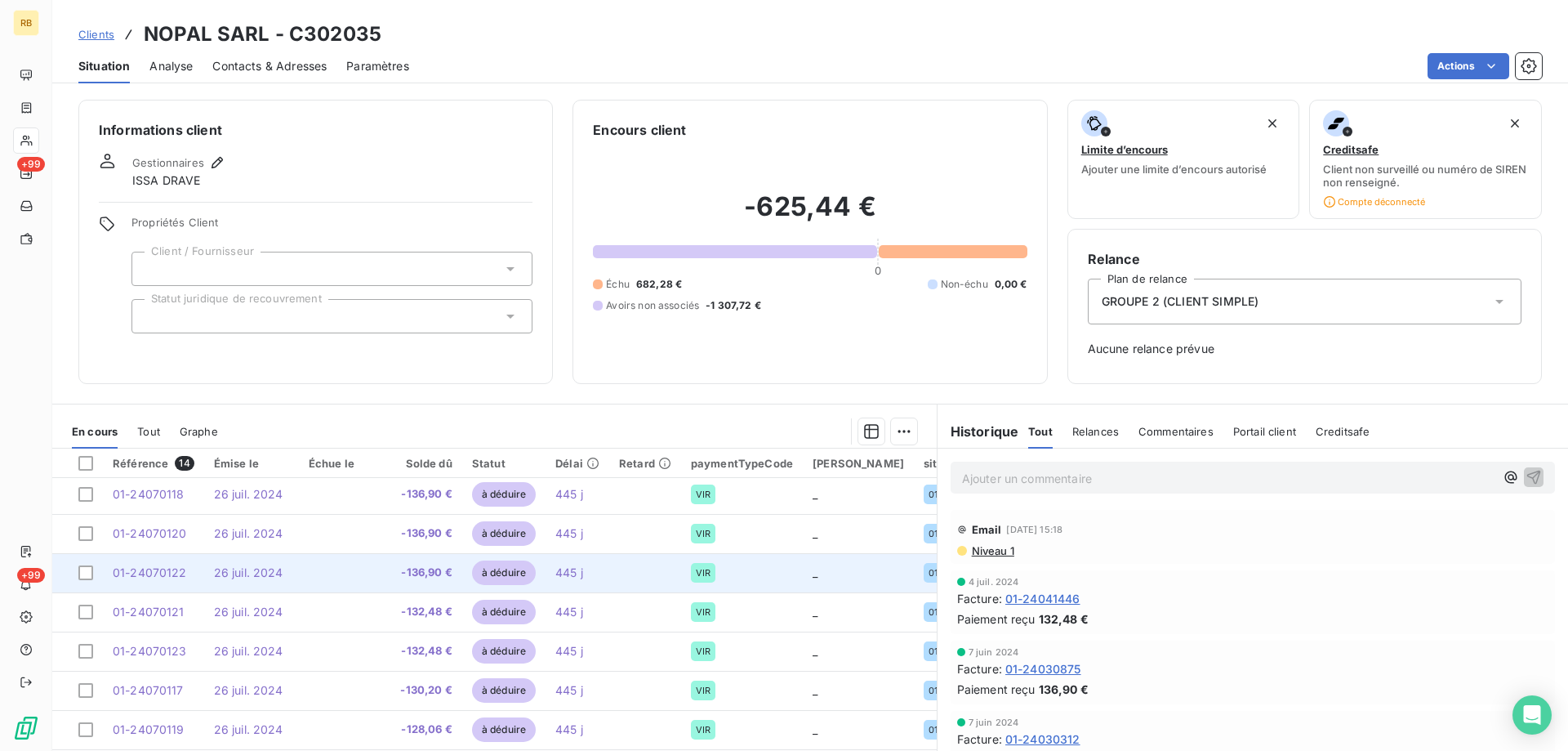
click at [453, 567] on td "-136,90 €" at bounding box center [425, 573] width 71 height 39
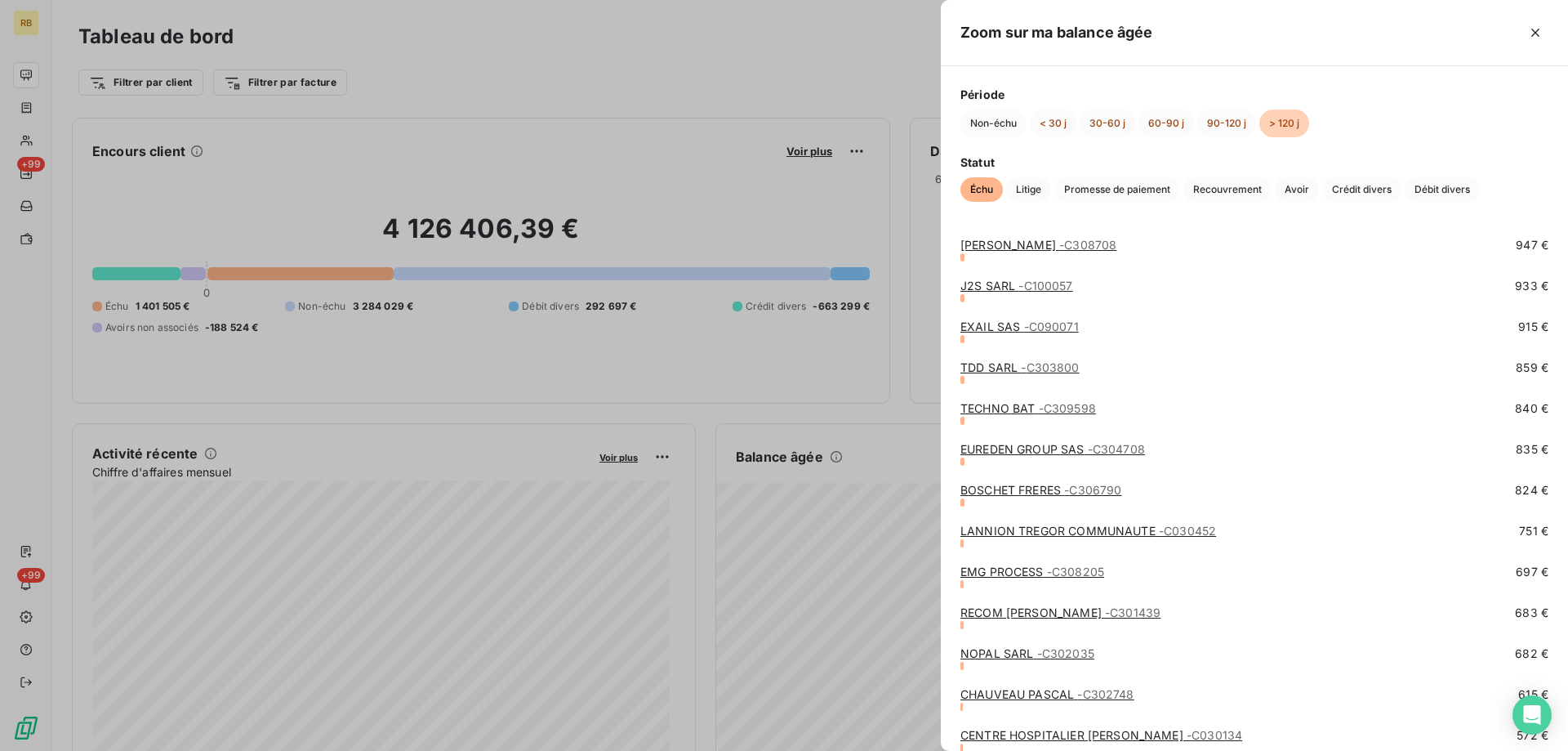
scroll to position [2942, 0]
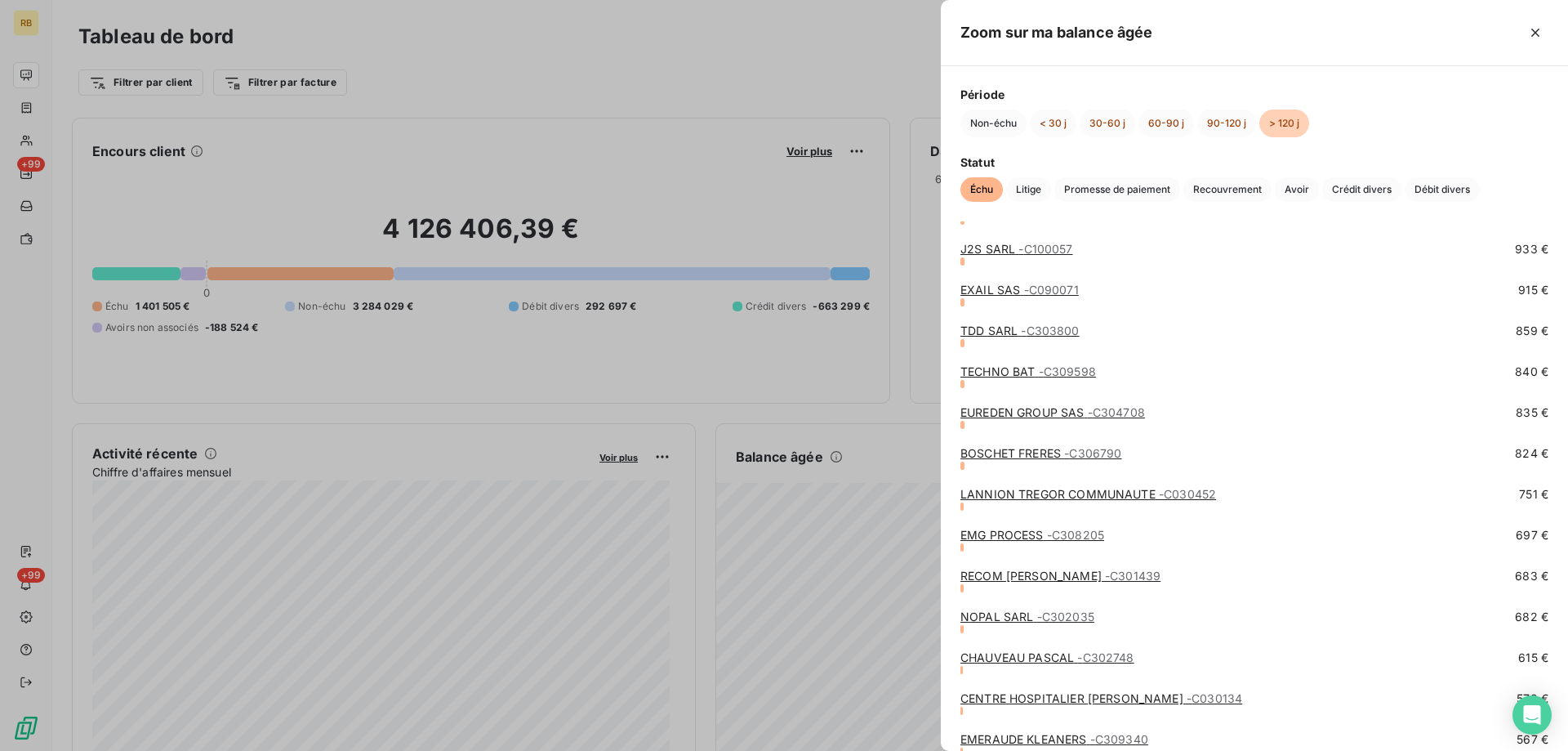
click at [1014, 573] on link "RECOM SILLIA SASU - C301439" at bounding box center [1061, 576] width 200 height 14
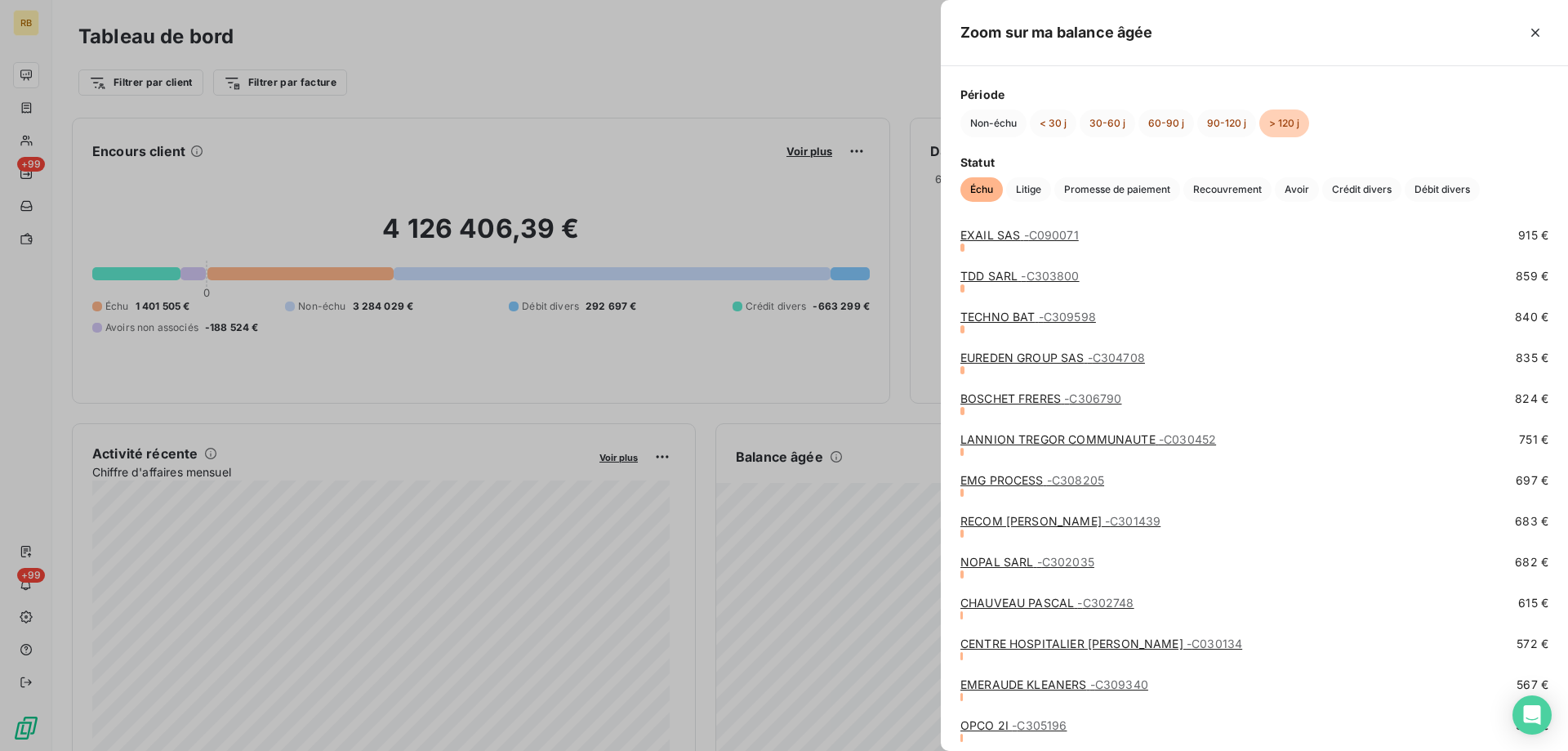
scroll to position [3023, 0]
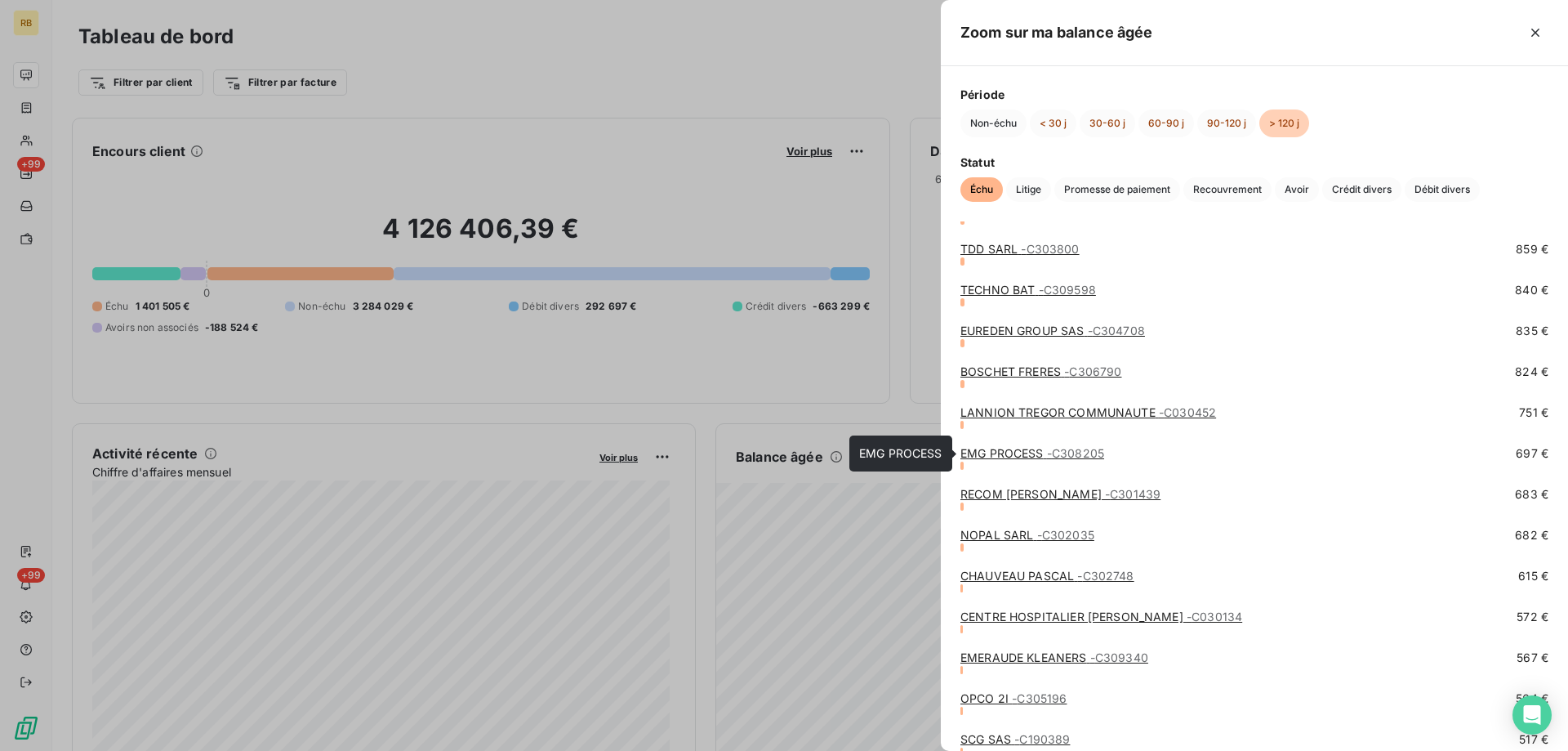
click at [989, 448] on link "EMG PROCESS - C308205" at bounding box center [1032, 453] width 143 height 14
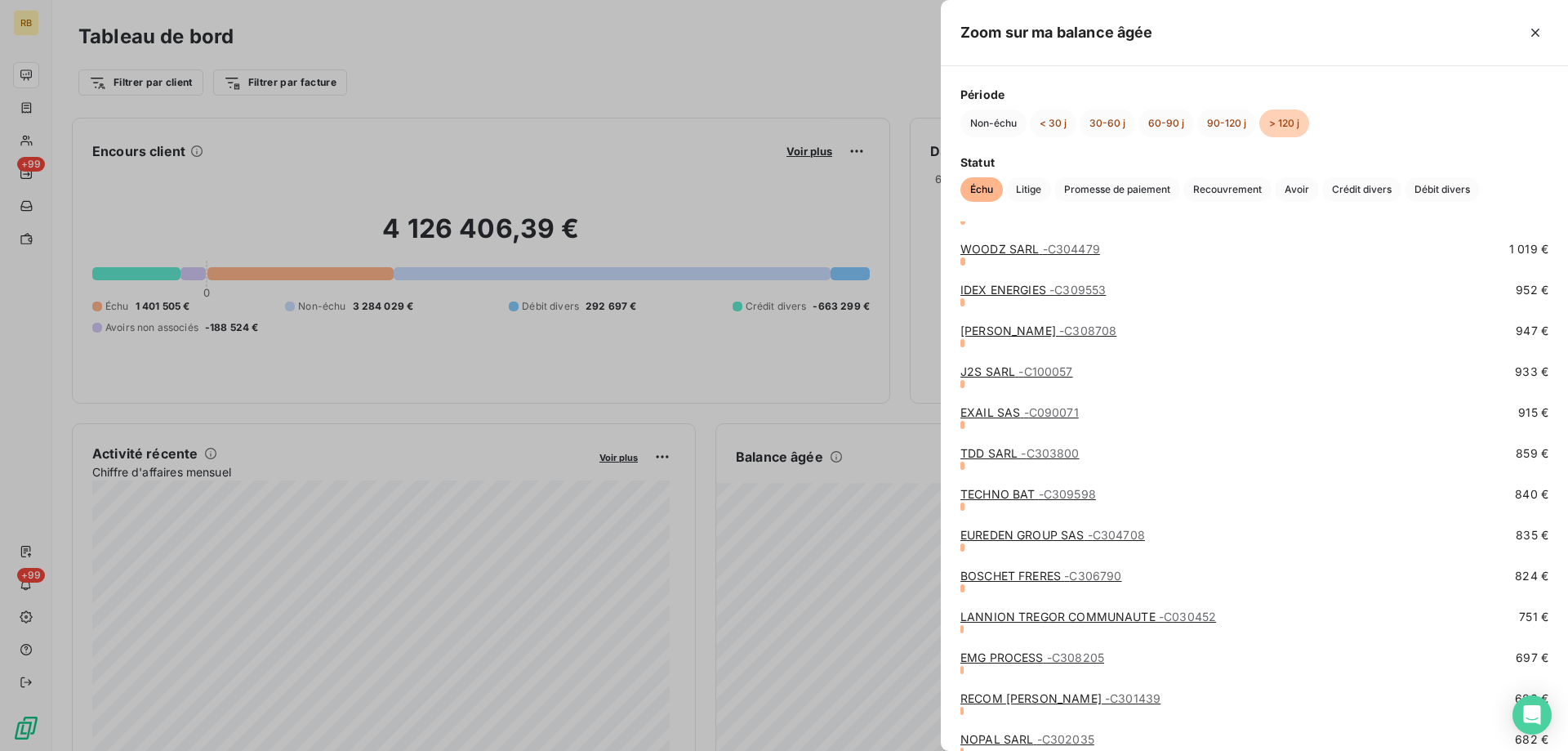
scroll to position [2861, 0]
click at [1019, 611] on link "EMG PROCESS - C308205" at bounding box center [1032, 616] width 143 height 14
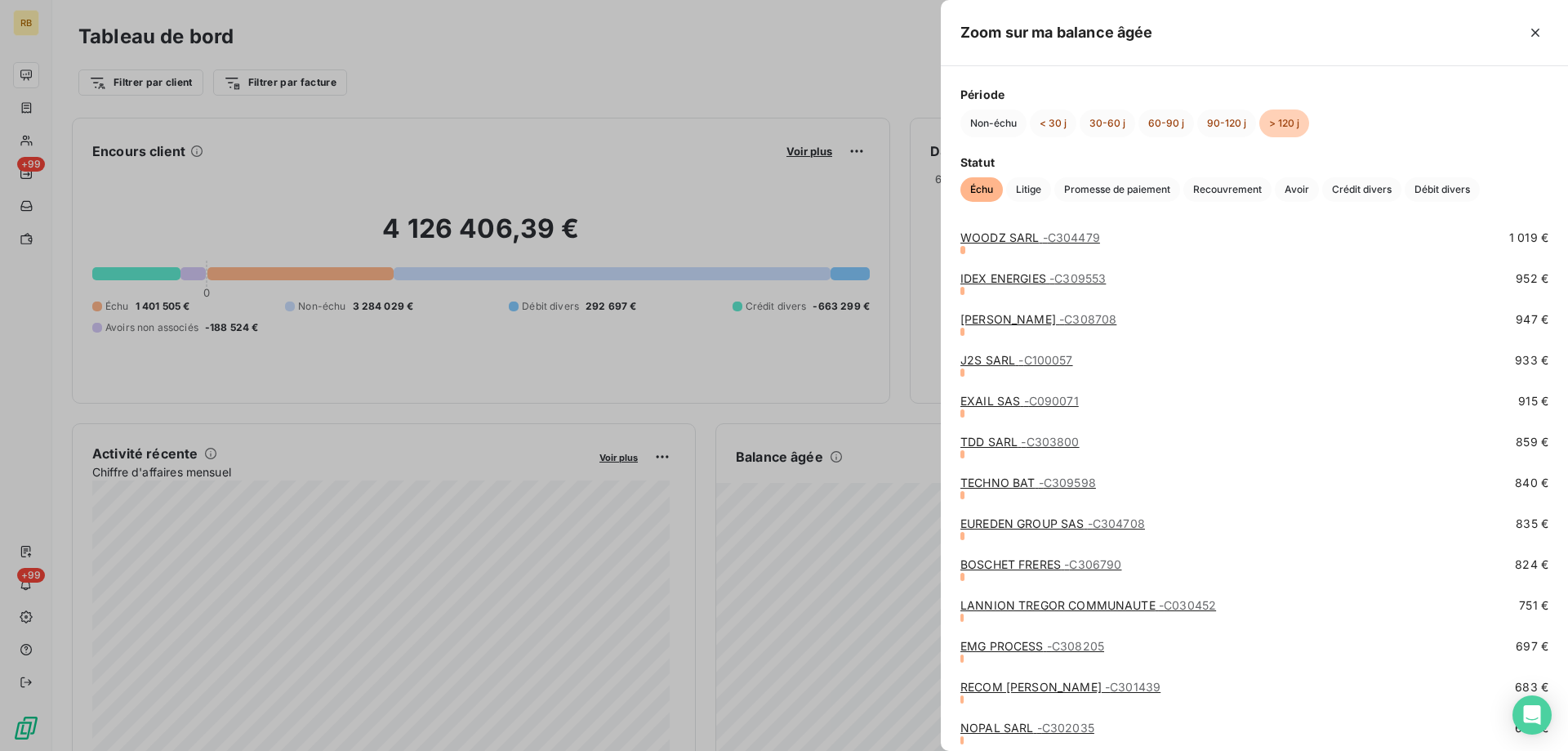
scroll to position [2861, 0]
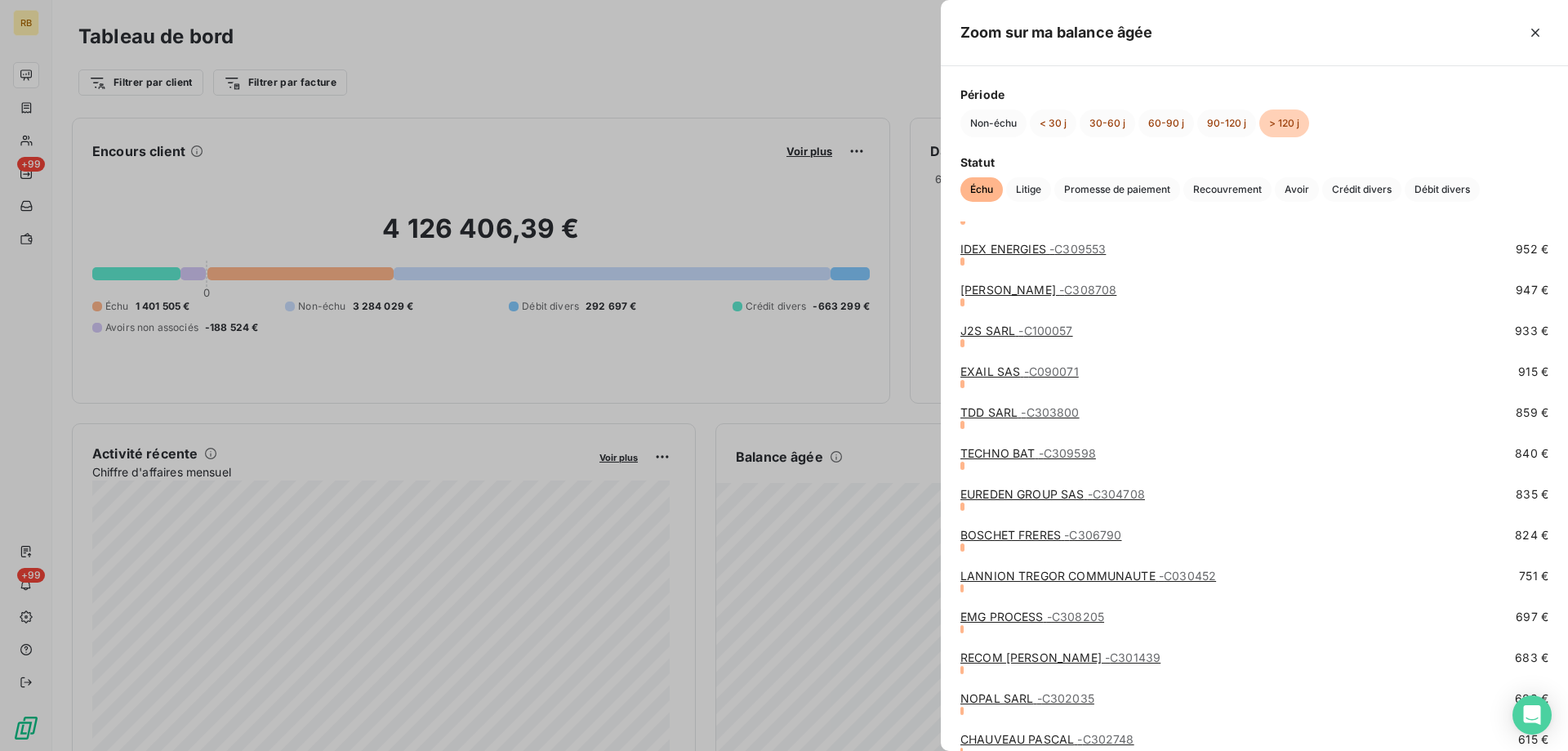
click at [1061, 574] on link "LANNION TREGOR COMMUNAUTE - C030452" at bounding box center [1089, 576] width 256 height 14
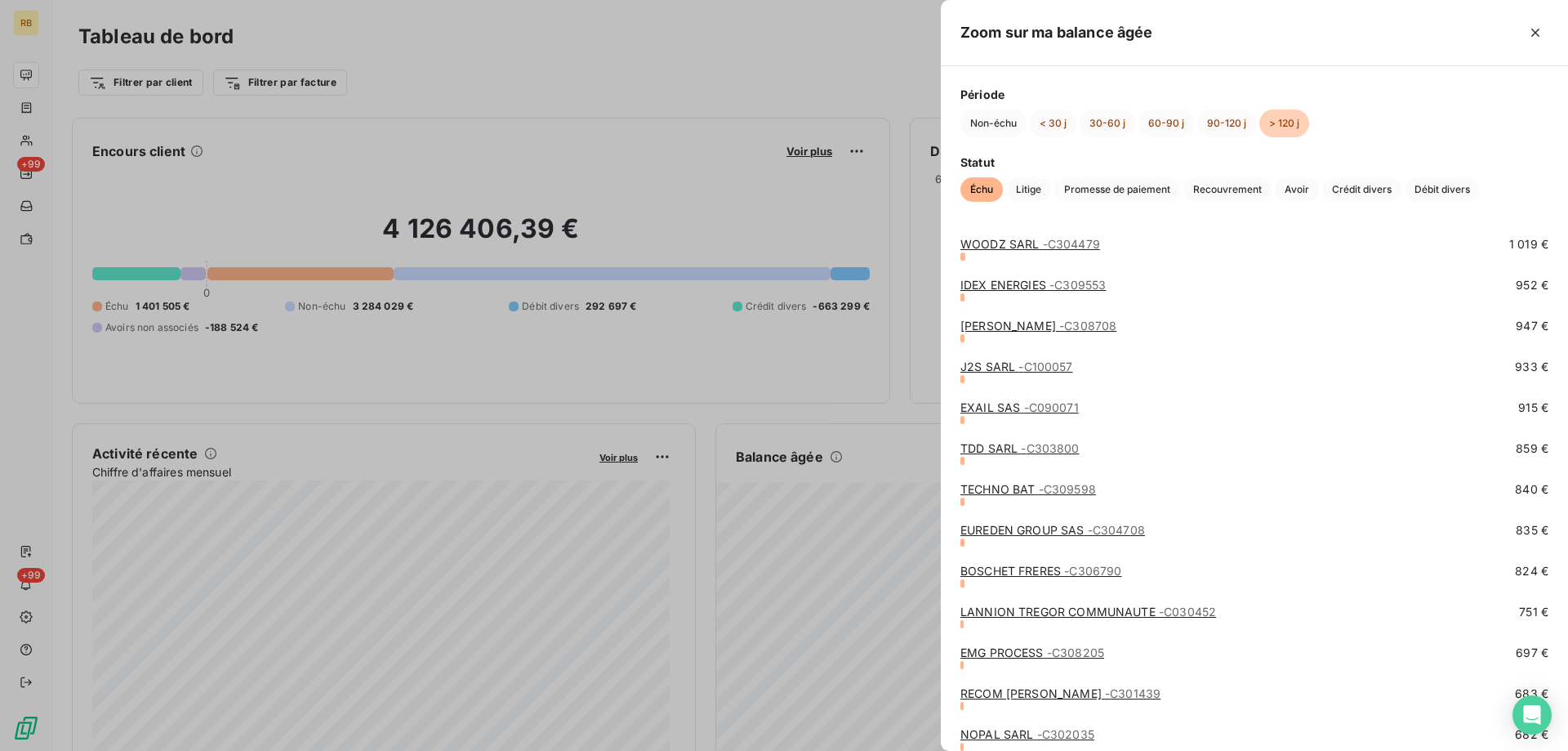
scroll to position [2861, 0]
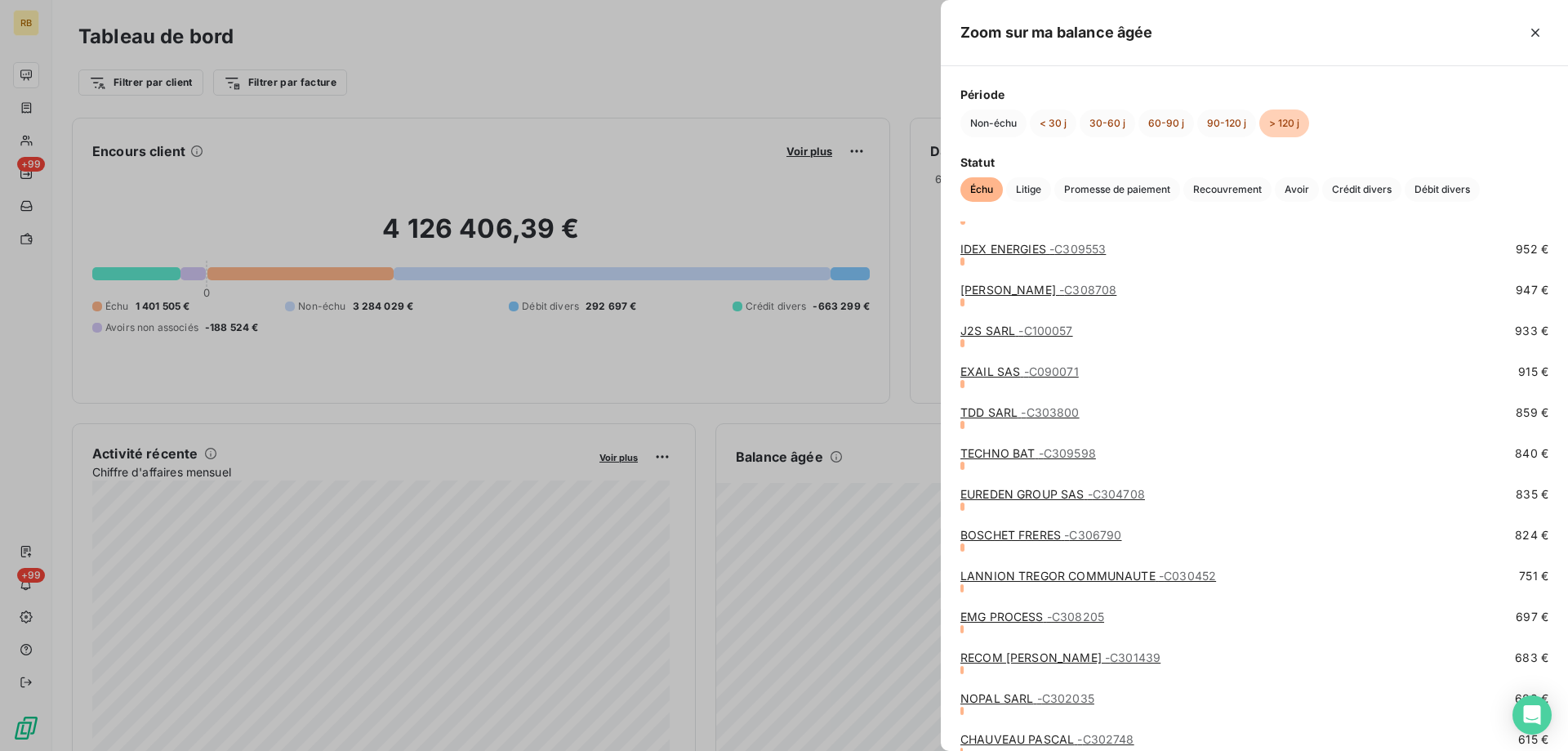
click at [999, 533] on link "BOSCHET FRERES - C306790" at bounding box center [1041, 535] width 161 height 14
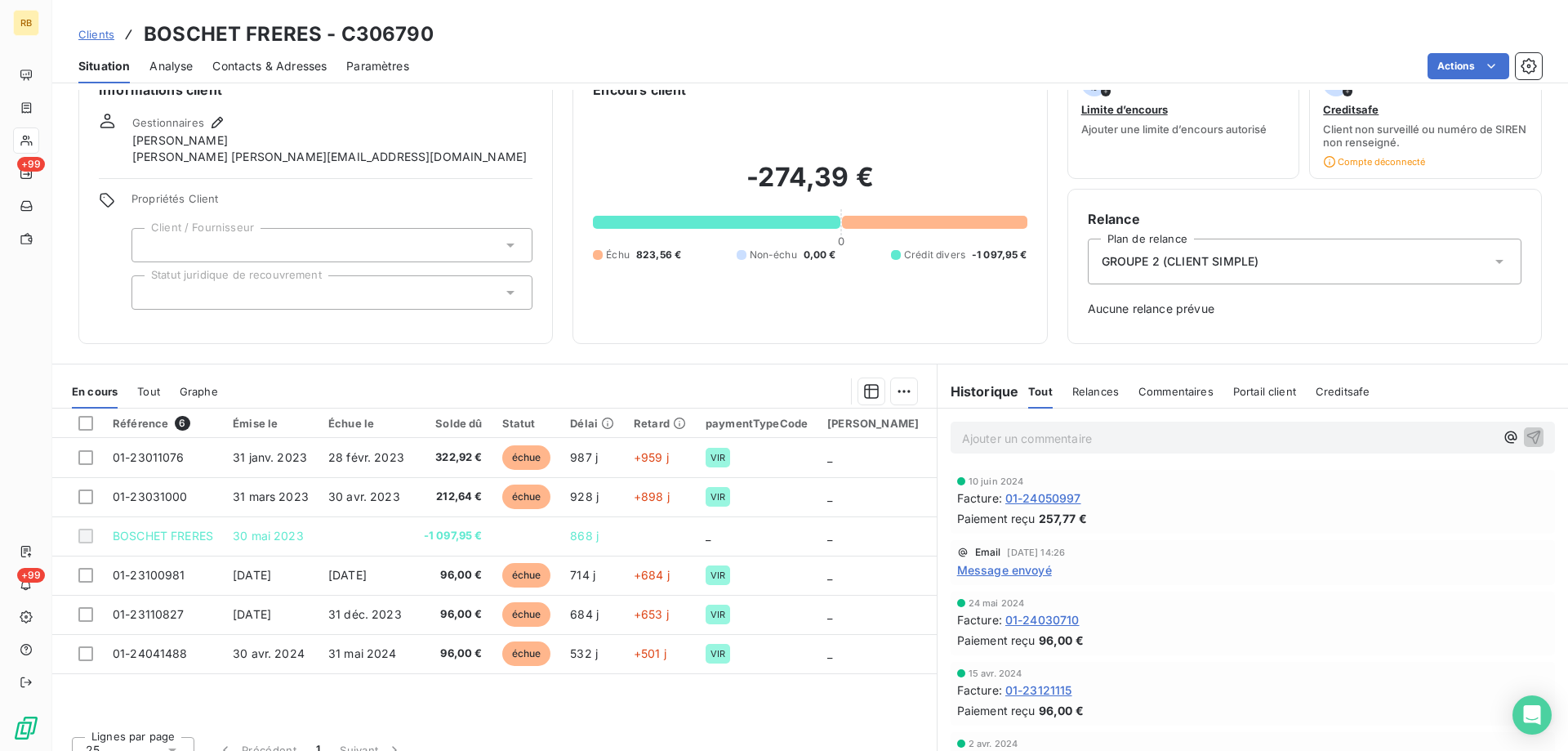
scroll to position [61, 0]
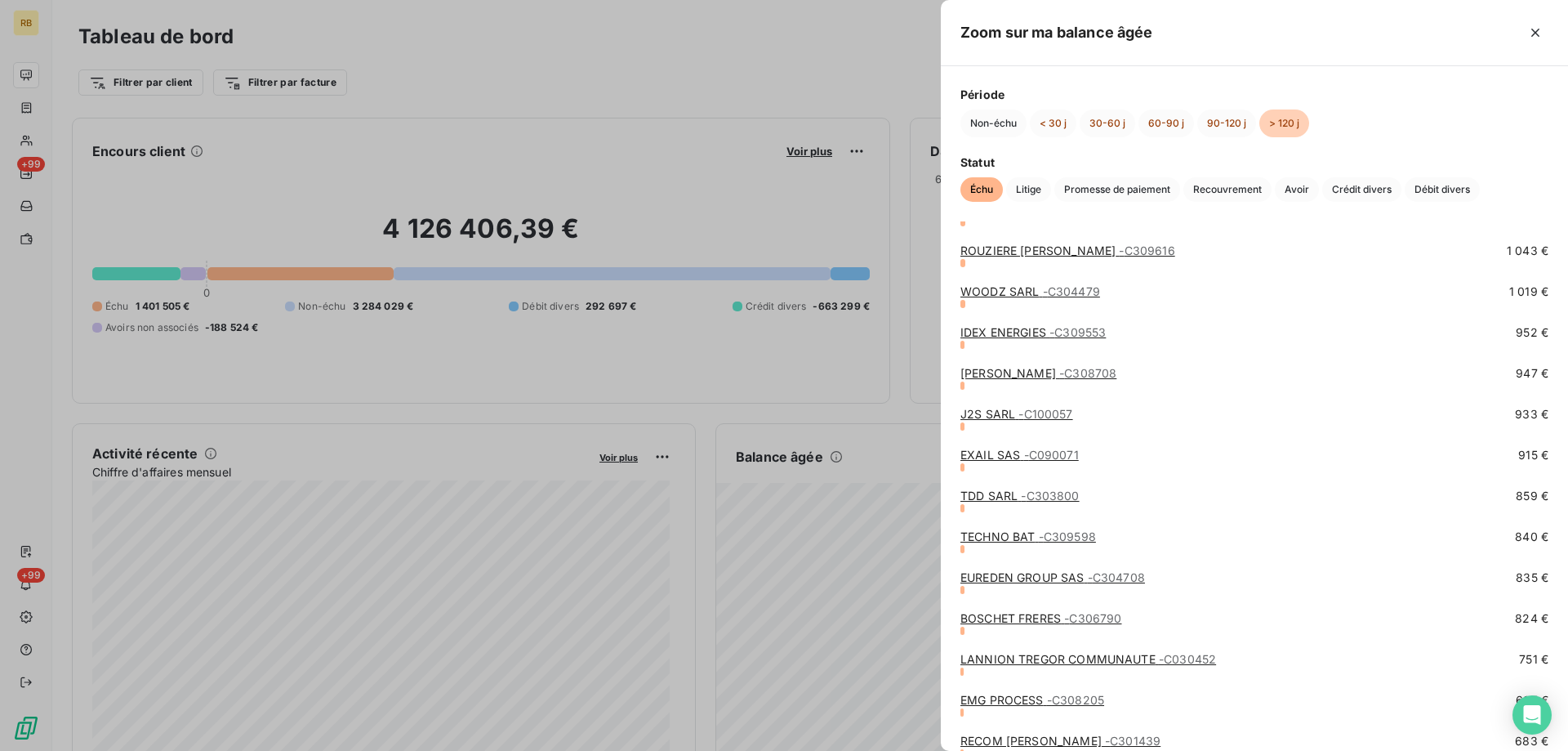
scroll to position [2778, 0]
click at [993, 570] on link "EUREDEN GROUP SAS - C304708" at bounding box center [1053, 576] width 185 height 14
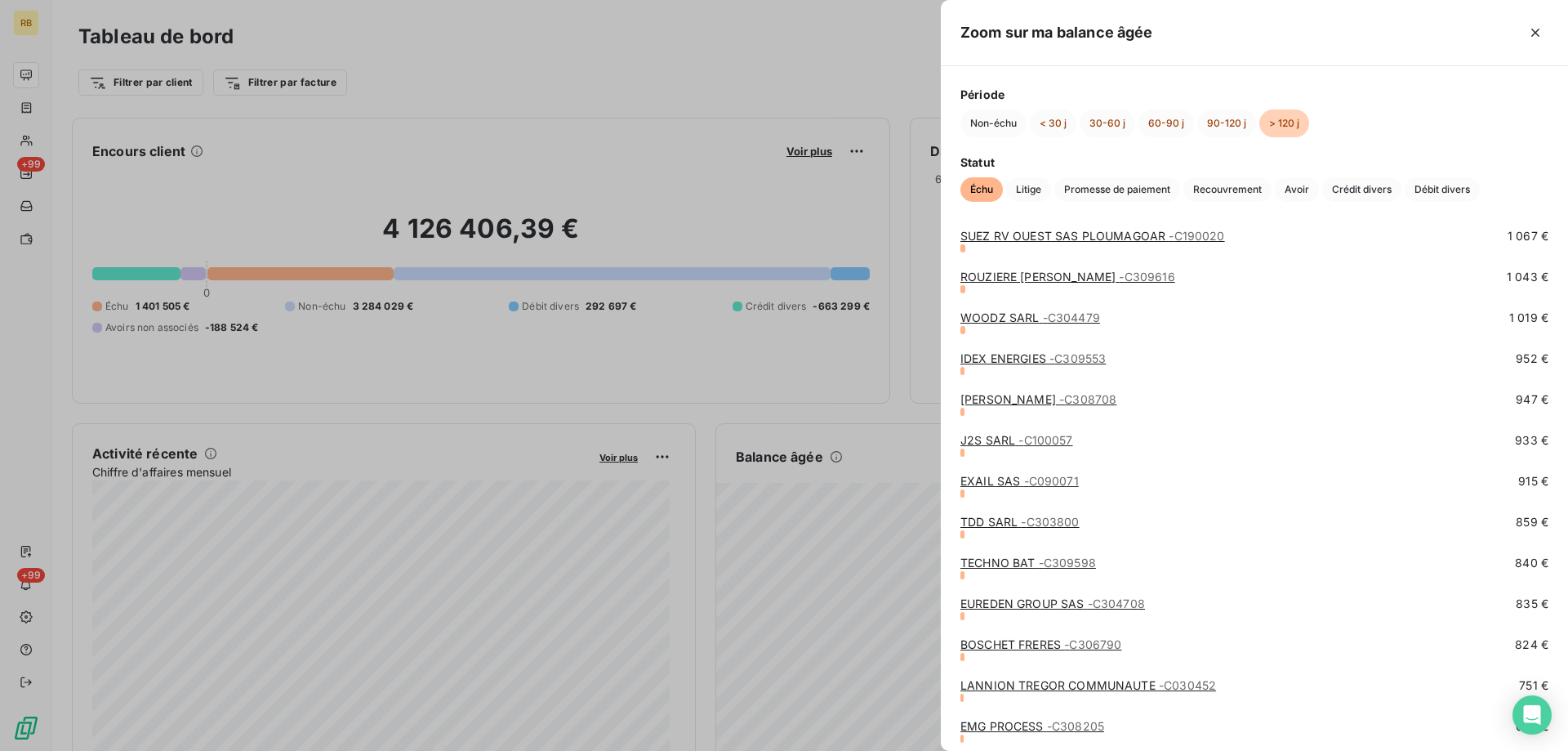
scroll to position [2778, 0]
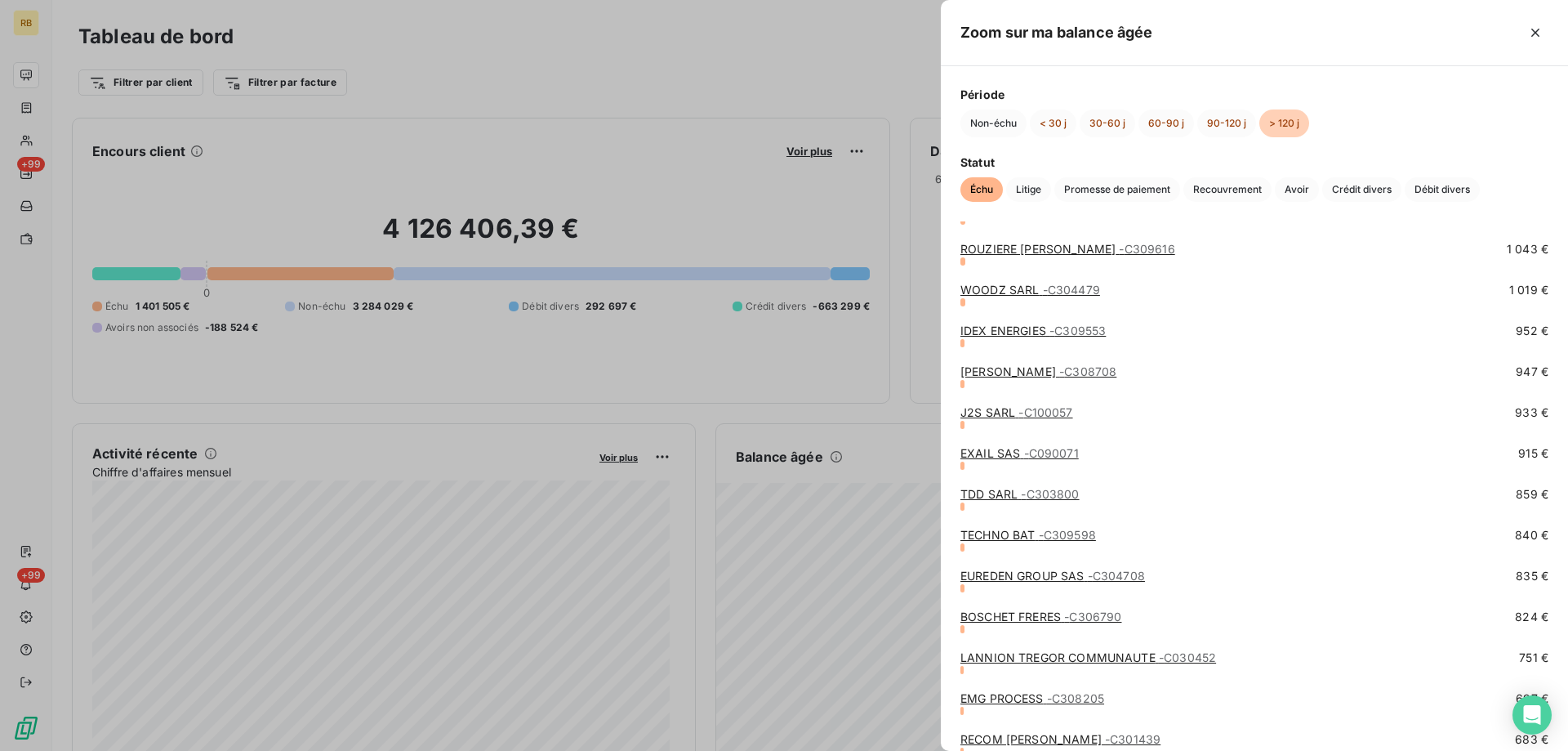
click at [990, 530] on link "TECHNO BAT - C309598" at bounding box center [1029, 535] width 136 height 14
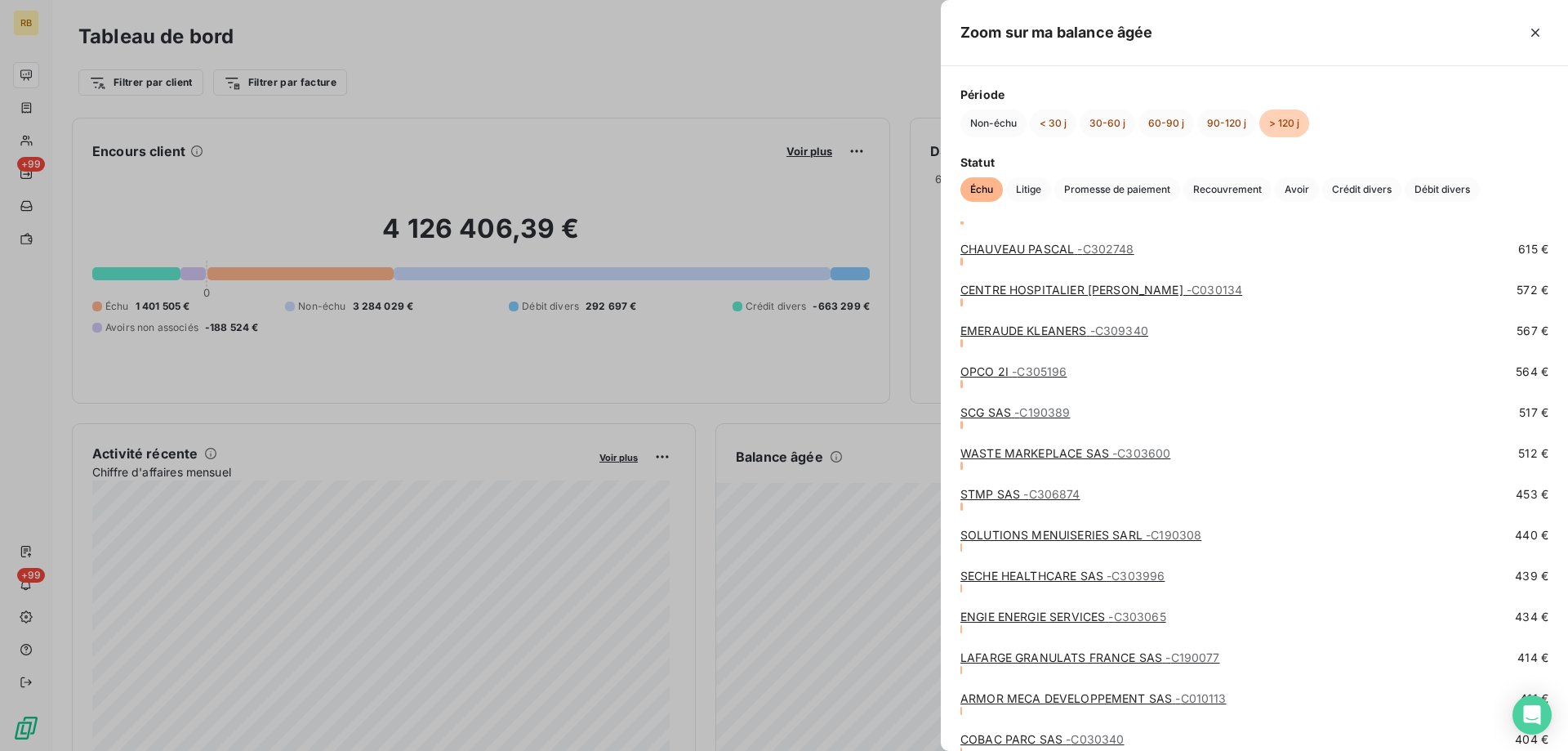
scroll to position [2778, 0]
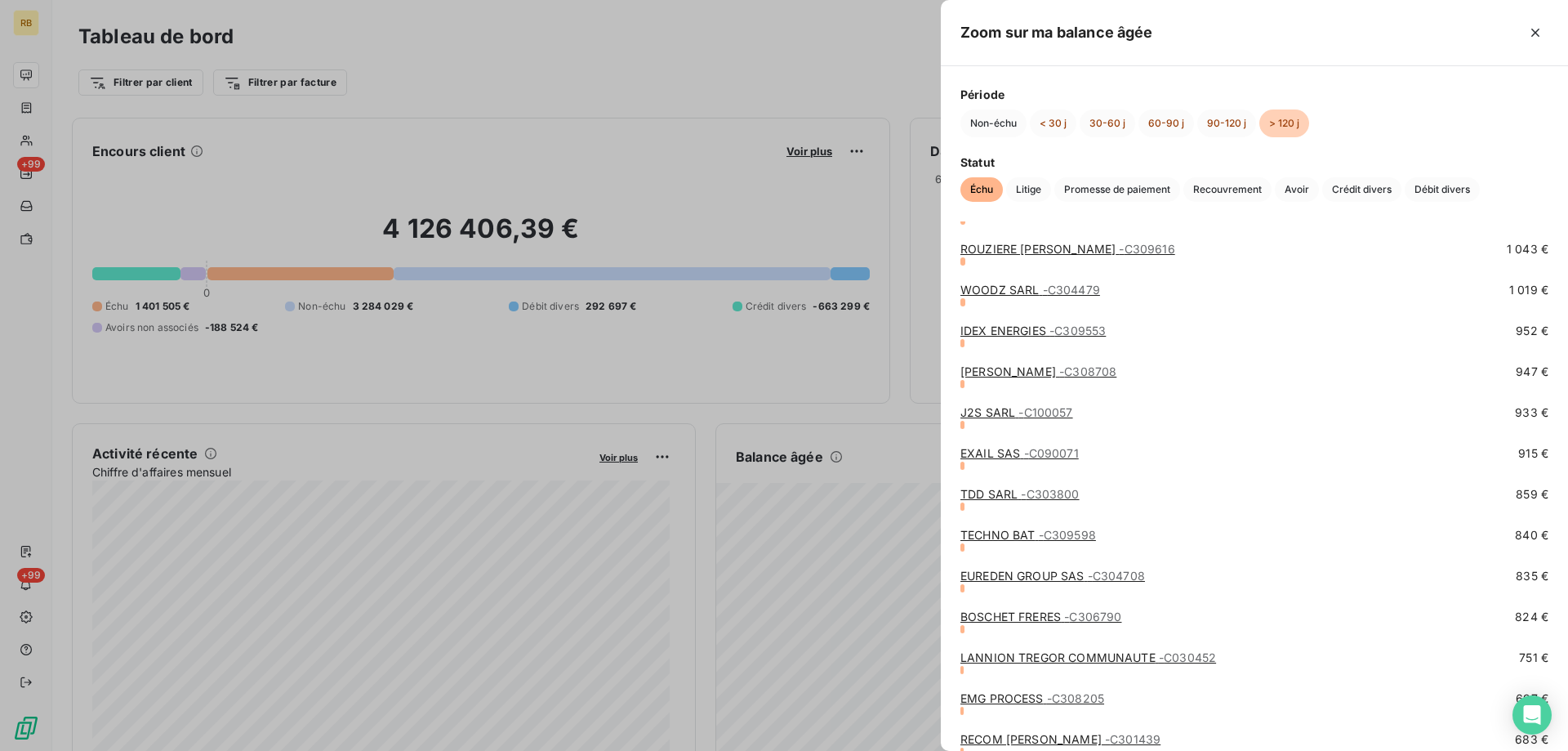
click at [991, 491] on link "TDD SARL - C303800" at bounding box center [1020, 494] width 119 height 14
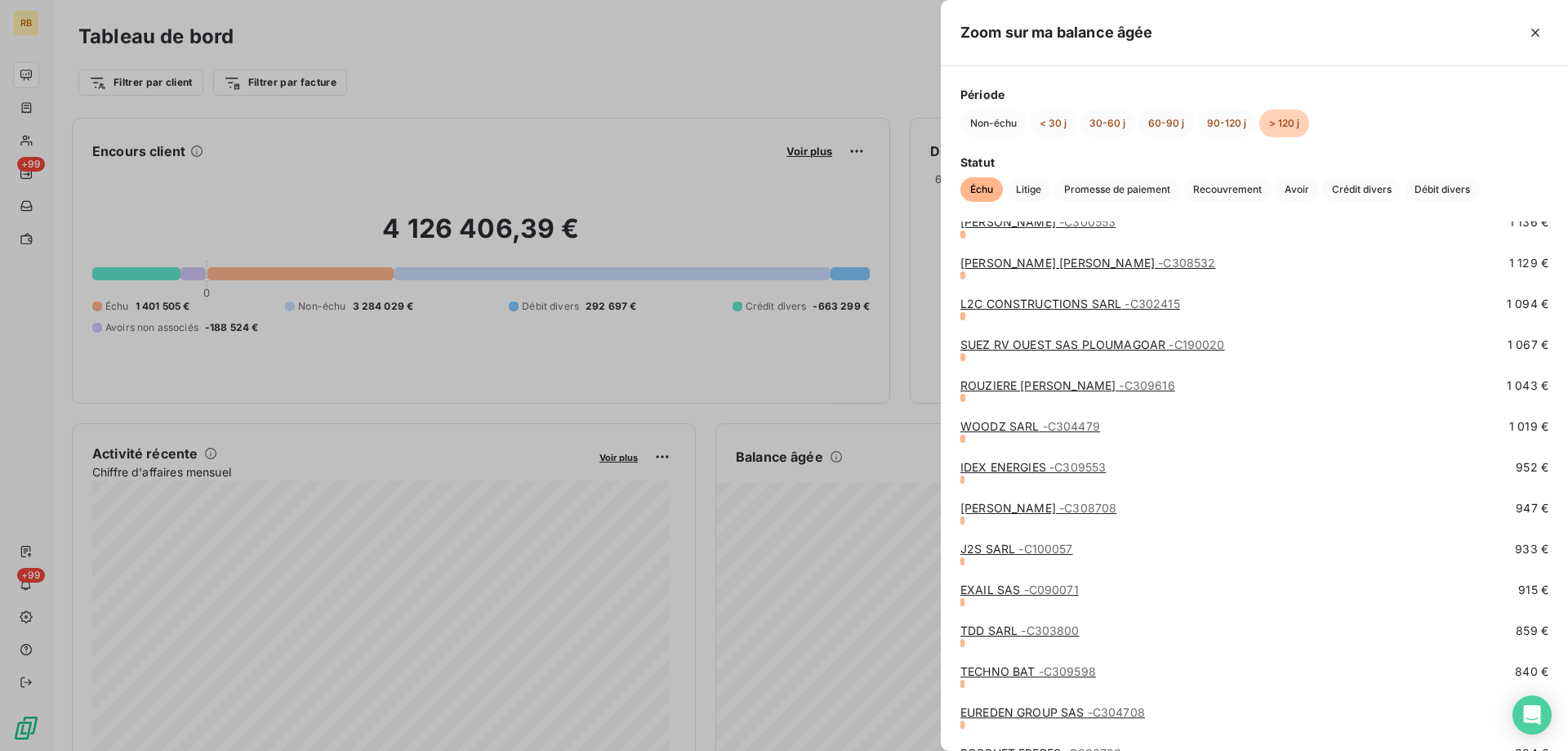
scroll to position [2697, 0]
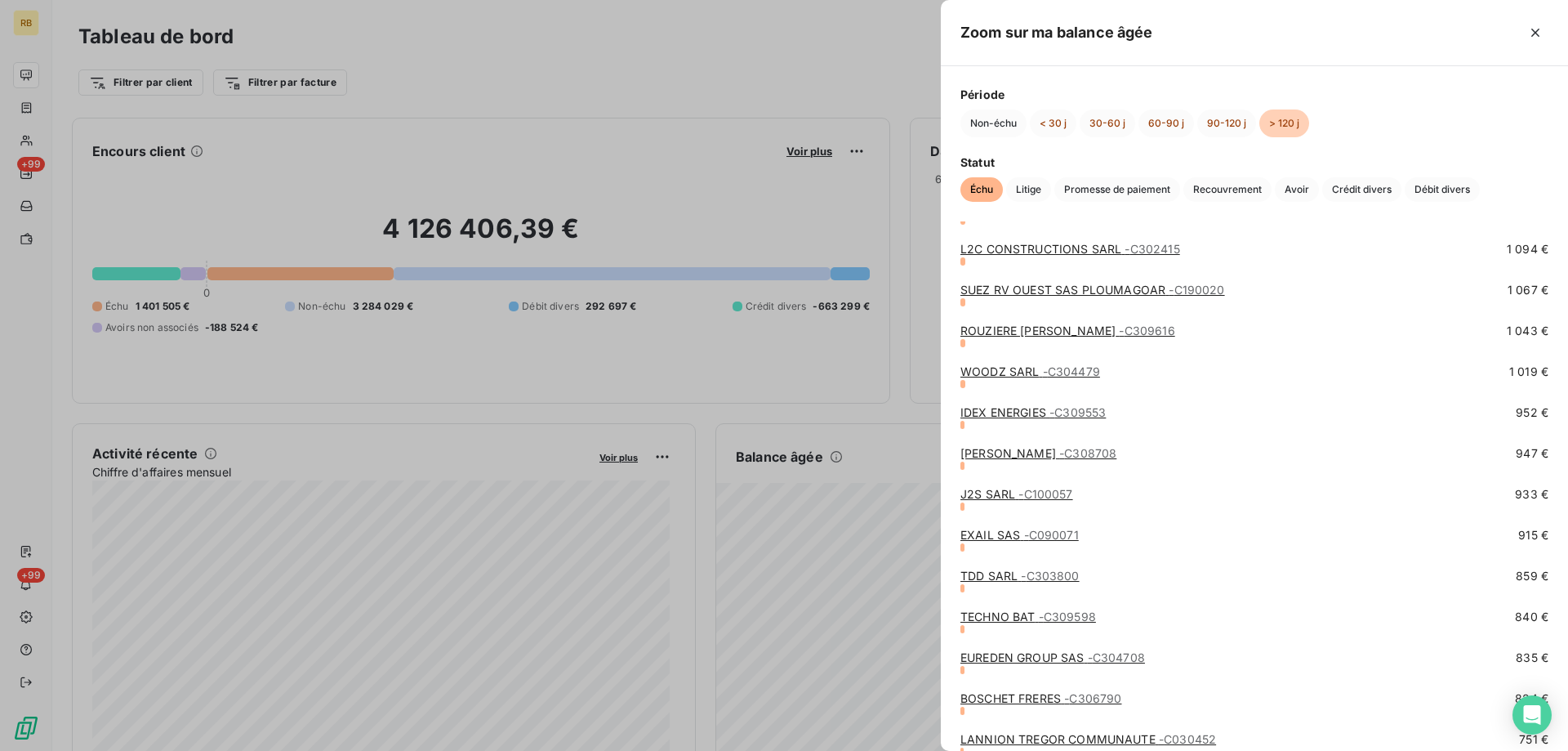
click at [982, 534] on link "EXAIL SAS - C090071" at bounding box center [1020, 535] width 118 height 14
click at [979, 490] on link "J2S SARL - C100057" at bounding box center [1017, 494] width 112 height 14
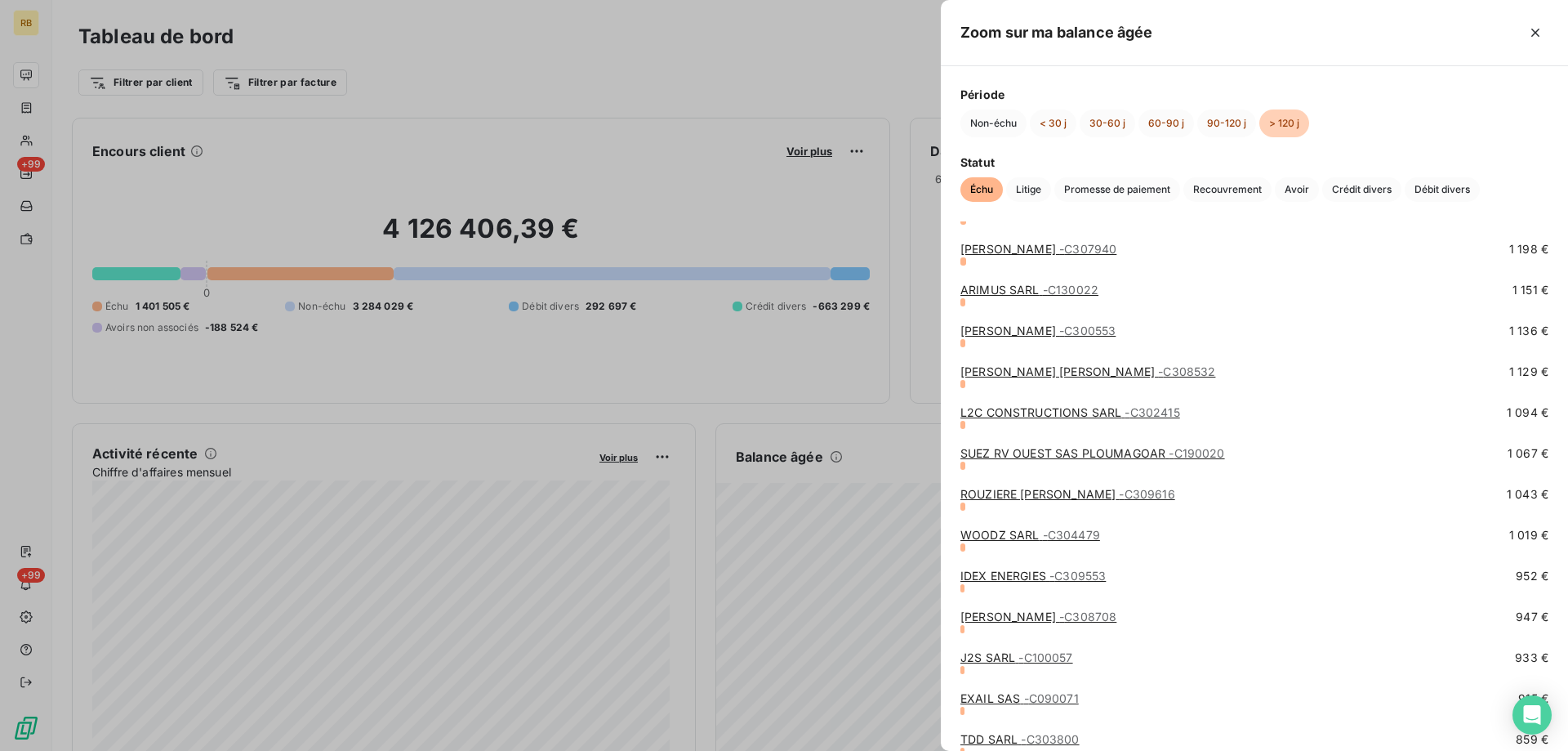
scroll to position [2615, 0]
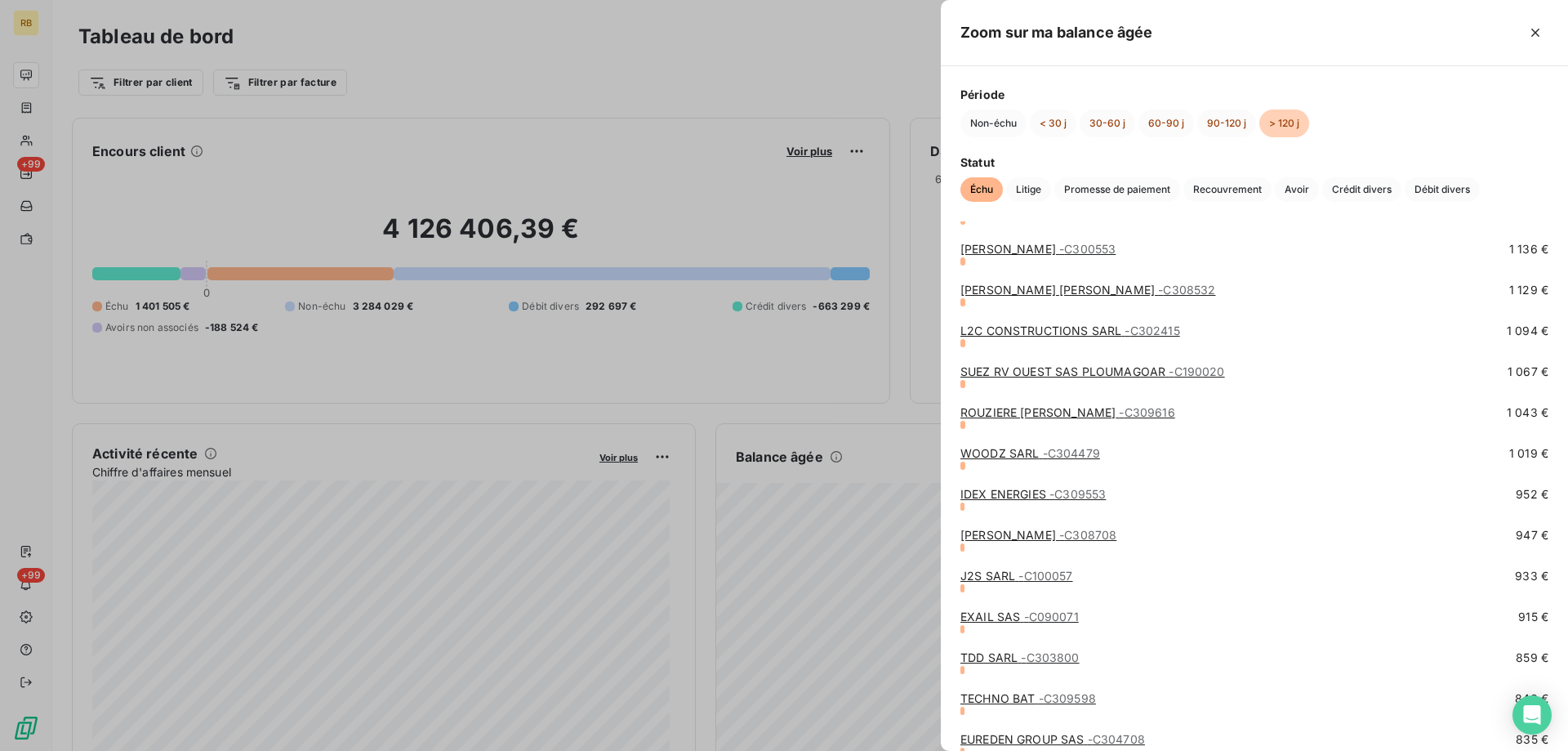
click at [1022, 537] on link "[PERSON_NAME] - C308708" at bounding box center [1038, 535] width 156 height 14
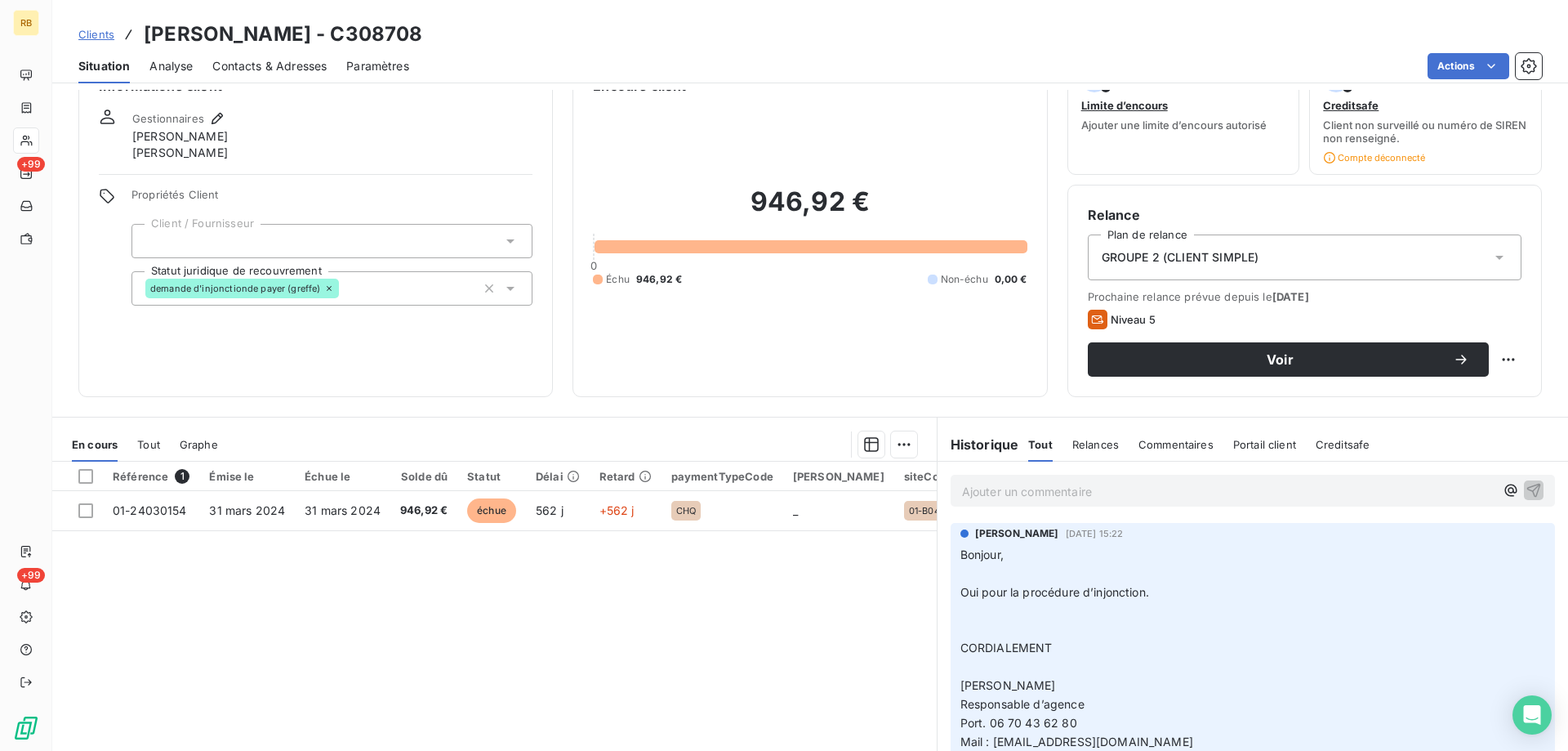
scroll to position [81, 0]
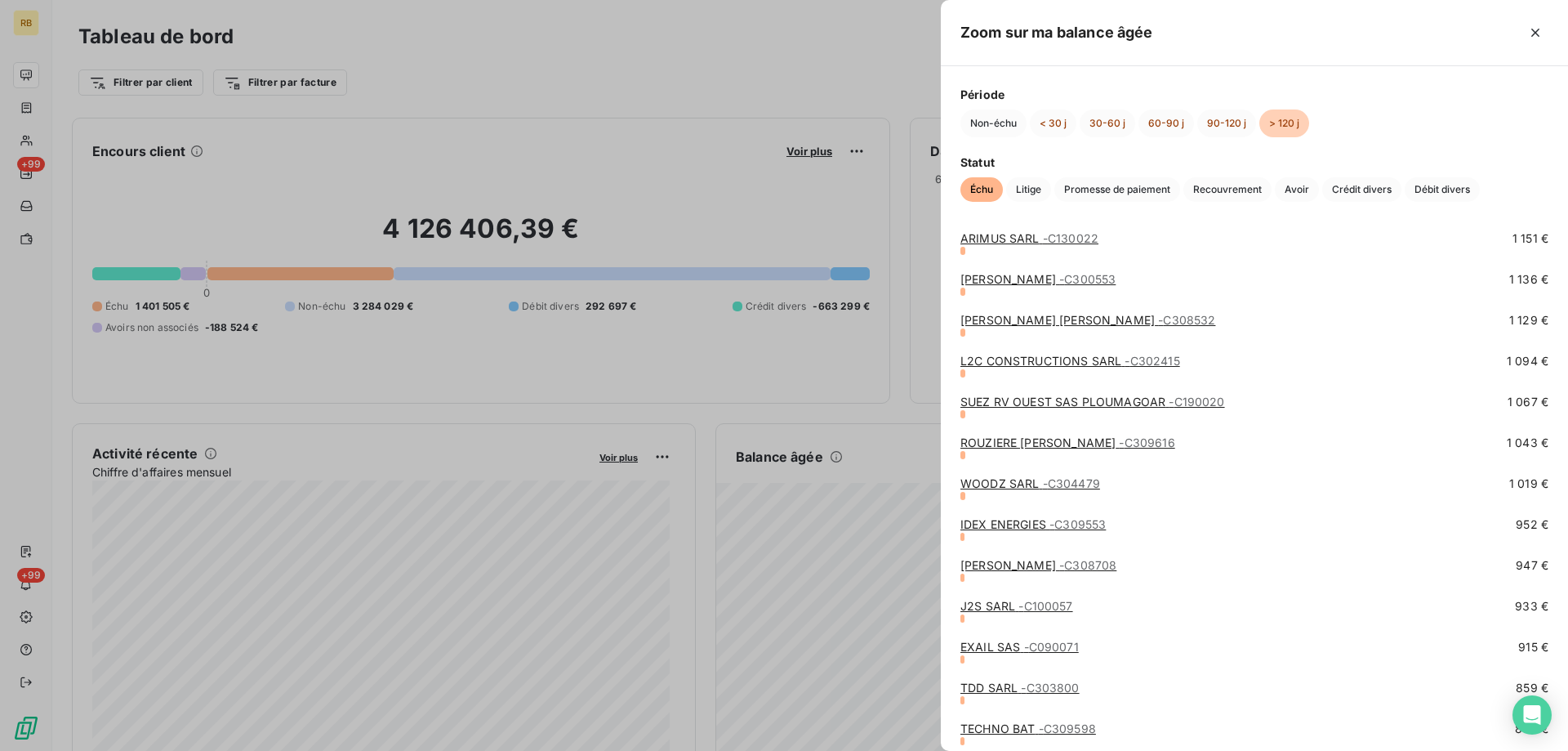
scroll to position [2615, 0]
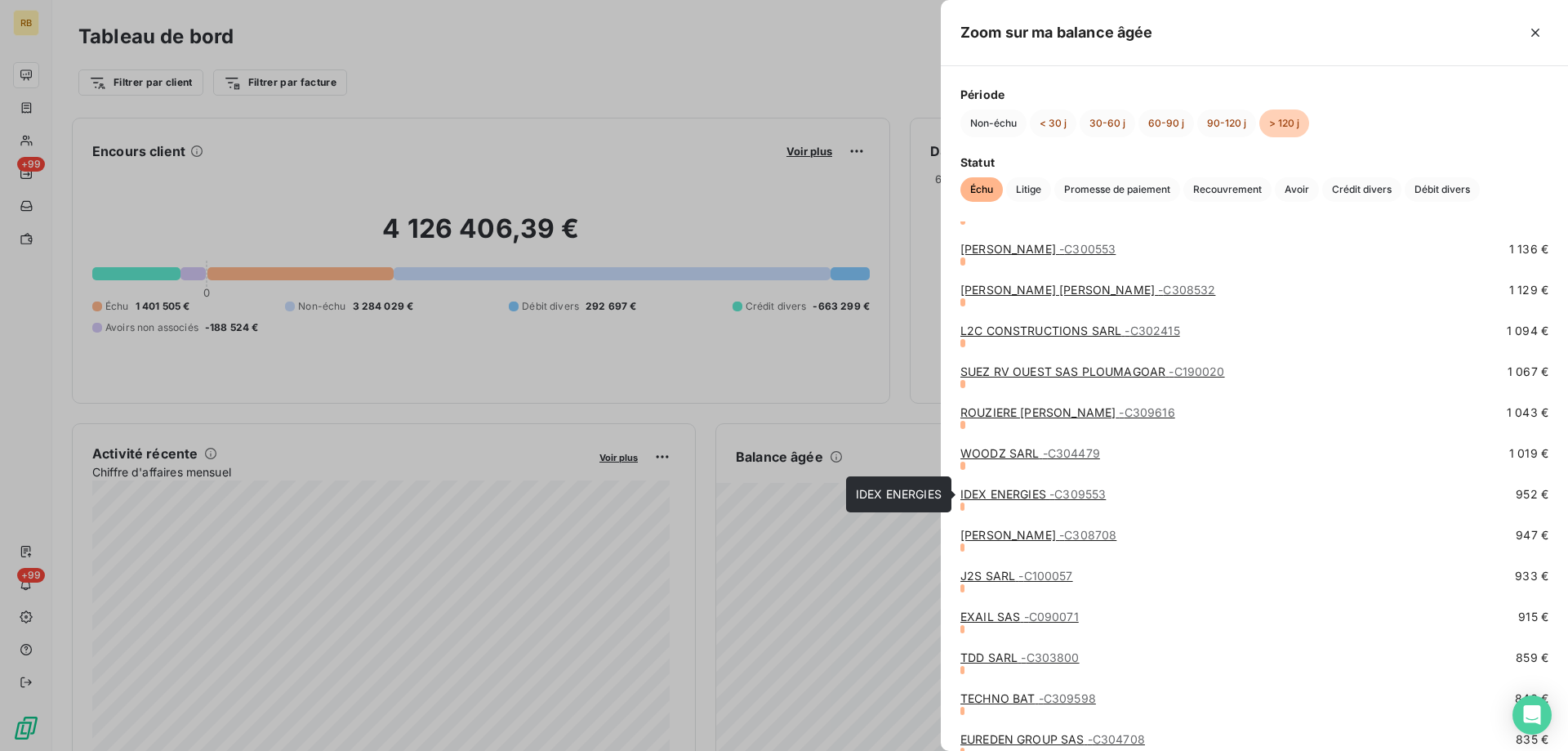
click at [1001, 490] on link "IDEX ENERGIES - C309553" at bounding box center [1033, 494] width 145 height 14
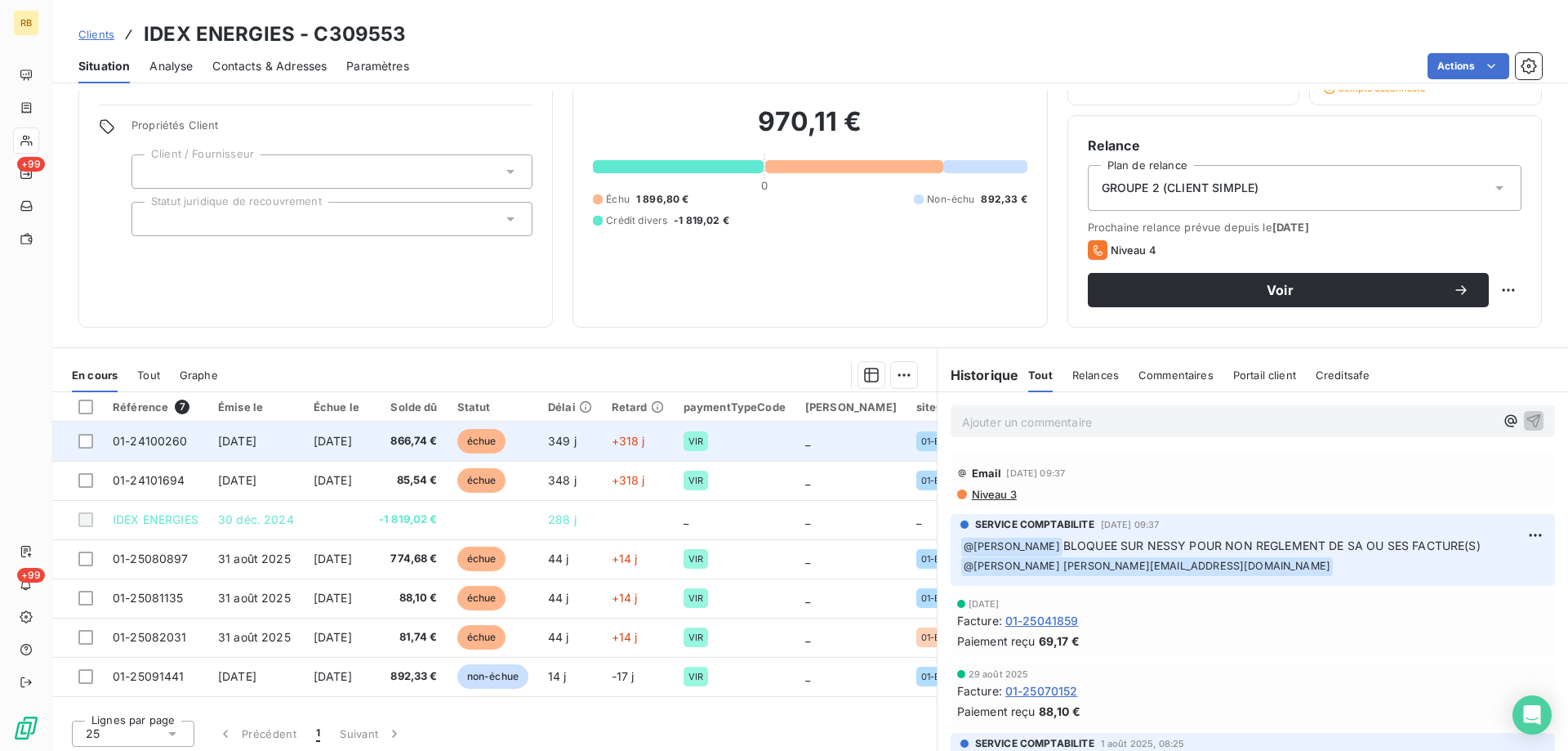
scroll to position [118, 0]
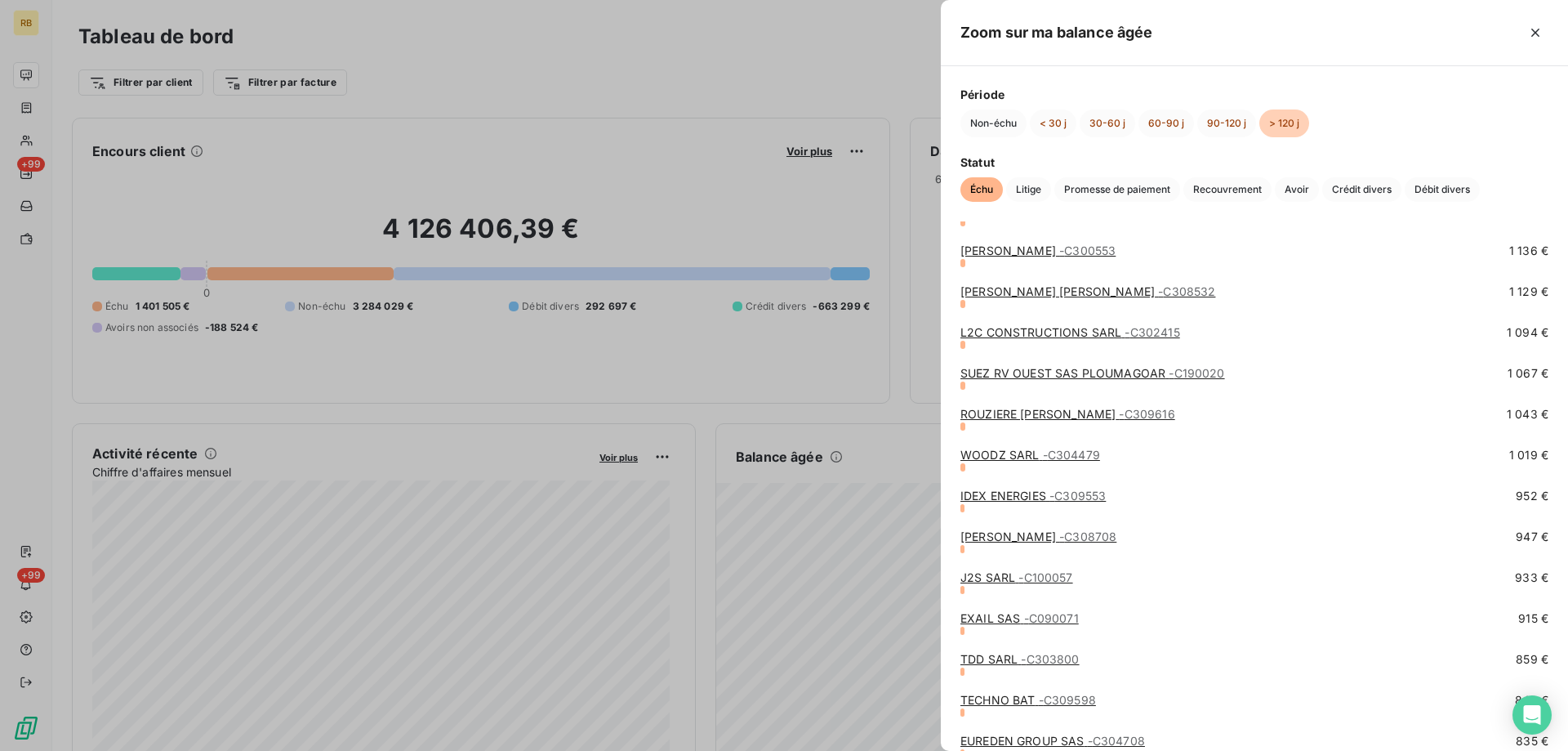
scroll to position [2615, 0]
click at [1005, 454] on link "WOODZ SARL - C304479" at bounding box center [1030, 453] width 139 height 14
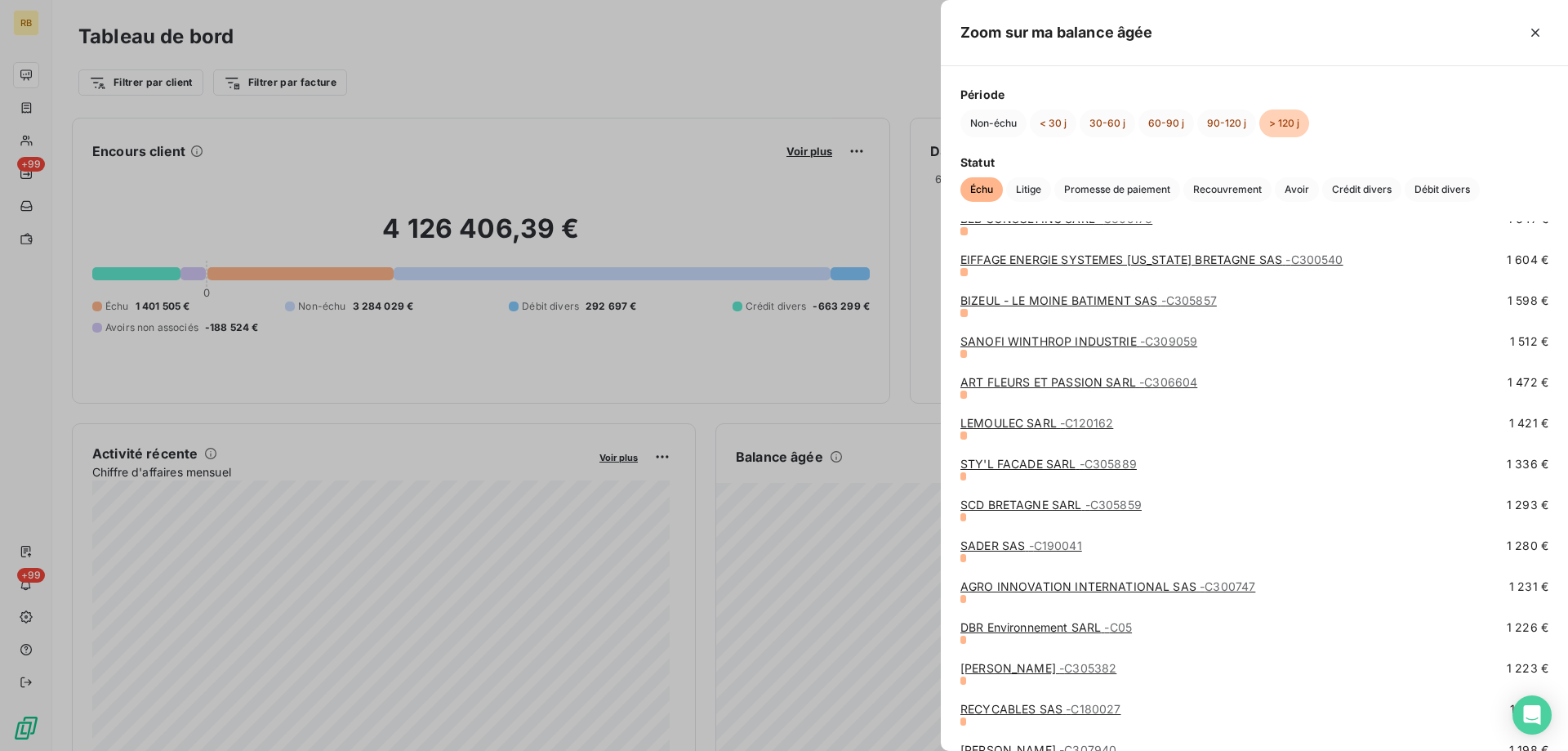
scroll to position [2452, 0]
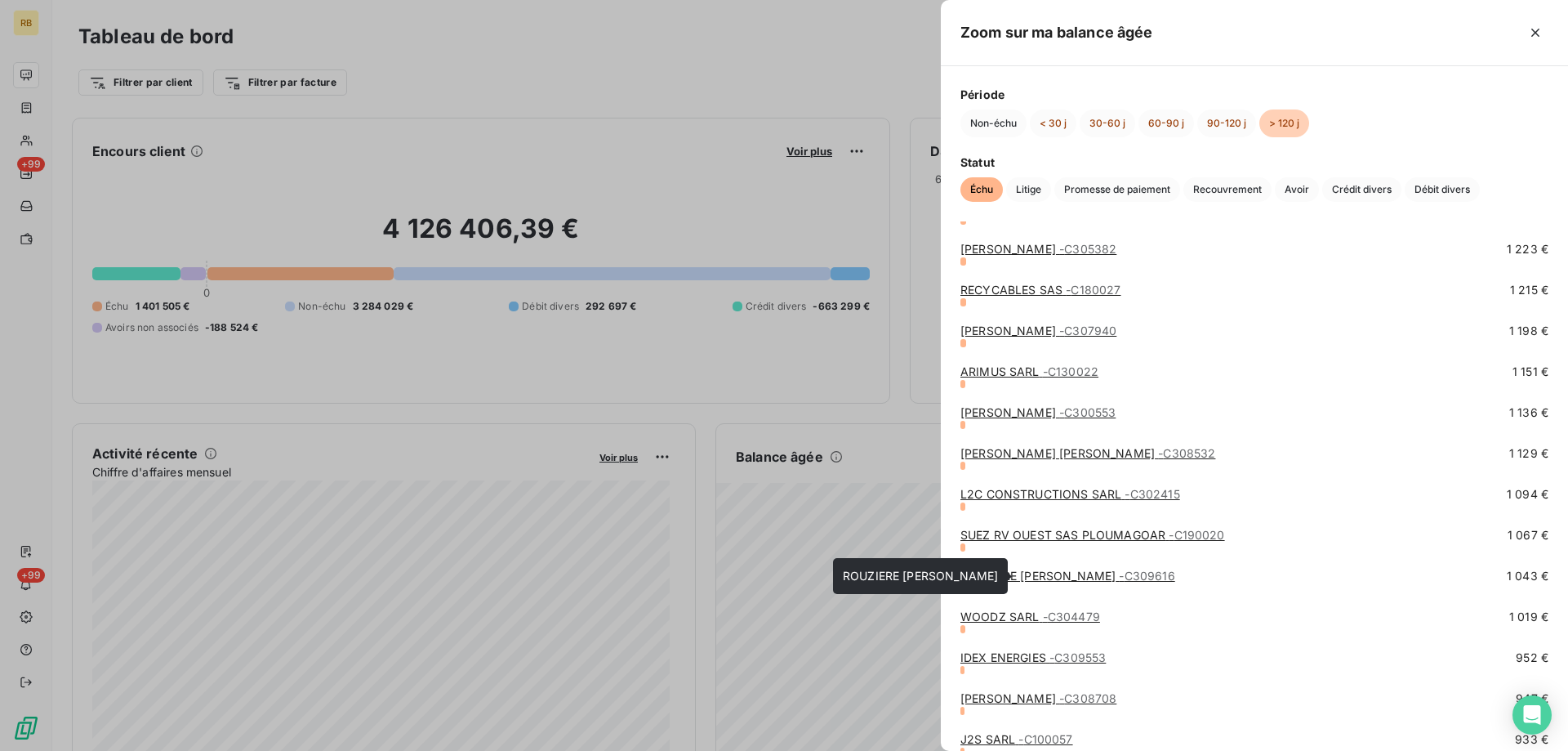
click at [1011, 575] on link "ROUZIERE [PERSON_NAME] - C309616" at bounding box center [1068, 576] width 215 height 14
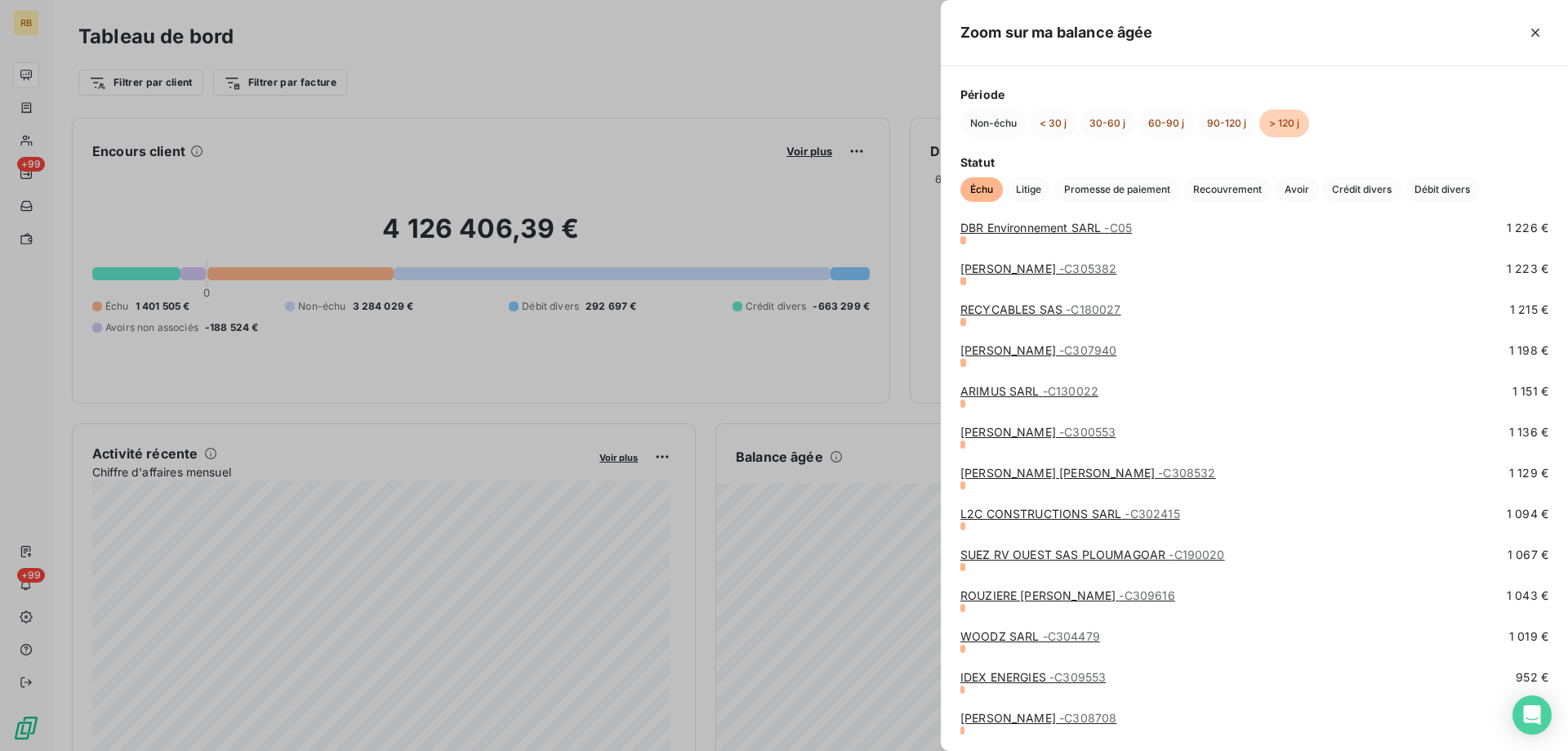
scroll to position [2452, 0]
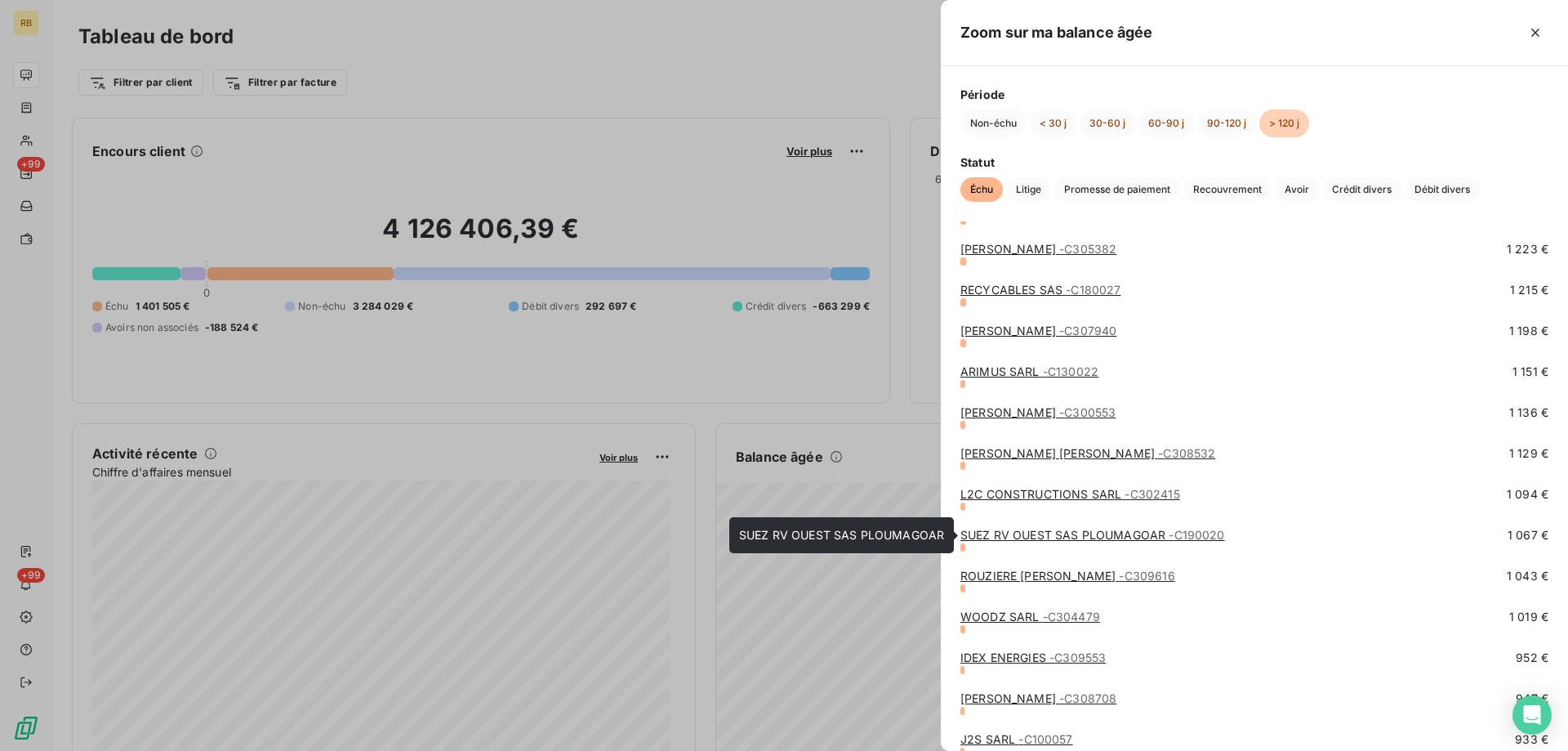
click at [1038, 529] on link "SUEZ RV OUEST SAS PLOUMAGOAR - C190020" at bounding box center [1092, 535] width 264 height 14
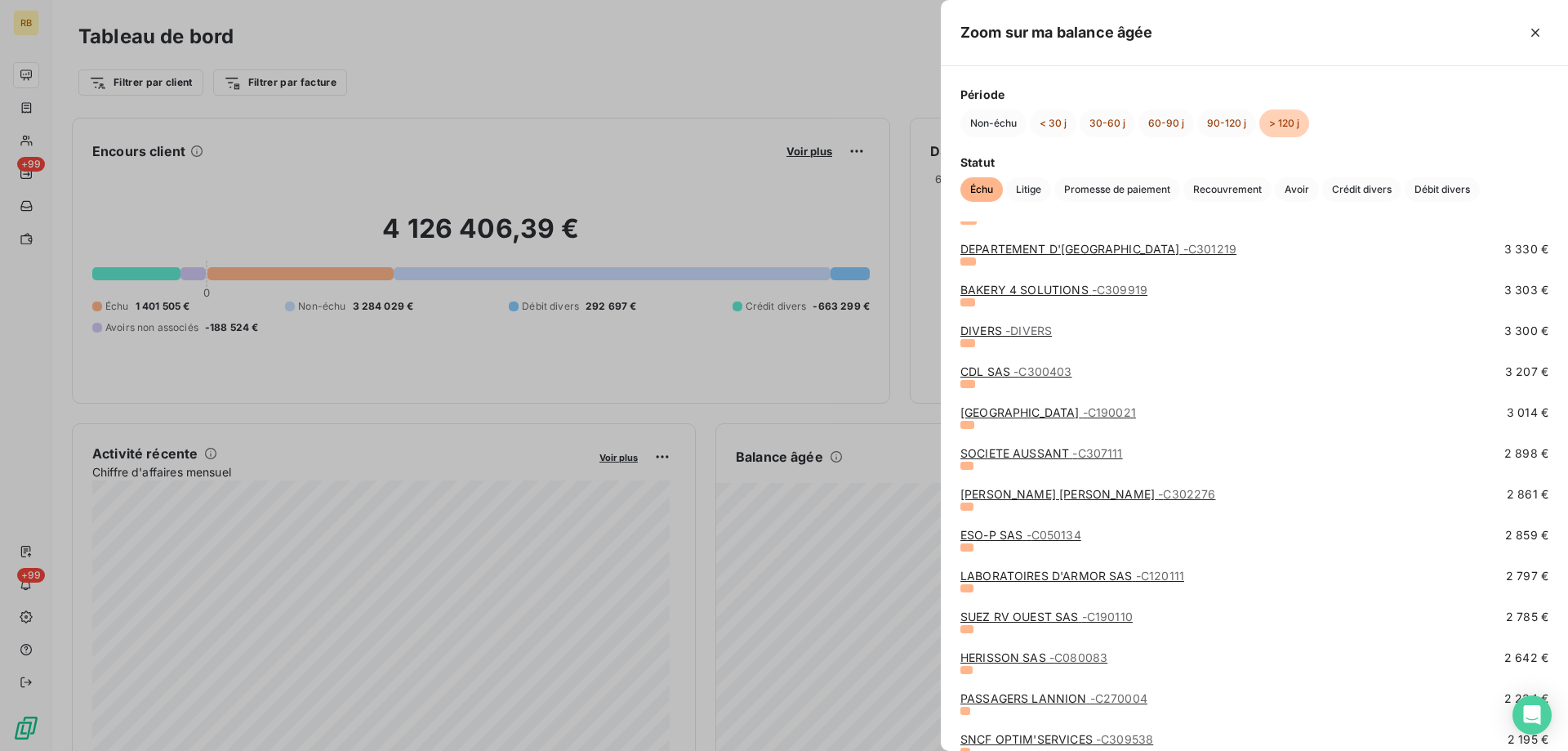
scroll to position [1471, 0]
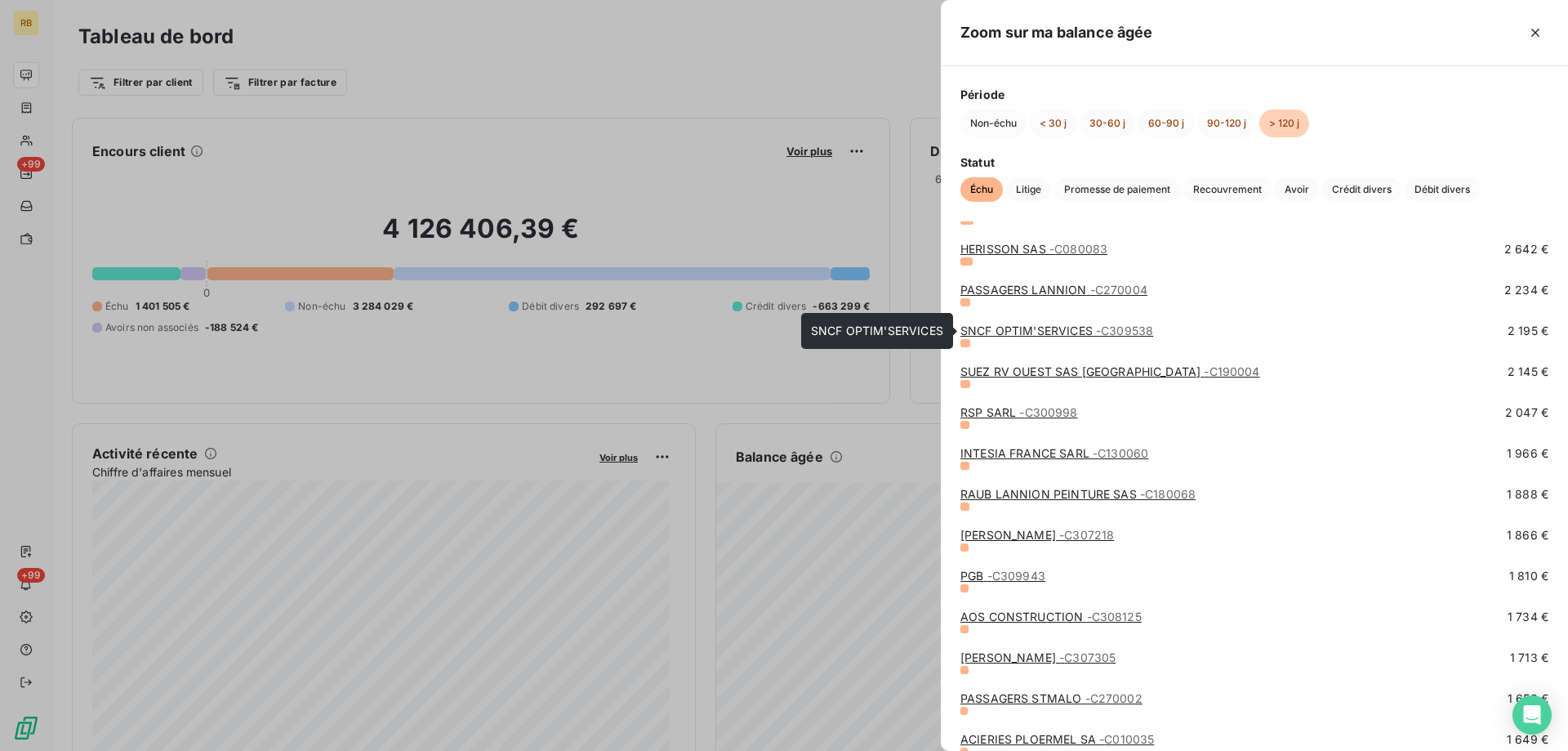
click at [1005, 325] on link "SNCF OPTIM'SERVICES - C309538" at bounding box center [1057, 330] width 193 height 14
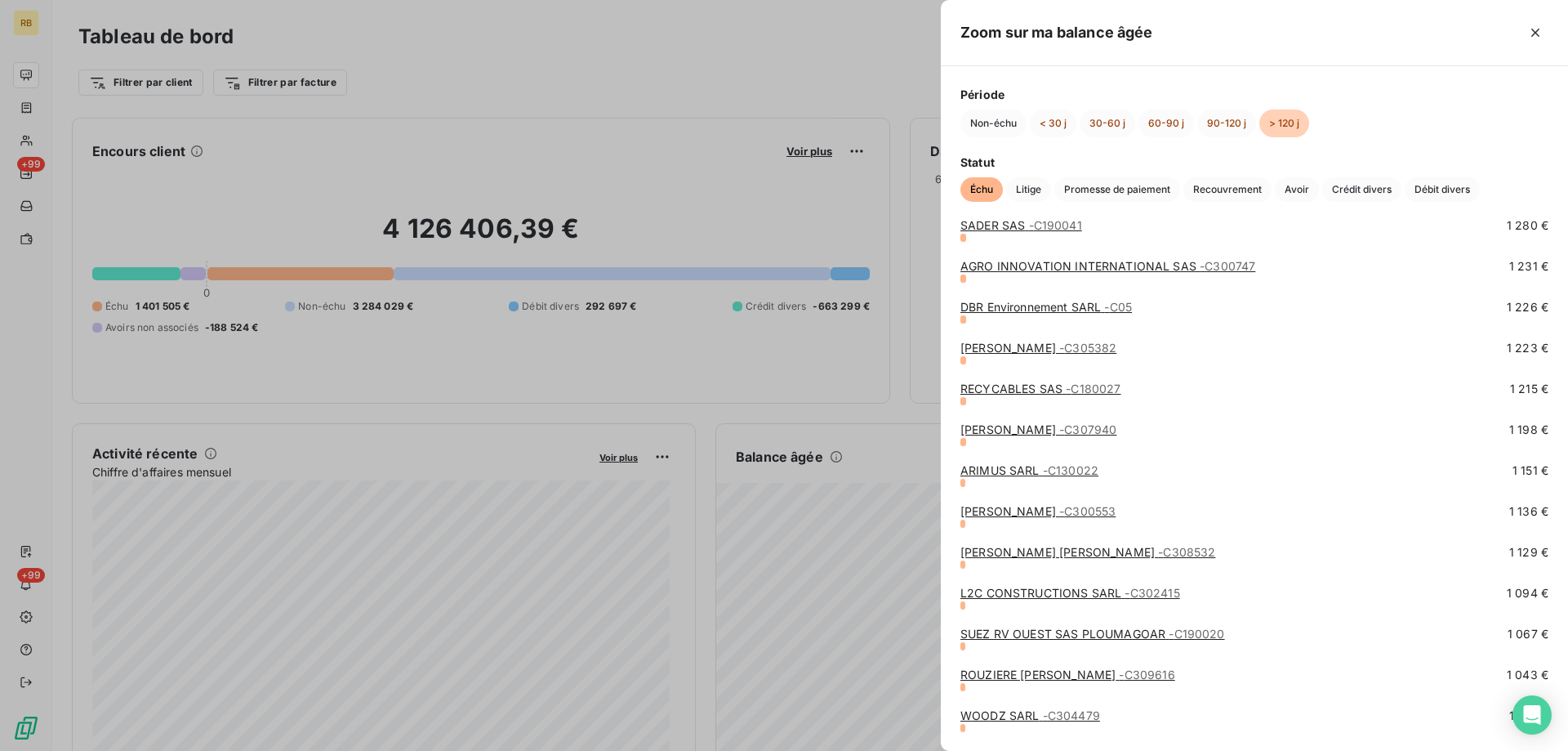
scroll to position [2452, 0]
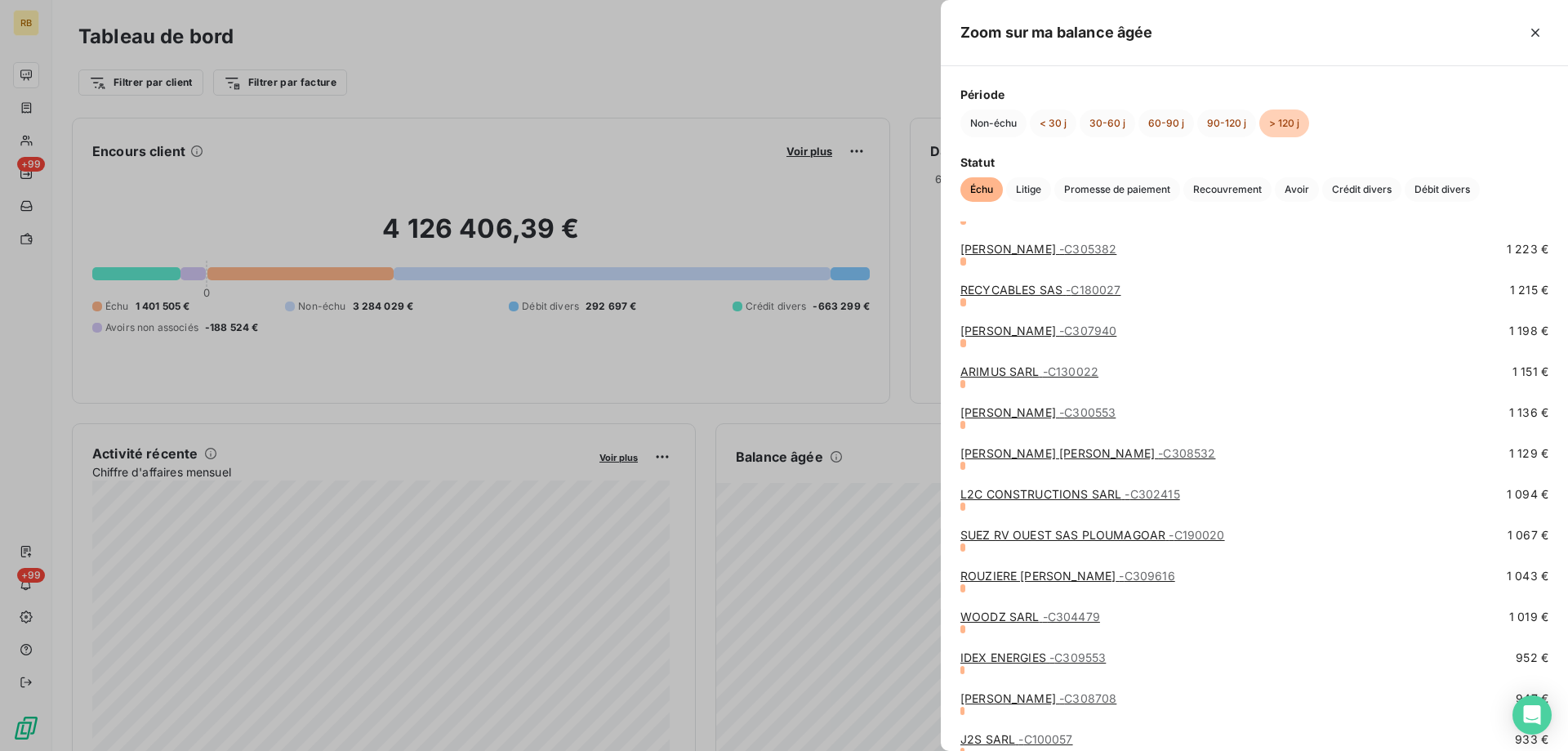
click at [981, 493] on link "L2C CONSTRUCTIONS SARL - C302415" at bounding box center [1070, 494] width 220 height 14
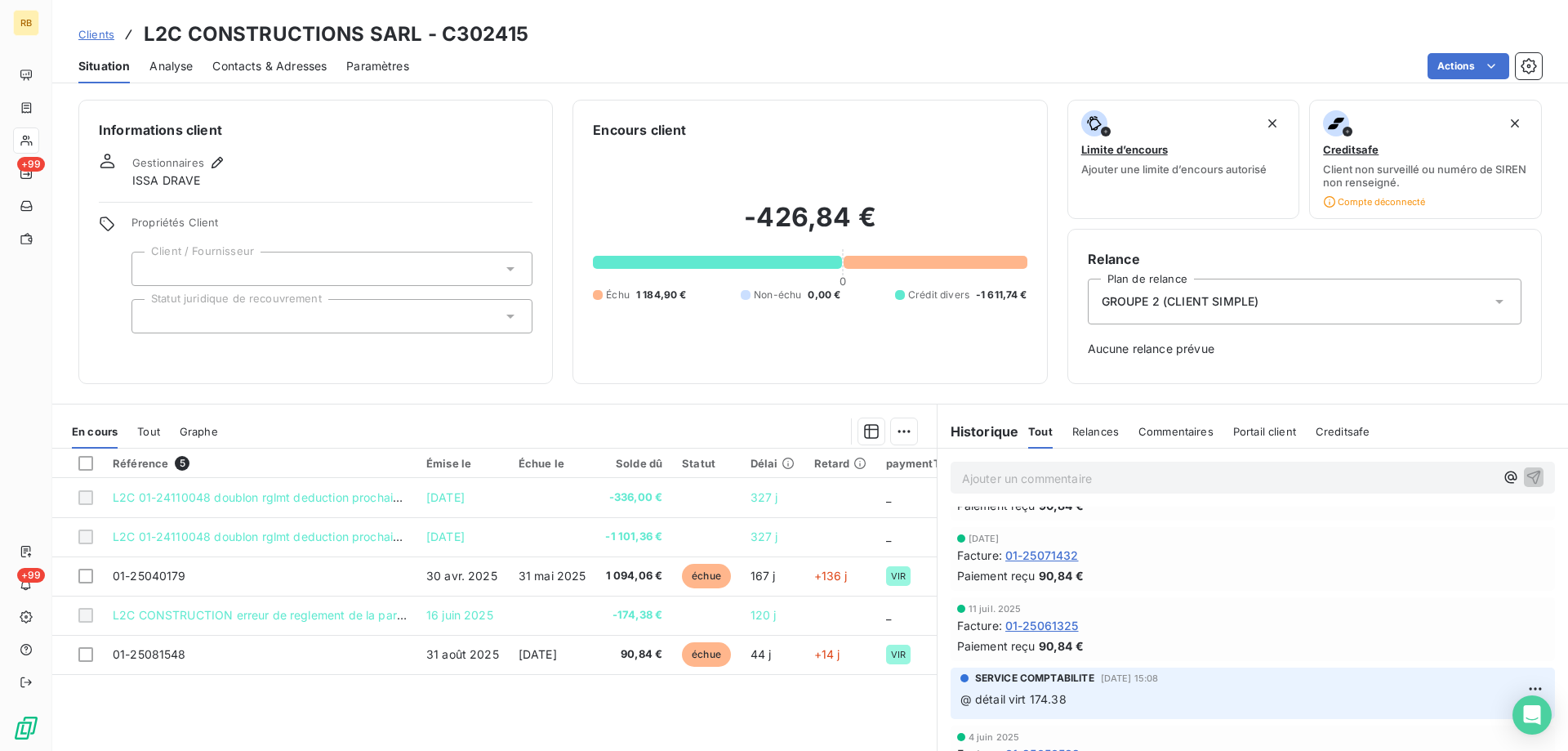
scroll to position [81, 0]
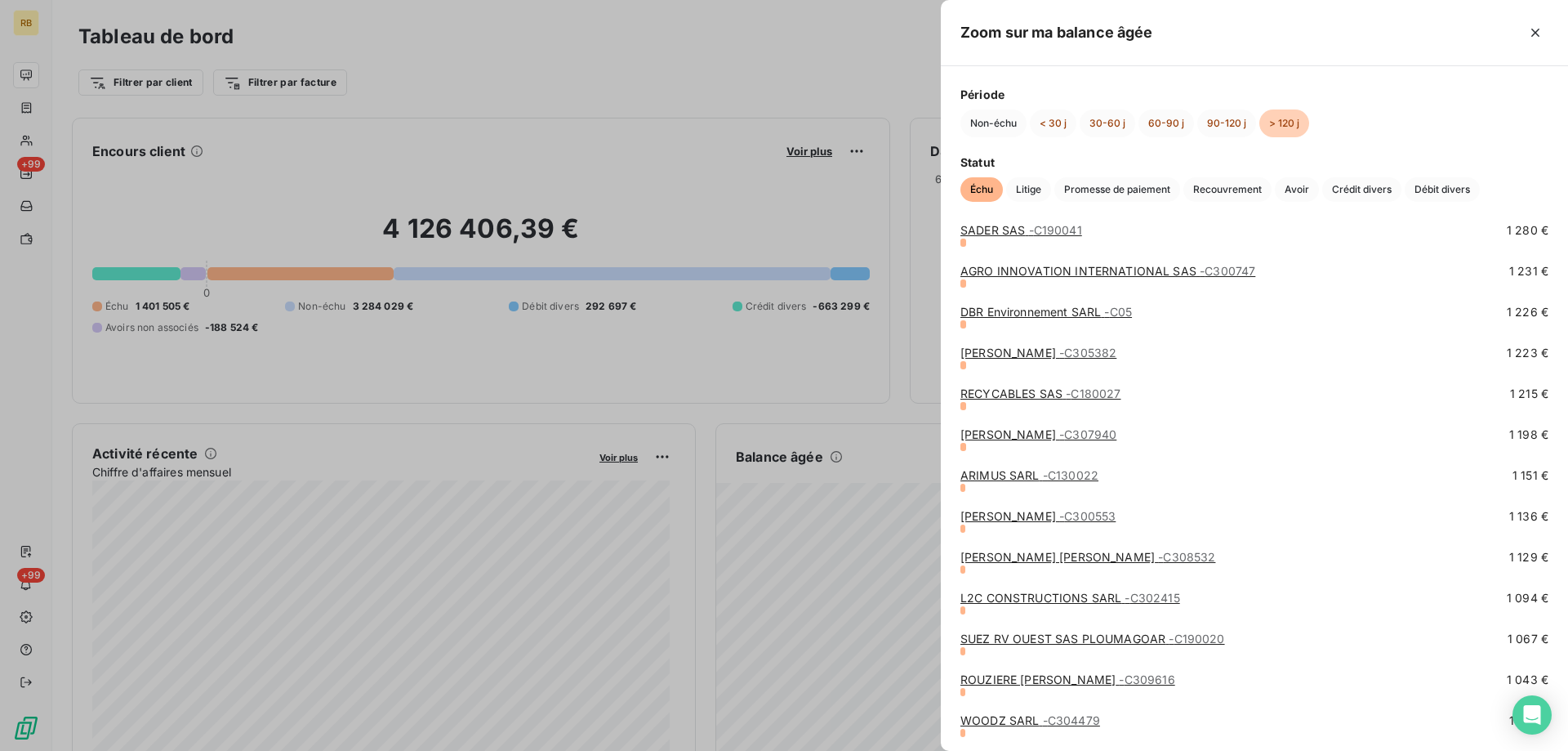
scroll to position [2370, 0]
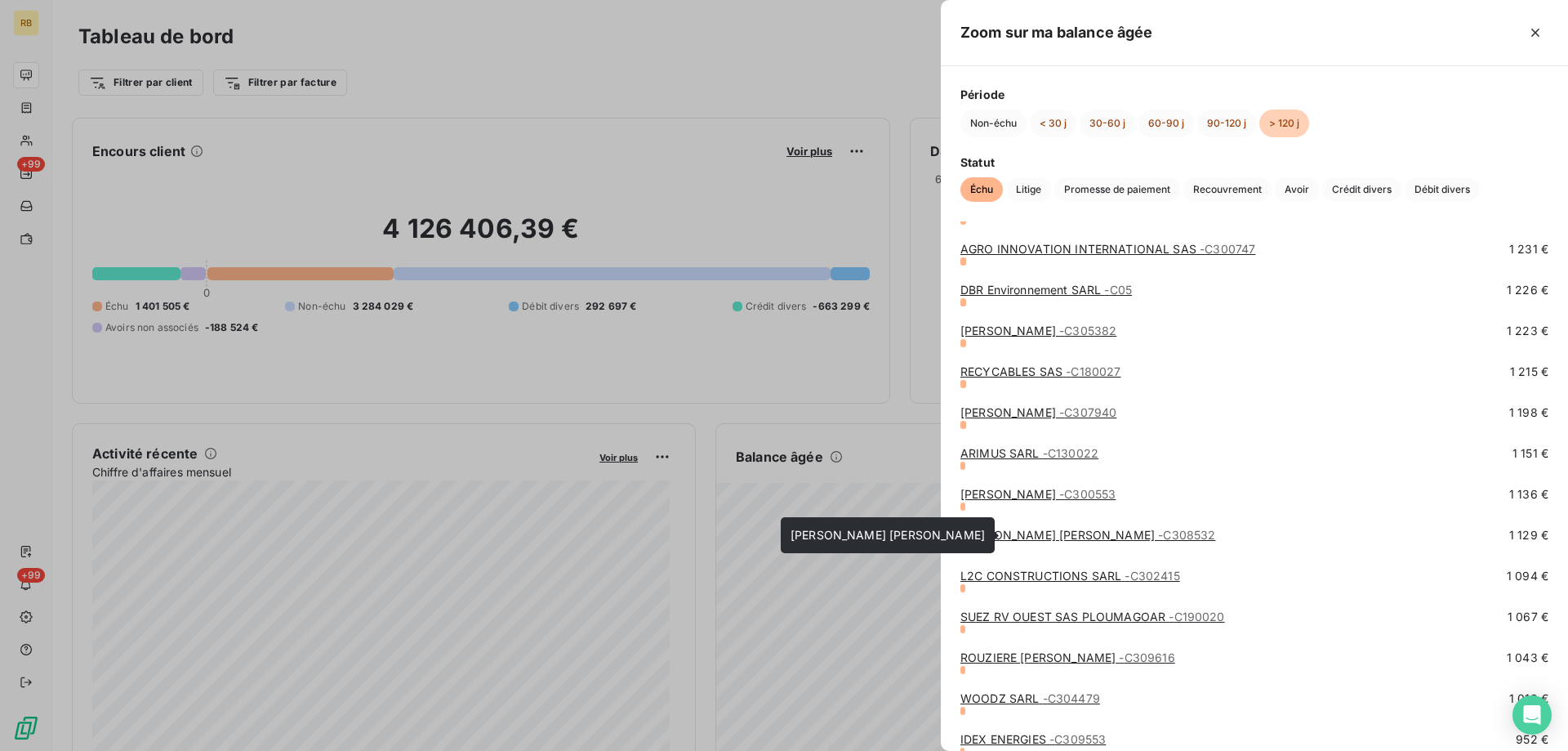
click at [982, 529] on link "[PERSON_NAME] [PERSON_NAME] - C308532" at bounding box center [1088, 535] width 255 height 14
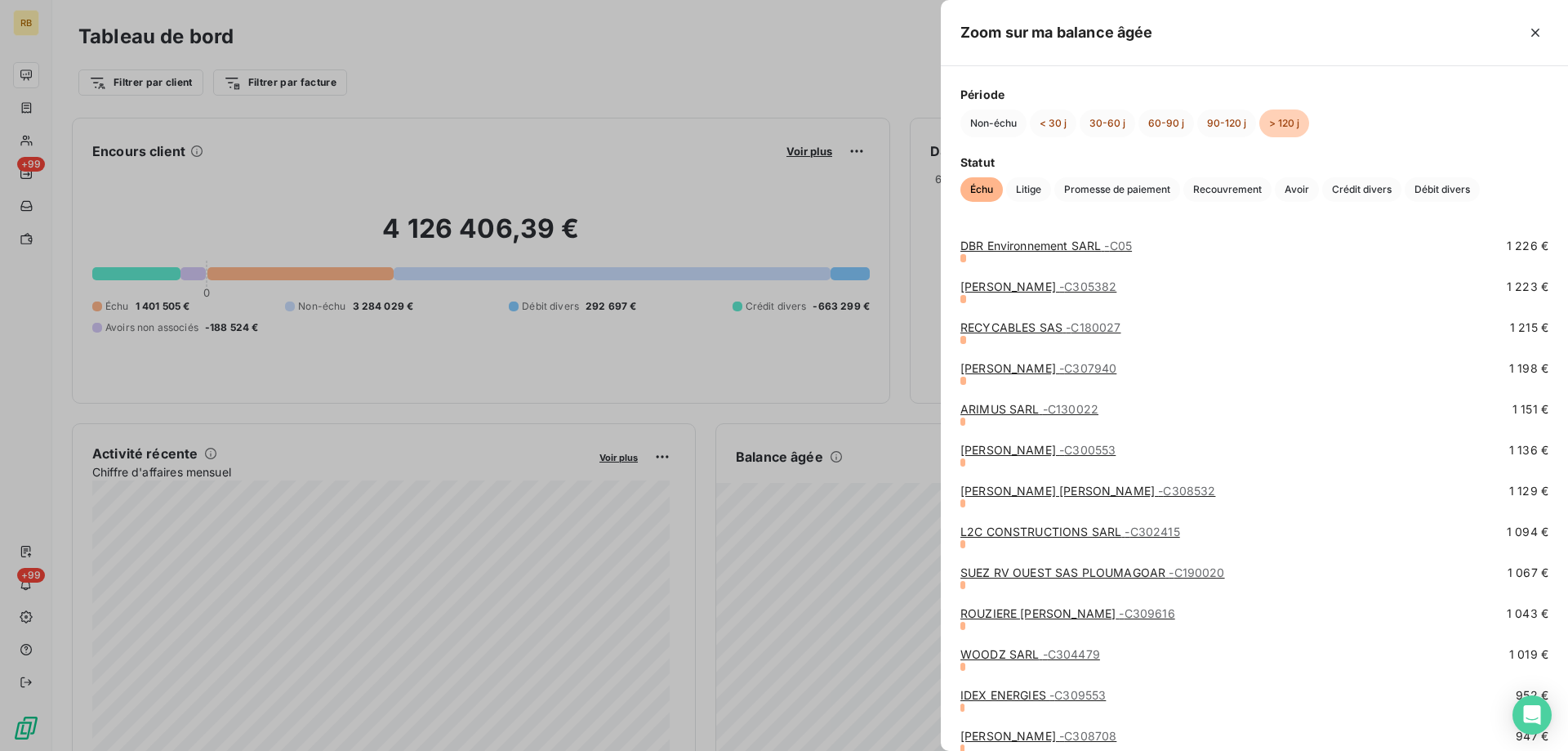
scroll to position [2452, 0]
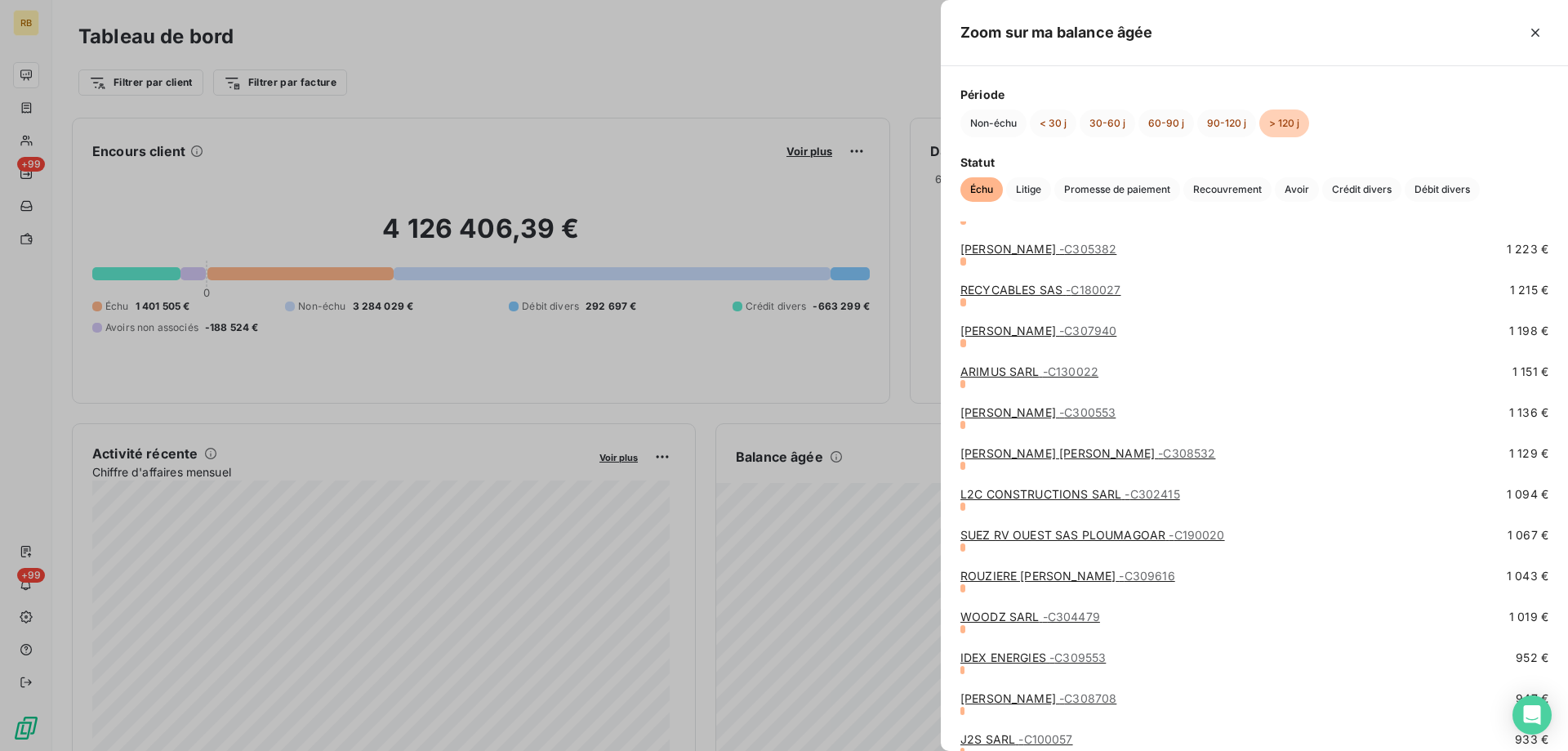
click at [1006, 410] on link "VALDELIA SAS - C300553" at bounding box center [1038, 412] width 155 height 14
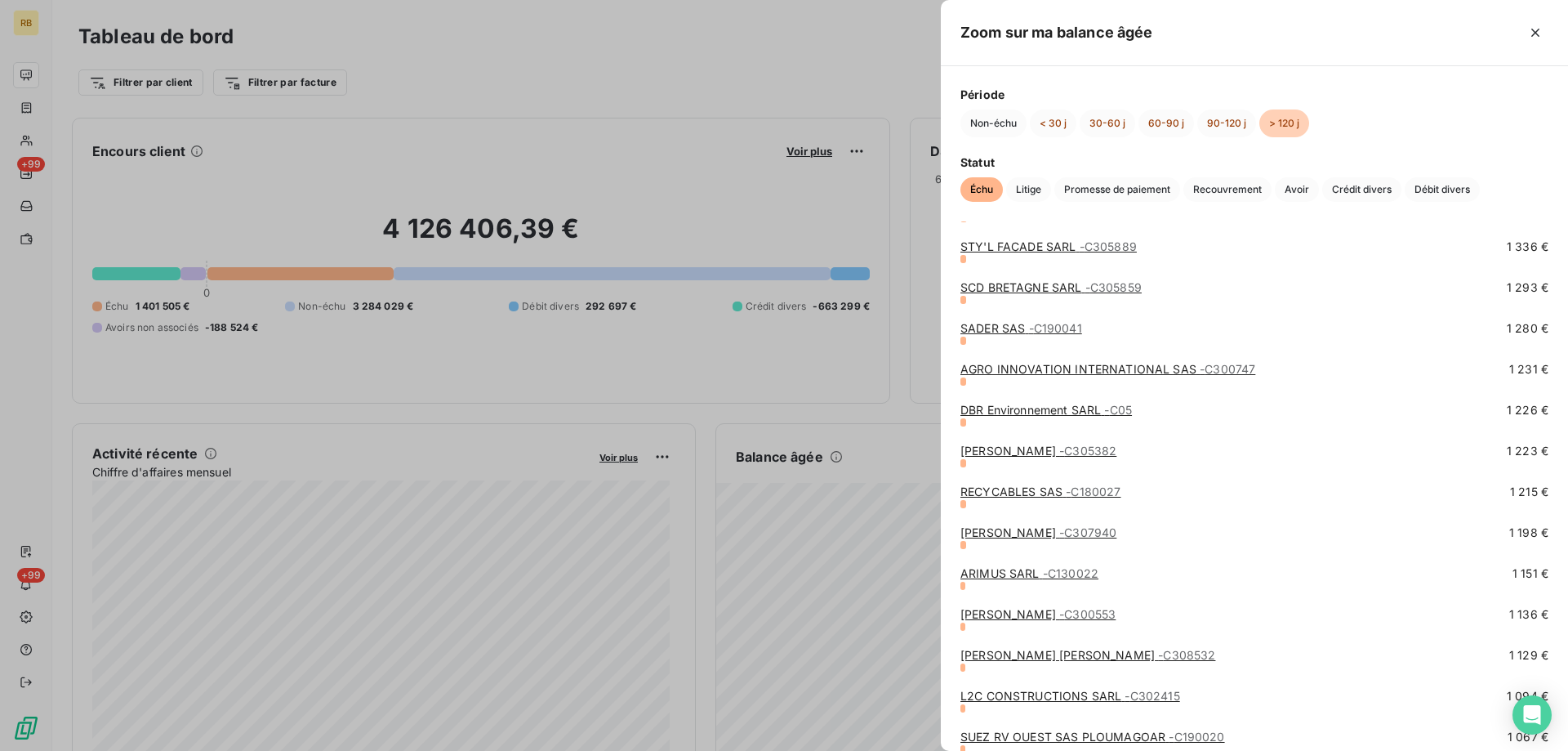
scroll to position [2288, 0]
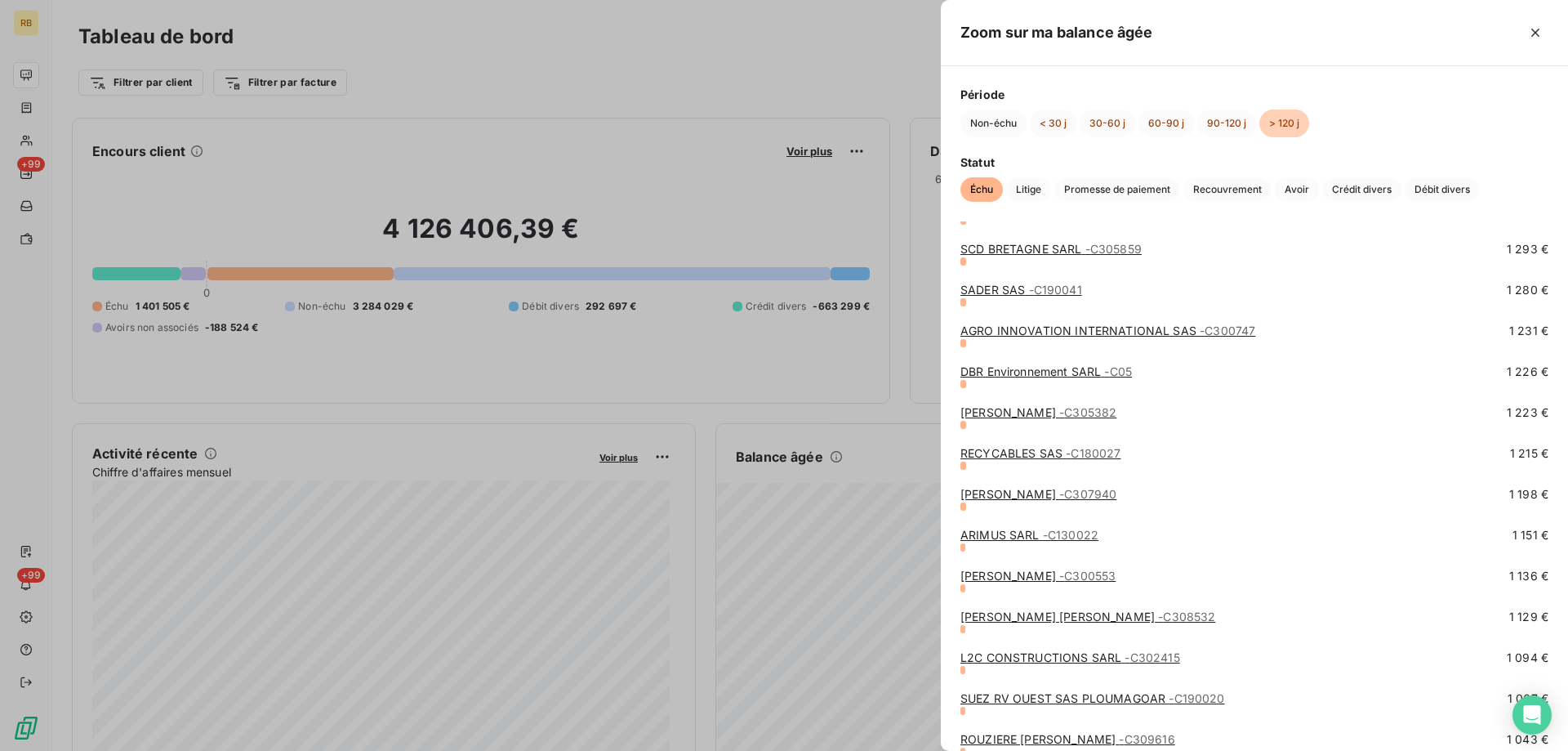
click at [988, 539] on link "ARIMUS SARL - C130022" at bounding box center [1030, 535] width 138 height 14
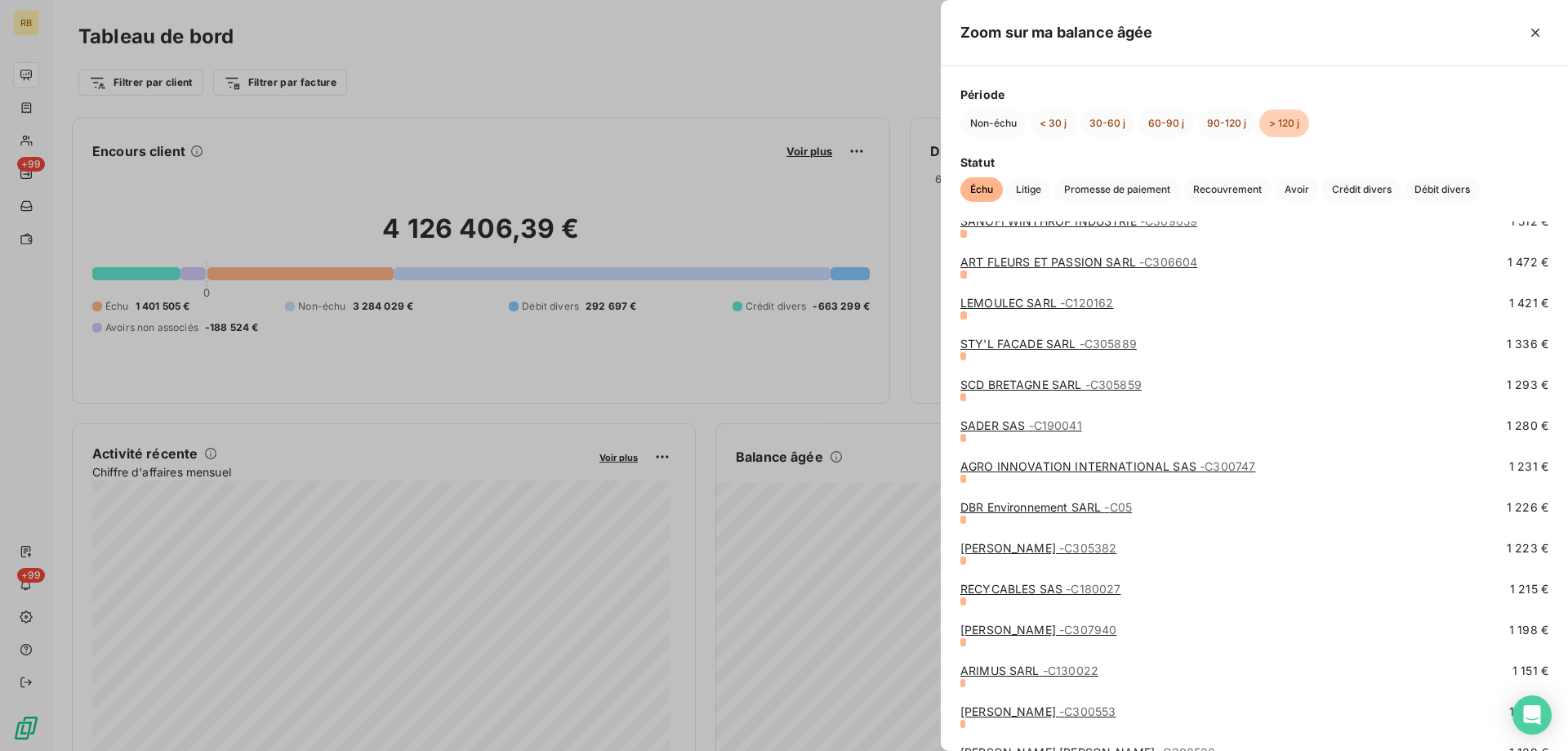
scroll to position [2206, 0]
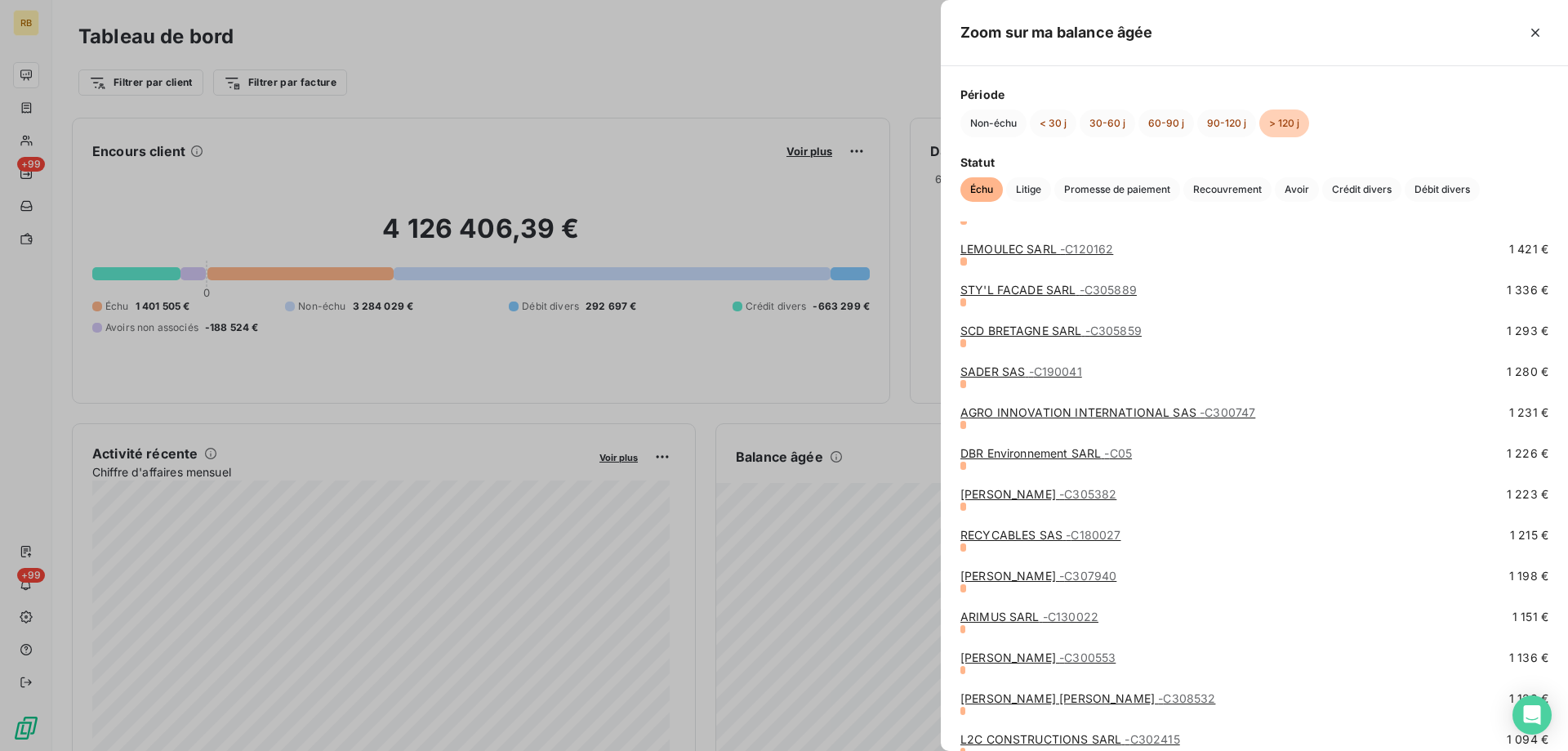
click at [1045, 571] on link "[PERSON_NAME] - C307940" at bounding box center [1038, 576] width 156 height 14
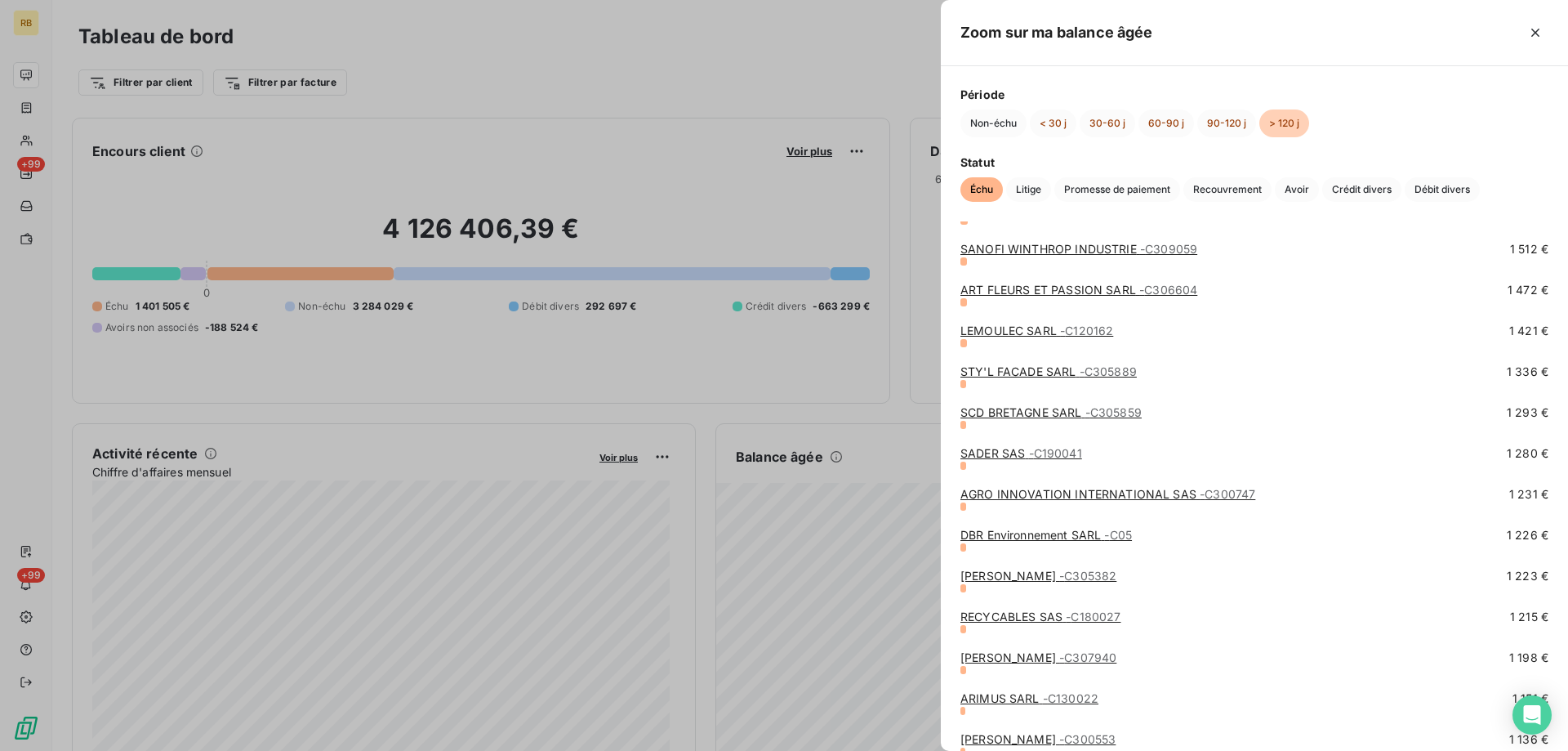
scroll to position [2206, 0]
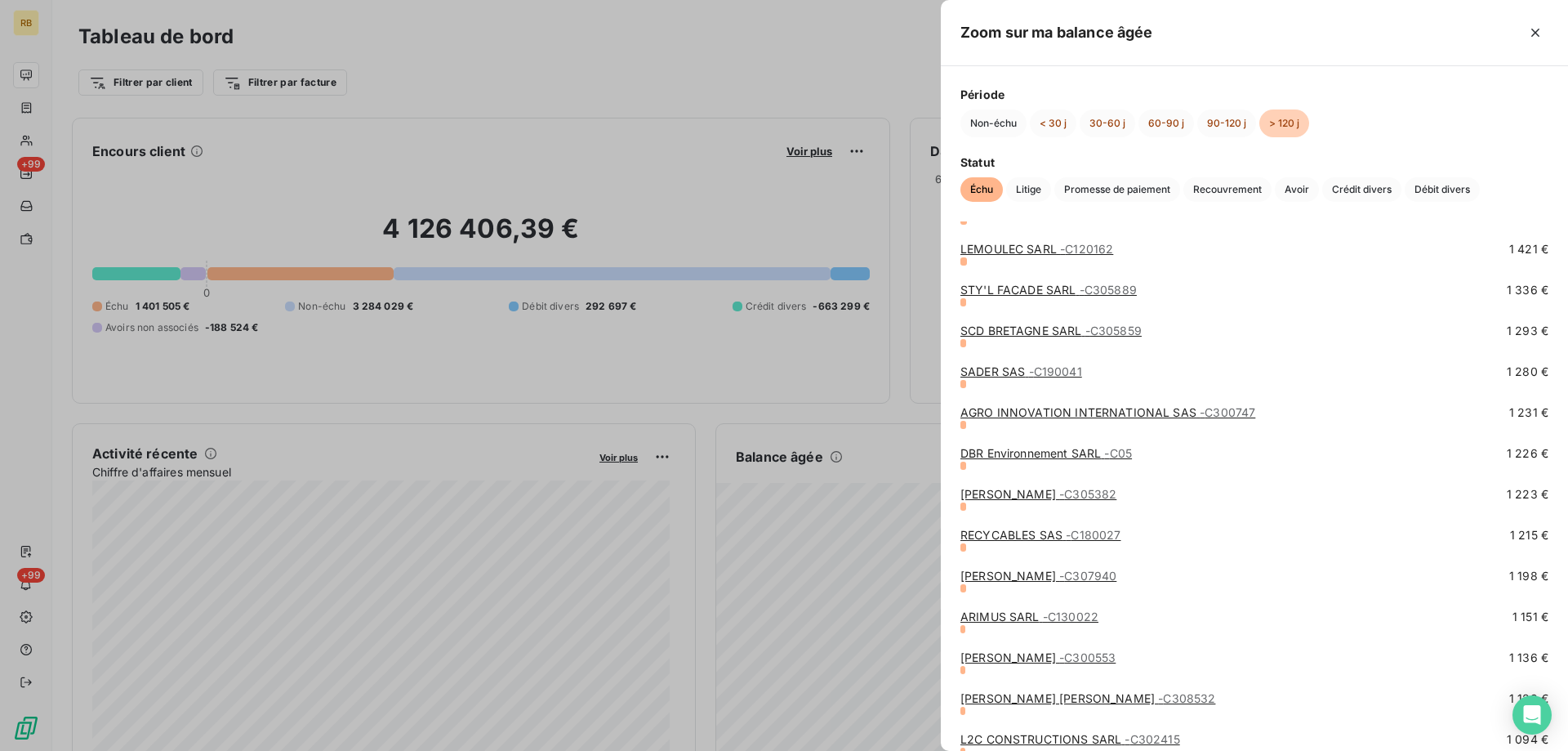
click at [1036, 534] on link "RECYCABLES SAS - C180027" at bounding box center [1040, 535] width 160 height 14
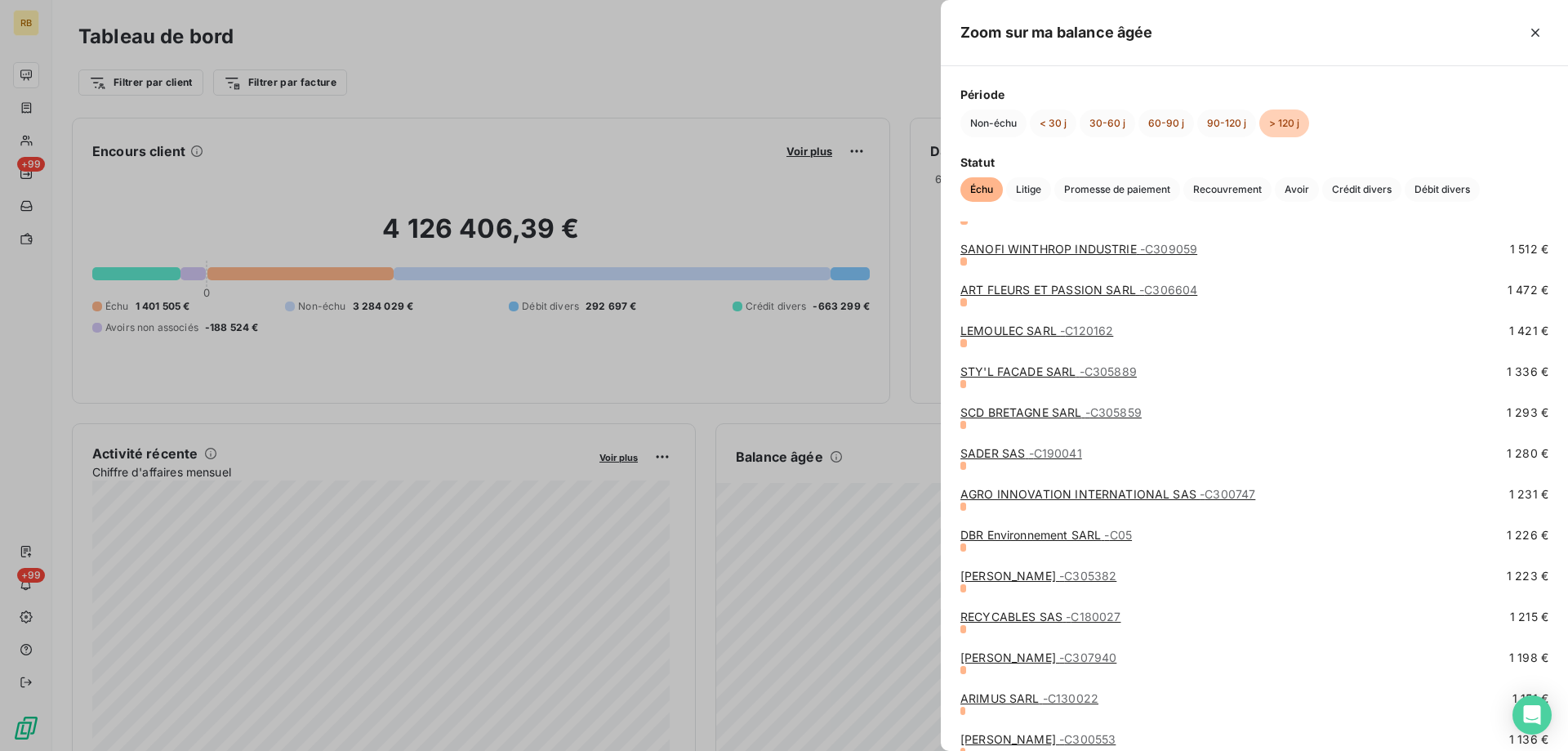
scroll to position [2206, 0]
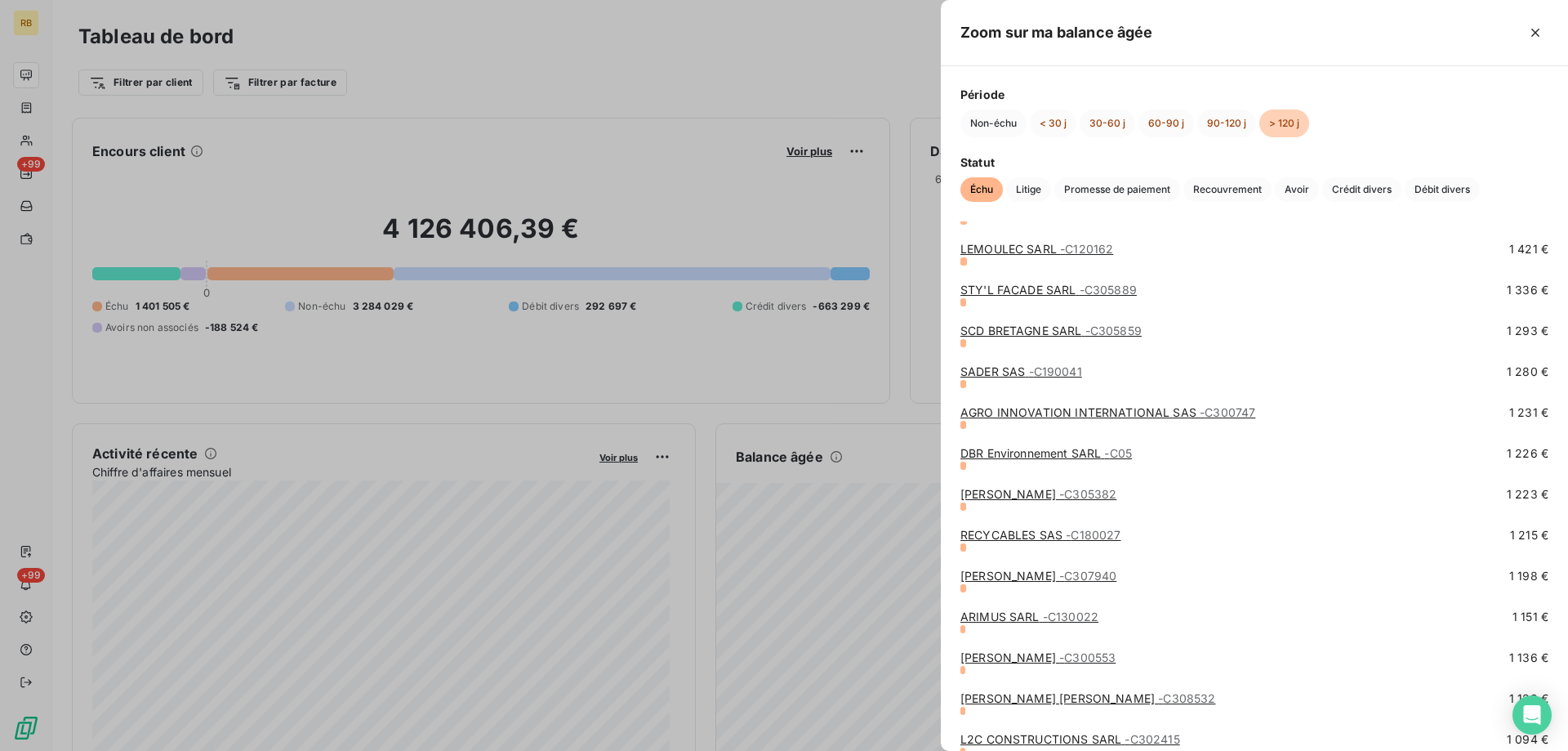
click at [1002, 497] on link "[PERSON_NAME] - C305382" at bounding box center [1038, 494] width 156 height 14
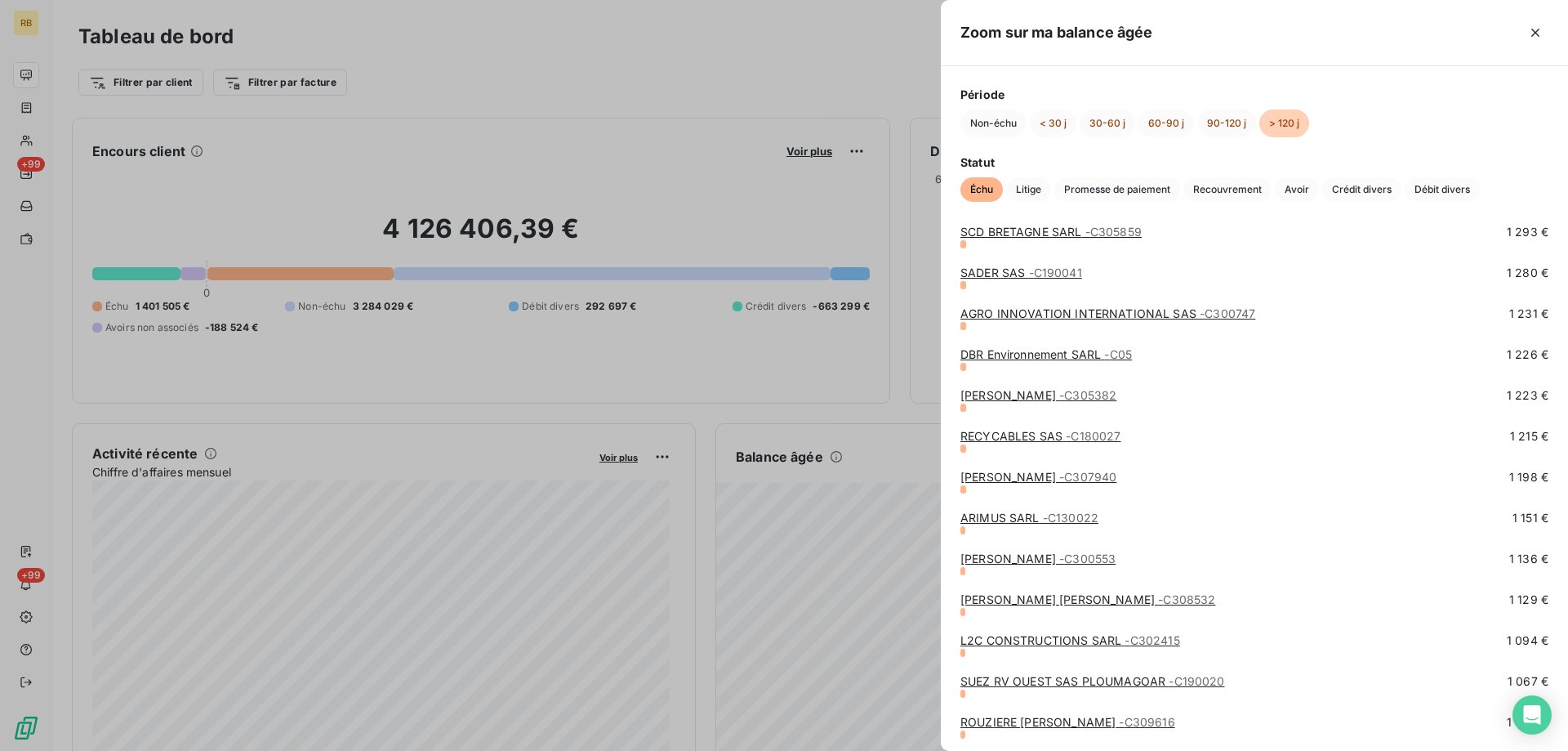
scroll to position [2370, 0]
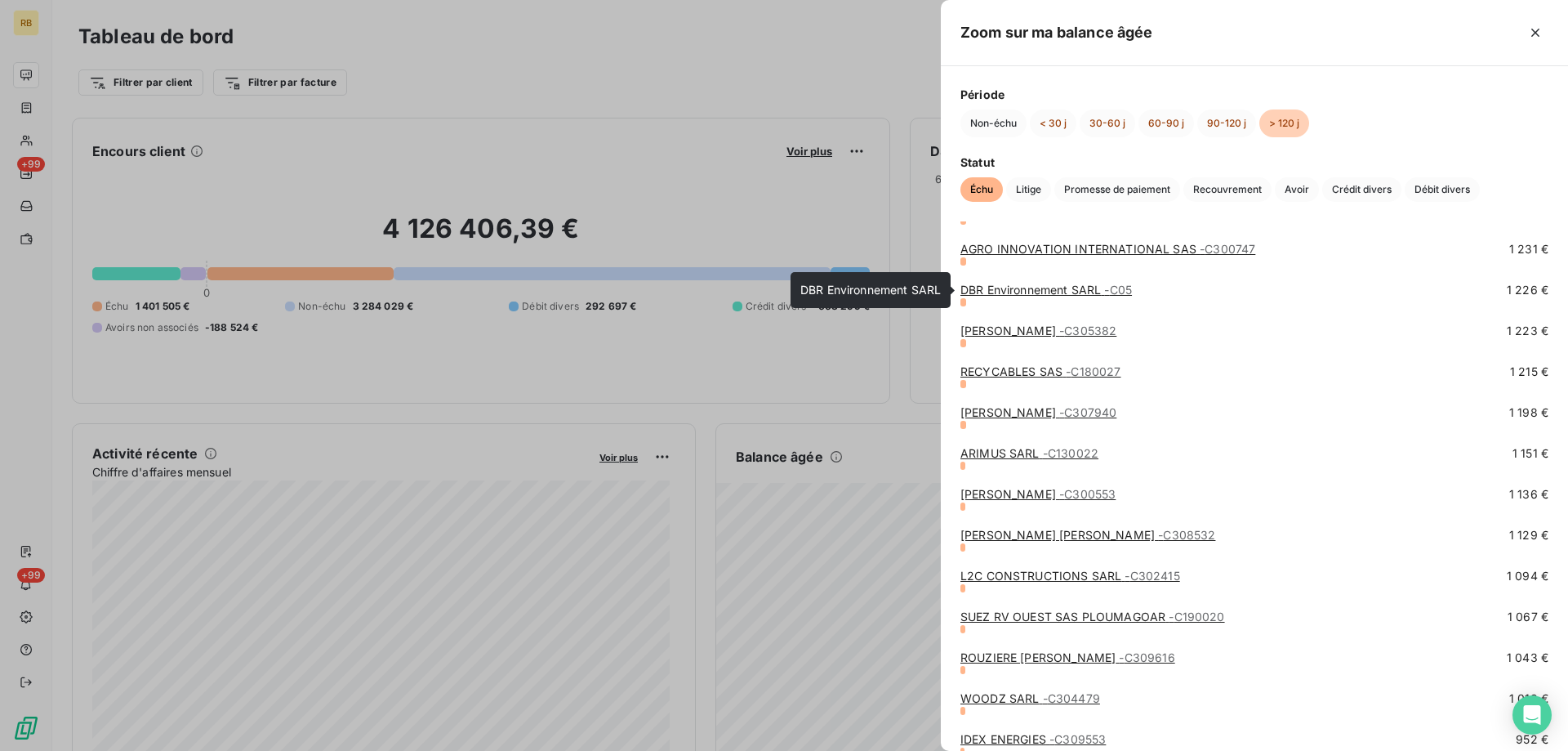
click at [985, 286] on link "DBR Environnement SARL - C05" at bounding box center [1046, 290] width 171 height 14
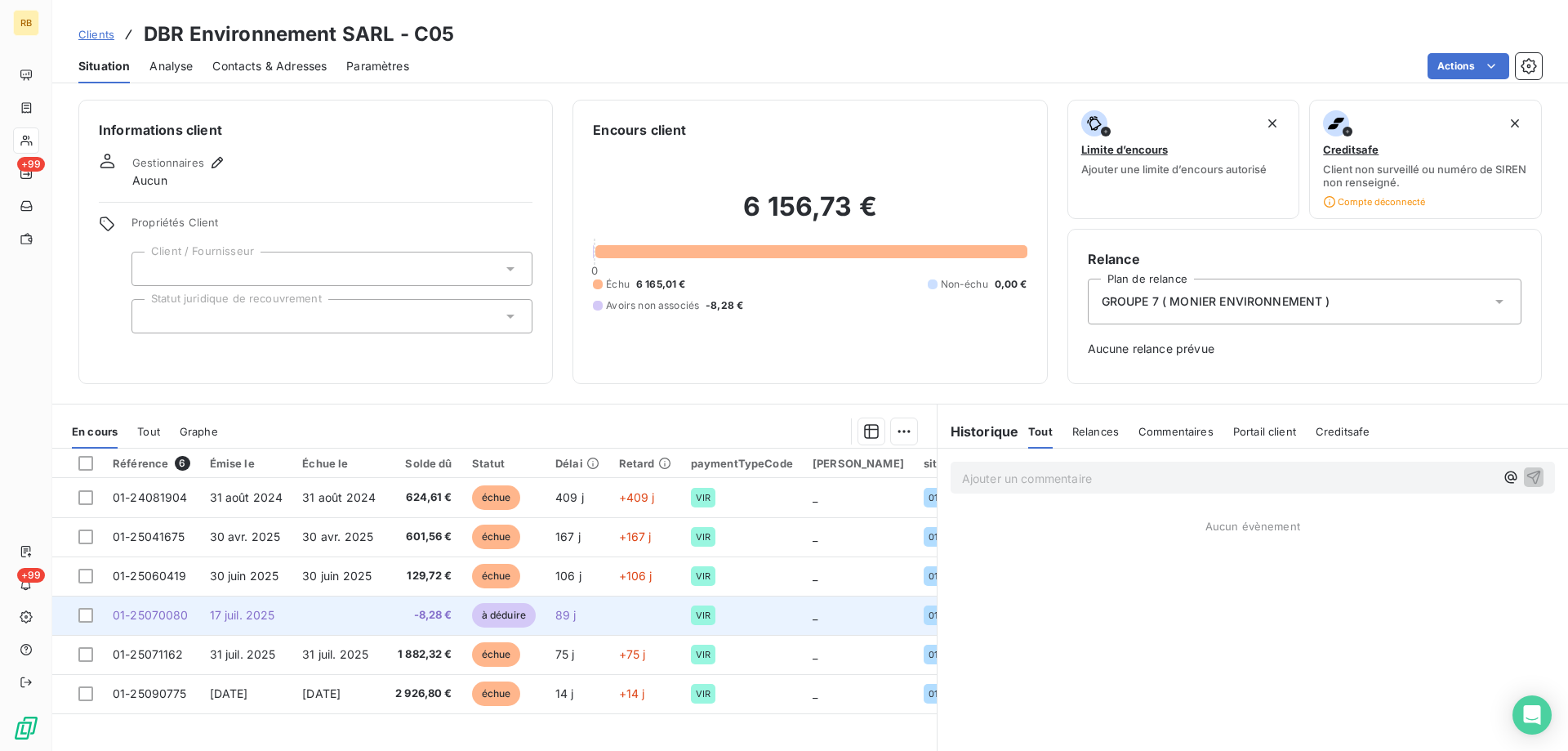
scroll to position [61, 0]
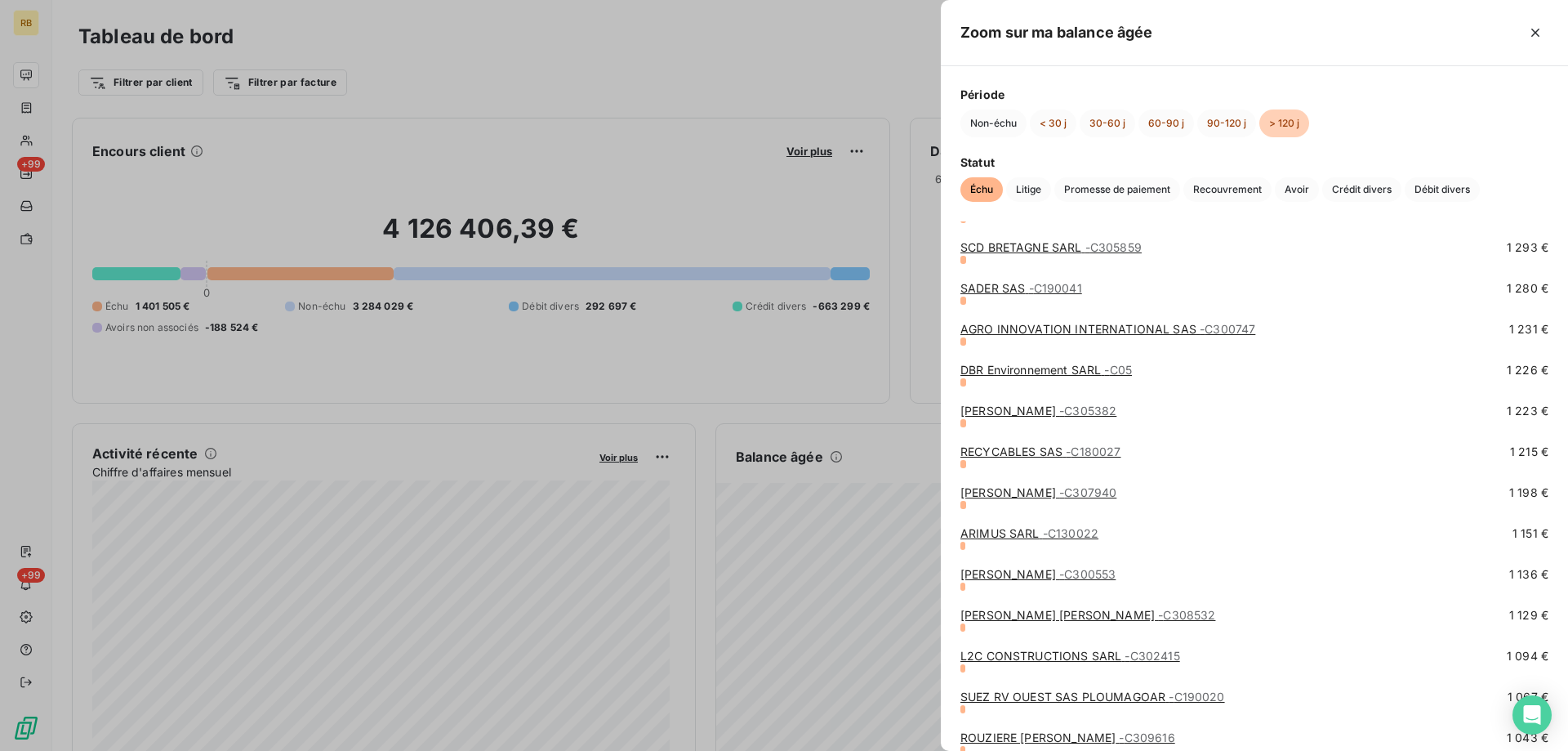
scroll to position [2288, 0]
click at [999, 328] on link "AGRO INNOVATION INTERNATIONAL SAS - C300747" at bounding box center [1108, 330] width 294 height 14
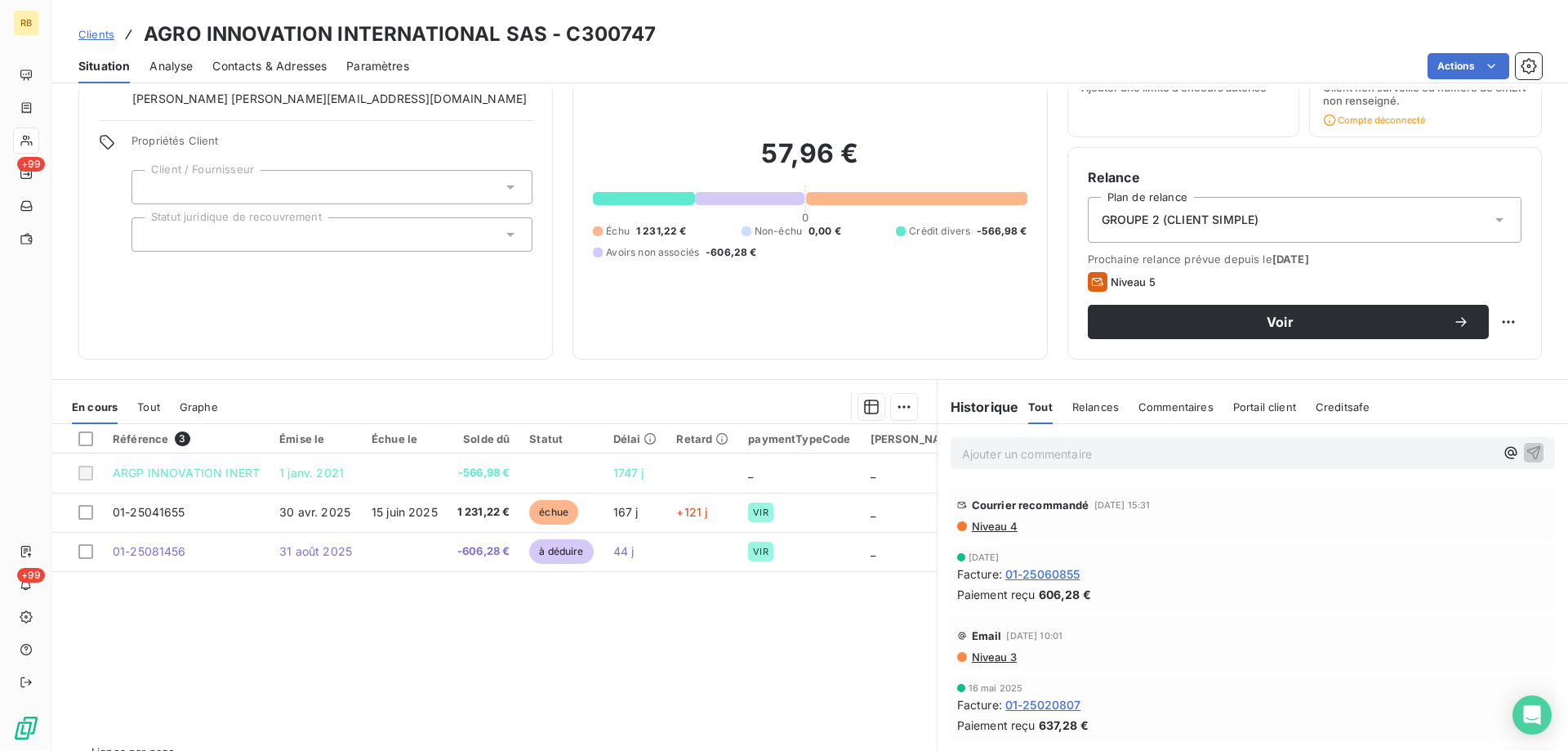
scroll to position [118, 0]
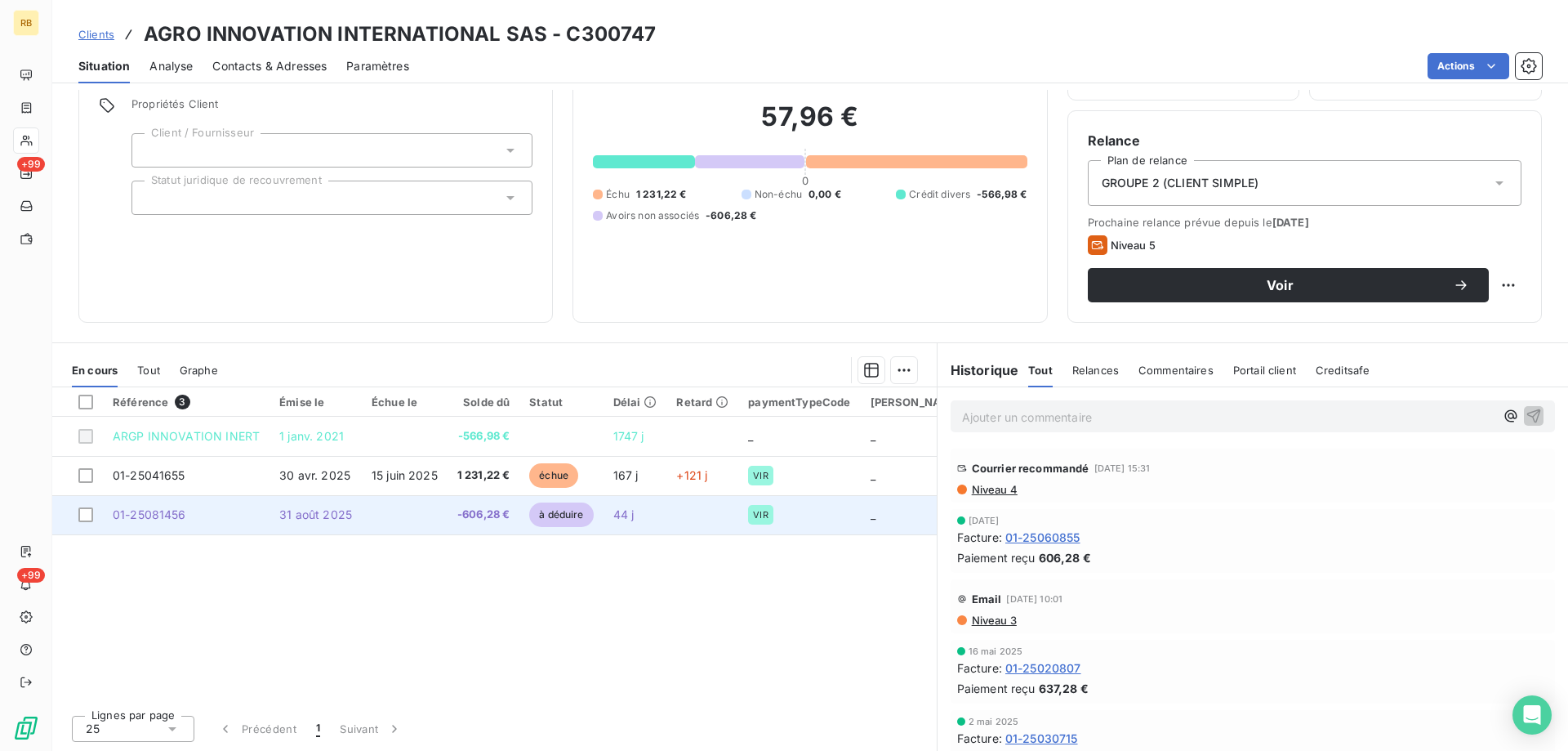
click at [367, 509] on td at bounding box center [405, 515] width 86 height 39
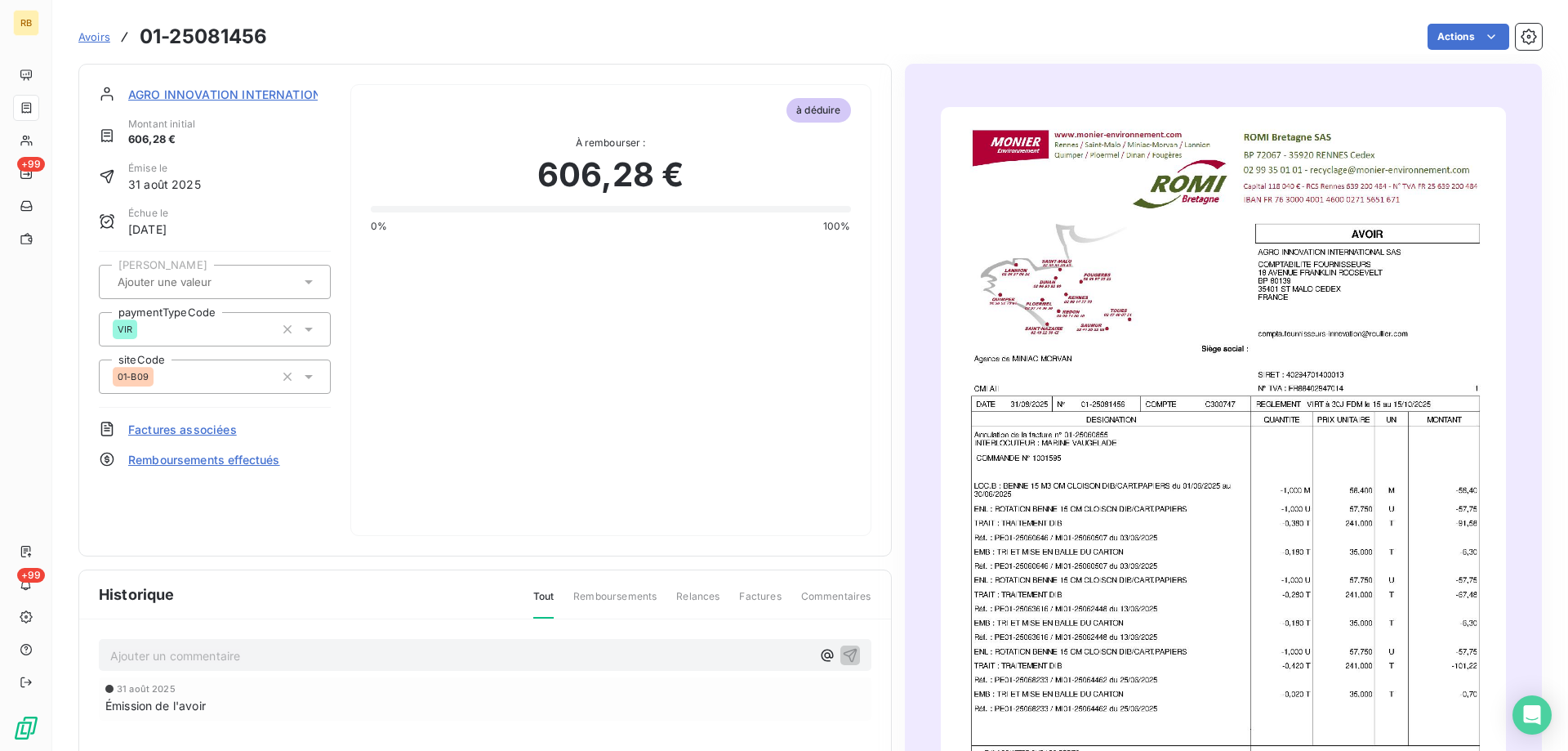
click at [1131, 384] on img "button" at bounding box center [1223, 506] width 566 height 799
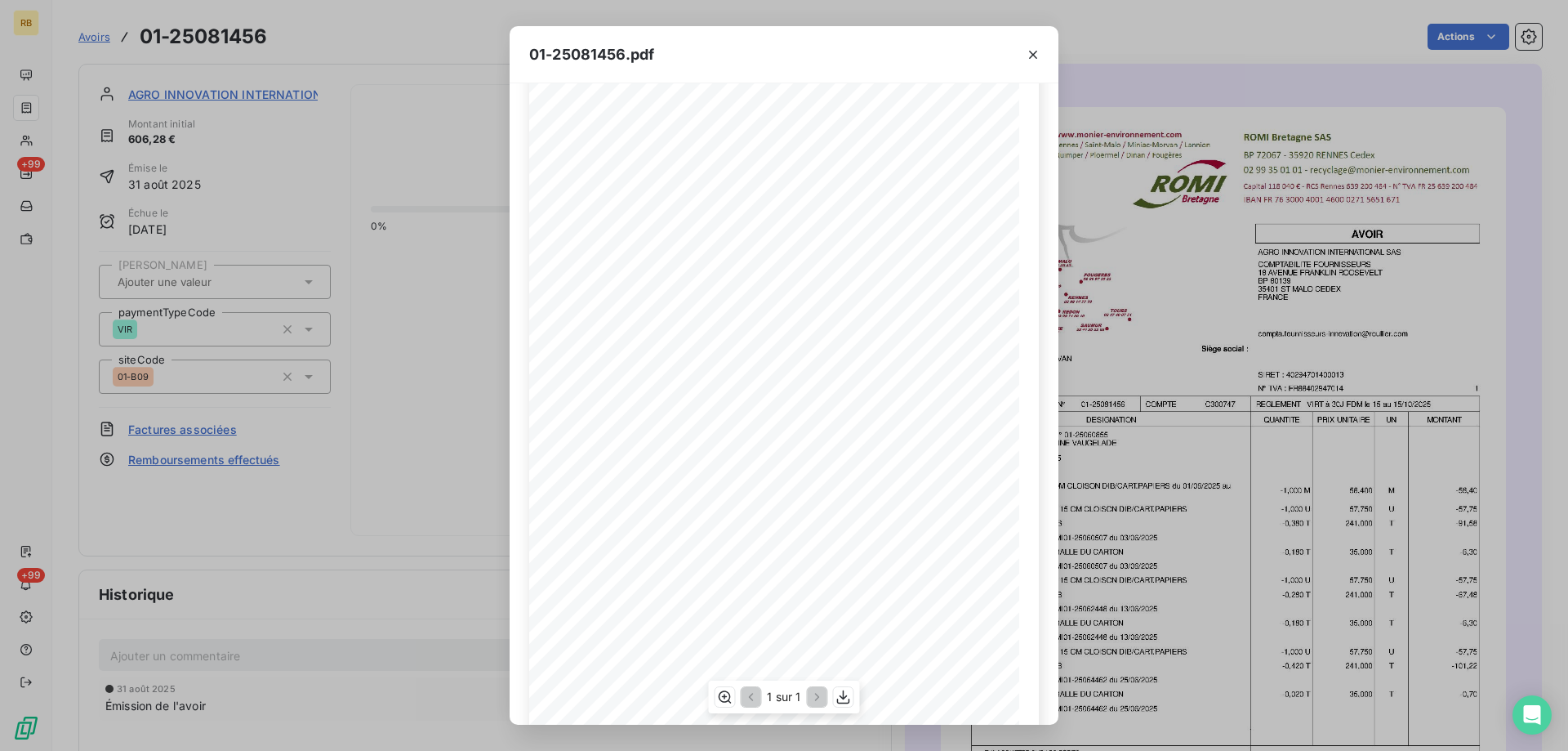
scroll to position [103, 0]
click at [1029, 63] on button "button" at bounding box center [1032, 54] width 26 height 26
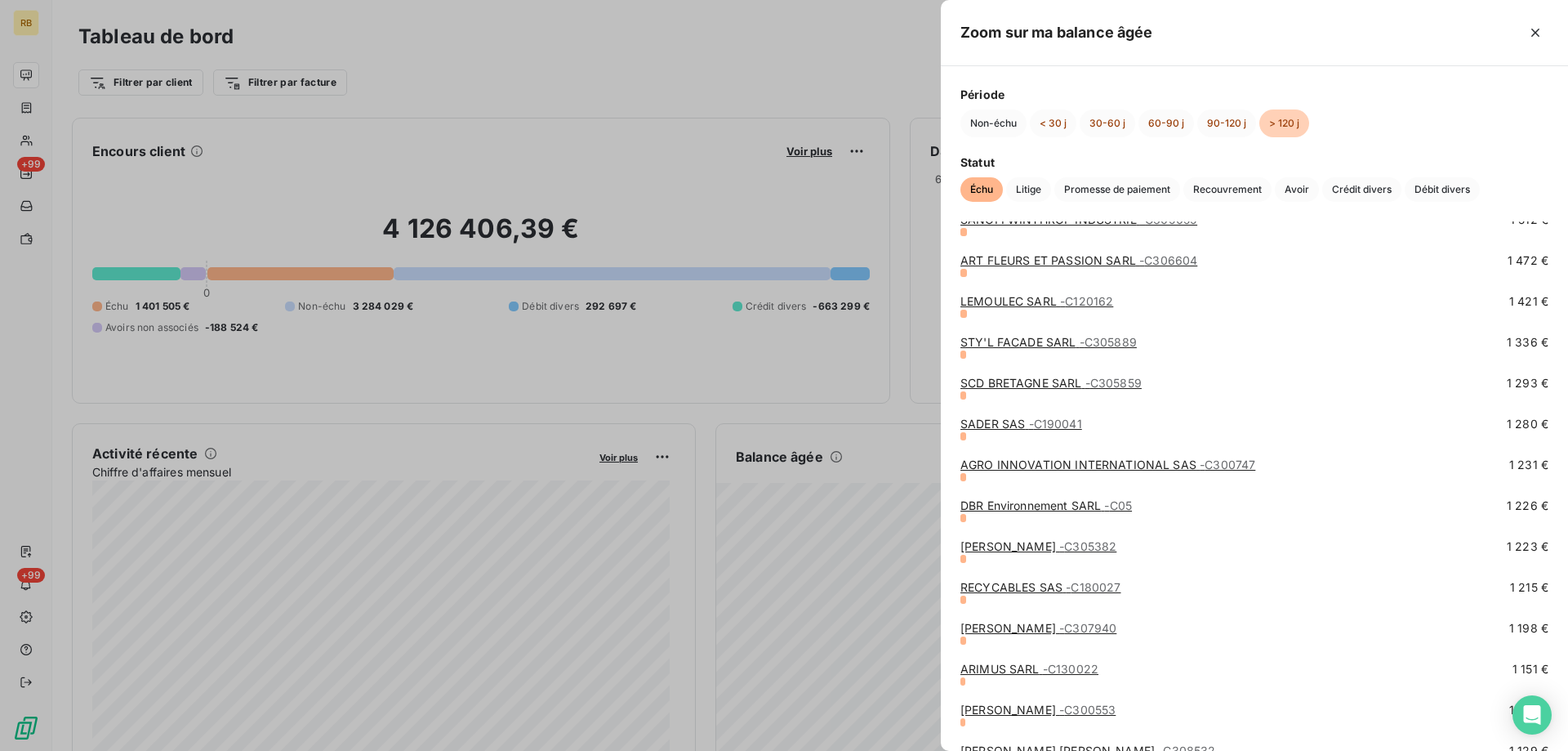
scroll to position [2206, 0]
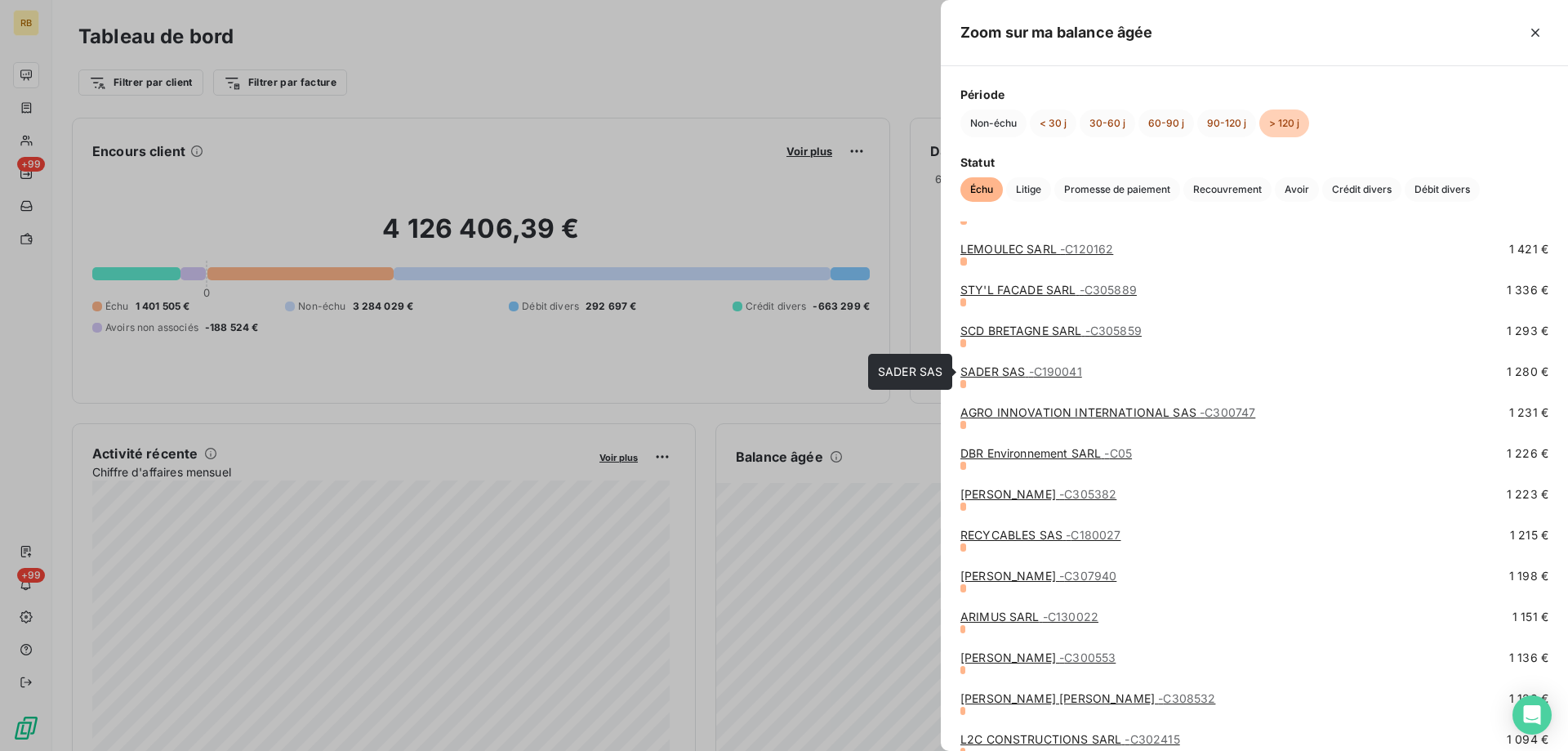
click at [1008, 373] on link "SADER SAS - C190041" at bounding box center [1022, 371] width 122 height 14
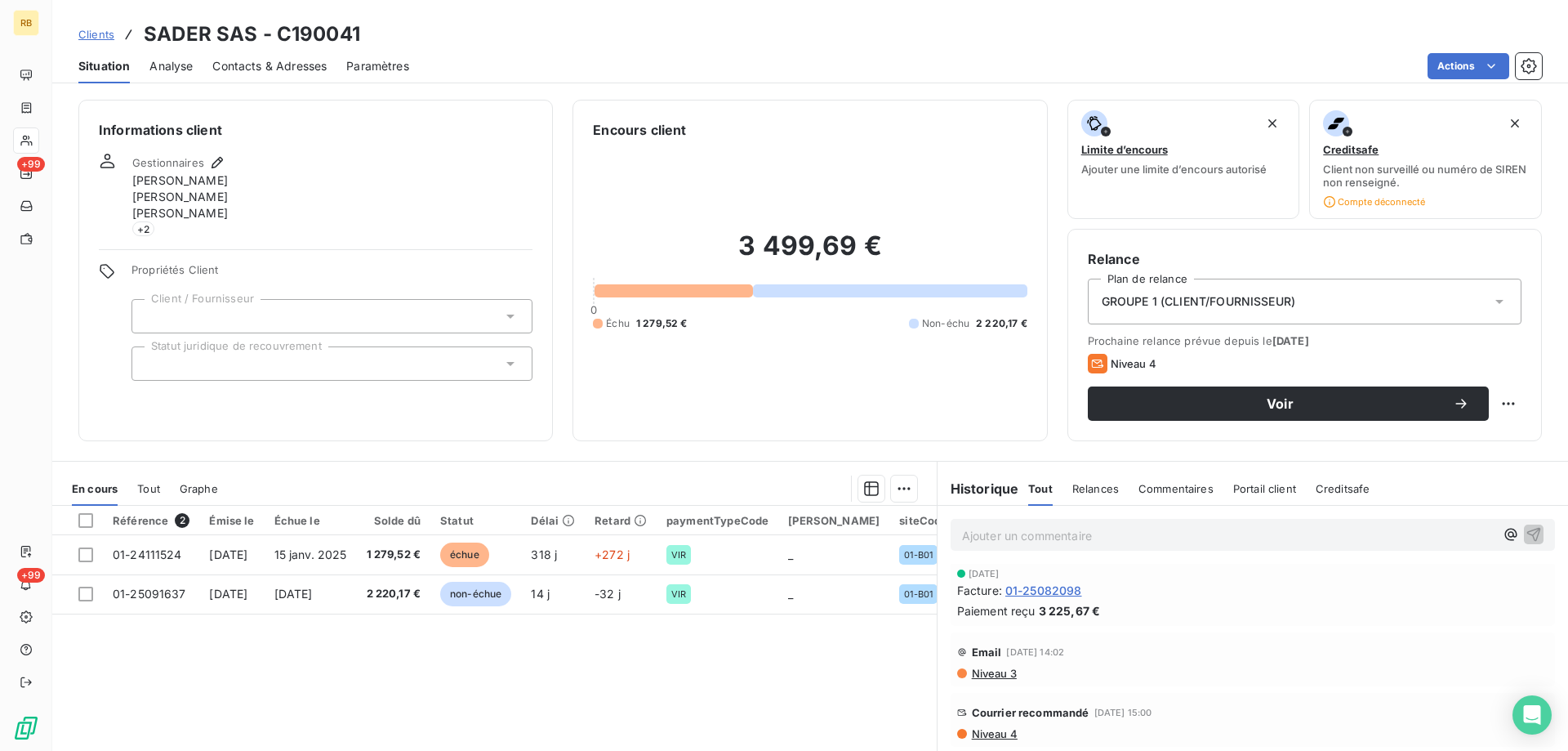
scroll to position [245, 0]
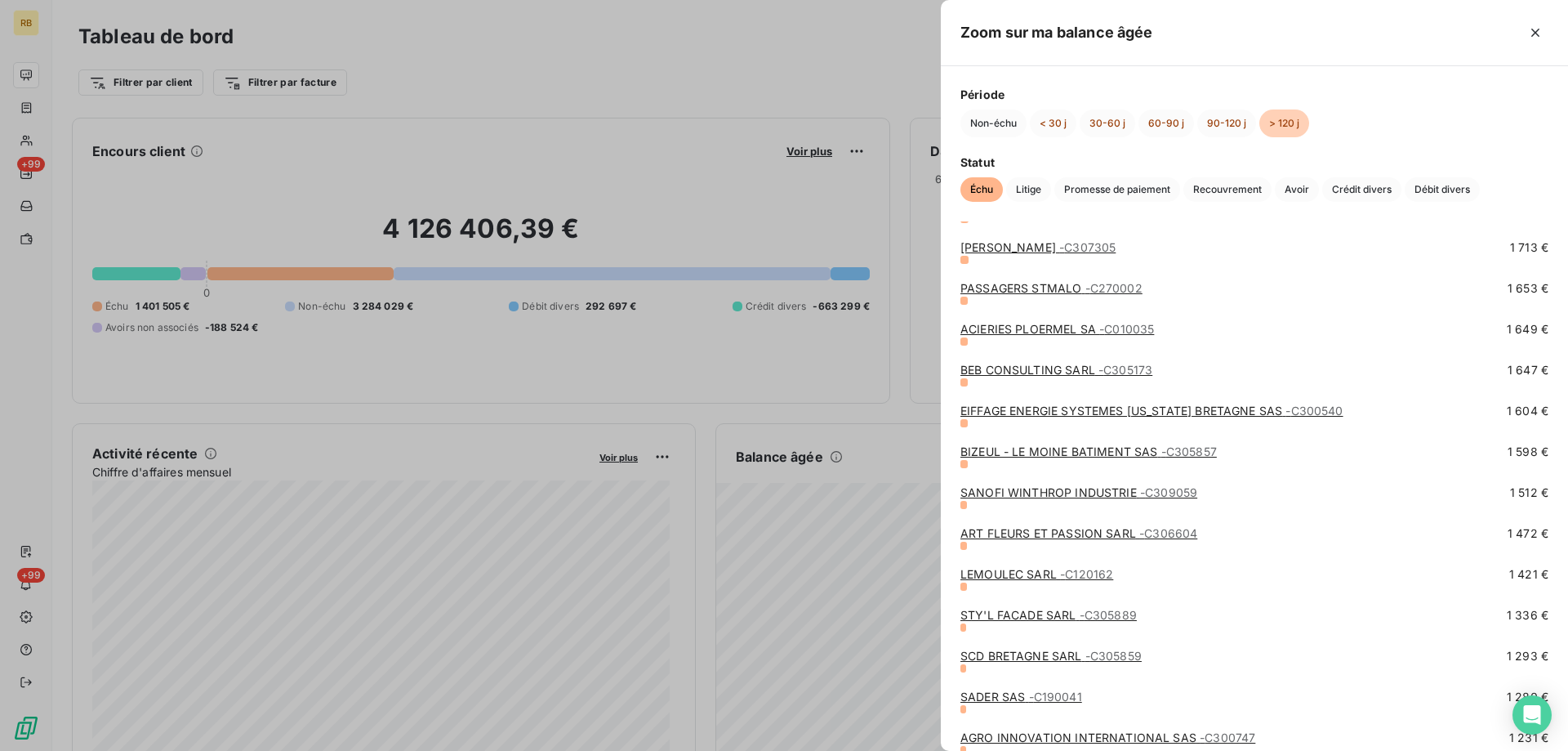
scroll to position [1961, 0]
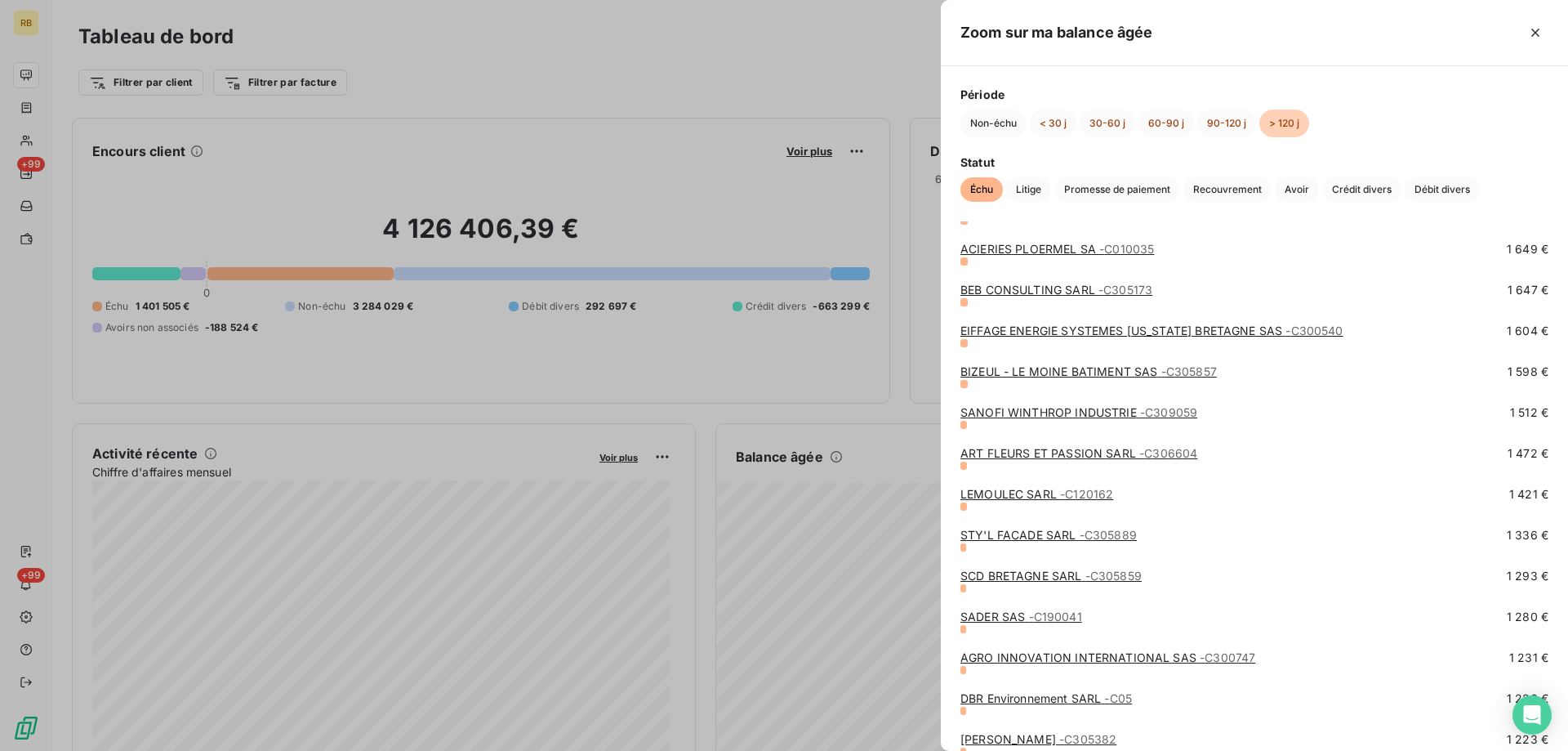
click at [997, 577] on link "SCD BRETAGNE SARL - C305859" at bounding box center [1051, 576] width 181 height 14
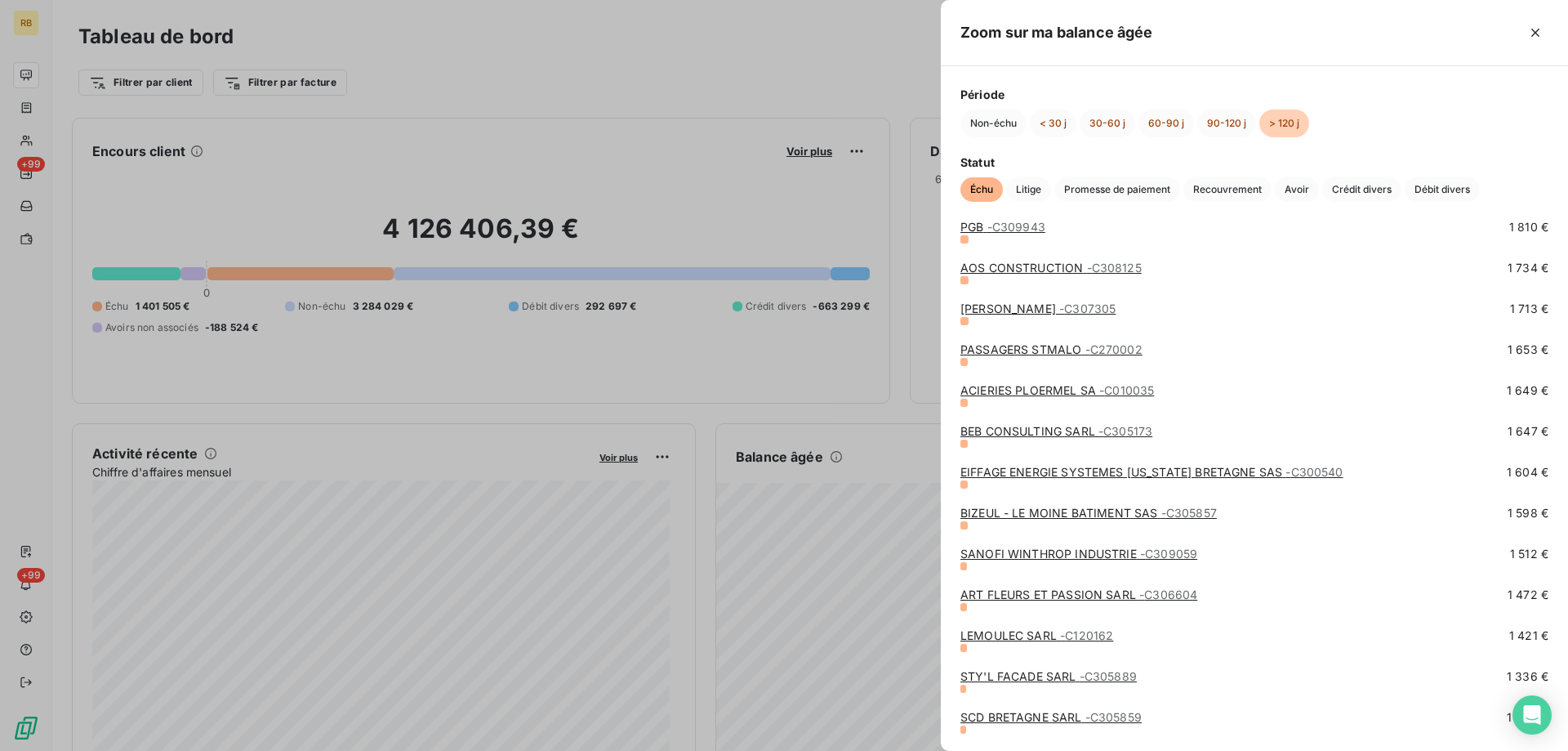
scroll to position [1961, 0]
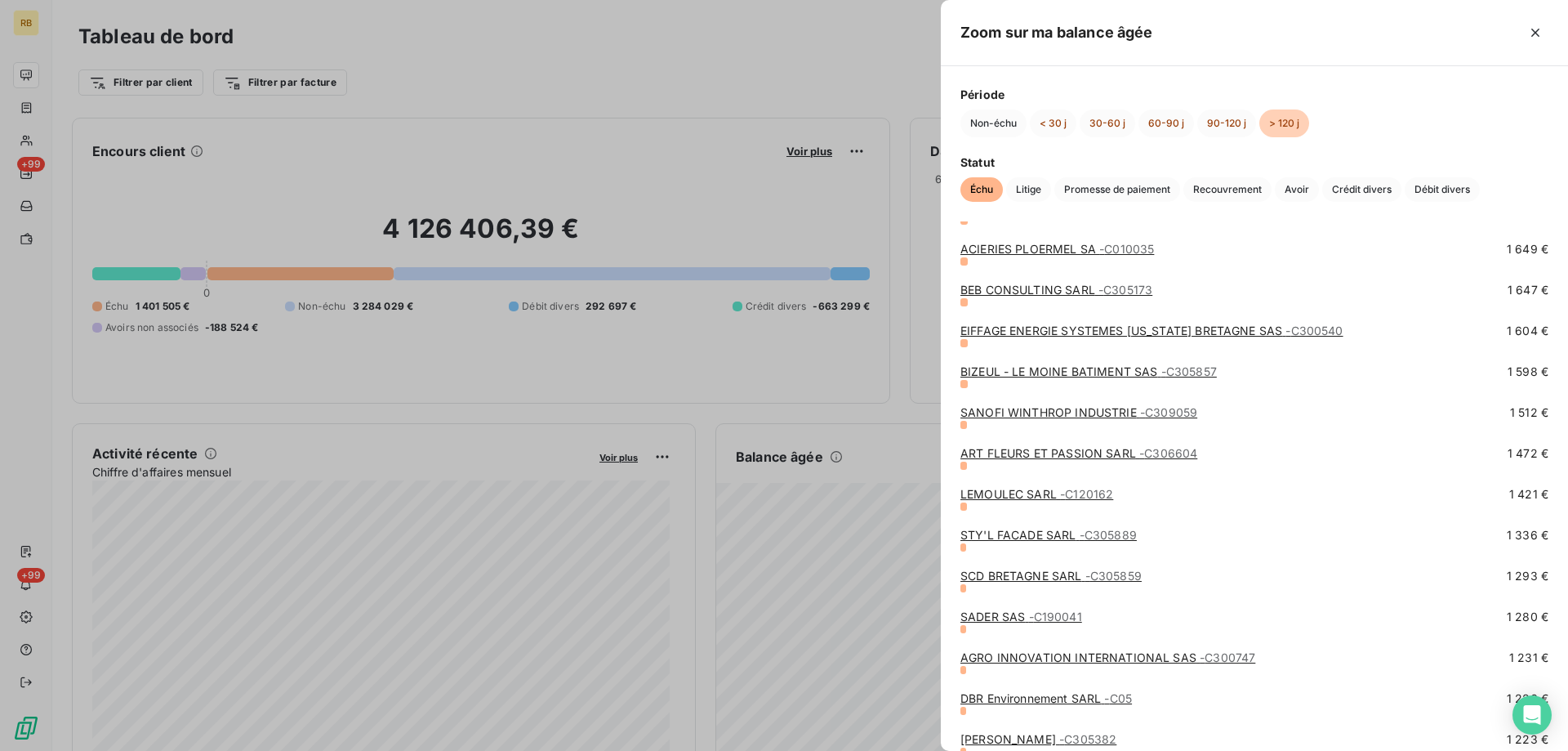
click at [1008, 535] on link "STY'L FACADE SARL - C305889" at bounding box center [1049, 535] width 176 height 14
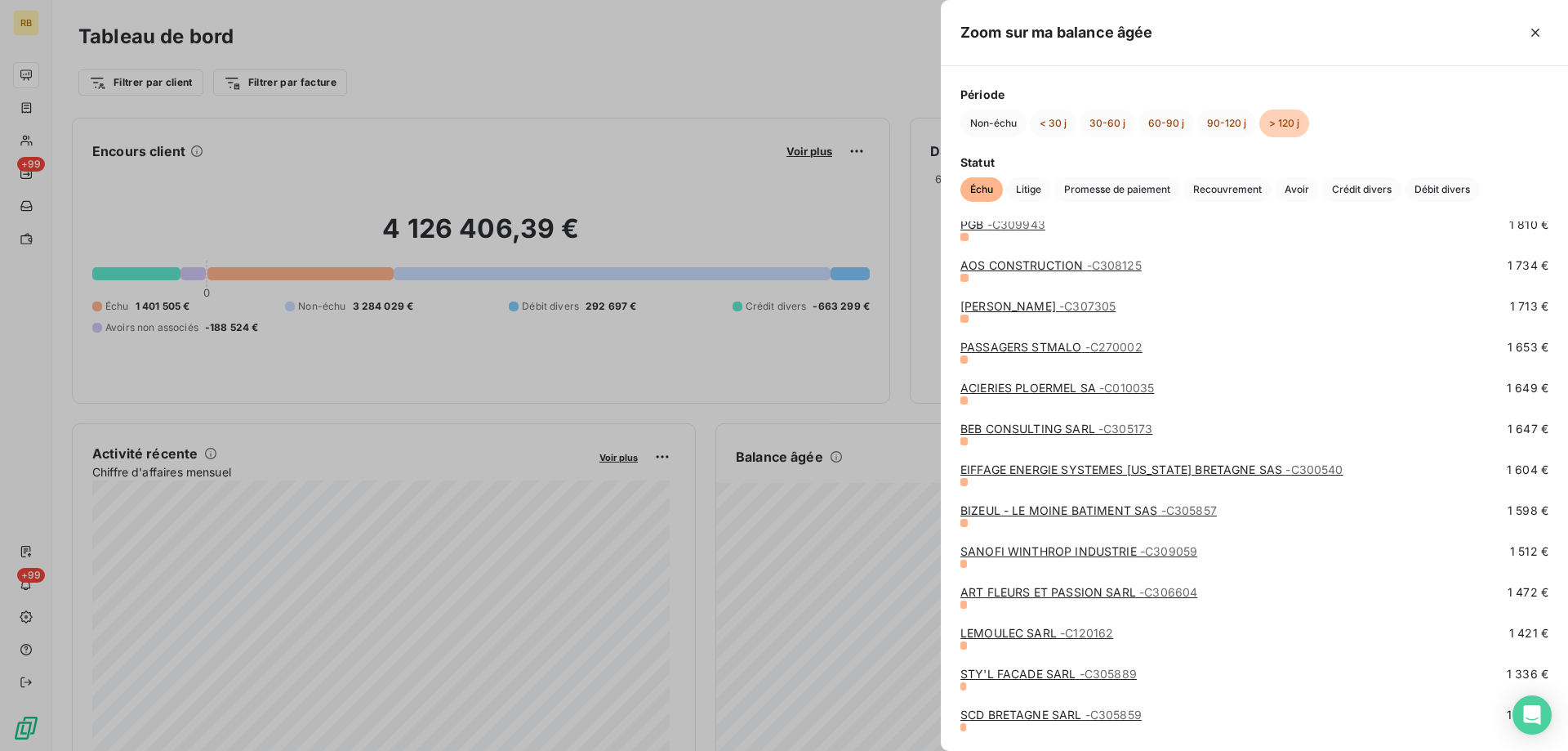
scroll to position [1880, 0]
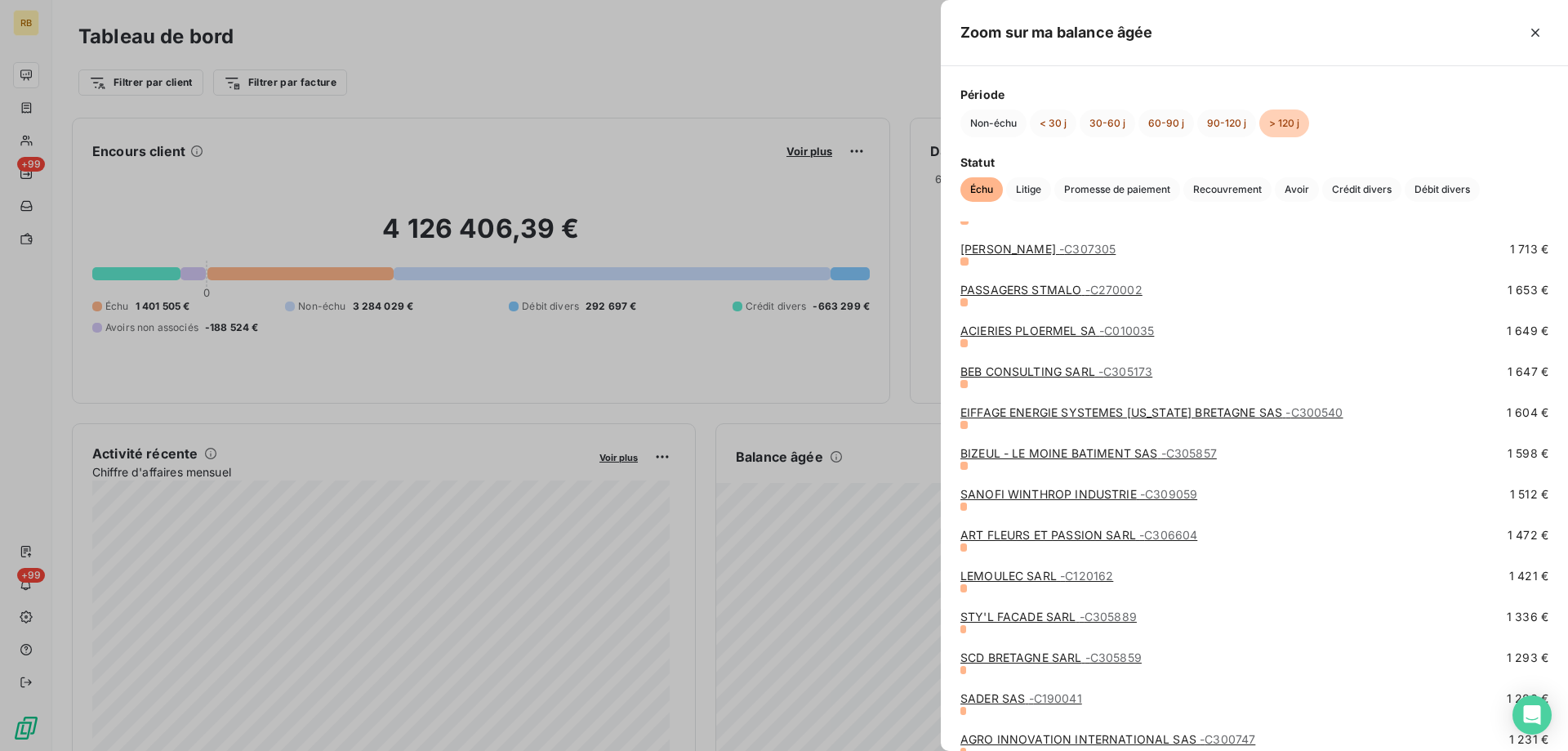
click at [1003, 576] on link "LEMOULEC SARL - C120162" at bounding box center [1037, 576] width 153 height 14
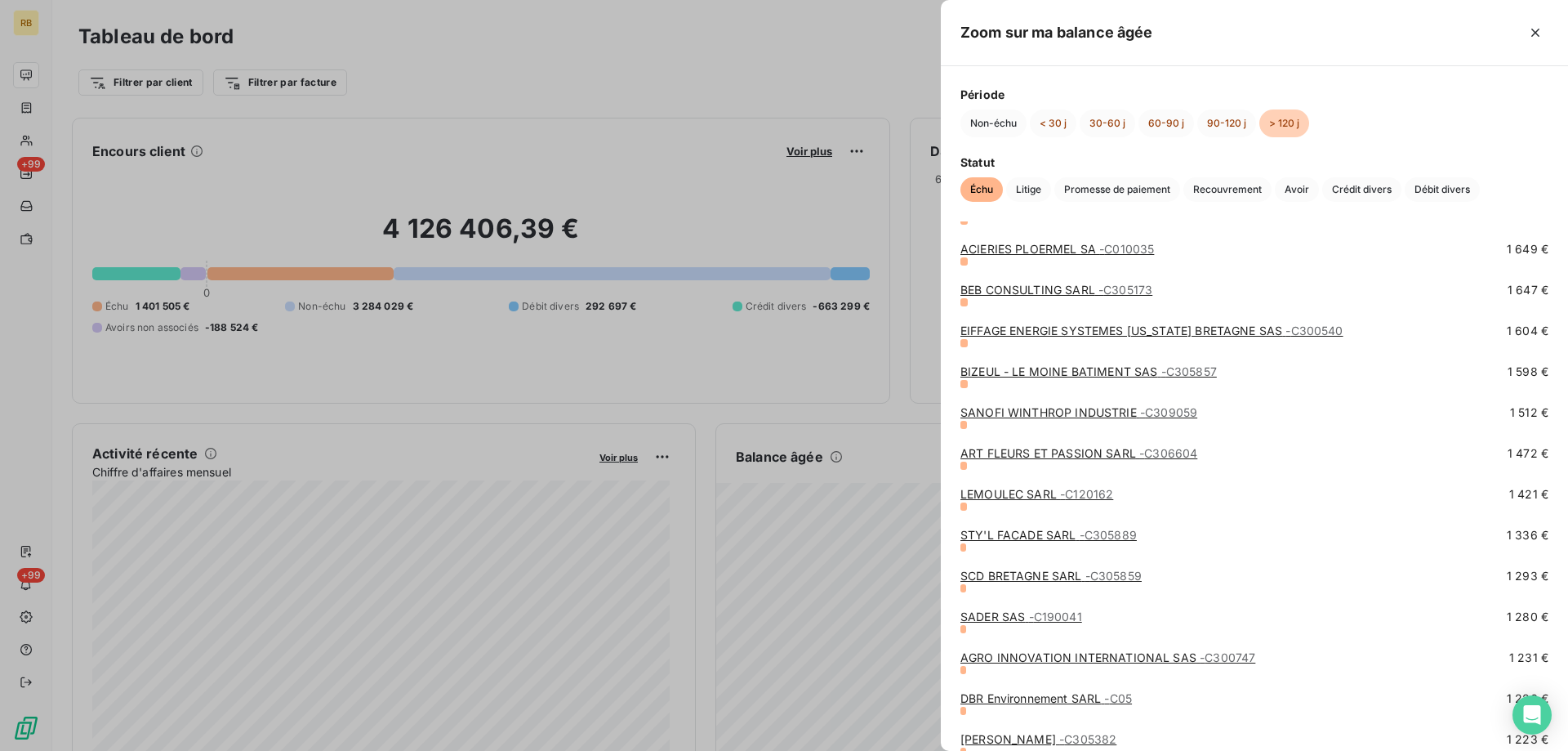
click at [1007, 451] on link "ART FLEURS ET PASSION SARL - C306604" at bounding box center [1079, 453] width 237 height 14
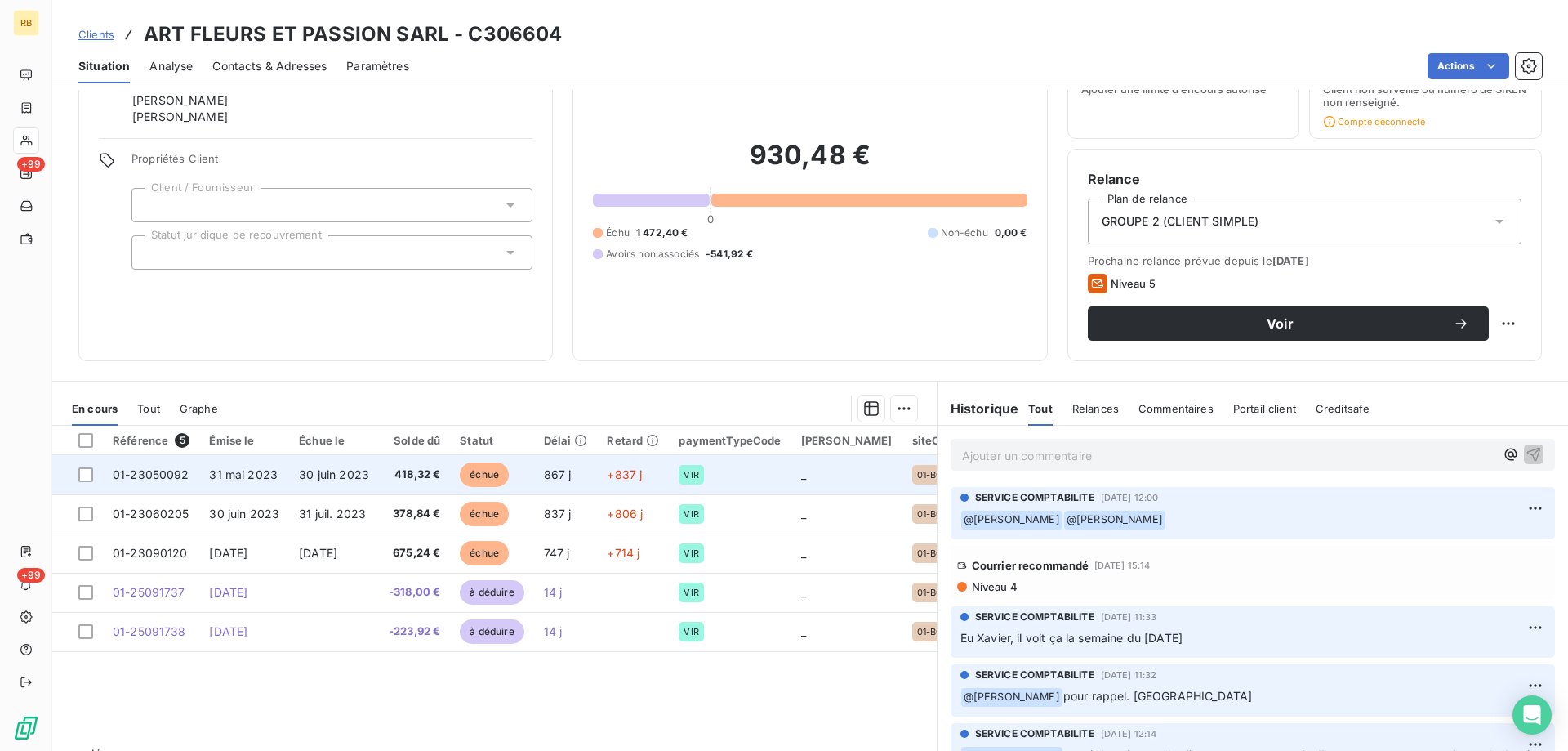
scroll to position [81, 0]
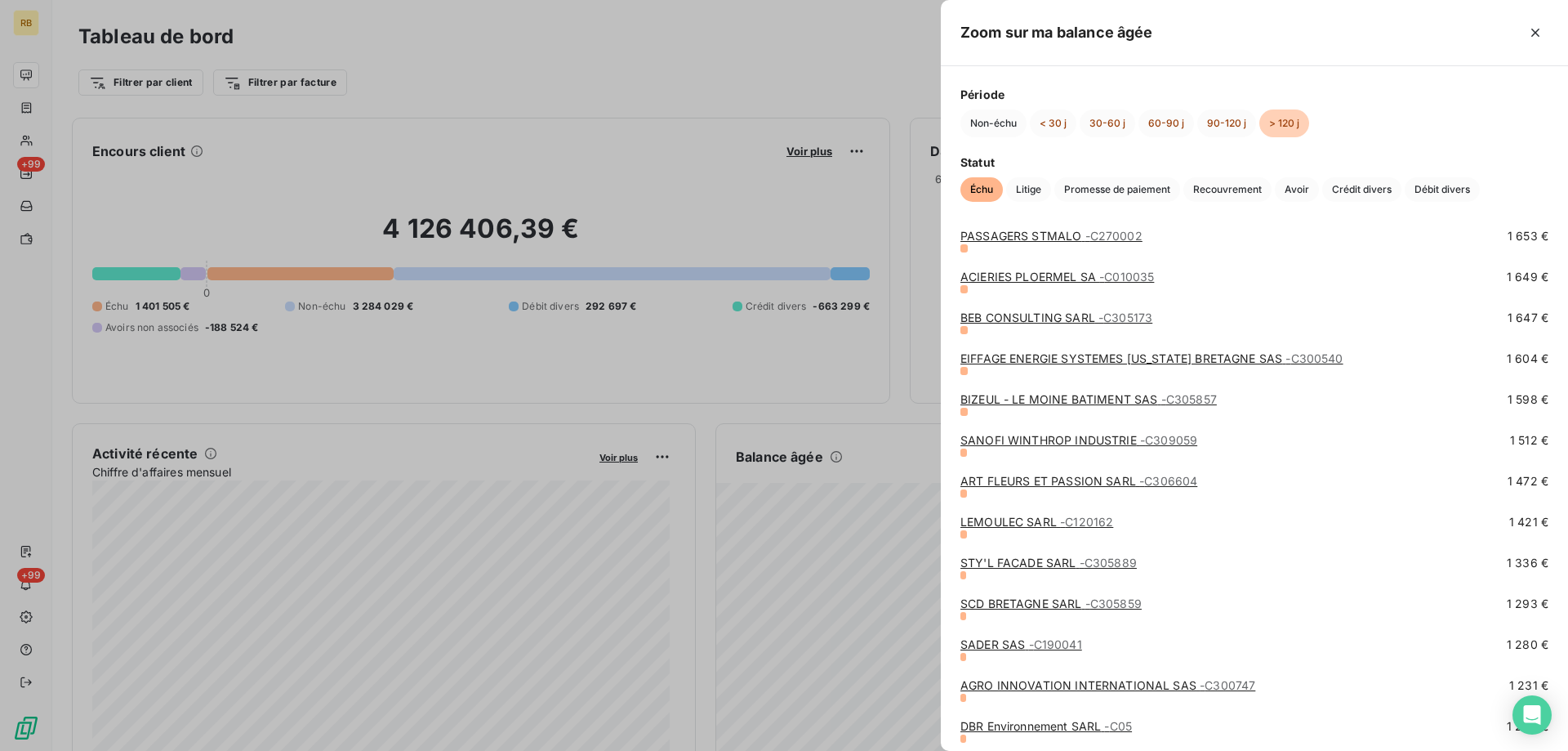
scroll to position [1961, 0]
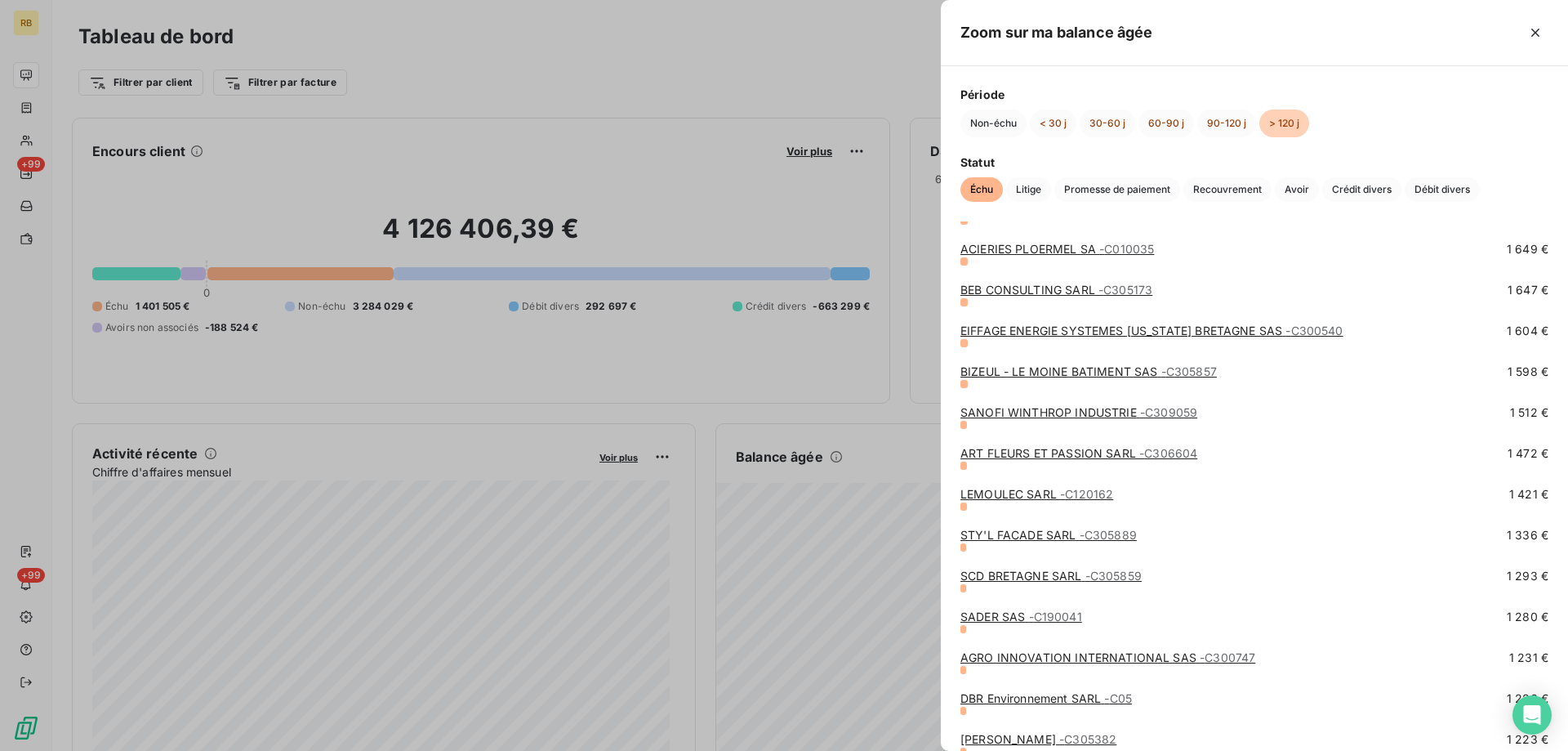
click at [1031, 413] on link "SANOFI WINTHROP INDUSTRIE - C309059" at bounding box center [1079, 412] width 237 height 14
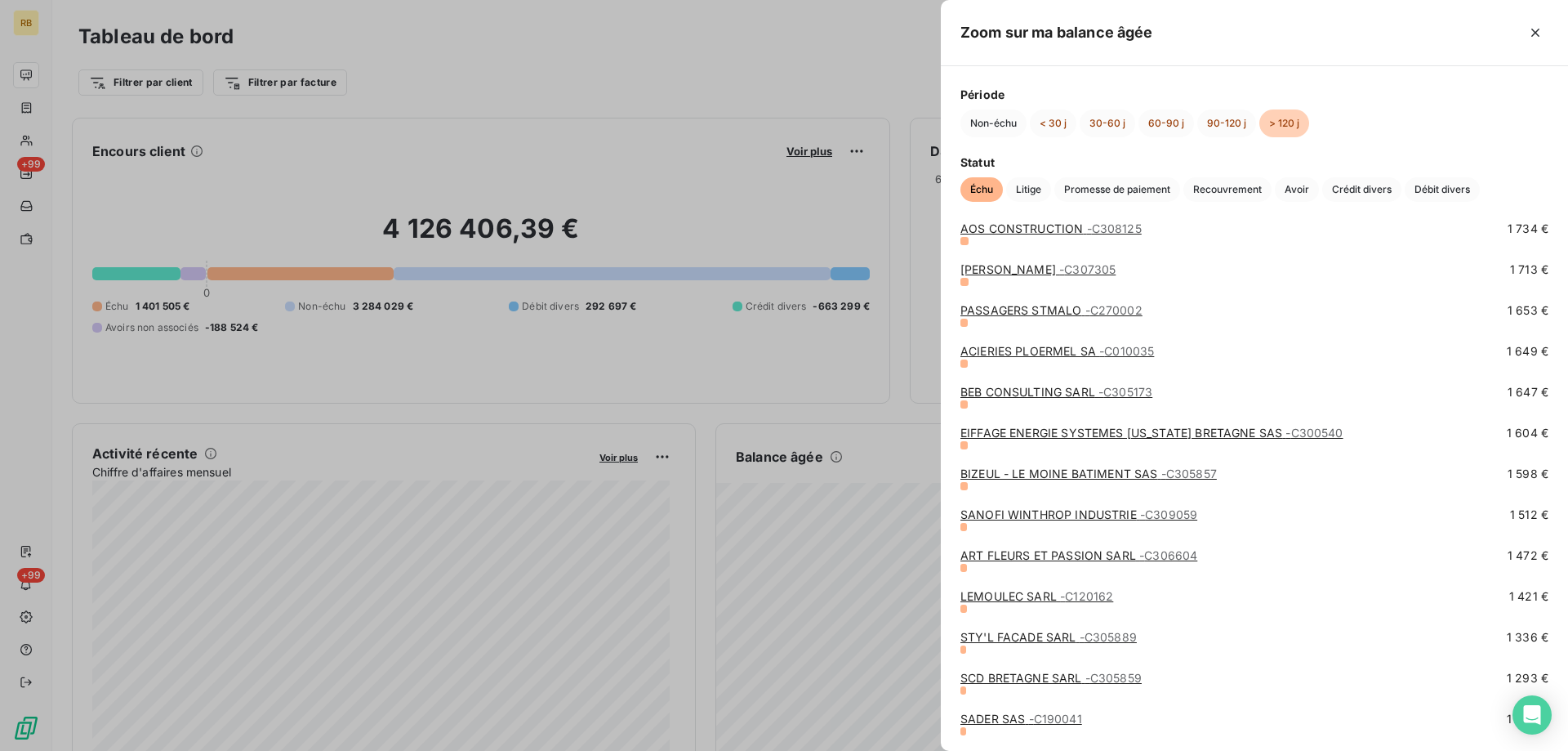
scroll to position [1961, 0]
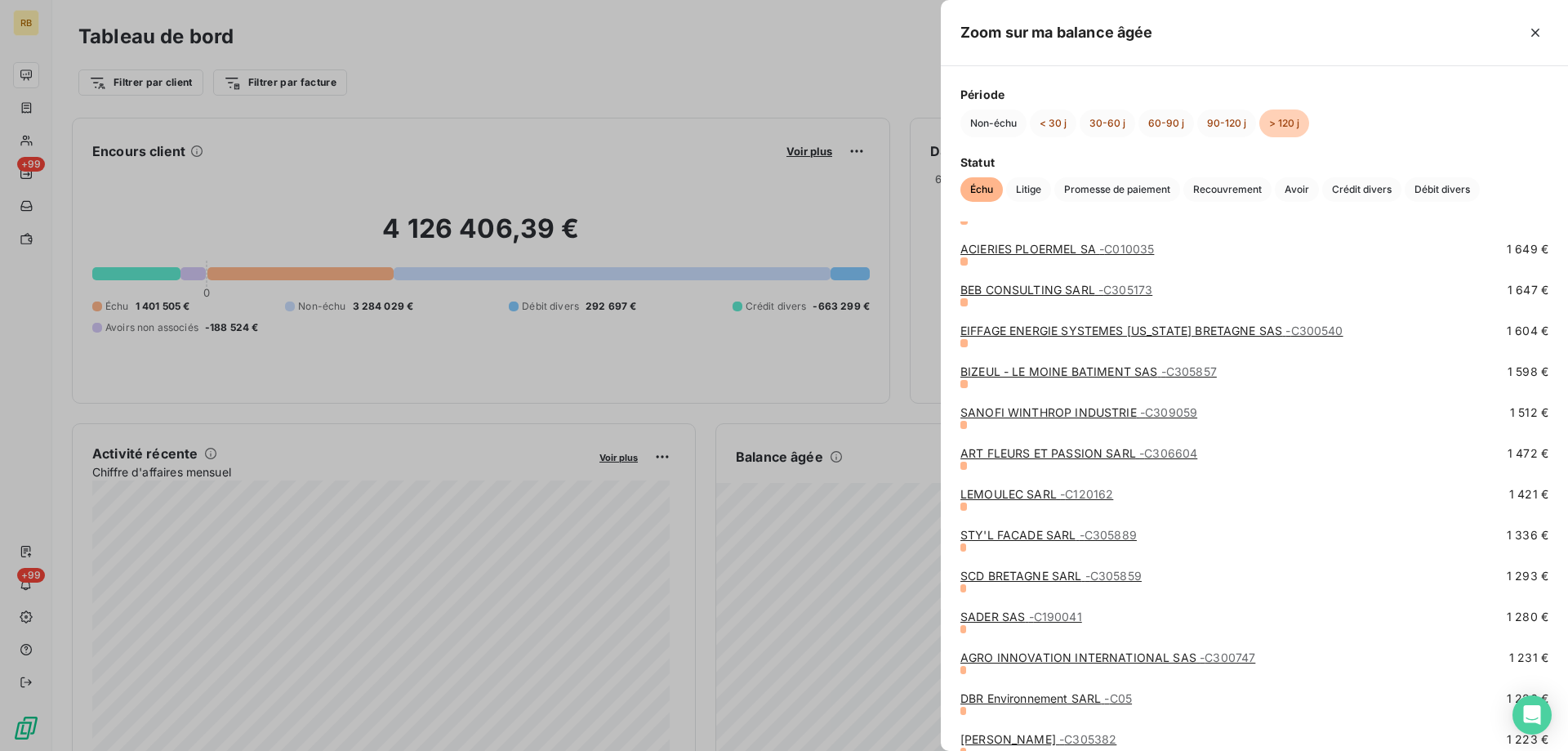
click at [1005, 373] on link "BIZEUL - LE MOINE BATIMENT SAS - C305857" at bounding box center [1089, 371] width 257 height 14
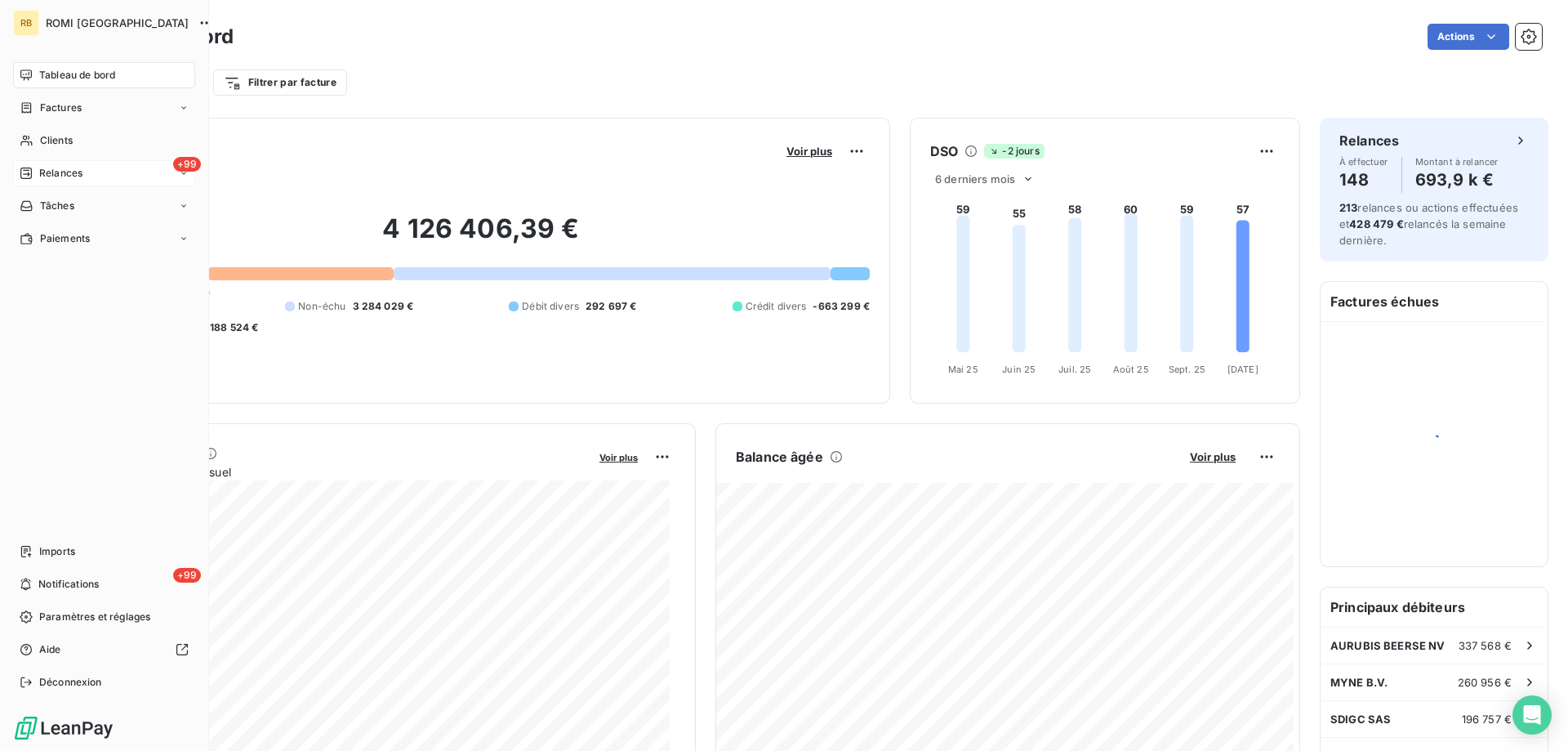
click at [76, 170] on span "Relances" at bounding box center [60, 172] width 44 height 15
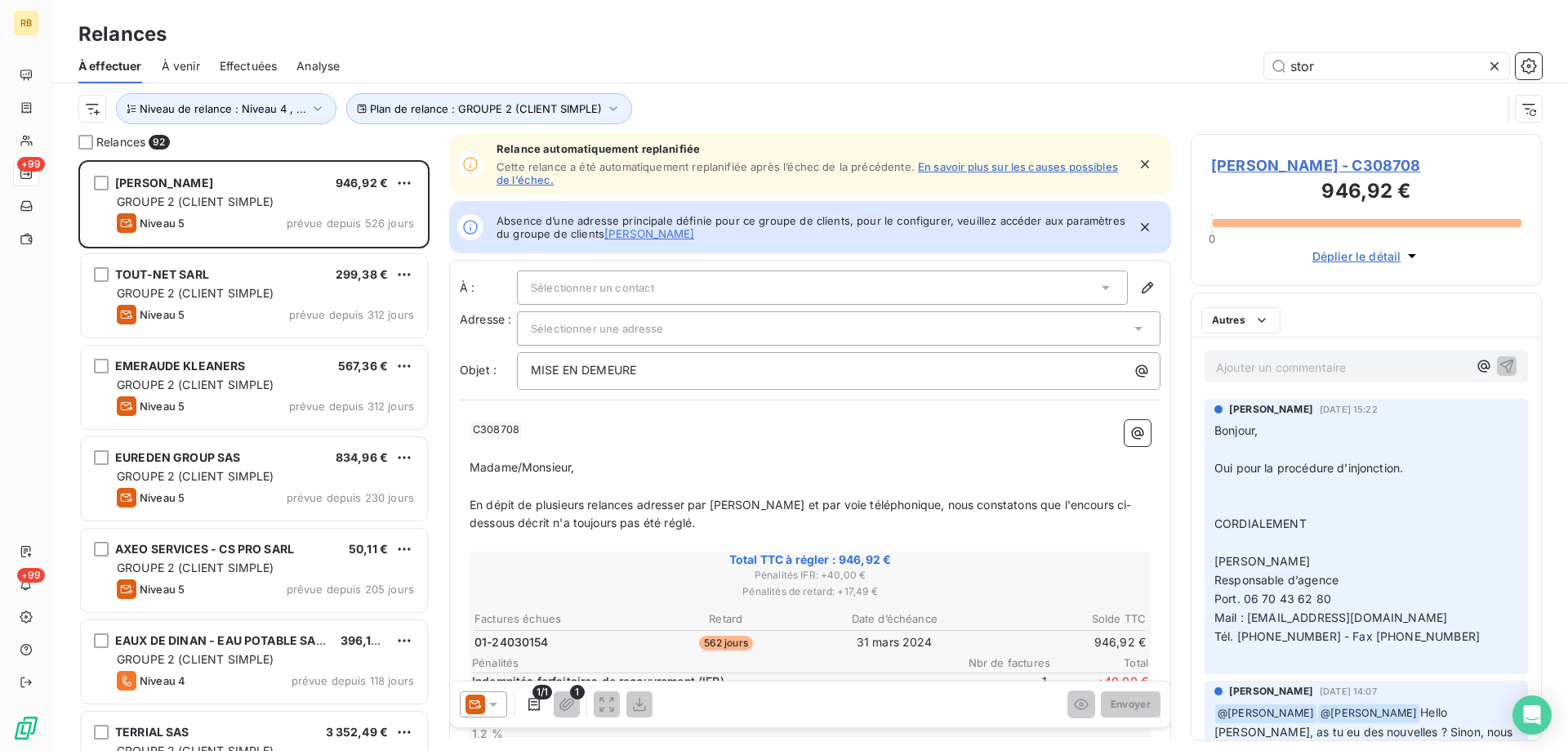
scroll to position [579, 339]
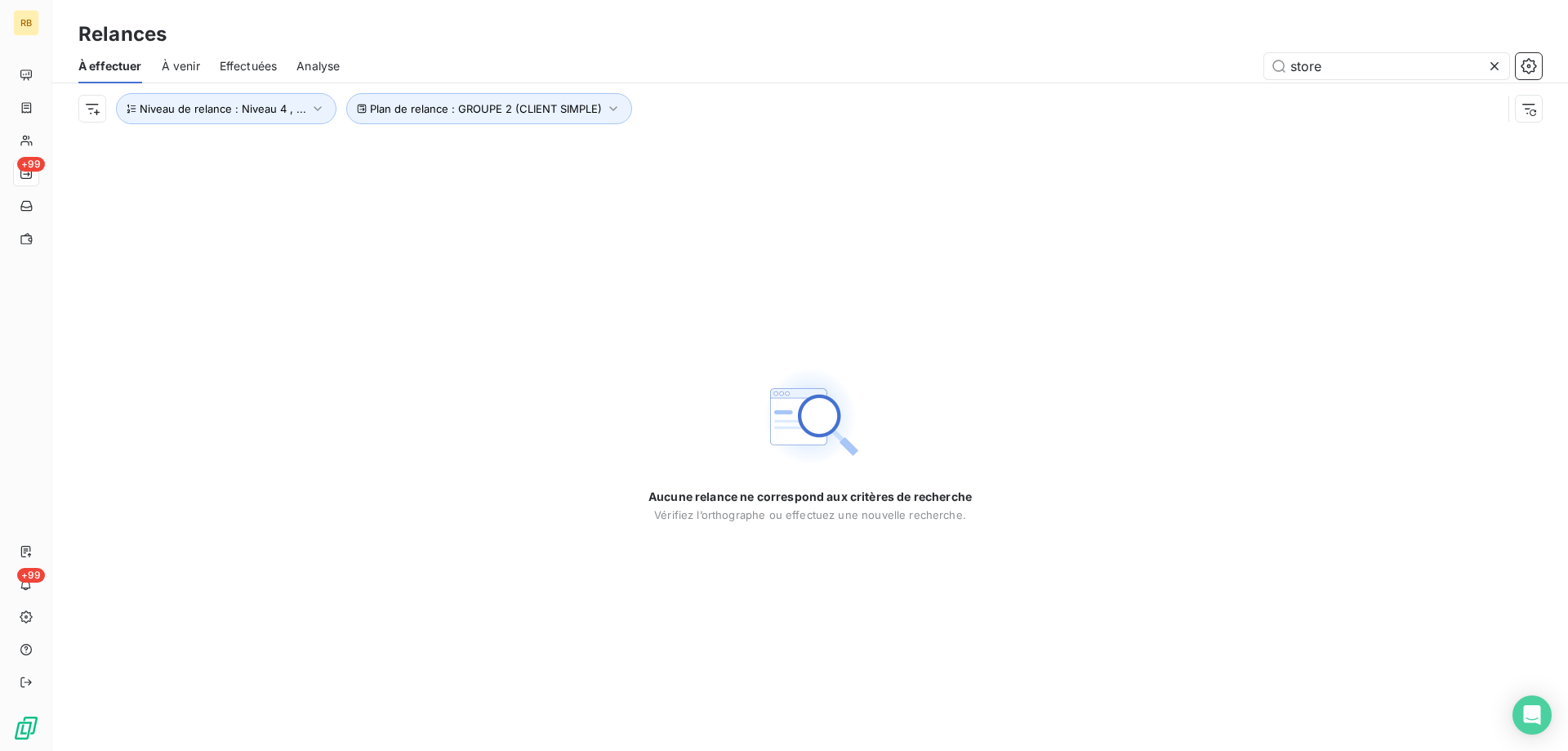
type input "store"
click at [1491, 71] on icon at bounding box center [1494, 66] width 16 height 16
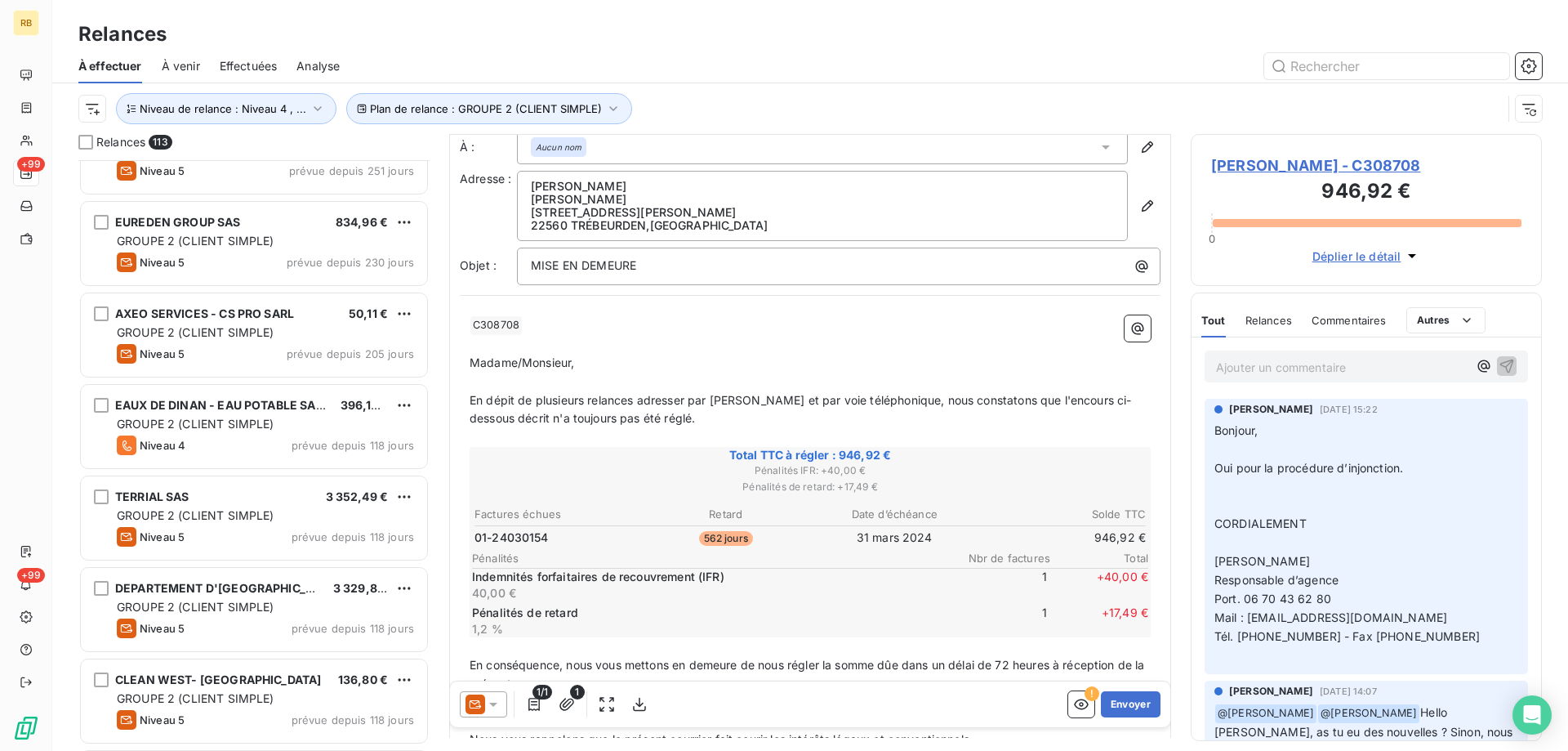
scroll to position [491, 0]
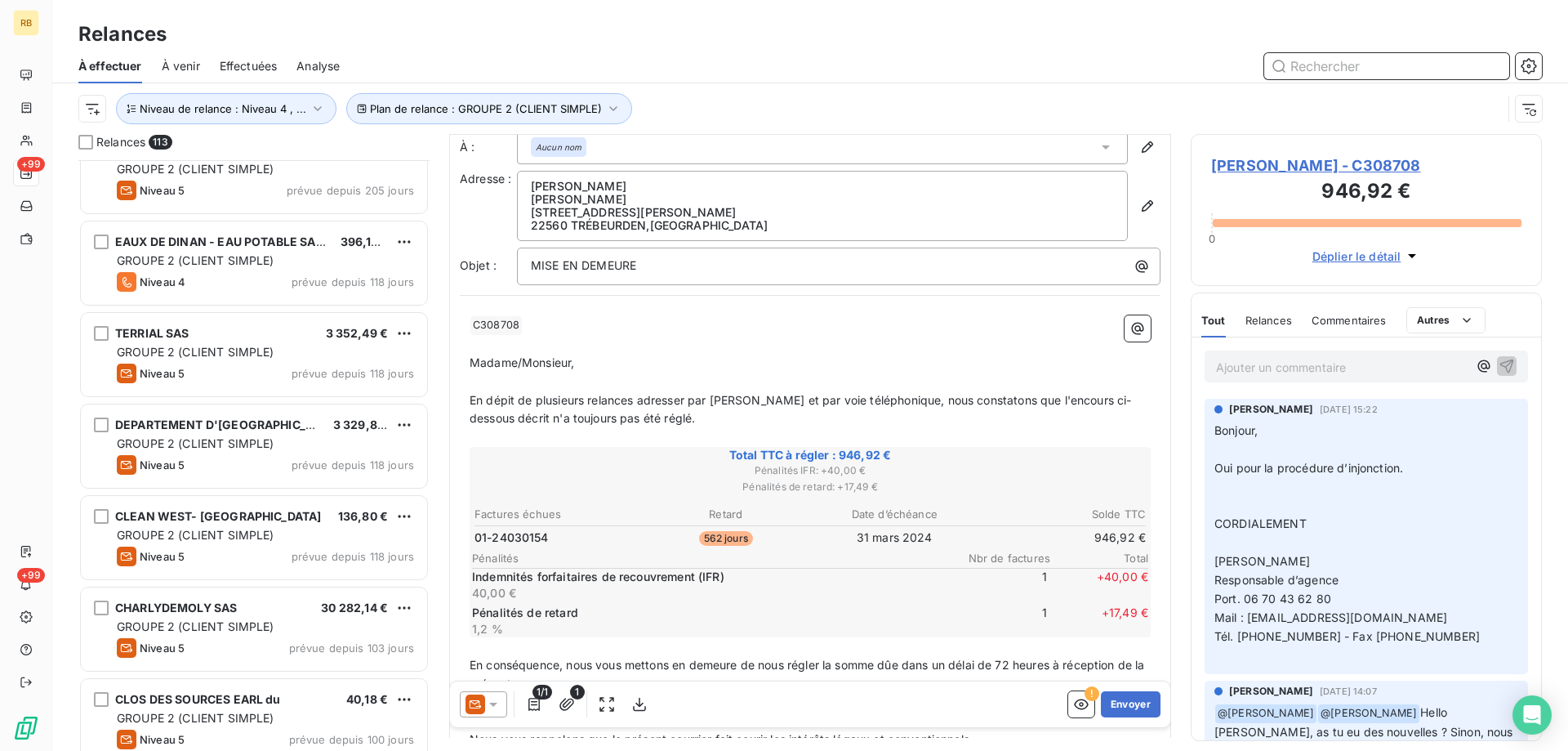
click at [1338, 63] on input "text" at bounding box center [1386, 66] width 245 height 26
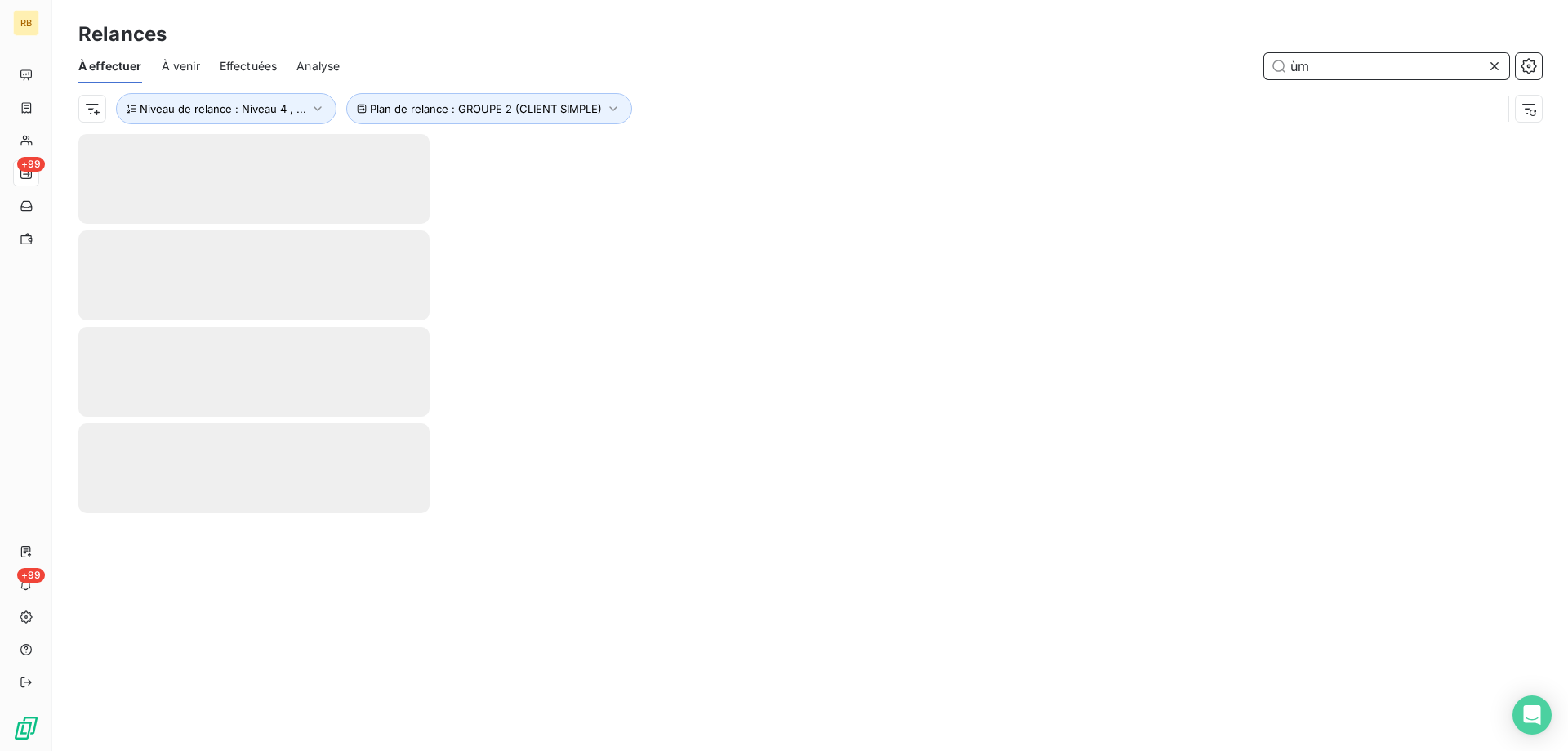
type input "ù"
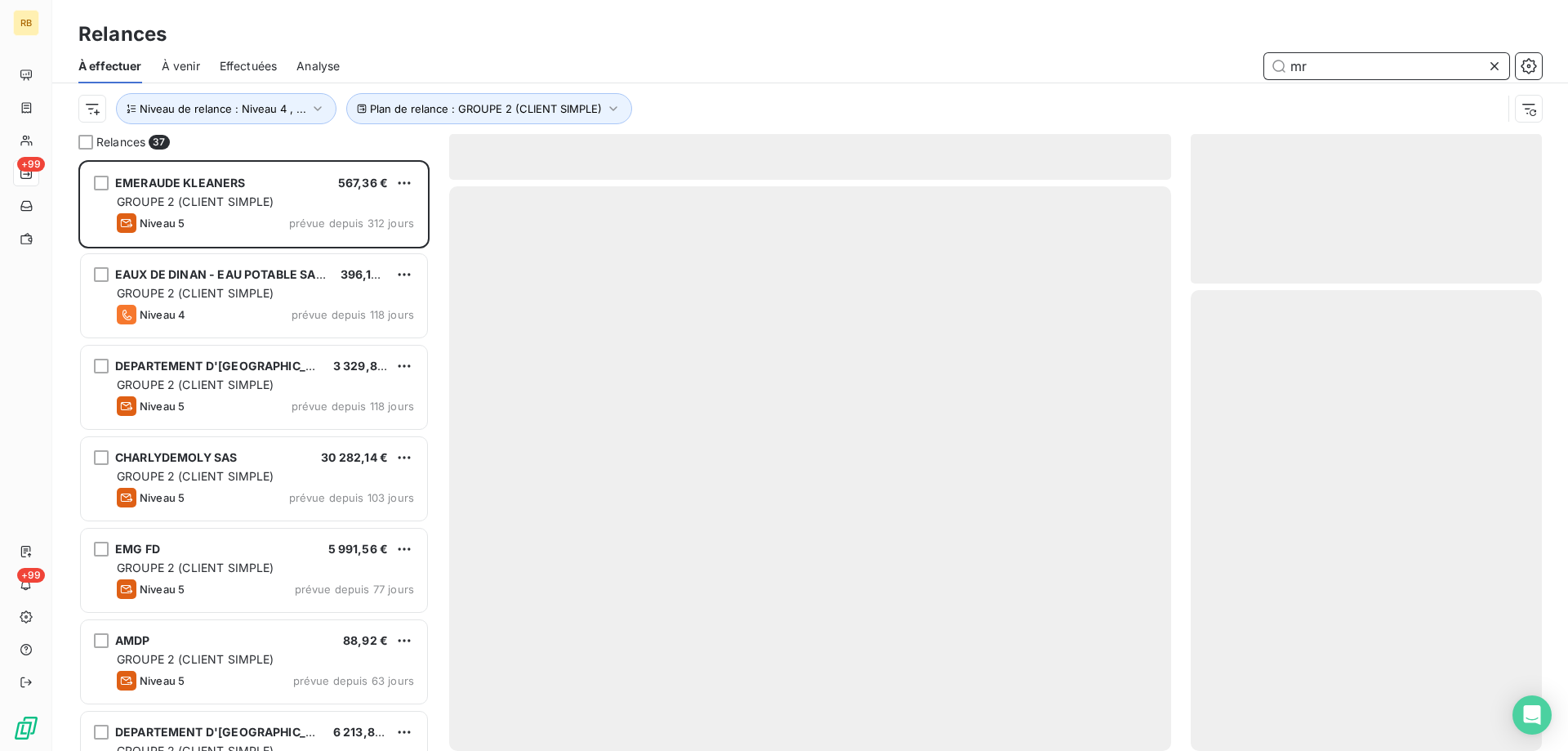
scroll to position [579, 339]
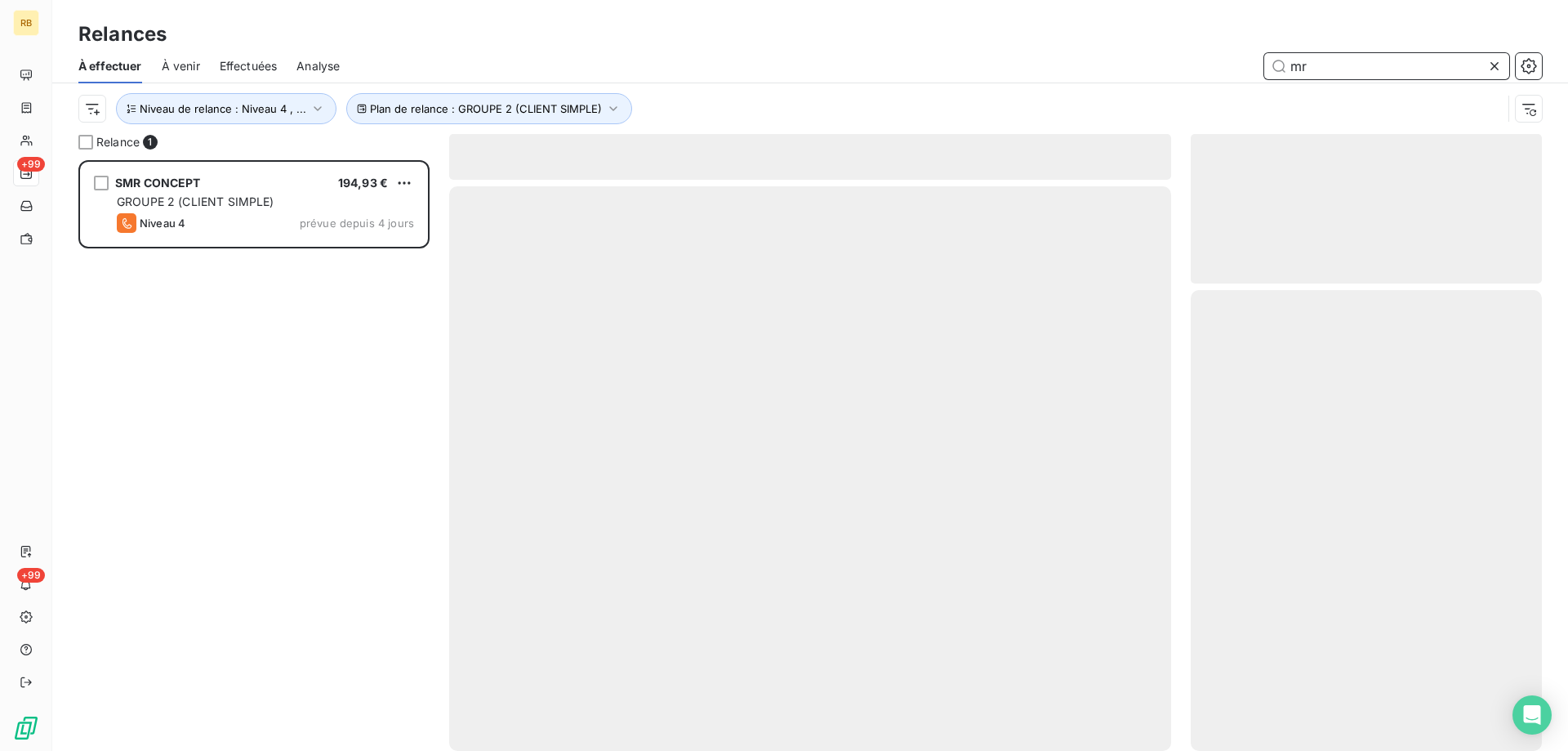
scroll to position [579, 339]
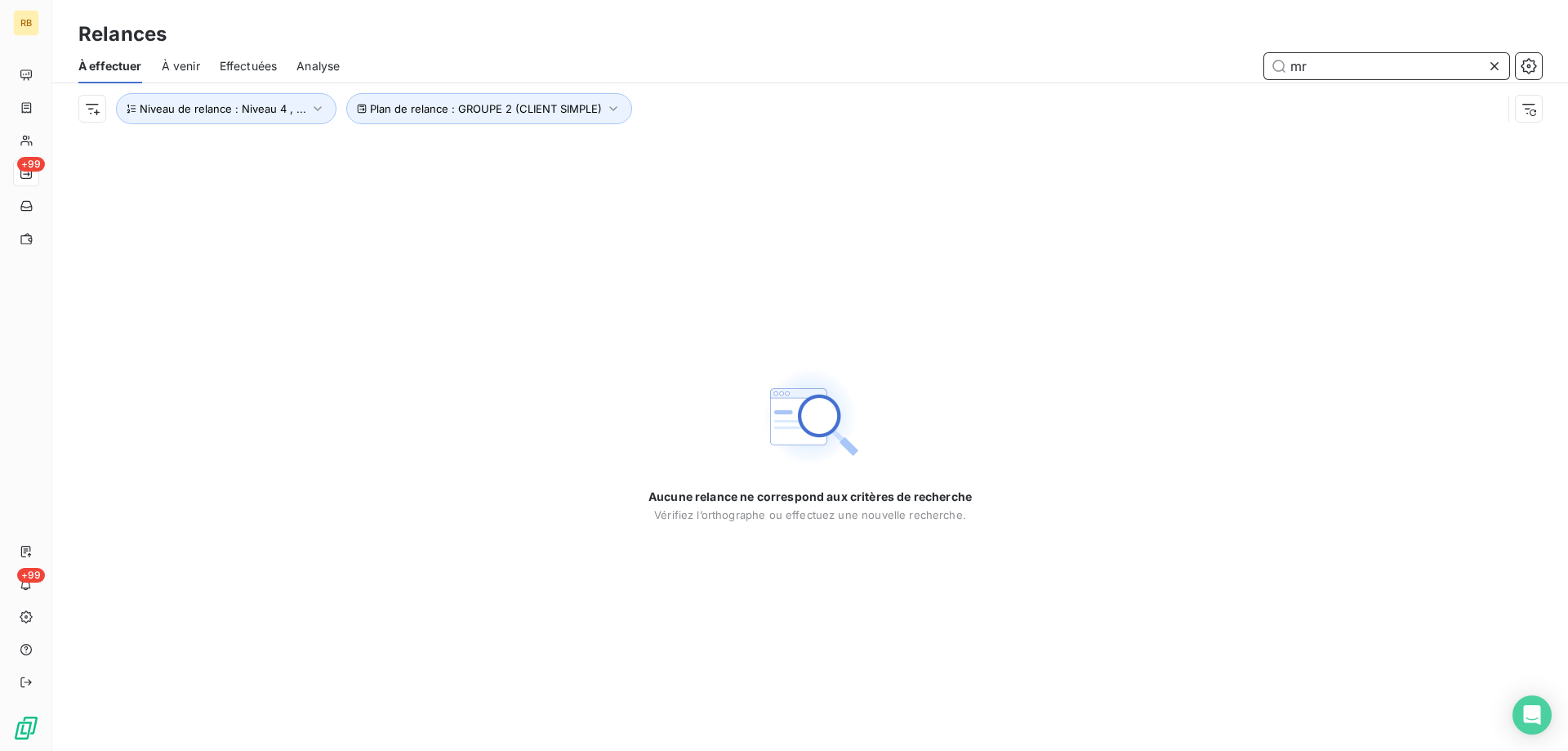
type input "m"
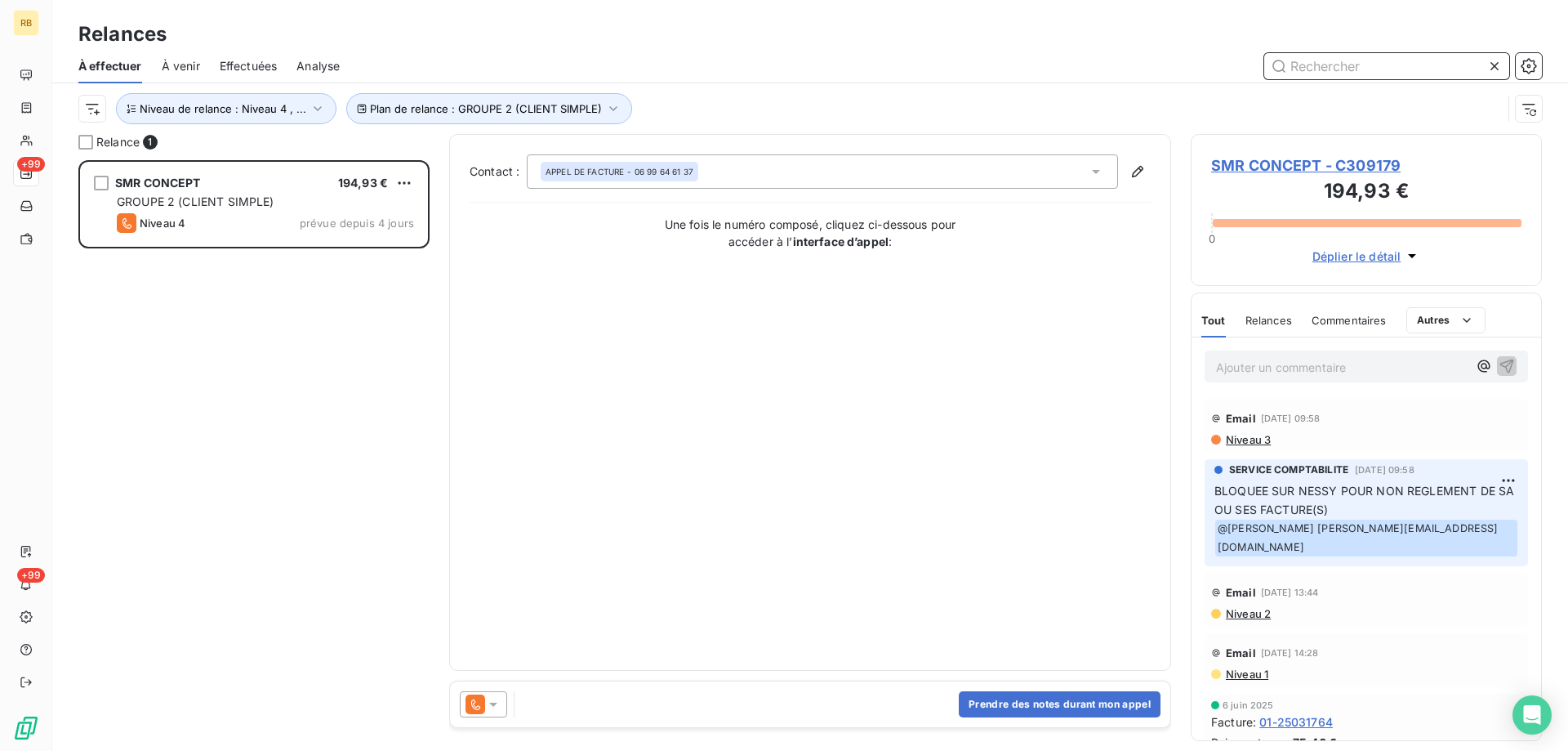
scroll to position [579, 339]
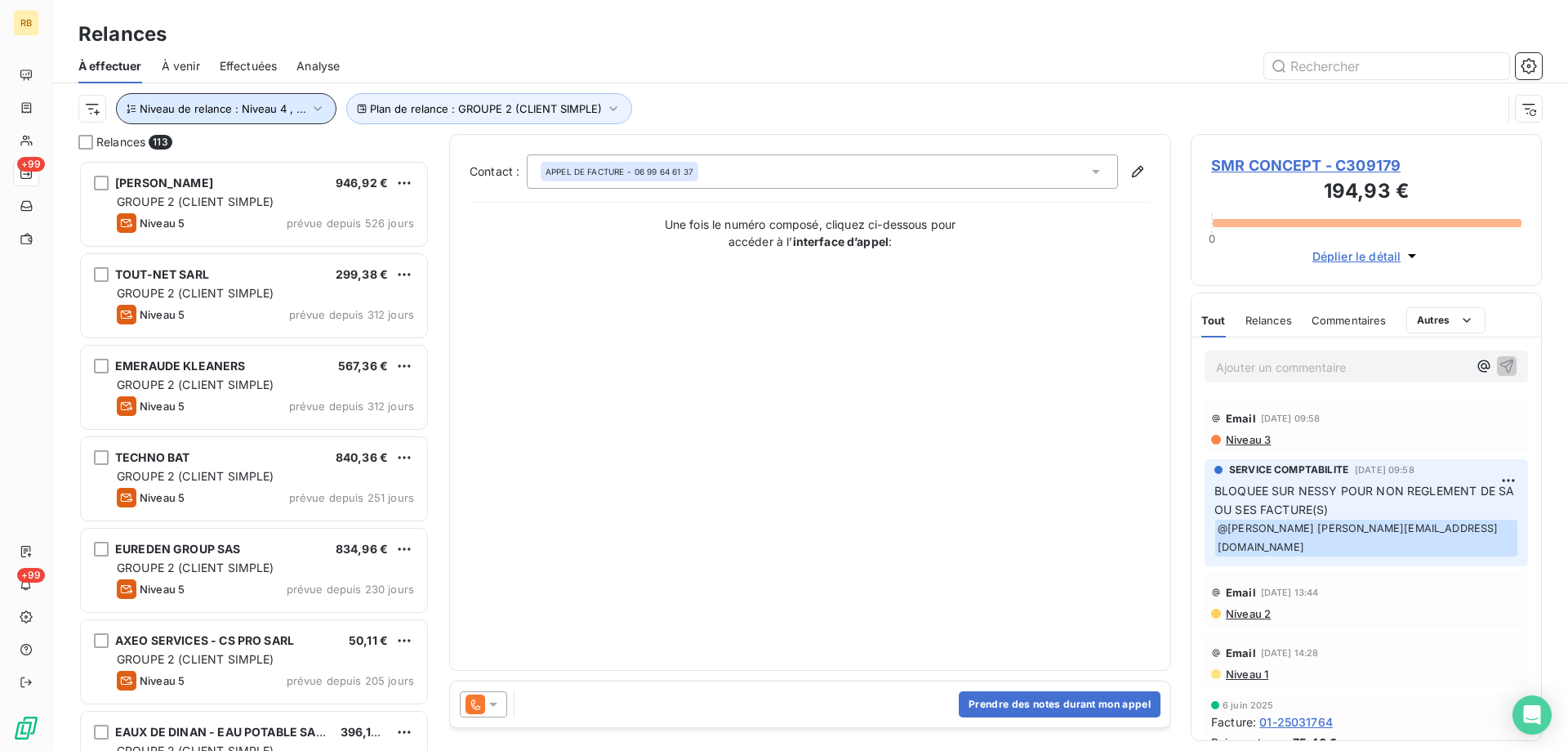
click at [315, 105] on icon "button" at bounding box center [318, 109] width 16 height 16
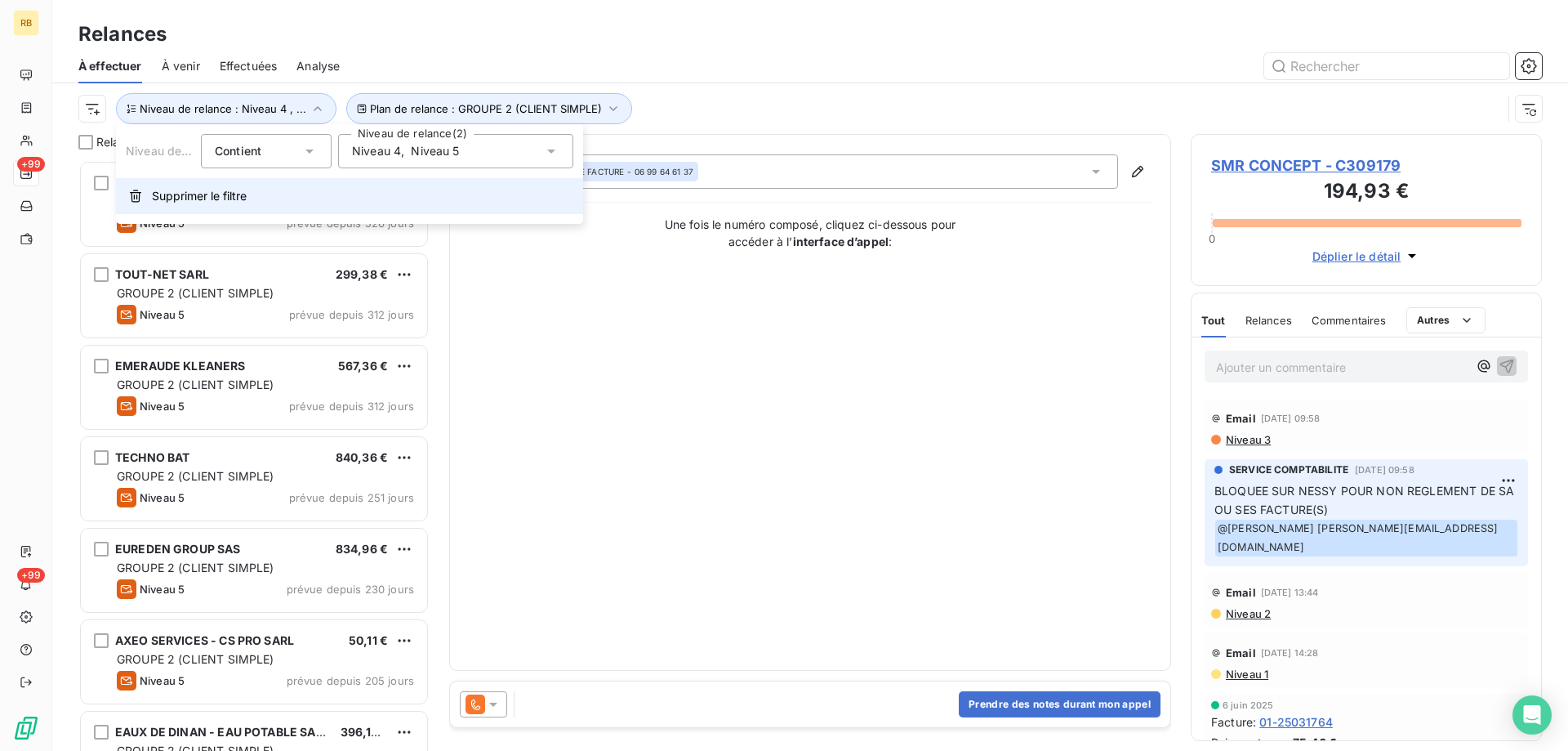
click at [203, 202] on span "Supprimer le filtre" at bounding box center [200, 196] width 95 height 16
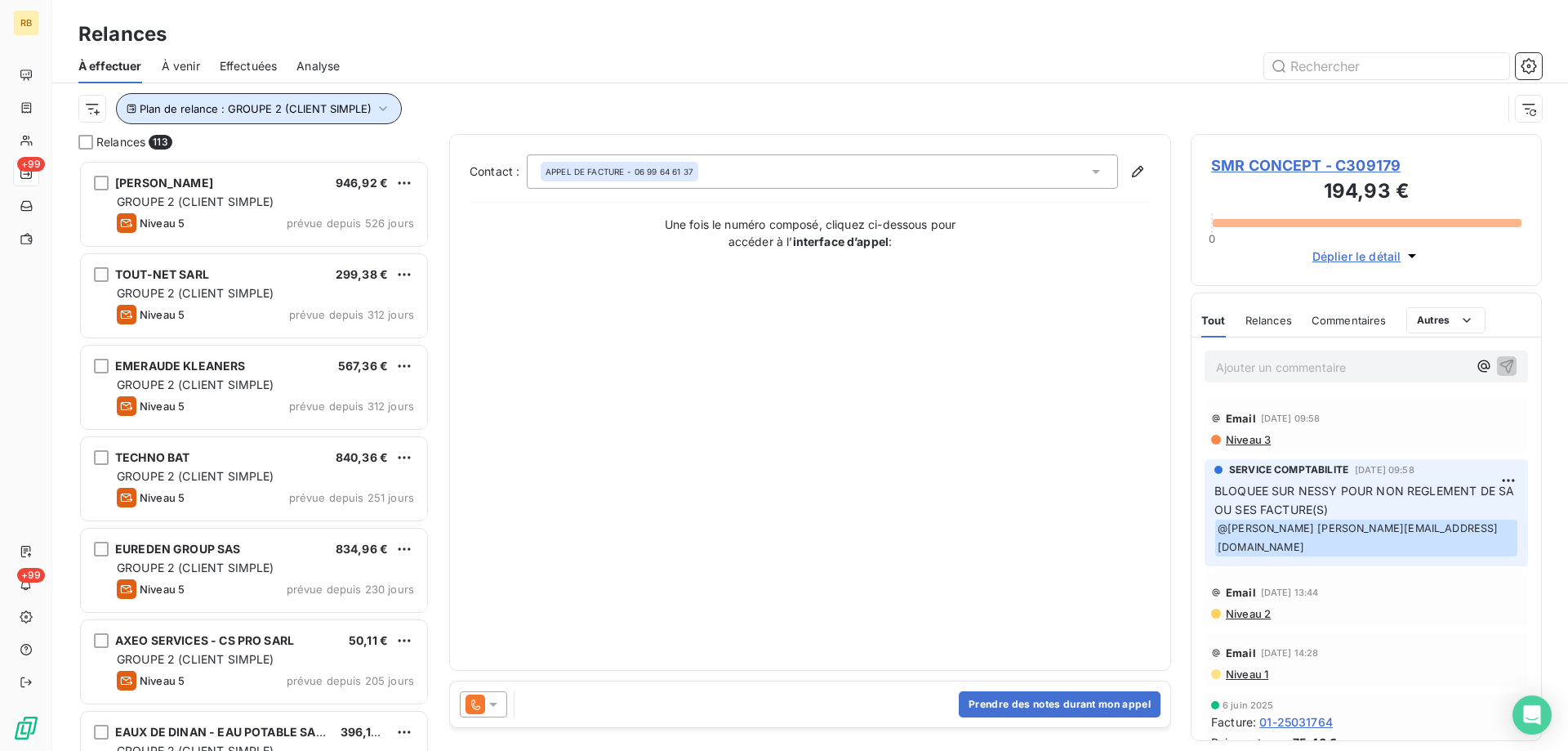
click at [374, 97] on button "Plan de relance : GROUPE 2 (CLIENT SIMPLE)" at bounding box center [259, 109] width 286 height 31
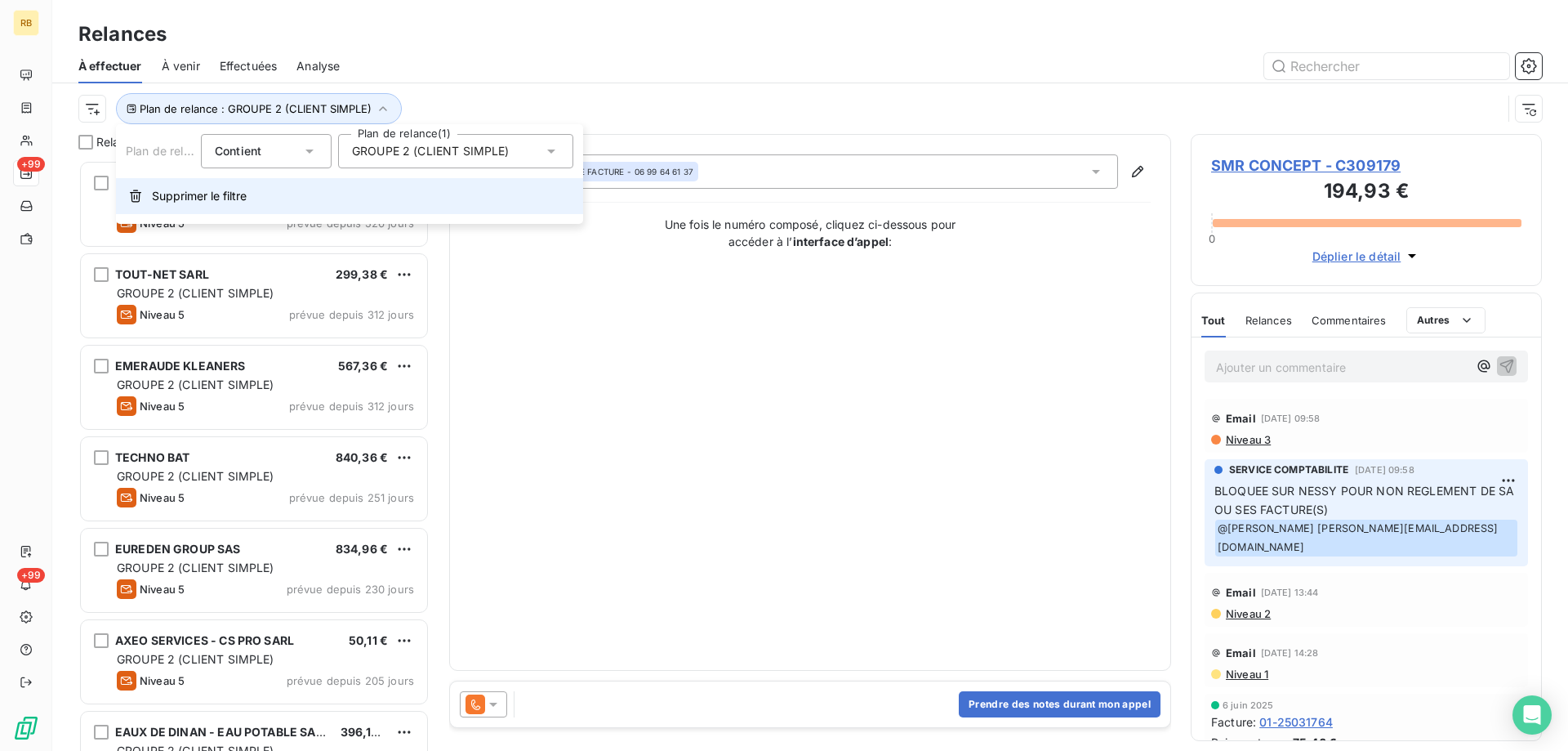
click at [259, 195] on button "Supprimer le filtre" at bounding box center [350, 196] width 467 height 36
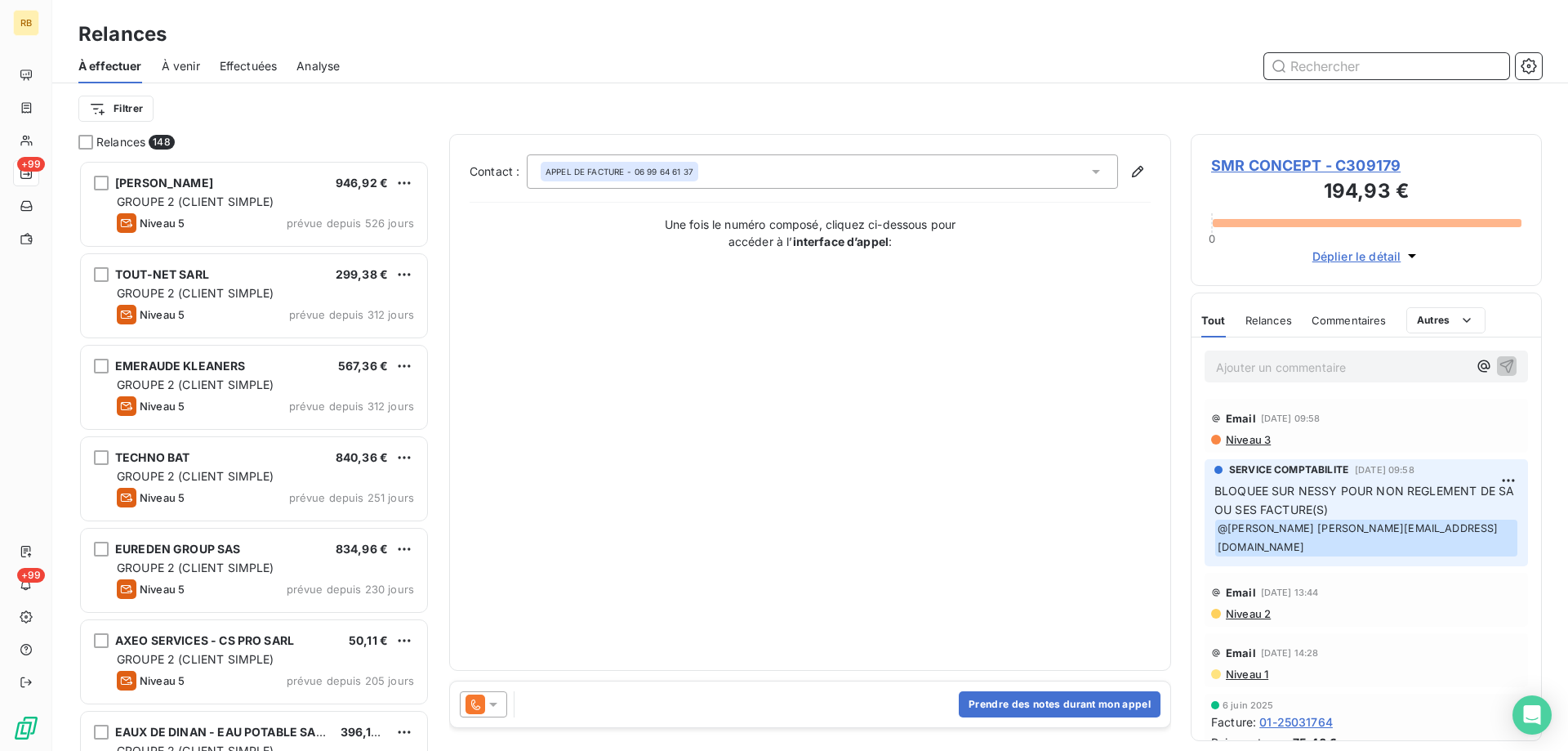
click at [1313, 72] on input "text" at bounding box center [1386, 66] width 245 height 26
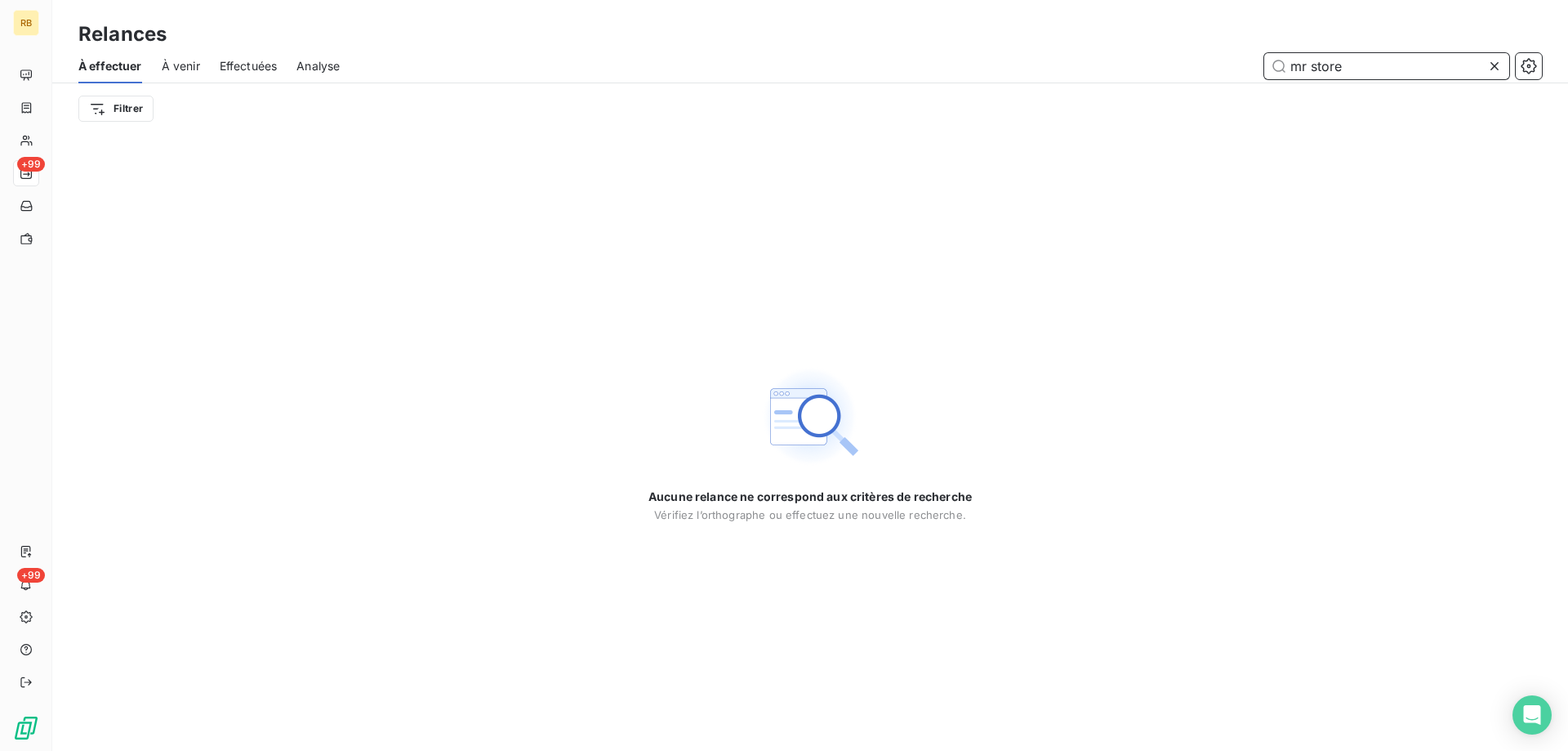
drag, startPoint x: 1383, startPoint y: 60, endPoint x: 1240, endPoint y: 77, distance: 144.0
click at [1240, 77] on div "mr store" at bounding box center [950, 66] width 1183 height 26
type input "s"
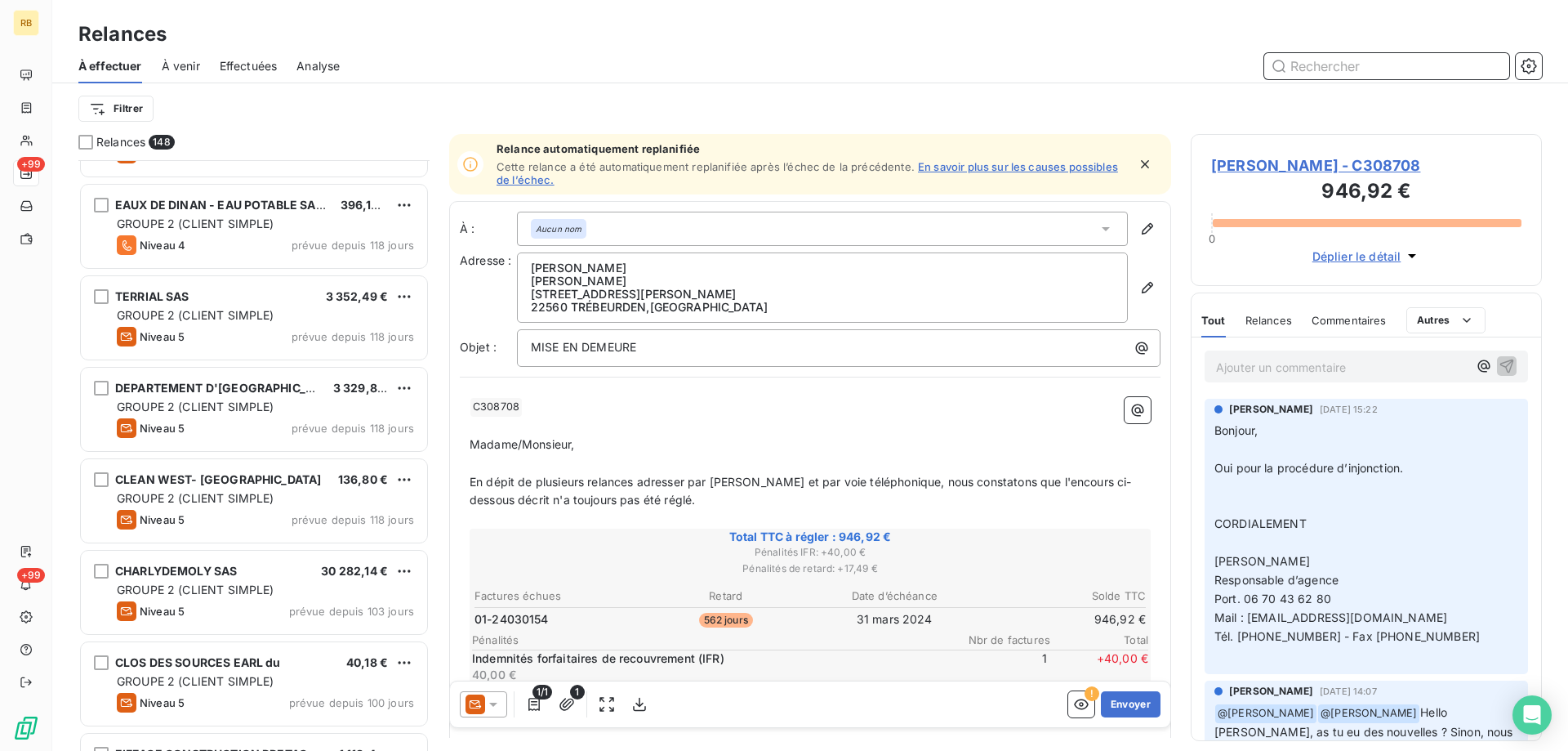
scroll to position [409, 0]
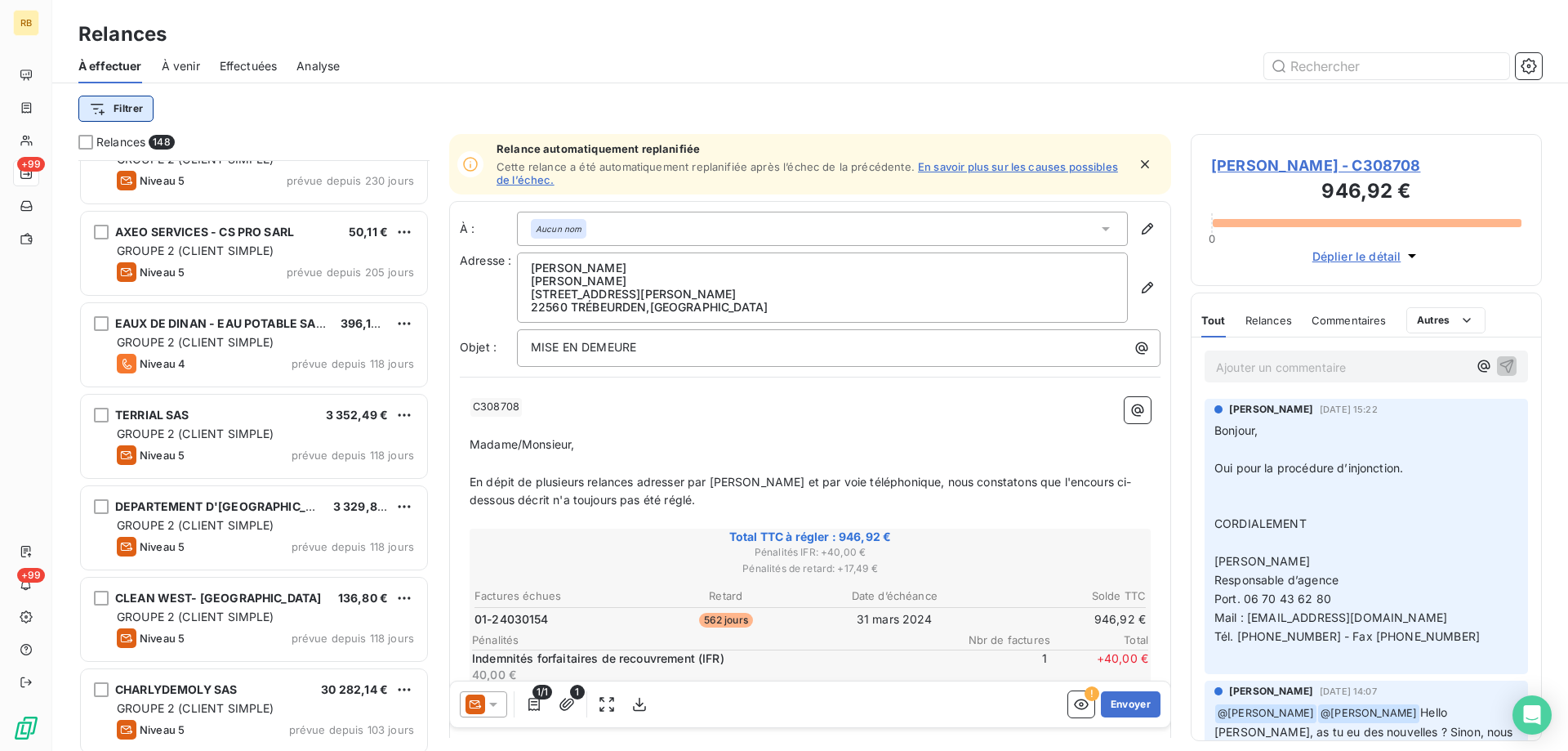
click at [91, 117] on html "RB +99 +99 Relances À effectuer À venir Effectuées Analyse Filtrer Relances 148…" at bounding box center [784, 375] width 1568 height 751
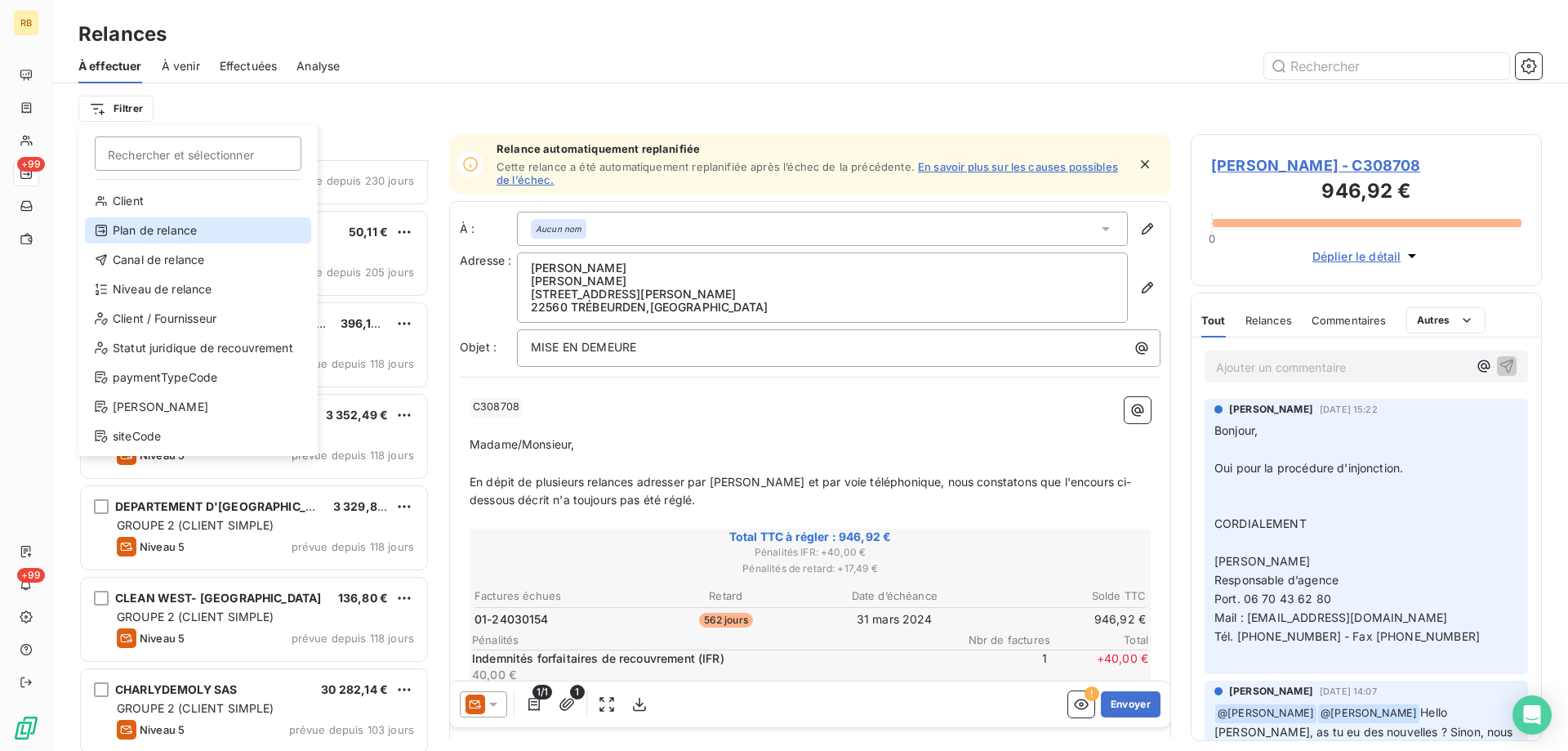
click at [133, 237] on div "Plan de relance" at bounding box center [199, 230] width 227 height 26
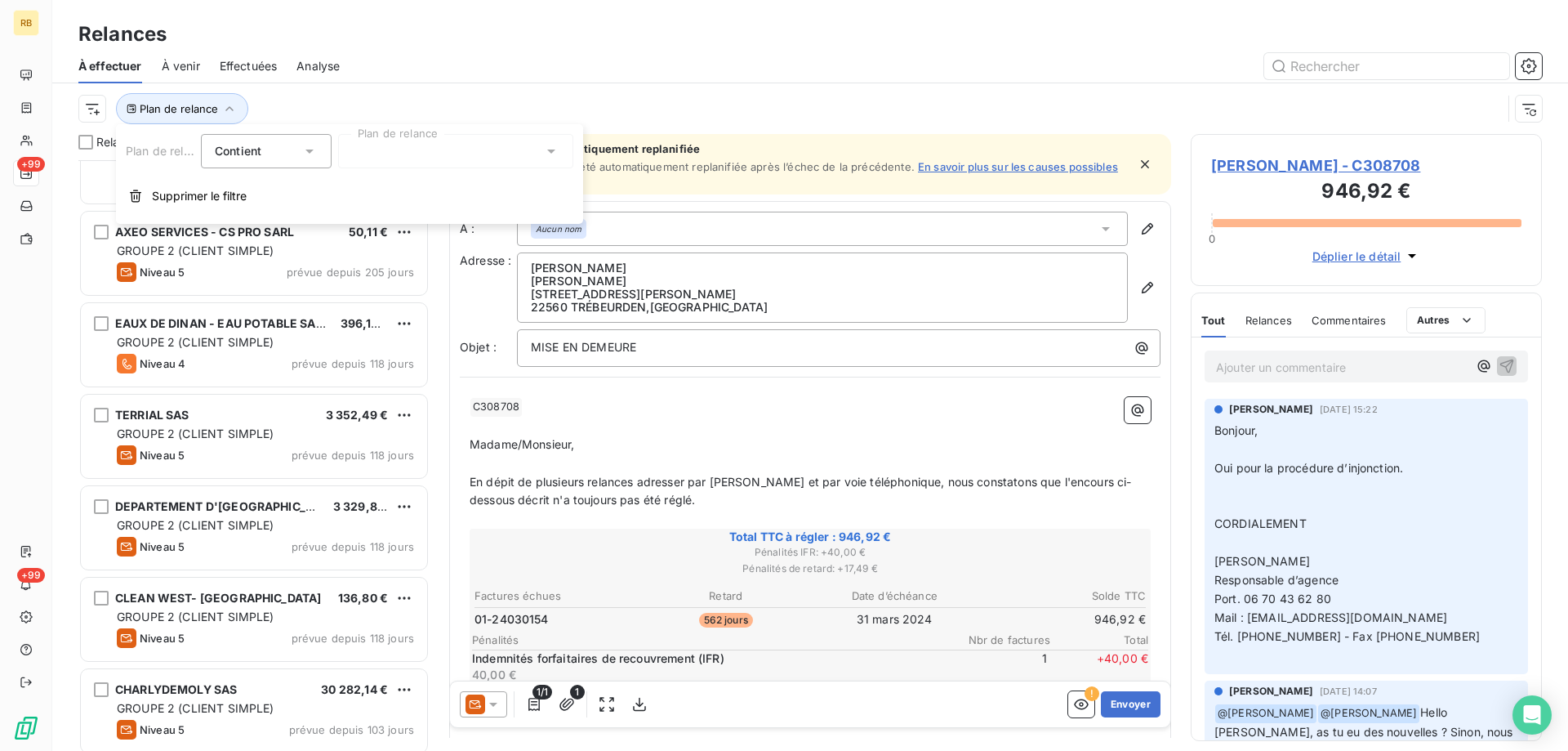
click at [446, 148] on div at bounding box center [455, 150] width 235 height 34
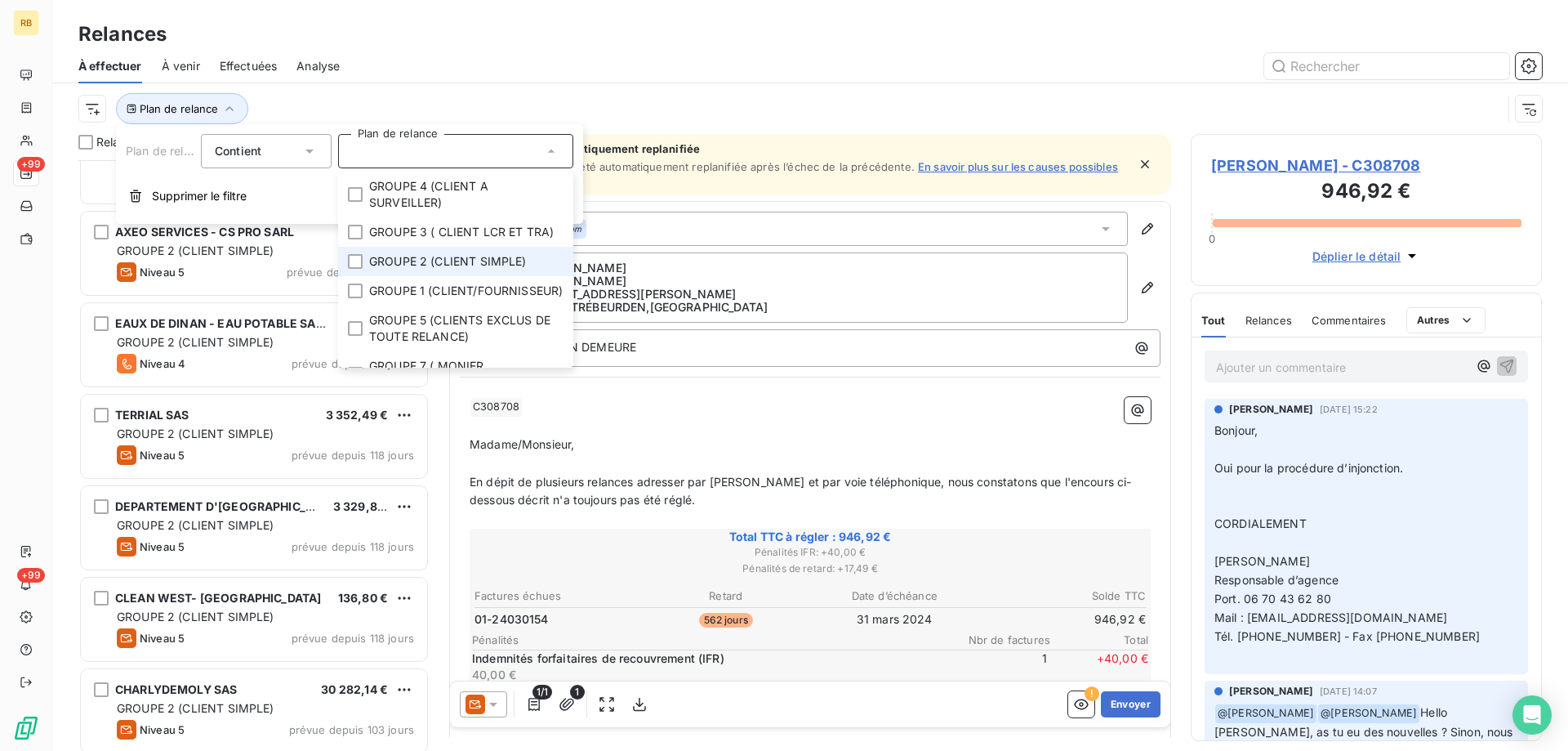
click at [401, 276] on li "GROUPE 2 (CLIENT SIMPLE)" at bounding box center [455, 262] width 235 height 29
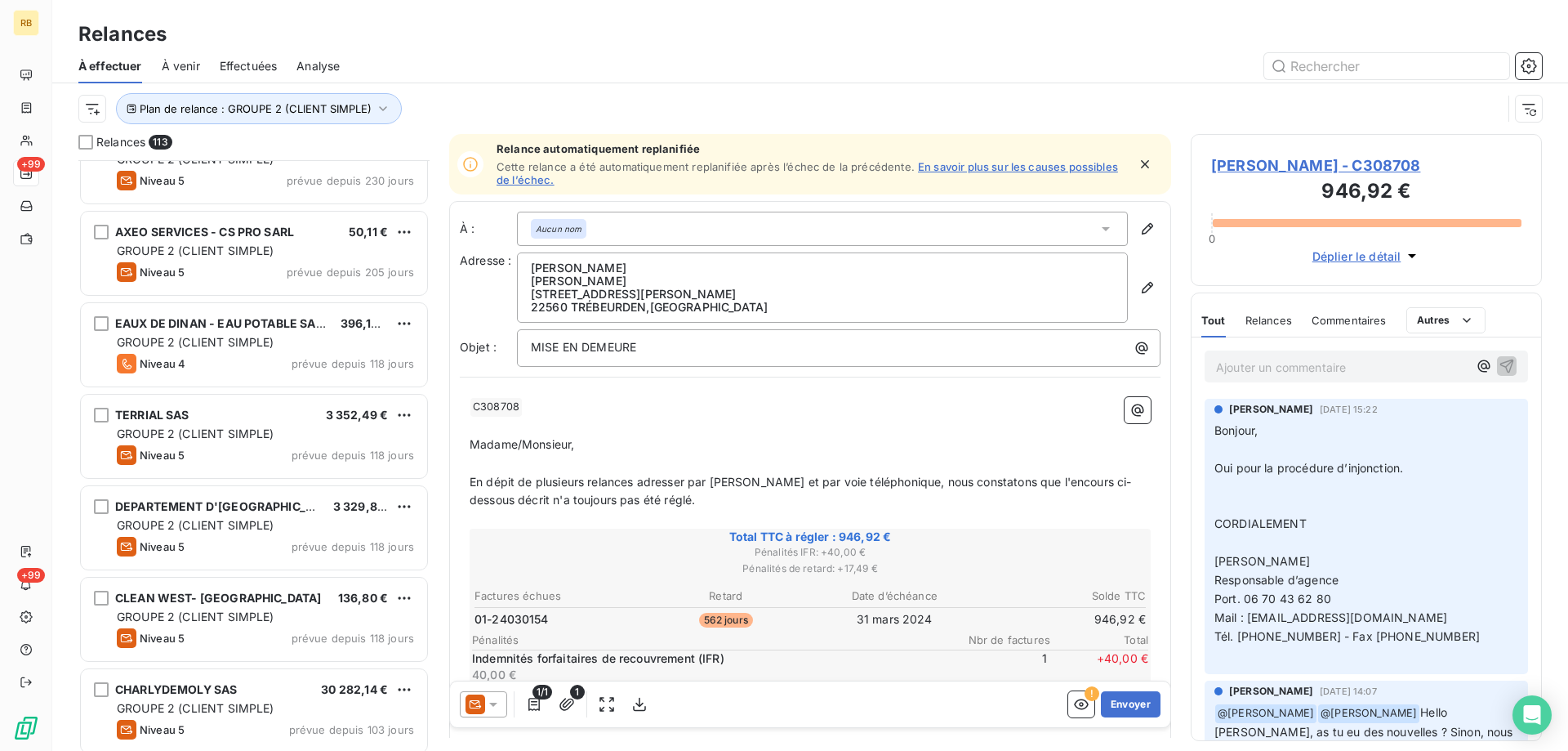
click at [571, 92] on div "Plan de relance : GROUPE 2 (CLIENT SIMPLE)" at bounding box center [810, 109] width 1463 height 50
click at [86, 112] on html "RB +99 +99 Relances À effectuer À venir Effectuées Analyse Plan de relance : GR…" at bounding box center [784, 375] width 1568 height 751
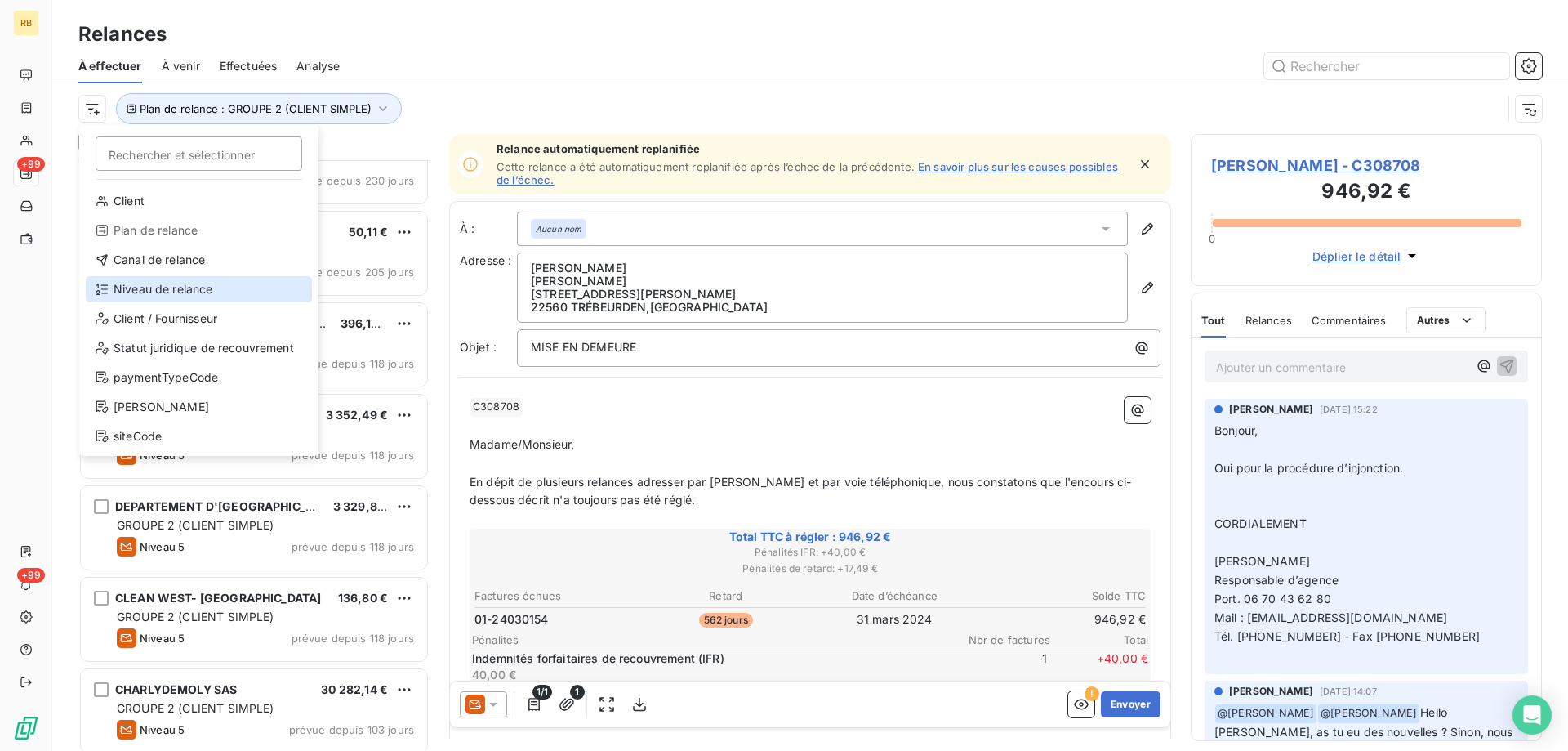
click at [154, 287] on div "Niveau de relance" at bounding box center [200, 289] width 227 height 26
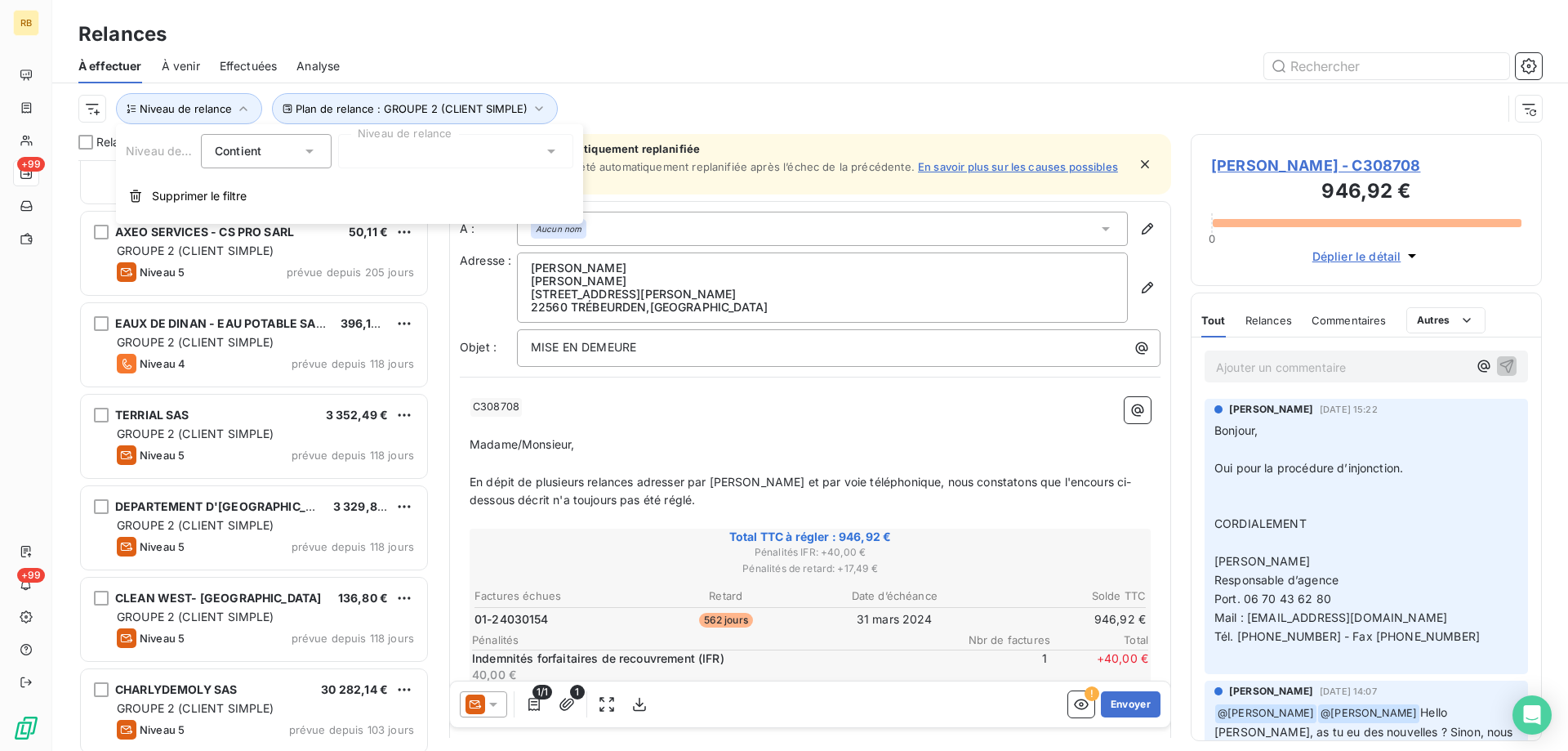
click at [402, 150] on div at bounding box center [455, 150] width 235 height 34
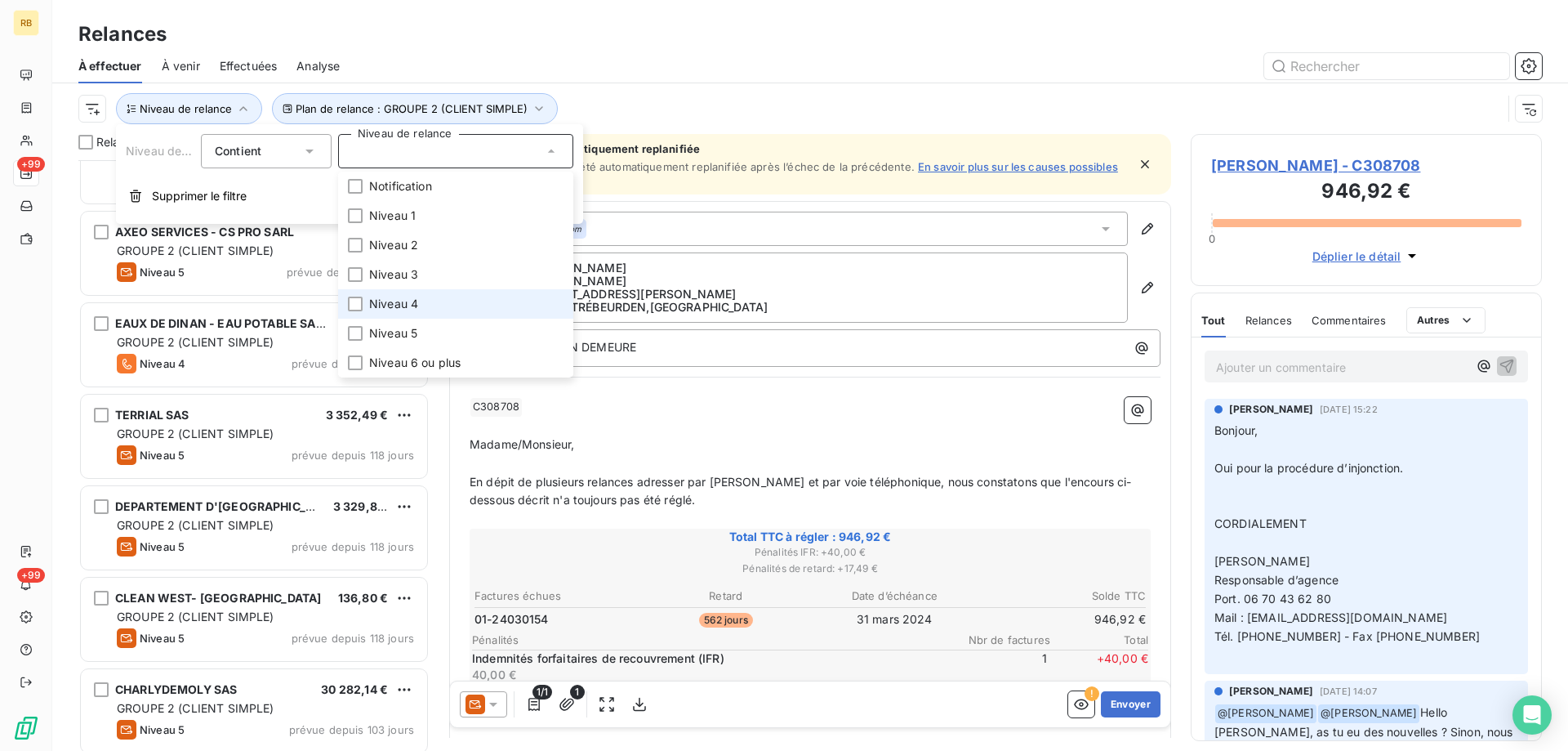
click at [389, 305] on span "Niveau 4" at bounding box center [393, 303] width 49 height 16
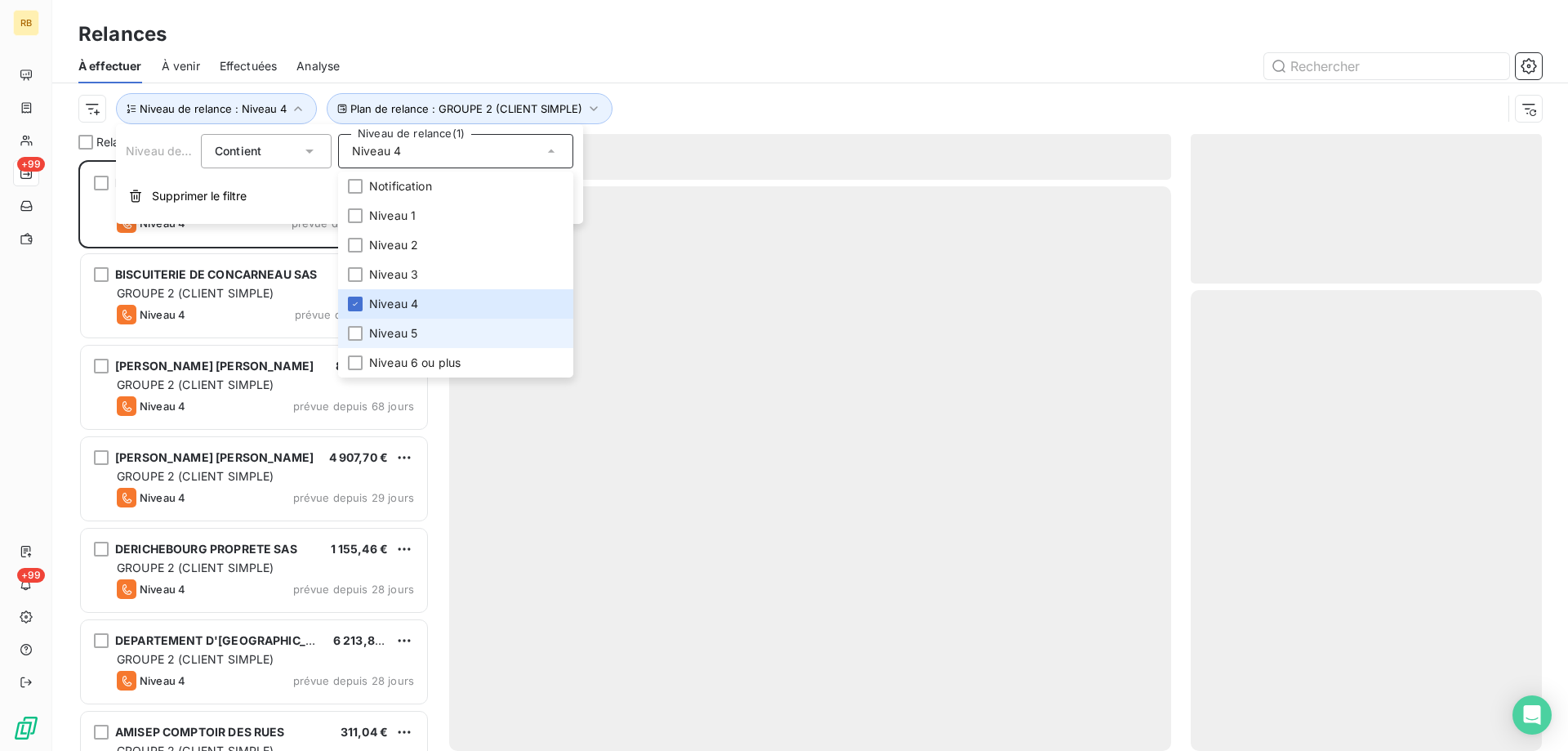
click at [379, 338] on span "Niveau 5" at bounding box center [393, 333] width 48 height 16
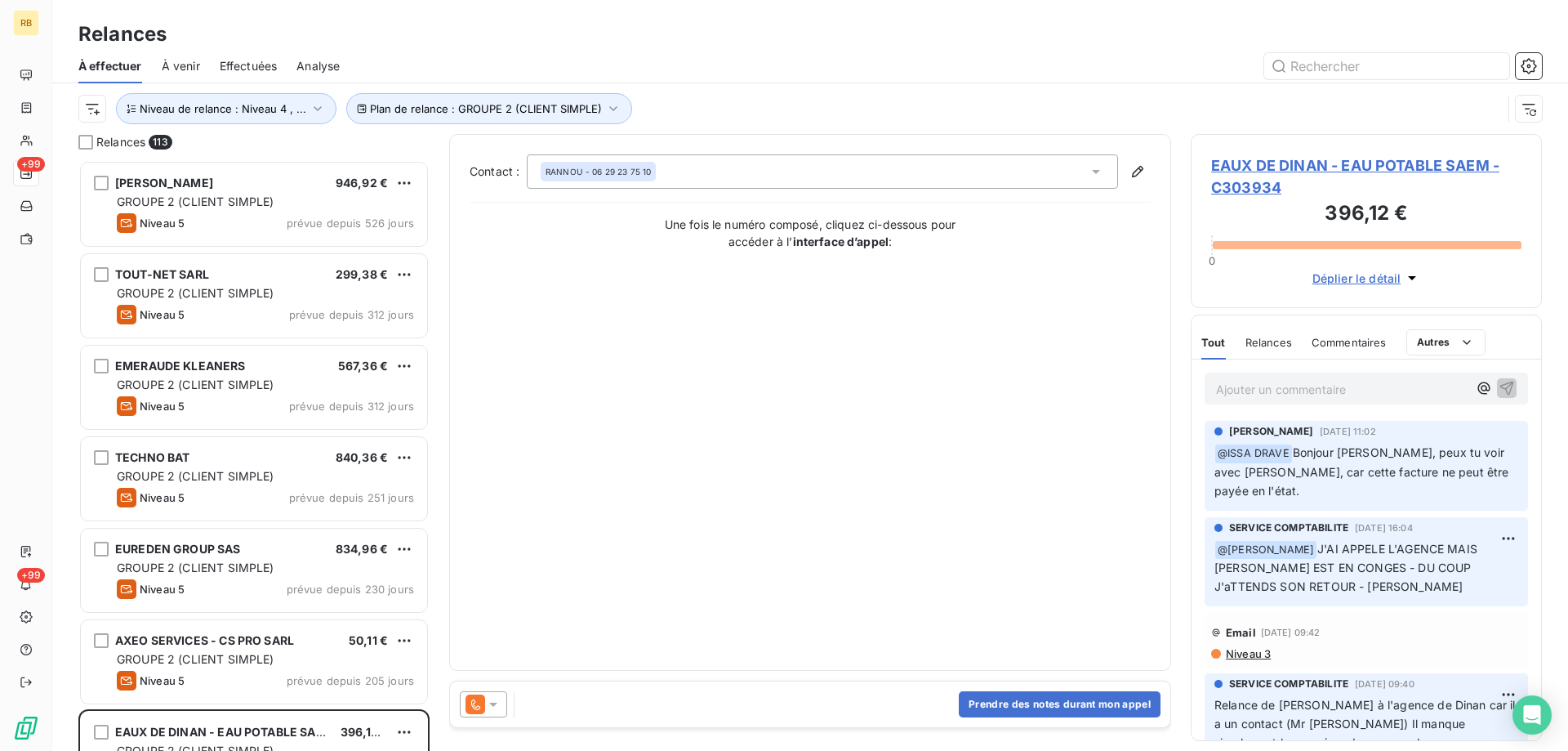
click at [740, 62] on div at bounding box center [950, 66] width 1183 height 26
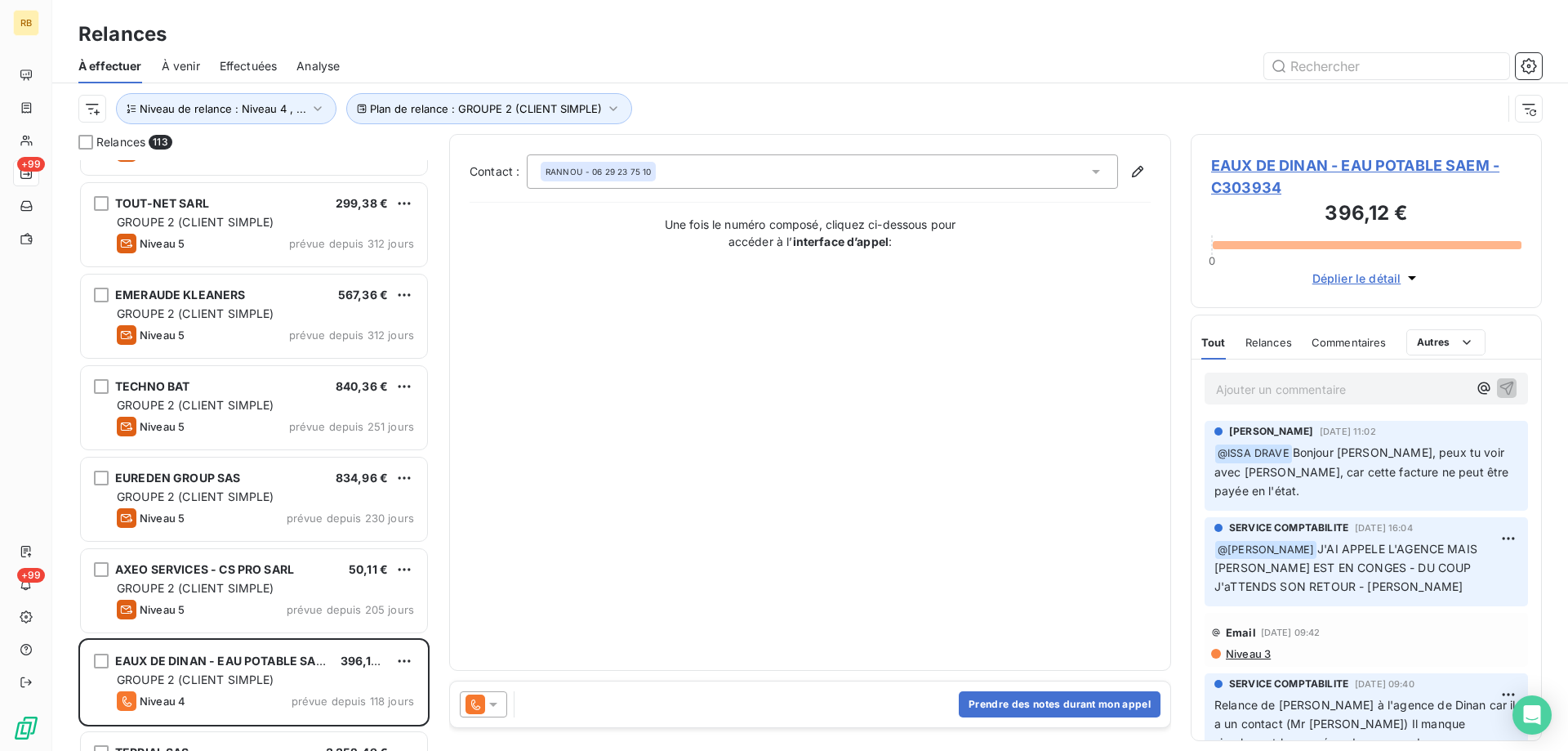
scroll to position [0, 0]
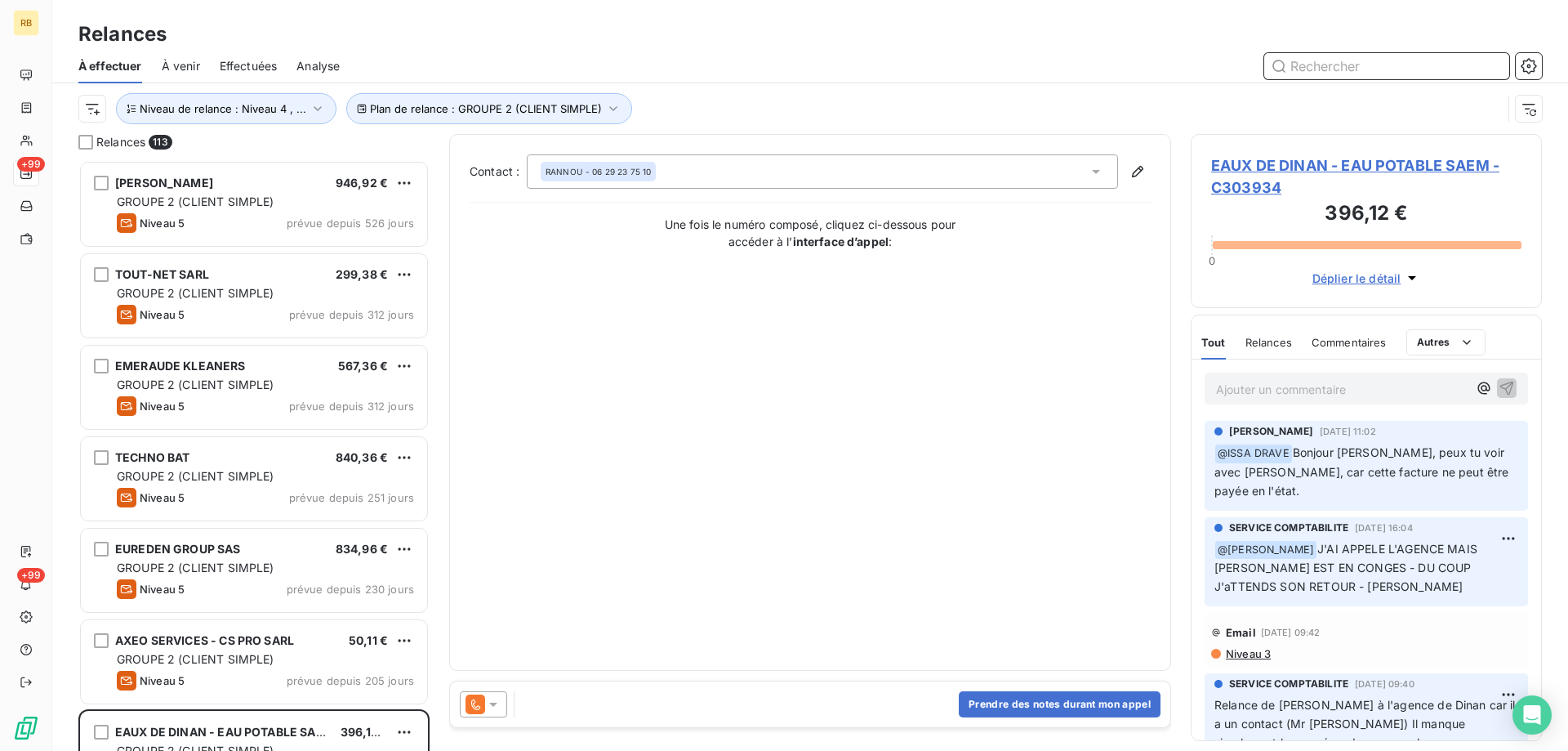
click at [1338, 68] on input "text" at bounding box center [1386, 66] width 245 height 26
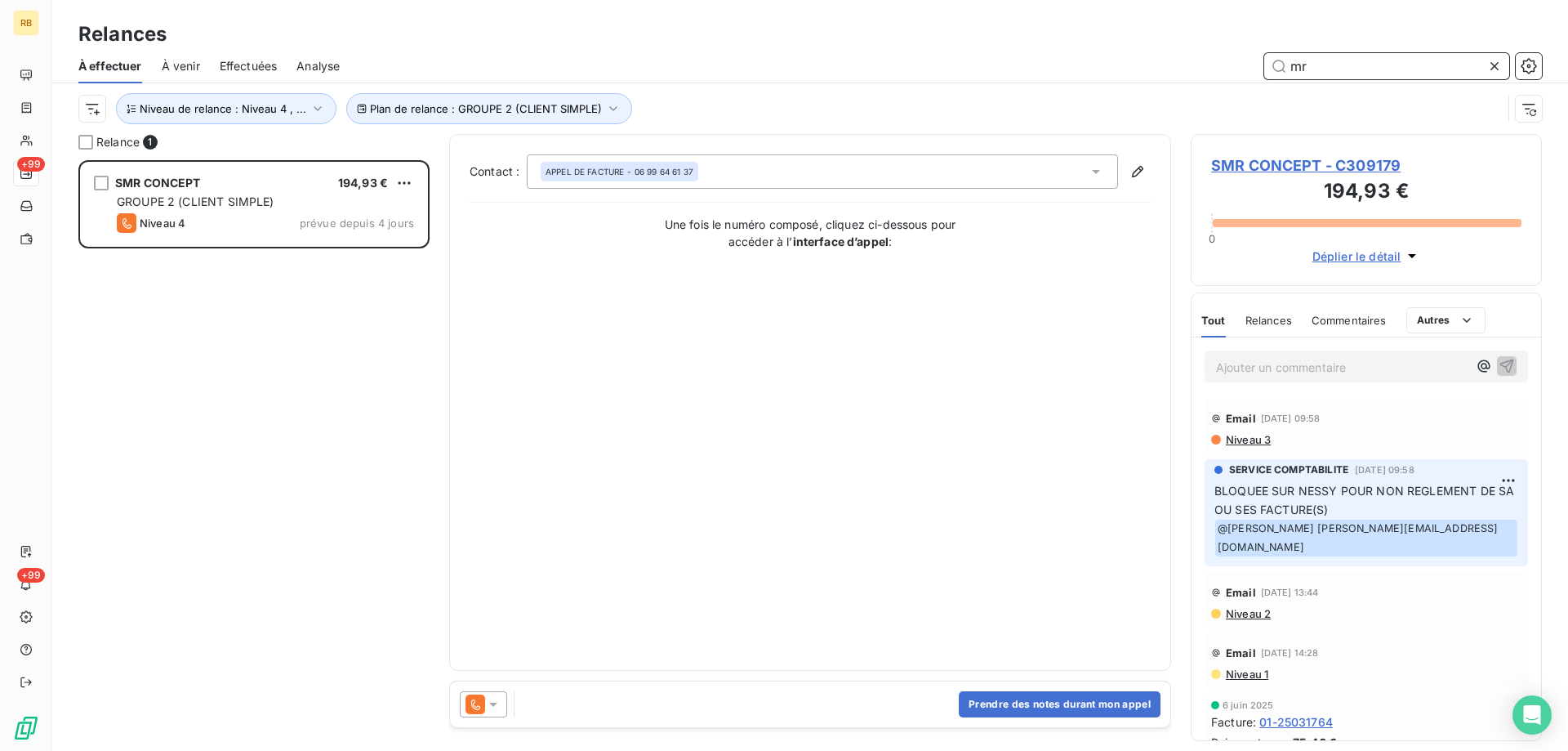
scroll to position [579, 339]
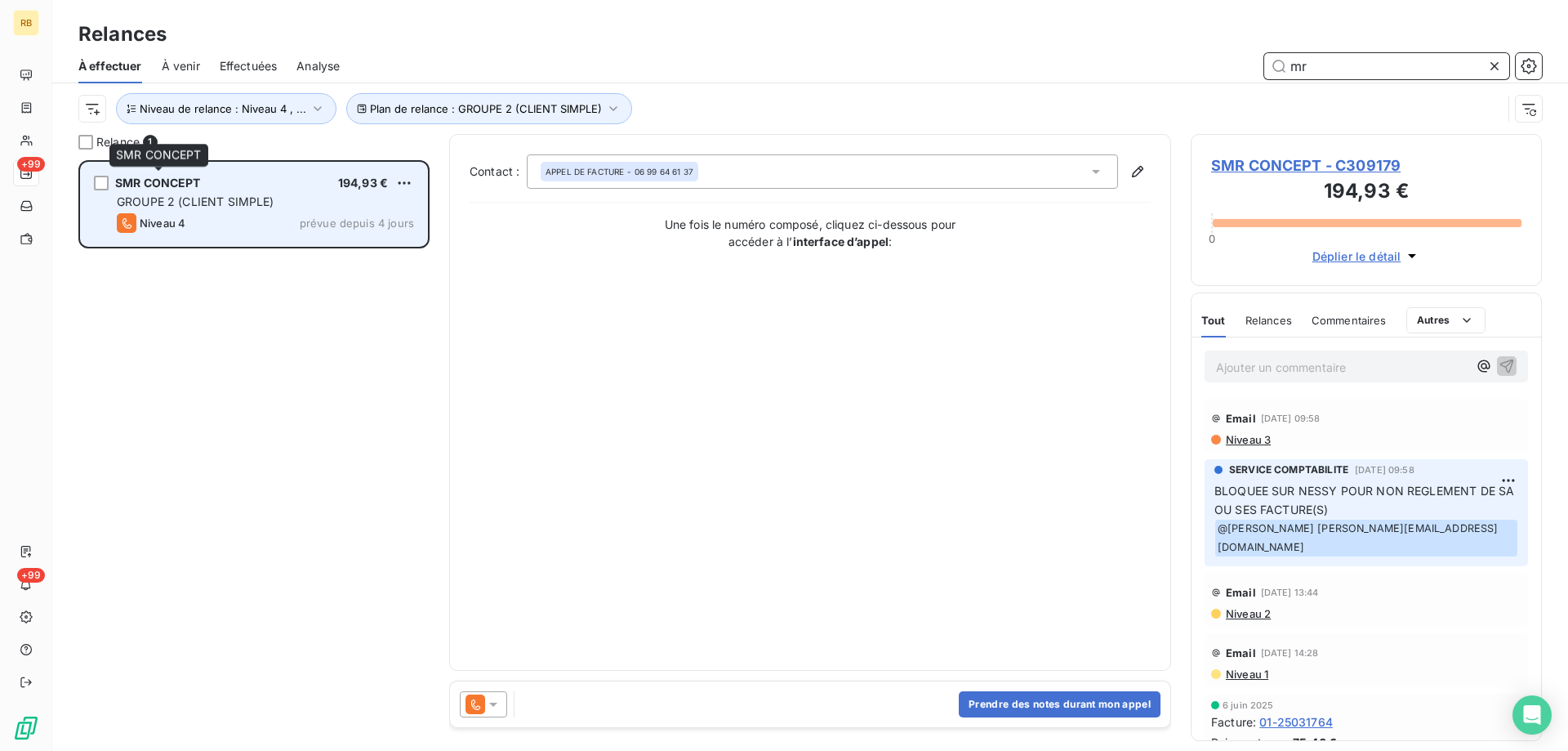
type input "mr"
click at [179, 180] on span "SMR CONCEPT" at bounding box center [158, 182] width 86 height 14
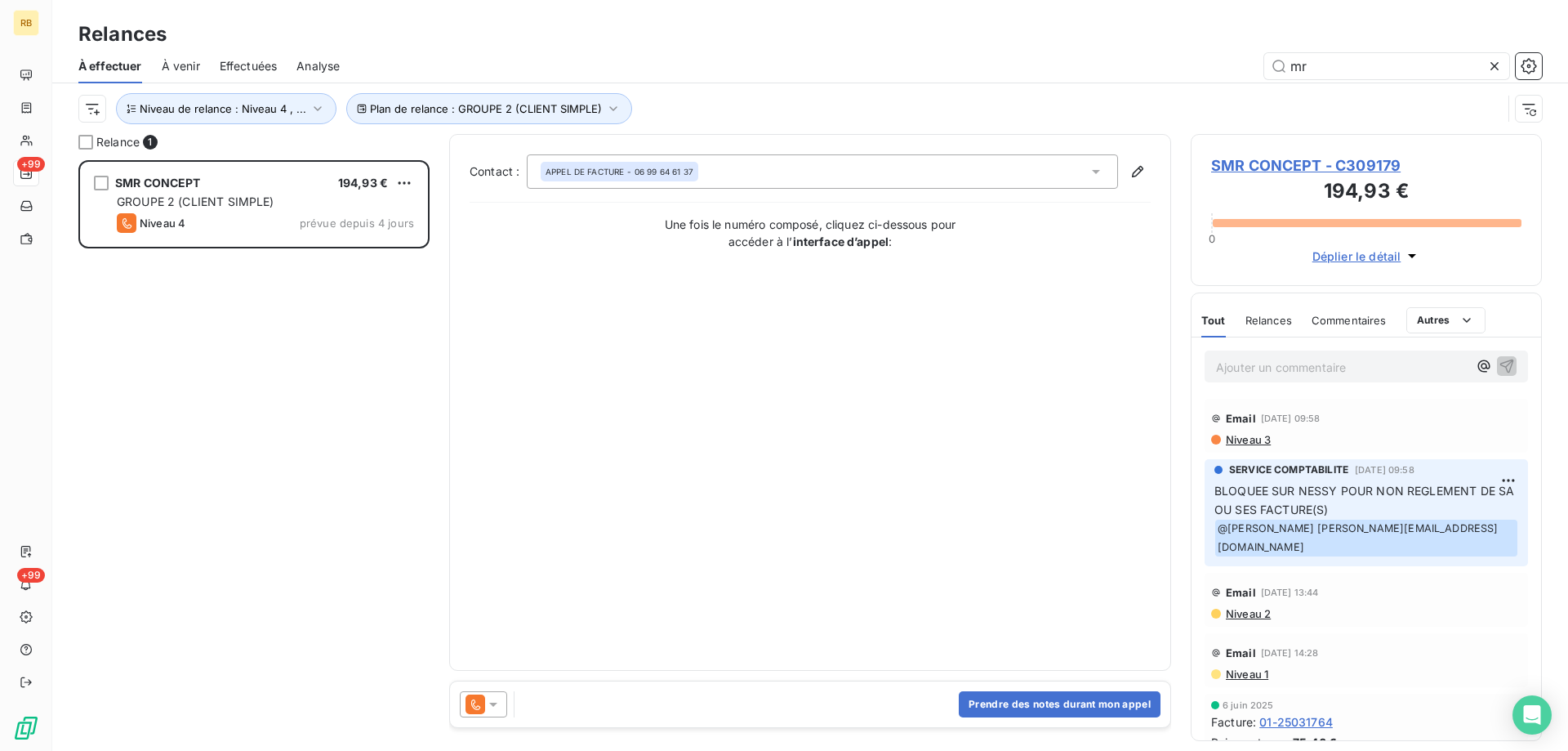
click at [1321, 160] on span "SMR CONCEPT - C309179" at bounding box center [1367, 165] width 310 height 22
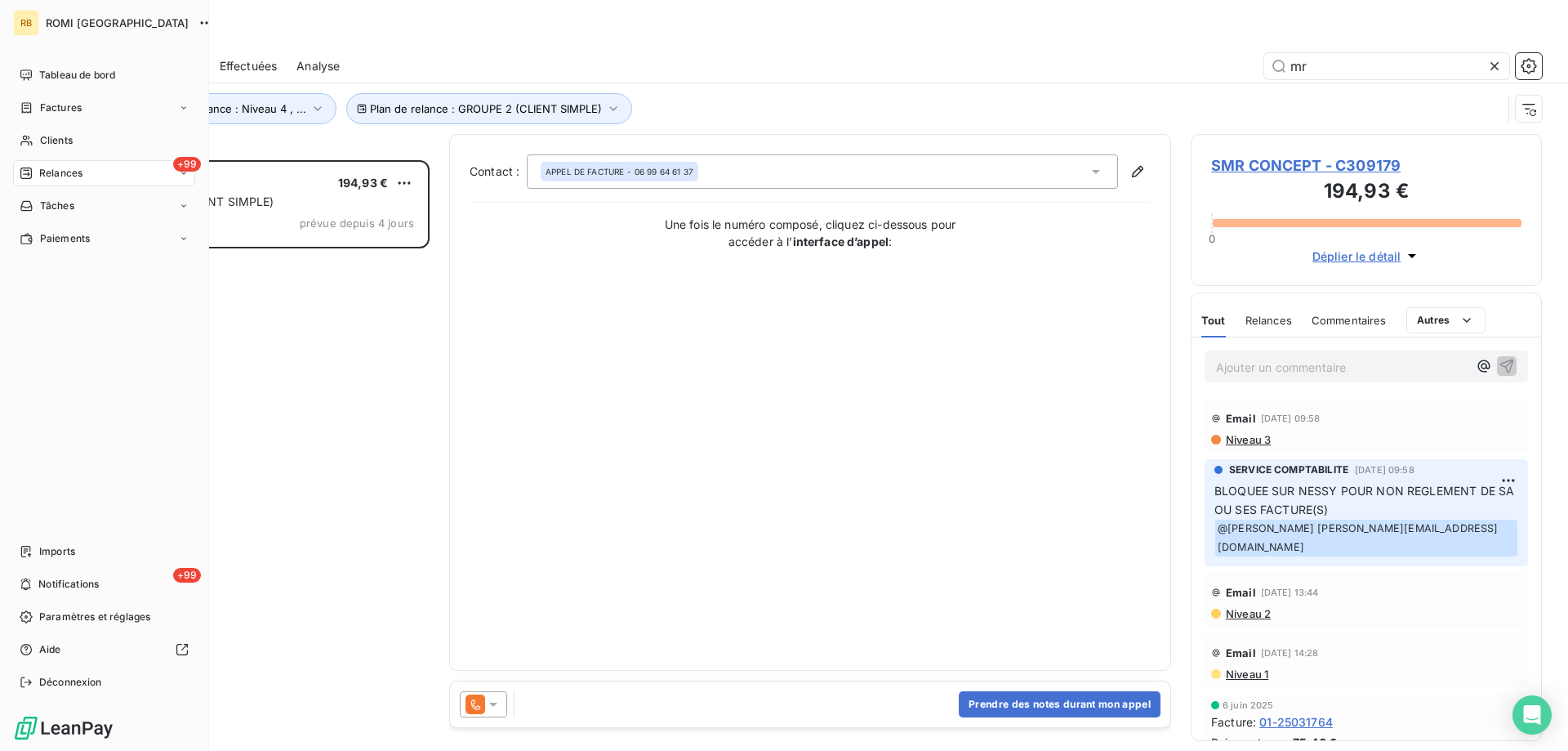
click at [56, 177] on span "Relances" at bounding box center [60, 172] width 44 height 15
click at [53, 169] on span "Relances" at bounding box center [60, 172] width 44 height 15
click at [76, 171] on span "Relances" at bounding box center [60, 172] width 44 height 15
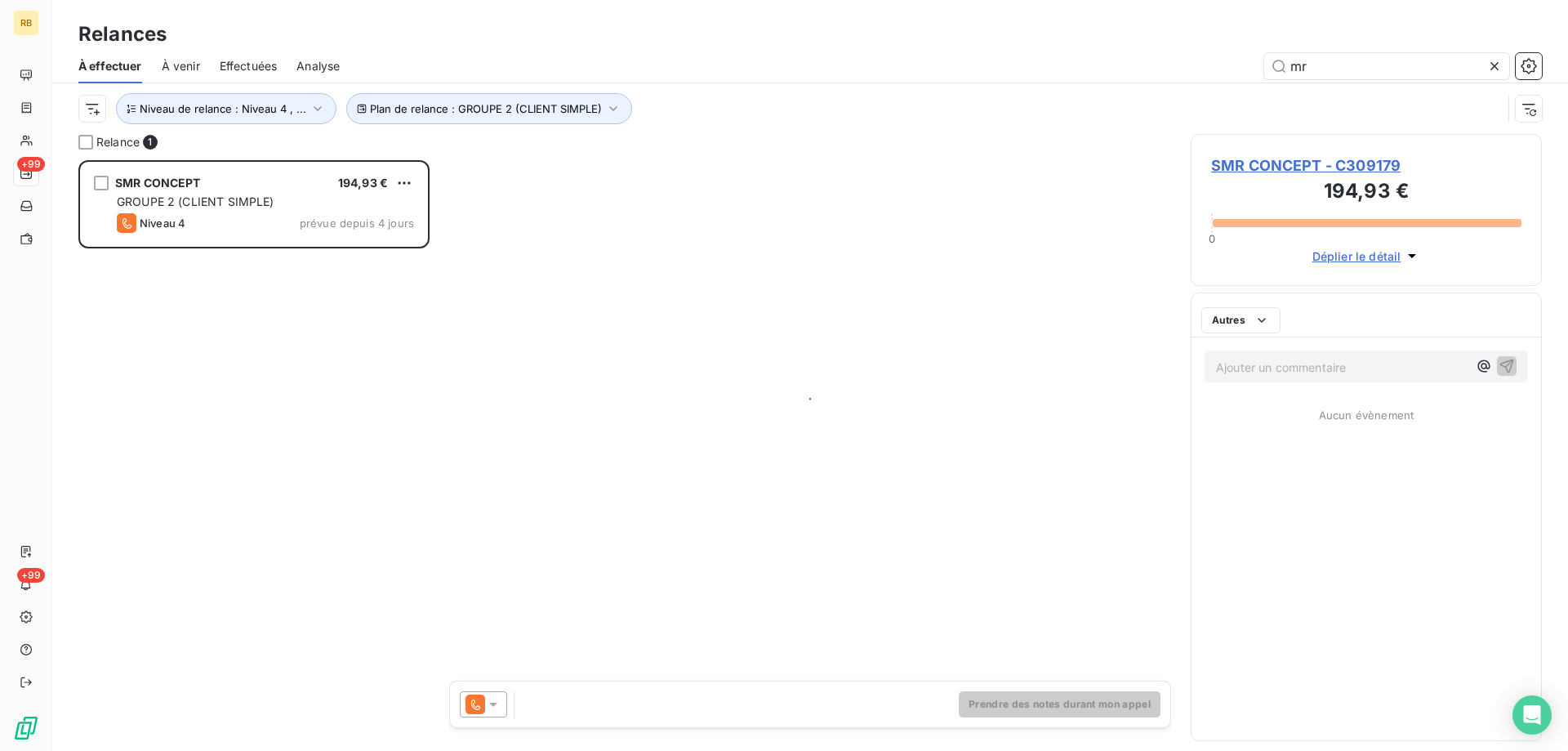
scroll to position [579, 339]
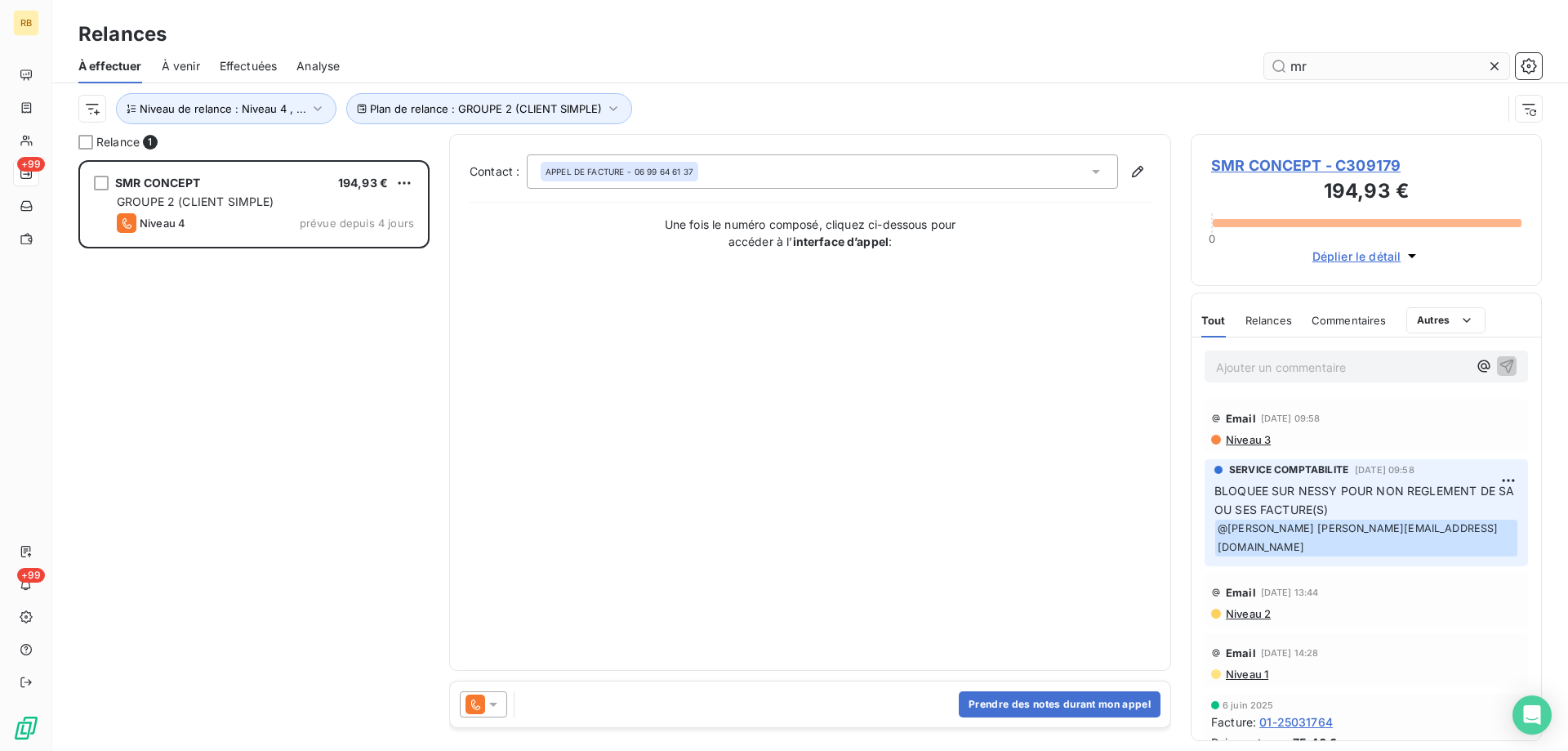
drag, startPoint x: 1337, startPoint y: 71, endPoint x: 1289, endPoint y: 63, distance: 48.7
click at [1289, 63] on input "mr" at bounding box center [1386, 66] width 245 height 26
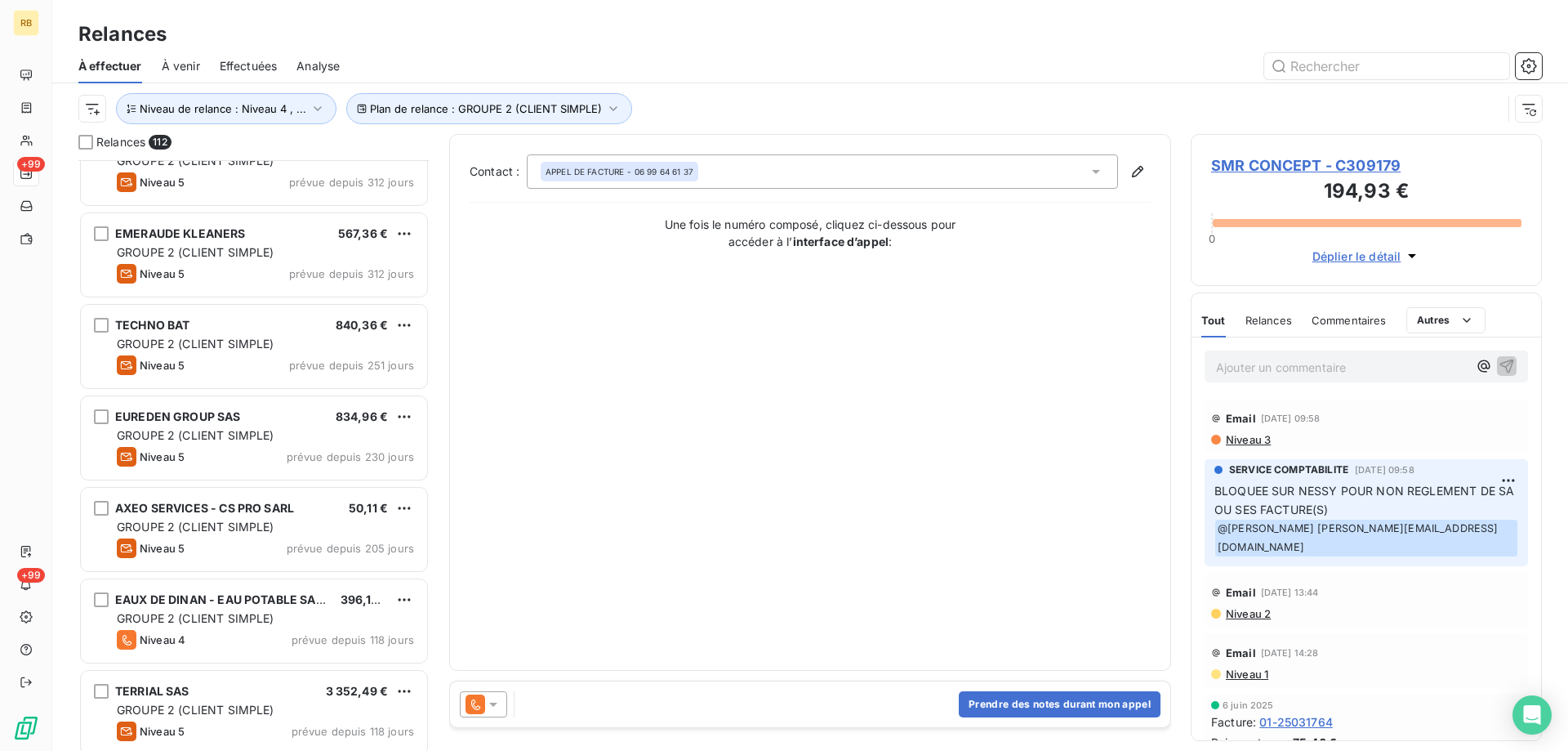
scroll to position [0, 0]
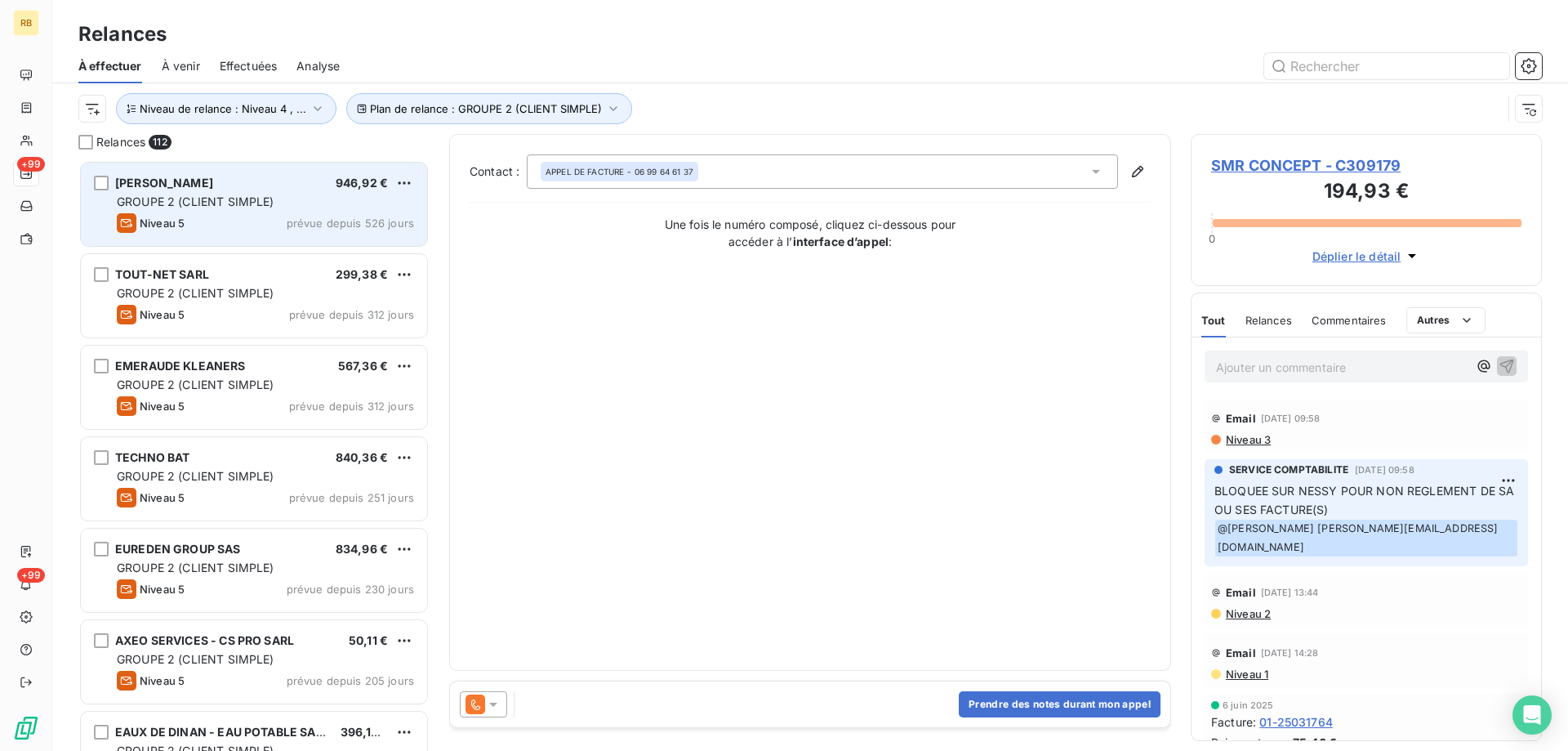
click at [177, 193] on div "DANIEL GEORGES 946,92 € GROUPE 2 (CLIENT SIMPLE) Niveau 5 prévue depuis 526 jou…" at bounding box center [254, 204] width 347 height 83
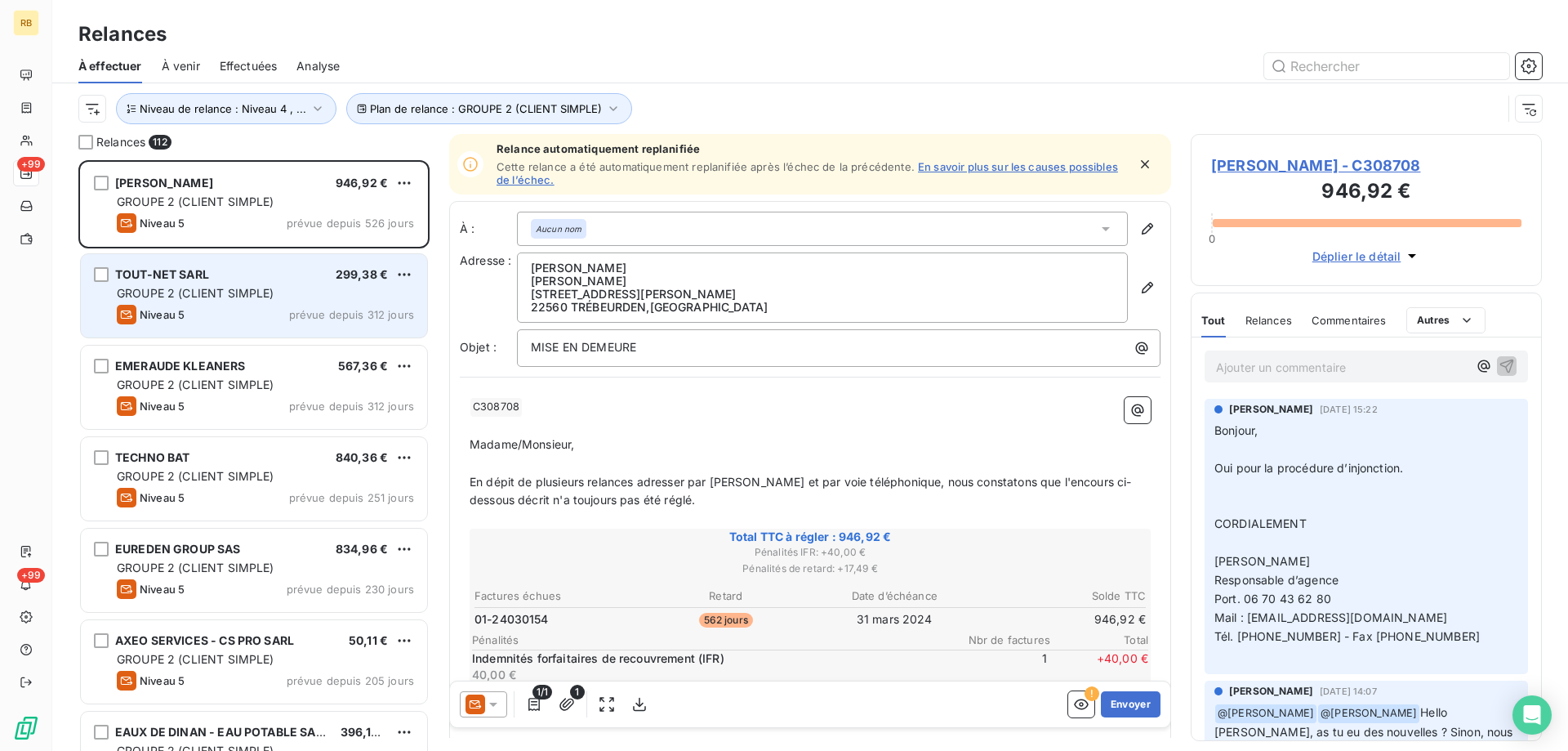
click at [231, 300] on div "GROUPE 2 (CLIENT SIMPLE)" at bounding box center [265, 293] width 297 height 16
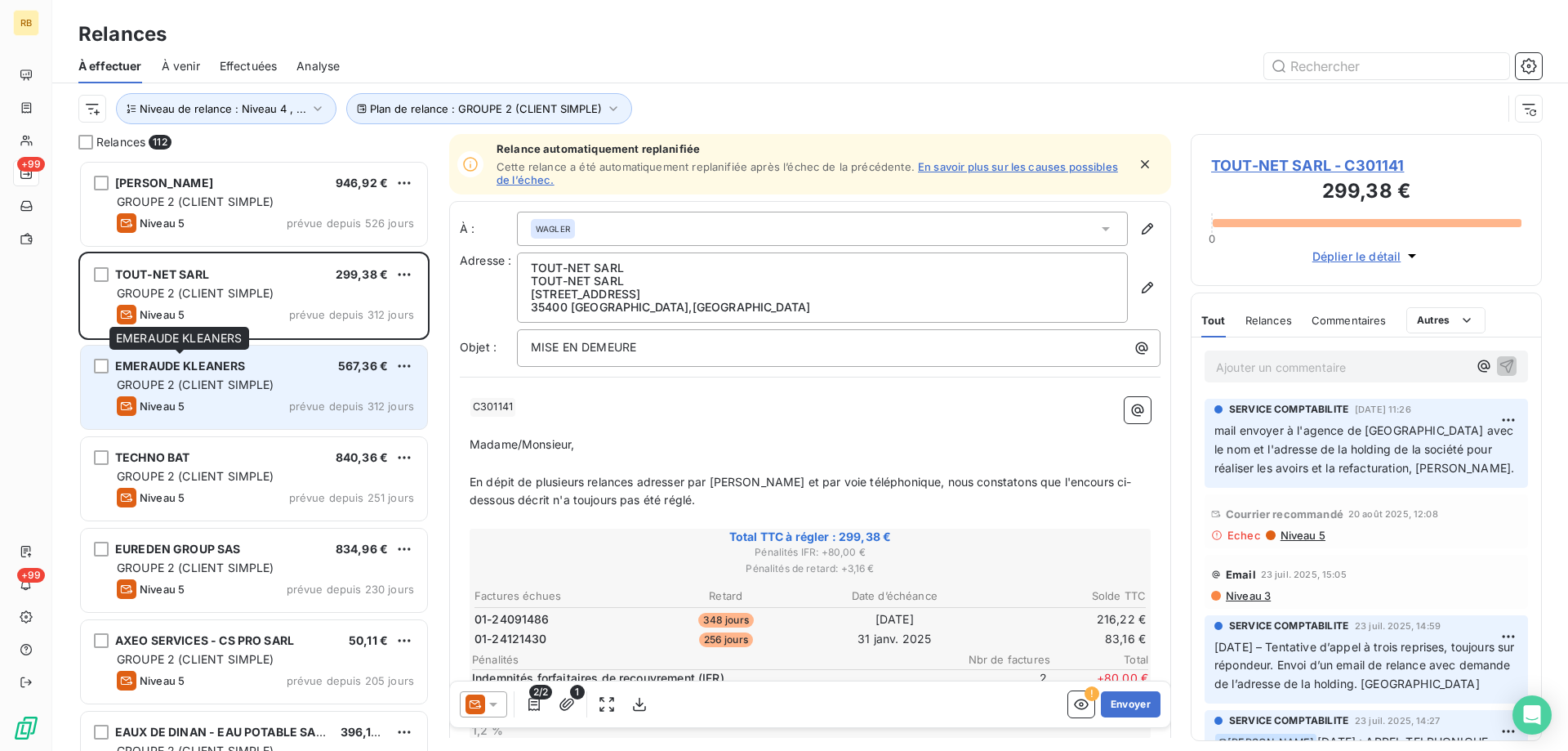
click at [231, 373] on div "EMERAUDE KLEANERS" at bounding box center [180, 365] width 131 height 16
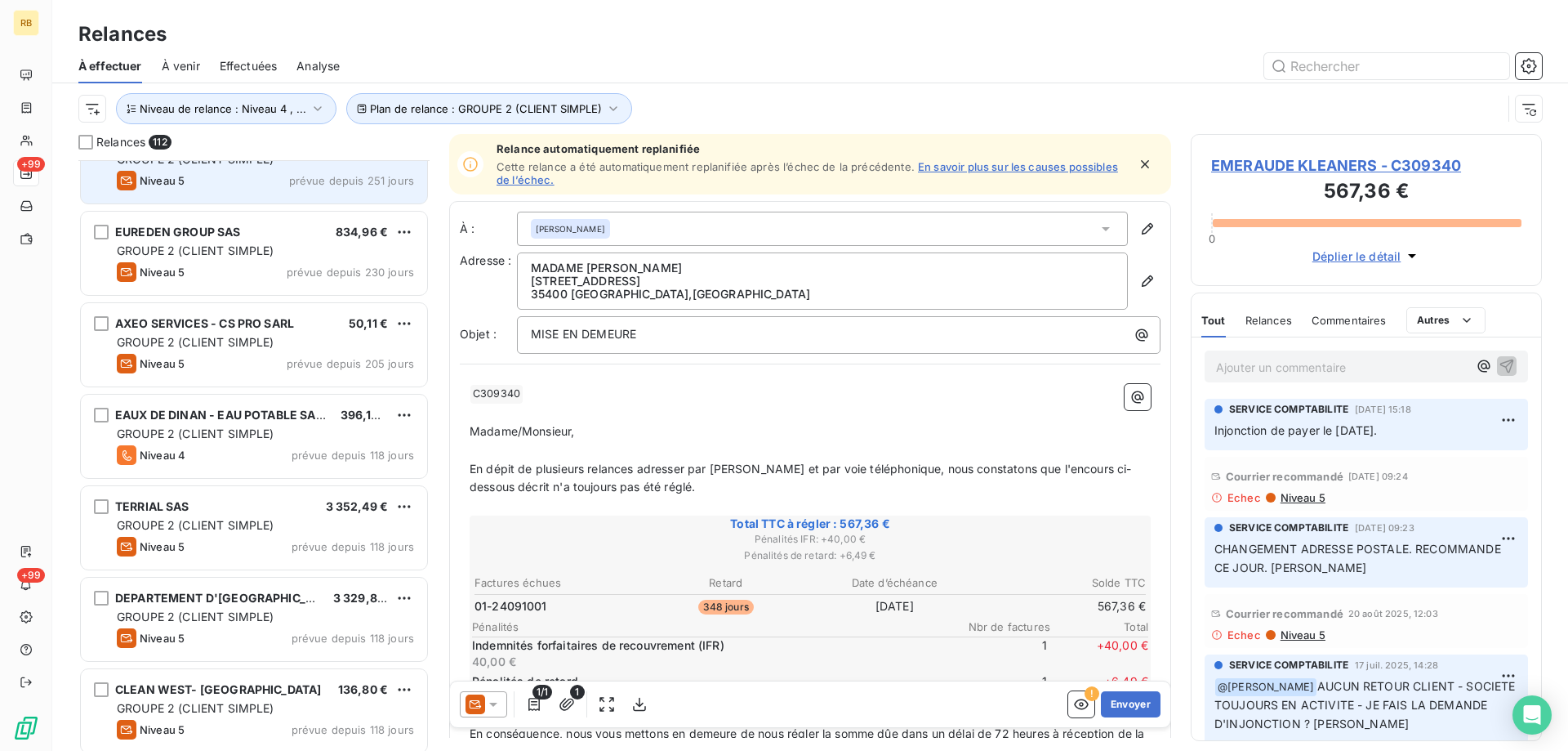
scroll to position [165, 0]
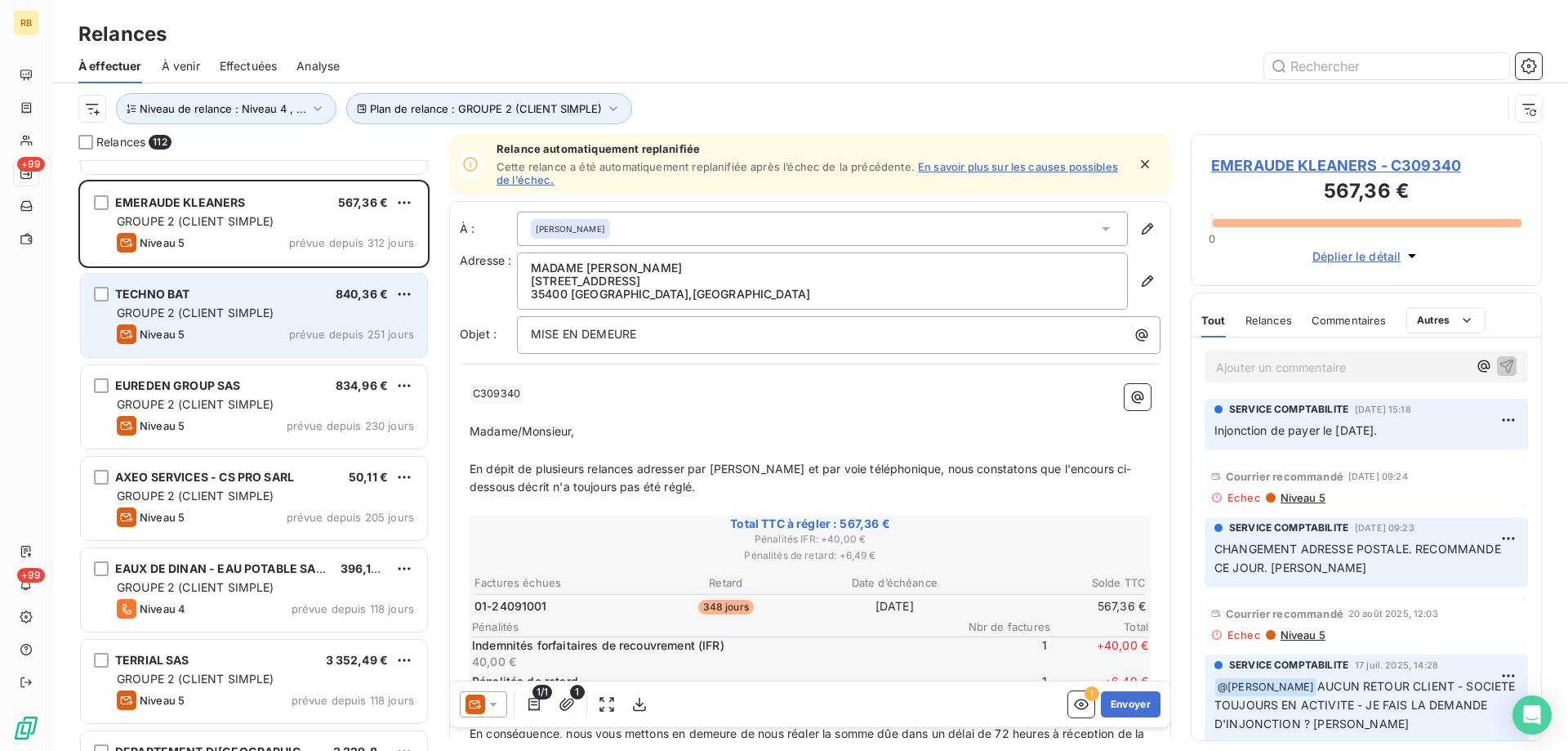
click at [284, 291] on div "TECHNO BAT 840,36 €" at bounding box center [265, 294] width 297 height 15
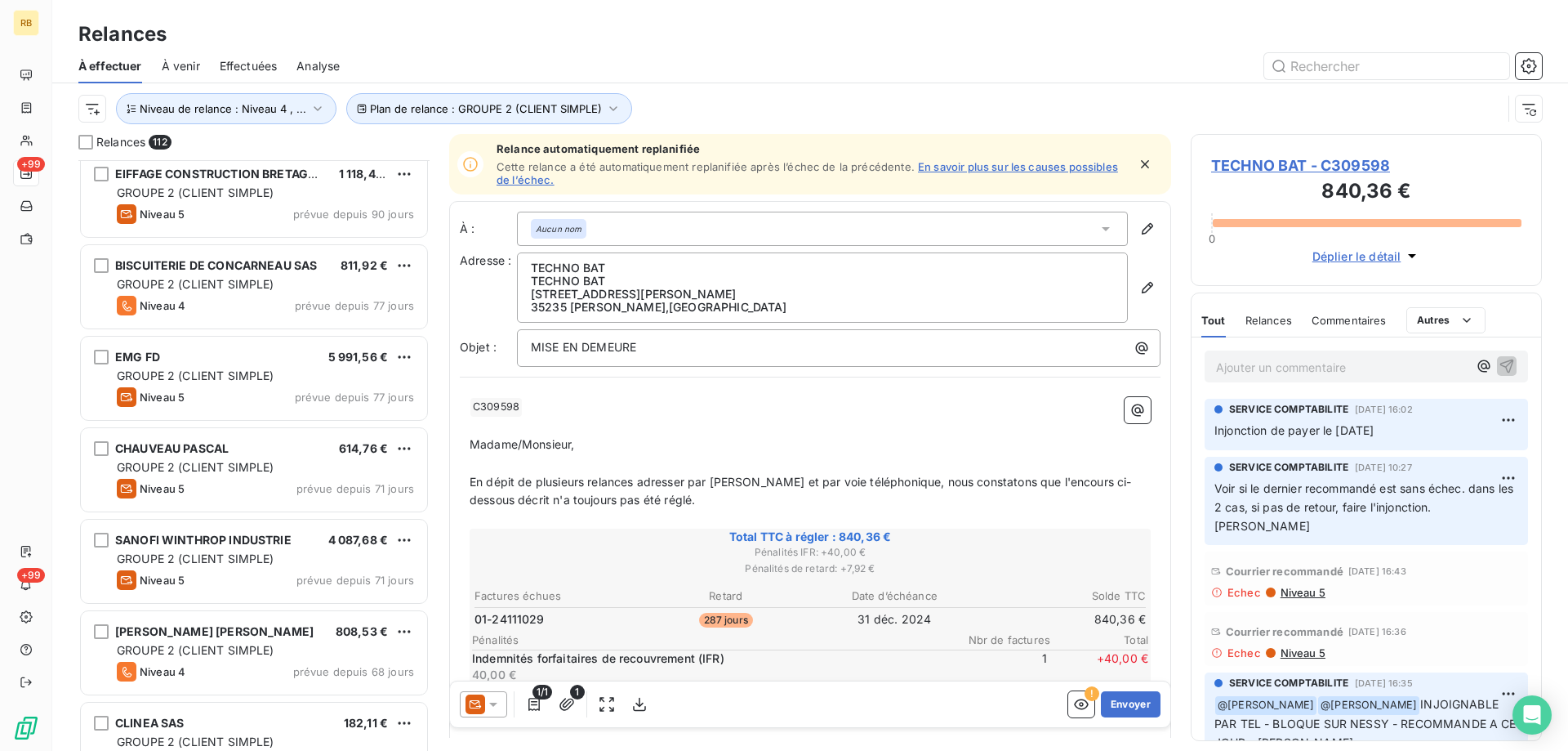
scroll to position [1144, 0]
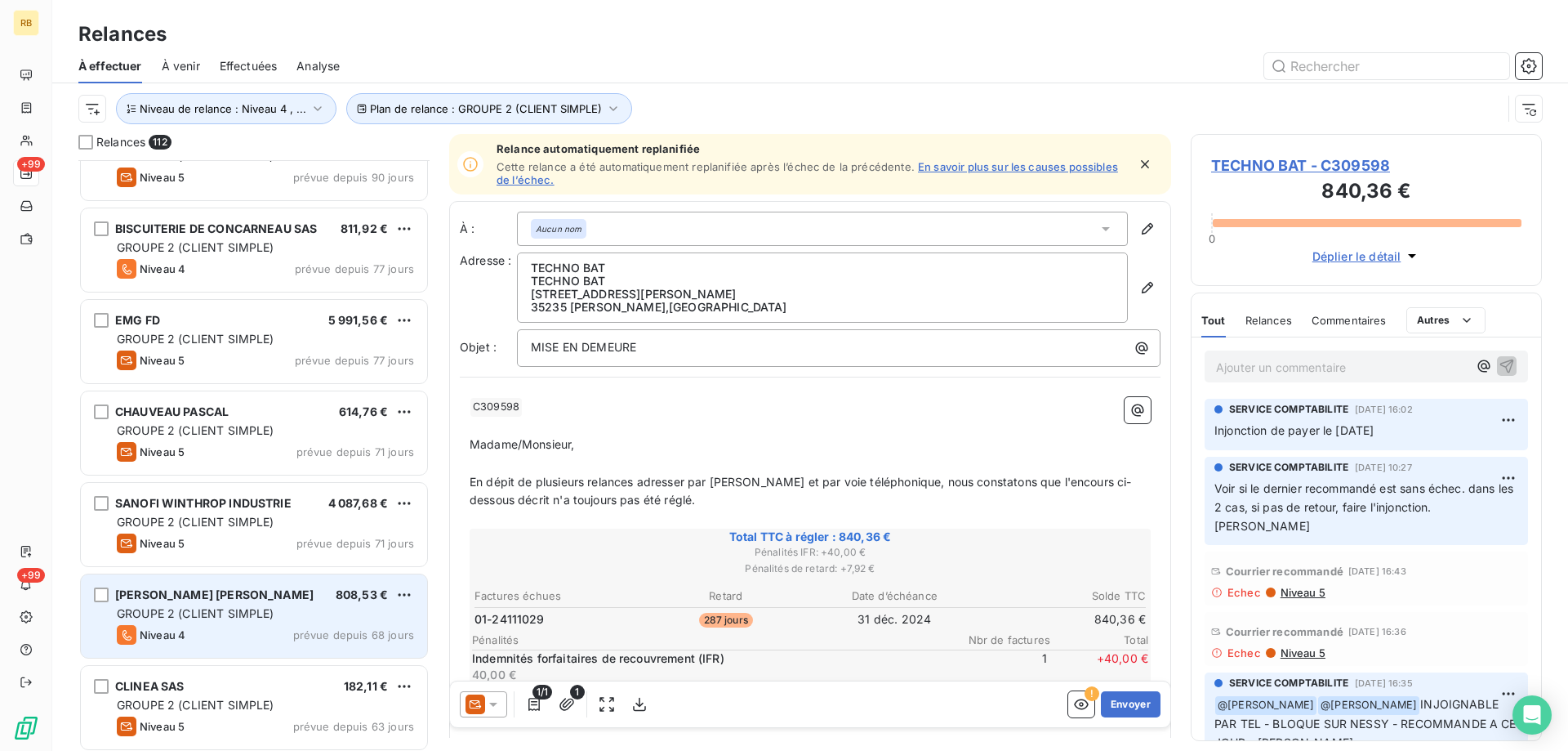
click at [233, 597] on span "[PERSON_NAME] [PERSON_NAME]" at bounding box center [214, 594] width 199 height 14
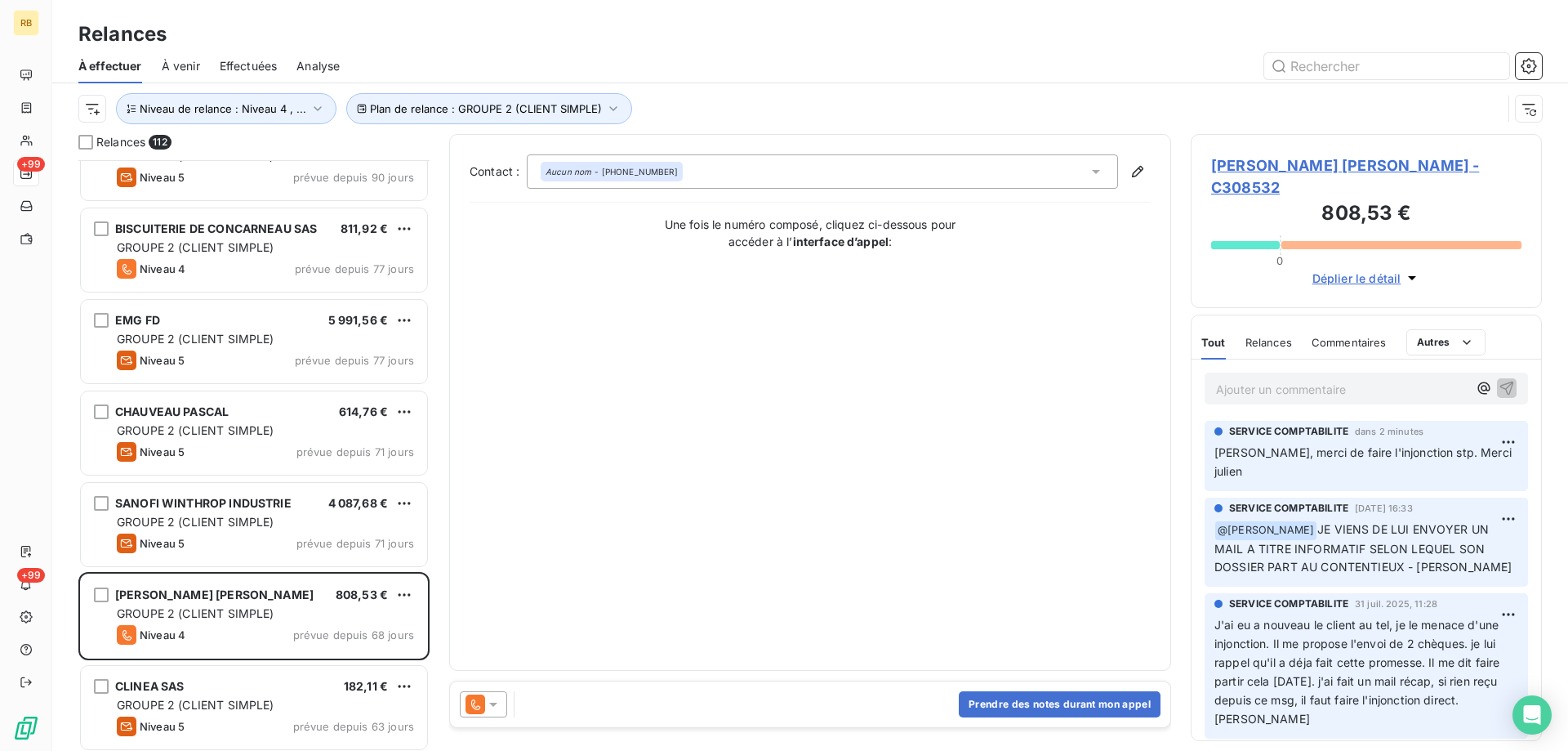
click at [1329, 159] on span "[PERSON_NAME] [PERSON_NAME] - C308532" at bounding box center [1367, 176] width 310 height 45
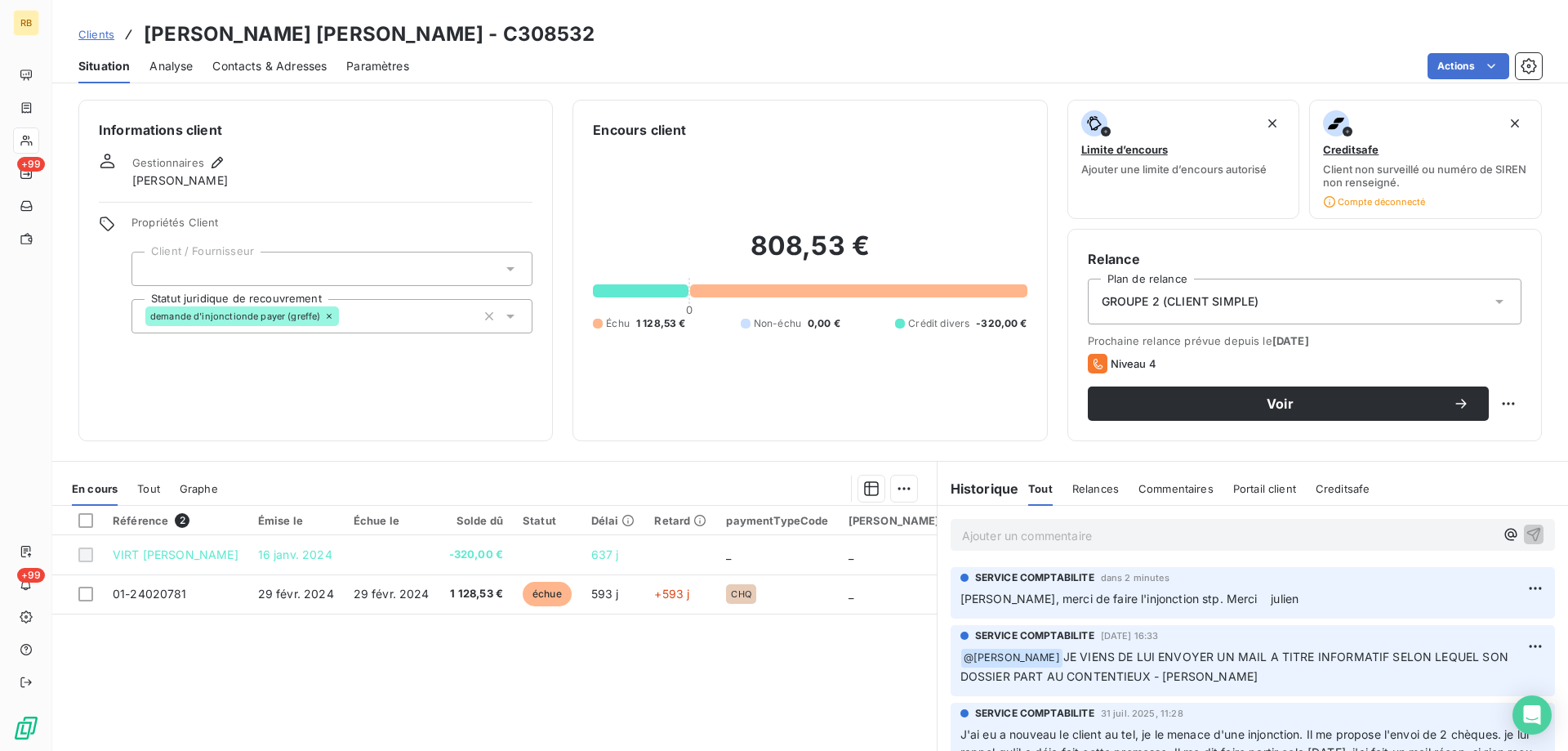
click at [1083, 548] on div "Ajouter un commentaire ﻿" at bounding box center [1253, 534] width 604 height 32
click at [1077, 536] on p "Ajouter un commentaire ﻿" at bounding box center [1228, 535] width 533 height 20
click at [1115, 528] on span "injonction envoyé au greffe, jérémy" at bounding box center [1067, 534] width 211 height 14
click at [1527, 538] on icon "button" at bounding box center [1534, 534] width 14 height 14
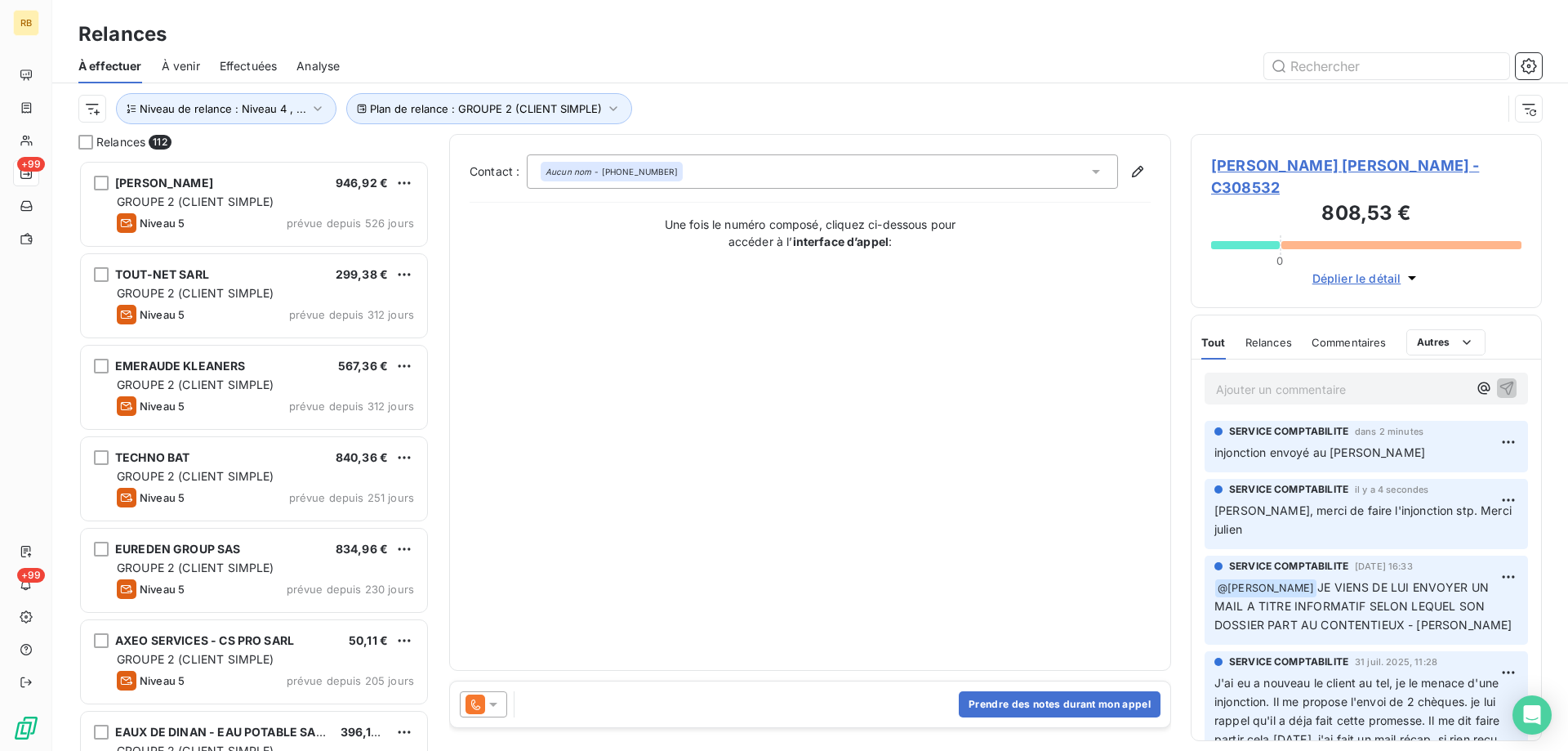
scroll to position [579, 339]
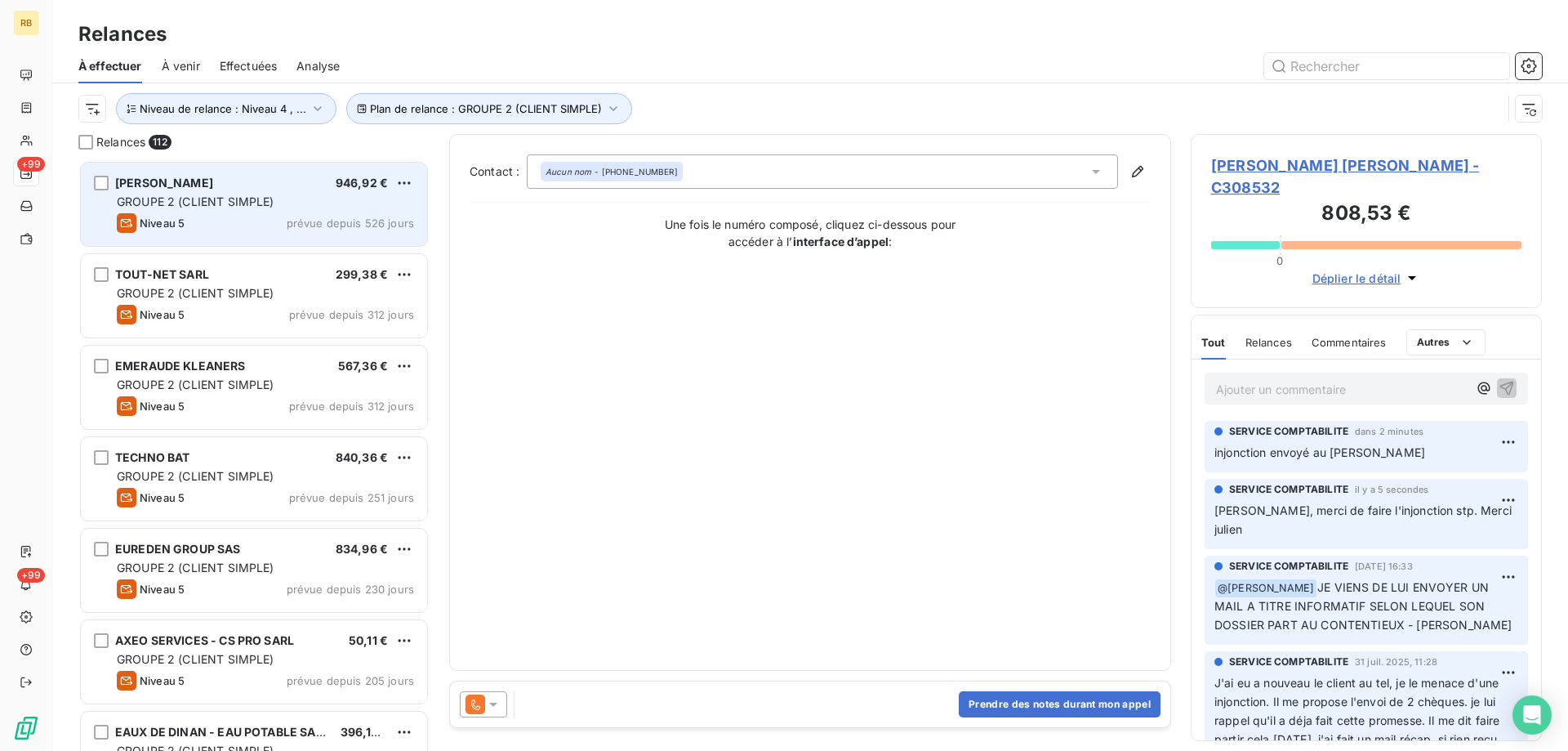
click at [216, 204] on span "GROUPE 2 (CLIENT SIMPLE)" at bounding box center [196, 202] width 158 height 14
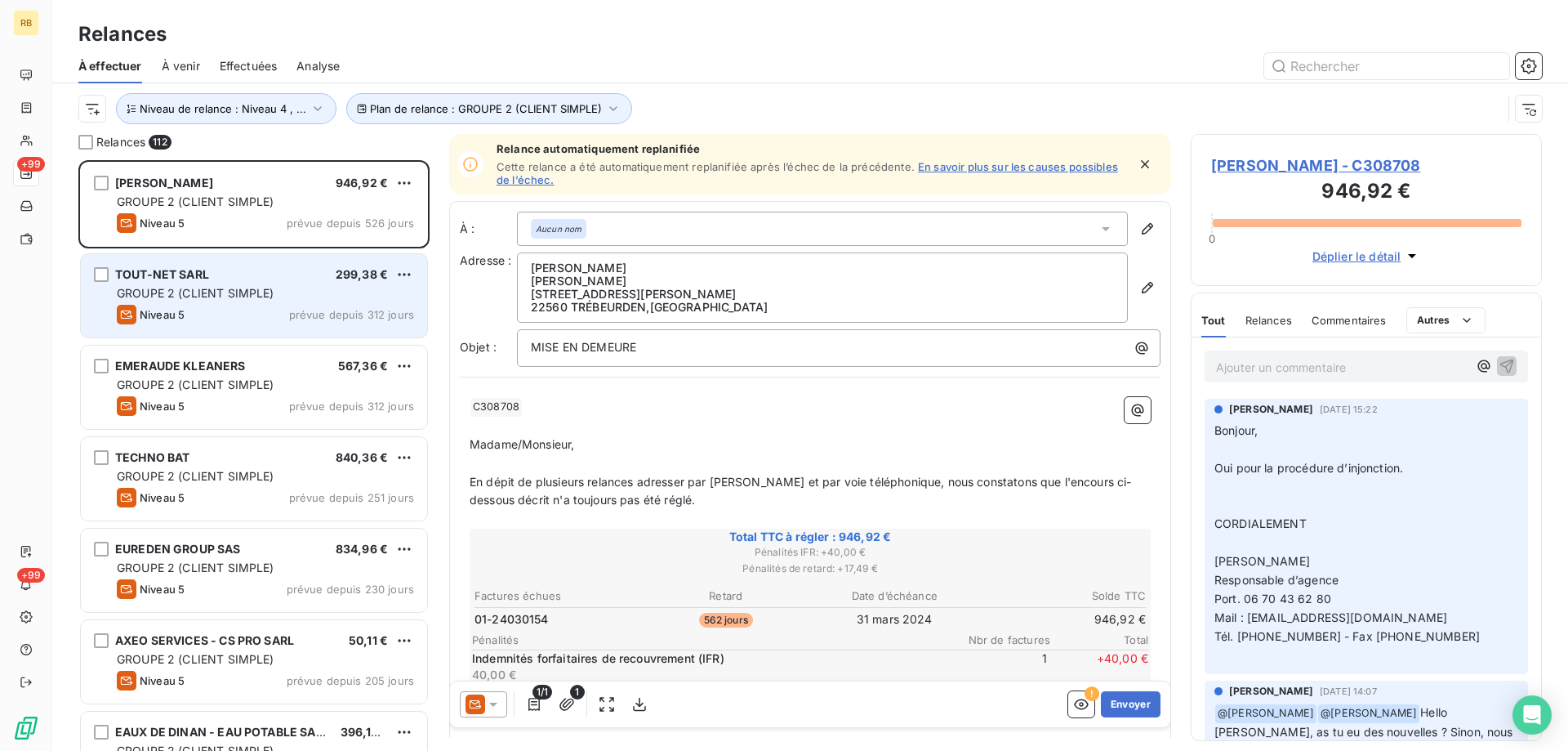
click at [257, 284] on div "TOUT-NET SARL 299,38 € GROUPE 2 (CLIENT SIMPLE) Niveau 5 prévue depuis 312 jours" at bounding box center [254, 296] width 347 height 83
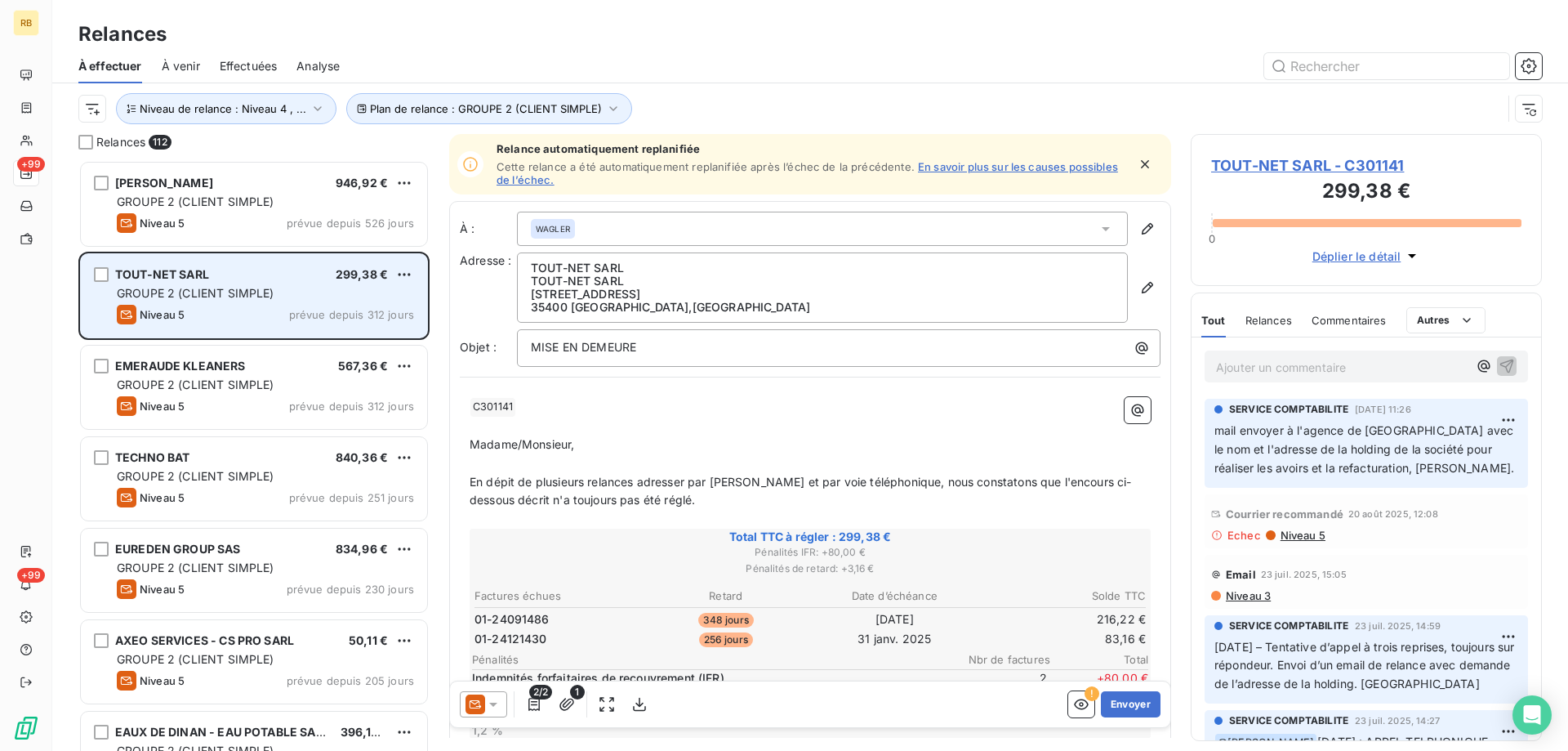
click at [308, 279] on div "TOUT-NET SARL 299,38 €" at bounding box center [265, 274] width 297 height 15
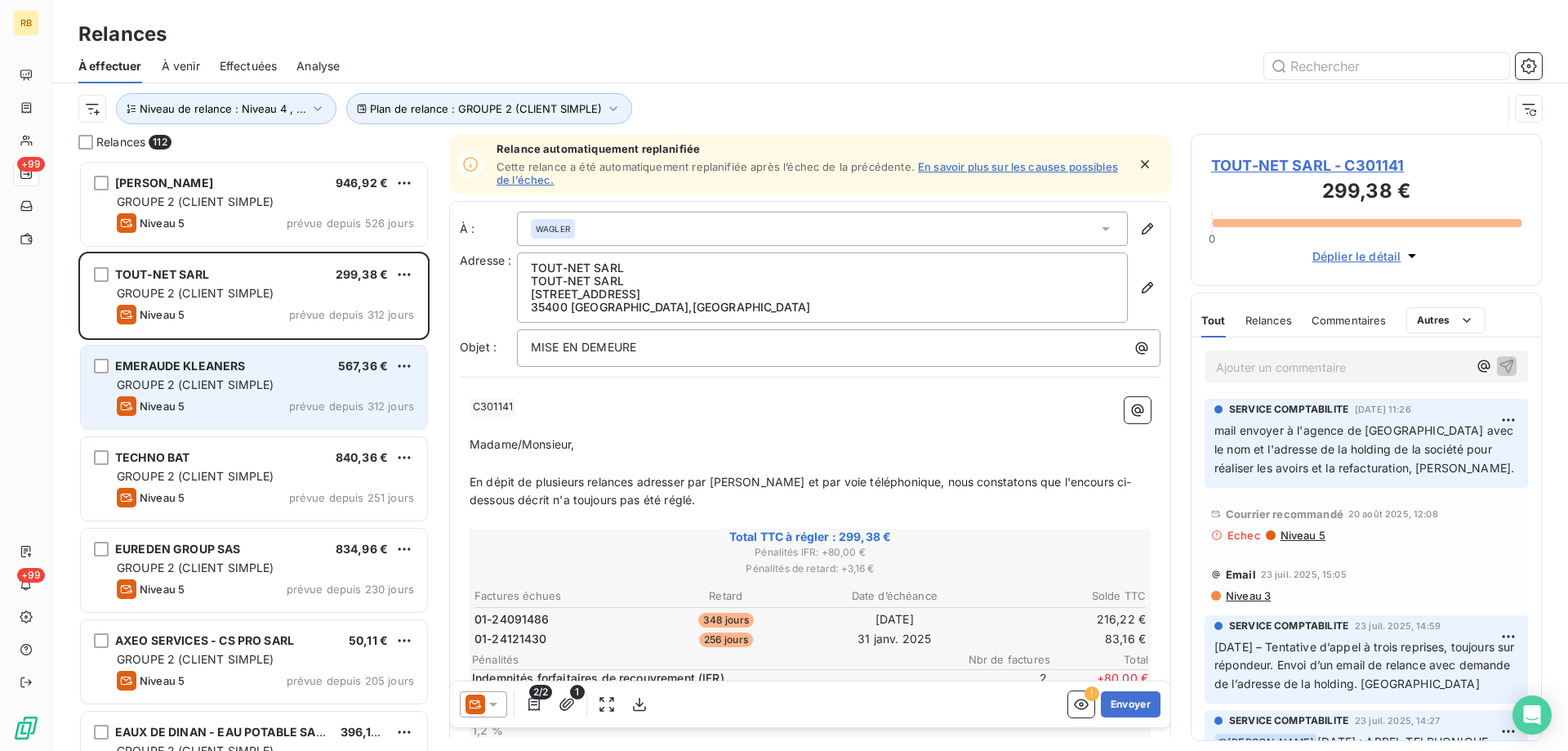
click at [283, 392] on div "GROUPE 2 (CLIENT SIMPLE)" at bounding box center [265, 385] width 297 height 16
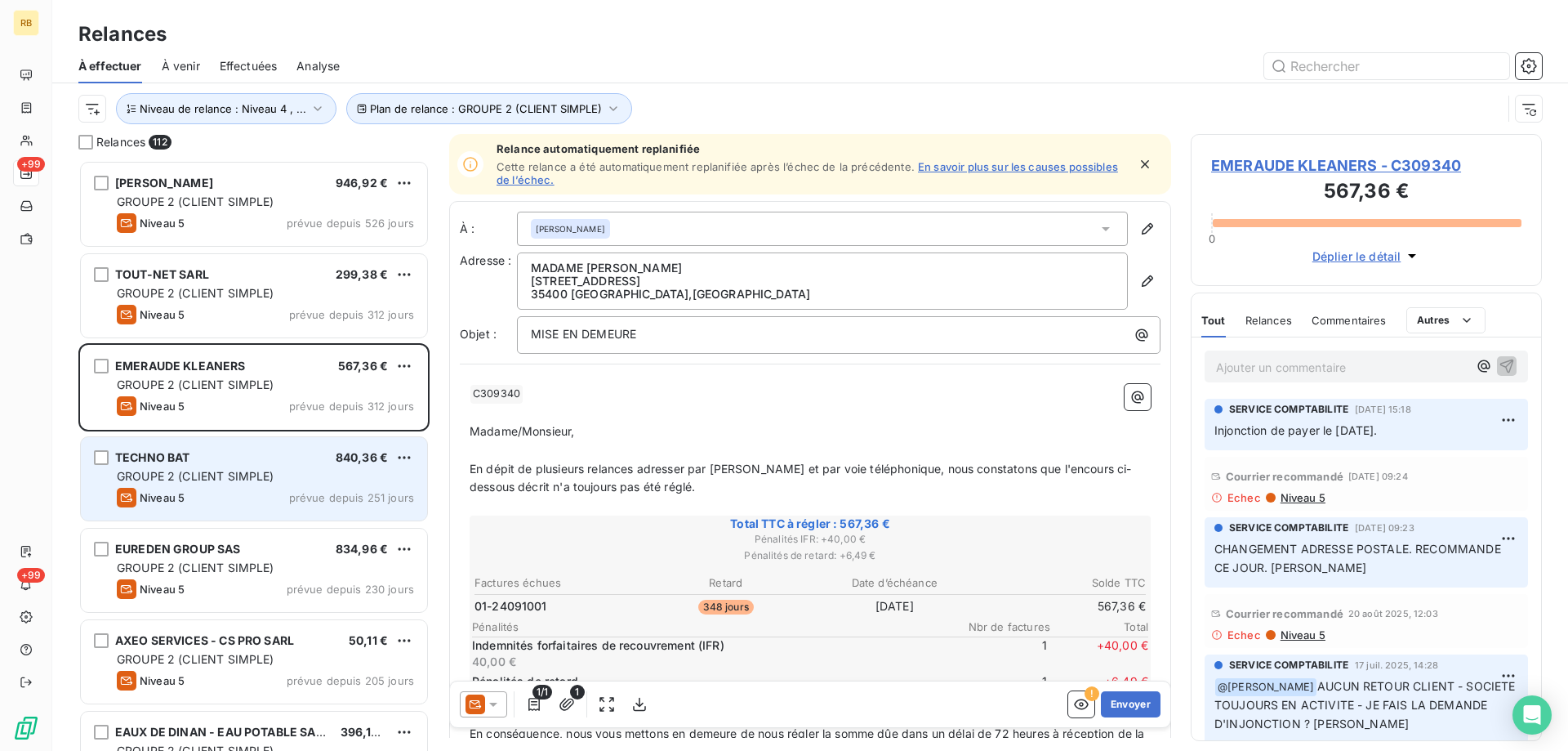
click at [279, 459] on div "TECHNO BAT 840,36 €" at bounding box center [265, 457] width 297 height 15
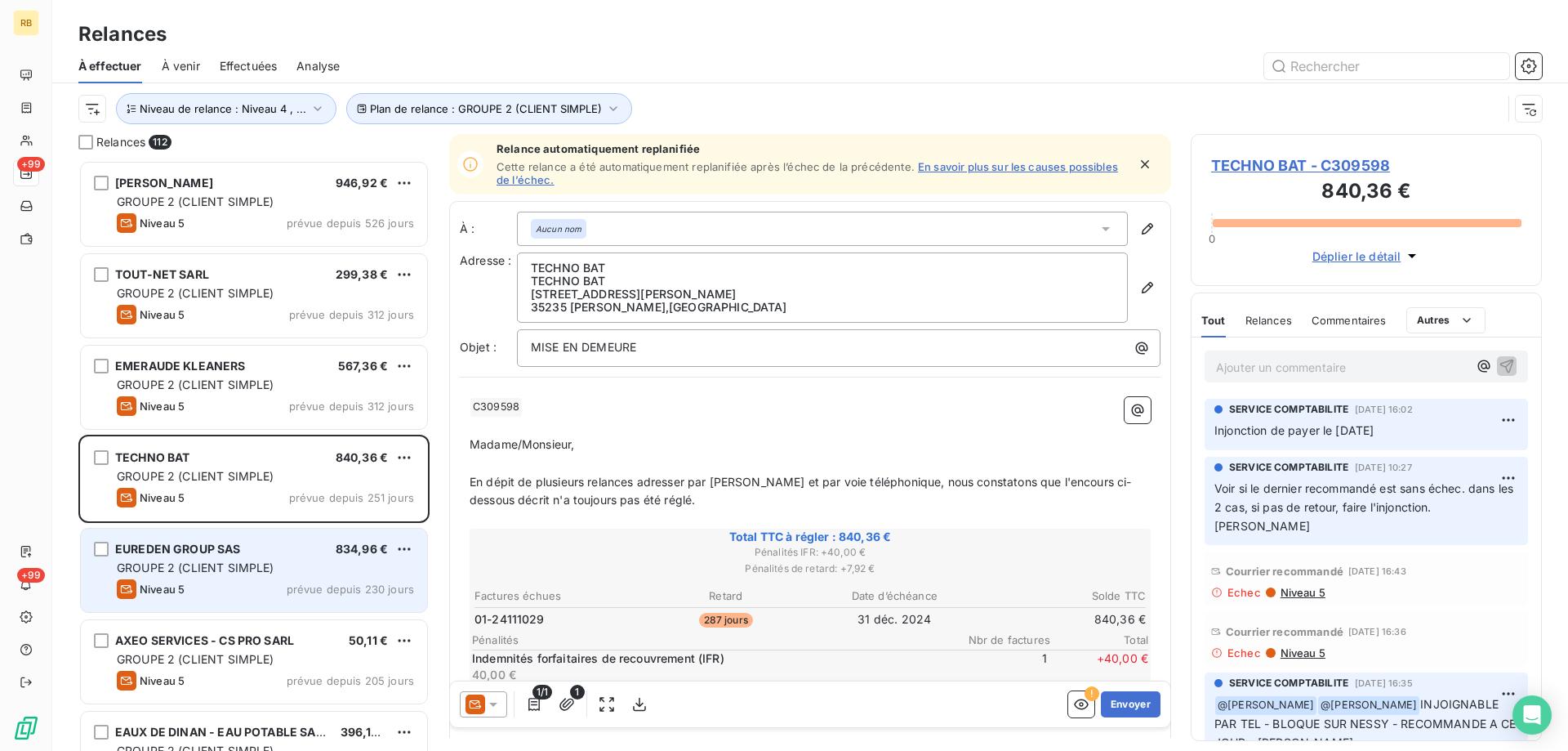
click at [204, 533] on div "EUREDEN GROUP SAS 834,96 € GROUPE 2 (CLIENT SIMPLE) Niveau 5 prévue depuis 230 …" at bounding box center [254, 571] width 347 height 83
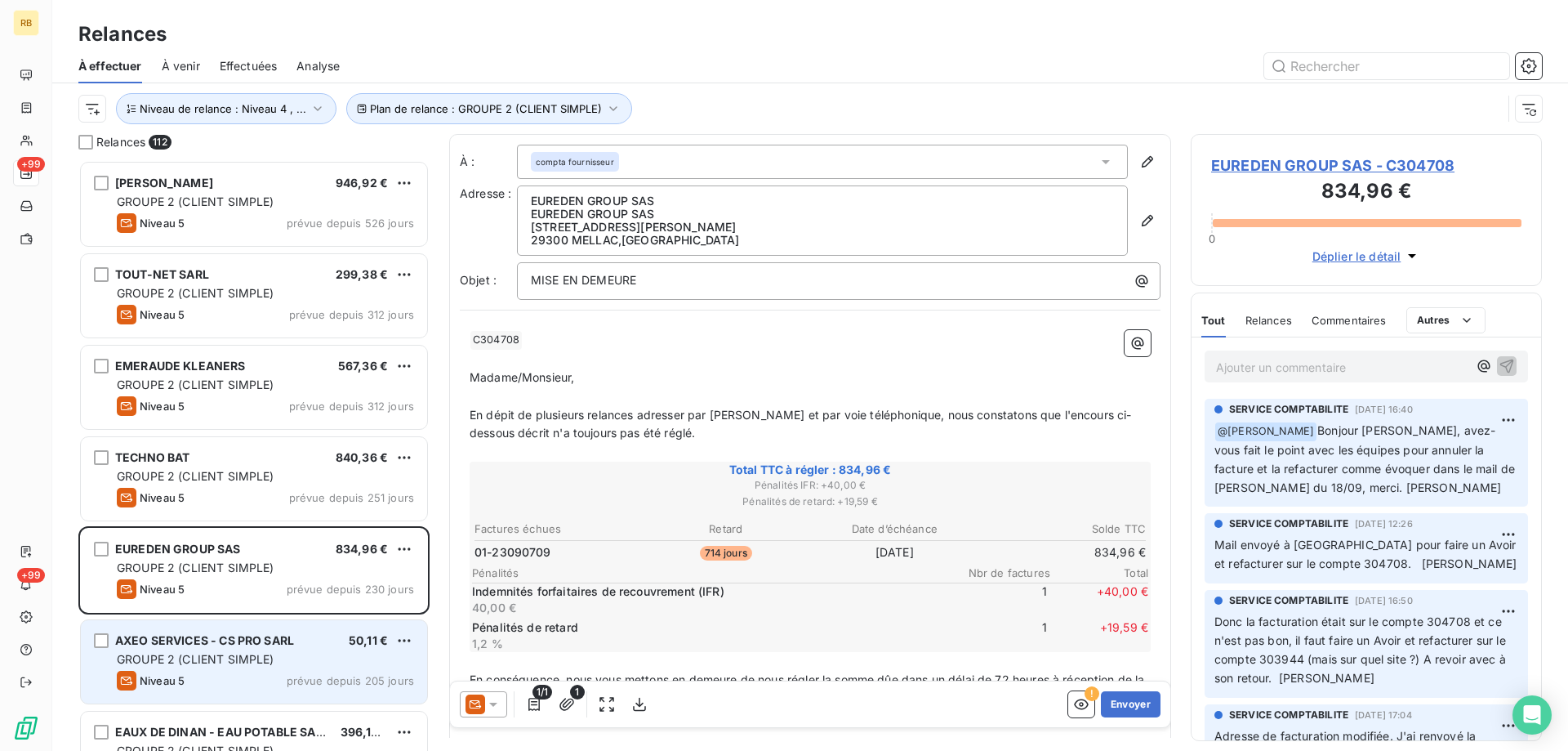
click at [242, 658] on span "GROUPE 2 (CLIENT SIMPLE)" at bounding box center [196, 659] width 158 height 14
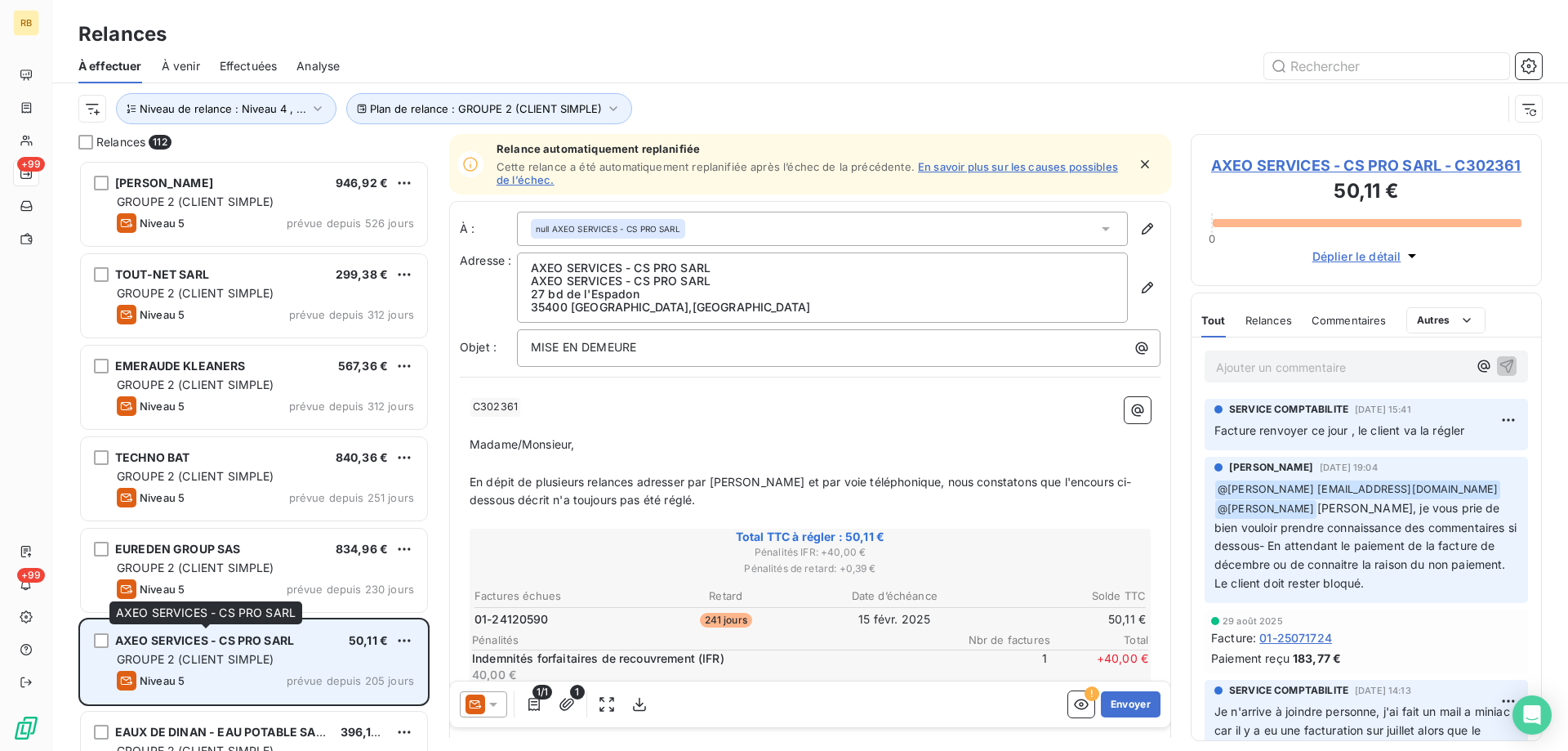
scroll to position [82, 0]
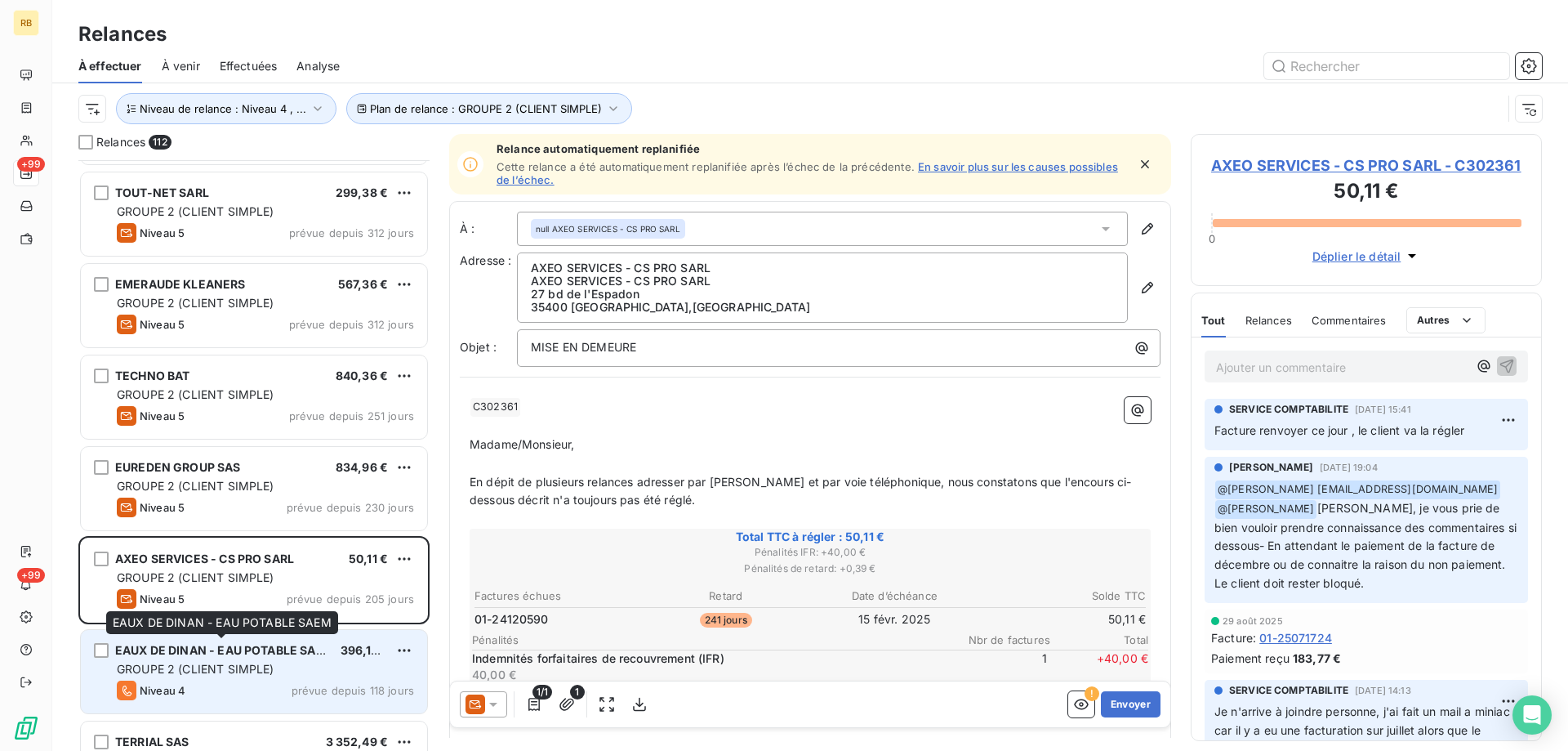
click at [194, 655] on span "EAUX DE DINAN - EAU POTABLE SAEM" at bounding box center [225, 650] width 219 height 14
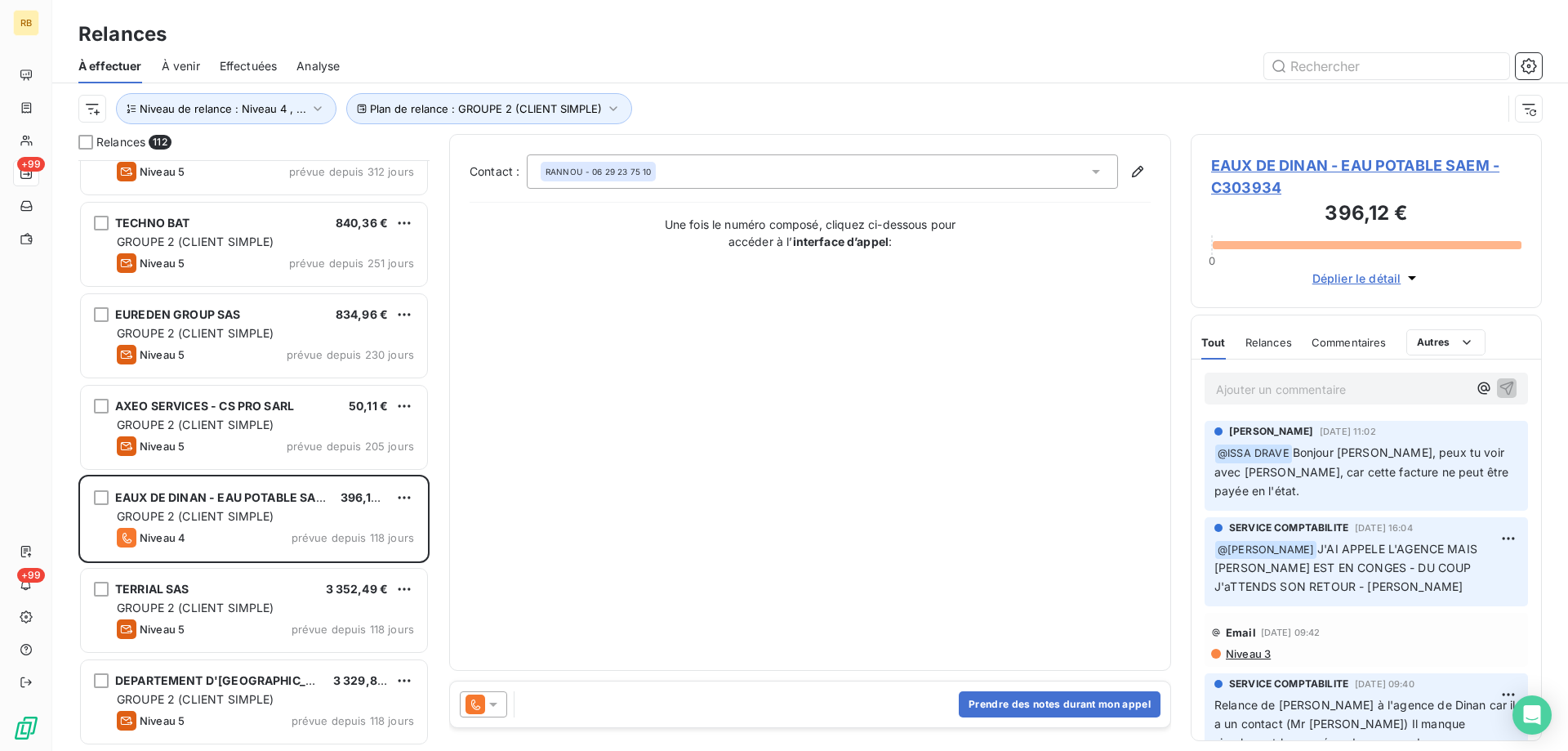
scroll to position [246, 0]
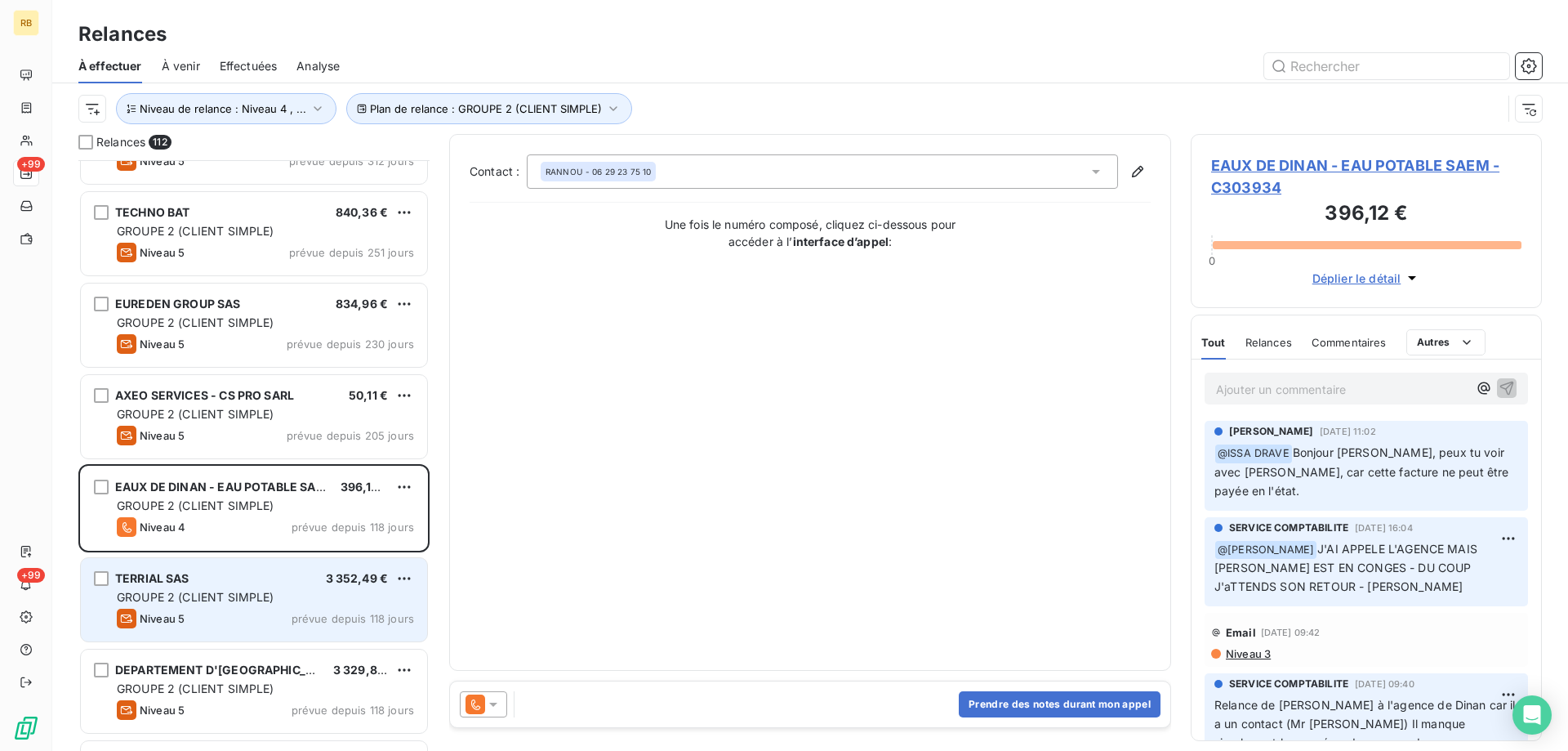
click at [175, 601] on span "GROUPE 2 (CLIENT SIMPLE)" at bounding box center [196, 597] width 158 height 14
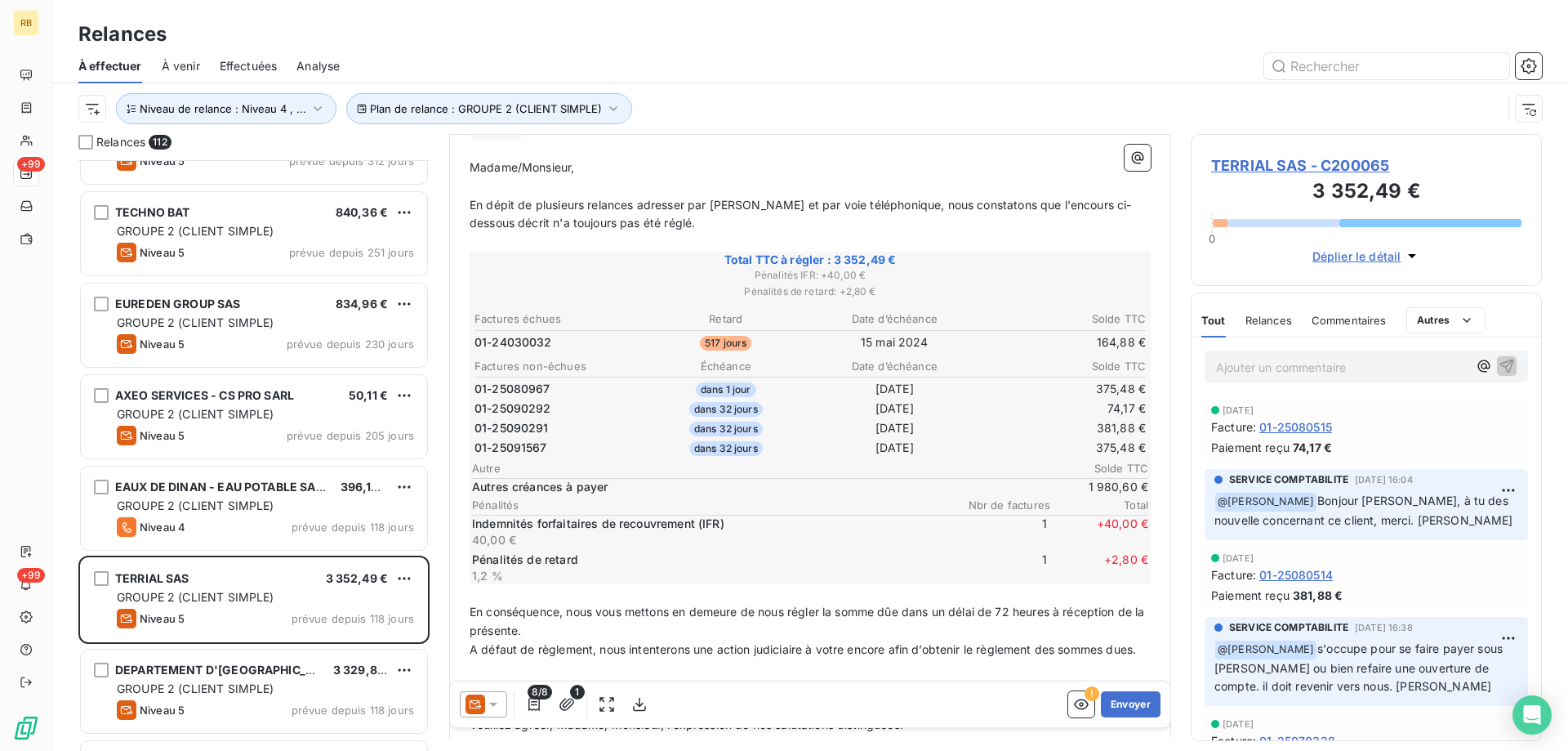
scroll to position [246, 0]
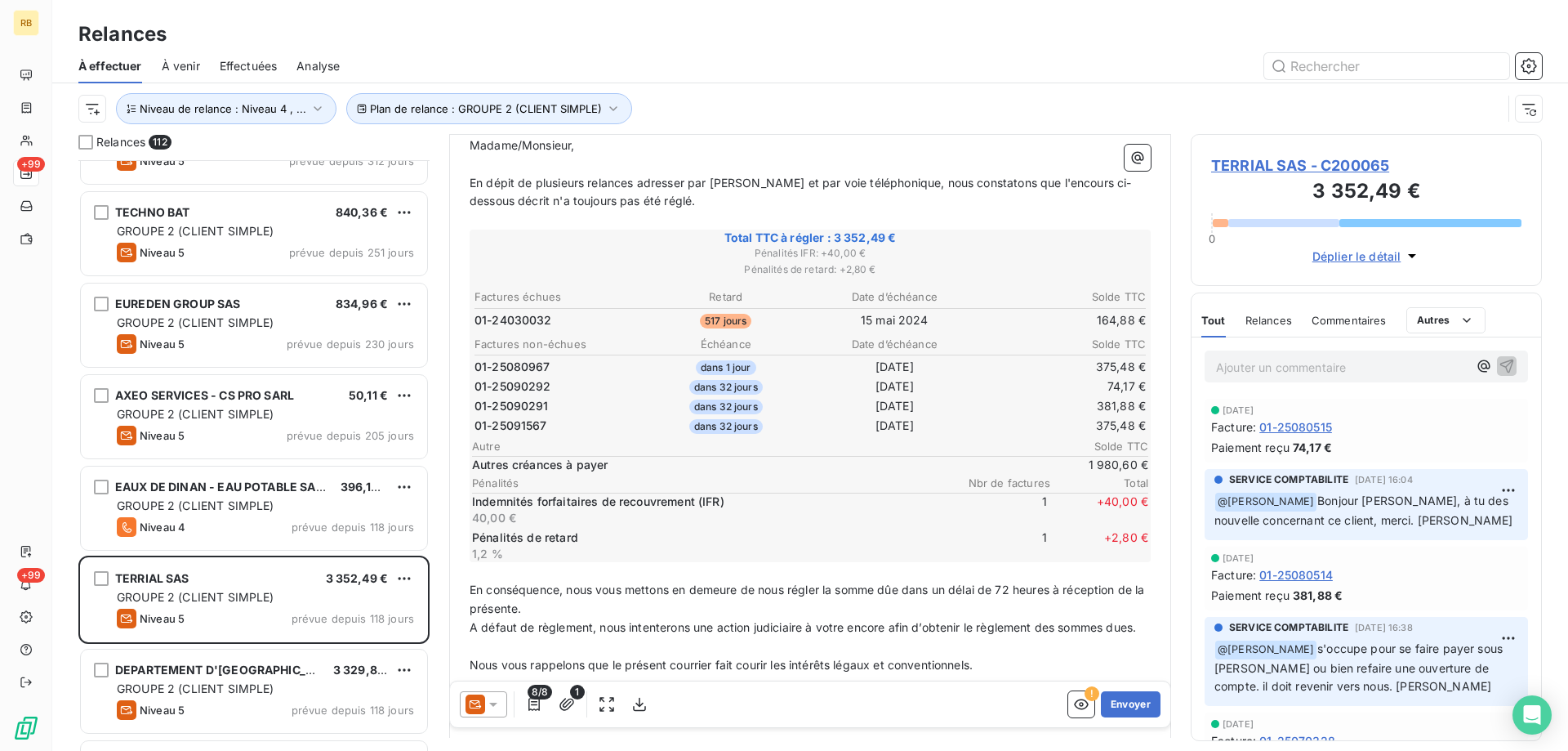
click at [1358, 253] on span "Déplier le détail" at bounding box center [1357, 257] width 89 height 17
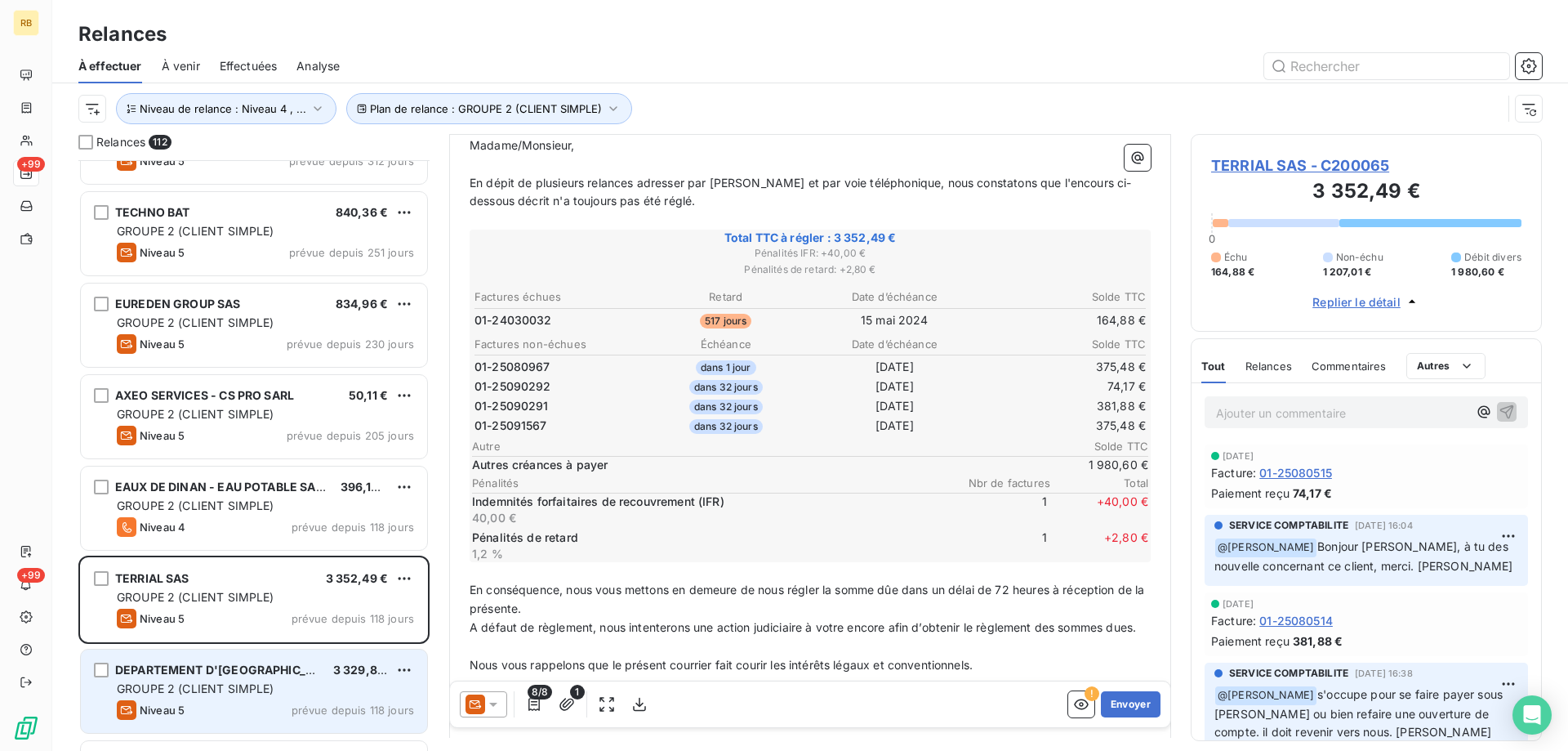
click at [202, 680] on div "GROUPE 2 (CLIENT SIMPLE)" at bounding box center [265, 688] width 297 height 16
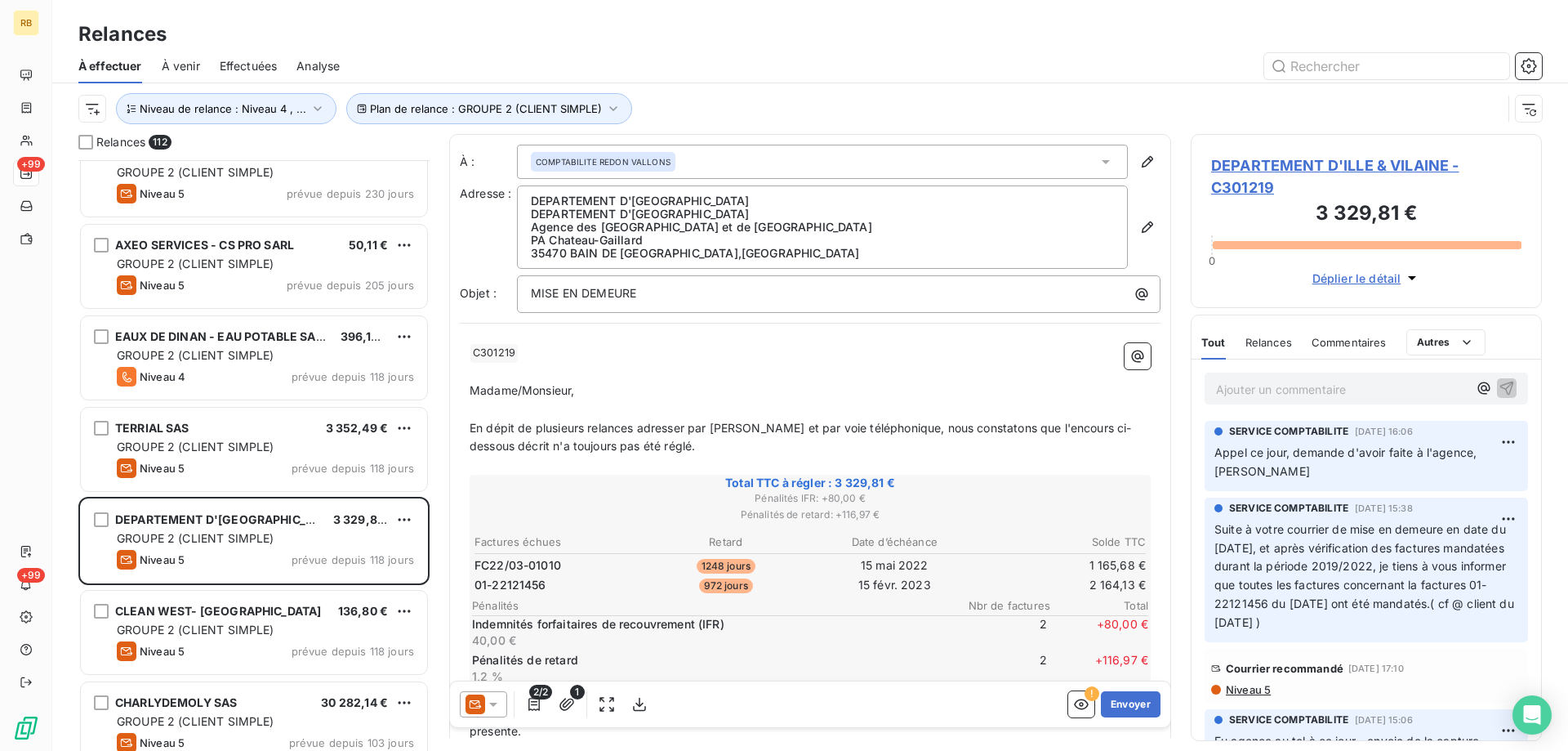
scroll to position [409, 0]
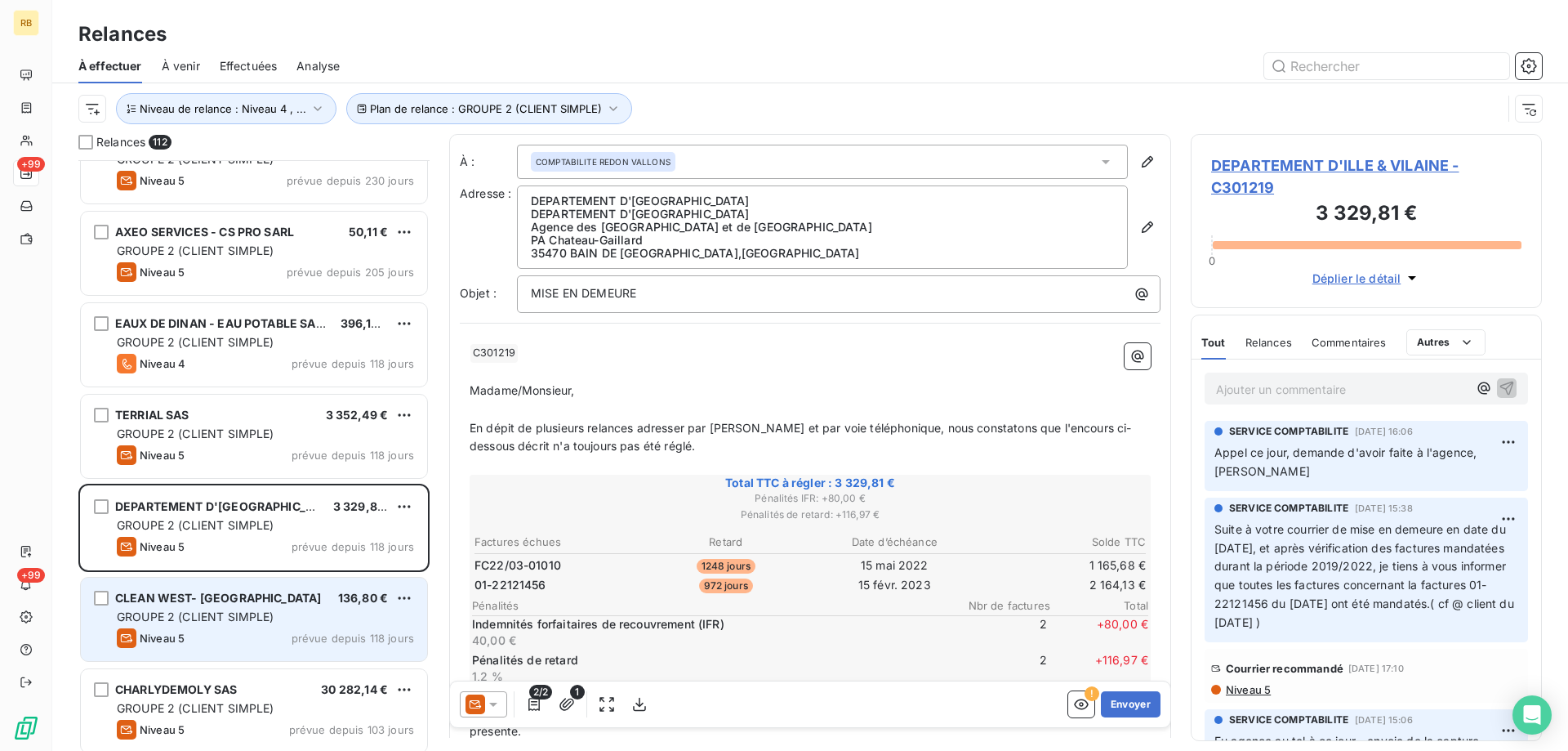
click at [246, 634] on div "Niveau 5 prévue depuis 118 jours" at bounding box center [265, 638] width 297 height 19
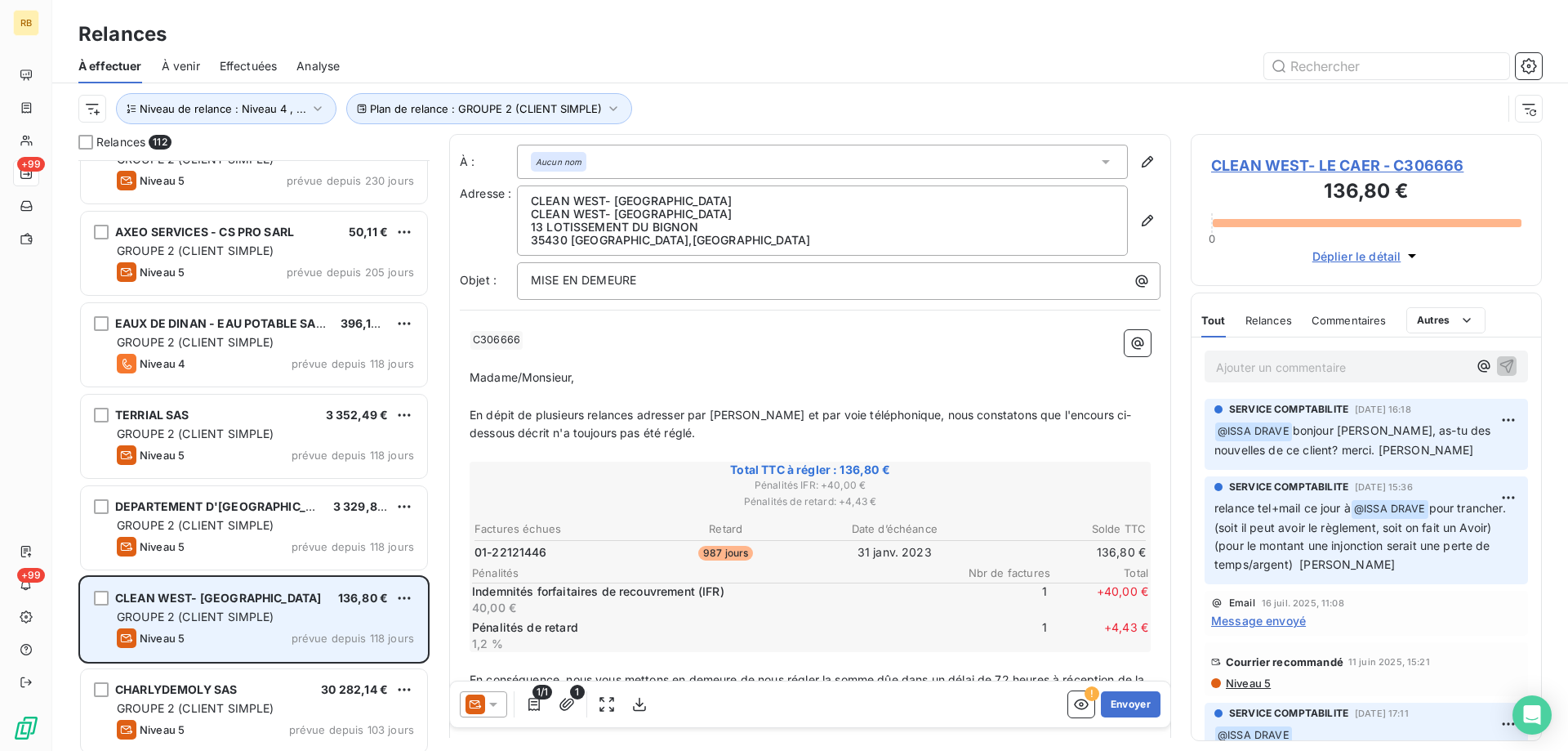
scroll to position [491, 0]
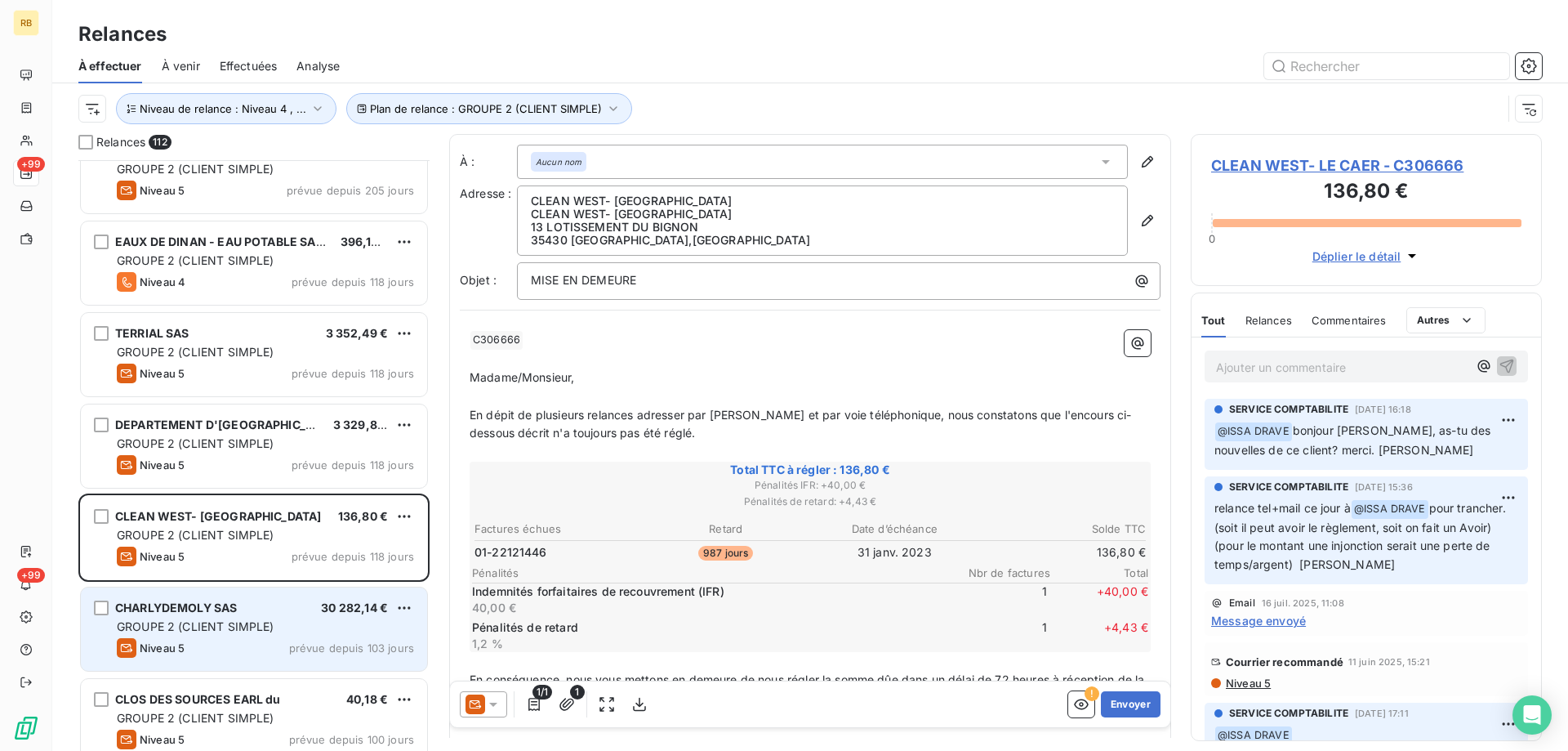
click at [251, 626] on span "GROUPE 2 (CLIENT SIMPLE)" at bounding box center [196, 626] width 158 height 14
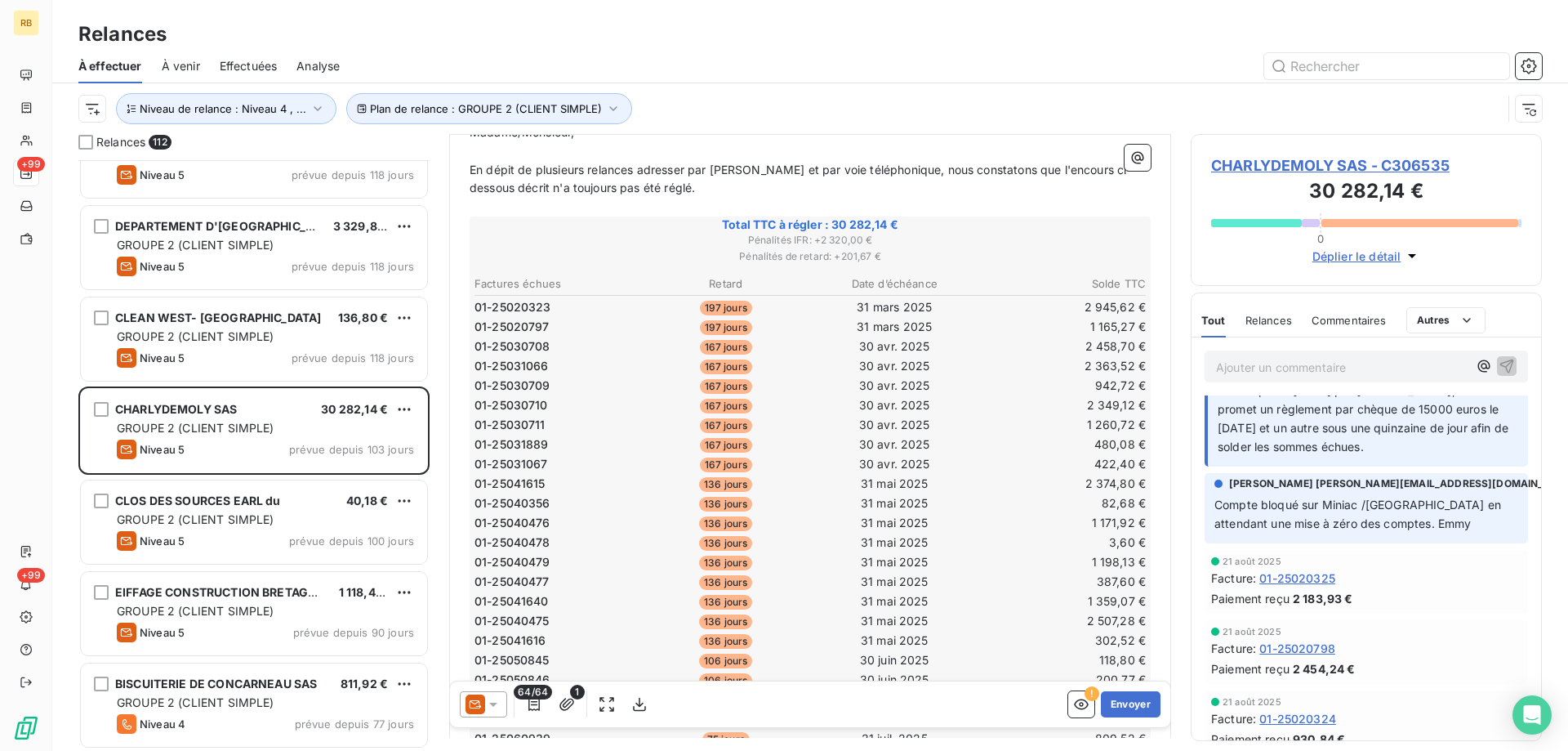
scroll to position [736, 0]
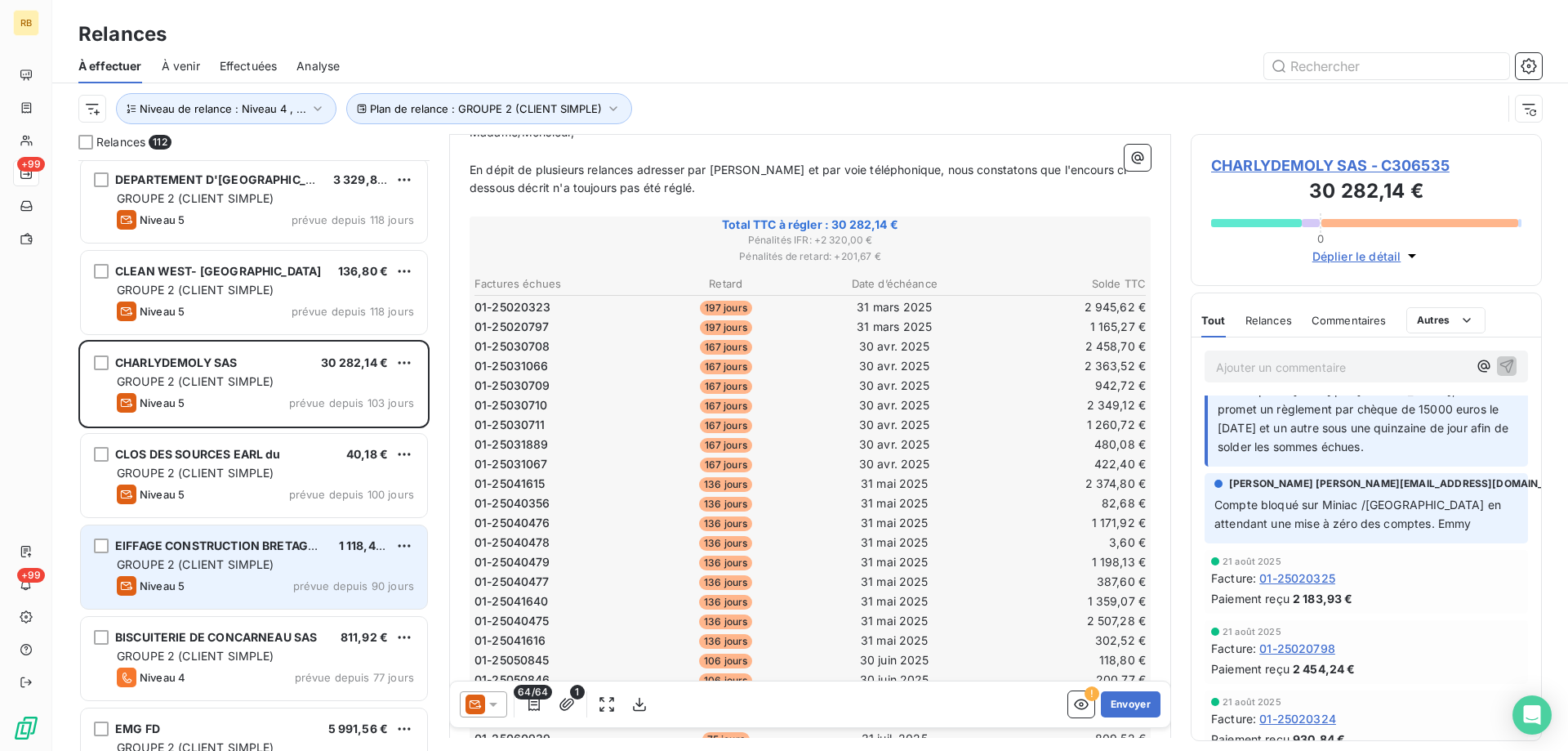
click at [237, 557] on span "GROUPE 2 (CLIENT SIMPLE)" at bounding box center [196, 564] width 158 height 14
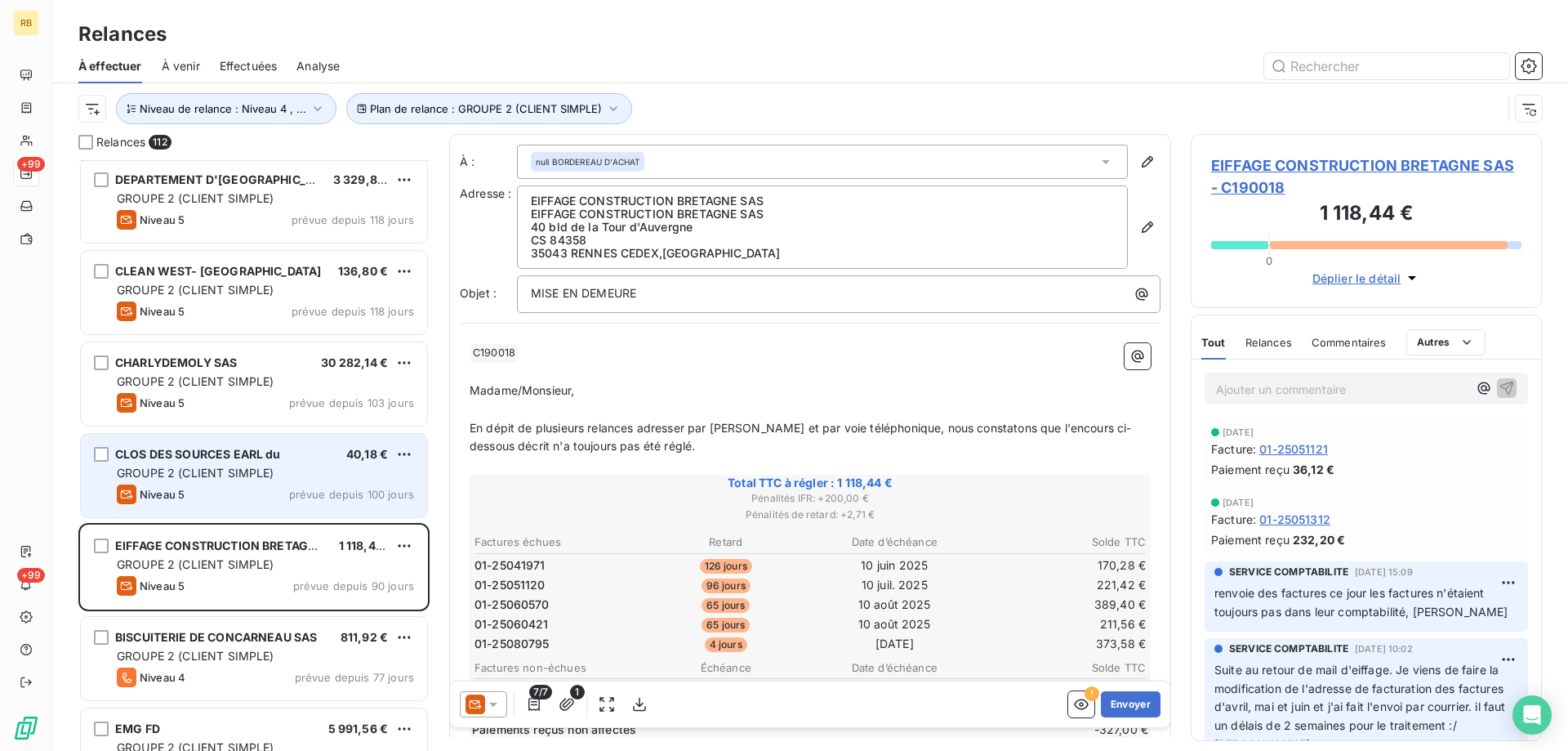
click at [247, 470] on span "GROUPE 2 (CLIENT SIMPLE)" at bounding box center [196, 473] width 158 height 14
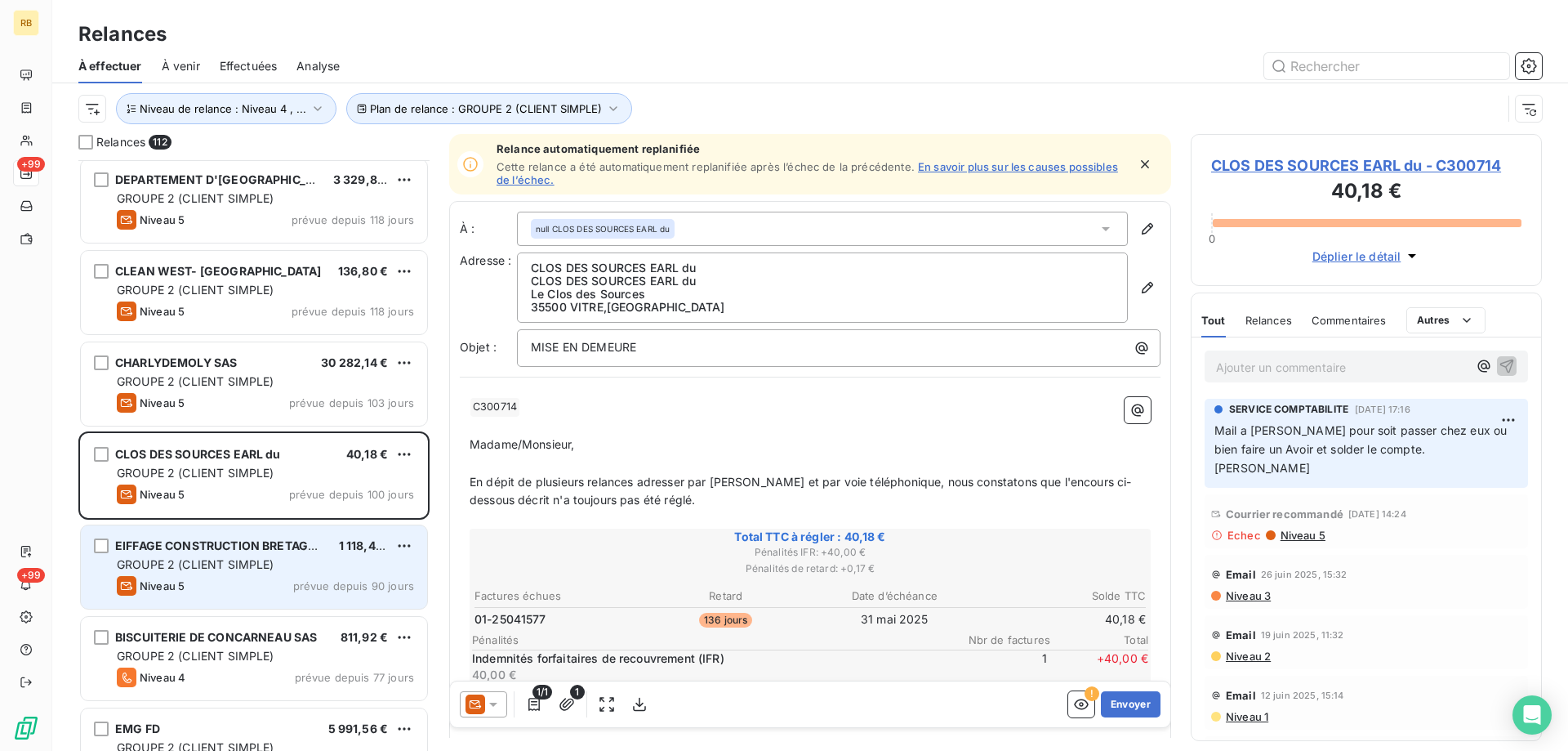
click at [231, 557] on span "GROUPE 2 (CLIENT SIMPLE)" at bounding box center [196, 564] width 158 height 14
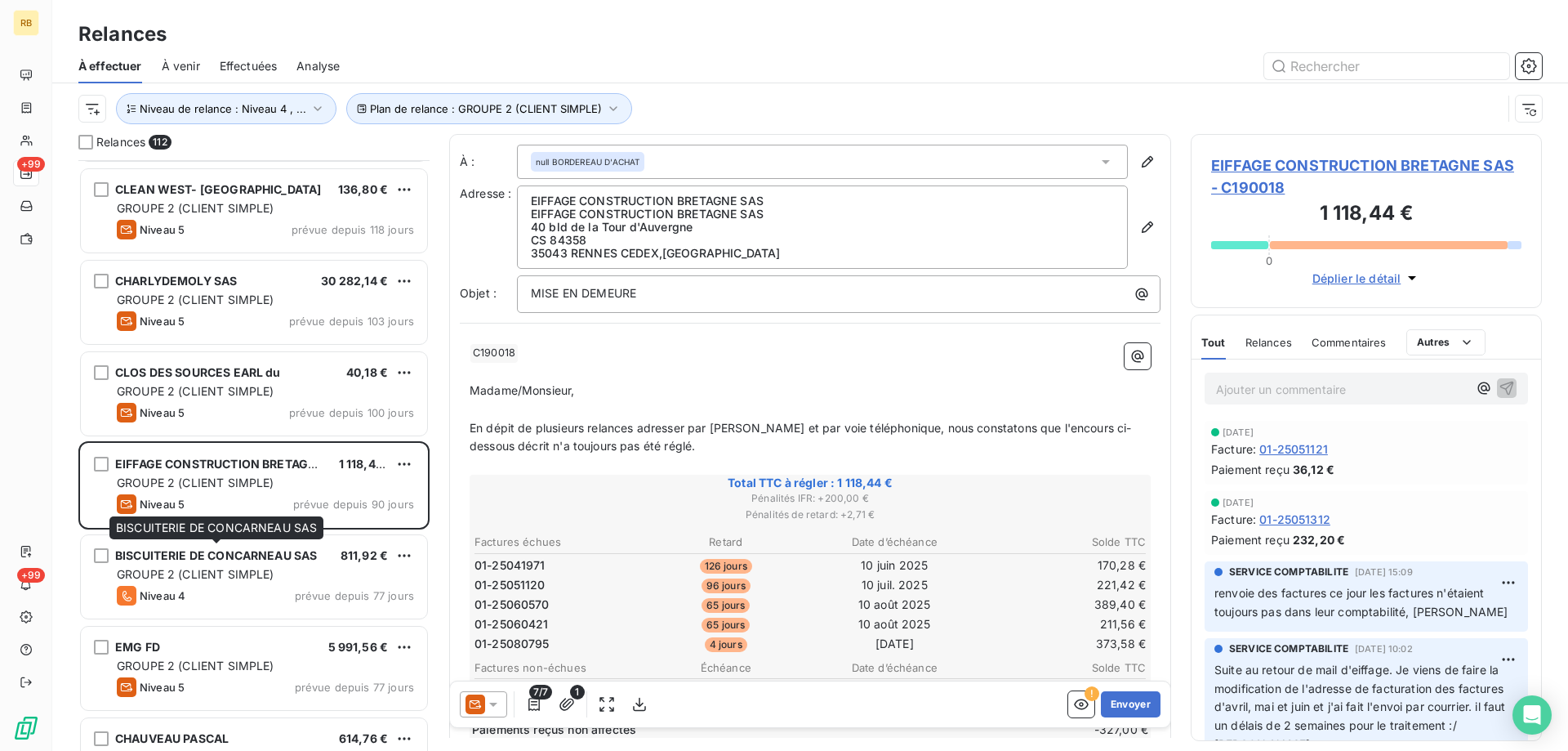
scroll to position [899, 0]
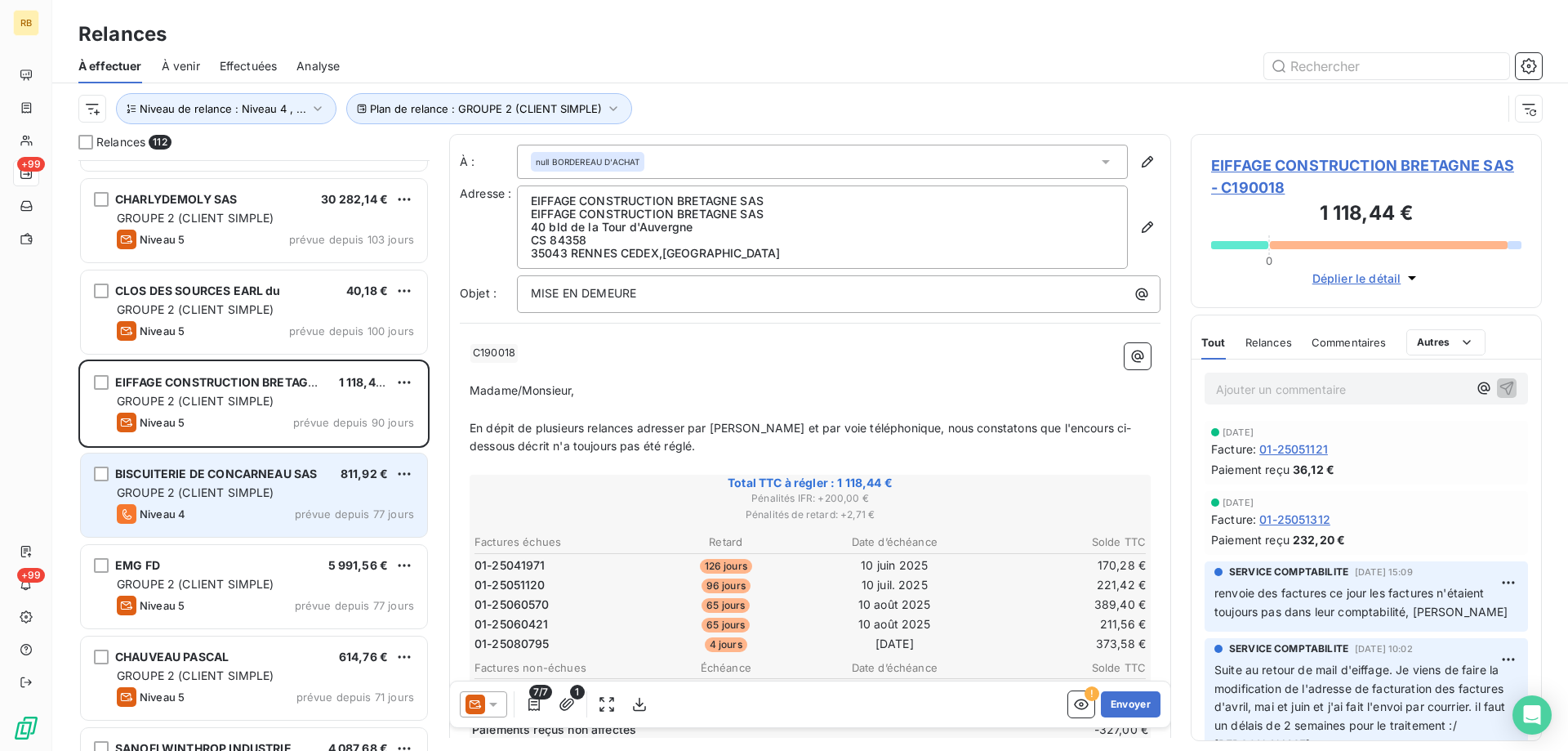
click at [256, 498] on span "GROUPE 2 (CLIENT SIMPLE)" at bounding box center [196, 492] width 158 height 14
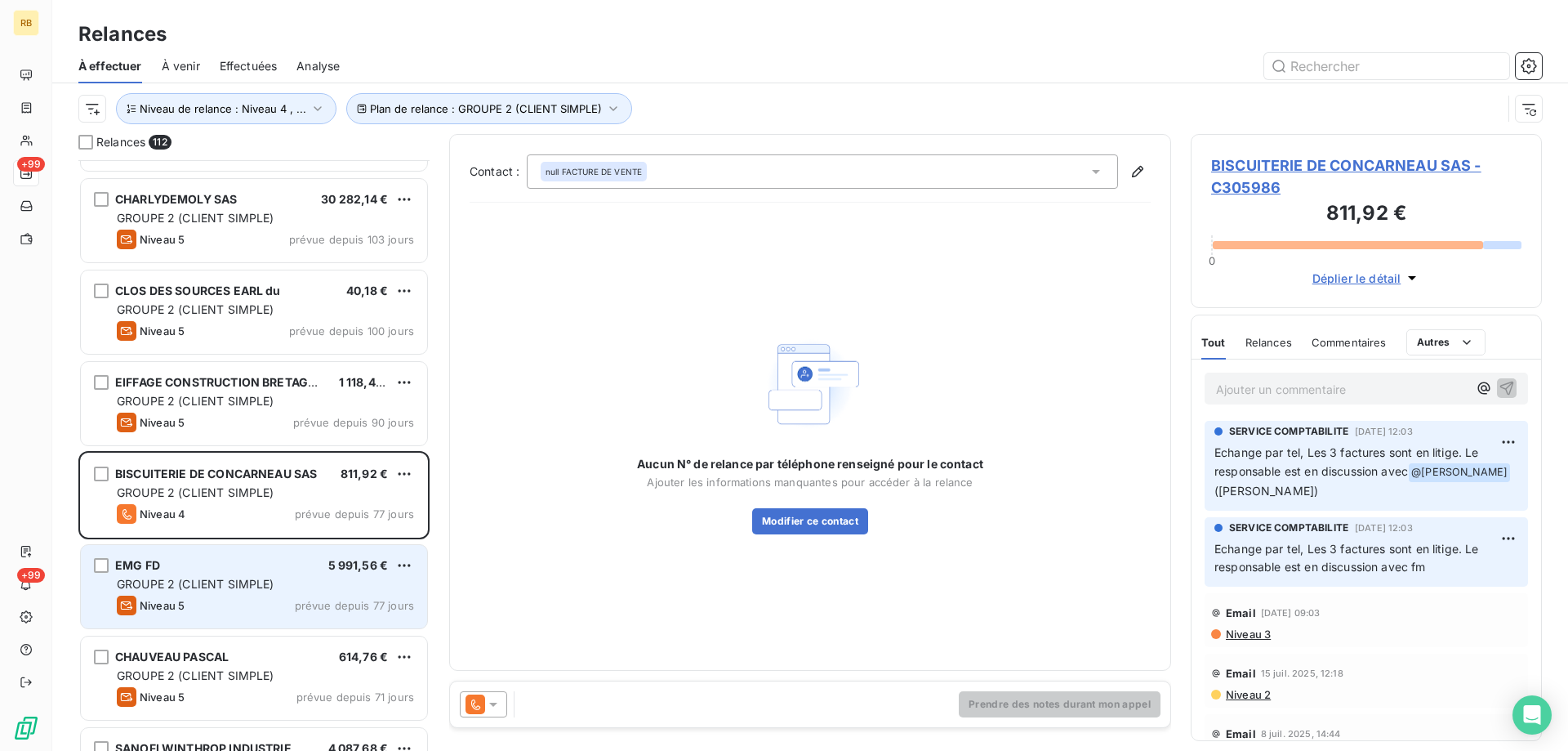
click at [195, 574] on div "EMG FD 5 991,56 € GROUPE 2 (CLIENT SIMPLE) Niveau 5 prévue depuis 77 jours" at bounding box center [254, 586] width 347 height 83
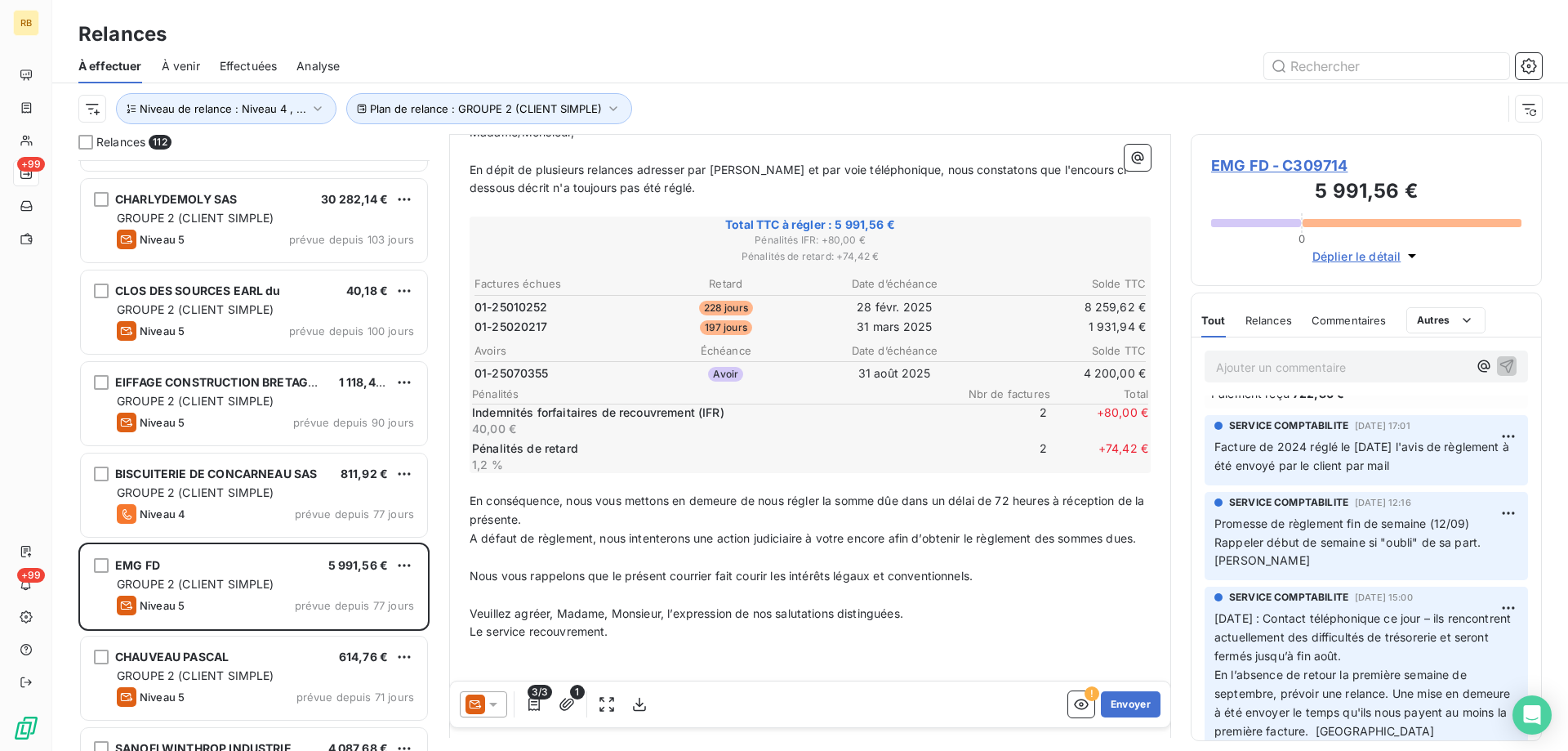
scroll to position [81, 0]
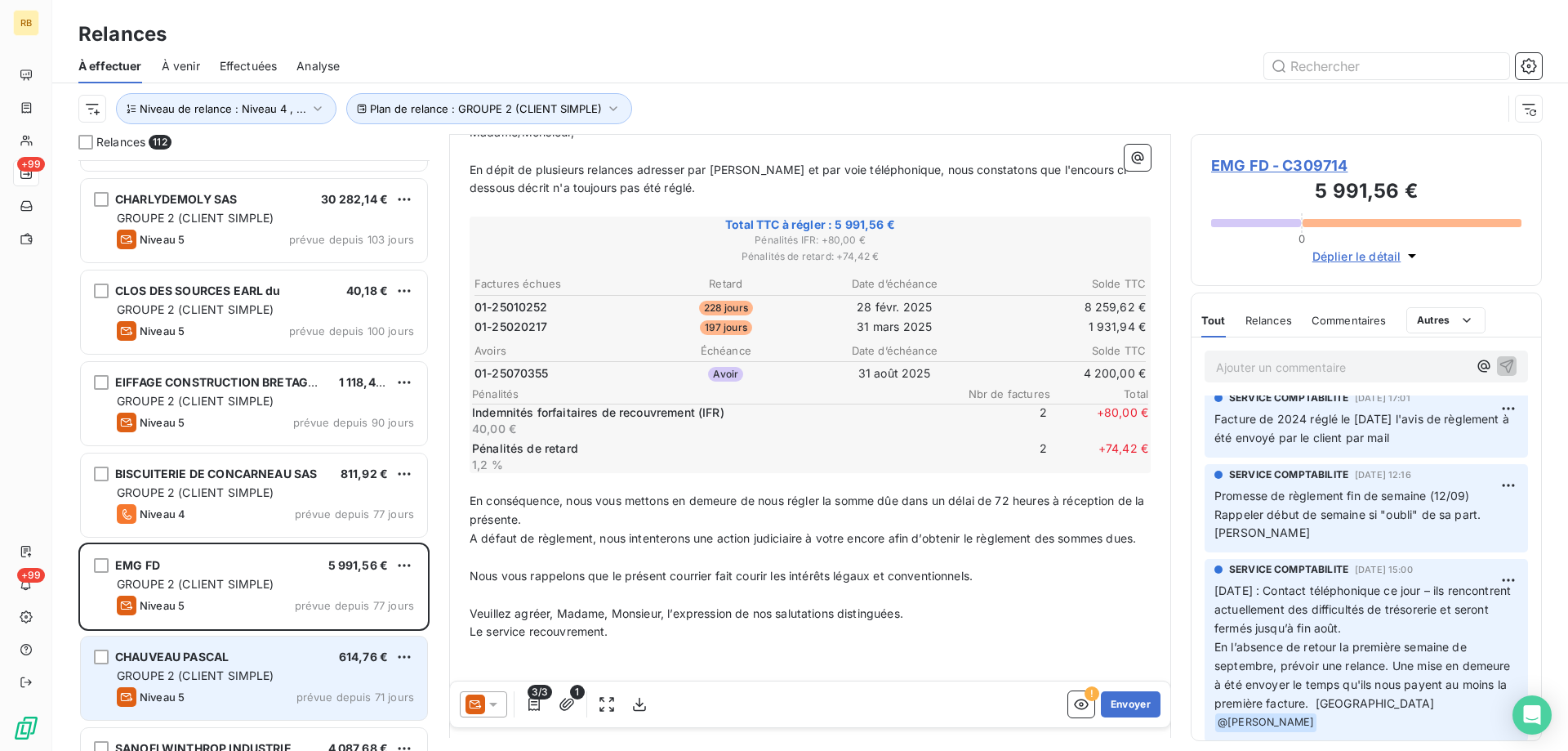
click at [253, 683] on div "GROUPE 2 (CLIENT SIMPLE)" at bounding box center [265, 675] width 297 height 16
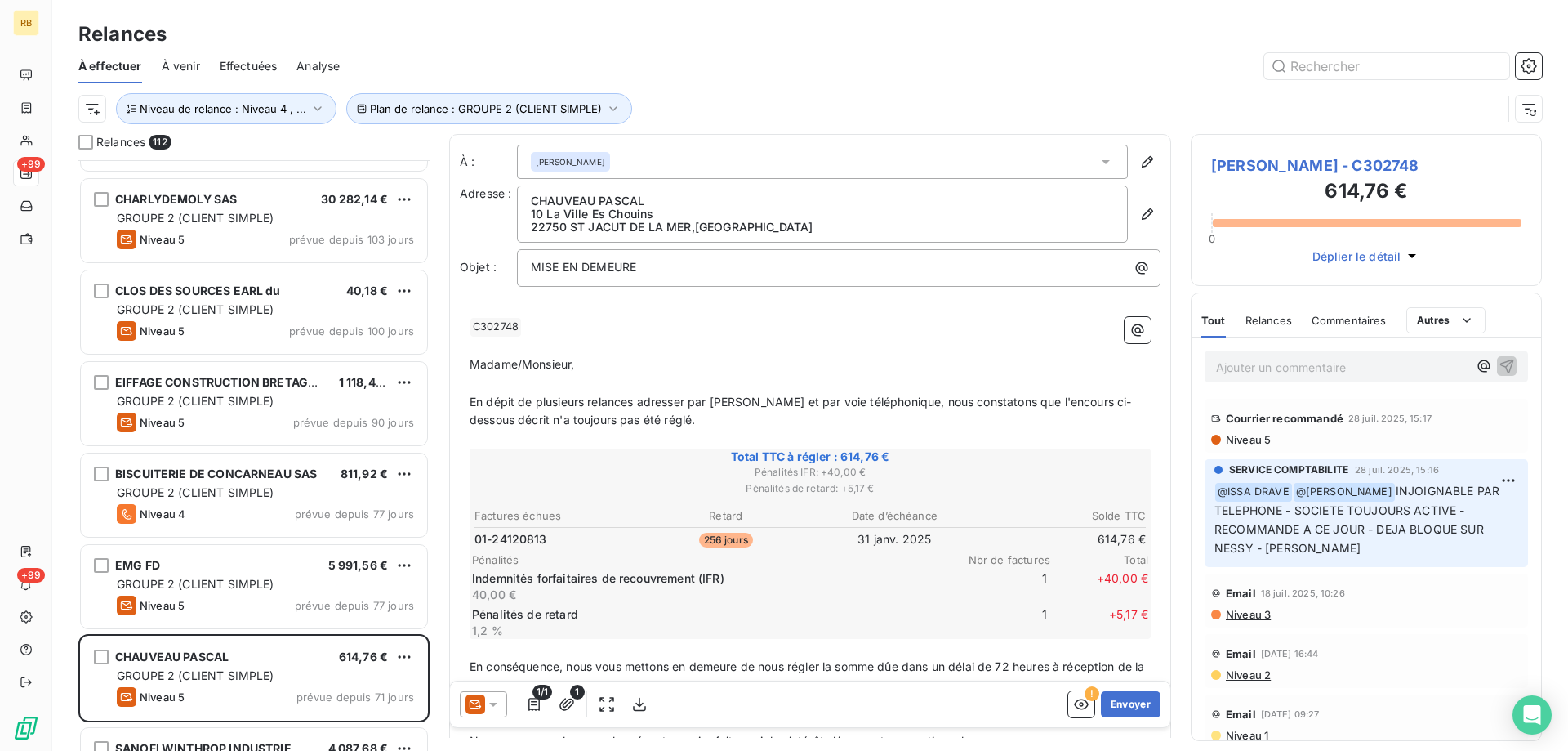
click at [1296, 163] on span "[PERSON_NAME] - C302748" at bounding box center [1367, 165] width 310 height 22
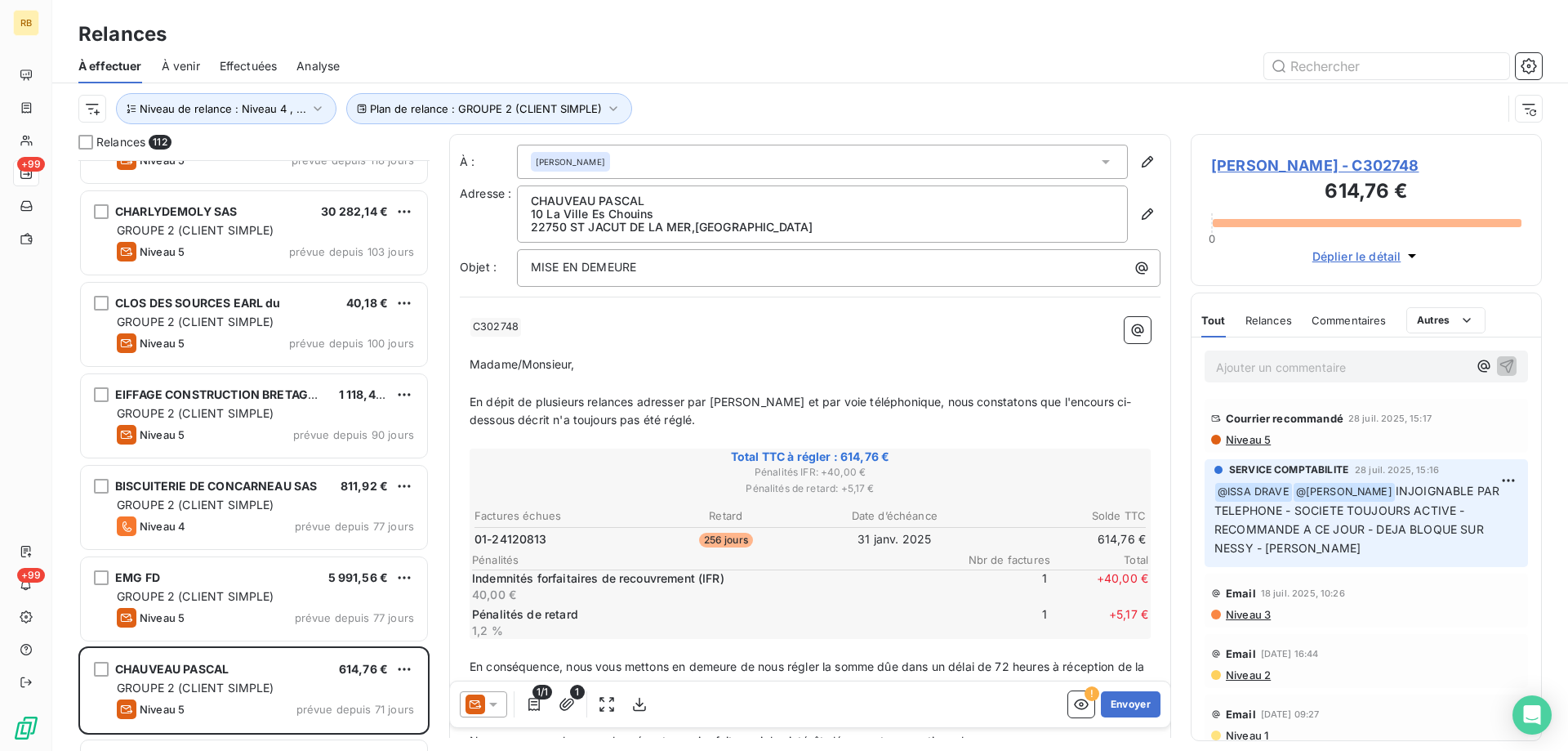
scroll to position [982, 0]
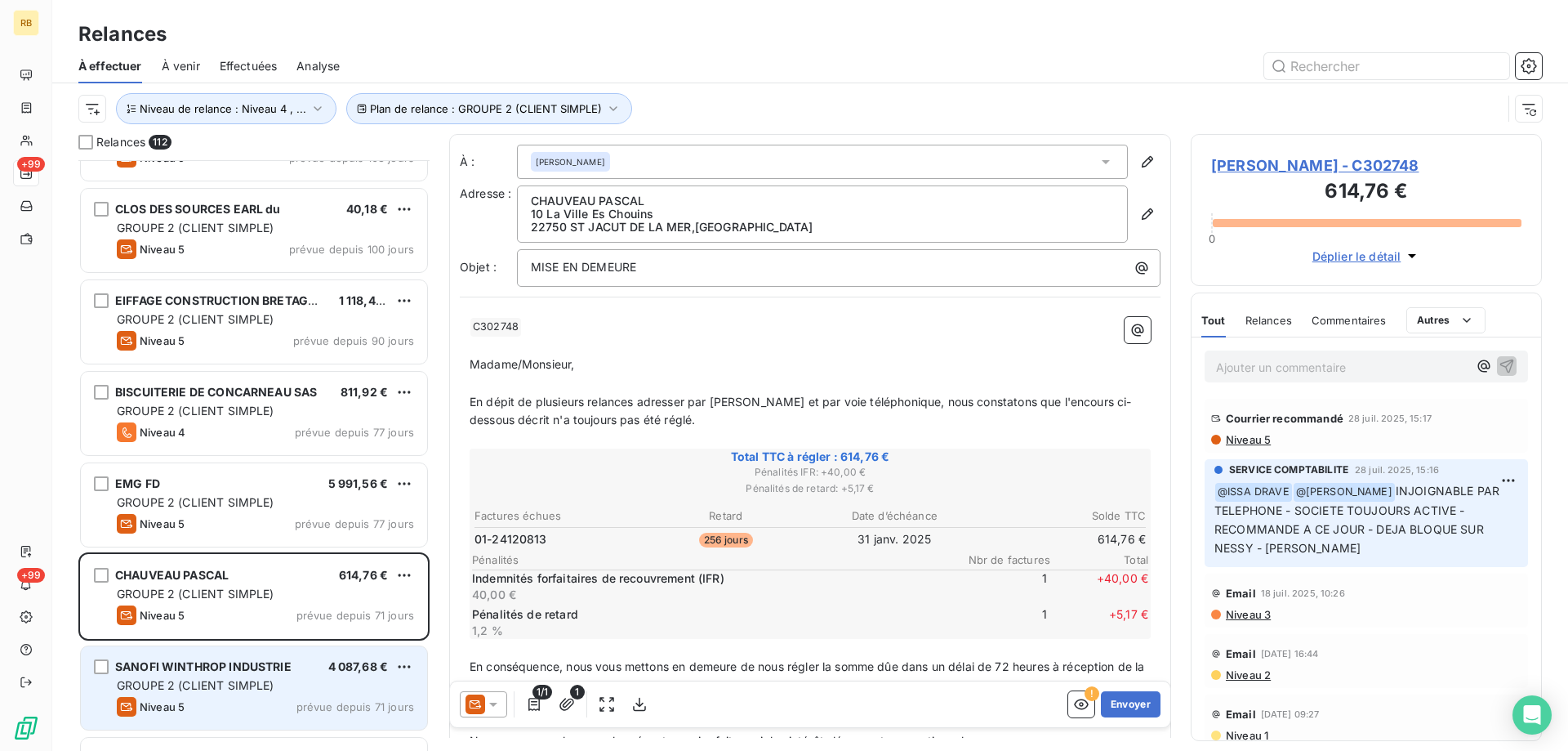
click at [156, 656] on div "SANOFI WINTHROP INDUSTRIE 4 087,68 € GROUPE 2 (CLIENT SIMPLE) Niveau 5 prévue d…" at bounding box center [254, 688] width 347 height 83
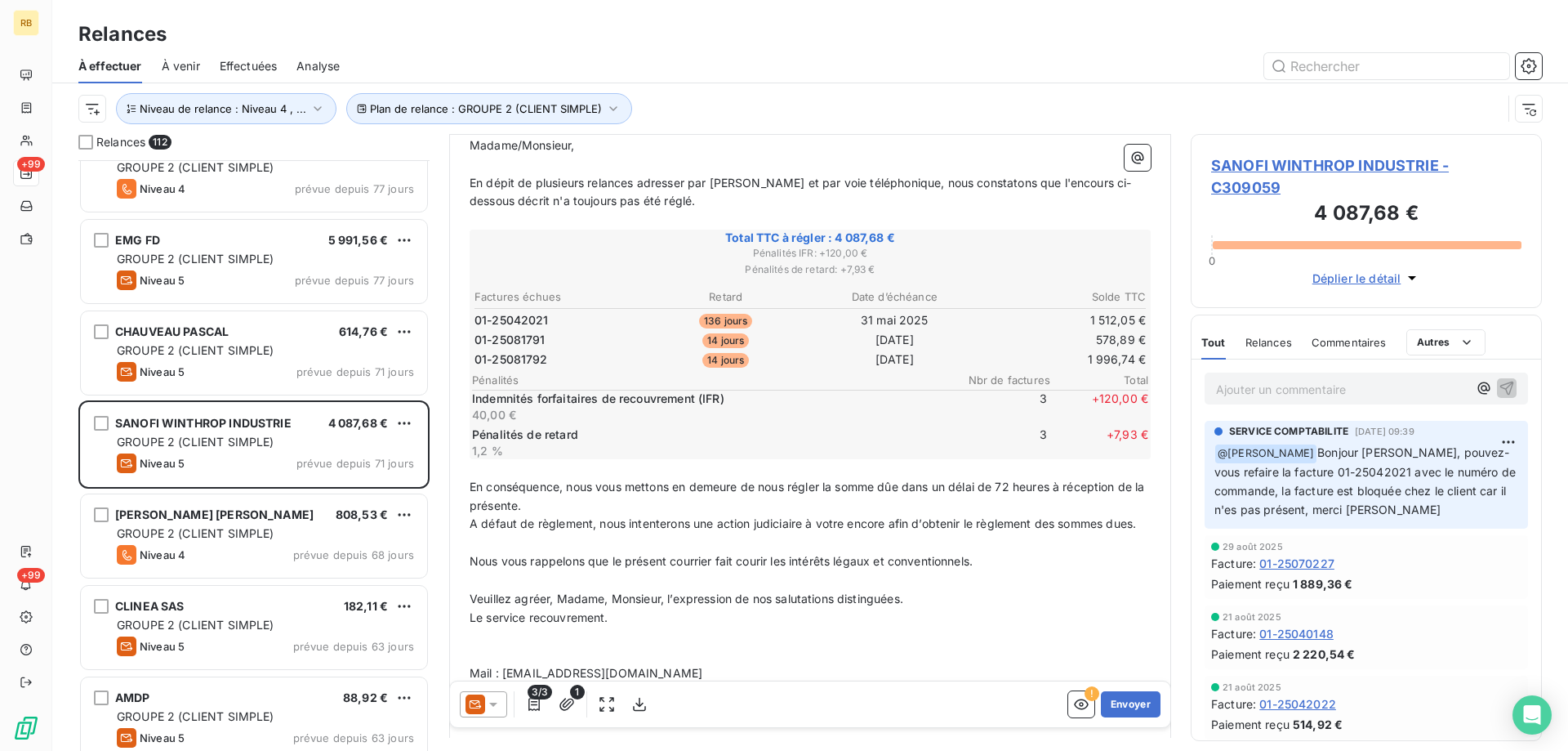
scroll to position [1227, 0]
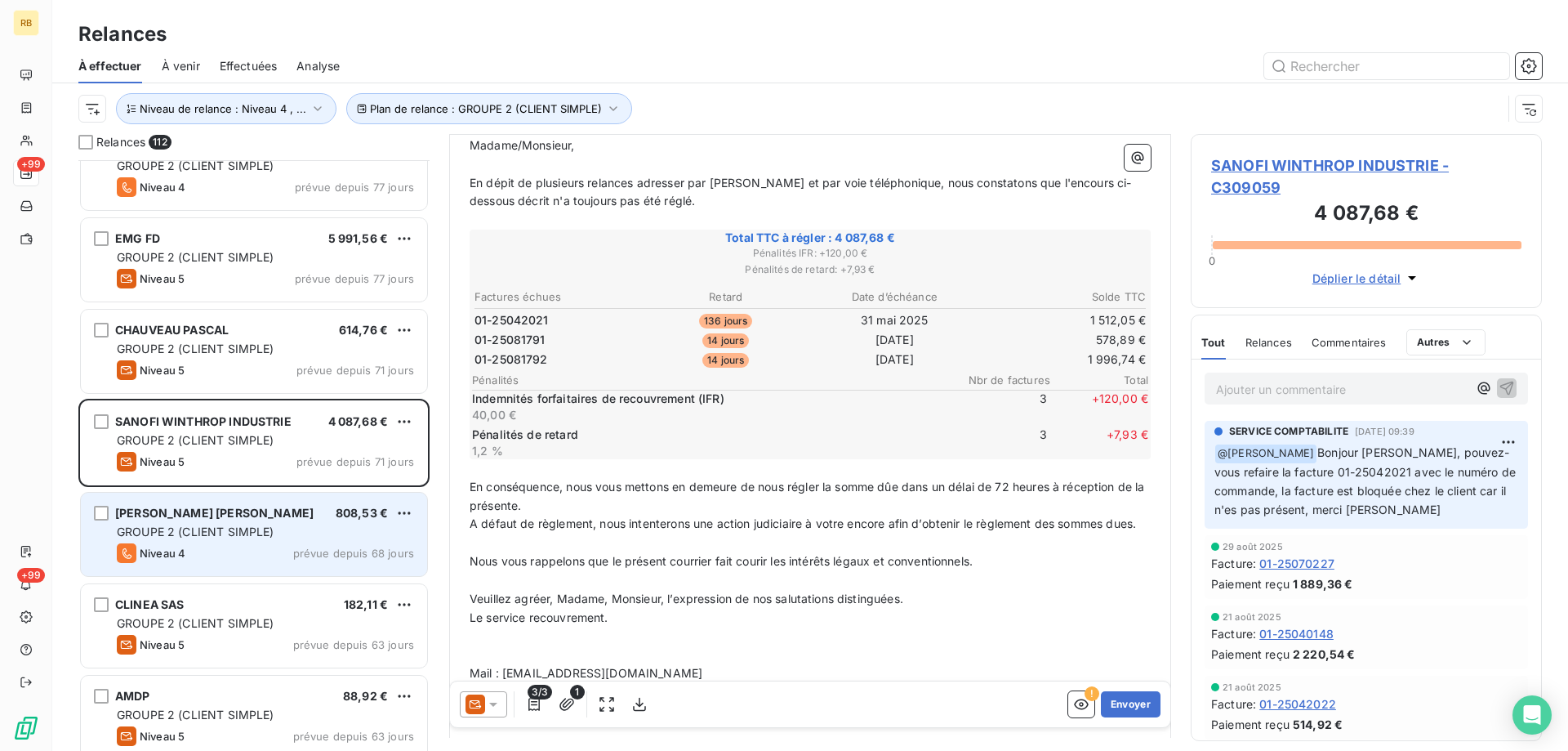
click at [294, 516] on div "BRION CARLIER STEPHANE 808,53 €" at bounding box center [265, 513] width 297 height 15
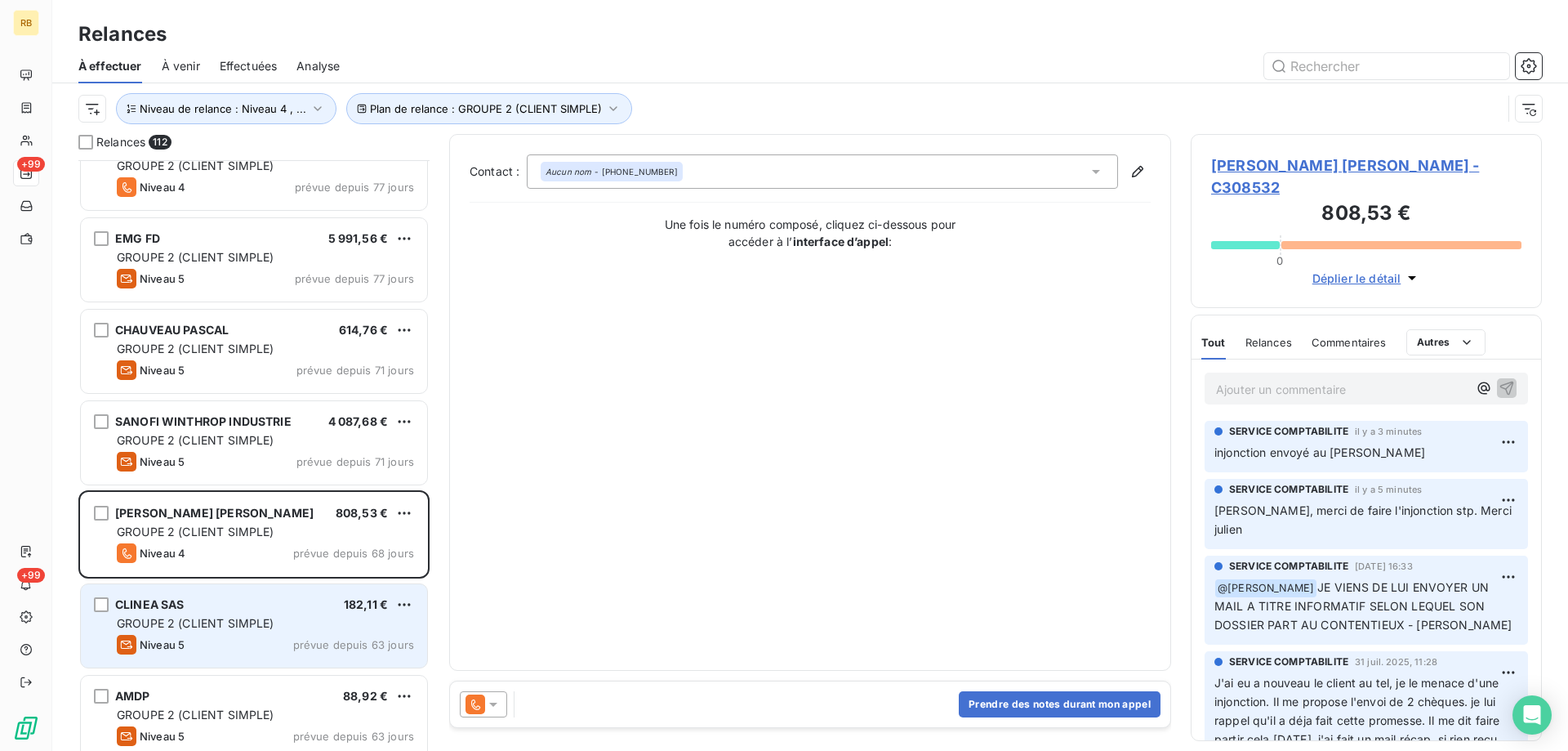
click at [247, 605] on div "CLINEA SAS 182,11 €" at bounding box center [265, 604] width 297 height 15
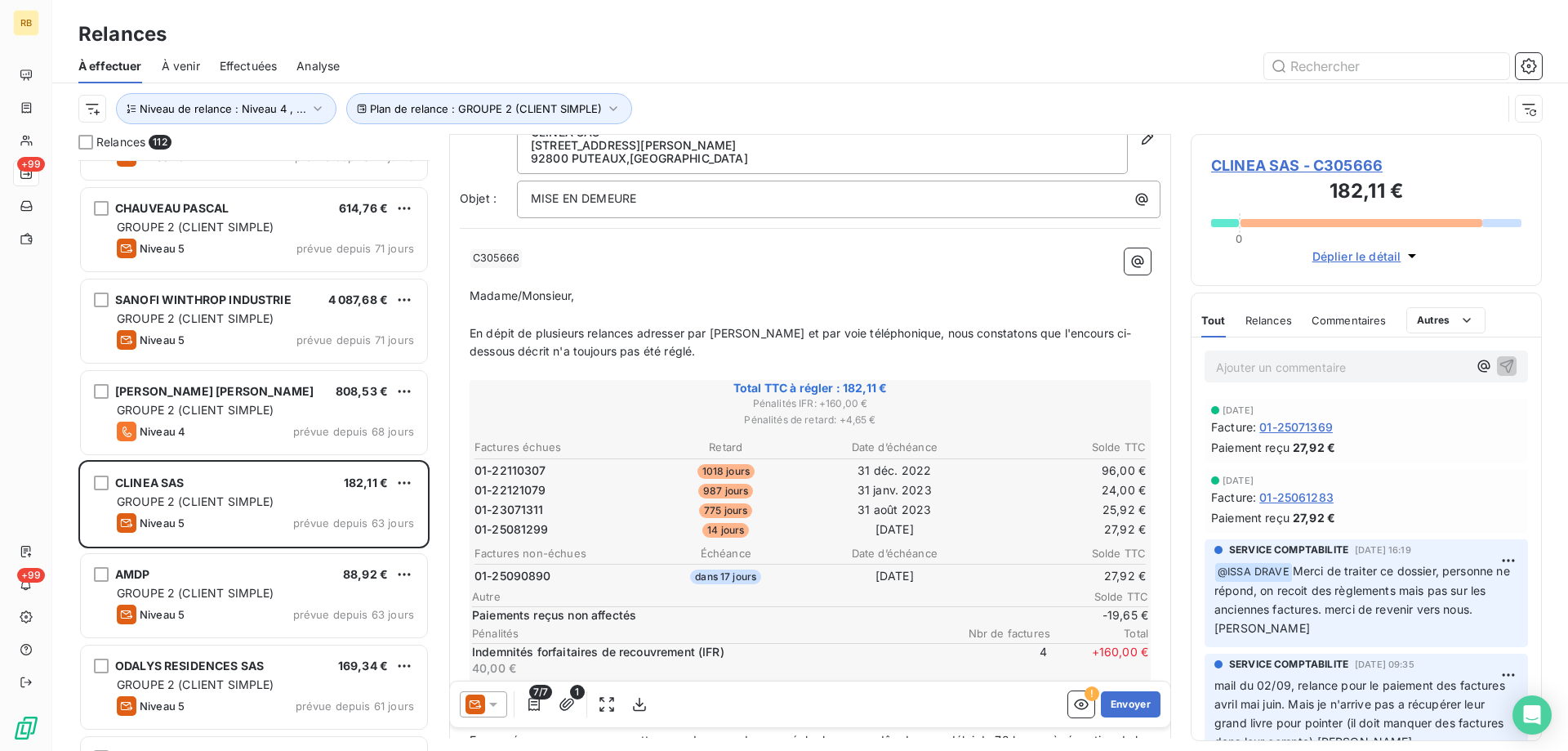
scroll to position [1472, 0]
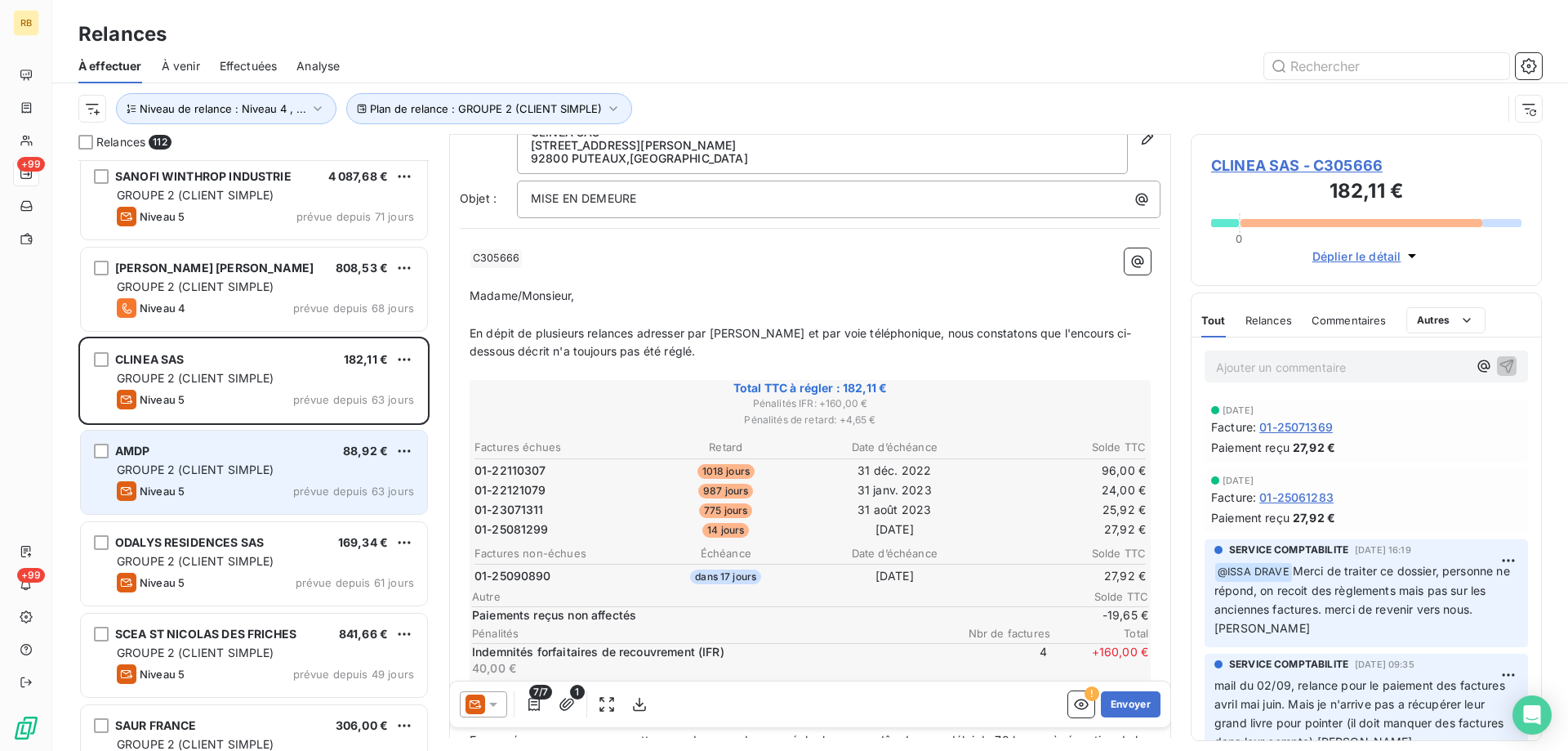
click at [159, 467] on span "GROUPE 2 (CLIENT SIMPLE)" at bounding box center [196, 469] width 158 height 14
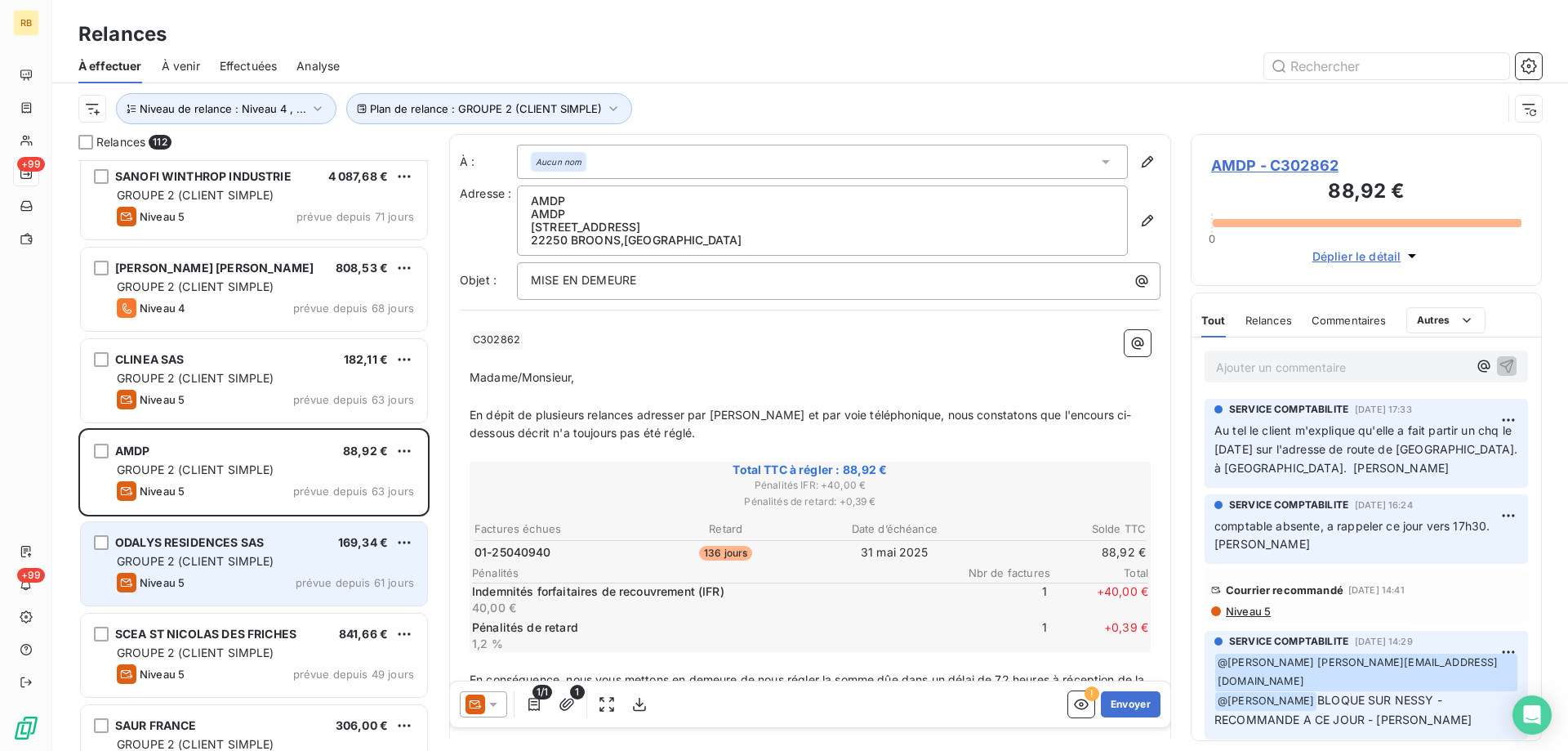
click at [185, 580] on div "Niveau 5 prévue depuis 61 jours" at bounding box center [265, 582] width 297 height 19
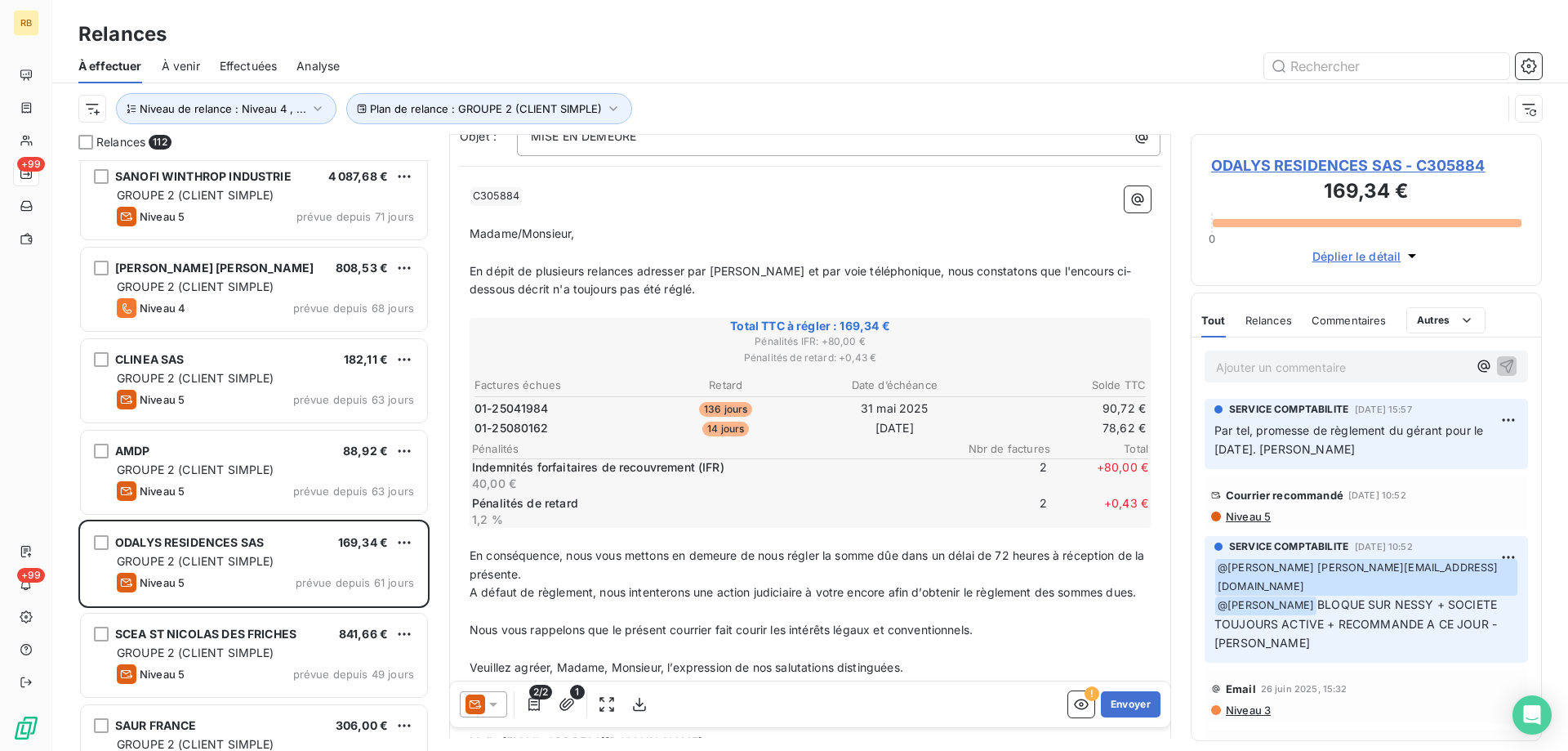
scroll to position [165, 0]
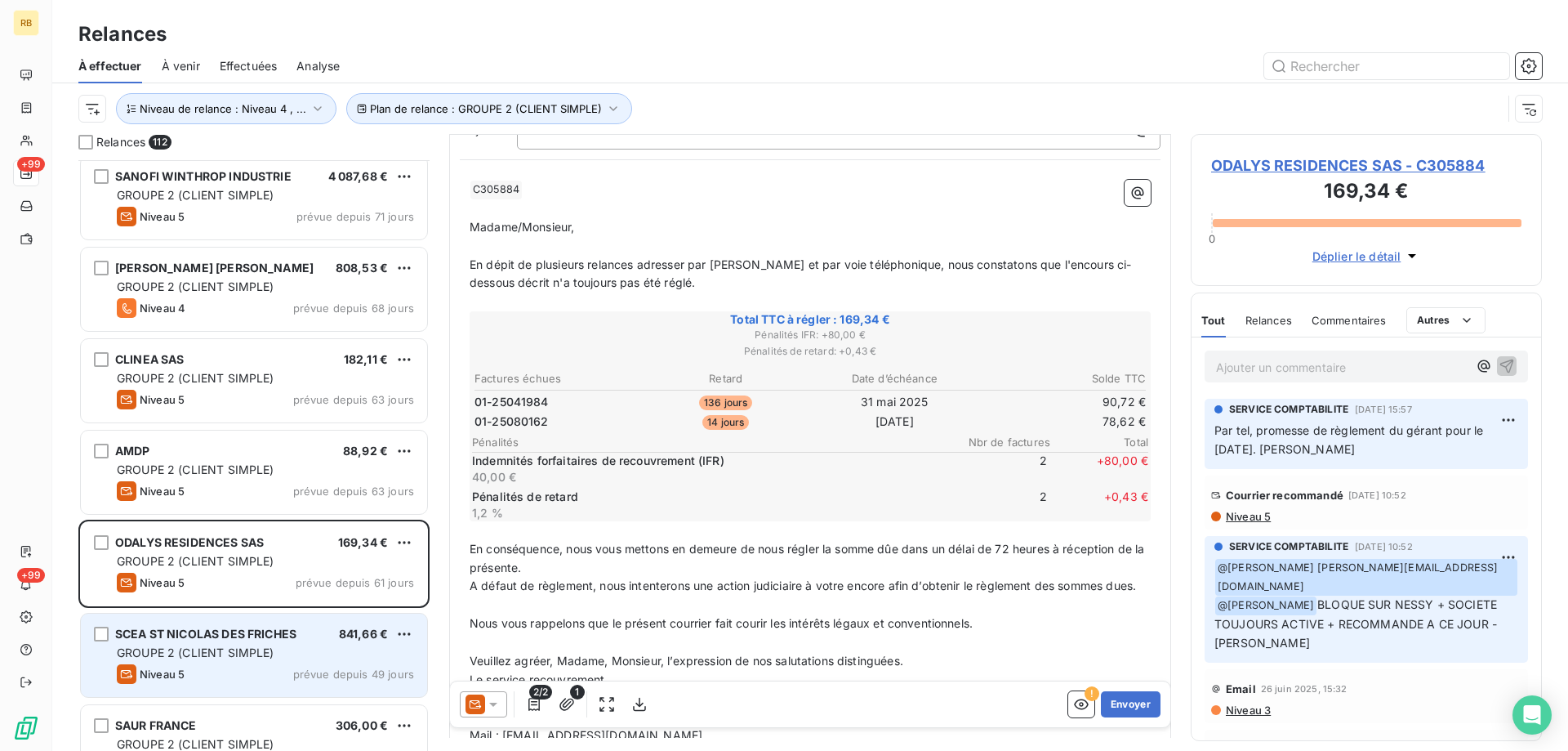
click at [228, 654] on span "GROUPE 2 (CLIENT SIMPLE)" at bounding box center [196, 652] width 158 height 14
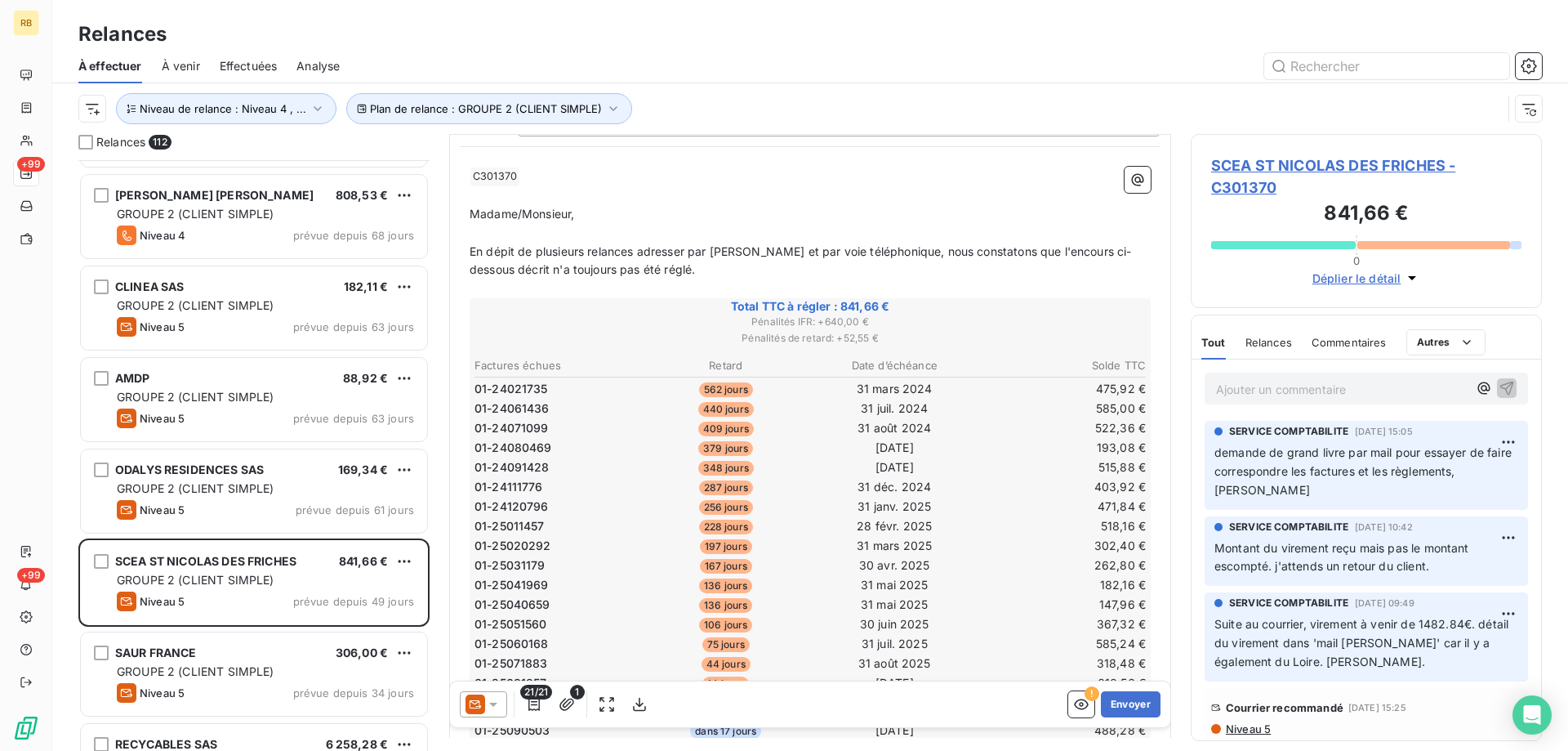
scroll to position [1553, 0]
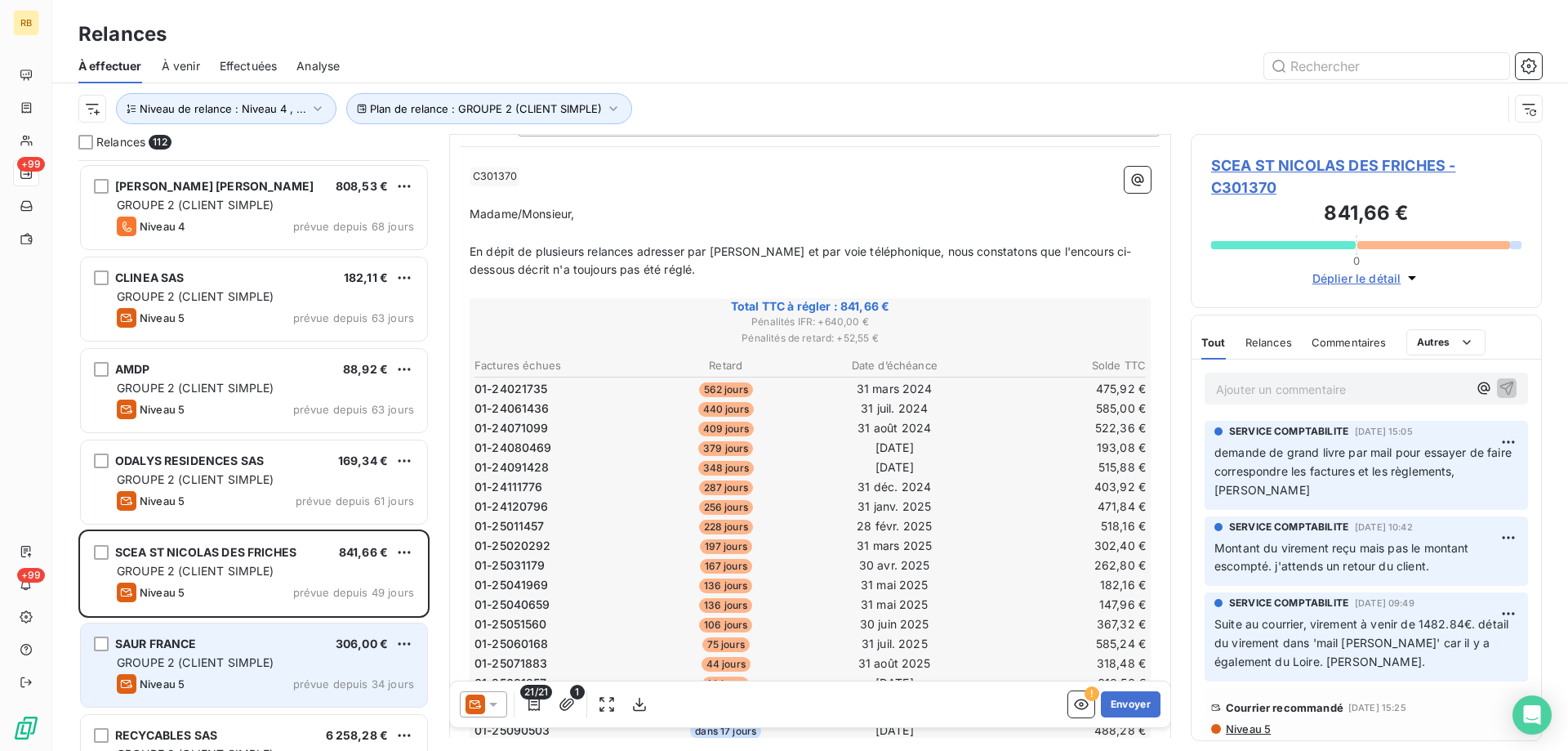
click at [242, 628] on div "SAUR FRANCE 306,00 € GROUPE 2 (CLIENT SIMPLE) Niveau 5 prévue depuis 34 jours" at bounding box center [254, 665] width 347 height 83
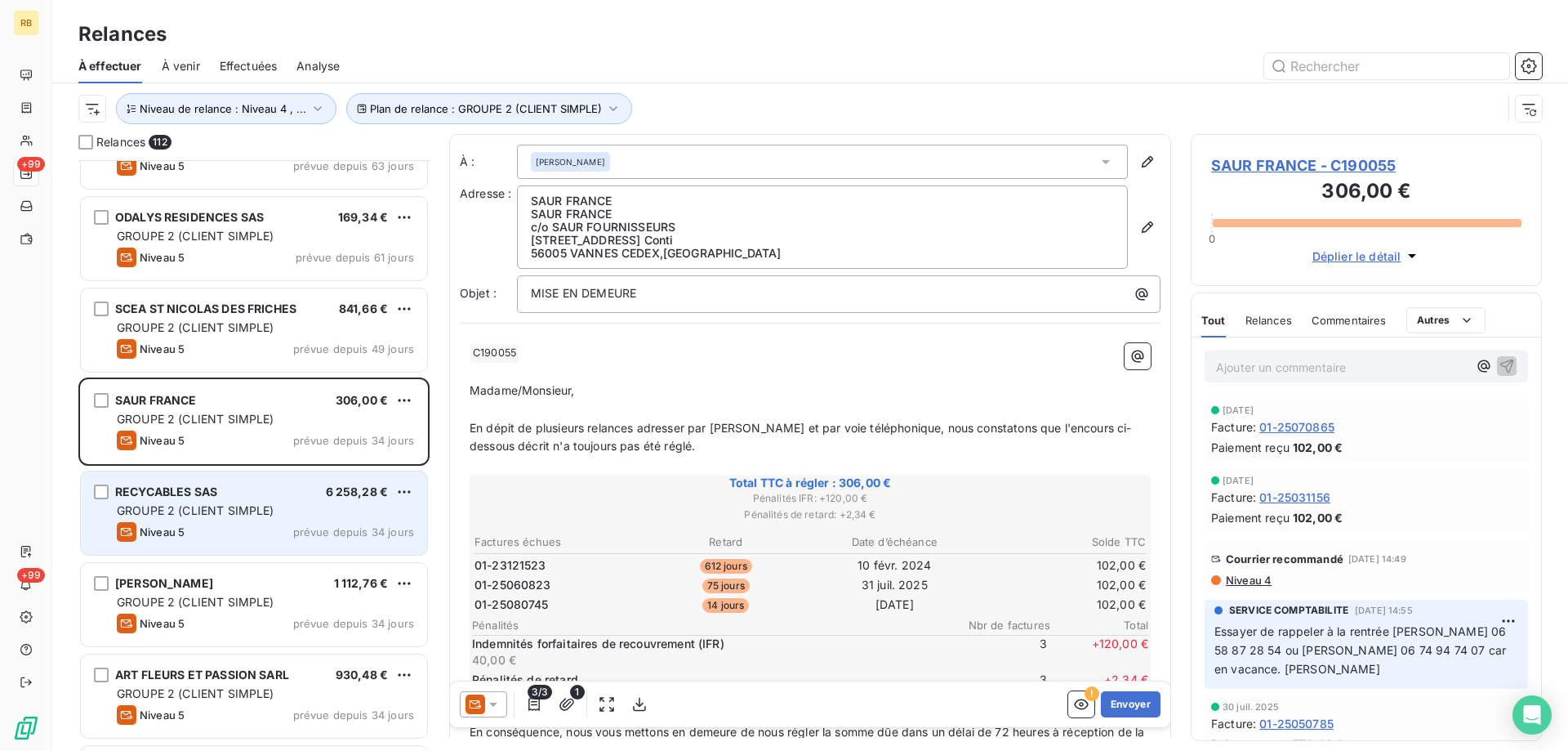
scroll to position [1799, 0]
click at [286, 524] on div "Niveau 5 prévue depuis 34 jours" at bounding box center [265, 530] width 297 height 19
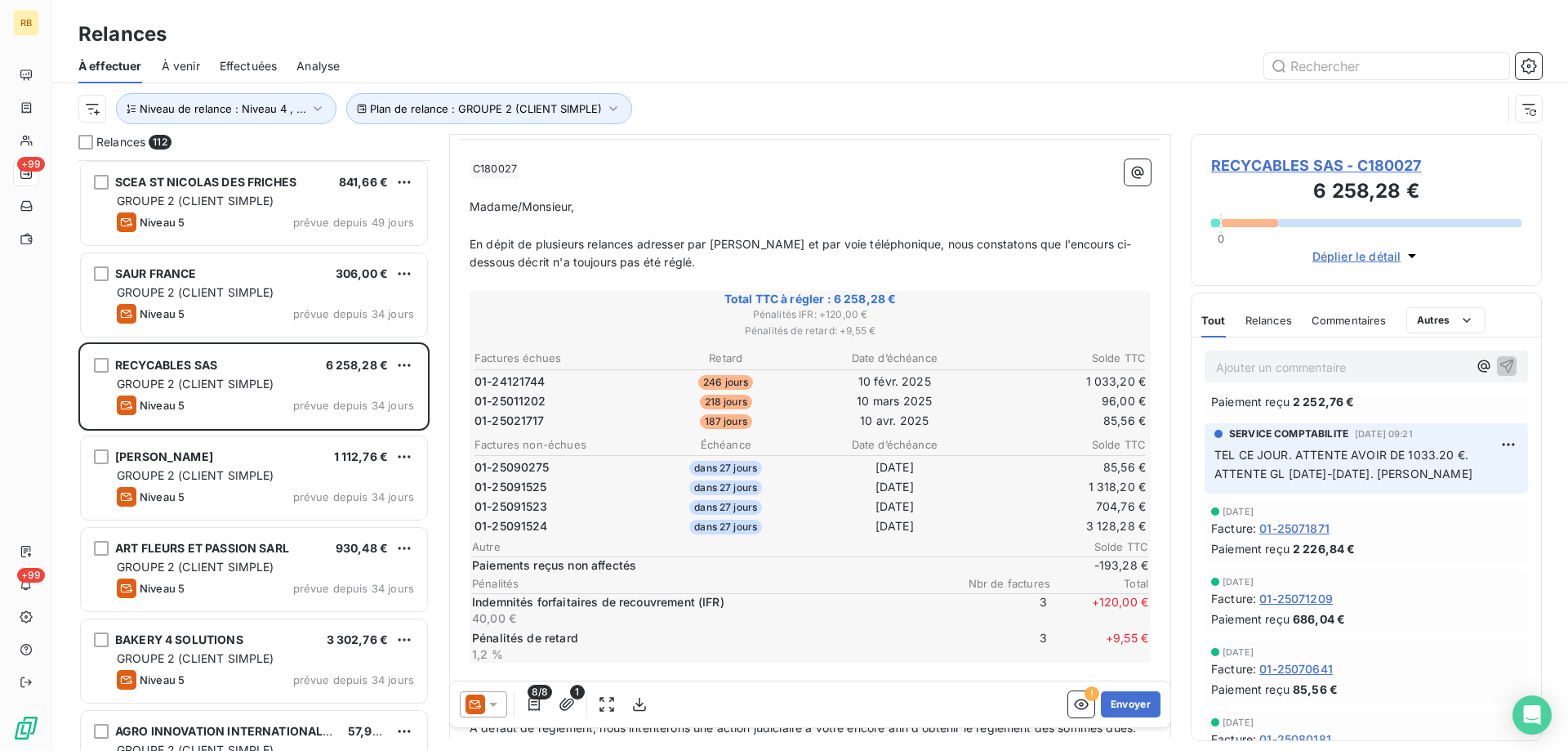
scroll to position [2044, 0]
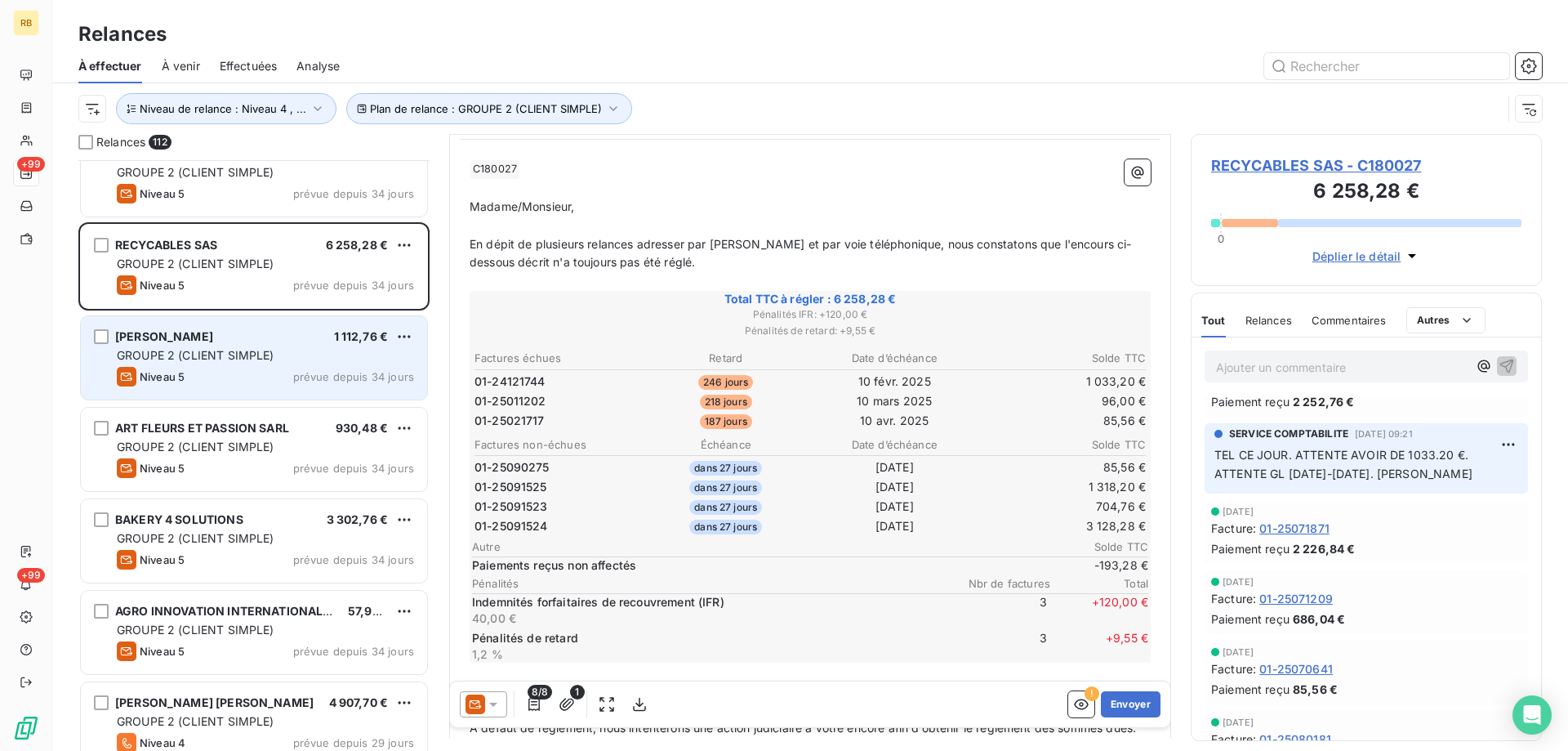
click at [228, 330] on div "BOUTET LUCIEN 1 112,76 €" at bounding box center [265, 336] width 297 height 15
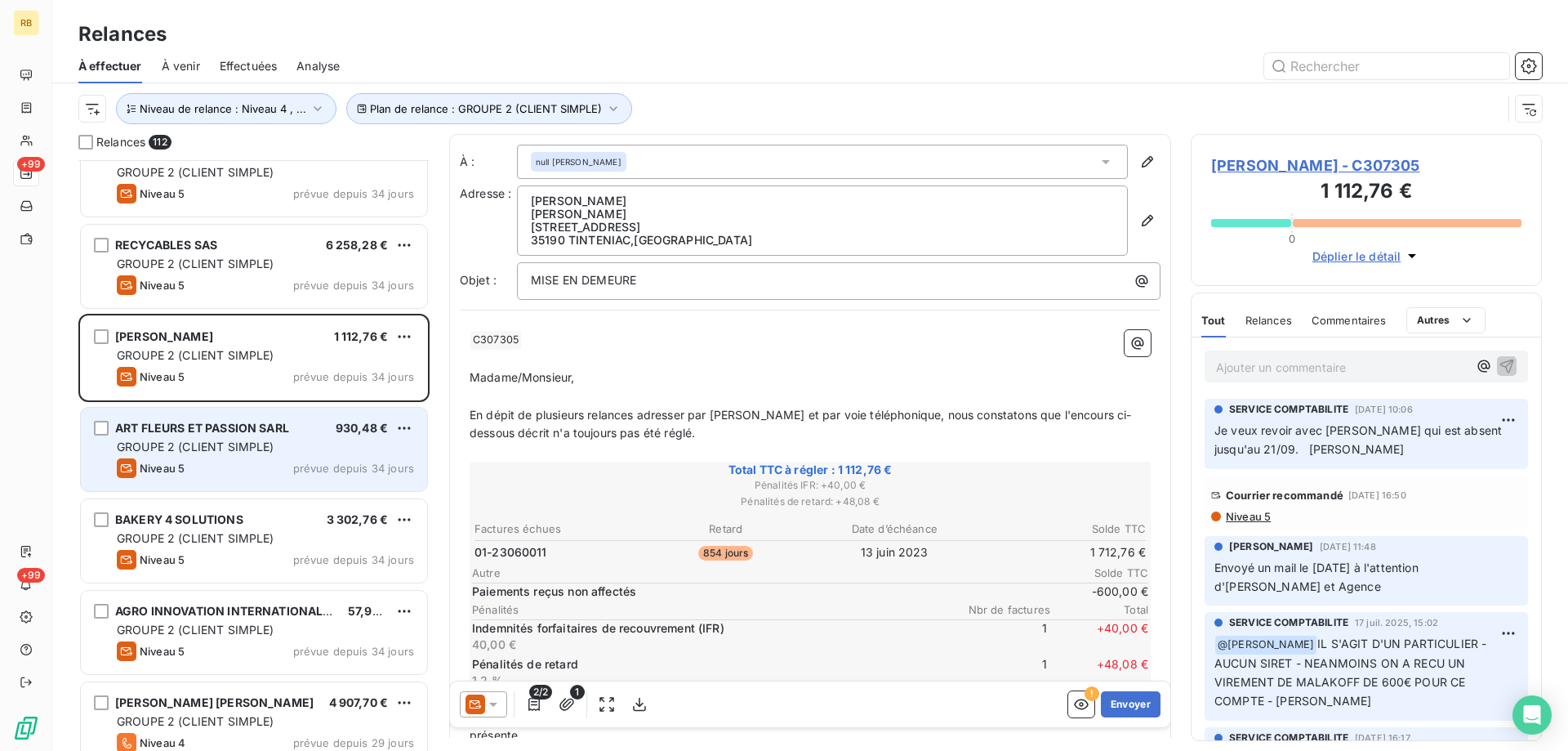
click at [252, 443] on span "GROUPE 2 (CLIENT SIMPLE)" at bounding box center [196, 447] width 158 height 14
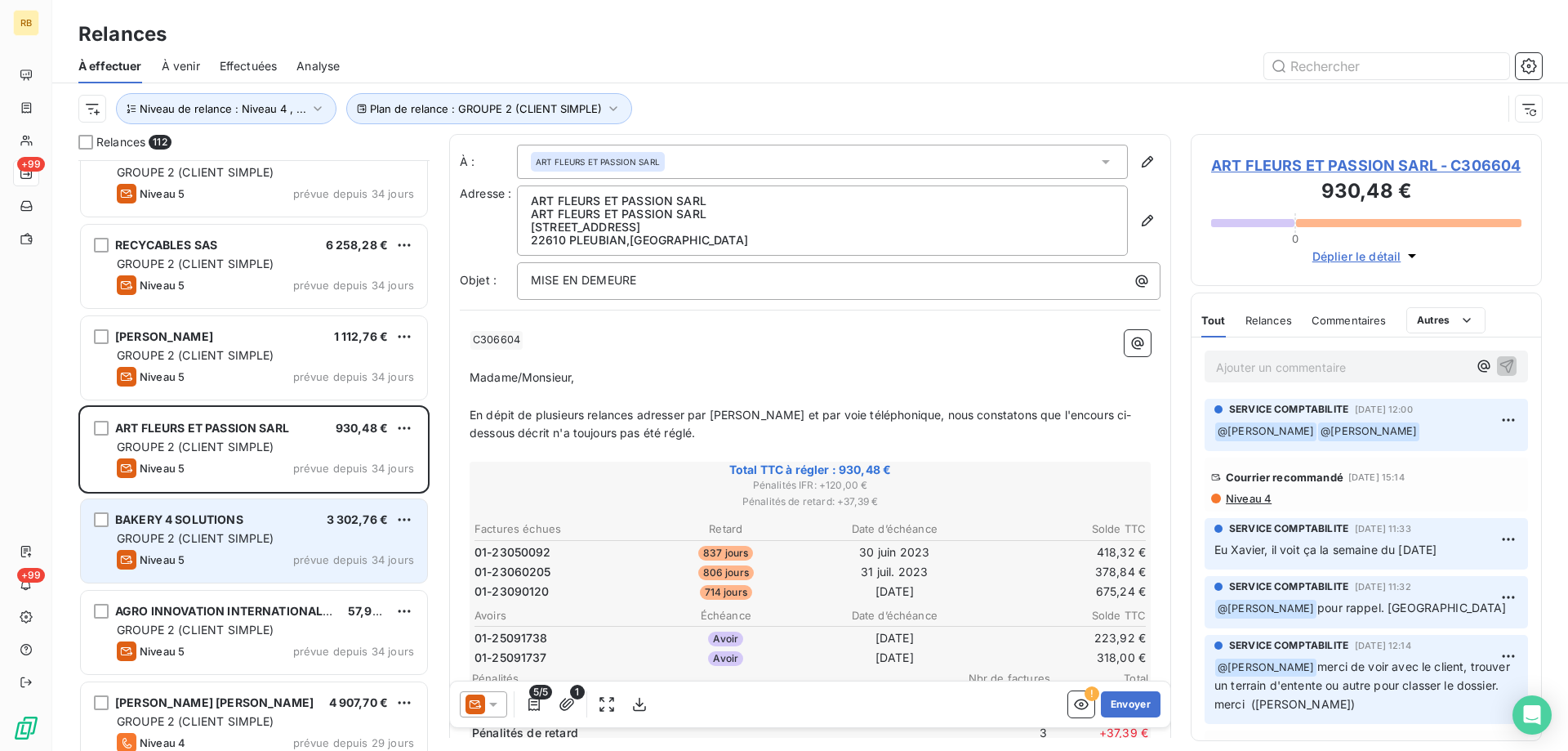
click at [263, 533] on span "GROUPE 2 (CLIENT SIMPLE)" at bounding box center [196, 538] width 158 height 14
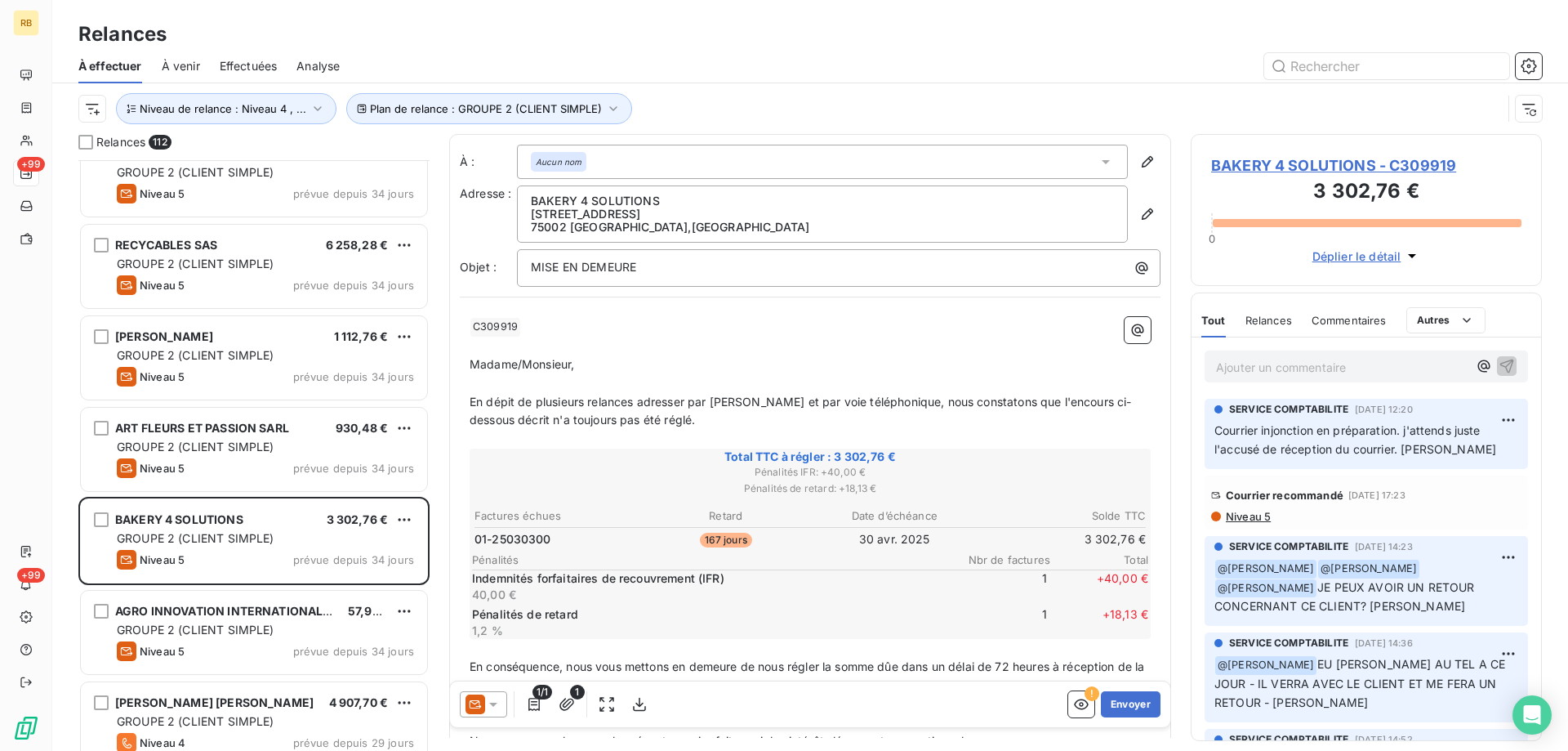
click at [1246, 511] on span "Niveau 5" at bounding box center [1247, 516] width 46 height 13
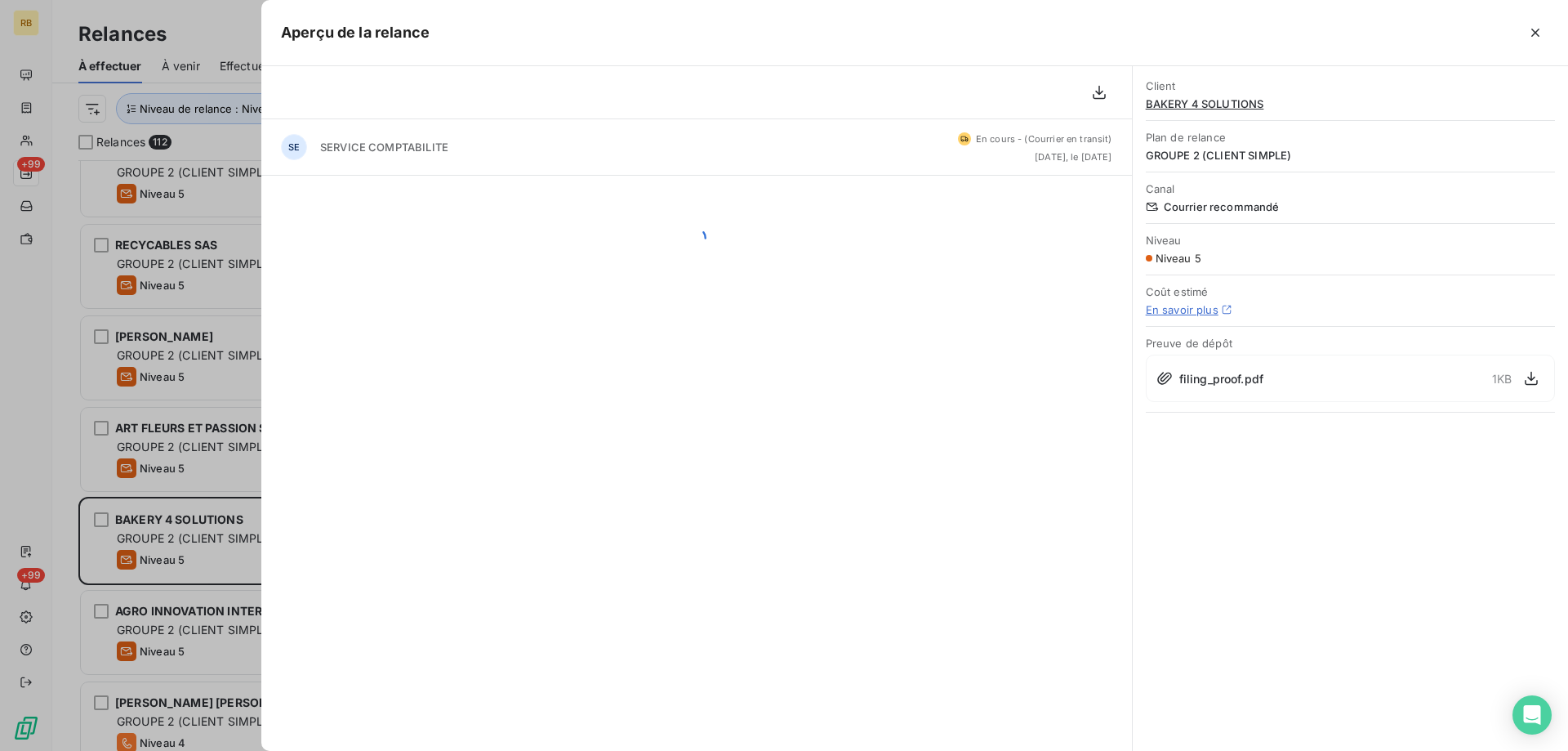
scroll to position [579, 339]
click at [200, 554] on div at bounding box center [784, 375] width 1568 height 751
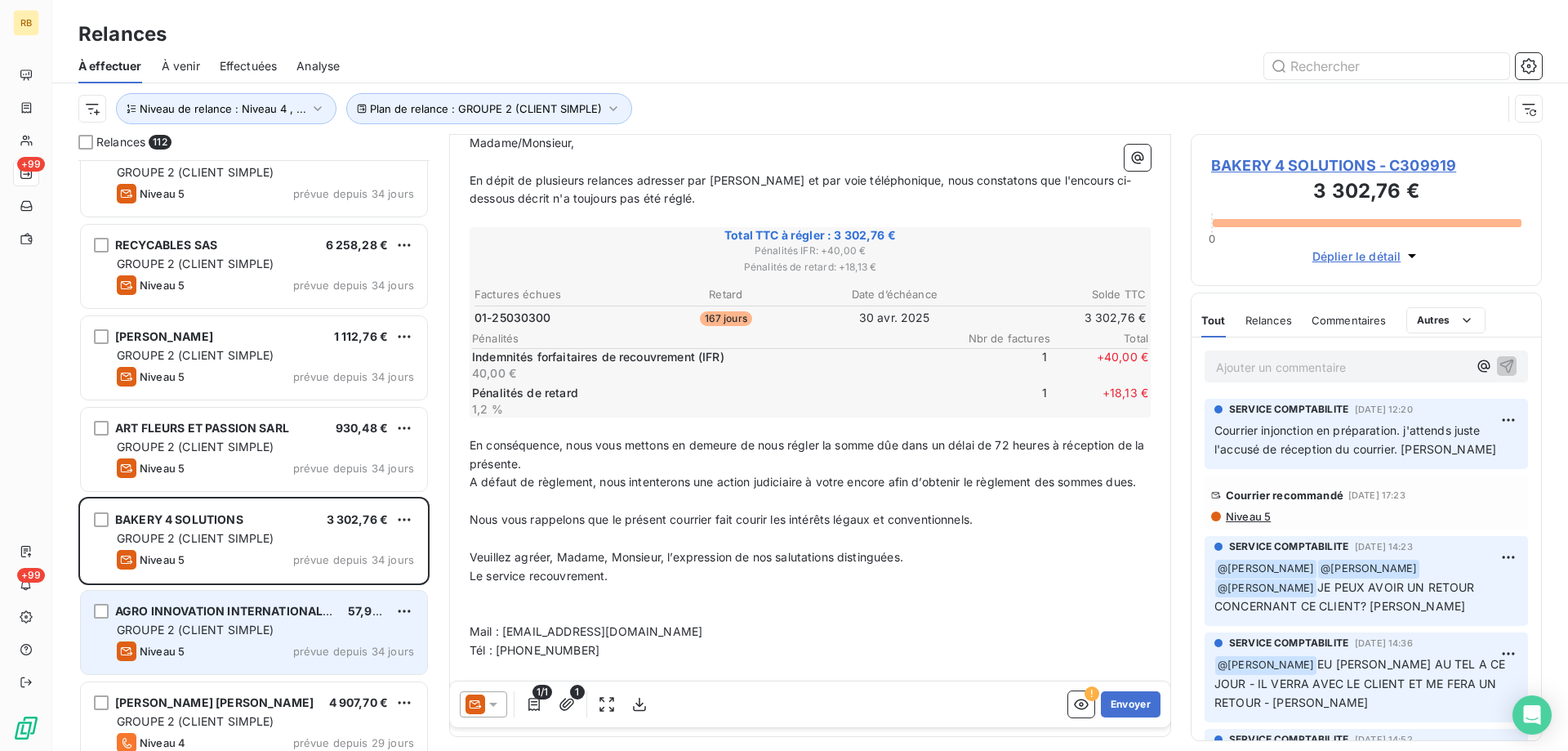
scroll to position [246, 0]
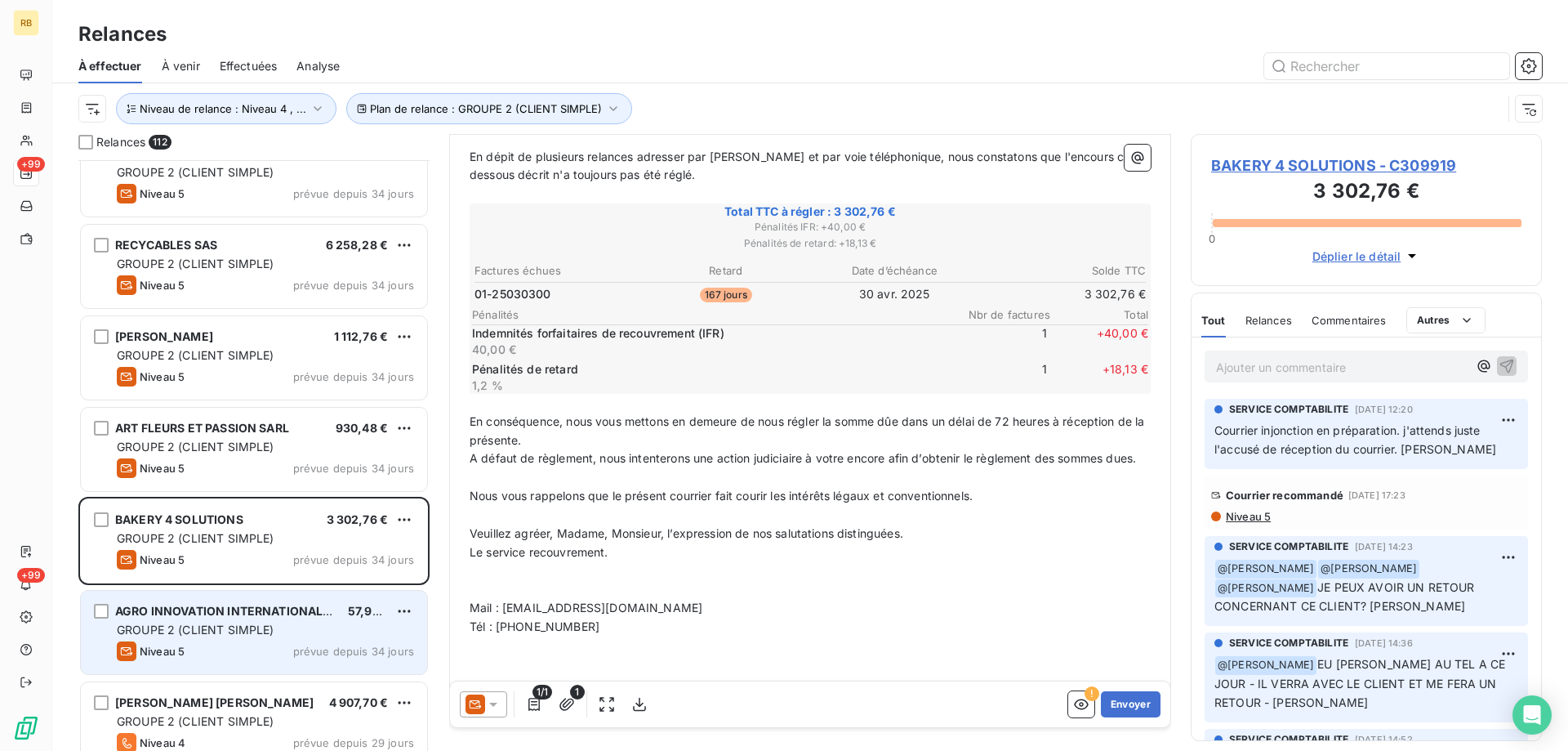
click at [284, 607] on span "AGRO INNOVATION INTERNATIONAL SAS" at bounding box center [231, 610] width 233 height 14
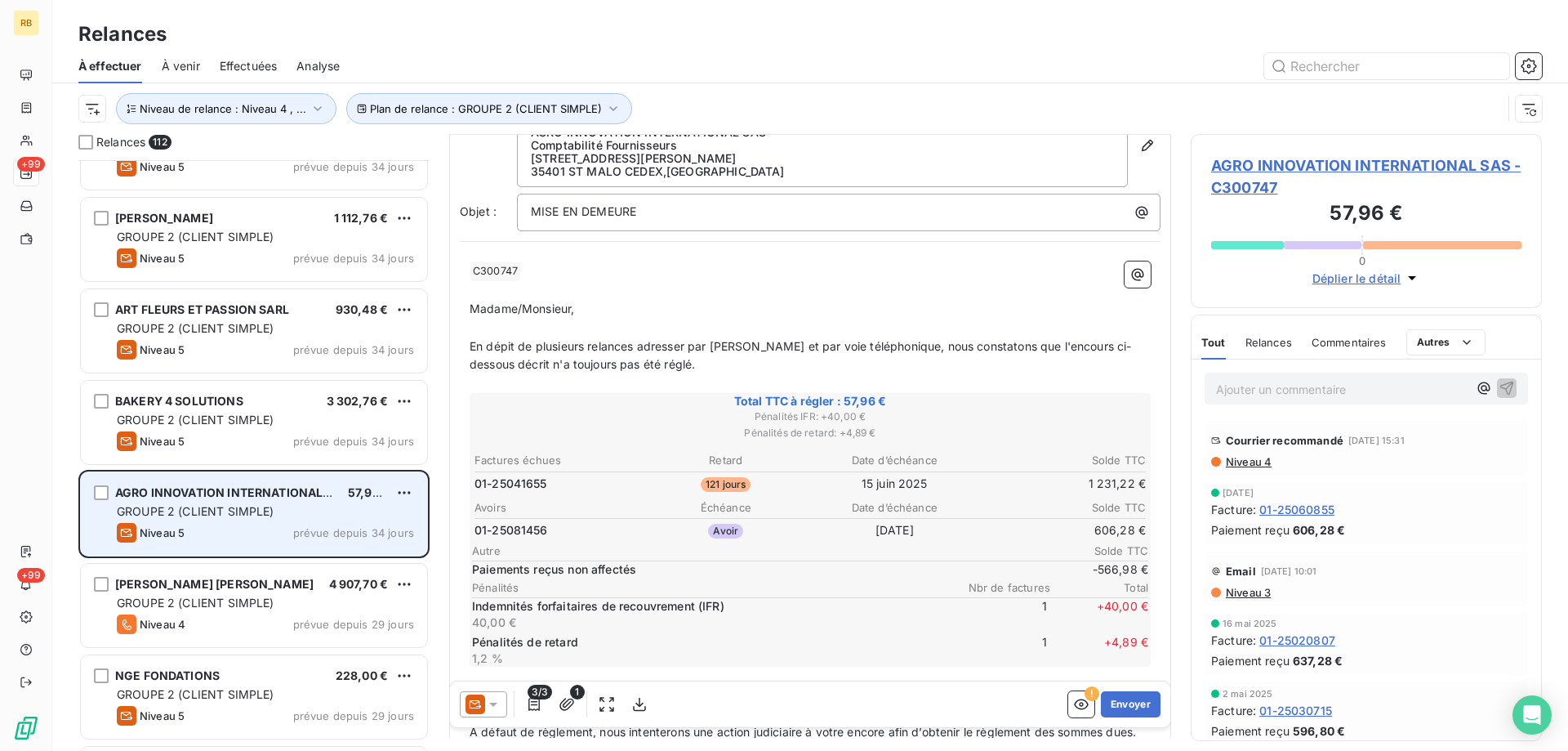
scroll to position [2207, 0]
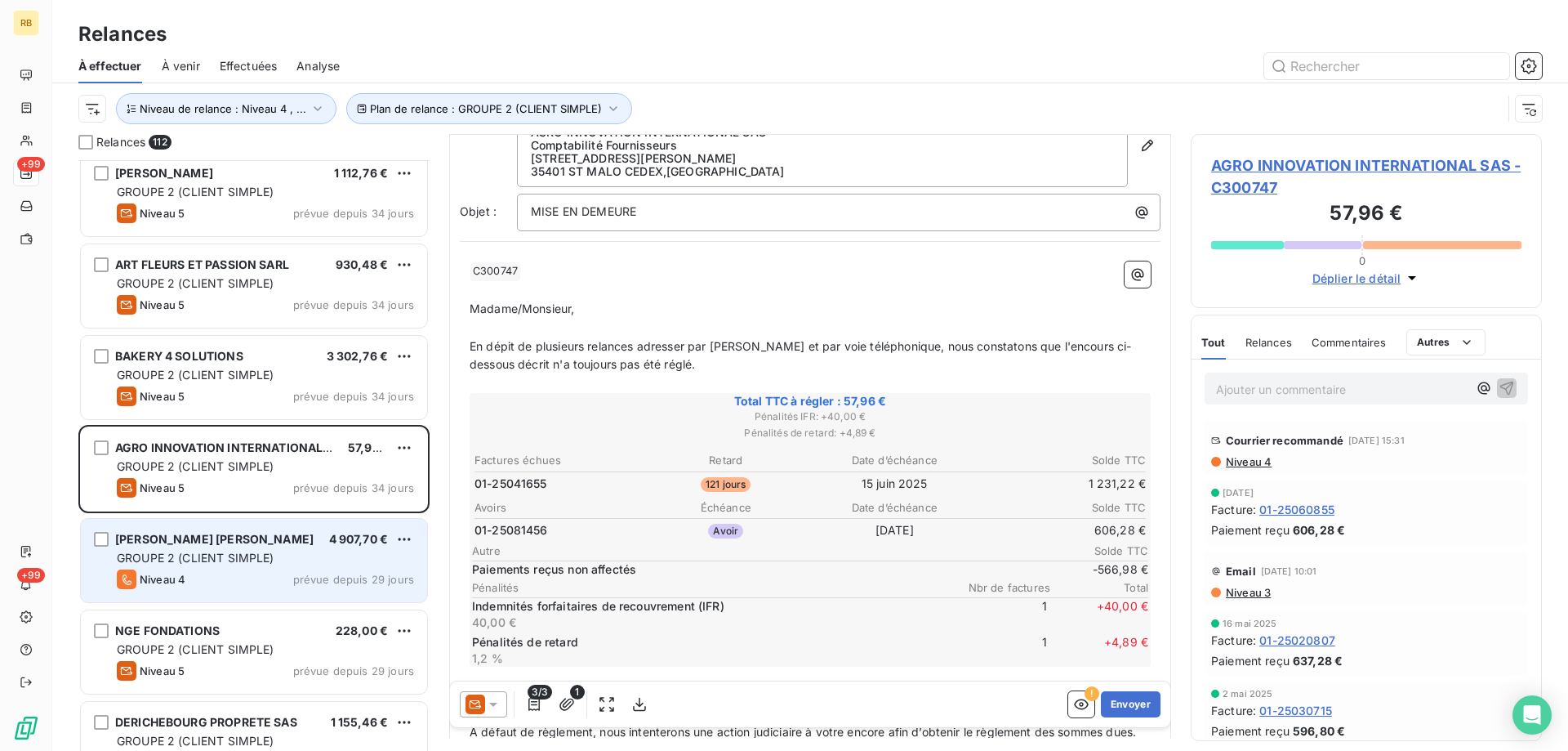
click at [250, 573] on div "Niveau 4 prévue depuis 29 jours" at bounding box center [265, 579] width 297 height 19
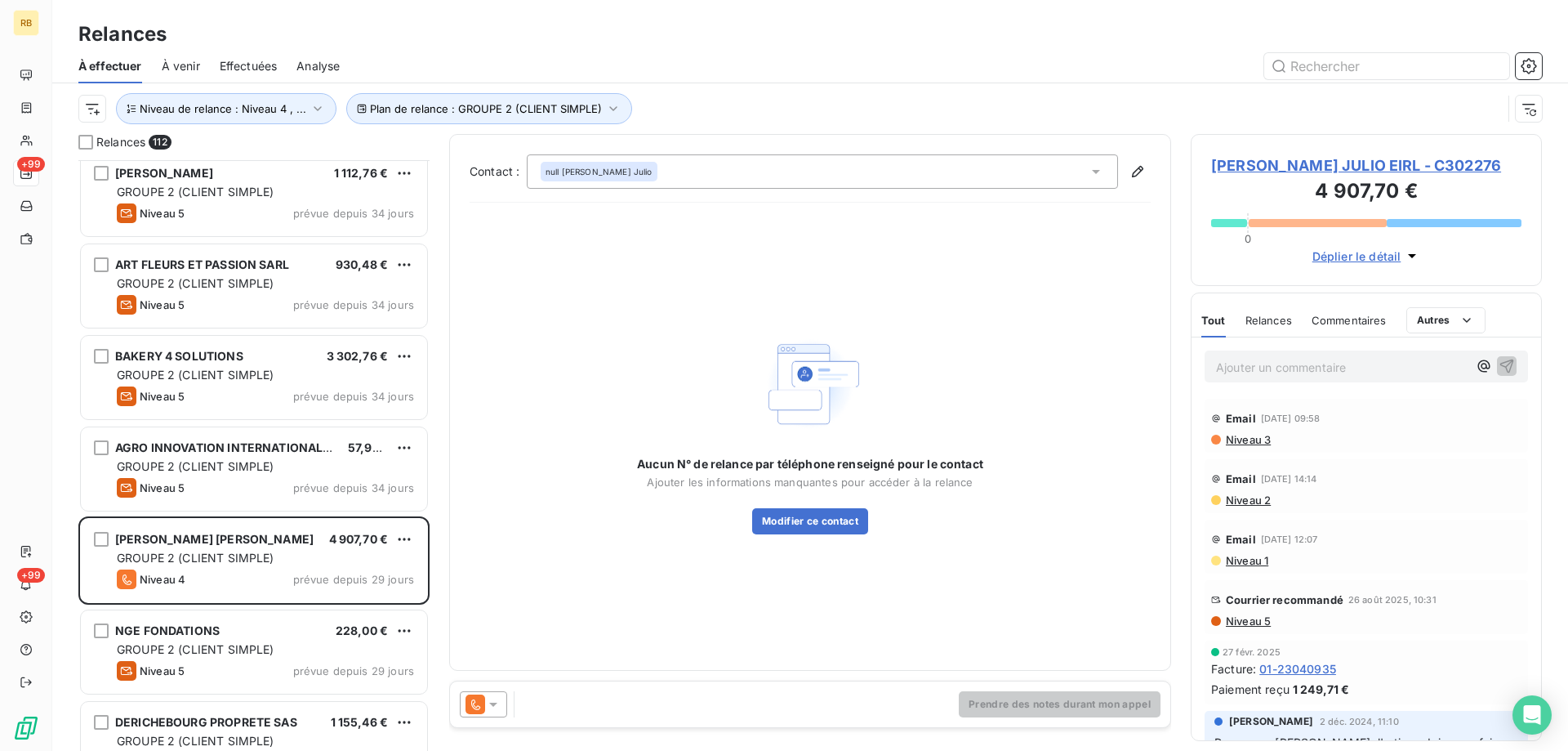
click at [1316, 165] on span "VILAS BOAS JULIO EIRL - C302276" at bounding box center [1367, 165] width 310 height 22
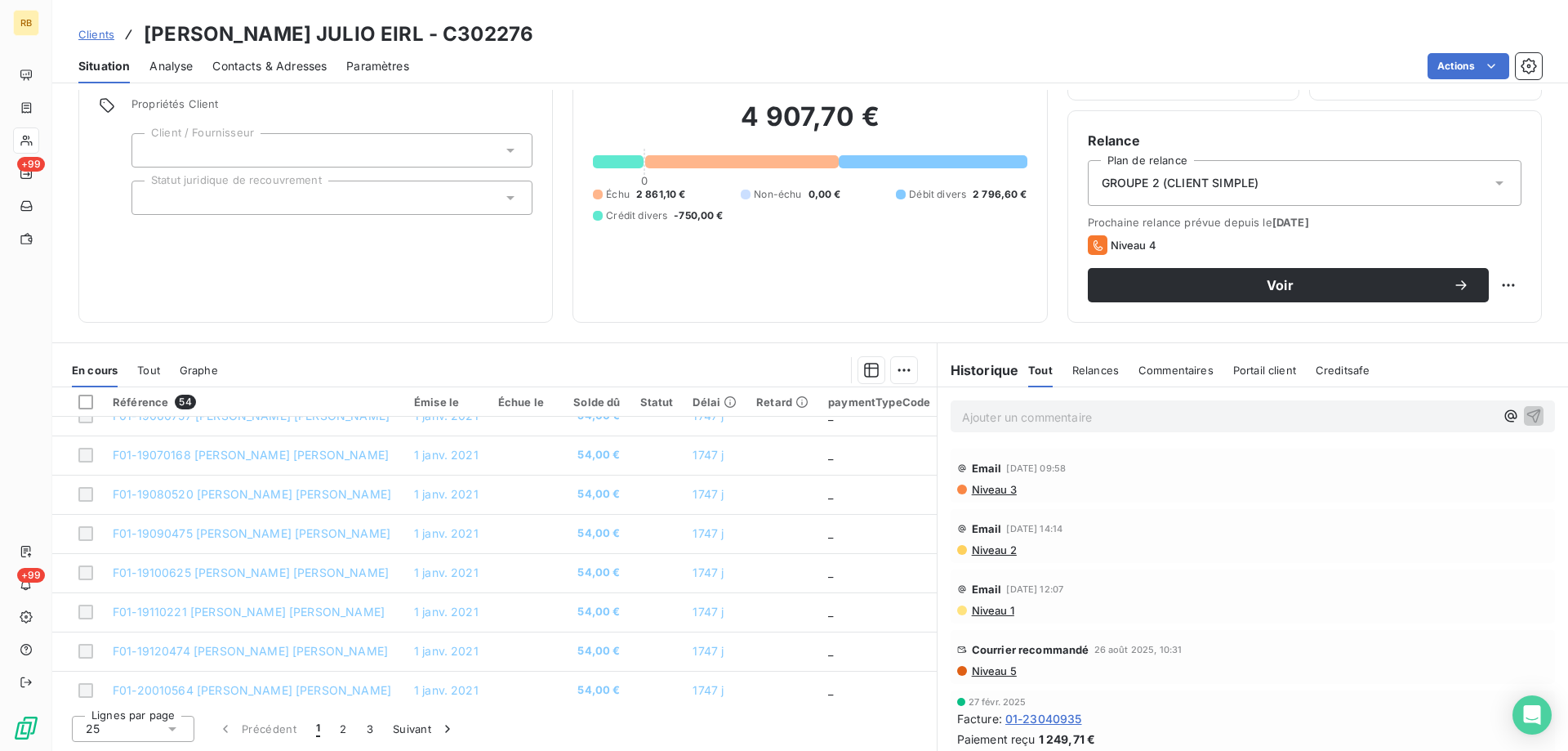
scroll to position [212, 0]
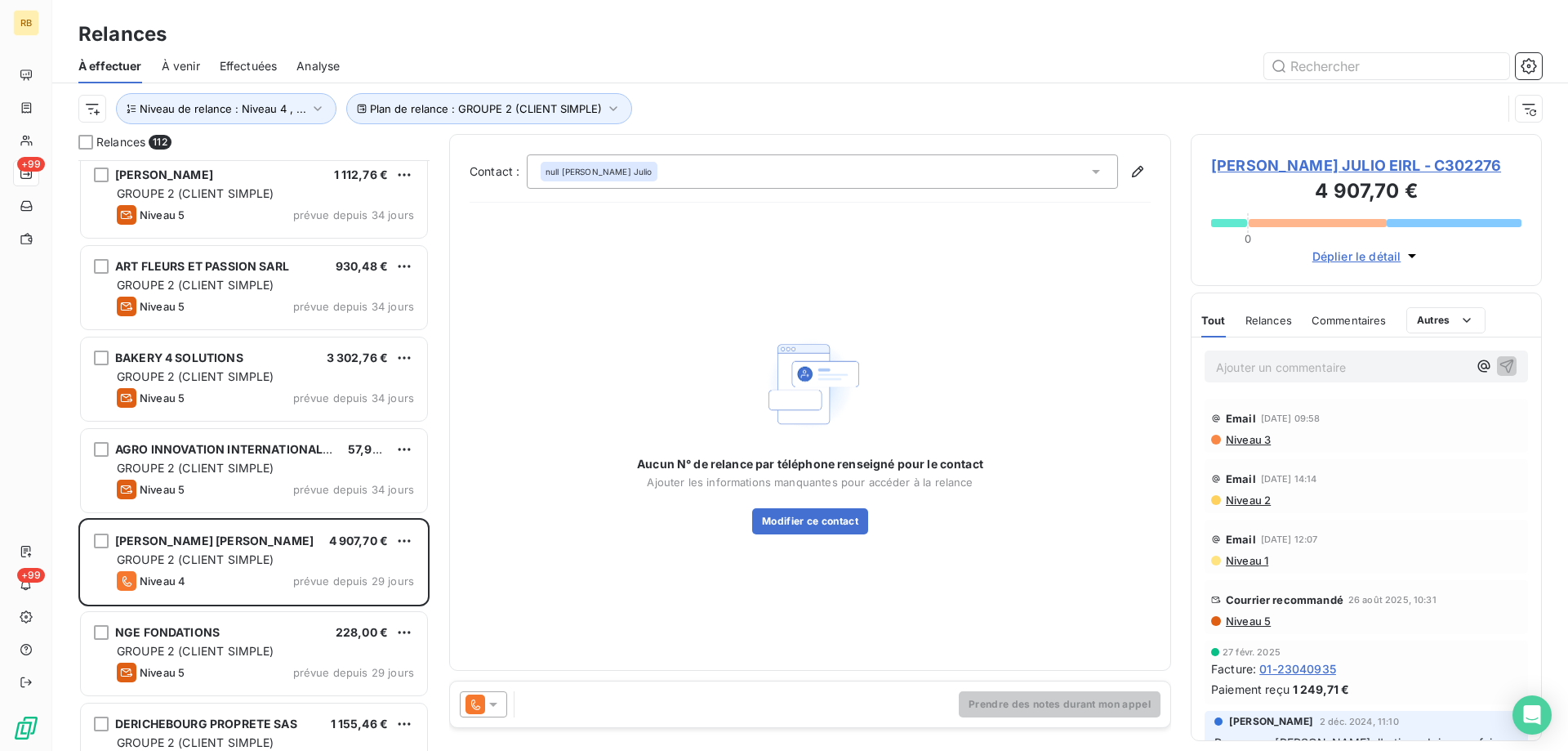
scroll to position [2289, 0]
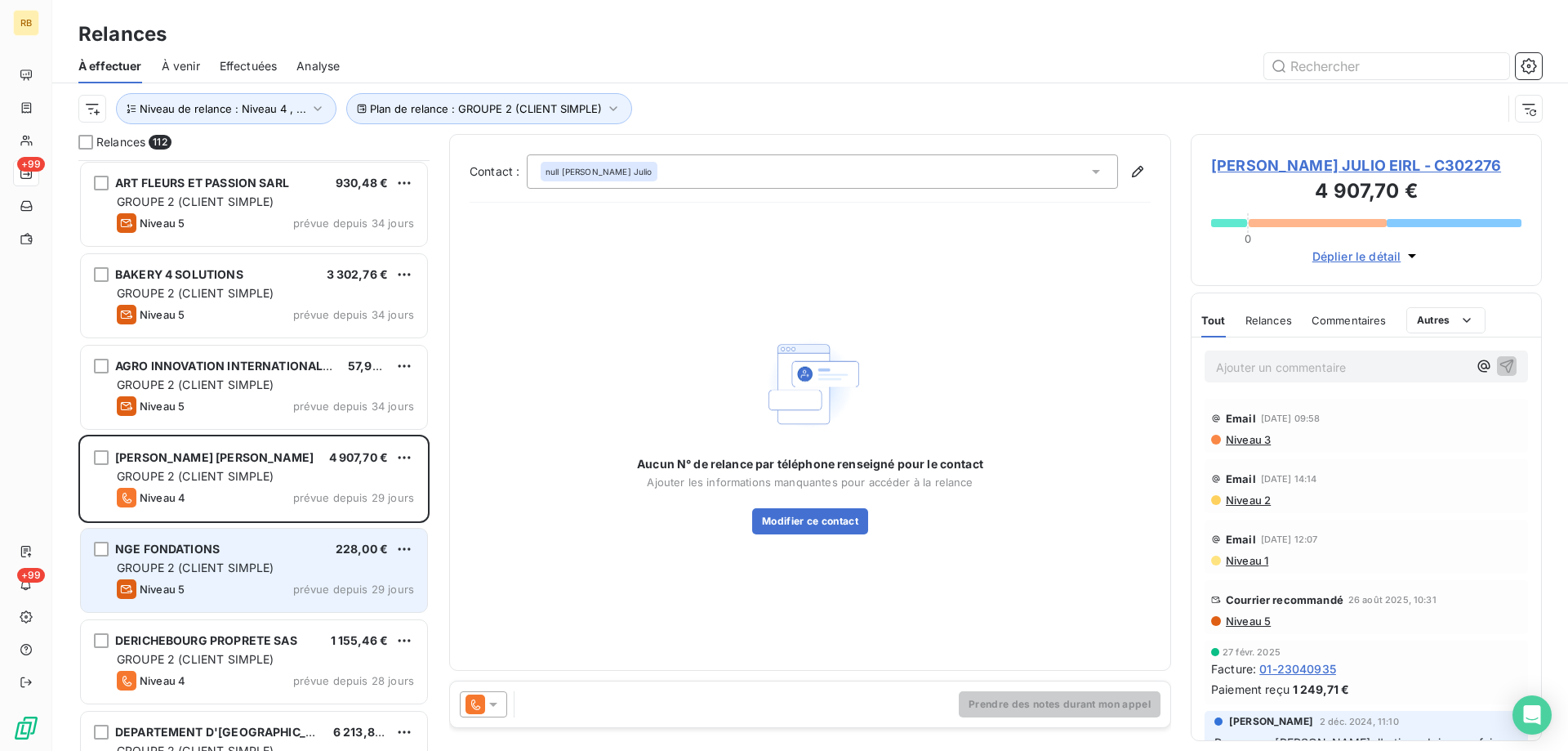
click at [230, 574] on span "GROUPE 2 (CLIENT SIMPLE)" at bounding box center [196, 567] width 158 height 14
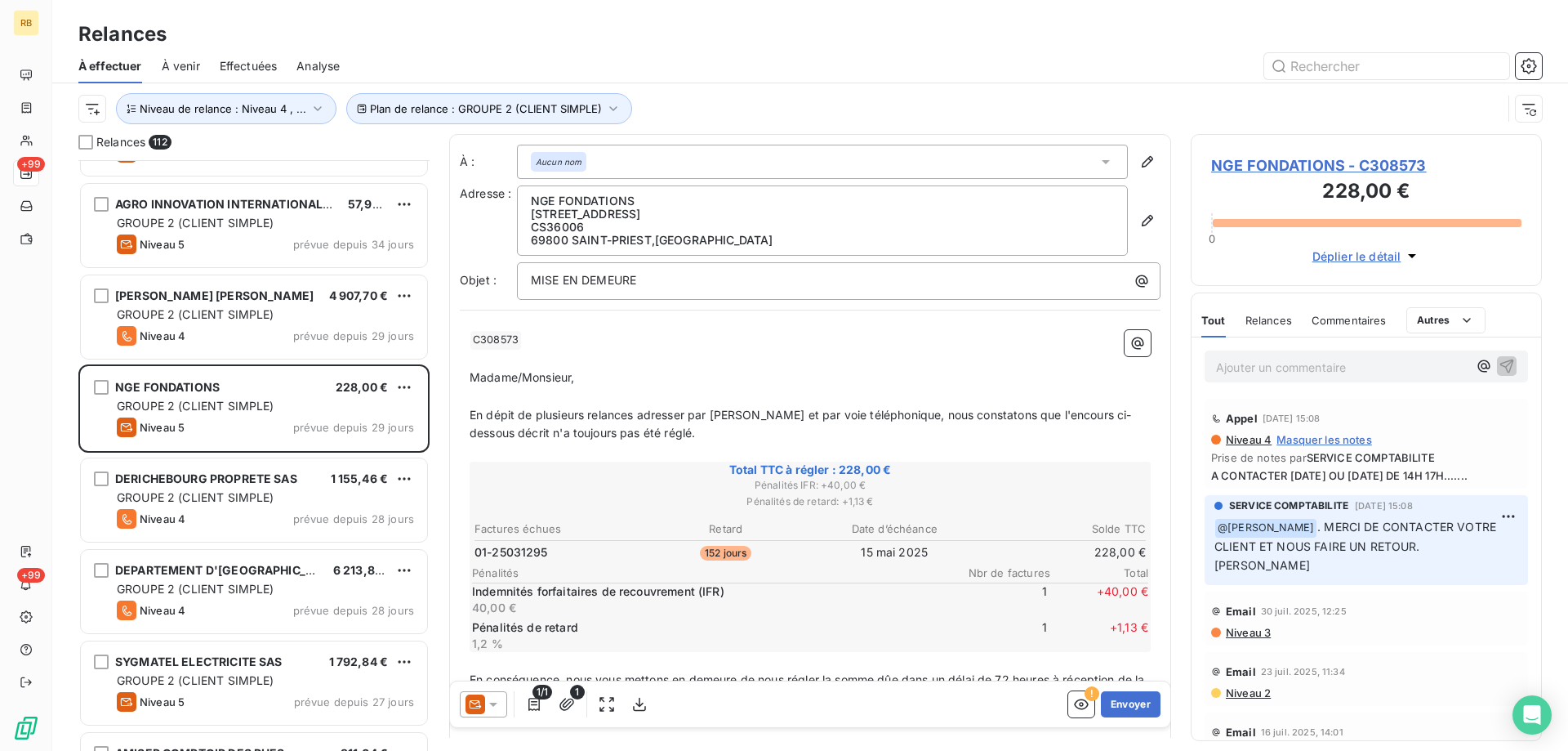
scroll to position [2453, 0]
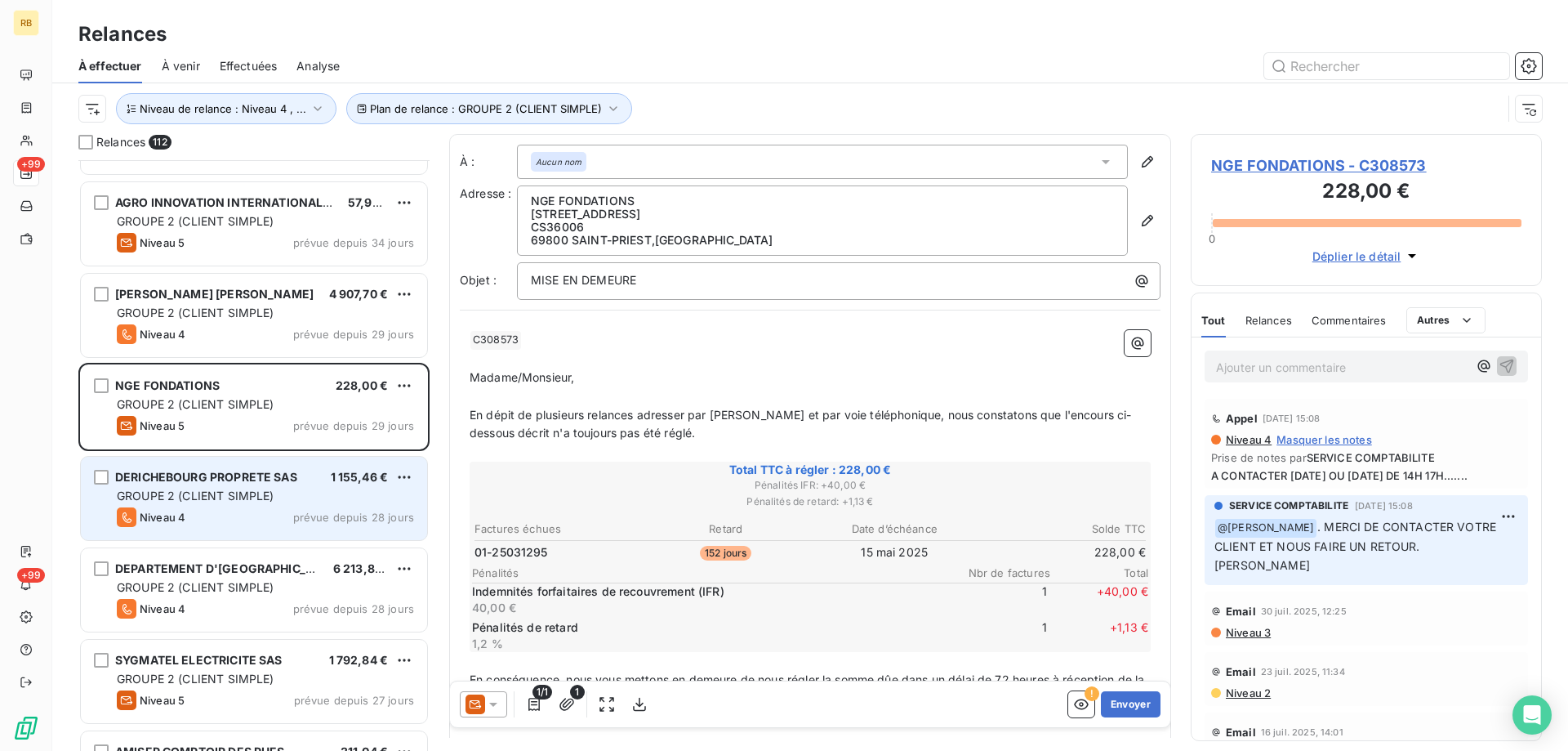
click at [239, 493] on span "GROUPE 2 (CLIENT SIMPLE)" at bounding box center [196, 495] width 158 height 14
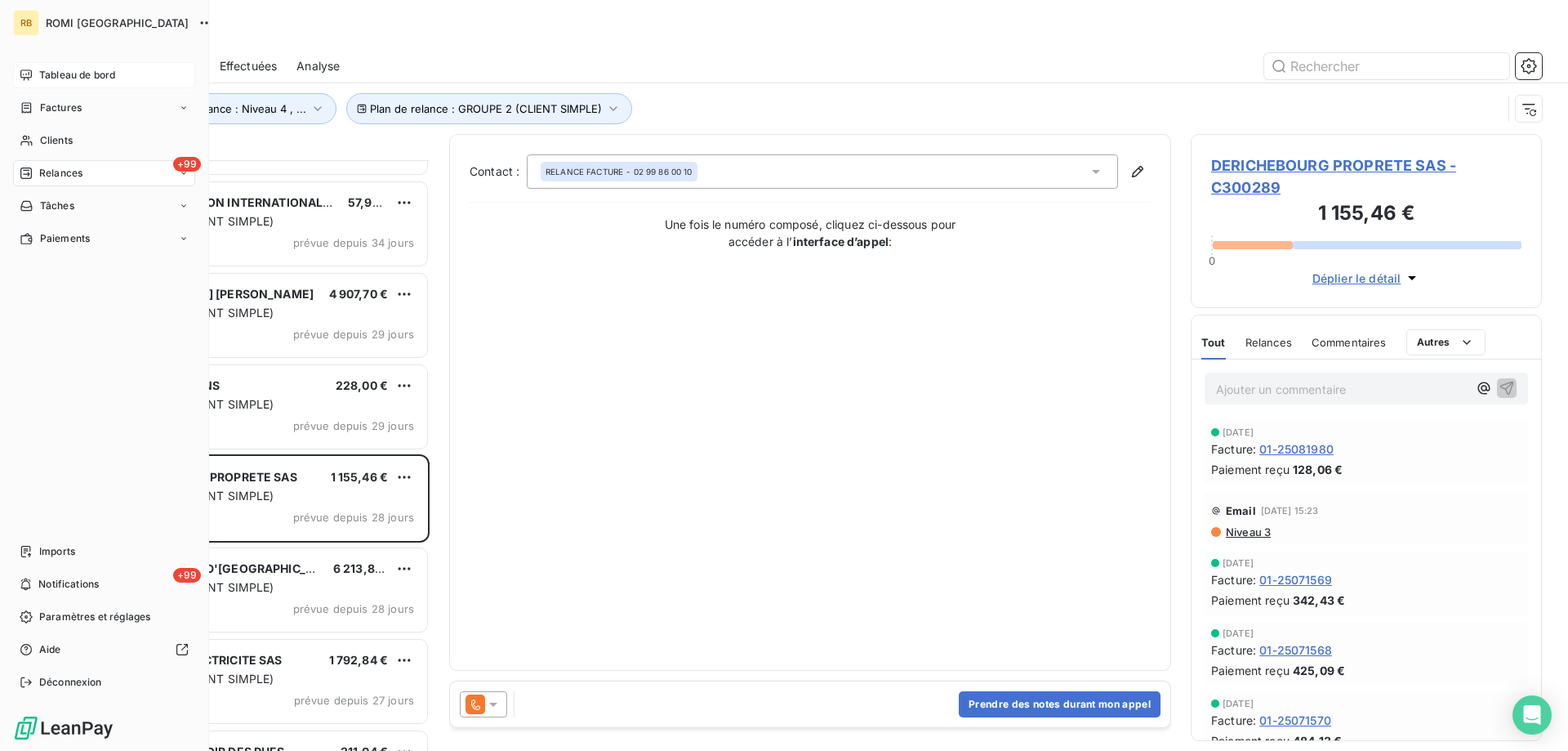
click at [46, 62] on div "Tableau de bord" at bounding box center [104, 75] width 182 height 26
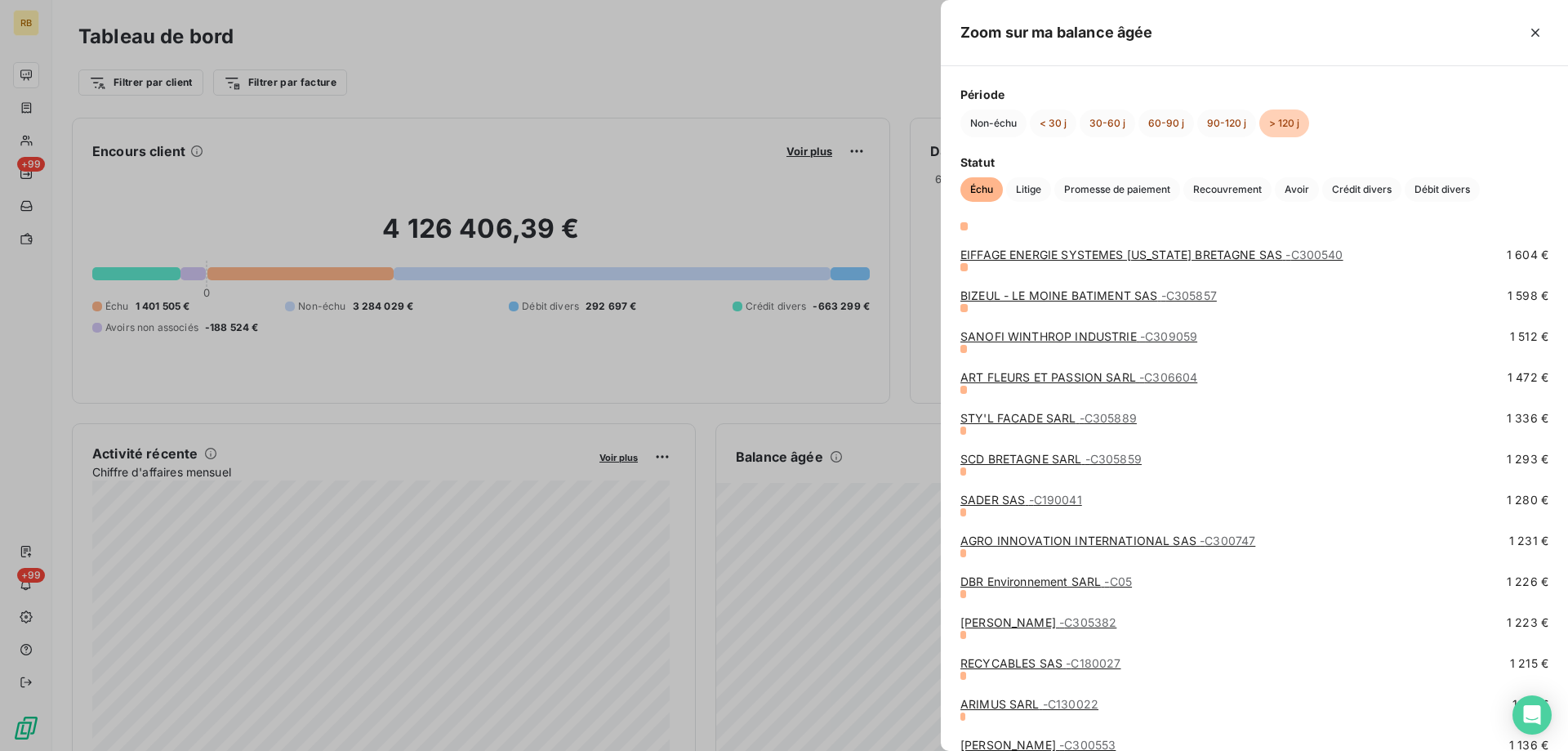
scroll to position [2043, 0]
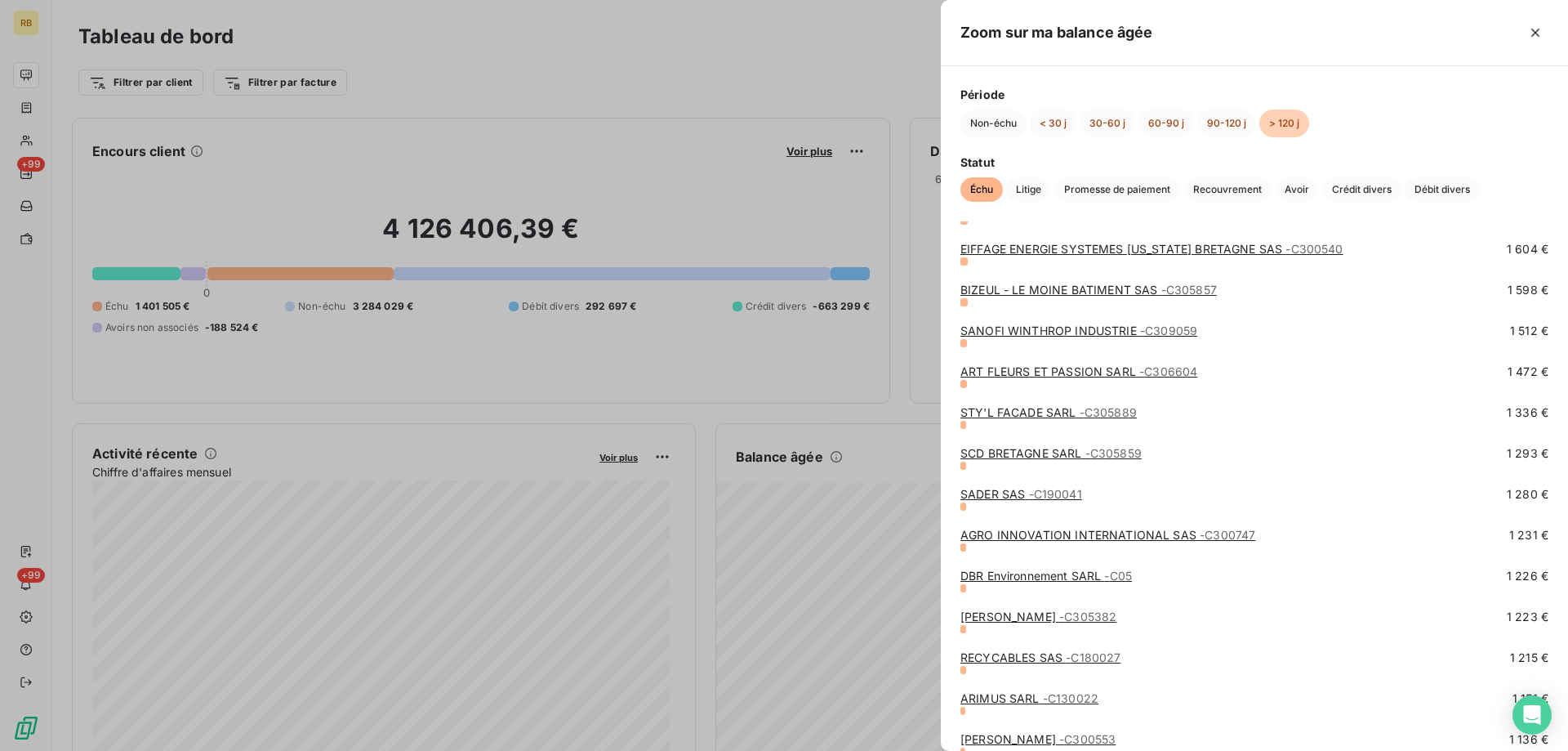
click at [1038, 335] on link "SANOFI WINTHROP INDUSTRIE - C309059" at bounding box center [1079, 330] width 237 height 14
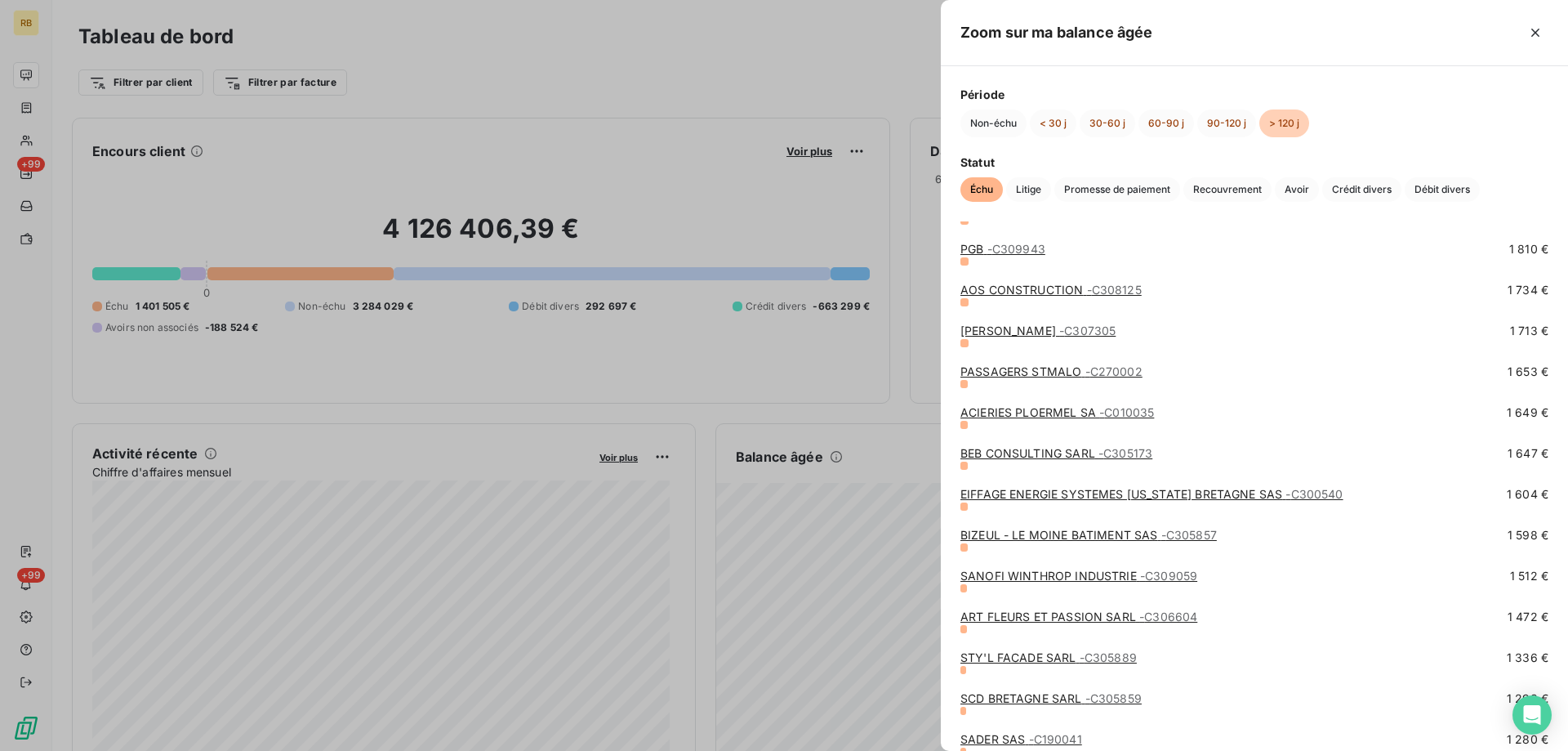
scroll to position [1880, 0]
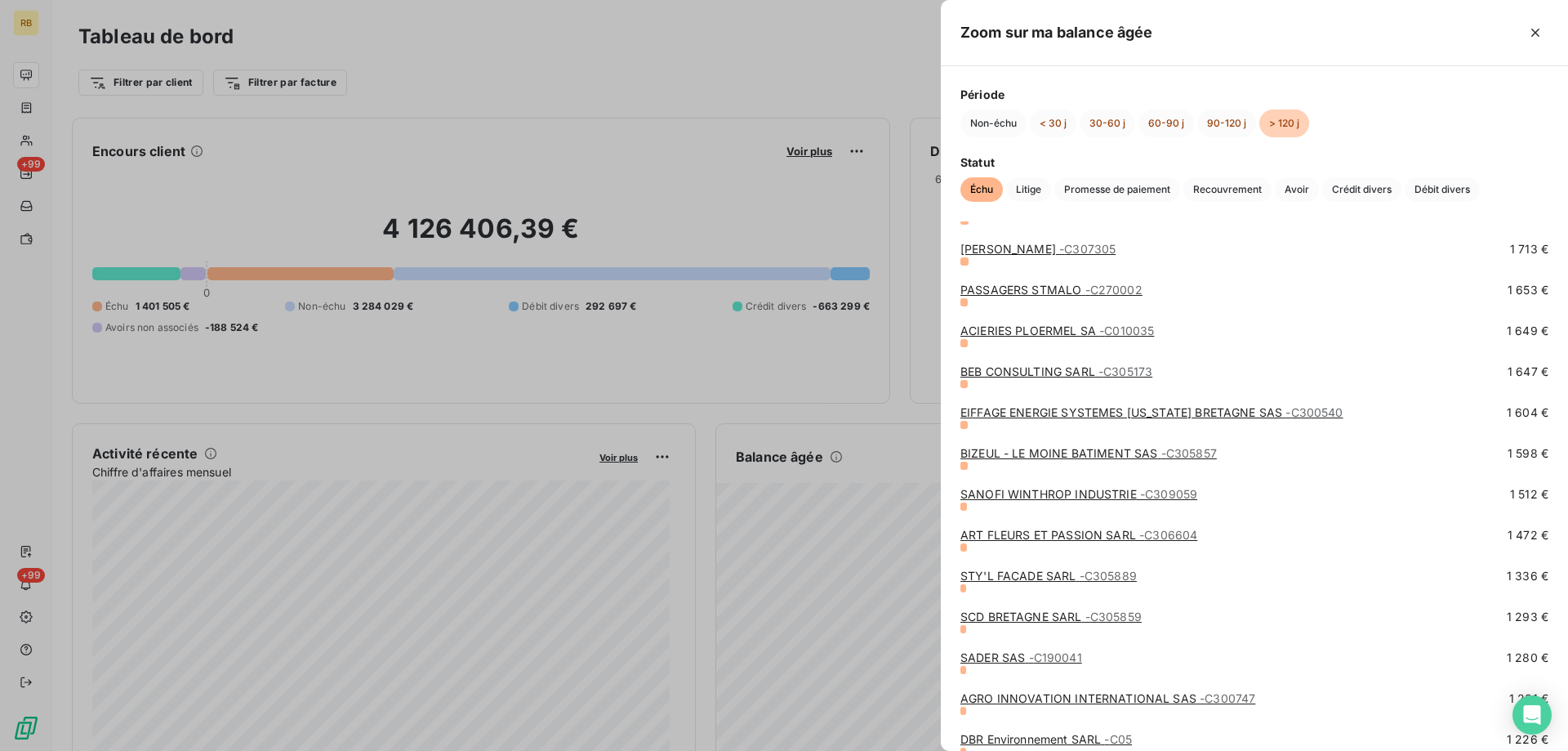
click at [1019, 455] on link "BIZEUL - LE MOINE BATIMENT SAS - C305857" at bounding box center [1089, 453] width 257 height 14
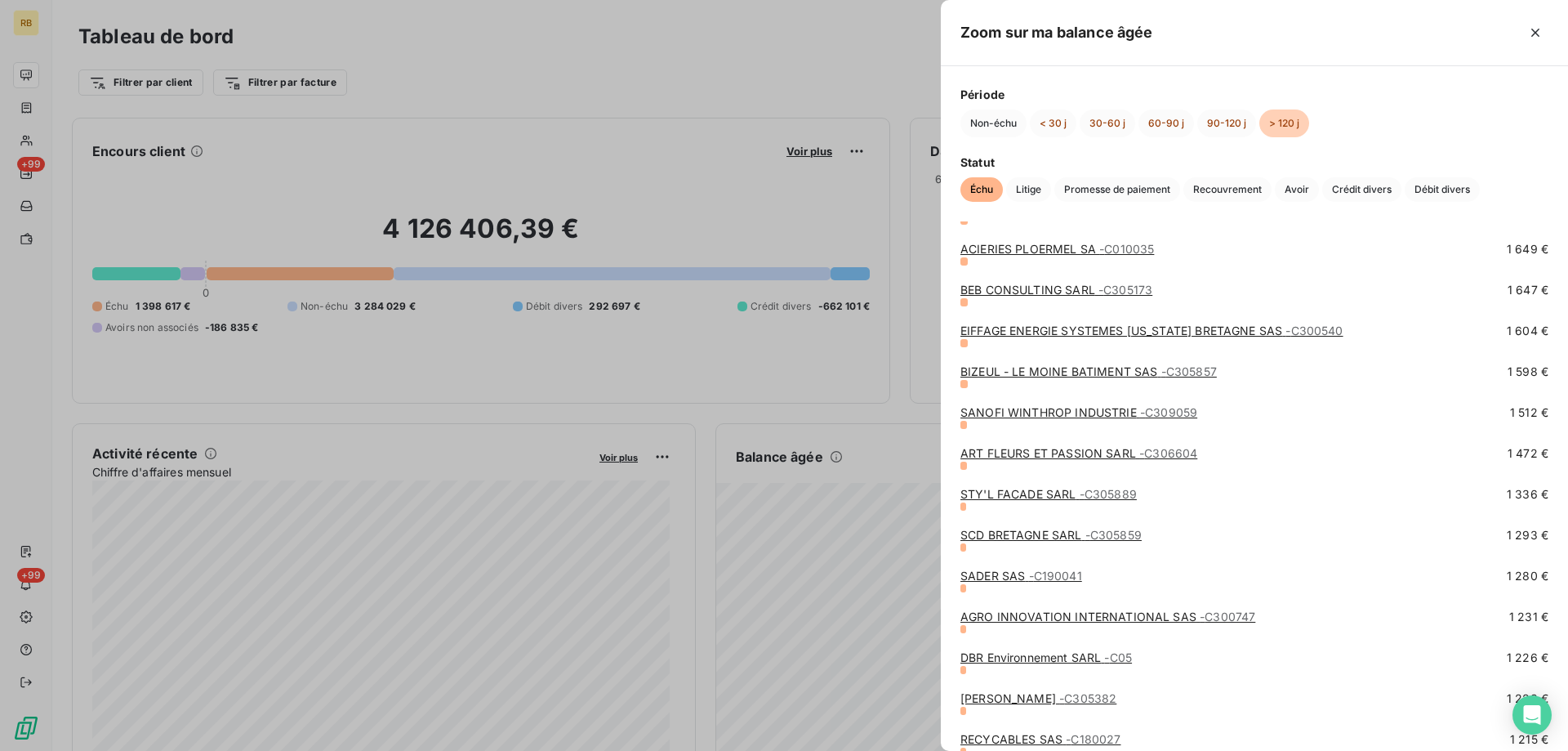
click at [1014, 326] on link "EIFFAGE ENERGIE SYSTEMES MAINE BRETAGNE SAS - C300540" at bounding box center [1153, 330] width 384 height 14
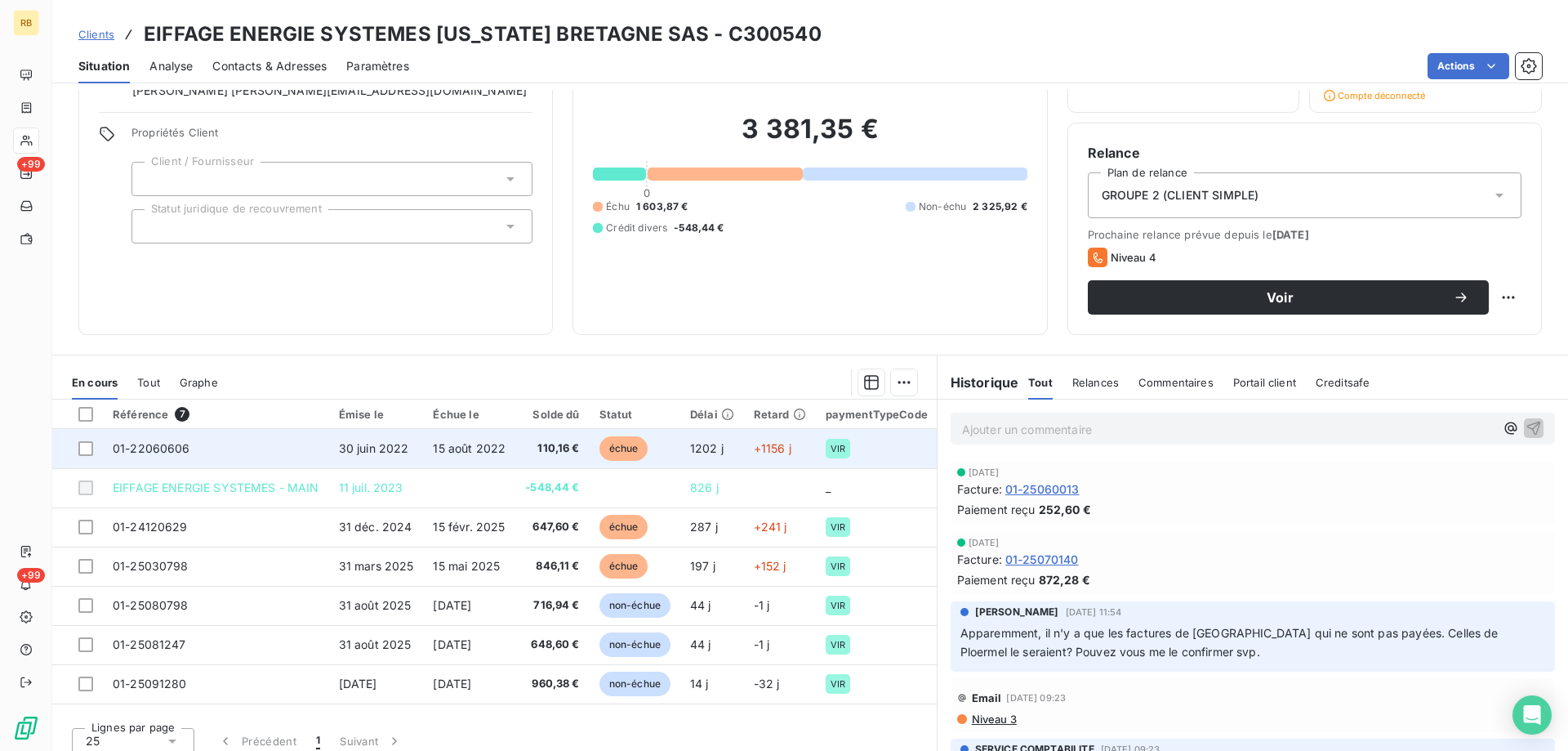
scroll to position [118, 0]
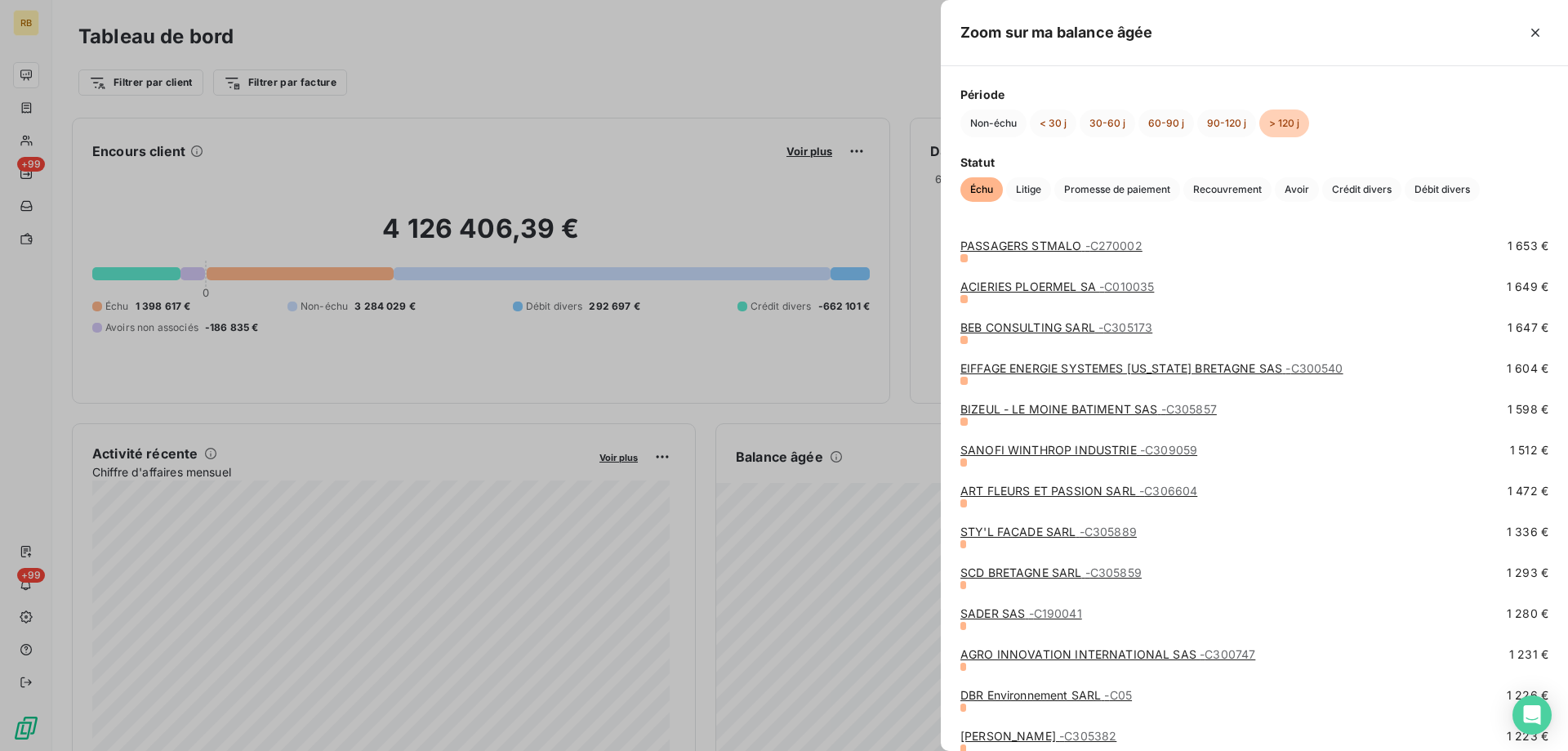
scroll to position [1880, 0]
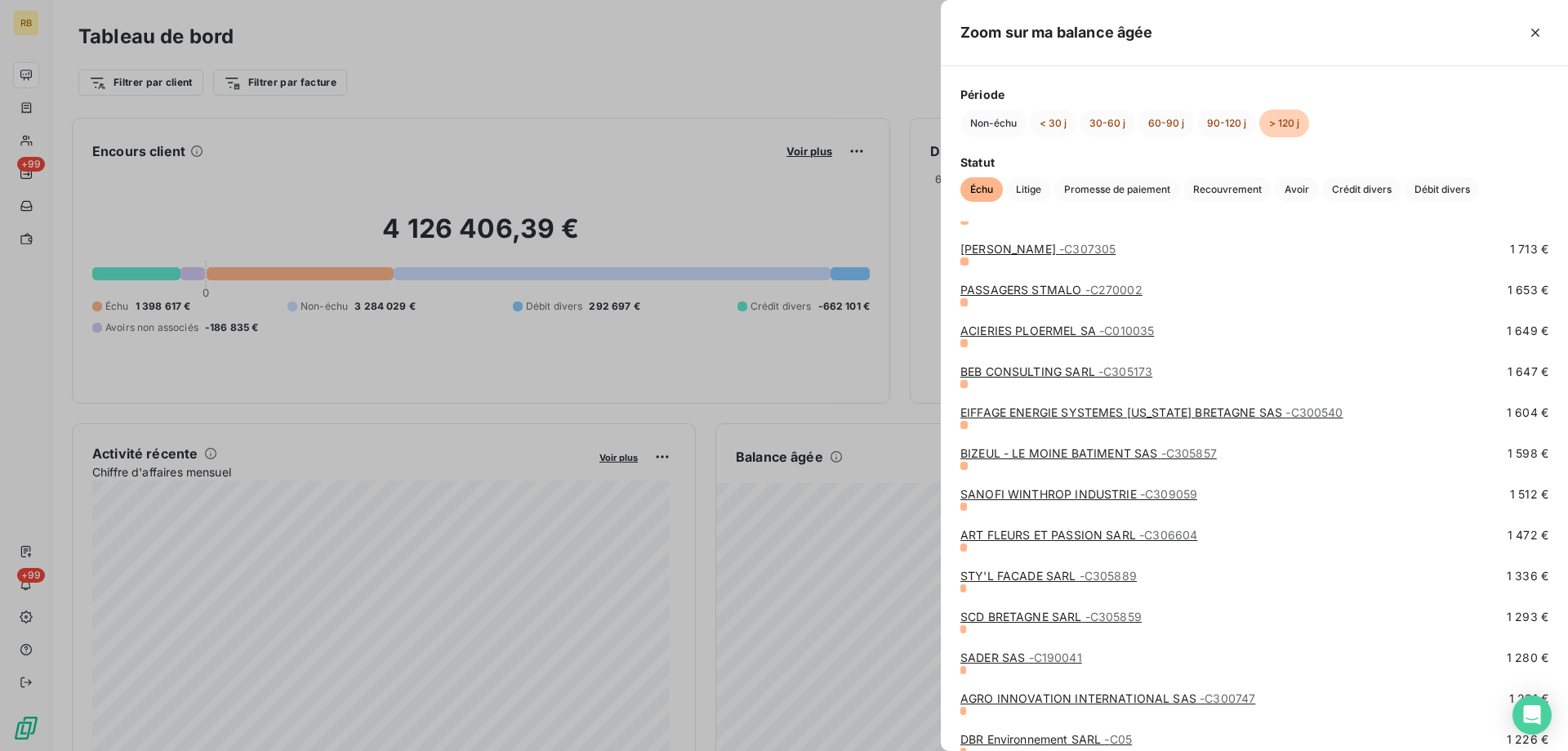
click at [992, 371] on link "BEB CONSULTING SARL - C305173" at bounding box center [1057, 371] width 192 height 14
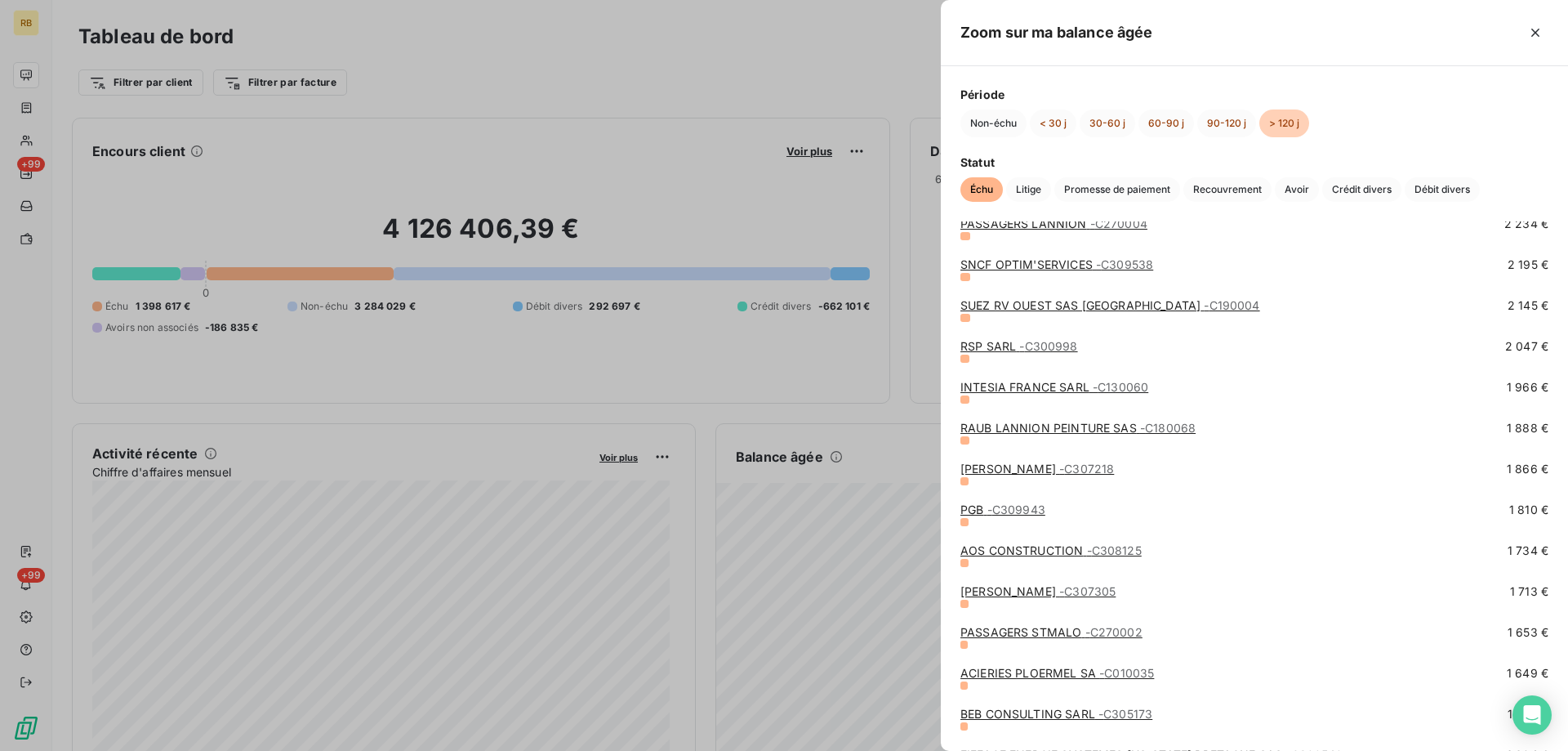
scroll to position [1552, 0]
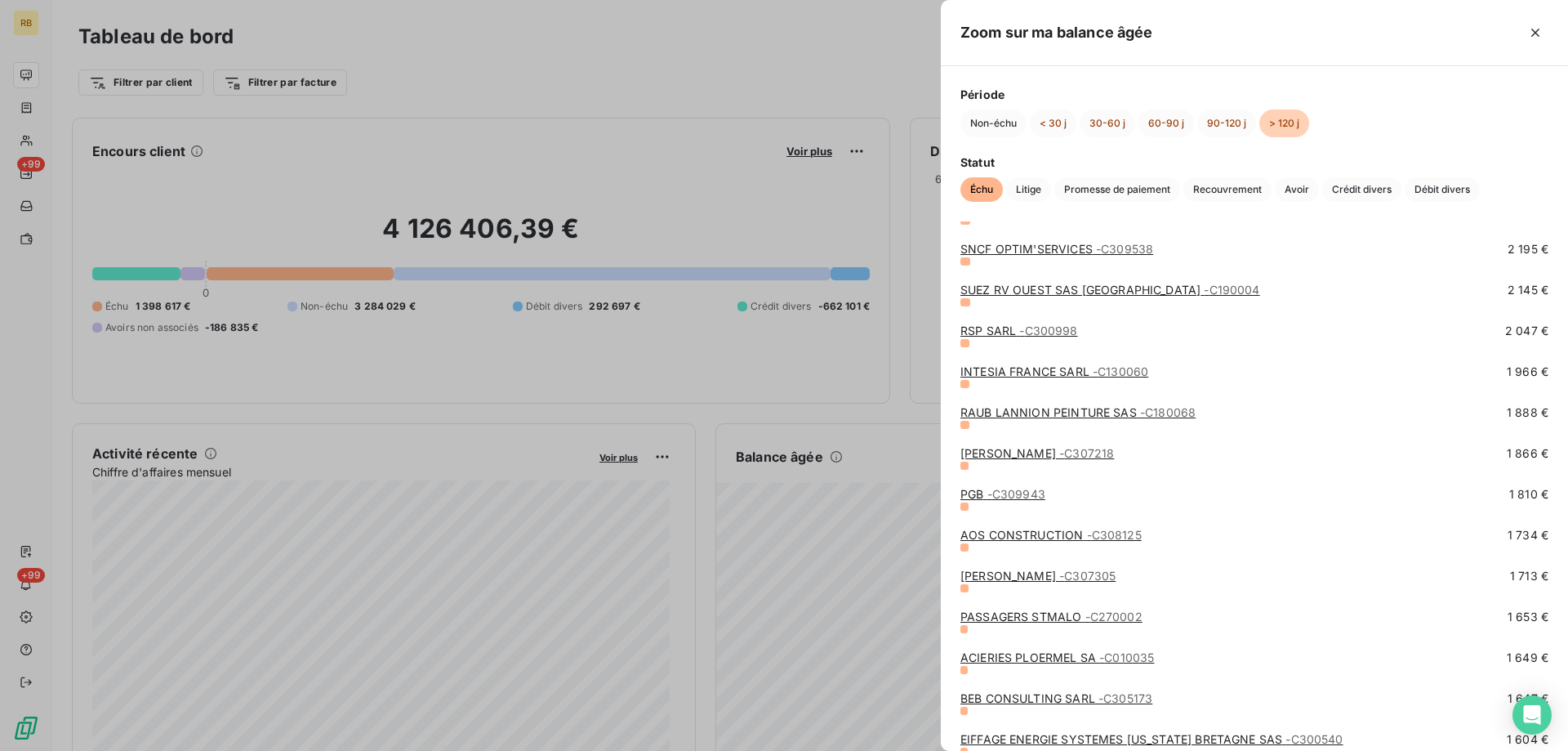
click at [1018, 658] on link "ACIERIES PLOERMEL SA - C010035" at bounding box center [1058, 657] width 194 height 14
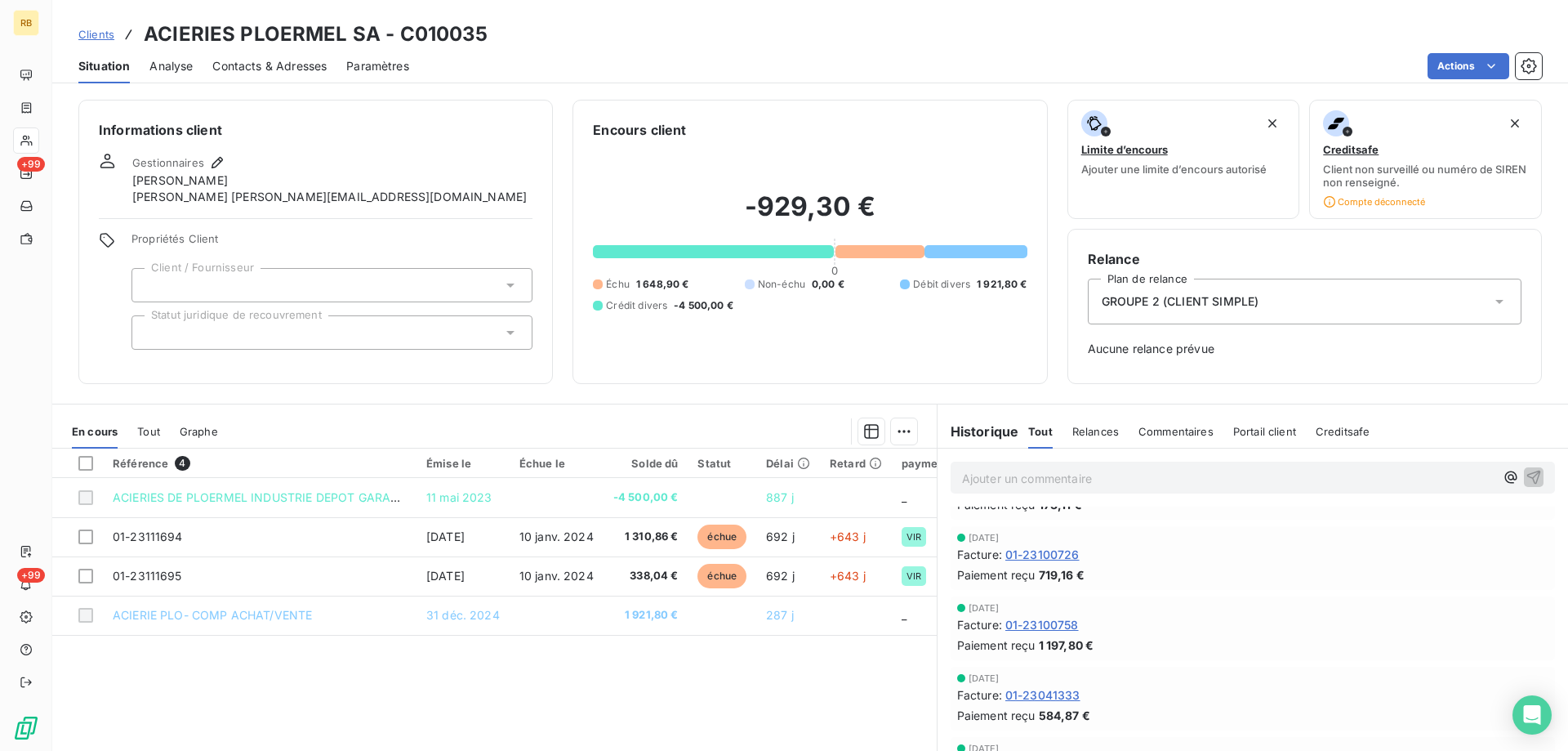
scroll to position [81, 0]
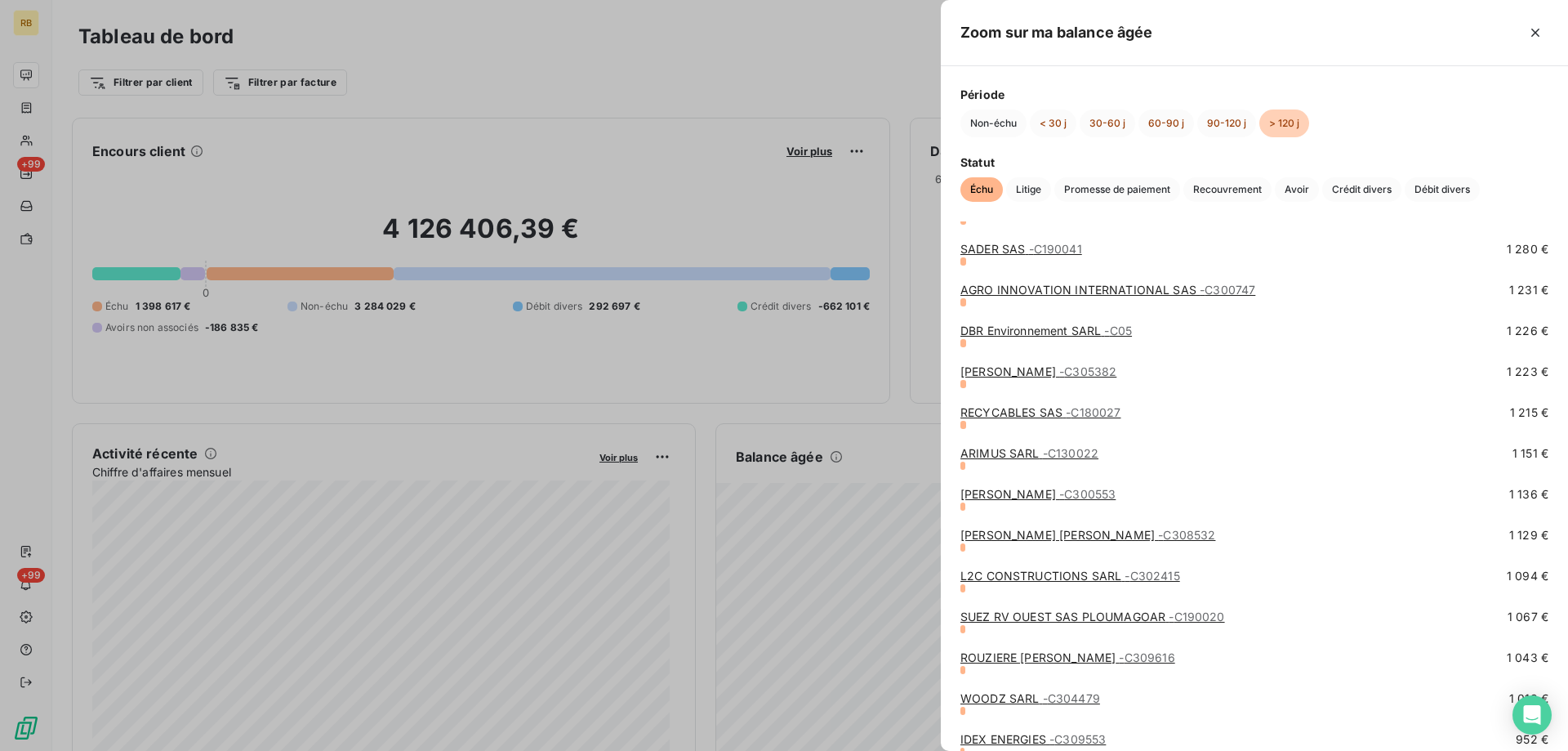
scroll to position [2370, 0]
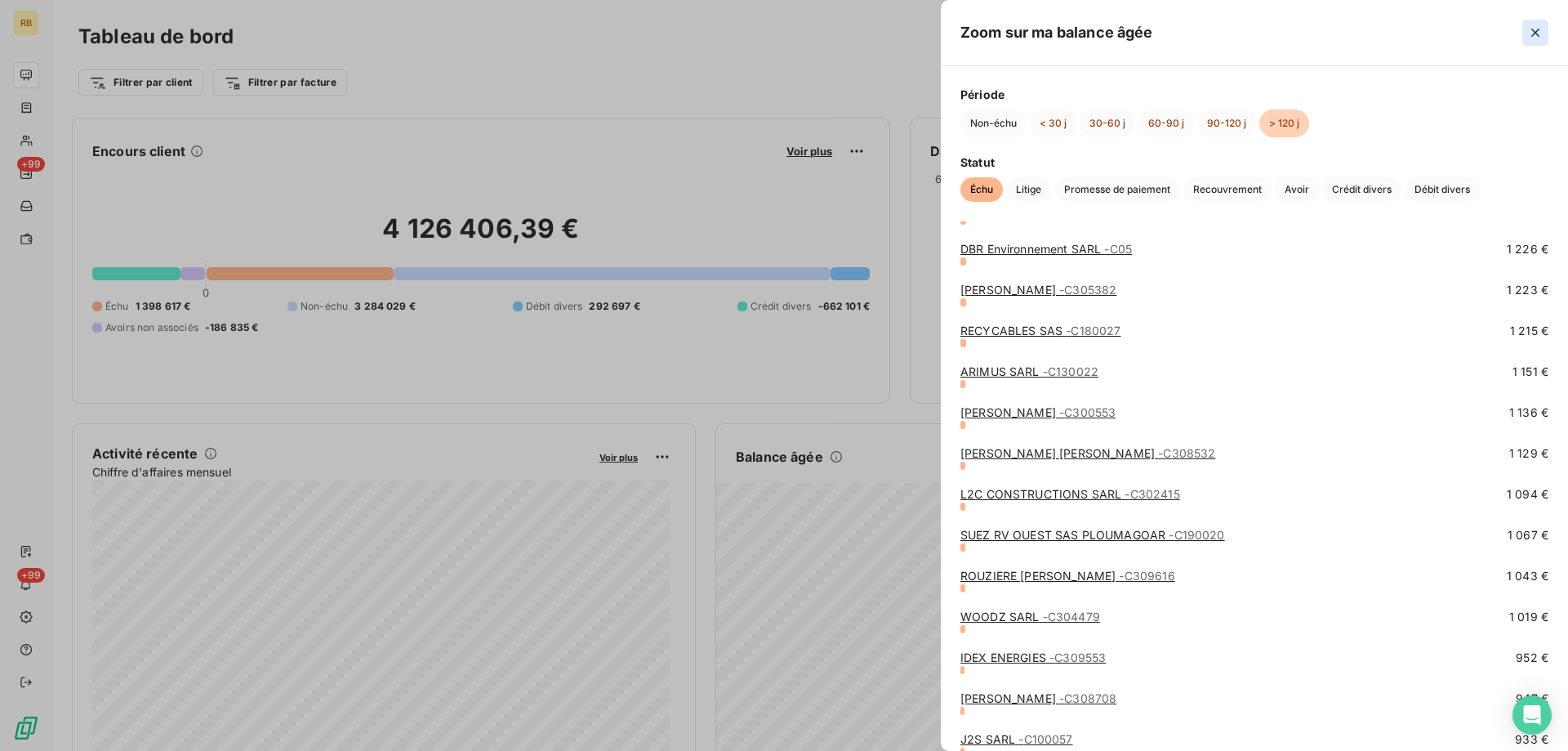
click at [1533, 21] on button "button" at bounding box center [1535, 32] width 26 height 26
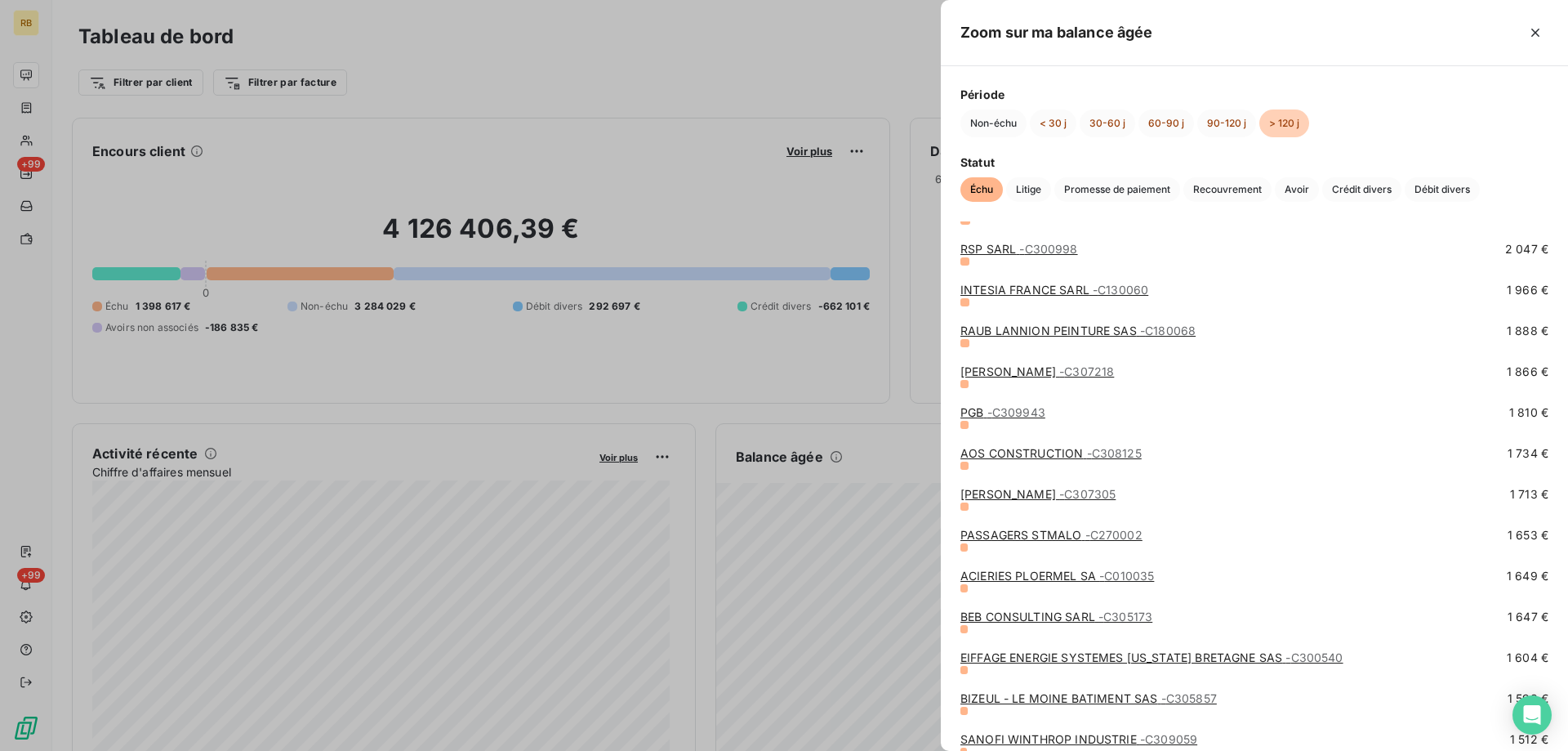
scroll to position [1716, 0]
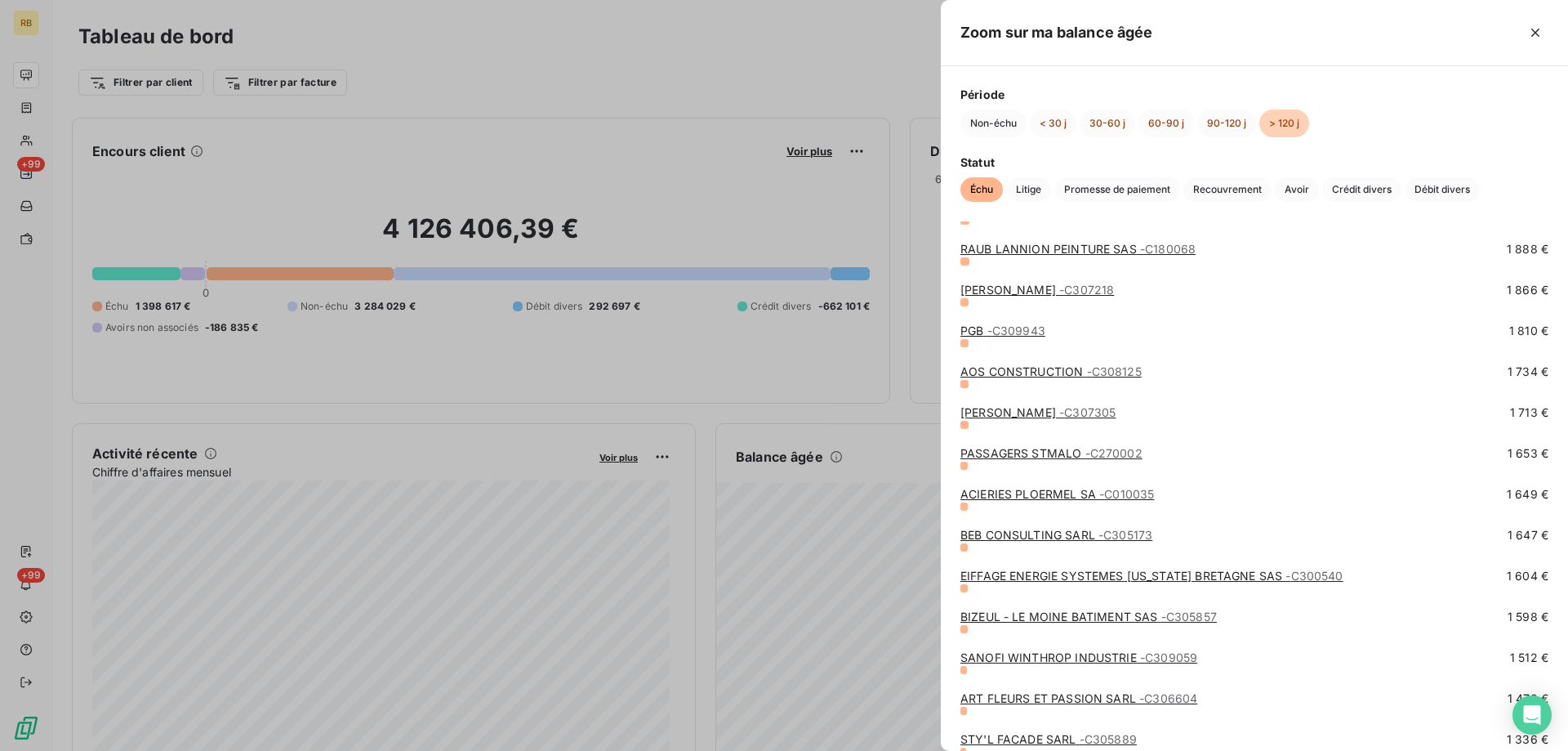
drag, startPoint x: 1549, startPoint y: 27, endPoint x: 1549, endPoint y: 3, distance: 24.0
click at [1549, 24] on div "Zoom sur ma balance âgée" at bounding box center [1254, 33] width 628 height 66
